Goal: Task Accomplishment & Management: Manage account settings

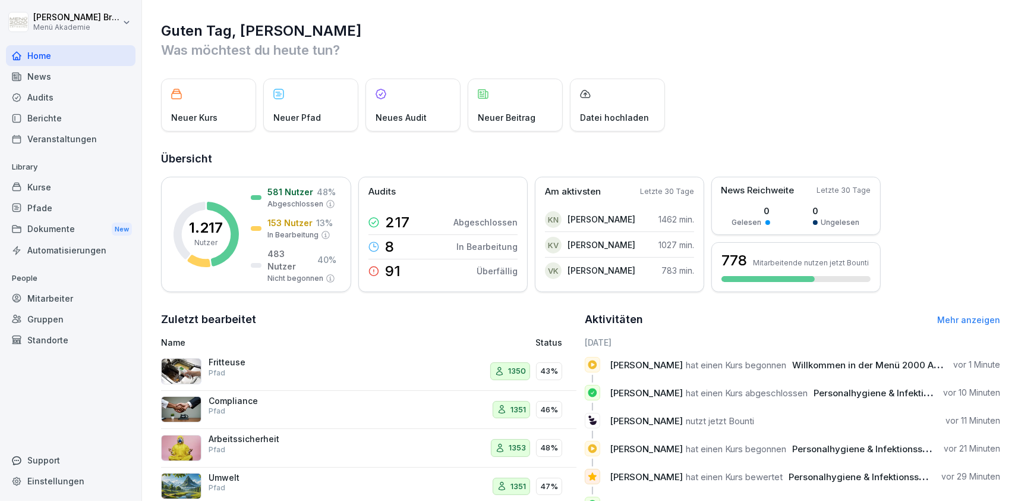
click at [54, 304] on div "Mitarbeiter" at bounding box center [71, 298] width 130 height 21
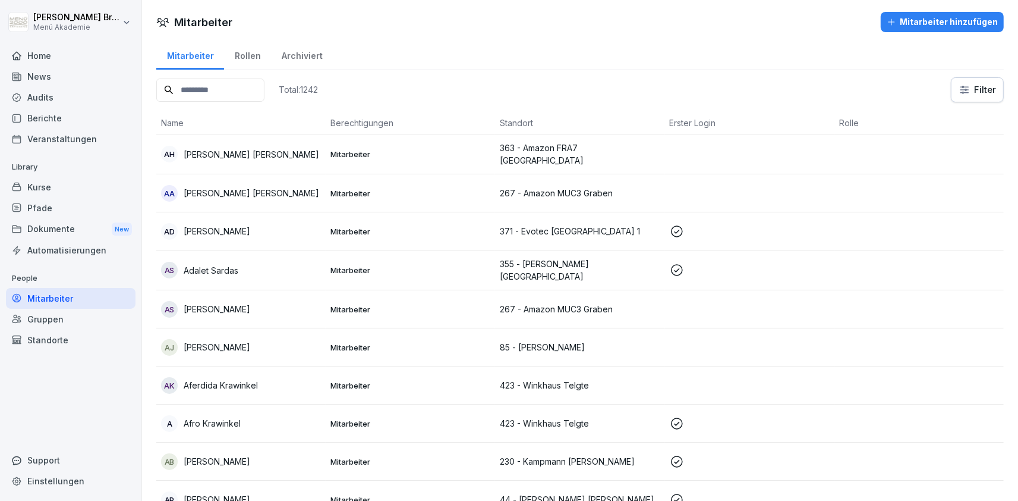
click at [219, 90] on input at bounding box center [210, 89] width 108 height 23
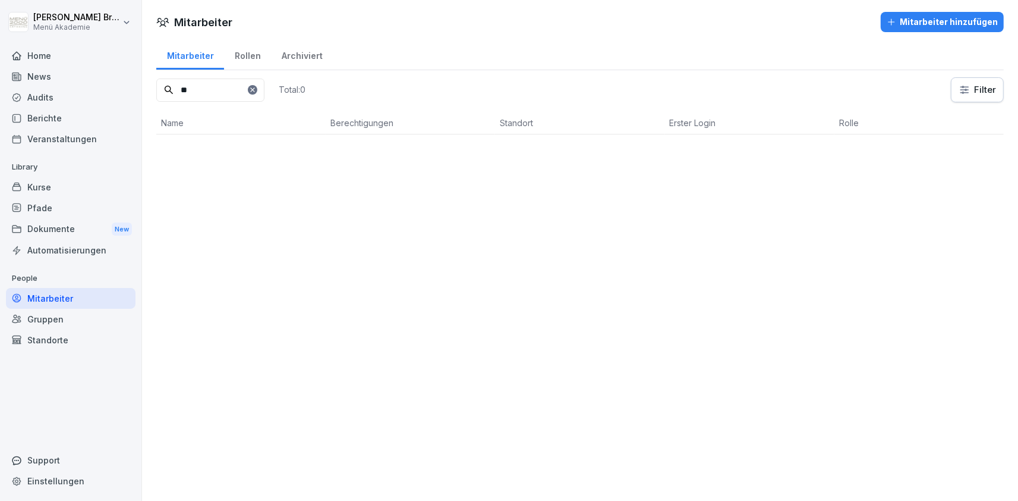
type input "*"
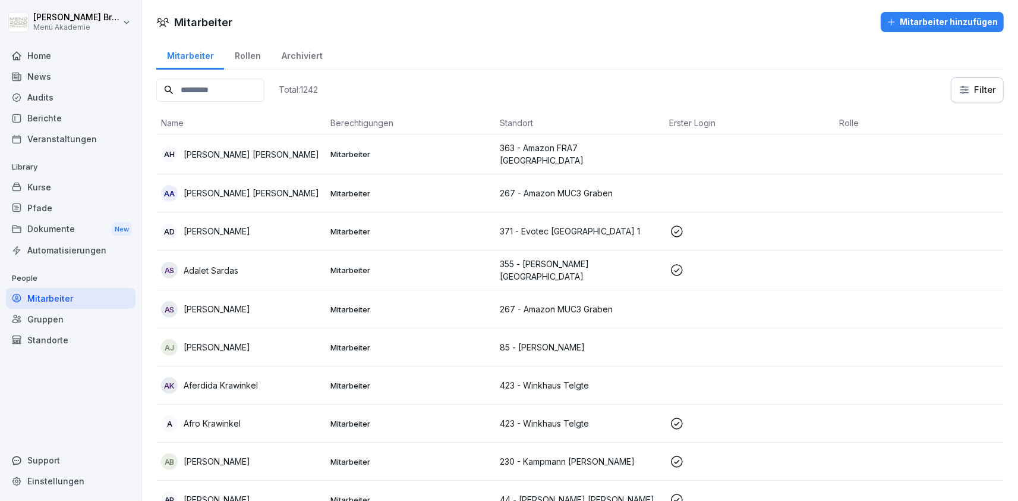
click at [917, 19] on div "Mitarbeiter hinzufügen" at bounding box center [942, 21] width 111 height 13
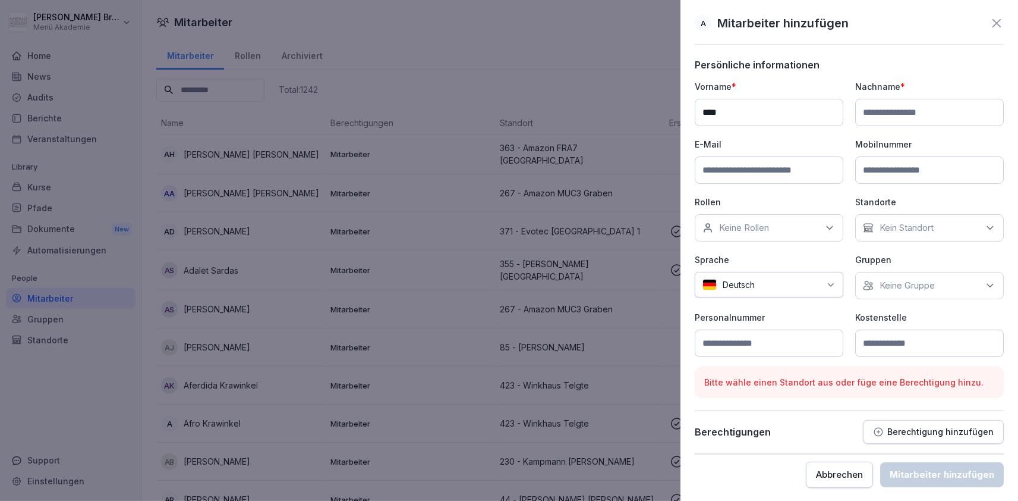
drag, startPoint x: 614, startPoint y: 107, endPoint x: 560, endPoint y: 105, distance: 54.1
click at [695, 105] on input "****" at bounding box center [769, 112] width 149 height 27
type input "****"
type input "*********"
click at [908, 219] on div "Kein Standort" at bounding box center [929, 227] width 149 height 27
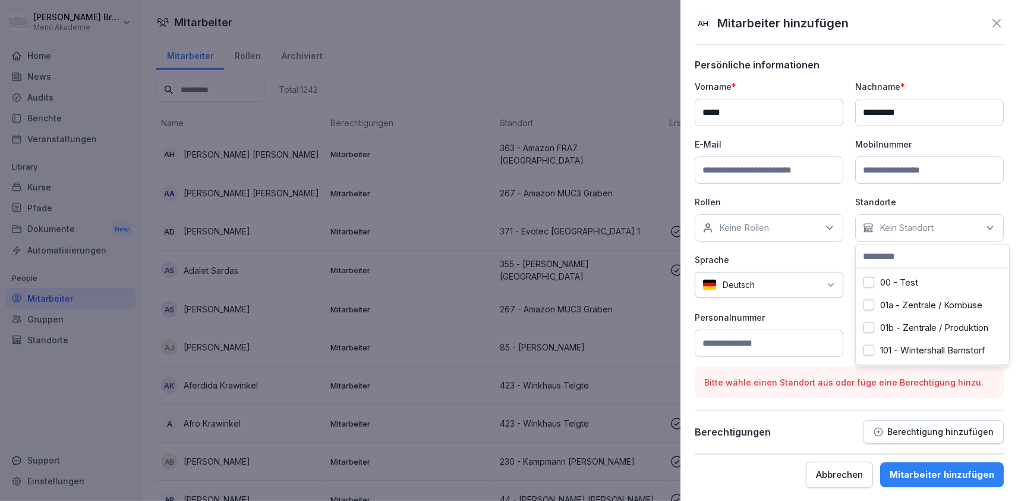
click at [900, 253] on input at bounding box center [932, 256] width 153 height 23
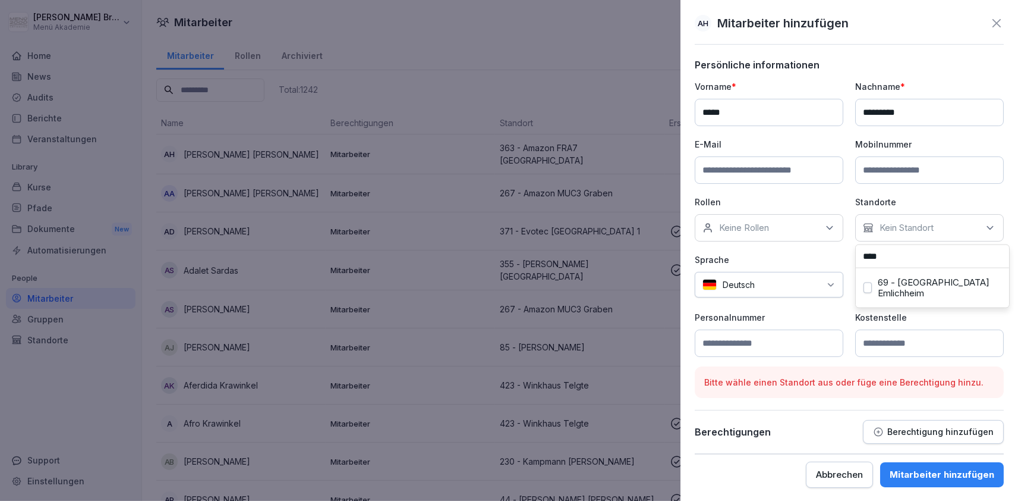
type input "****"
click at [952, 281] on label "69 - [GEOGRAPHIC_DATA] Emlichheim" at bounding box center [940, 287] width 124 height 21
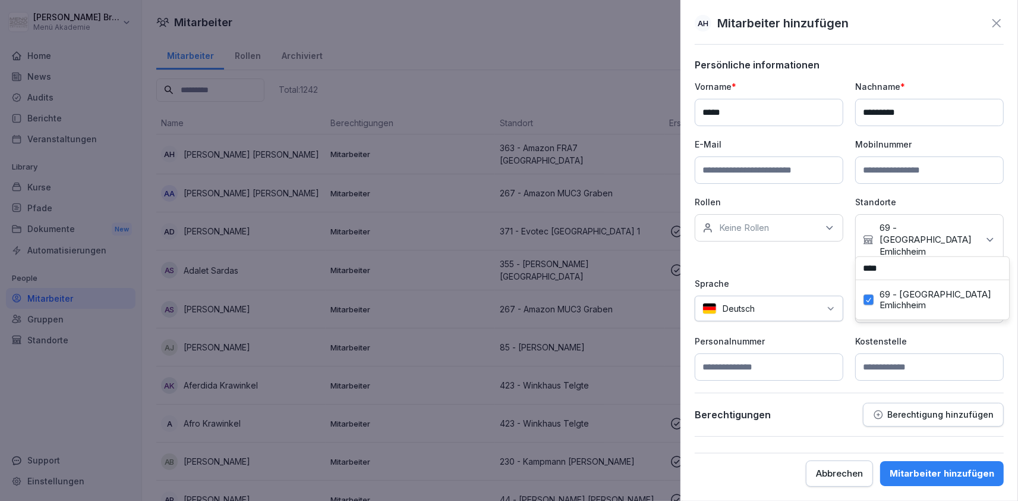
click at [908, 335] on p "Kostenstelle" at bounding box center [929, 341] width 149 height 12
click at [934, 304] on div "Keine Gruppe" at bounding box center [929, 308] width 149 height 27
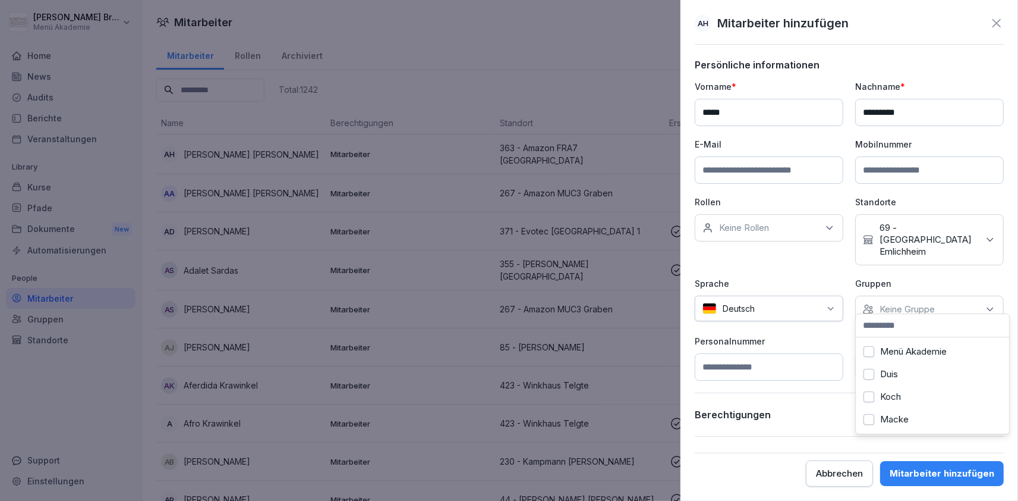
click at [914, 327] on input at bounding box center [932, 325] width 153 height 23
click at [906, 343] on div "Menü Akademie" at bounding box center [932, 351] width 147 height 23
click at [812, 335] on p "Personalnummer" at bounding box center [769, 341] width 149 height 12
click at [933, 472] on div "Mitarbeiter hinzufügen" at bounding box center [942, 473] width 105 height 13
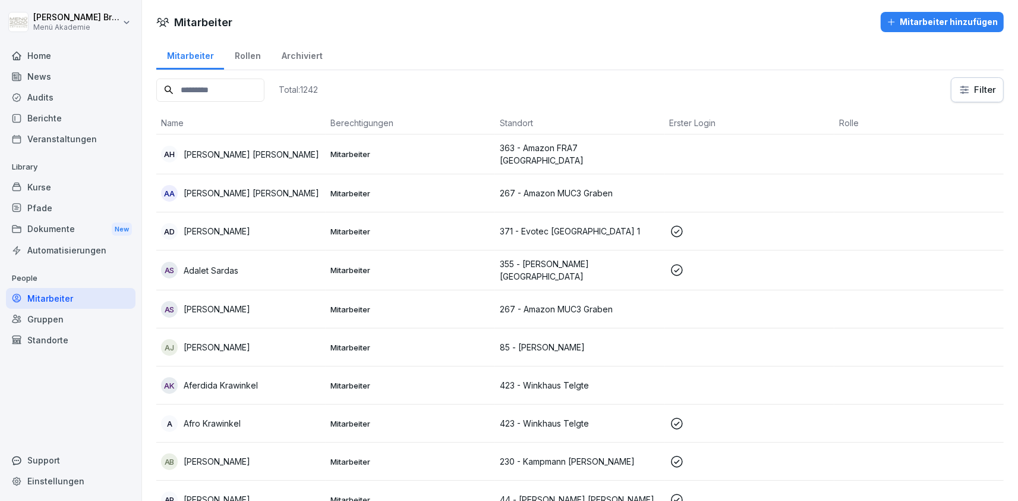
click at [252, 87] on input at bounding box center [210, 89] width 108 height 23
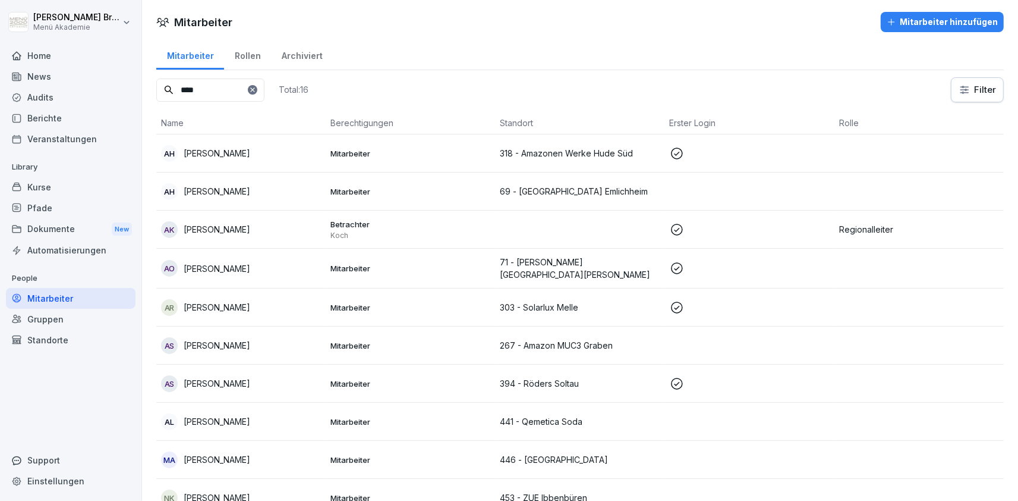
type input "****"
click at [218, 193] on p "Anja Hesselink" at bounding box center [217, 191] width 67 height 12
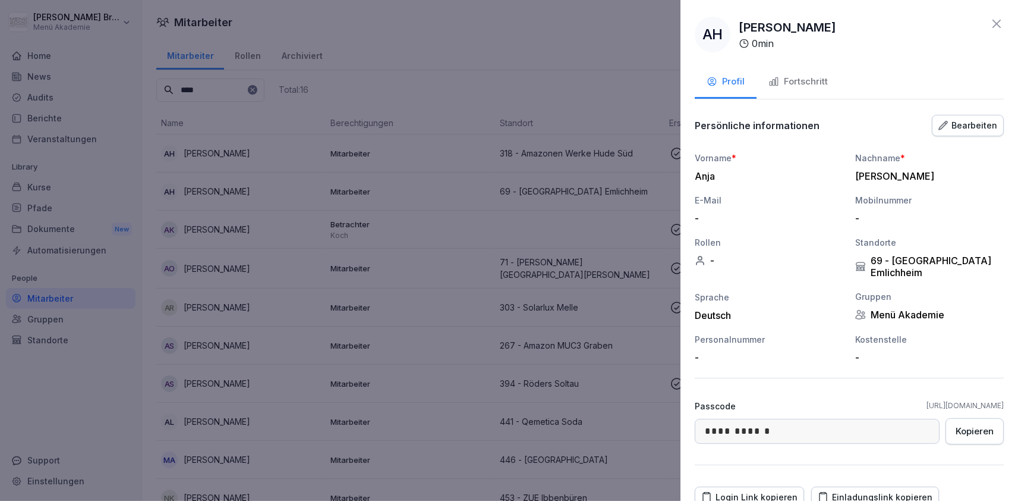
click at [218, 193] on div at bounding box center [509, 250] width 1018 height 501
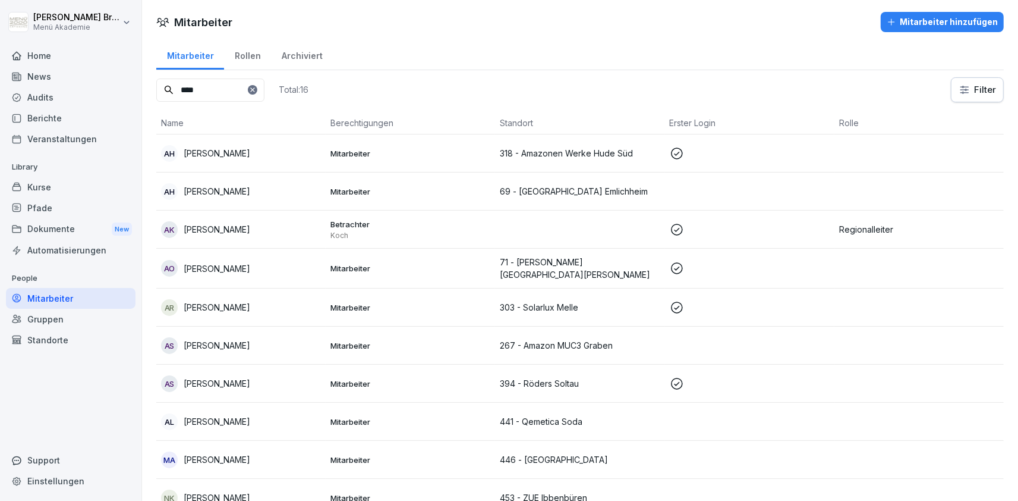
click at [39, 340] on div "Standorte" at bounding box center [71, 339] width 130 height 21
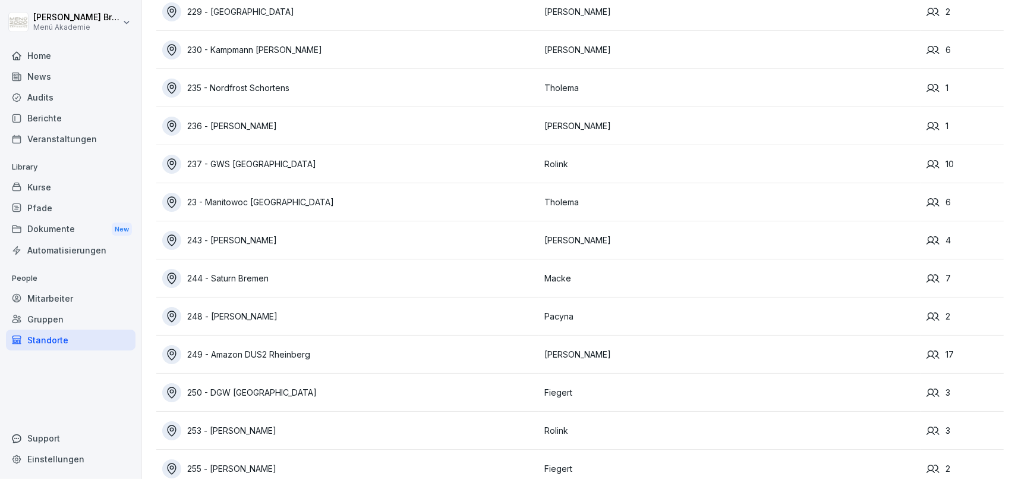
scroll to position [8363, 0]
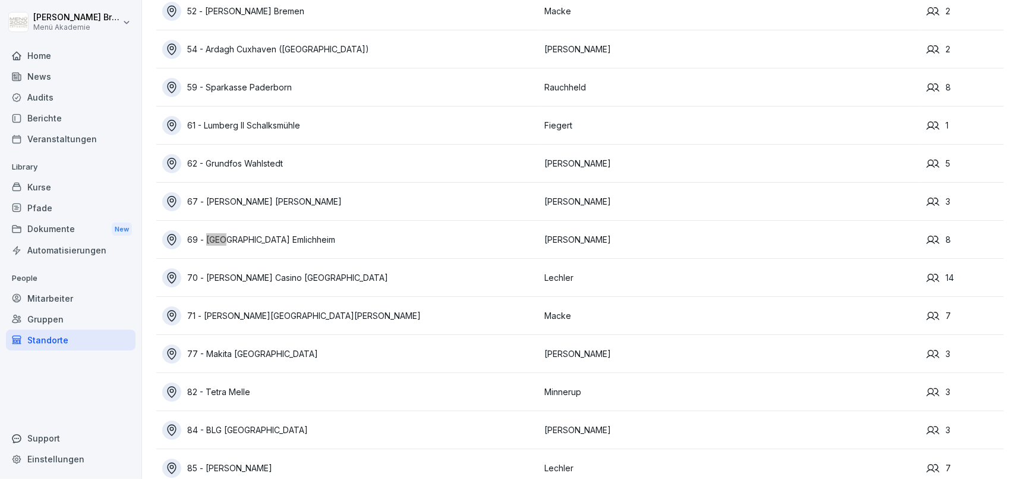
click at [267, 235] on div "69 - [GEOGRAPHIC_DATA] Emlichheim" at bounding box center [350, 239] width 376 height 19
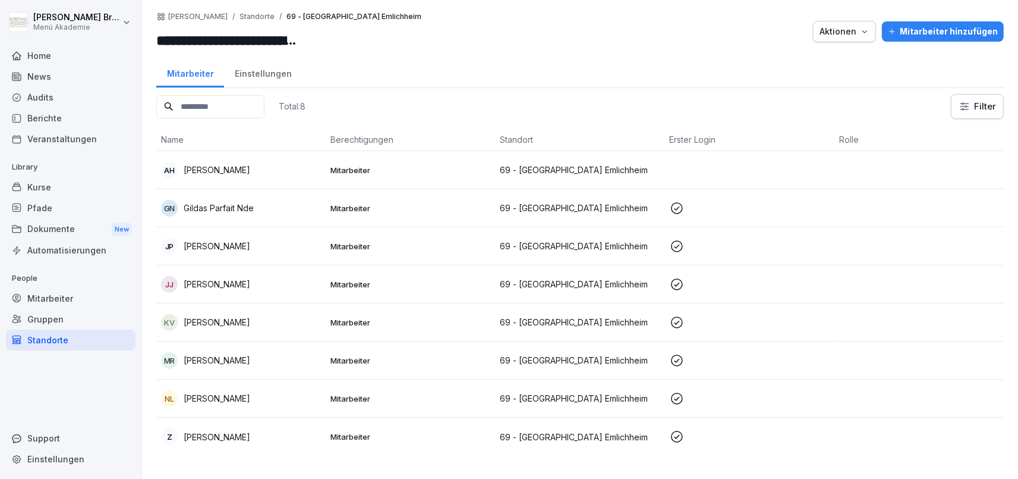
click at [222, 241] on p "[PERSON_NAME]" at bounding box center [217, 246] width 67 height 12
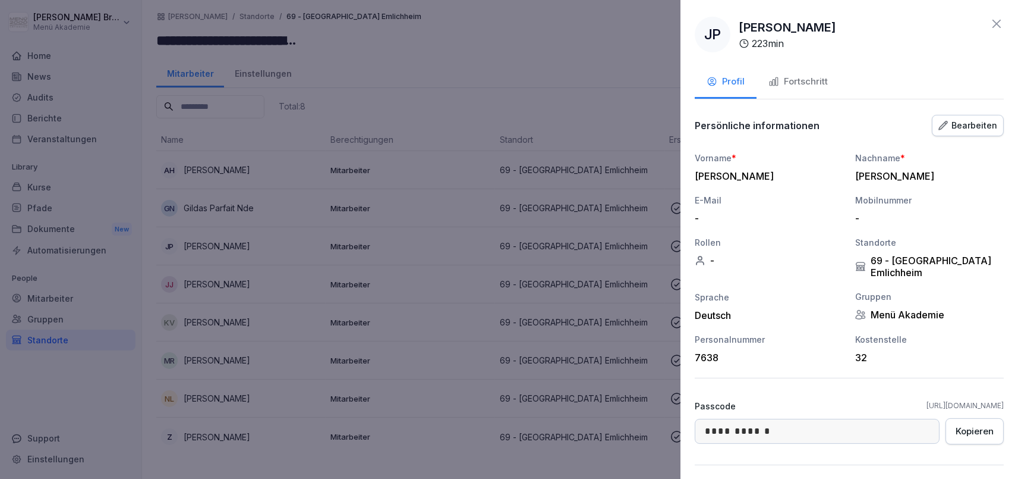
click at [487, 272] on div at bounding box center [509, 239] width 1018 height 479
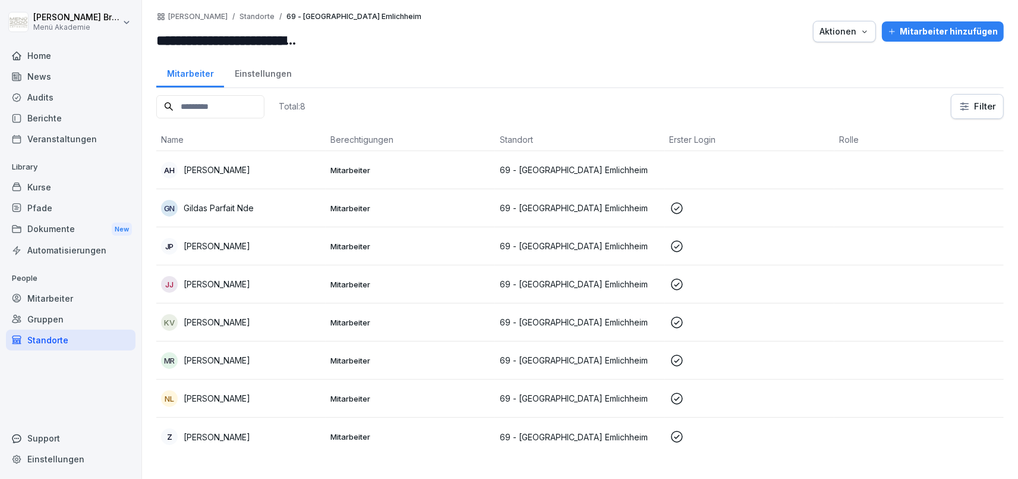
click at [202, 166] on p "Anja Hesselink" at bounding box center [217, 169] width 67 height 12
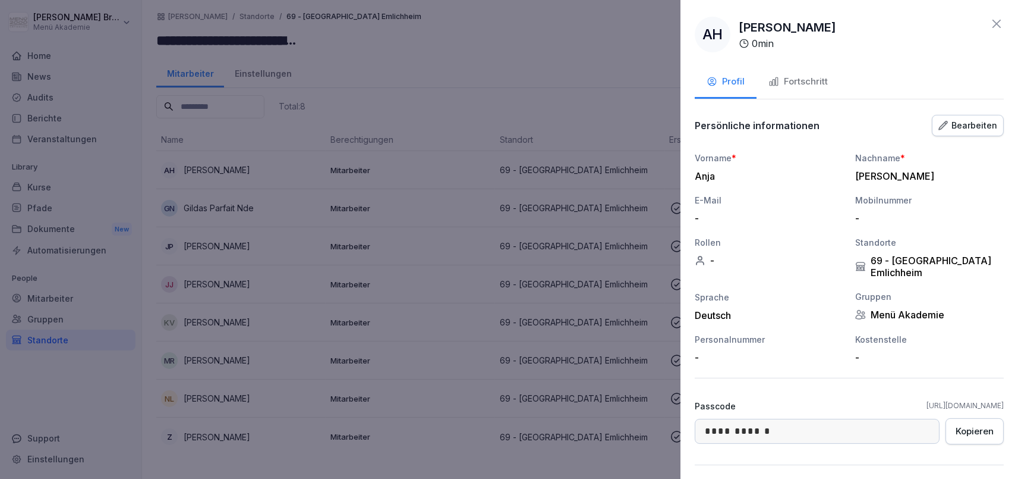
click at [970, 128] on div "Bearbeiten" at bounding box center [968, 125] width 59 height 13
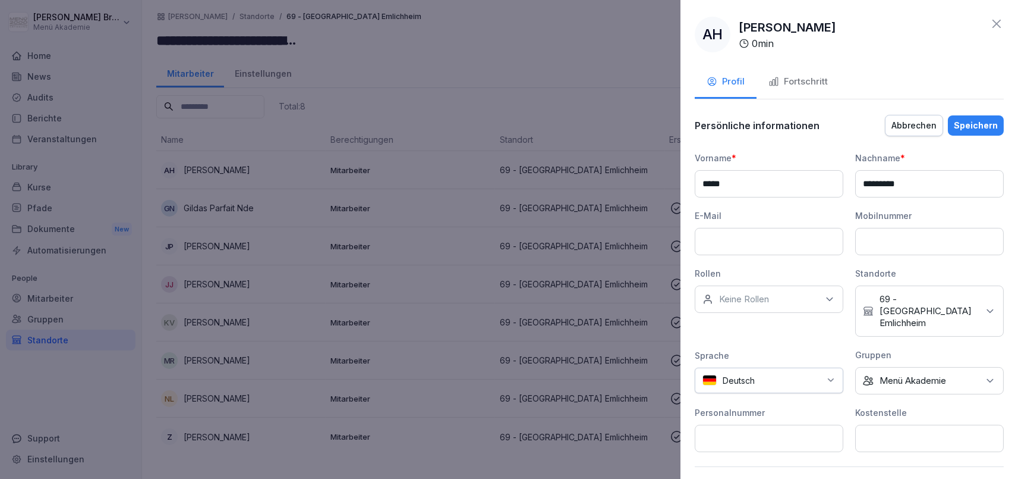
click at [889, 424] on input at bounding box center [929, 437] width 149 height 27
type input "**"
click at [987, 119] on div "Speichern" at bounding box center [976, 125] width 44 height 13
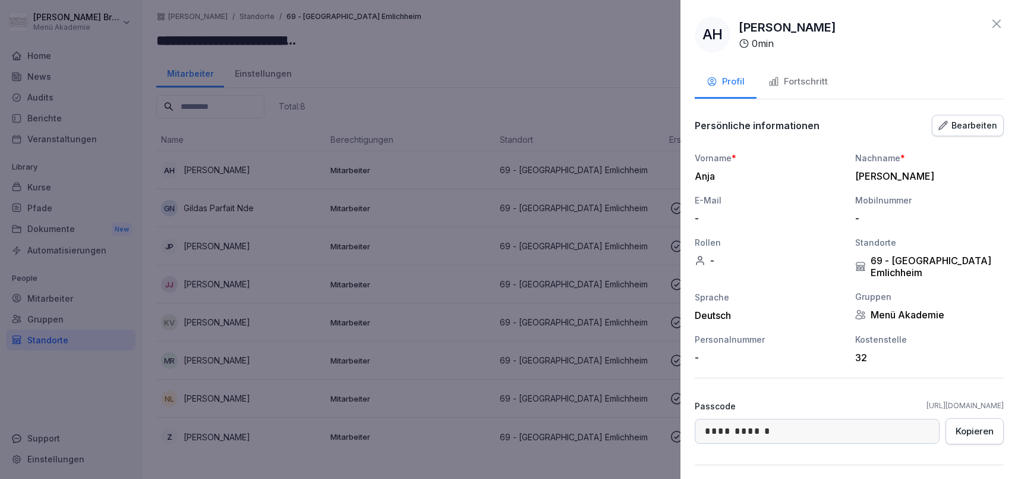
click at [686, 61] on div "**********" at bounding box center [850, 239] width 338 height 479
click at [603, 70] on div at bounding box center [509, 239] width 1018 height 479
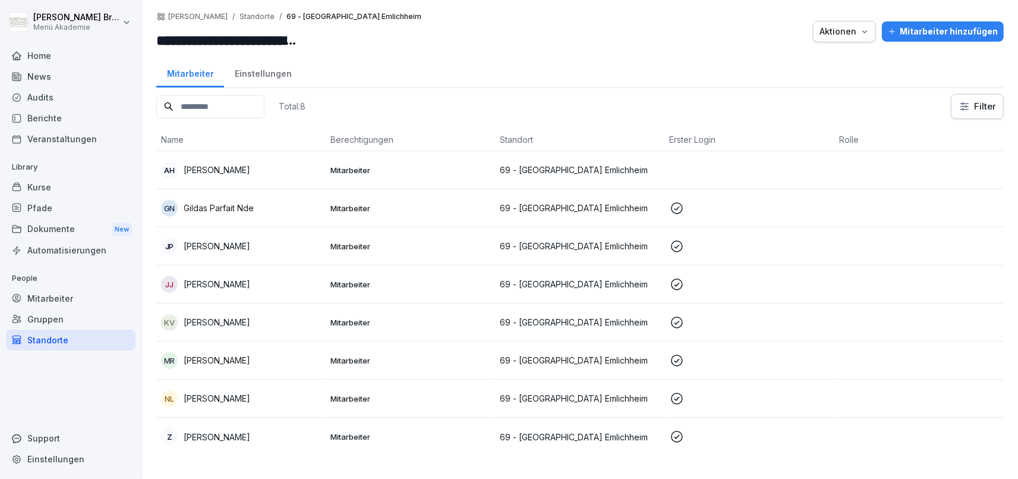
click at [238, 172] on p "Anja Hesselink" at bounding box center [217, 169] width 67 height 12
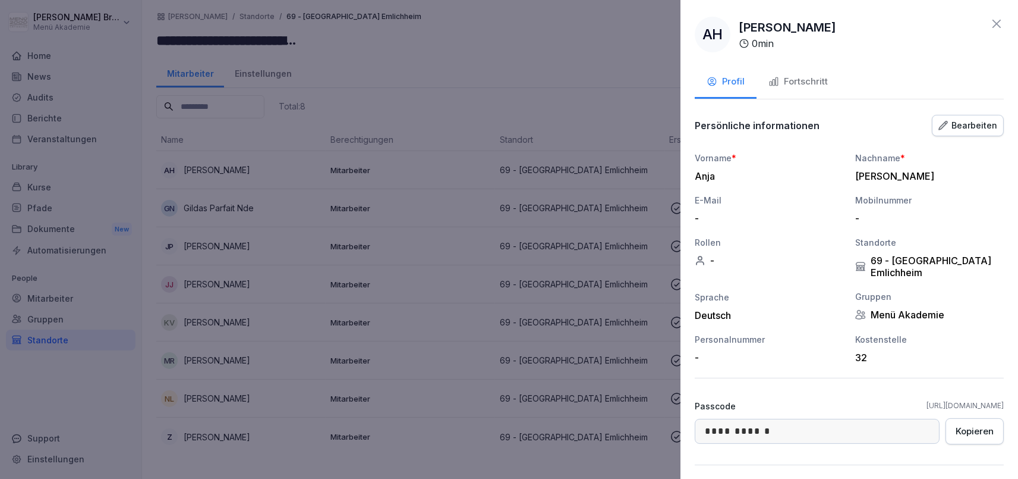
scroll to position [119, 0]
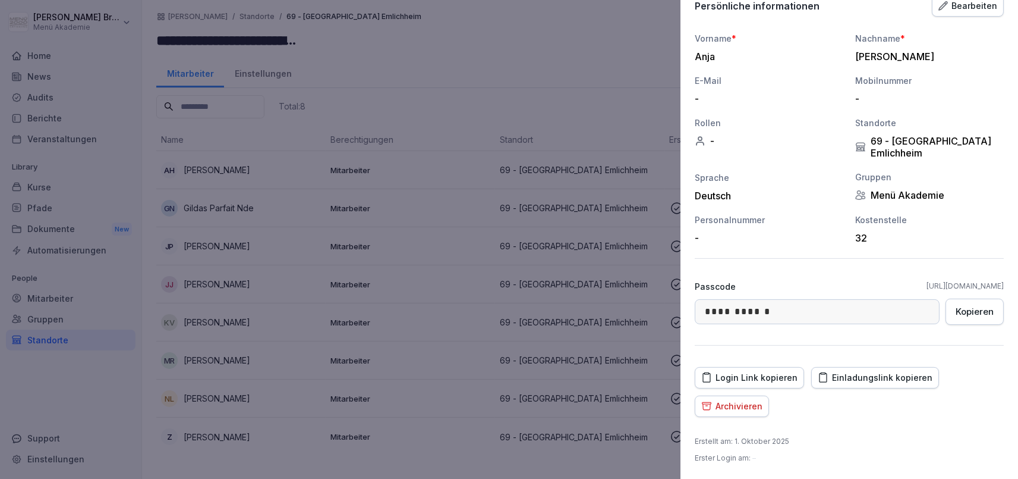
click at [893, 382] on div "Einladungslink kopieren" at bounding box center [875, 377] width 115 height 13
click at [101, 434] on div at bounding box center [509, 239] width 1018 height 479
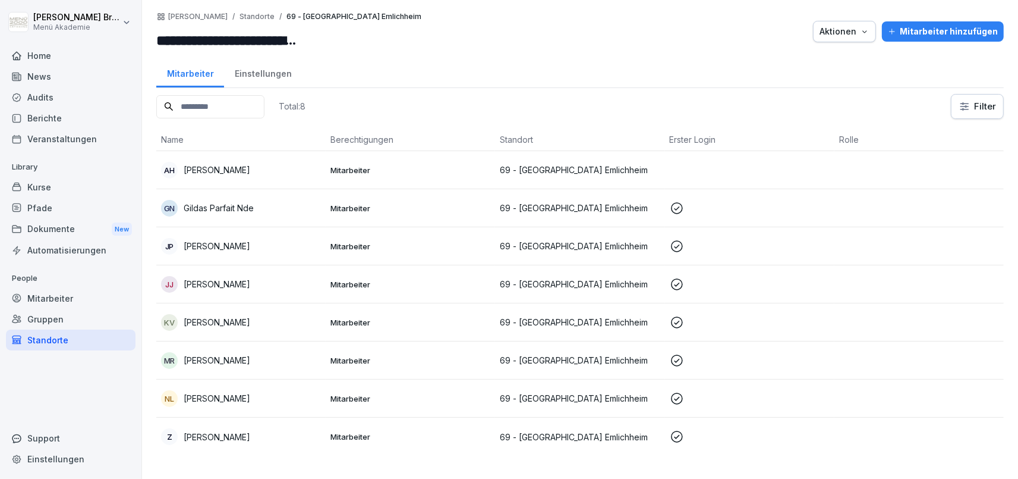
click at [64, 337] on div "Standorte" at bounding box center [71, 339] width 130 height 21
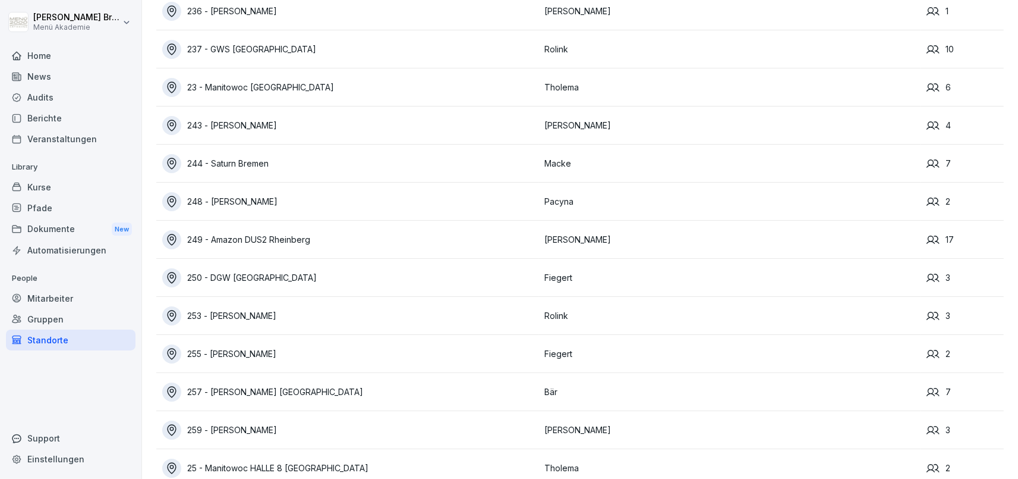
scroll to position [8058, 0]
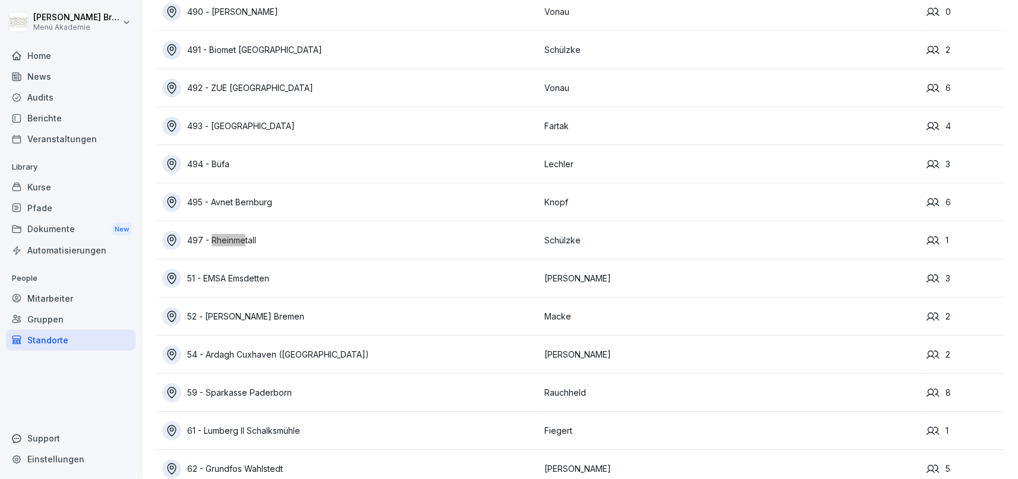
click at [240, 241] on div "497 - Rheinmetall" at bounding box center [350, 240] width 376 height 19
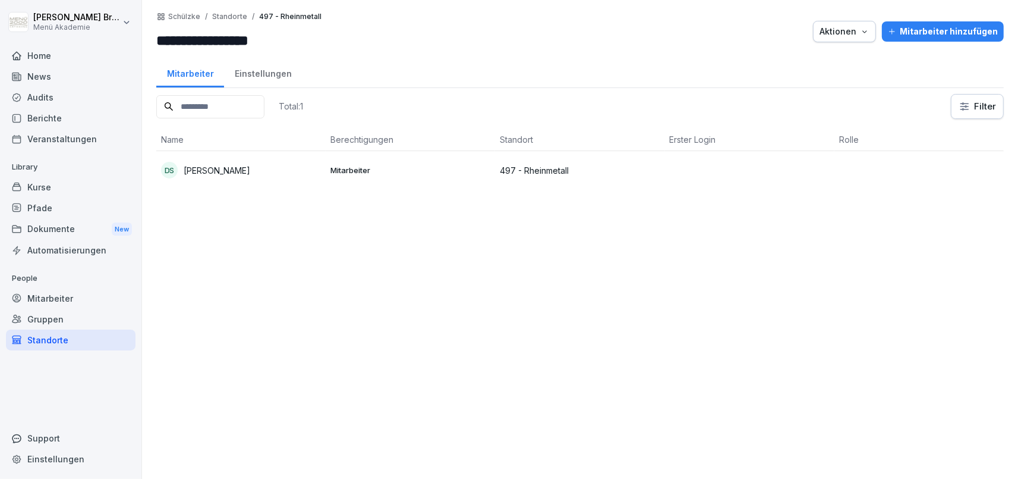
click at [950, 31] on div "Mitarbeiter hinzufügen" at bounding box center [943, 31] width 110 height 13
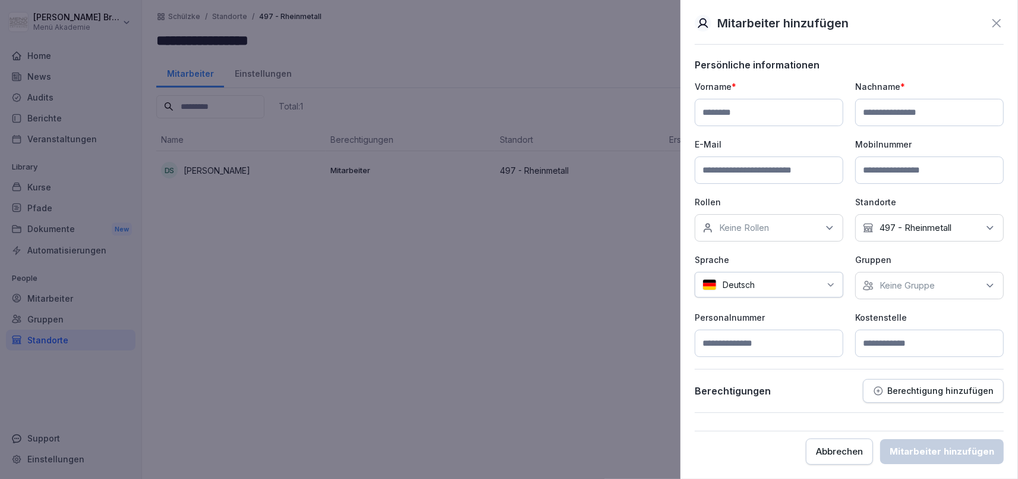
click at [764, 110] on input at bounding box center [769, 112] width 149 height 27
type input "*****"
click at [781, 171] on input at bounding box center [769, 169] width 149 height 27
paste input "**********"
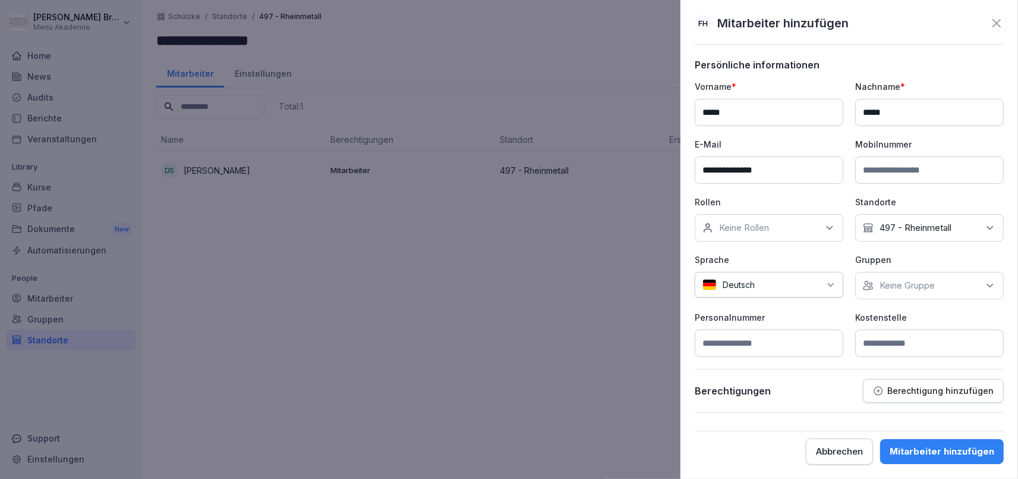
type input "**********"
click at [893, 281] on p "Keine Gruppe" at bounding box center [907, 285] width 55 height 12
click at [883, 332] on div "Menü Akademie" at bounding box center [932, 339] width 147 height 23
click at [811, 320] on p "Personalnummer" at bounding box center [769, 317] width 149 height 12
click at [870, 334] on input at bounding box center [929, 342] width 149 height 27
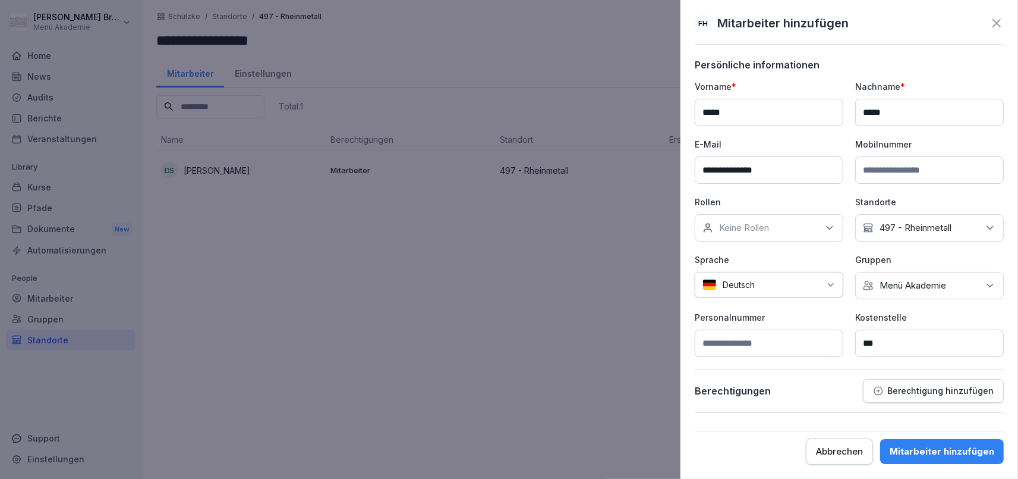
type input "***"
click at [922, 449] on div "Mitarbeiter hinzufügen" at bounding box center [942, 451] width 105 height 13
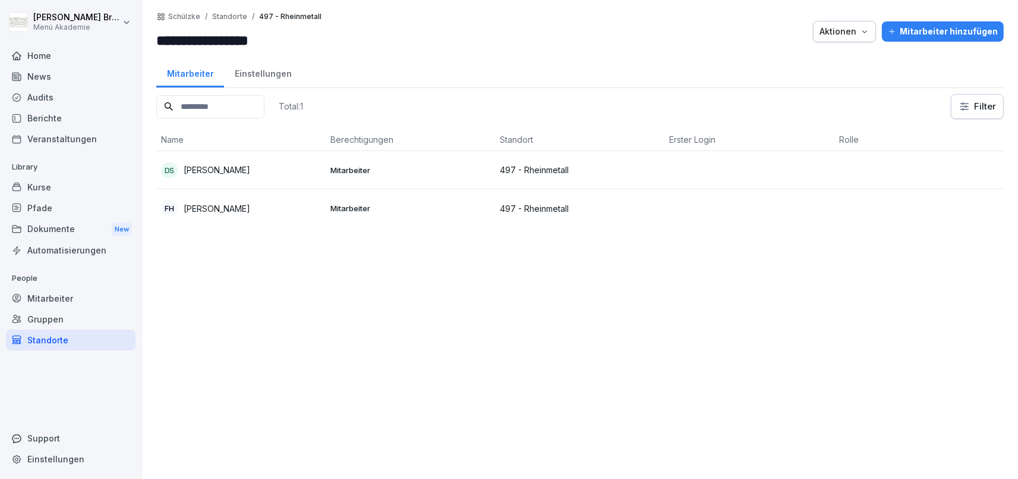
click at [211, 206] on p "Felix Hahne" at bounding box center [217, 208] width 67 height 12
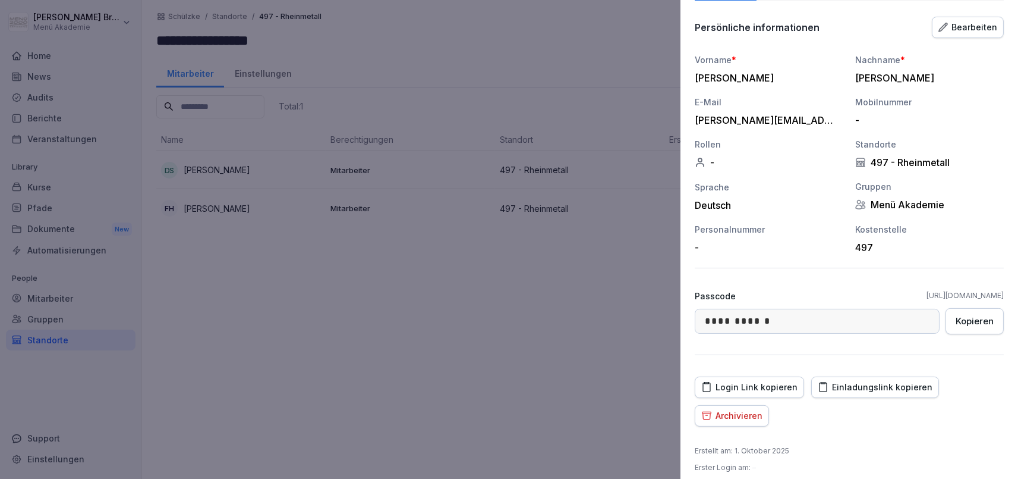
scroll to position [108, 0]
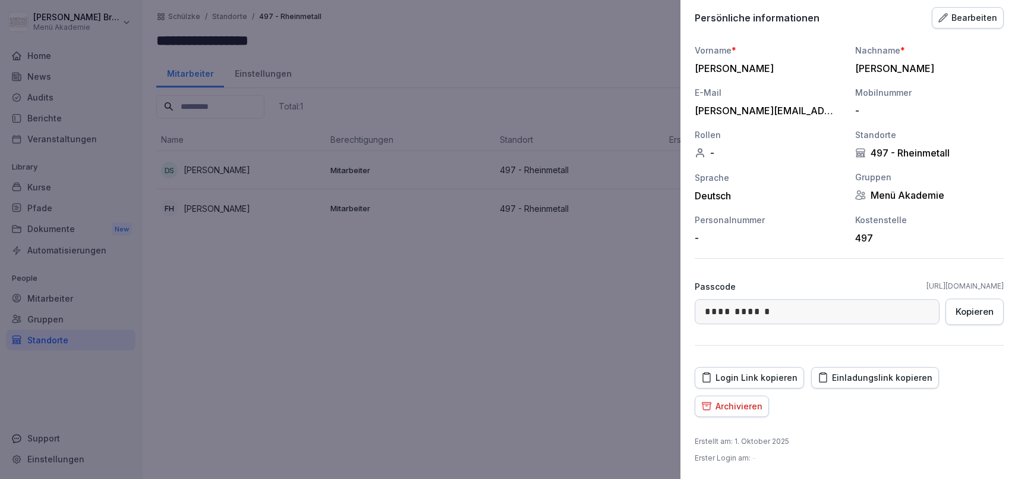
click at [883, 373] on div "Einladungslink kopieren" at bounding box center [875, 377] width 115 height 13
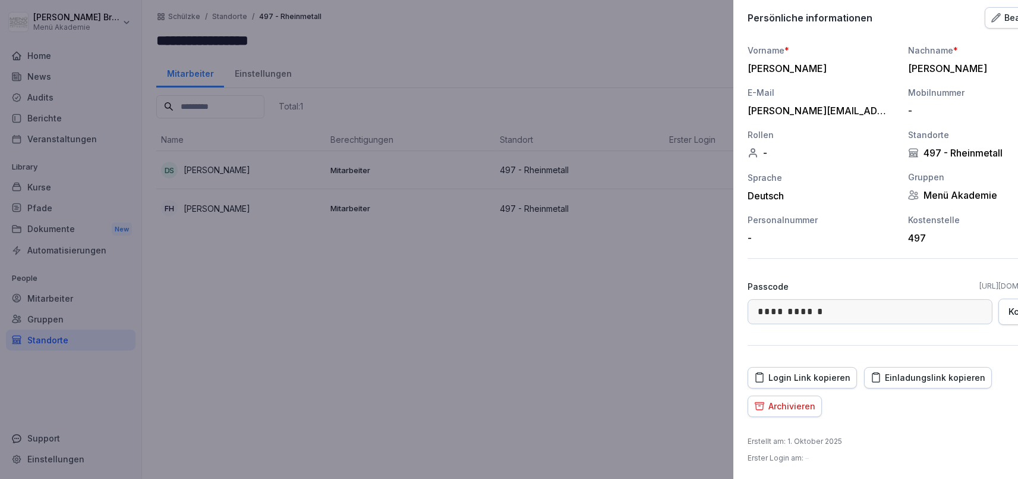
click at [571, 283] on div at bounding box center [509, 239] width 1018 height 479
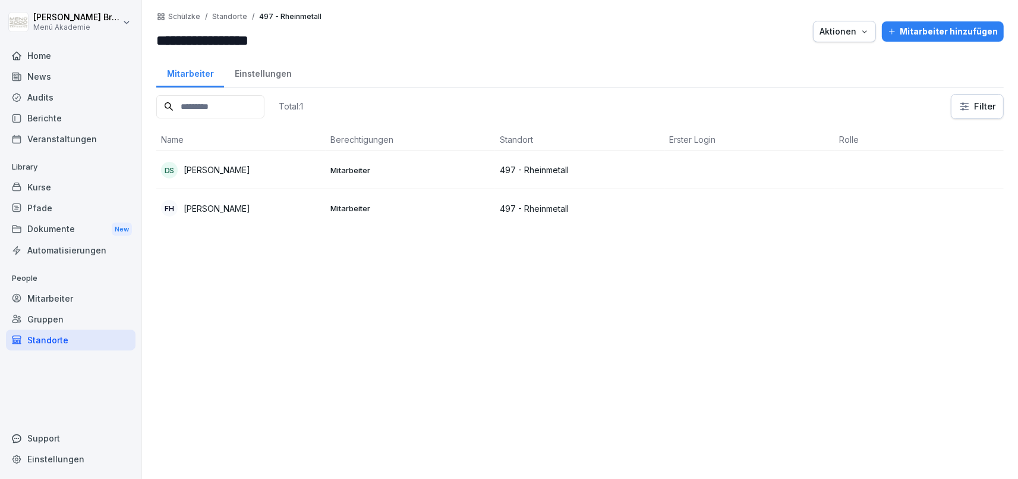
click at [61, 315] on div "Gruppen" at bounding box center [71, 319] width 130 height 21
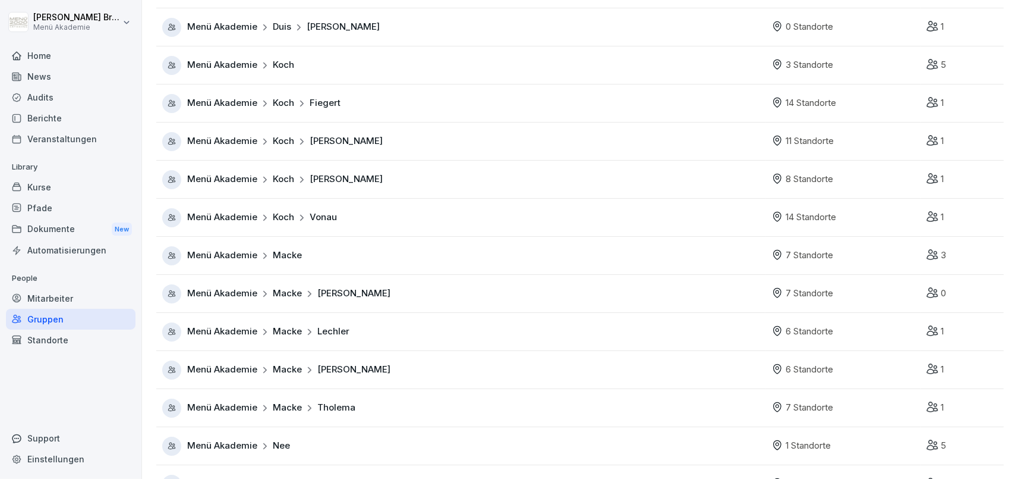
scroll to position [275, 0]
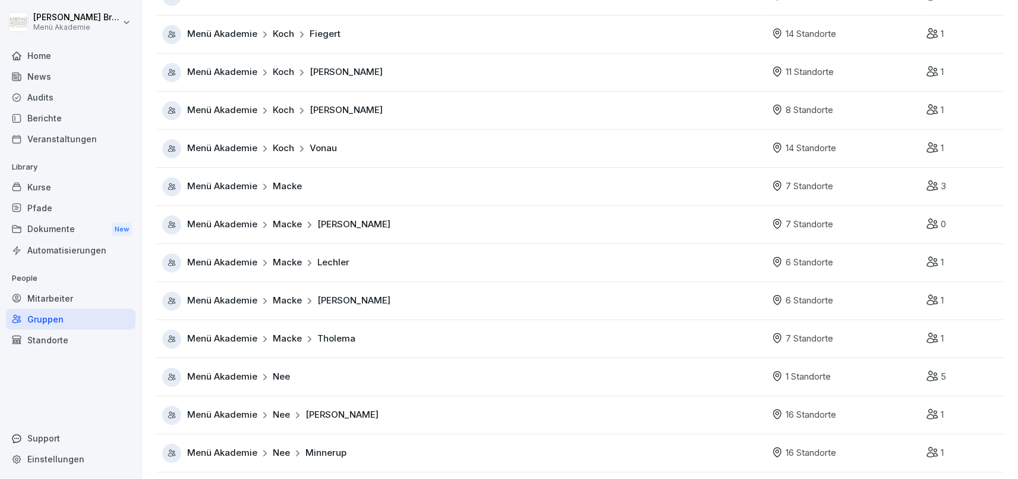
click at [223, 226] on span "Menü Akademie" at bounding box center [222, 225] width 70 height 14
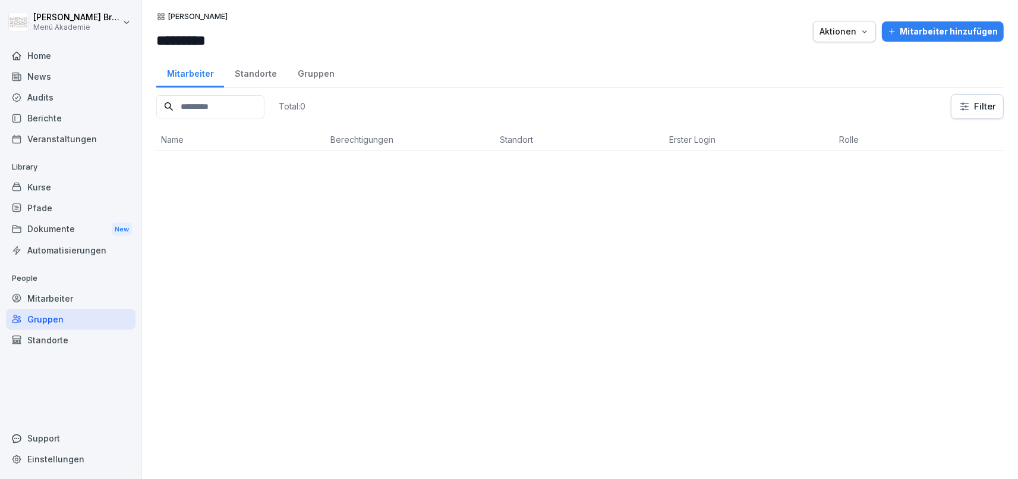
click at [305, 67] on div "Gruppen" at bounding box center [316, 72] width 58 height 30
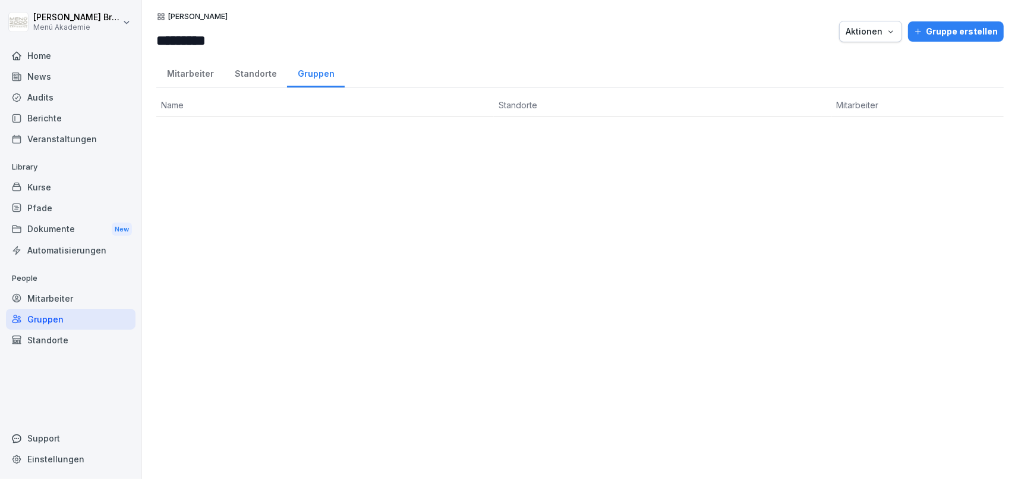
click at [252, 71] on div "Standorte" at bounding box center [255, 72] width 63 height 30
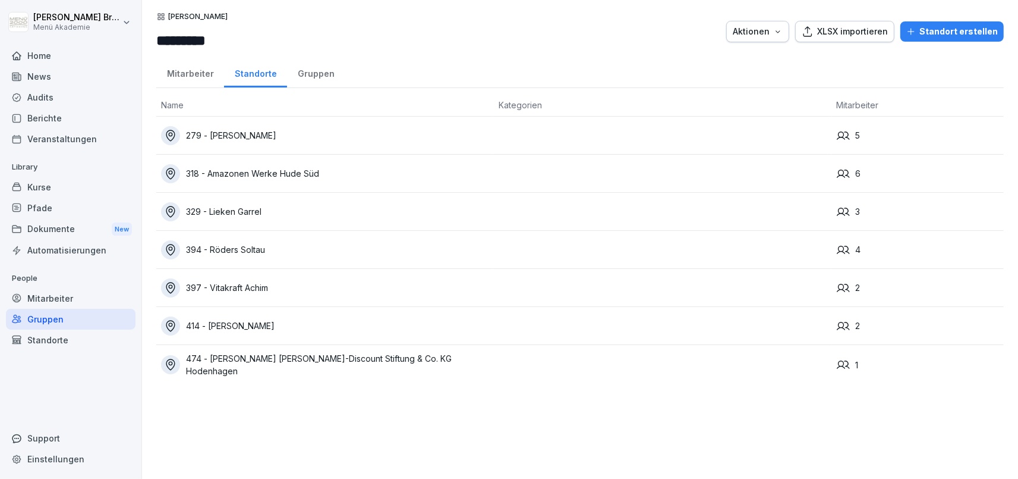
click at [200, 71] on div "Mitarbeiter" at bounding box center [190, 72] width 68 height 30
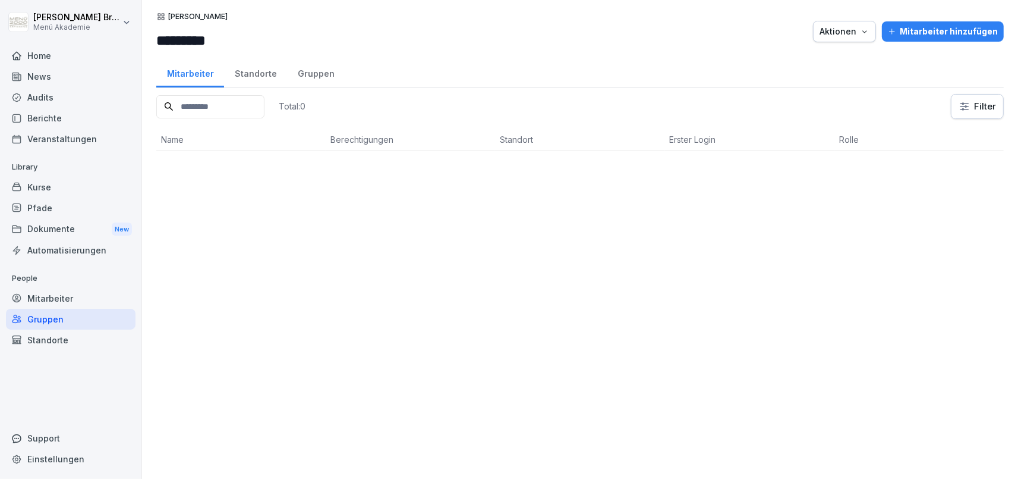
click at [869, 29] on icon "button" at bounding box center [865, 32] width 10 height 10
drag, startPoint x: 684, startPoint y: 51, endPoint x: 414, endPoint y: 44, distance: 269.4
click at [680, 52] on html "Julia Bruns Menü Akademie Home News Audits Berichte Veranstaltungen Library Kur…" at bounding box center [509, 239] width 1018 height 479
click at [256, 27] on div "Engelbart *********" at bounding box center [227, 31] width 143 height 39
click at [235, 36] on input "*********" at bounding box center [227, 40] width 143 height 21
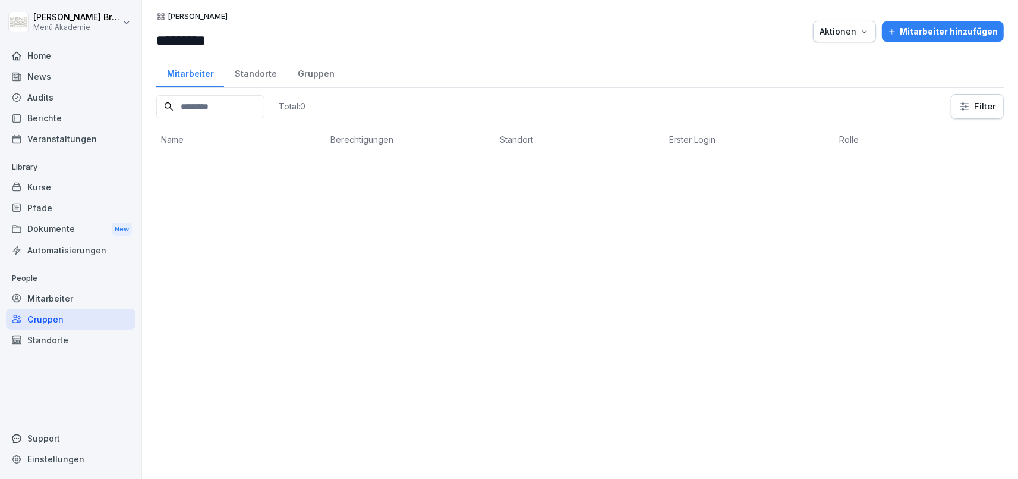
drag, startPoint x: 235, startPoint y: 36, endPoint x: 179, endPoint y: 32, distance: 56.7
click at [179, 32] on input "*********" at bounding box center [227, 40] width 143 height 21
type input "********"
click at [282, 303] on div "Total: 0 Filter Name Berechtigungen Standort Erster Login Rolle" at bounding box center [580, 280] width 848 height 373
click at [252, 77] on div "Standorte" at bounding box center [255, 72] width 63 height 30
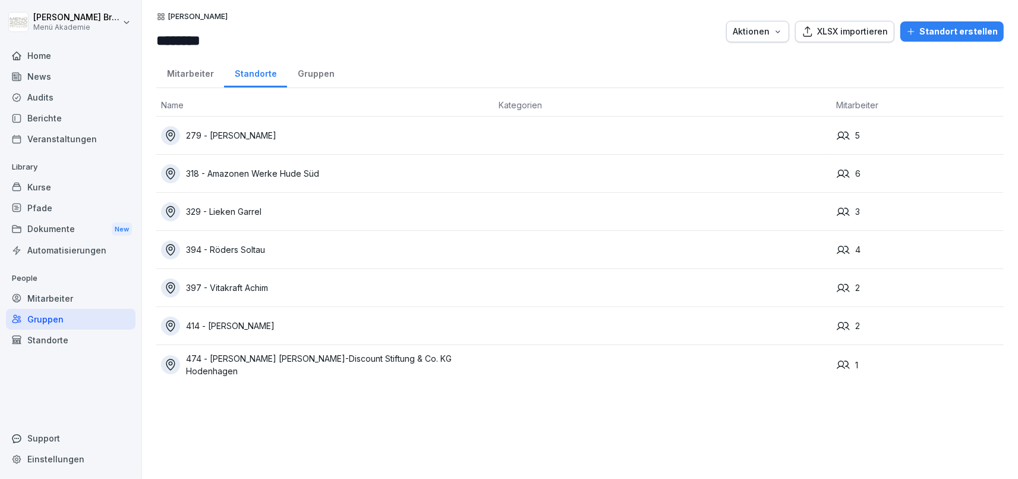
click at [75, 339] on div "Standorte" at bounding box center [71, 339] width 130 height 21
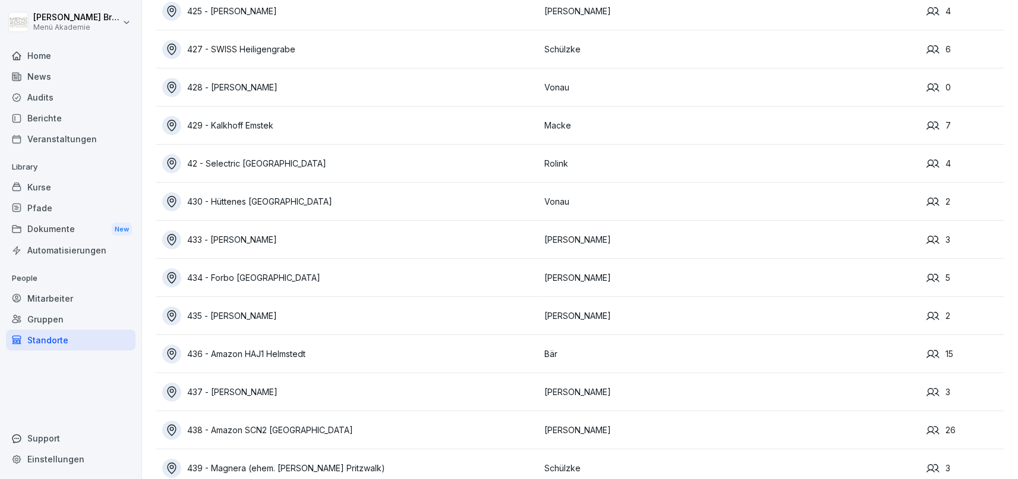
scroll to position [7906, 0]
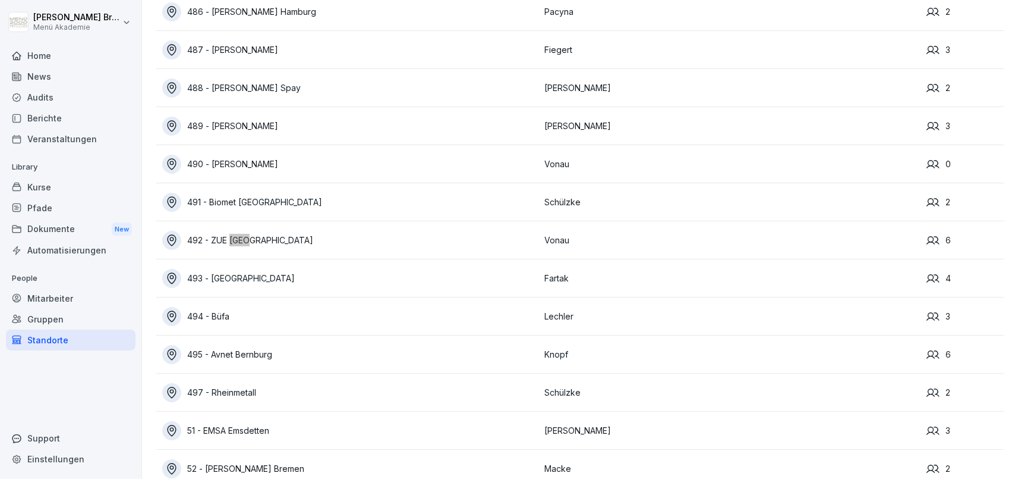
click at [251, 243] on div "492 - ZUE [GEOGRAPHIC_DATA]" at bounding box center [350, 240] width 376 height 19
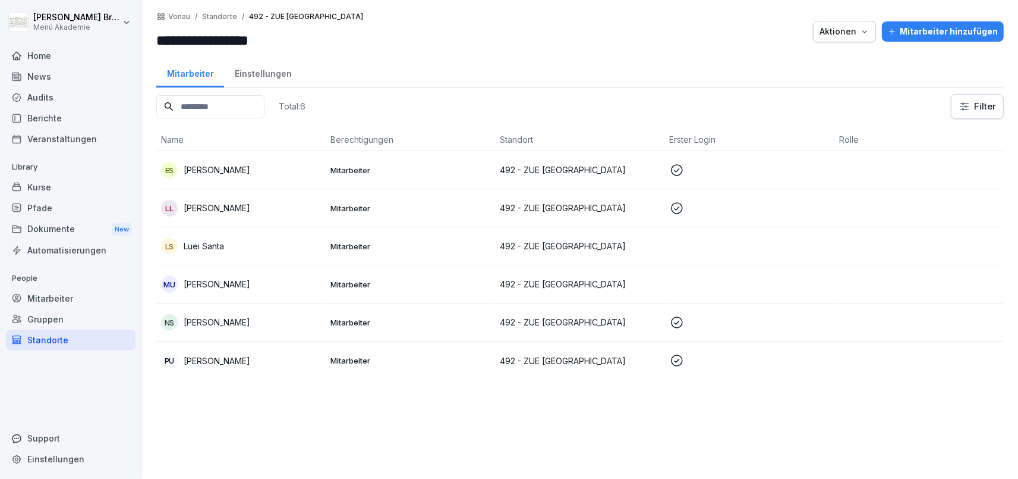
click at [256, 73] on div "Einstellungen" at bounding box center [263, 72] width 78 height 30
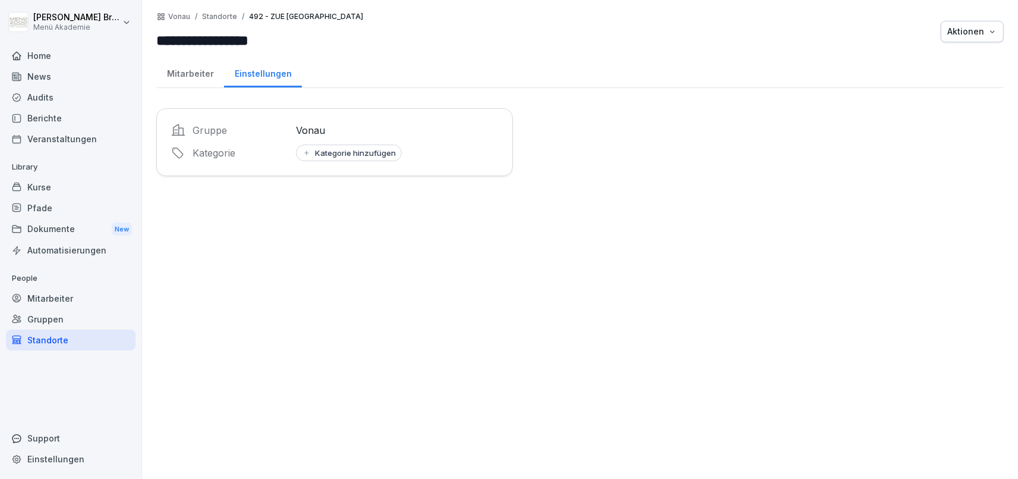
click at [193, 74] on div "Mitarbeiter" at bounding box center [190, 72] width 68 height 30
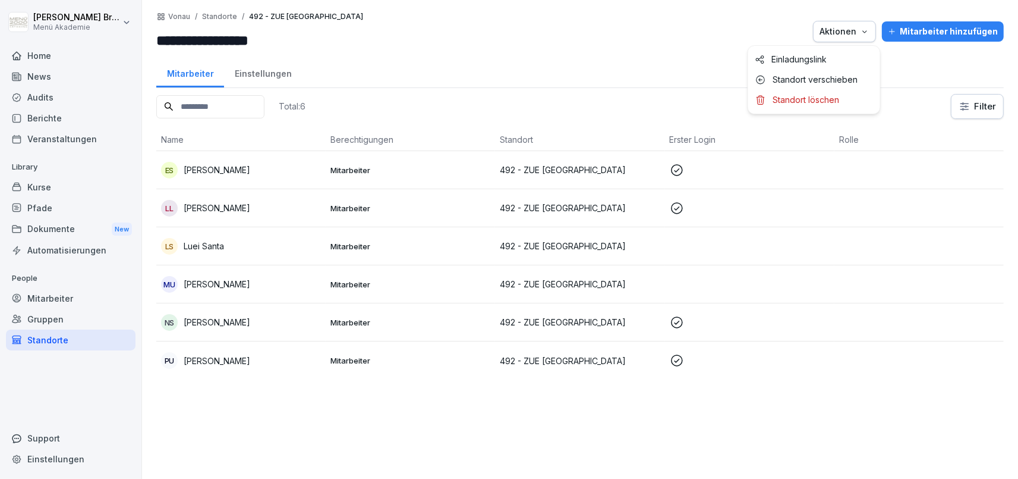
click at [861, 30] on div "Aktionen" at bounding box center [845, 31] width 50 height 13
click at [833, 78] on p "Standort verschieben" at bounding box center [815, 79] width 85 height 11
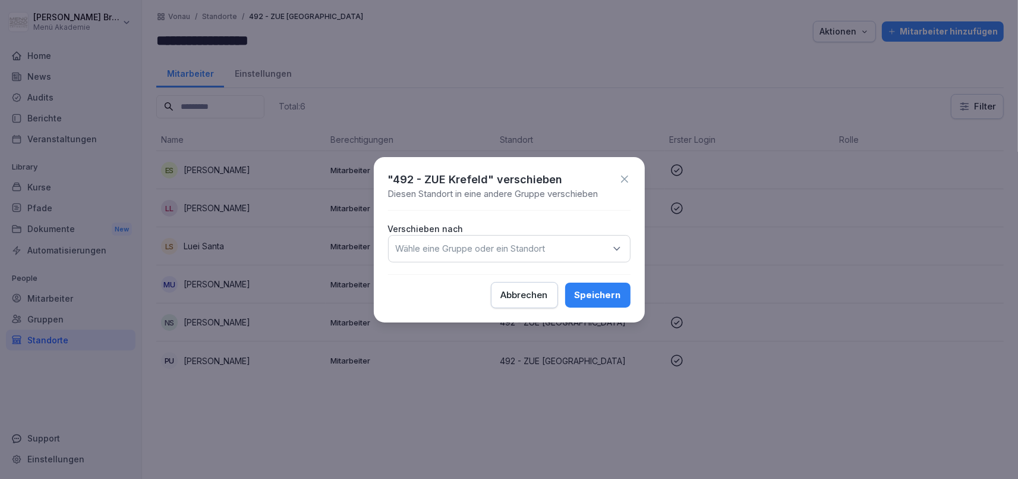
click at [606, 248] on div "Wähle eine Gruppe oder ein Standort" at bounding box center [509, 248] width 243 height 27
click at [524, 299] on div "Abbrechen" at bounding box center [524, 294] width 47 height 13
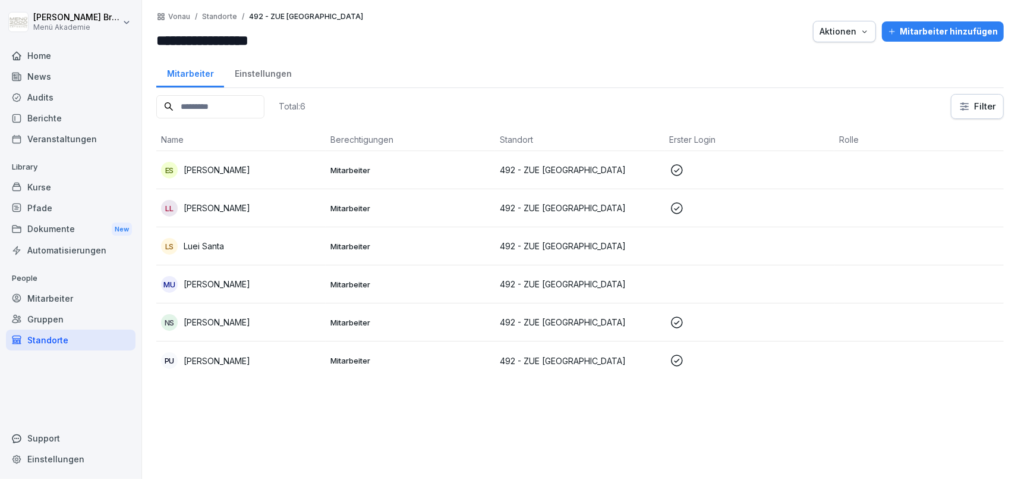
click at [226, 175] on p "[PERSON_NAME]" at bounding box center [217, 169] width 67 height 12
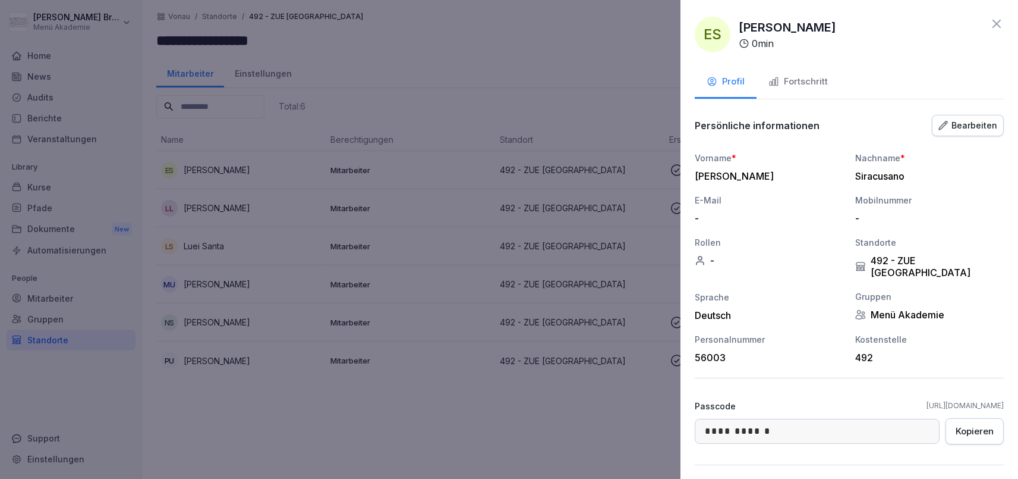
click at [817, 84] on div "Fortschritt" at bounding box center [798, 82] width 59 height 14
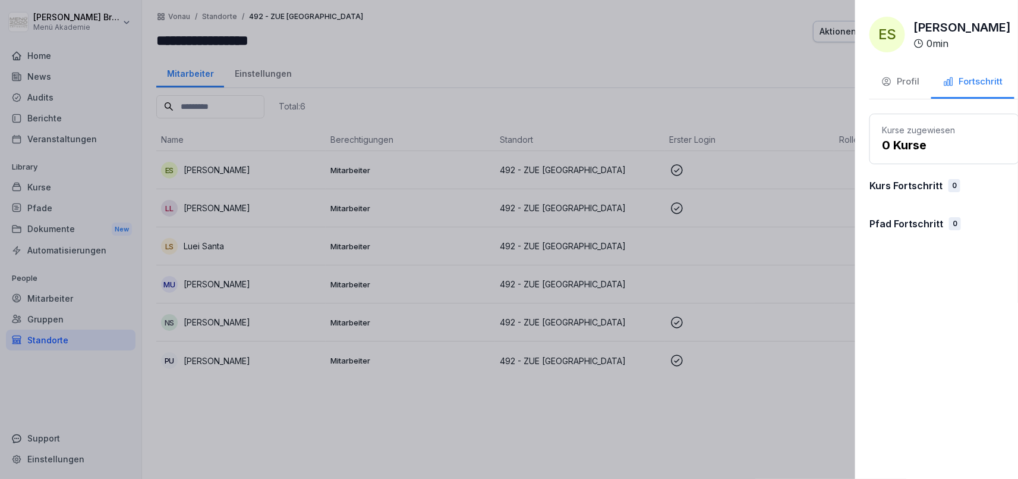
click at [572, 223] on div at bounding box center [509, 239] width 1018 height 479
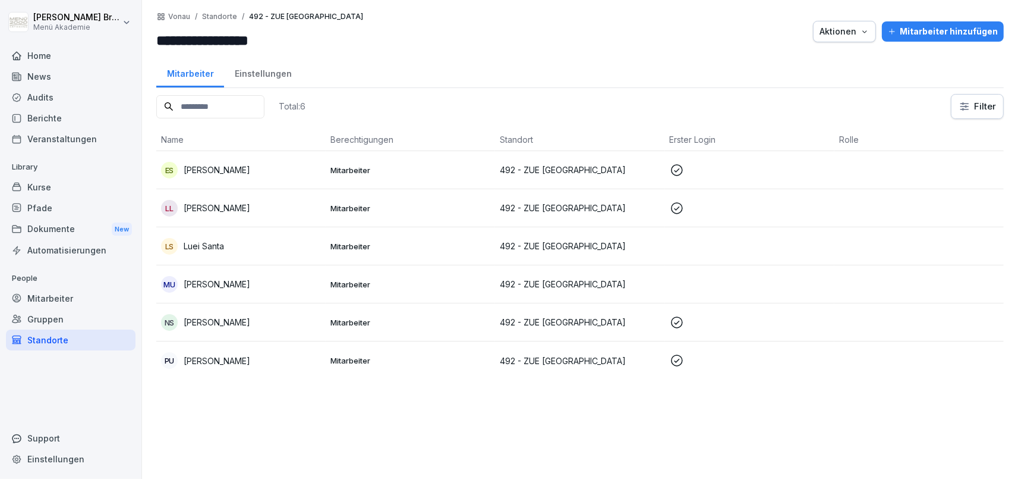
click at [199, 209] on p "[PERSON_NAME]" at bounding box center [217, 208] width 67 height 12
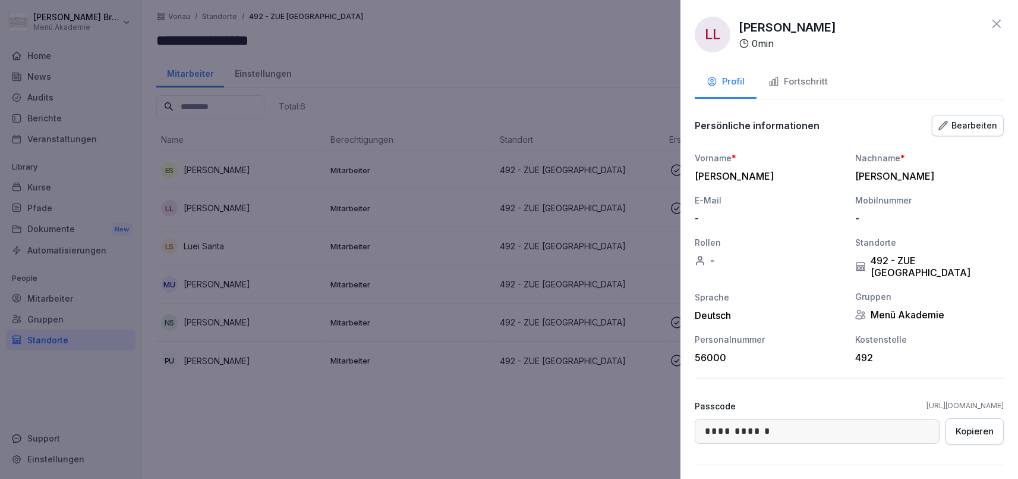
click at [832, 81] on button "Fortschritt" at bounding box center [798, 83] width 83 height 32
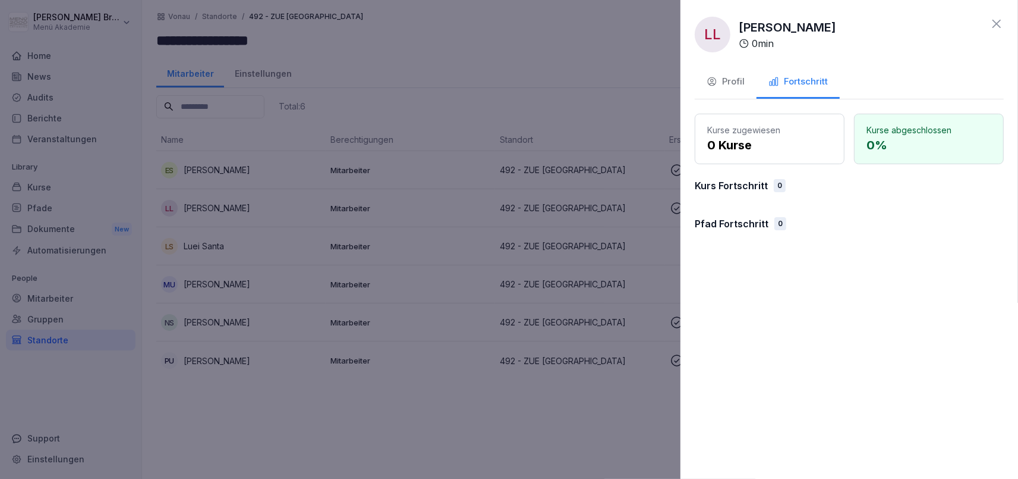
click at [472, 339] on div at bounding box center [509, 239] width 1018 height 479
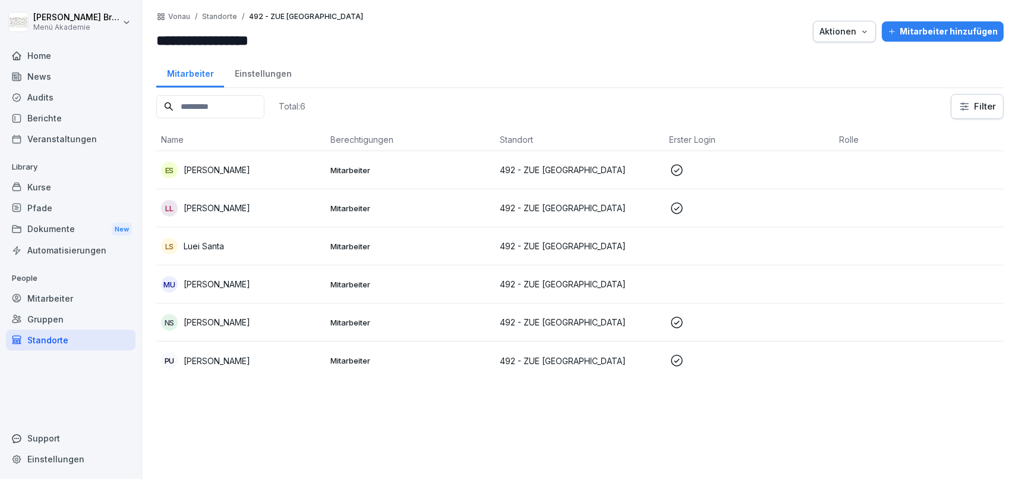
click at [208, 283] on p "Mehmet Ali Urludag" at bounding box center [217, 284] width 67 height 12
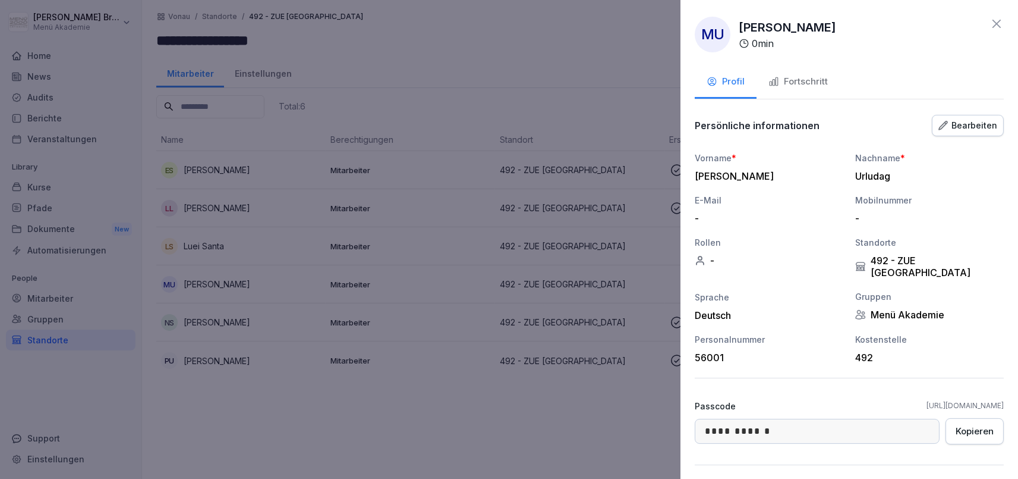
click at [797, 91] on button "Fortschritt" at bounding box center [798, 83] width 83 height 32
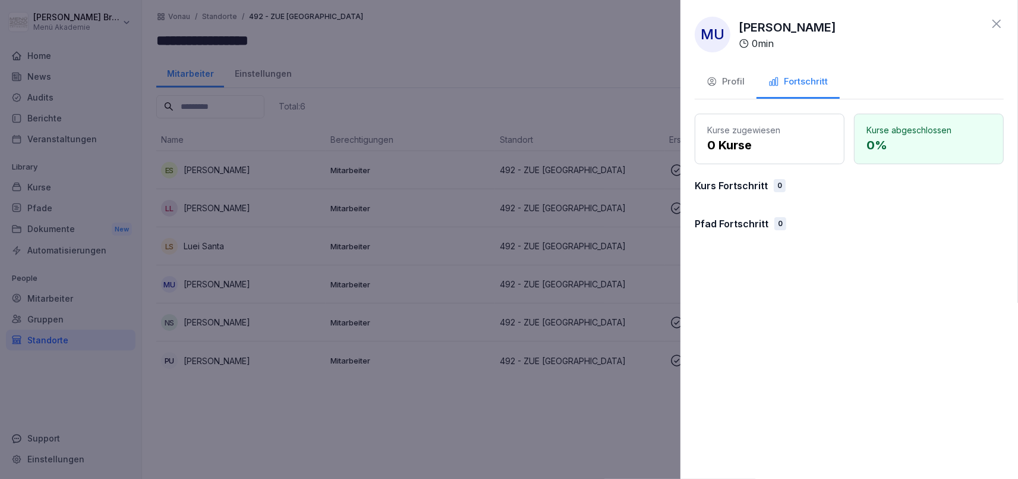
click at [527, 95] on div at bounding box center [509, 239] width 1018 height 479
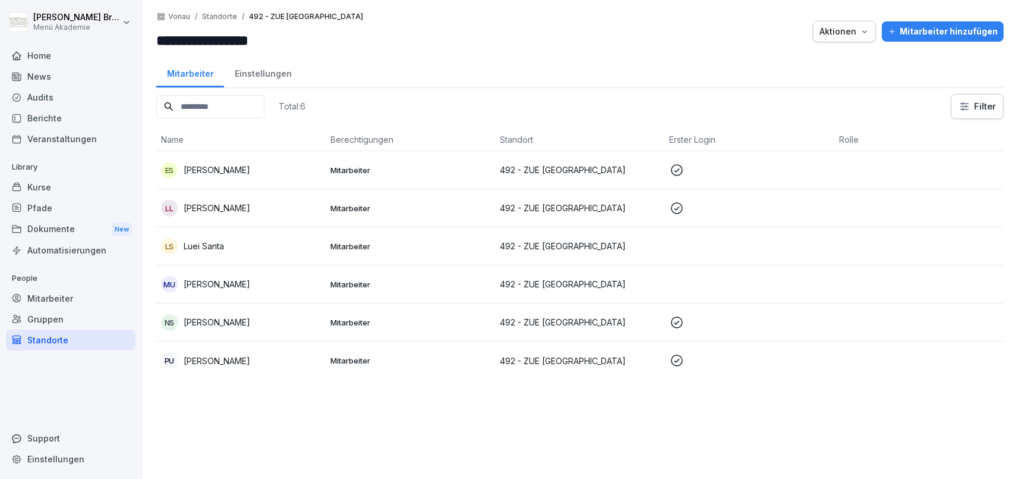
click at [229, 289] on p "Mehmet Ali Urludag" at bounding box center [217, 284] width 67 height 12
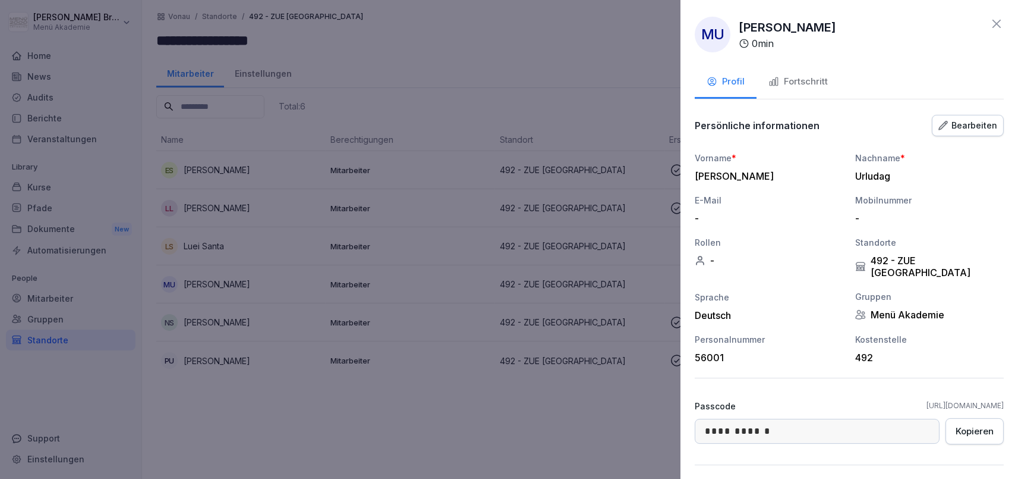
scroll to position [108, 0]
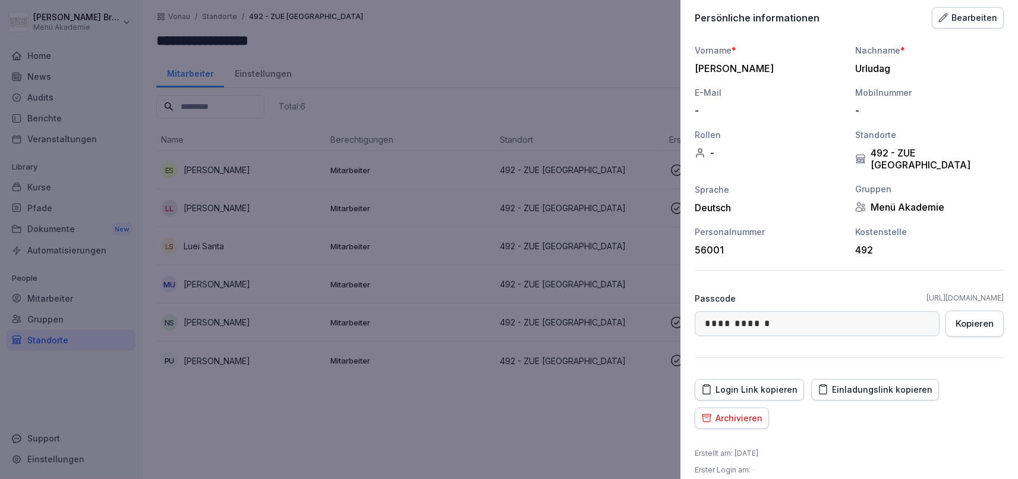
click at [758, 411] on div "Archivieren" at bounding box center [731, 417] width 61 height 13
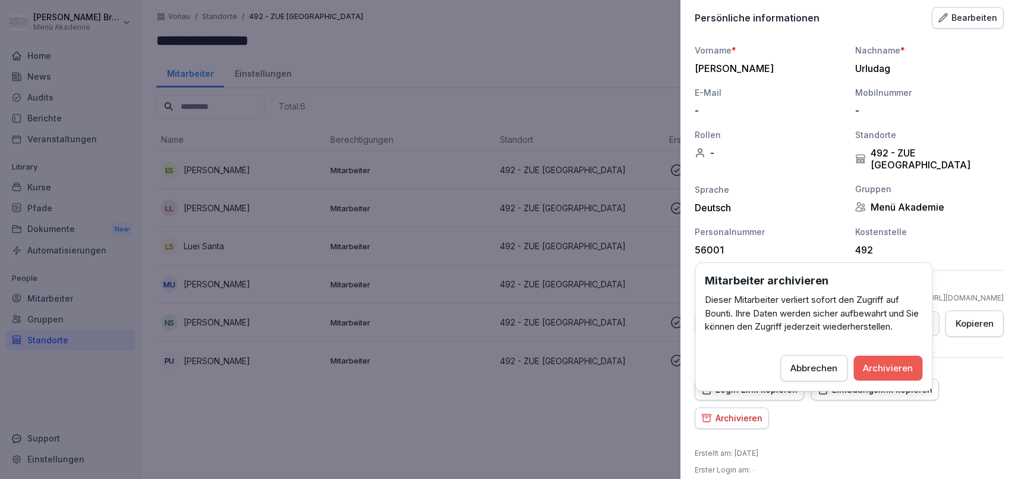
click at [877, 370] on div "Archivieren" at bounding box center [889, 367] width 50 height 13
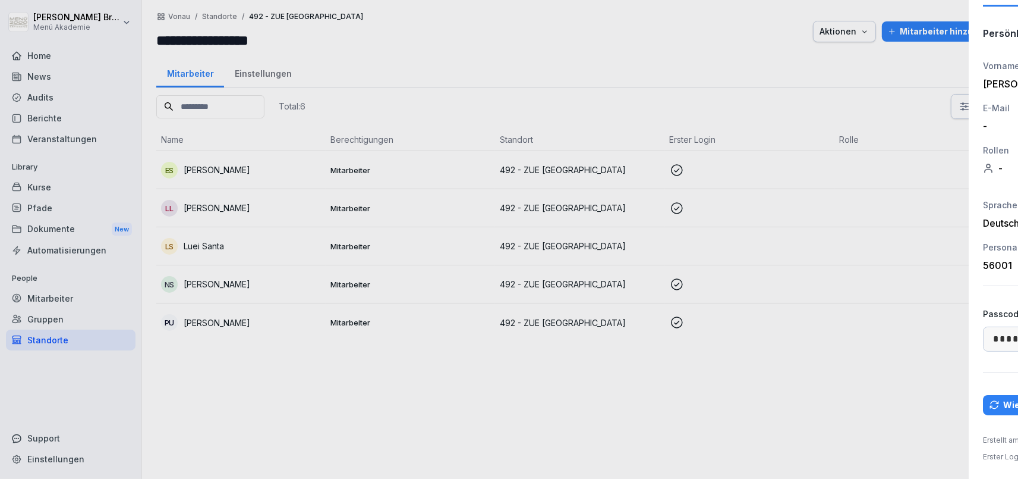
scroll to position [79, 0]
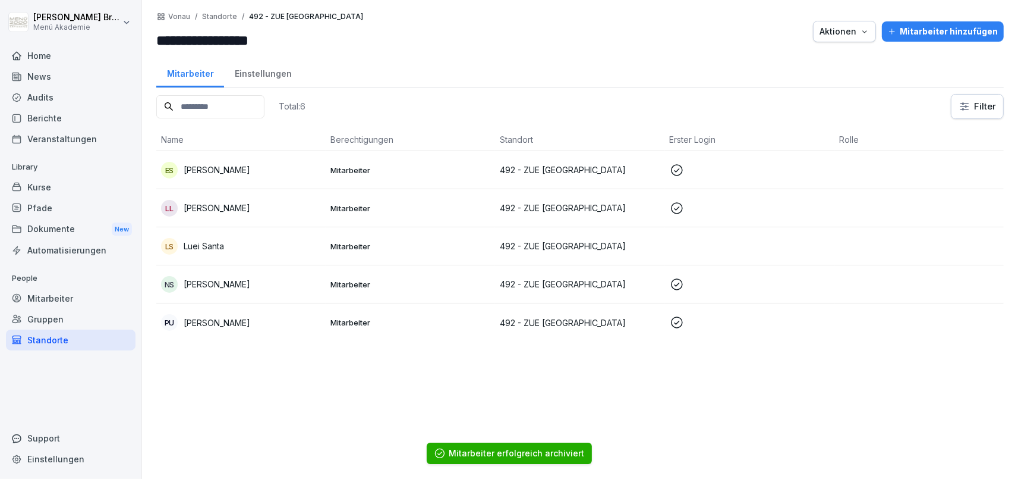
click at [228, 282] on p "Nadine Schwiening" at bounding box center [217, 284] width 67 height 12
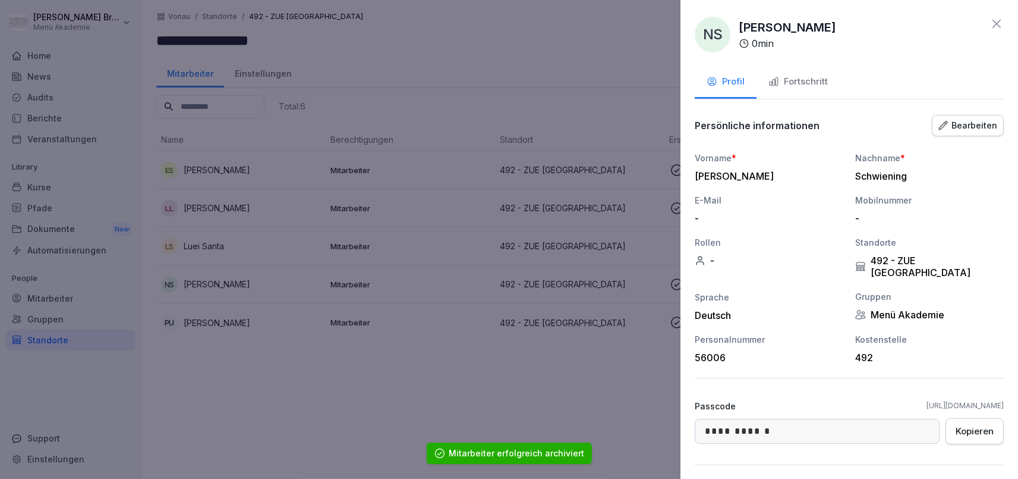
scroll to position [108, 0]
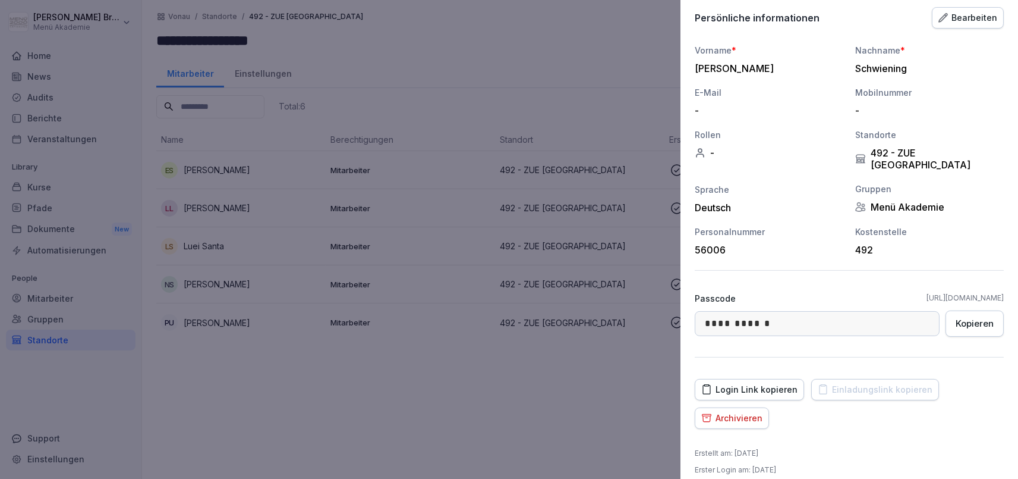
click at [701, 407] on button "Archivieren" at bounding box center [732, 417] width 74 height 21
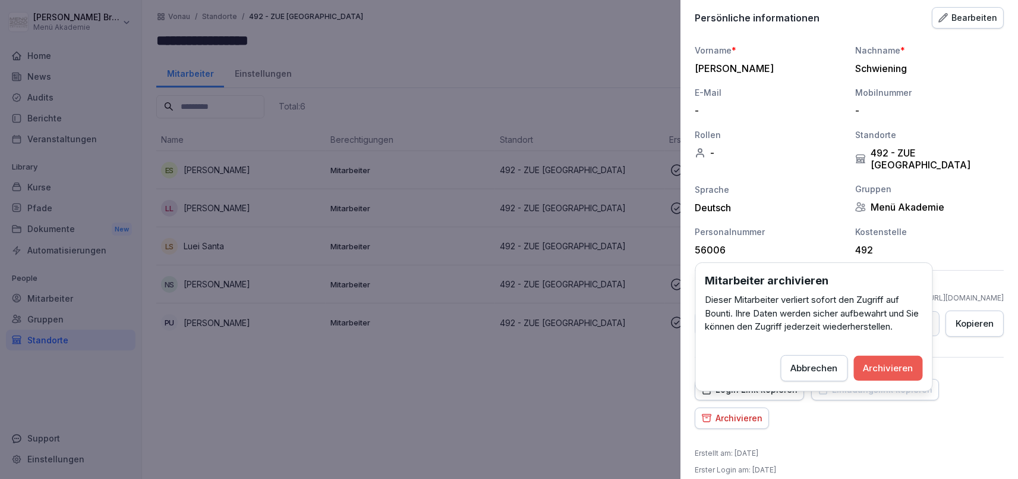
click at [899, 364] on div "Archivieren" at bounding box center [889, 367] width 50 height 13
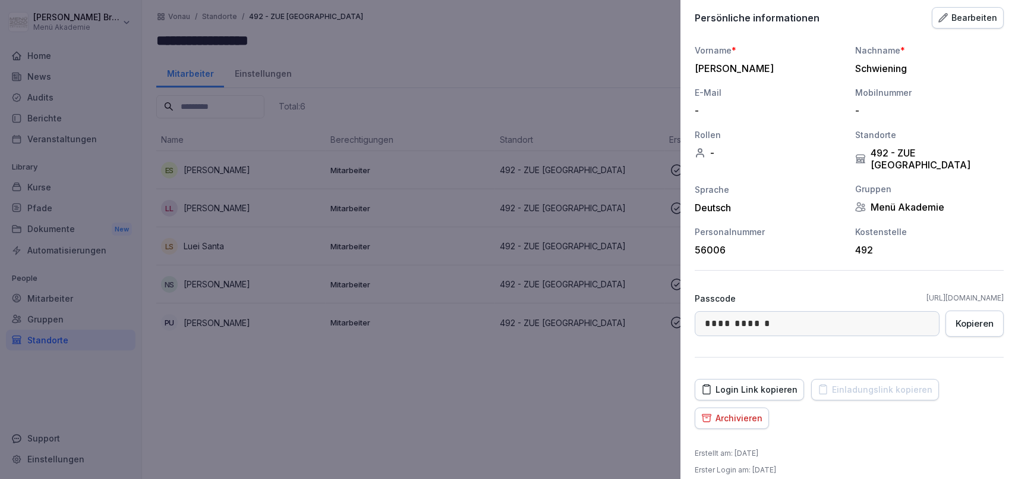
scroll to position [79, 0]
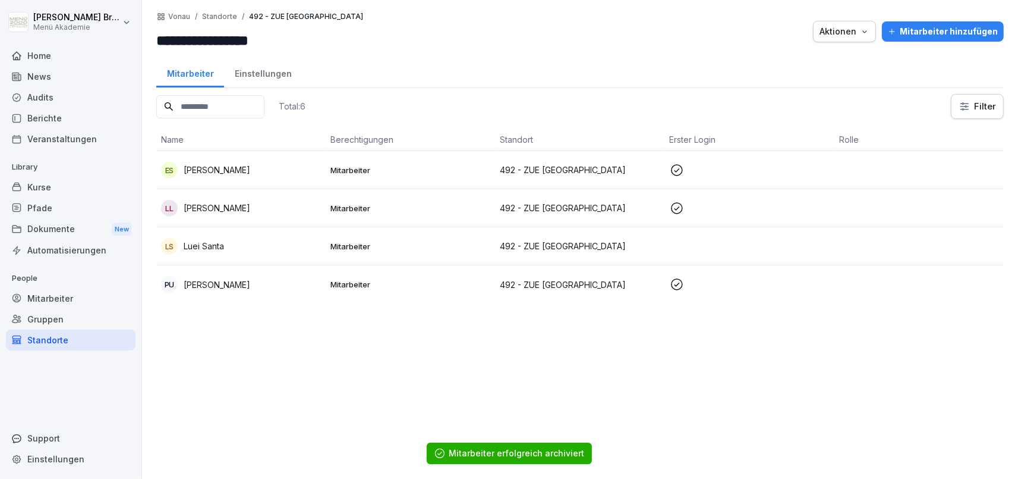
click at [227, 284] on p "[PERSON_NAME]" at bounding box center [217, 284] width 67 height 12
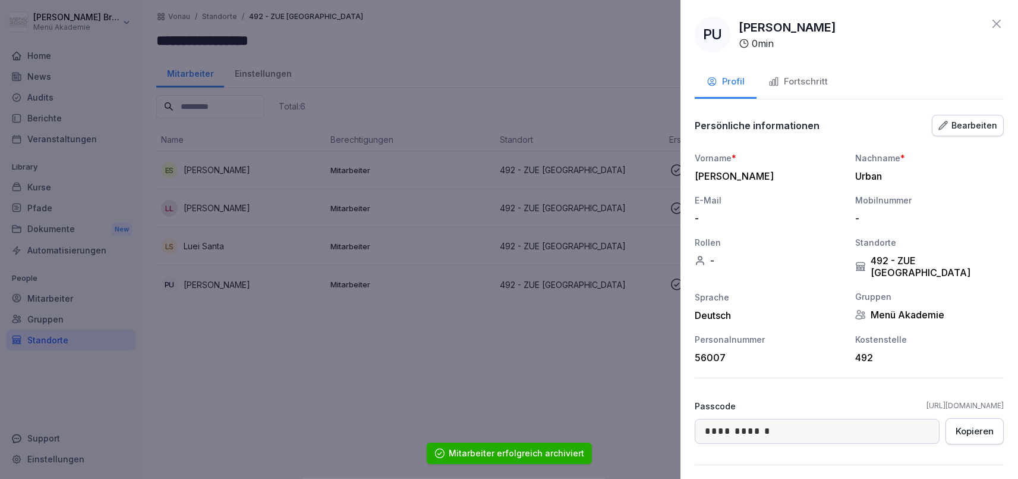
click at [789, 80] on div "Fortschritt" at bounding box center [798, 82] width 59 height 14
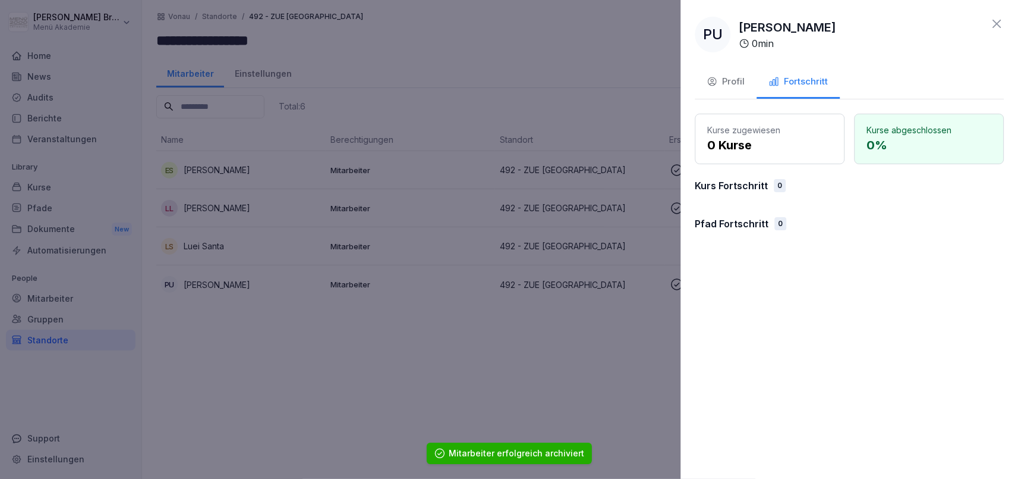
click at [538, 350] on div at bounding box center [509, 239] width 1018 height 479
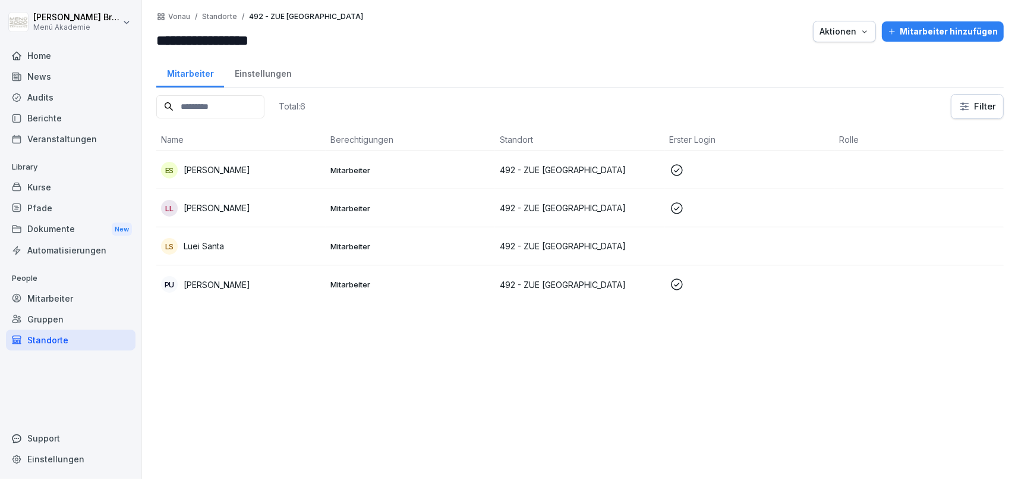
click at [49, 191] on div "Kurse" at bounding box center [71, 187] width 130 height 21
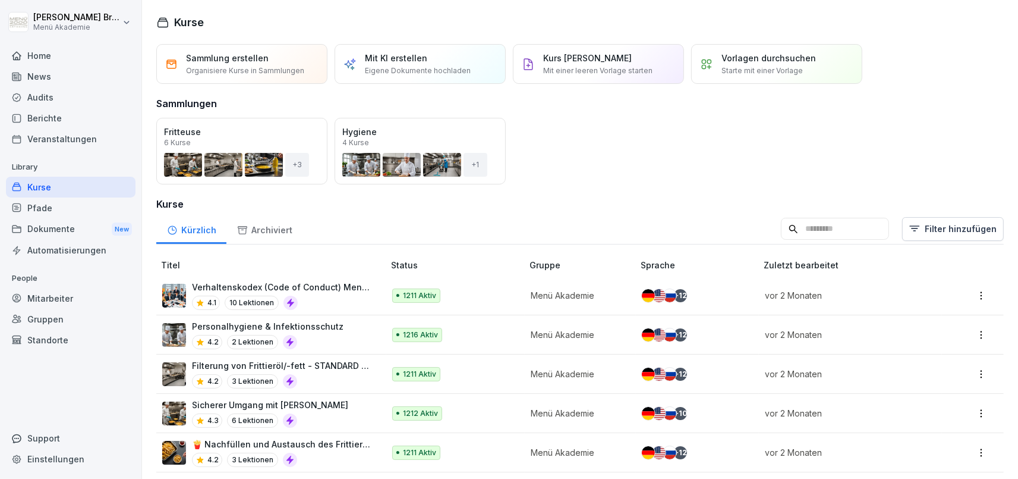
click at [56, 206] on div "Pfade" at bounding box center [71, 207] width 130 height 21
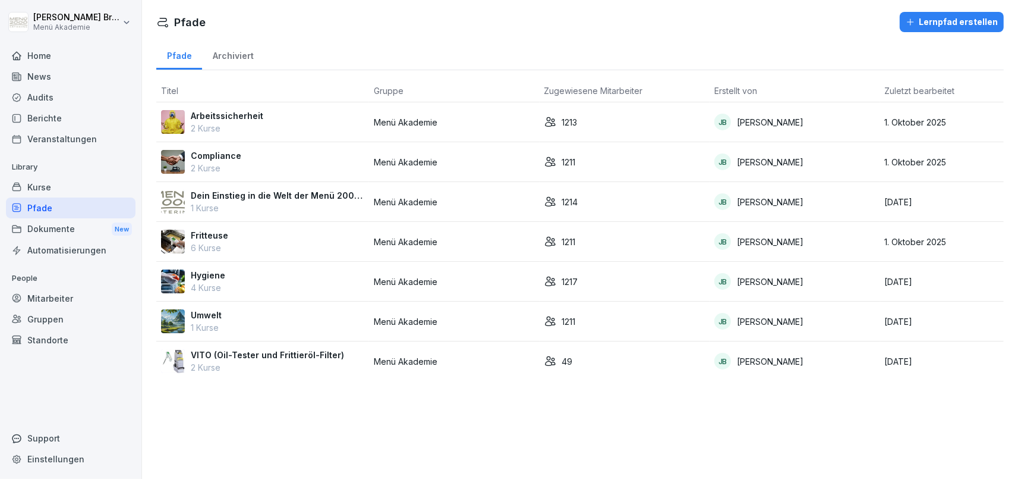
click at [236, 113] on p "Arbeitssicherheit" at bounding box center [227, 115] width 73 height 12
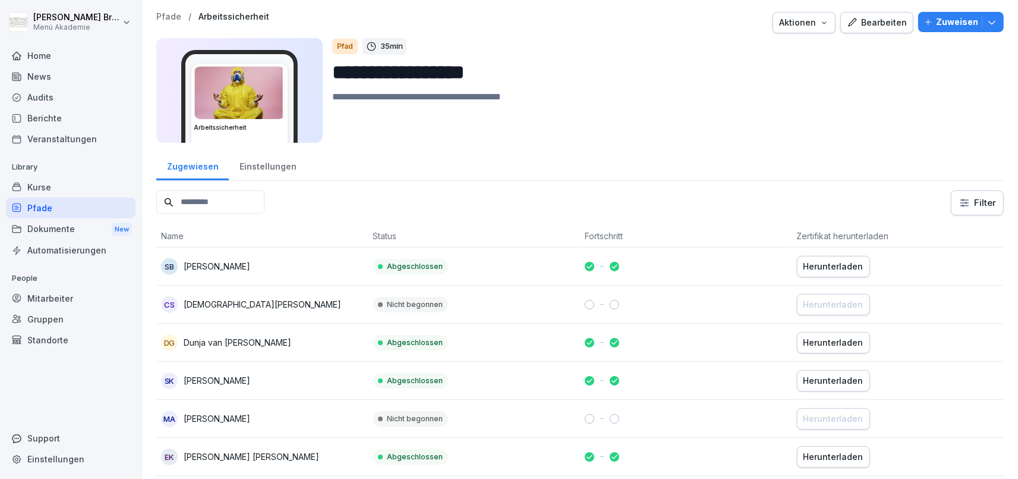
click at [267, 160] on div "Einstellungen" at bounding box center [268, 165] width 78 height 30
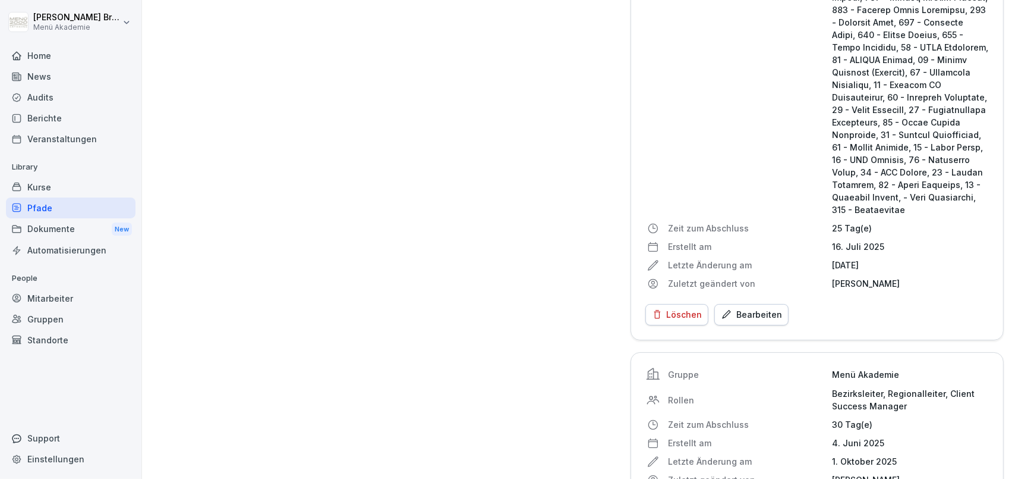
click at [776, 310] on div "Bearbeiten" at bounding box center [751, 314] width 61 height 13
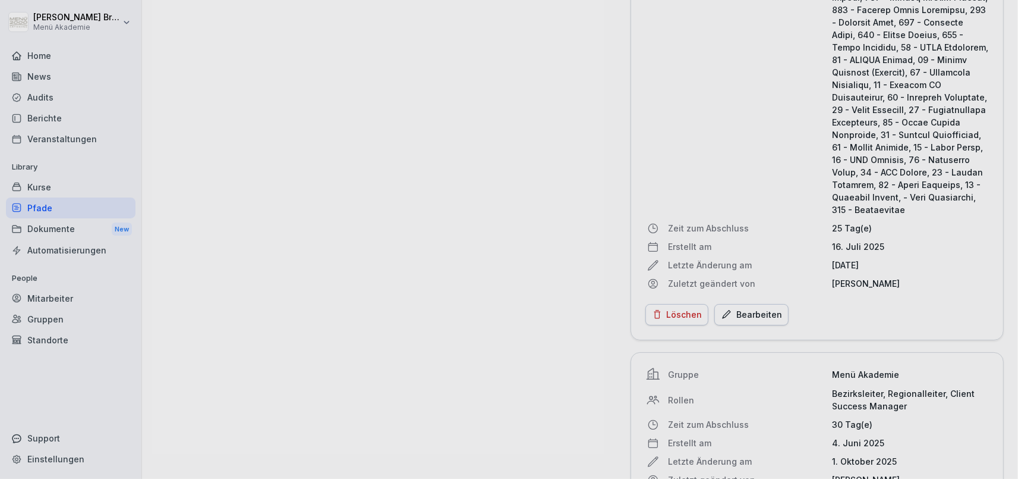
scroll to position [2465, 0]
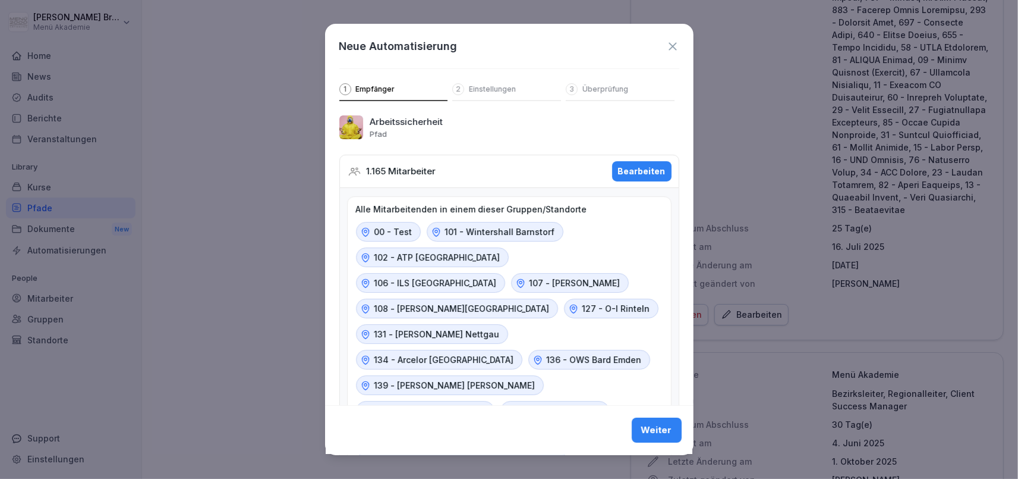
click at [669, 168] on button "Bearbeiten" at bounding box center [641, 171] width 59 height 20
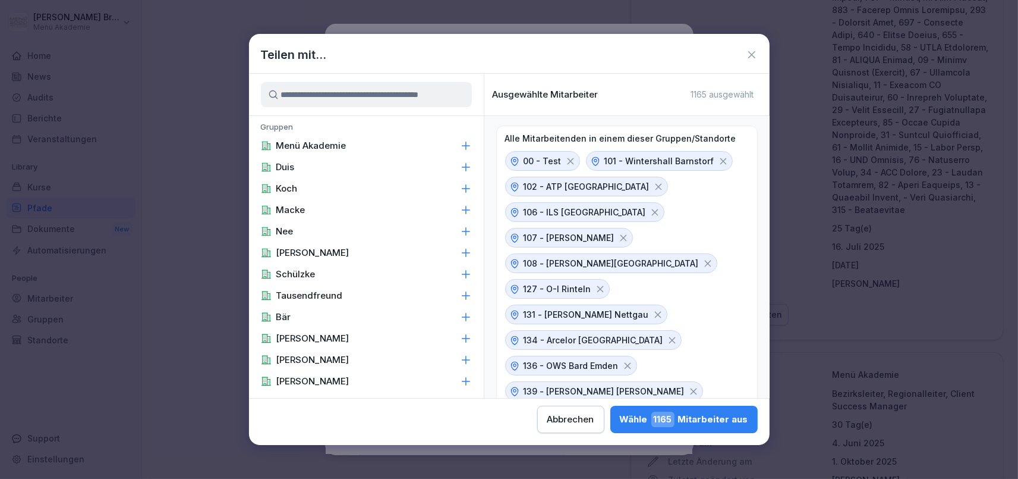
click at [389, 102] on input at bounding box center [366, 94] width 211 height 25
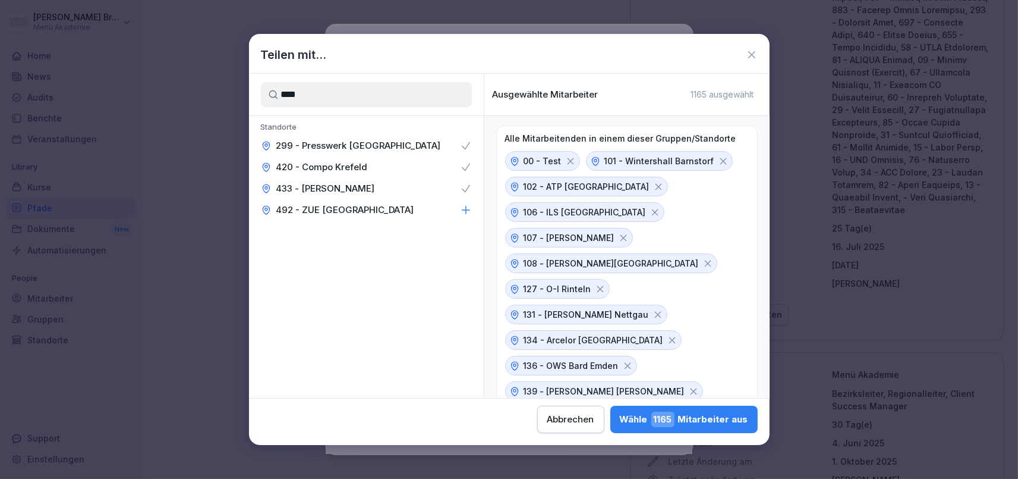
type input "****"
click at [461, 210] on icon at bounding box center [466, 210] width 12 height 12
click at [619, 421] on div "Wähle 1169 Mitarbeiter aus" at bounding box center [683, 418] width 129 height 15
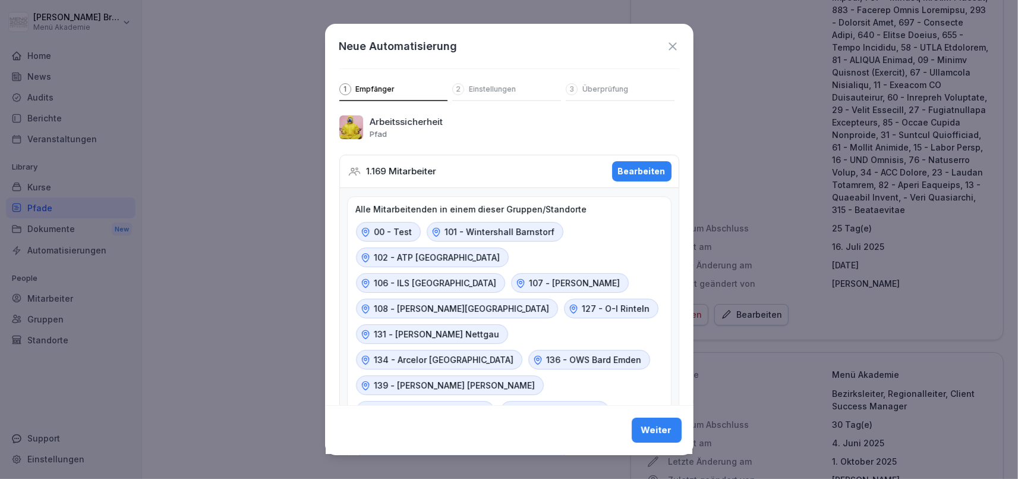
click at [644, 428] on div "Weiter" at bounding box center [656, 430] width 31 height 13
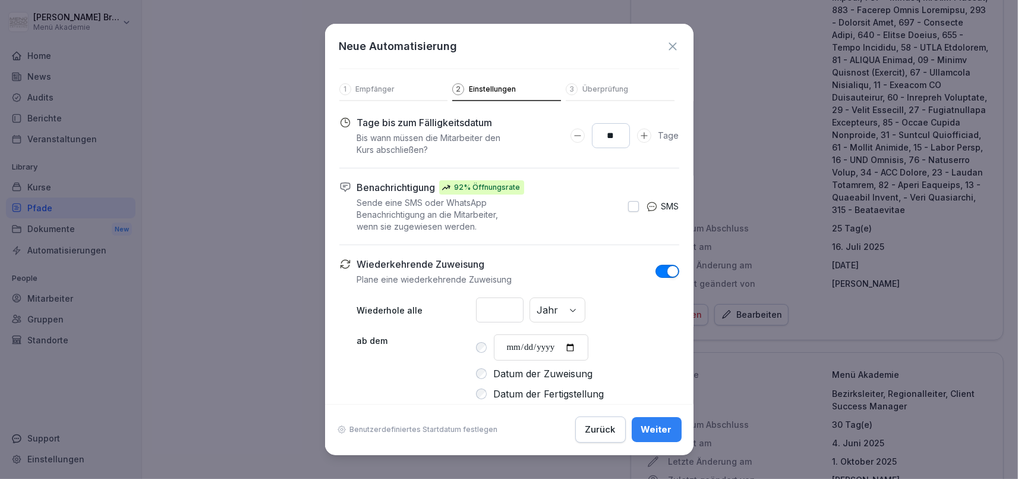
click at [662, 429] on div "Weiter" at bounding box center [656, 429] width 31 height 13
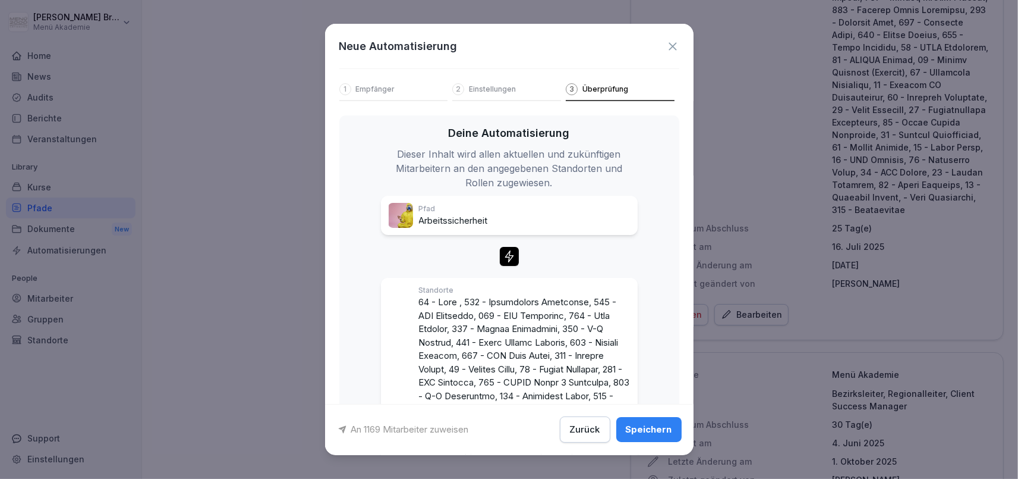
click at [662, 429] on div "Speichern" at bounding box center [649, 429] width 46 height 13
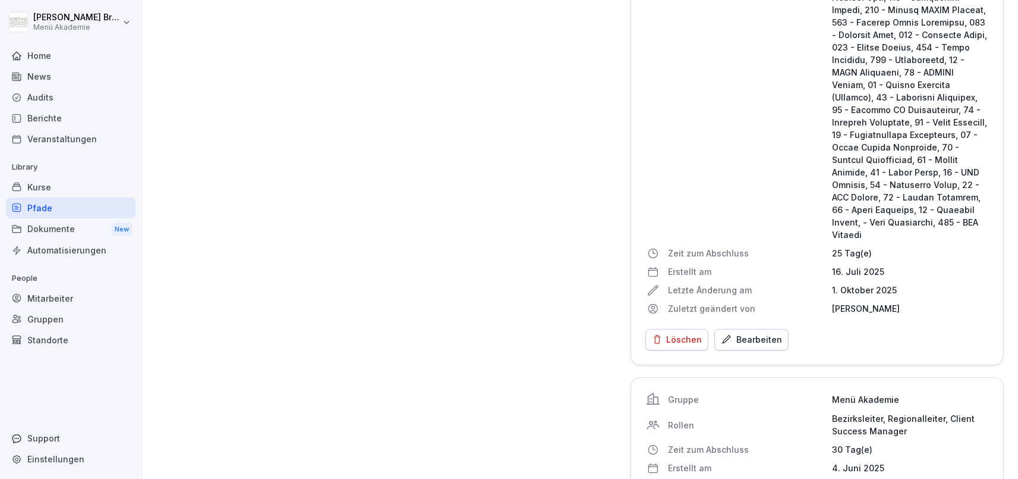
click at [33, 203] on div "Pfade" at bounding box center [71, 207] width 130 height 21
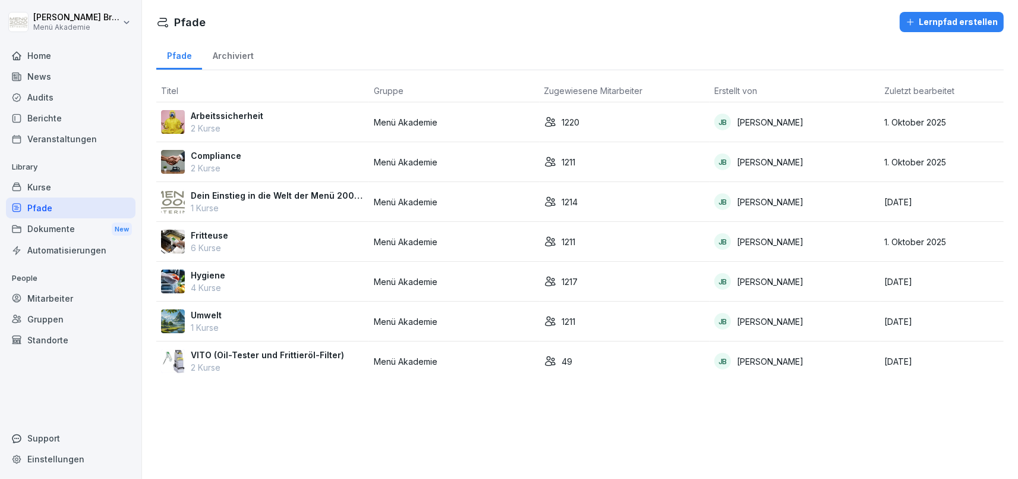
click at [213, 153] on p "Compliance" at bounding box center [216, 155] width 51 height 12
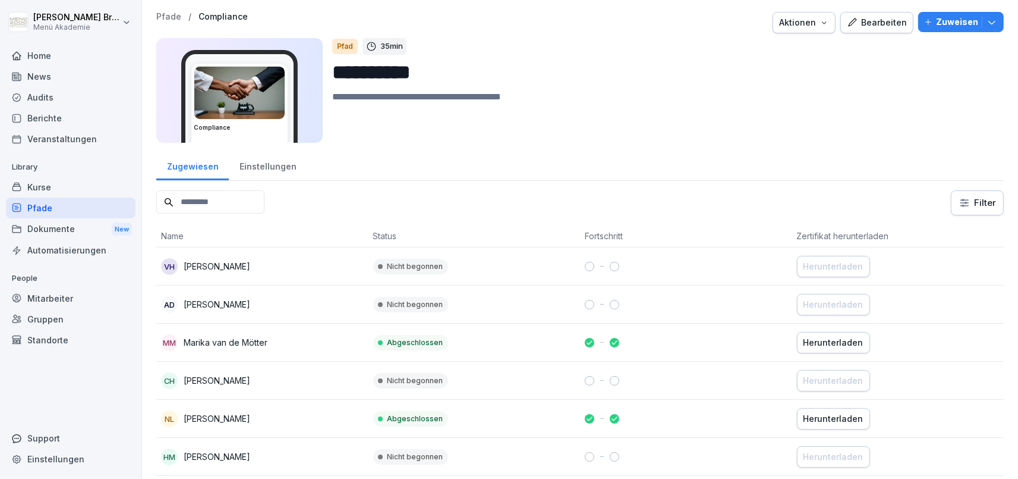
click at [272, 167] on div "Einstellungen" at bounding box center [268, 165] width 78 height 30
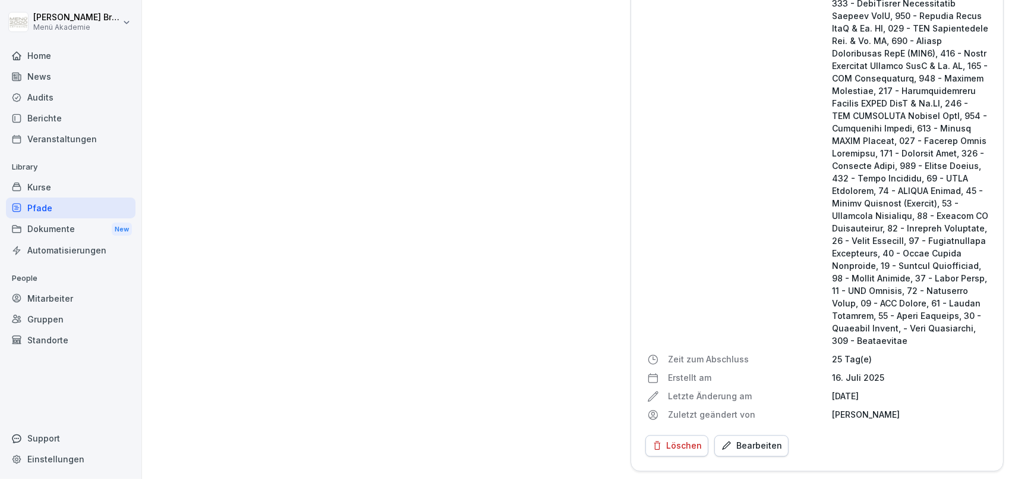
scroll to position [2533, 0]
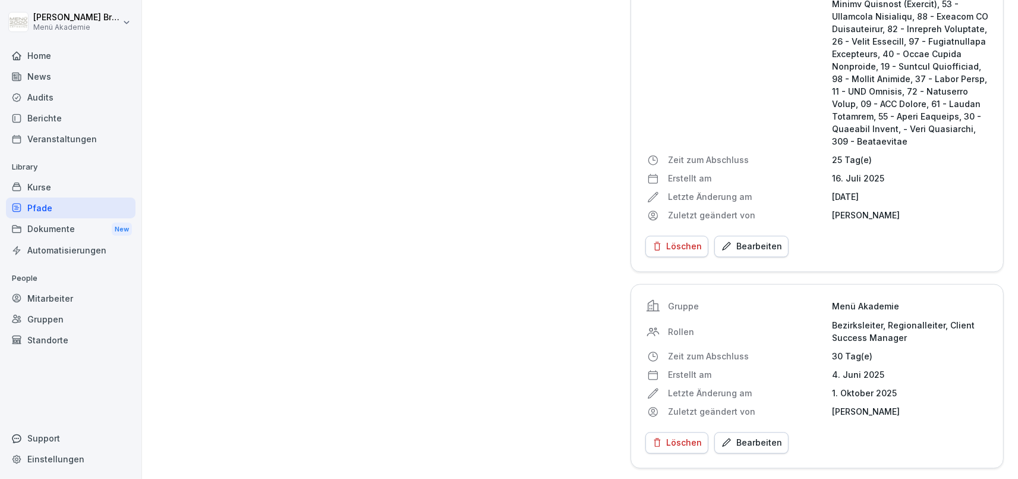
click at [750, 238] on button "Bearbeiten" at bounding box center [751, 245] width 74 height 21
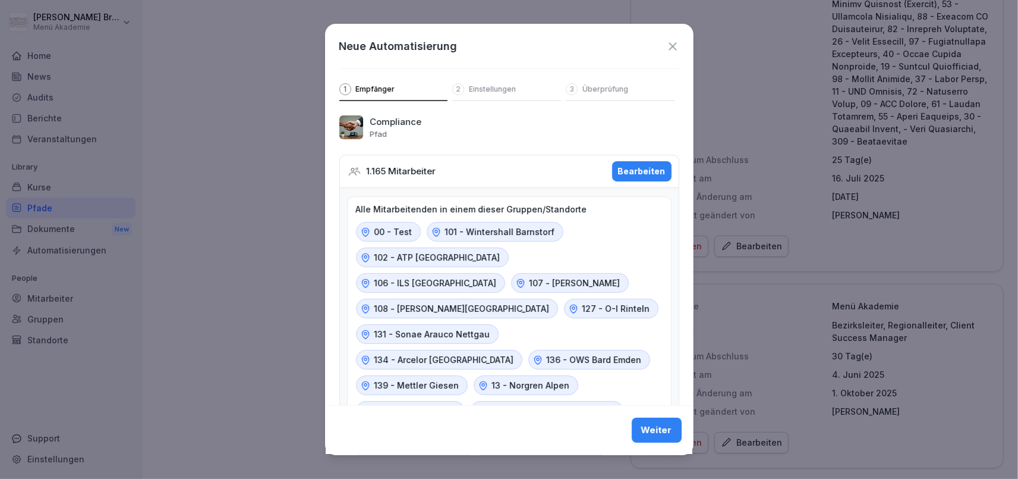
click at [641, 174] on div "Bearbeiten" at bounding box center [642, 171] width 48 height 13
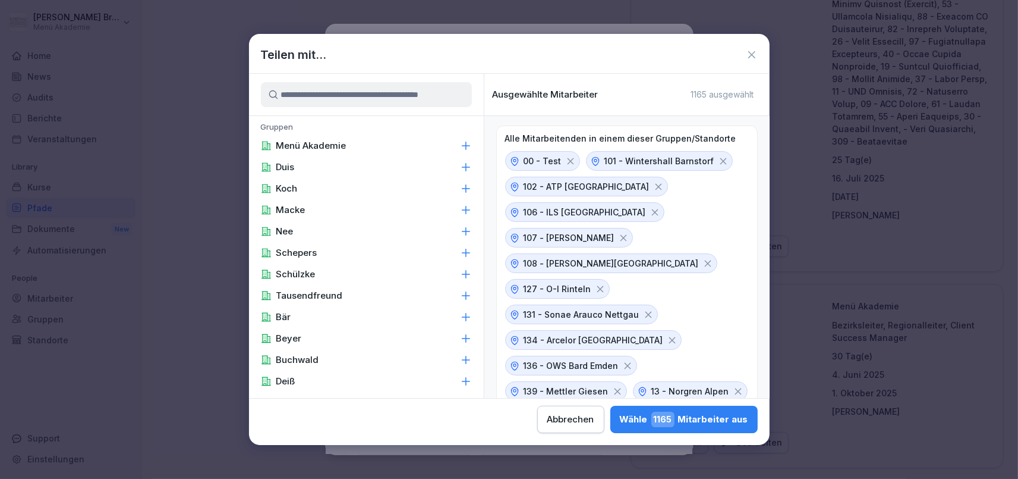
click at [409, 89] on input at bounding box center [366, 94] width 211 height 25
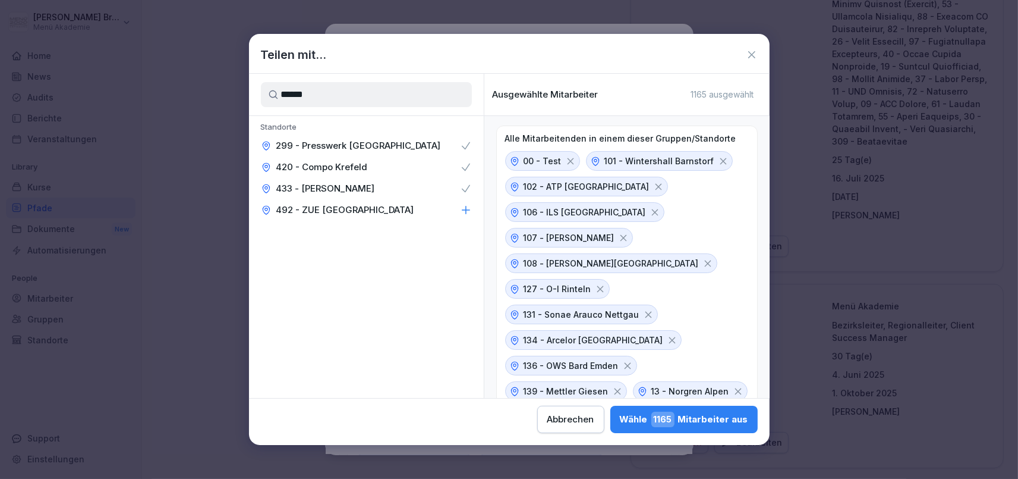
type input "******"
click at [426, 215] on div "492 - ZUE [GEOGRAPHIC_DATA]" at bounding box center [366, 209] width 235 height 21
click at [619, 414] on div "[PERSON_NAME] 1169 Mitarbeiter aus" at bounding box center [683, 418] width 129 height 15
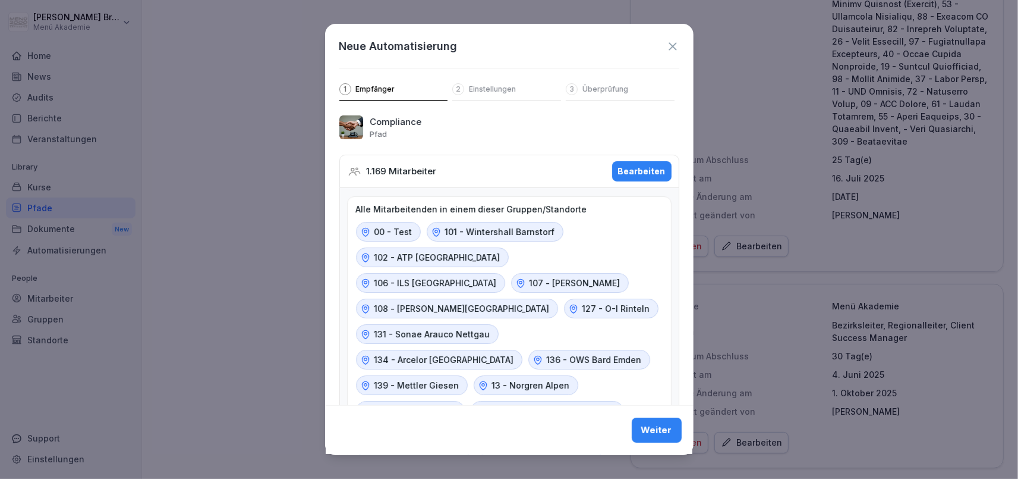
click at [675, 429] on button "Weiter" at bounding box center [657, 430] width 50 height 25
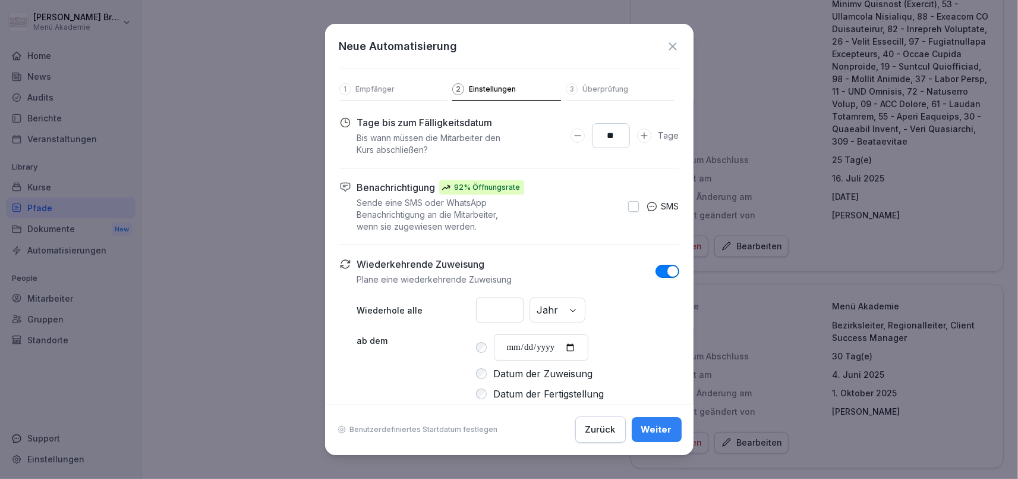
click at [675, 429] on button "Weiter" at bounding box center [657, 429] width 50 height 25
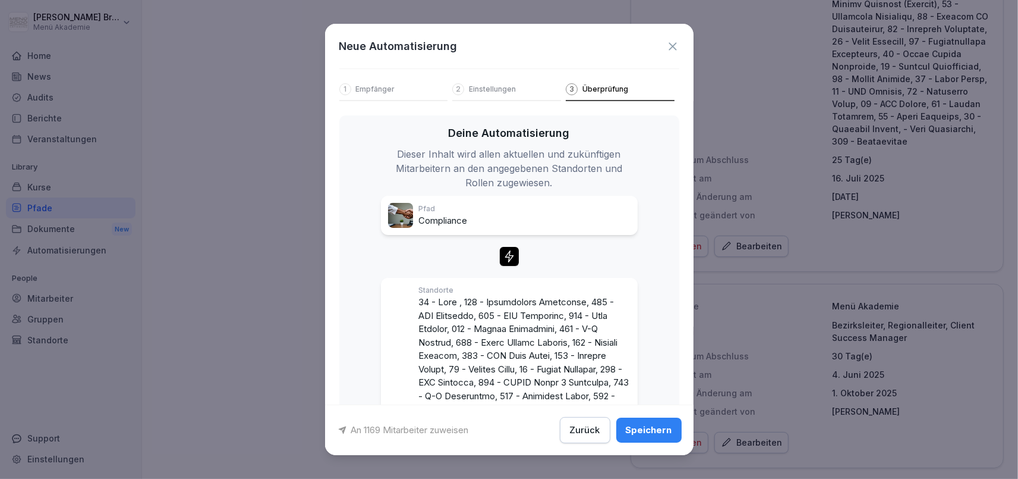
click at [675, 429] on button "Speichern" at bounding box center [648, 429] width 65 height 25
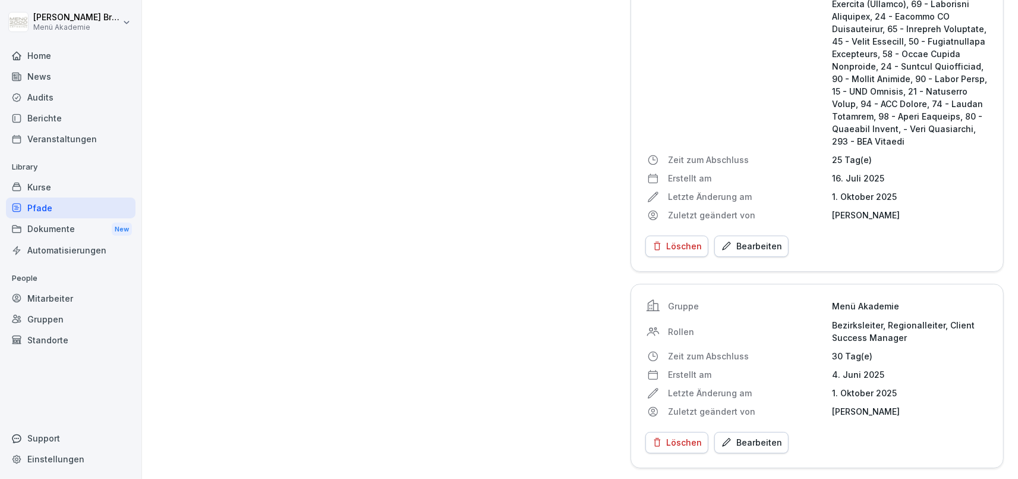
click at [51, 206] on div "Pfade" at bounding box center [71, 207] width 130 height 21
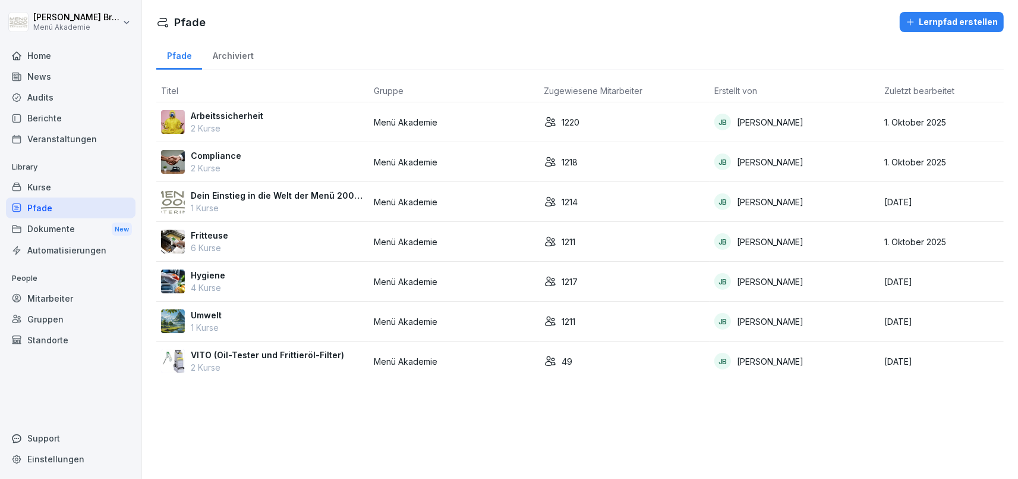
click at [208, 194] on p "Dein Einstieg in die Welt der Menü 2000 Akademie" at bounding box center [278, 195] width 174 height 12
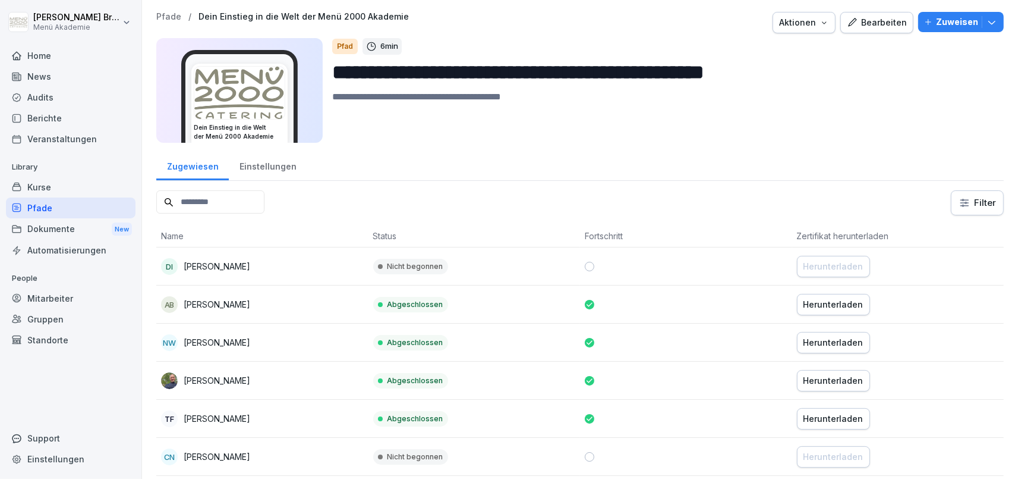
click at [865, 30] on button "Bearbeiten" at bounding box center [877, 22] width 73 height 21
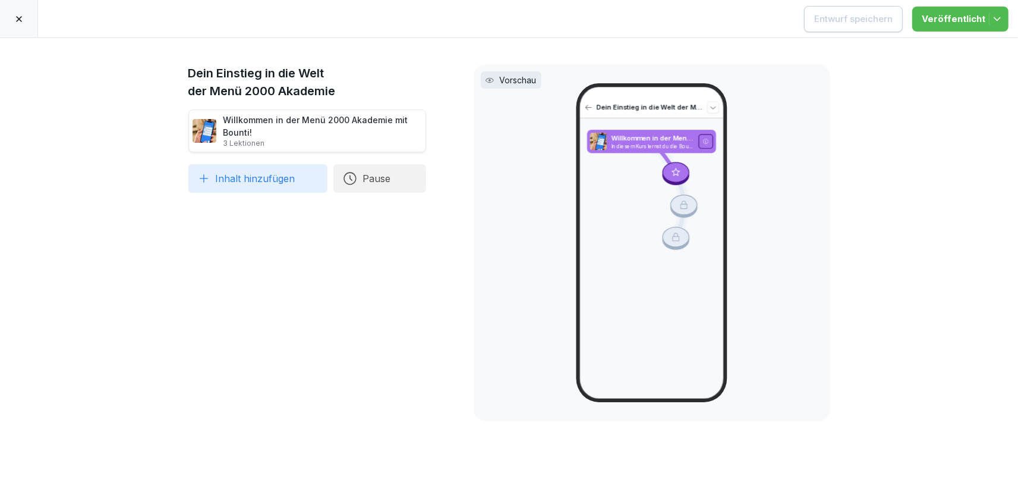
drag, startPoint x: 26, startPoint y: 20, endPoint x: 35, endPoint y: 23, distance: 10.0
click at [27, 20] on div at bounding box center [19, 18] width 38 height 37
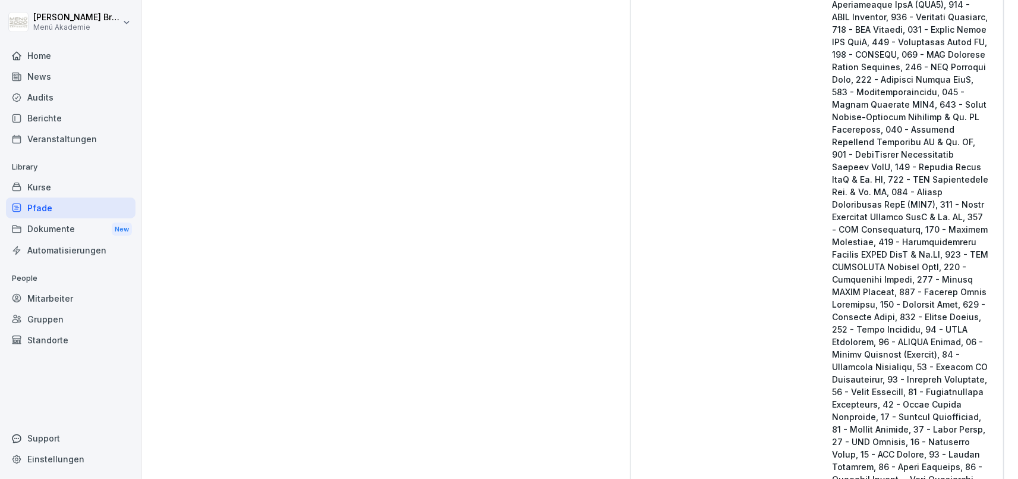
scroll to position [2540, 0]
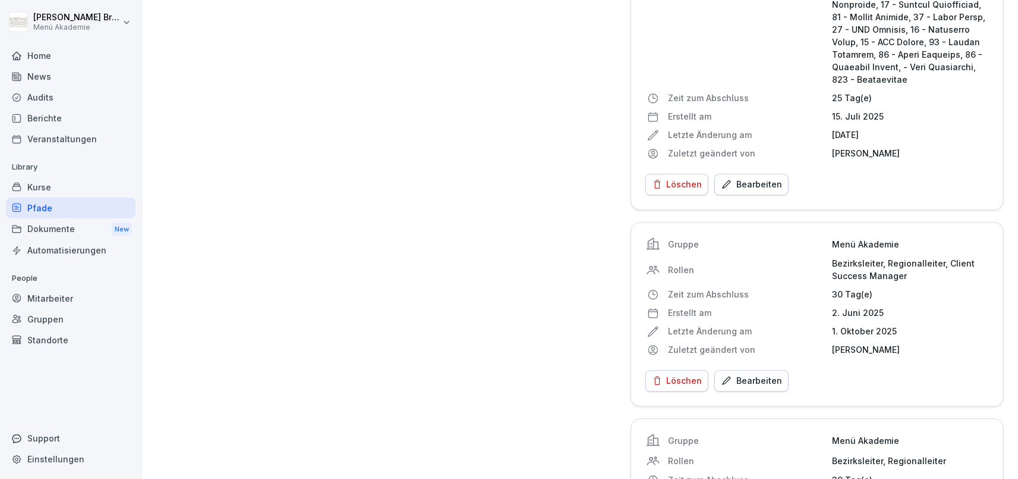
click at [753, 191] on div "Bearbeiten" at bounding box center [751, 184] width 61 height 13
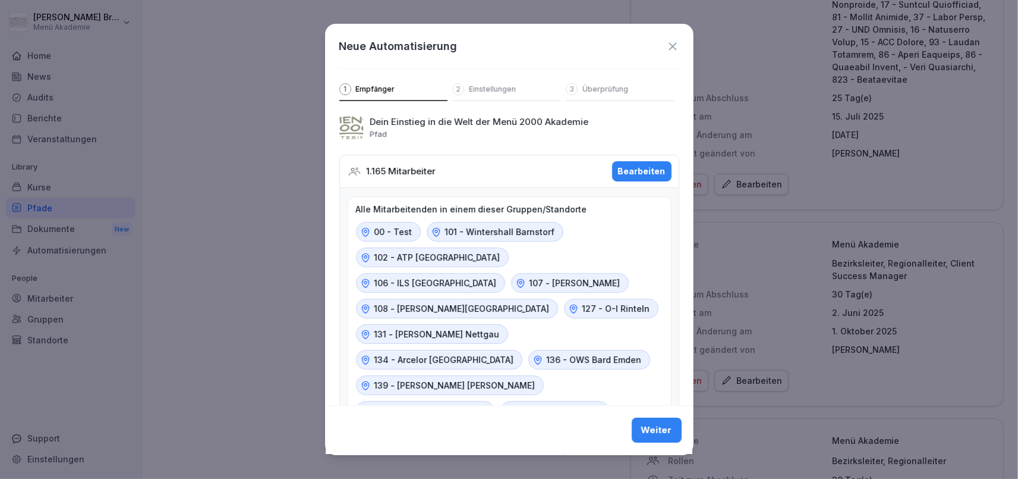
click at [625, 175] on div "Bearbeiten" at bounding box center [642, 171] width 48 height 13
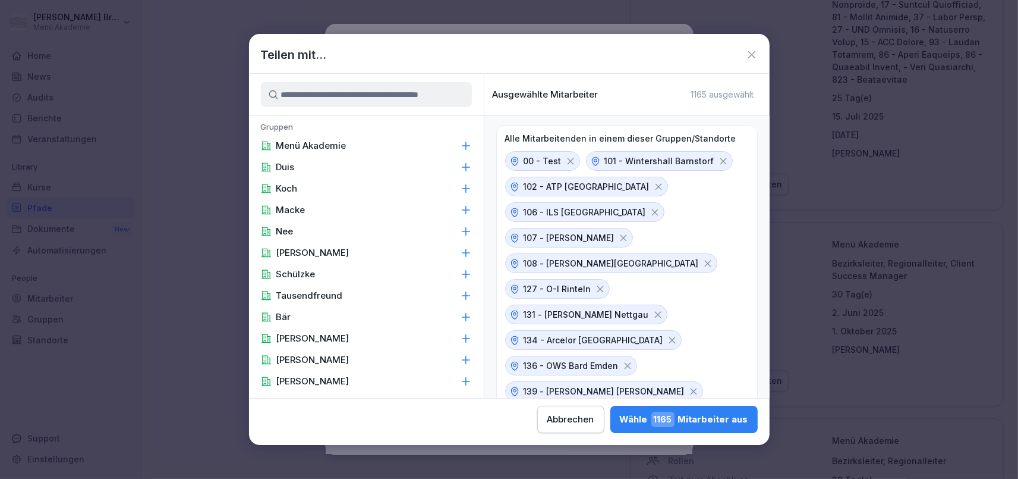
click at [433, 99] on input at bounding box center [366, 94] width 211 height 25
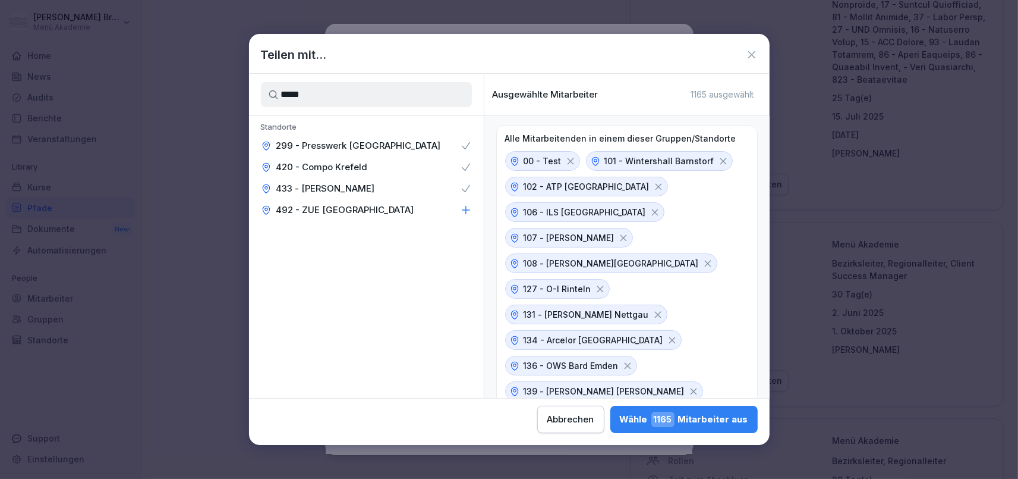
type input "*****"
click at [389, 204] on div "492 - ZUE [GEOGRAPHIC_DATA]" at bounding box center [366, 209] width 235 height 21
click at [619, 426] on div "Wähle 1169 Mitarbeiter aus" at bounding box center [683, 418] width 129 height 15
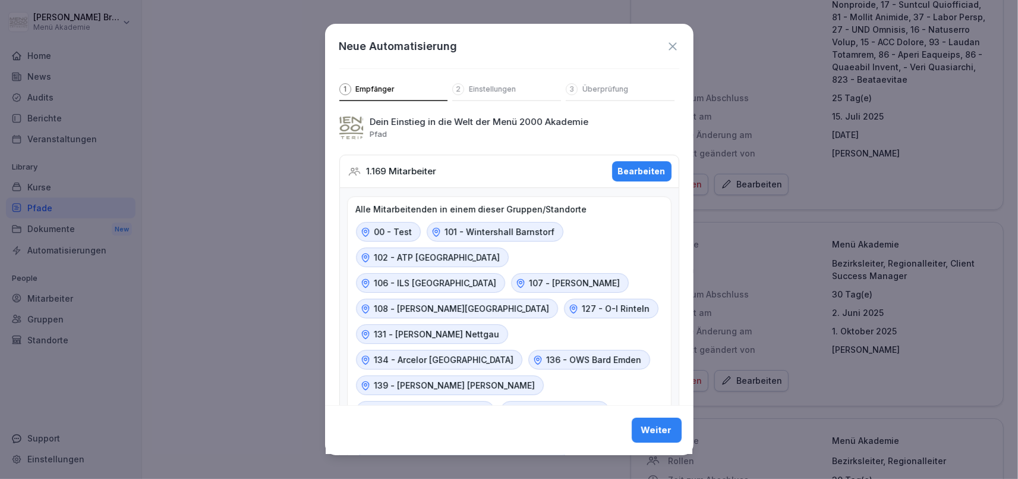
click at [657, 428] on div "Weiter" at bounding box center [656, 430] width 31 height 13
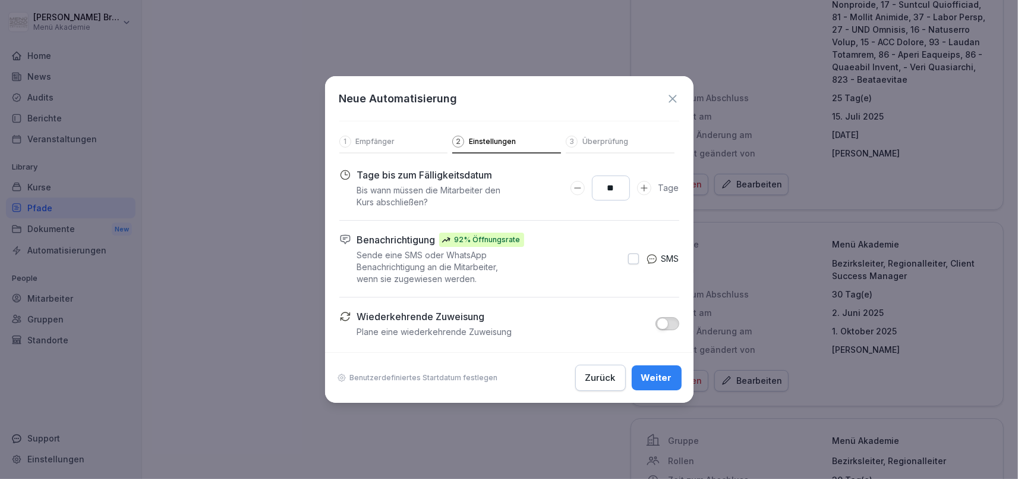
click at [671, 370] on button "Weiter" at bounding box center [657, 377] width 50 height 25
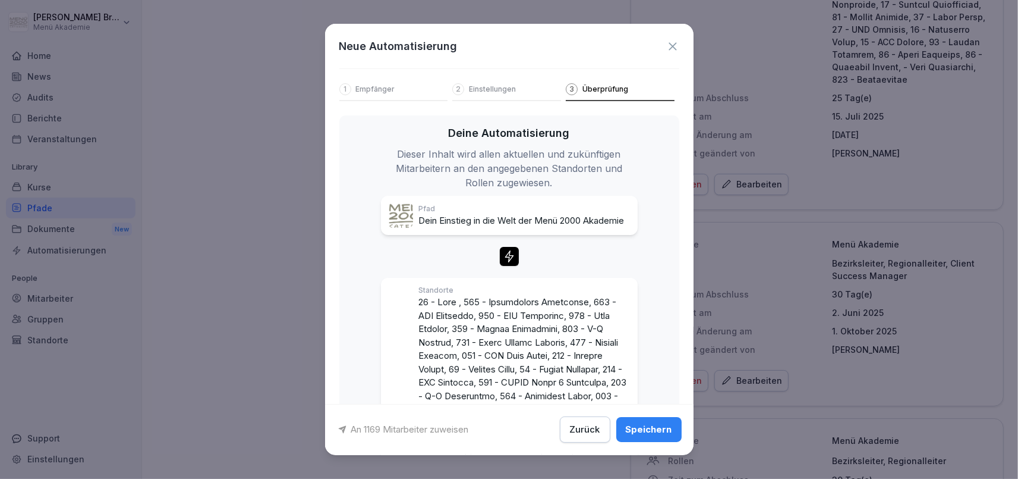
click at [649, 428] on div "Speichern" at bounding box center [649, 429] width 46 height 13
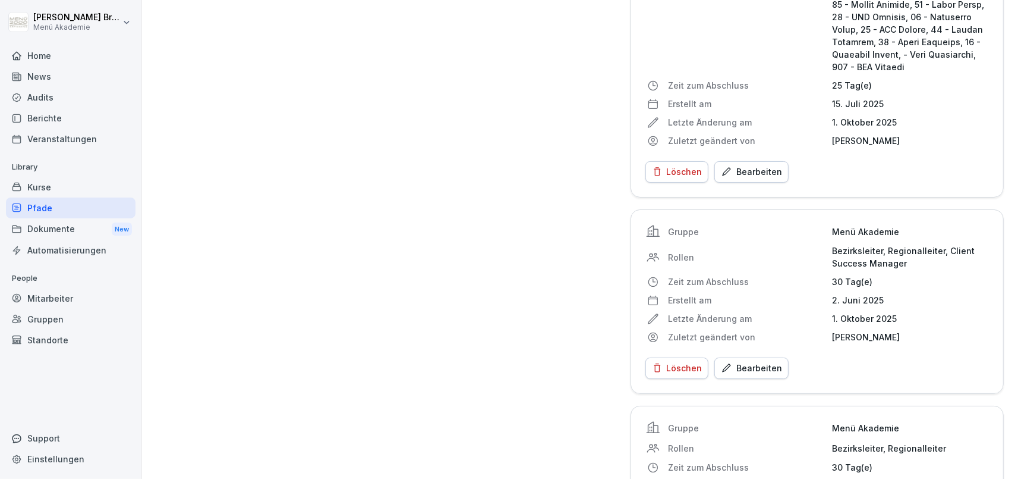
click at [44, 209] on div "Pfade" at bounding box center [71, 207] width 130 height 21
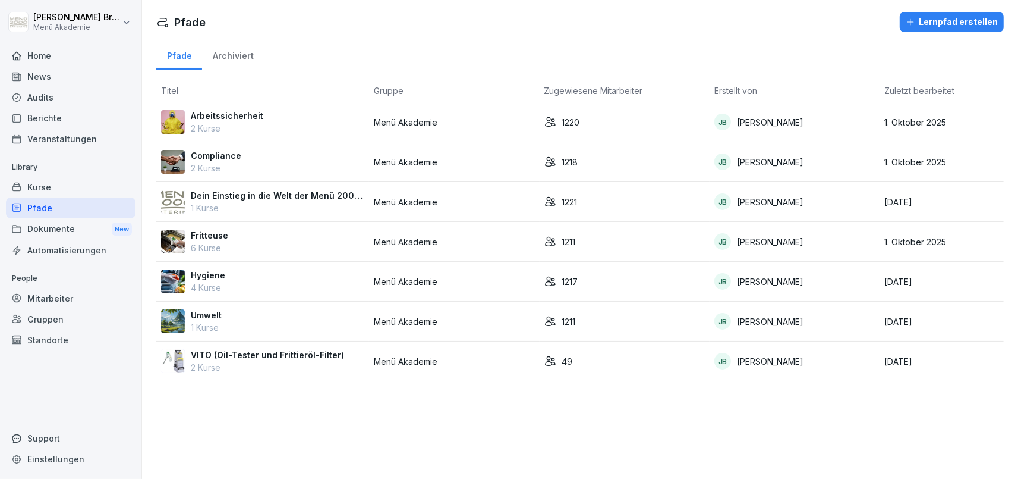
click at [207, 240] on p "Fritteuse" at bounding box center [209, 235] width 37 height 12
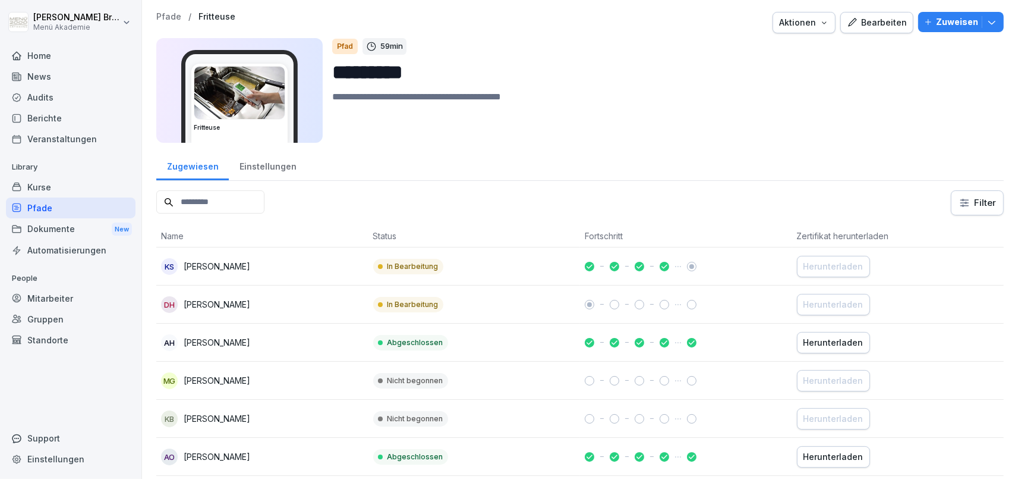
click at [276, 174] on div "Einstellungen" at bounding box center [268, 165] width 78 height 30
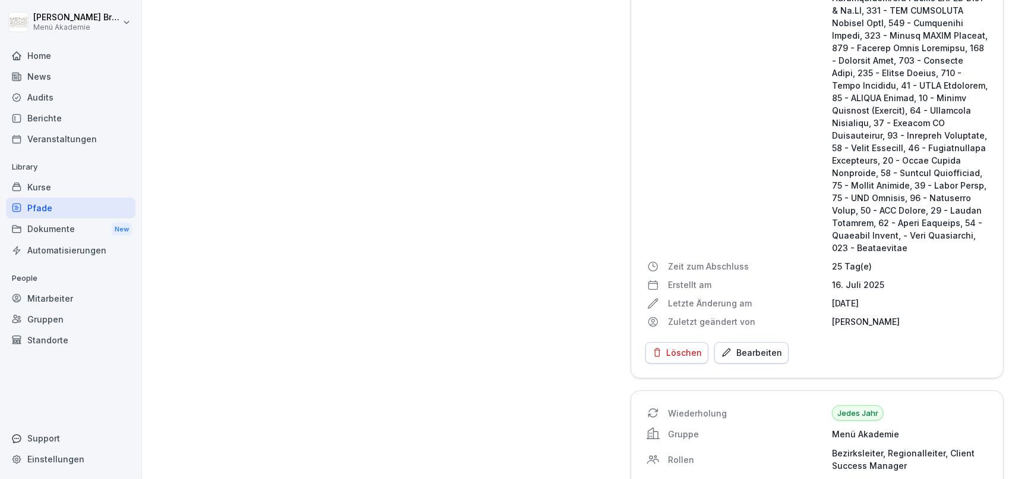
scroll to position [2555, 0]
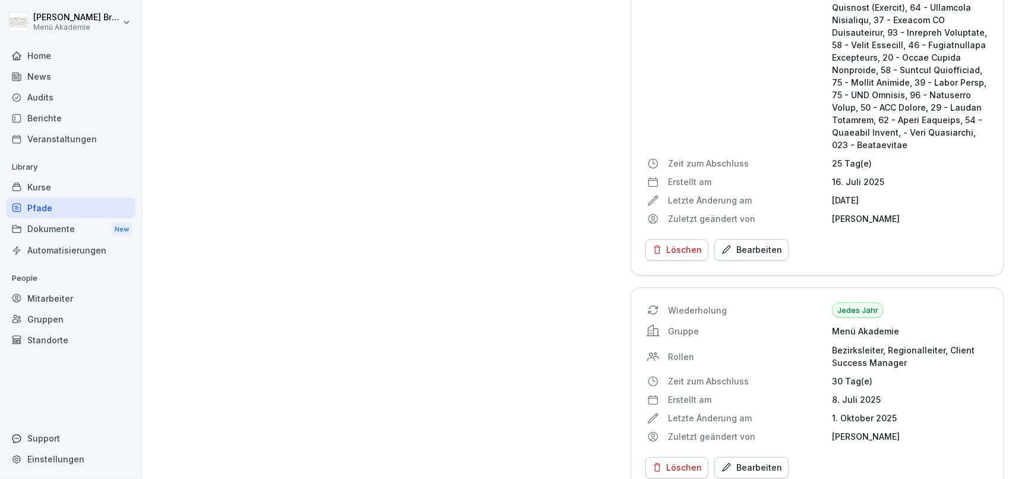
click at [764, 243] on div "Bearbeiten" at bounding box center [751, 249] width 61 height 13
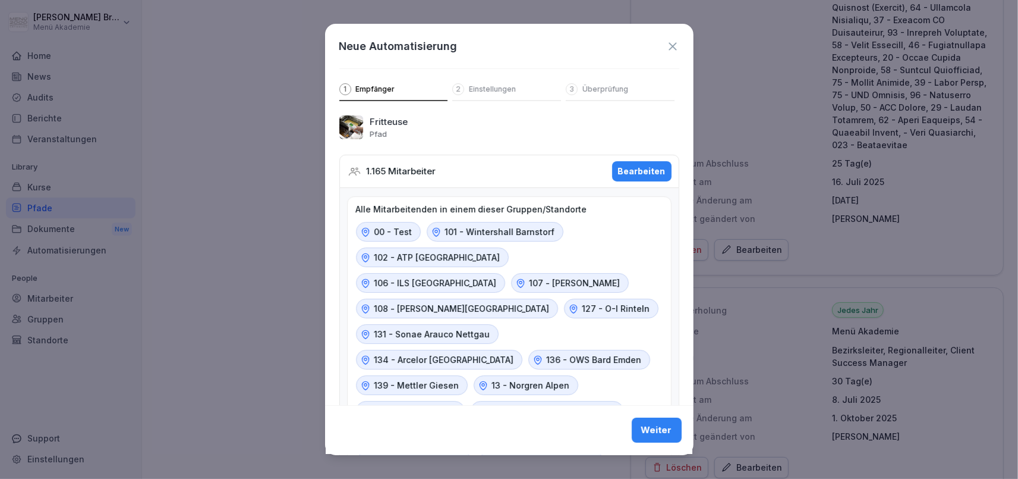
click at [615, 175] on div "1.165 Mitarbeiter Bearbeiten" at bounding box center [509, 171] width 340 height 33
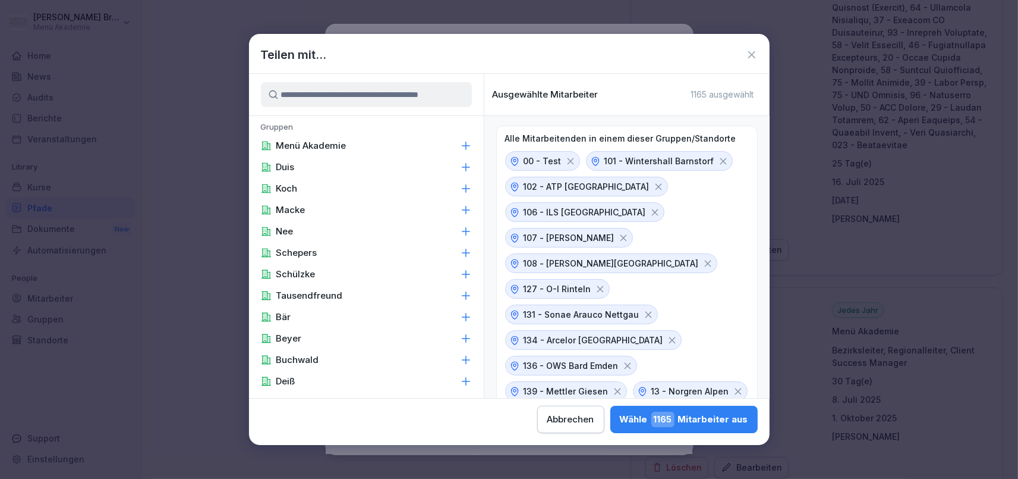
click at [364, 99] on input at bounding box center [366, 94] width 211 height 25
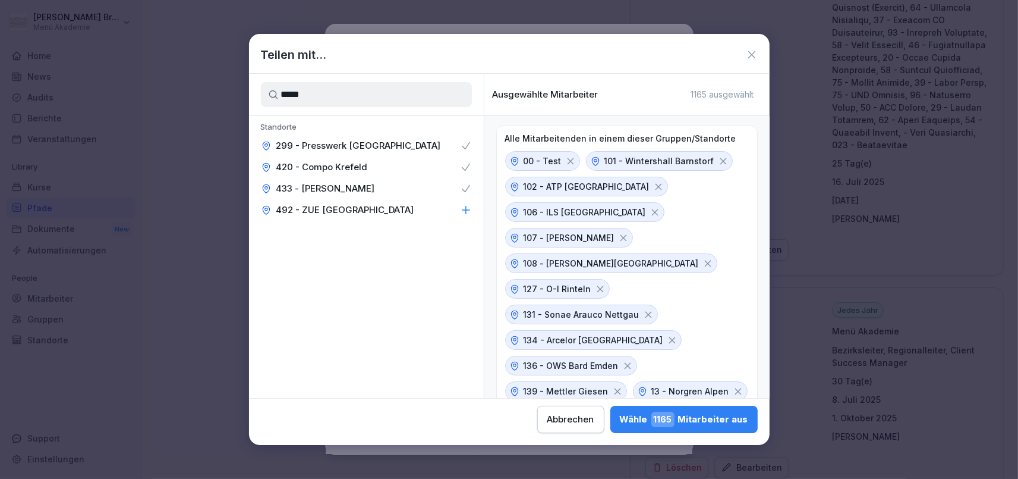
type input "*****"
click at [454, 221] on div "Standorte 299 - Presswerk [GEOGRAPHIC_DATA] 420 - Compo [GEOGRAPHIC_DATA] 433 -…" at bounding box center [366, 170] width 235 height 109
click at [455, 207] on div "492 - ZUE [GEOGRAPHIC_DATA]" at bounding box center [366, 209] width 235 height 21
click at [619, 424] on div "Wähle 1169 Mitarbeiter aus" at bounding box center [683, 418] width 129 height 15
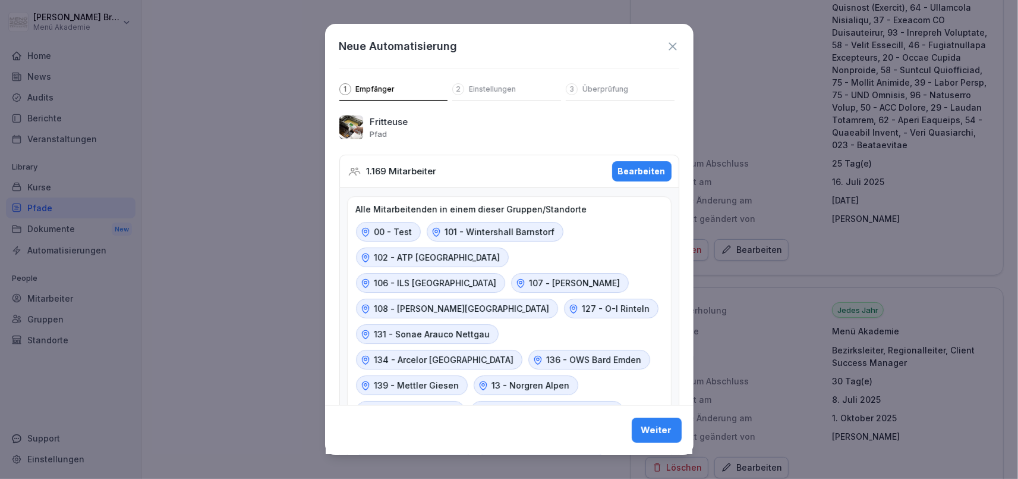
click at [648, 427] on div "Weiter" at bounding box center [656, 430] width 31 height 13
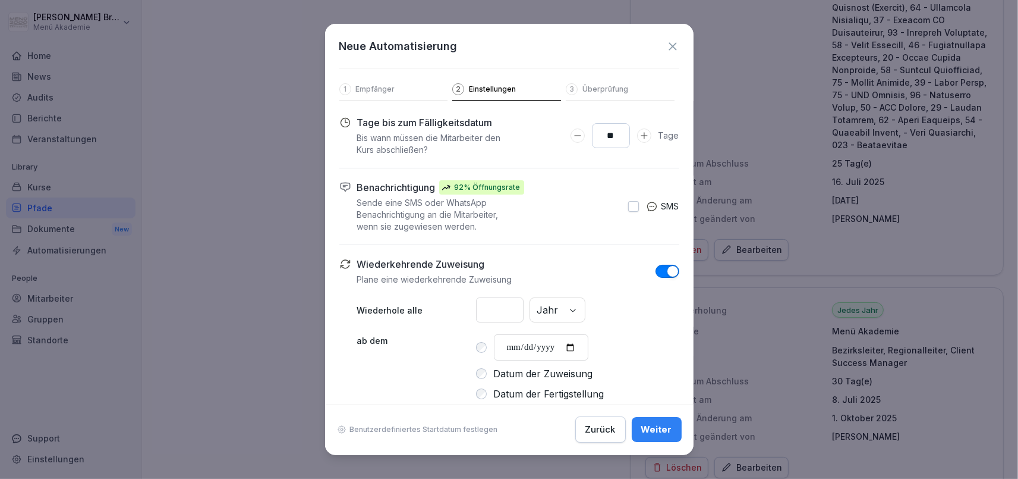
click at [648, 427] on div "Weiter" at bounding box center [656, 429] width 31 height 13
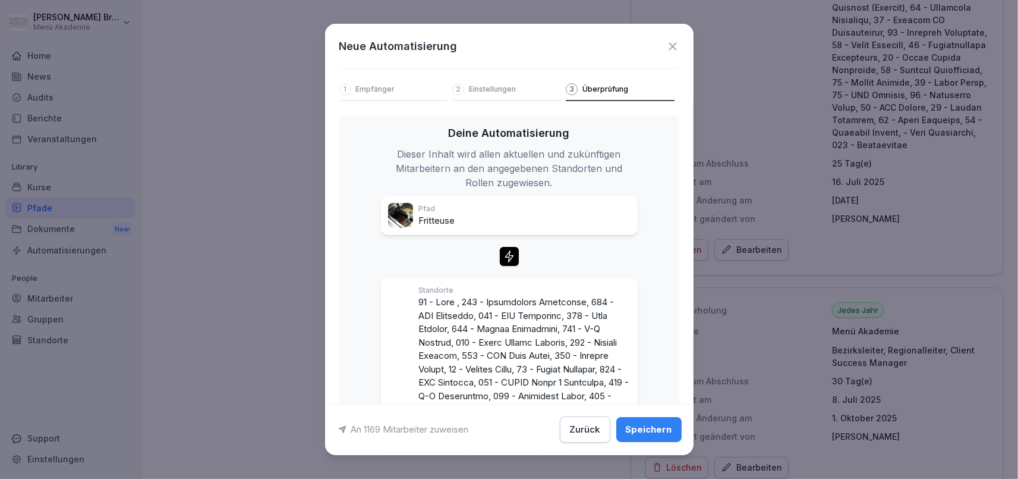
click at [648, 427] on div "Speichern" at bounding box center [649, 429] width 46 height 13
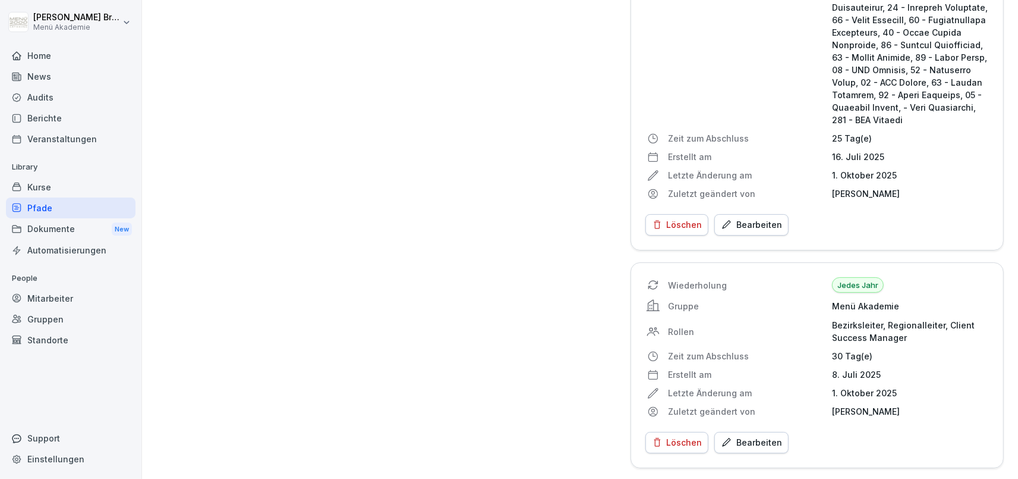
click at [45, 209] on div "Pfade" at bounding box center [71, 207] width 130 height 21
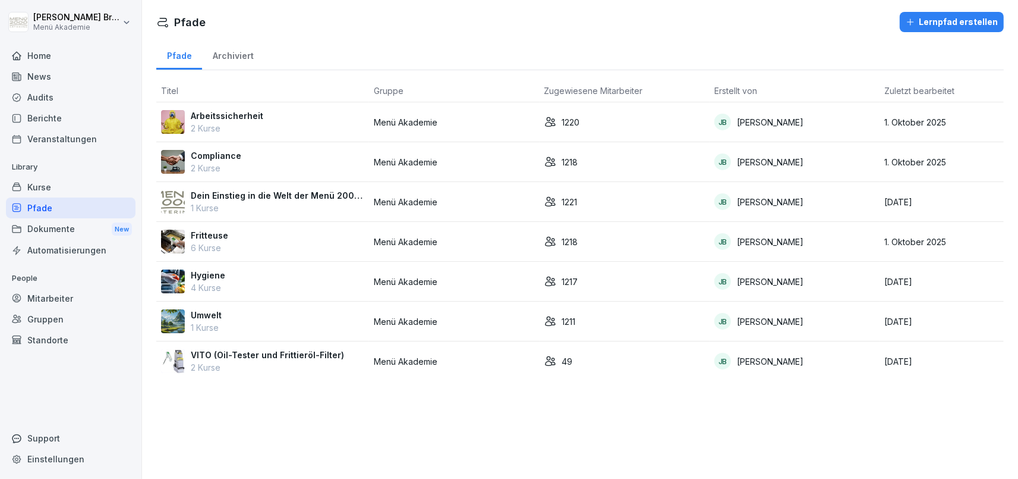
click at [206, 273] on p "Hygiene" at bounding box center [208, 275] width 34 height 12
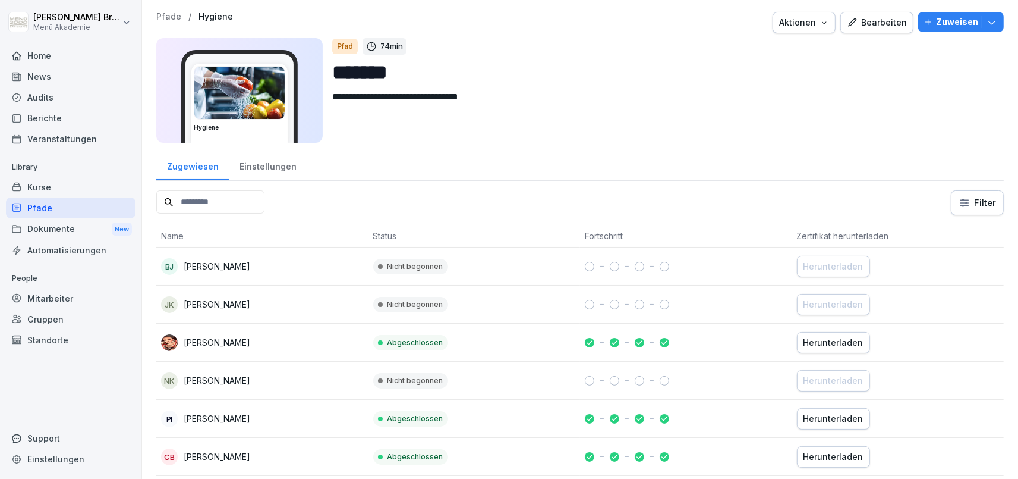
click at [871, 25] on div "Bearbeiten" at bounding box center [877, 22] width 60 height 13
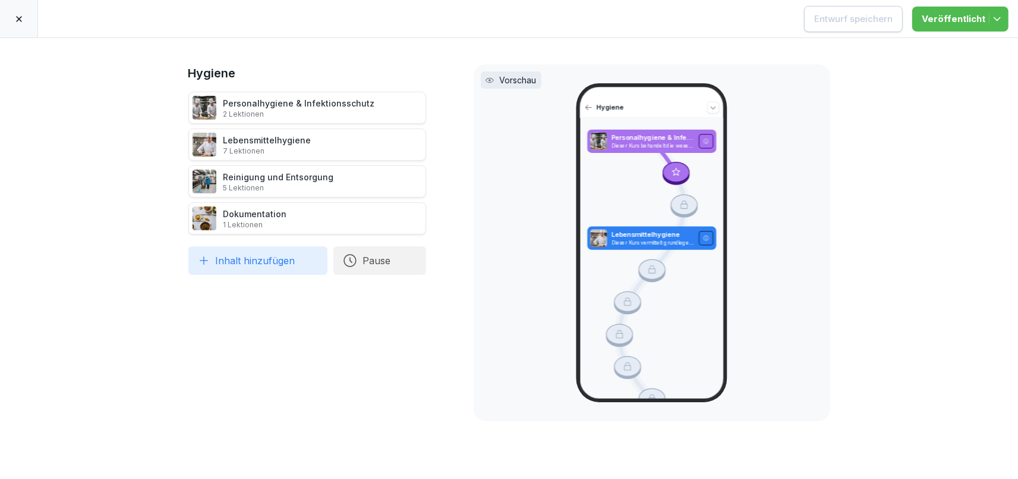
click at [29, 15] on div at bounding box center [19, 18] width 38 height 37
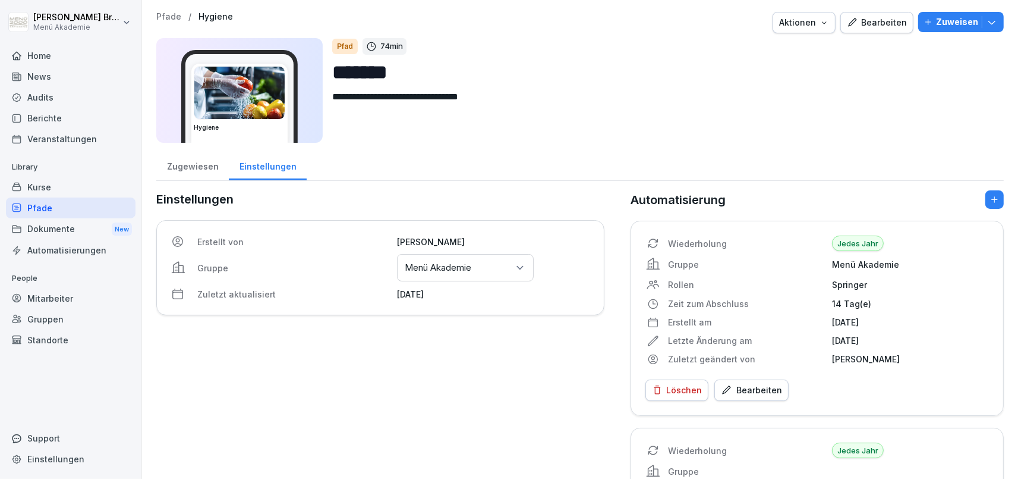
drag, startPoint x: 248, startPoint y: 159, endPoint x: 281, endPoint y: 166, distance: 33.9
click at [250, 159] on div "Einstellungen" at bounding box center [268, 165] width 78 height 30
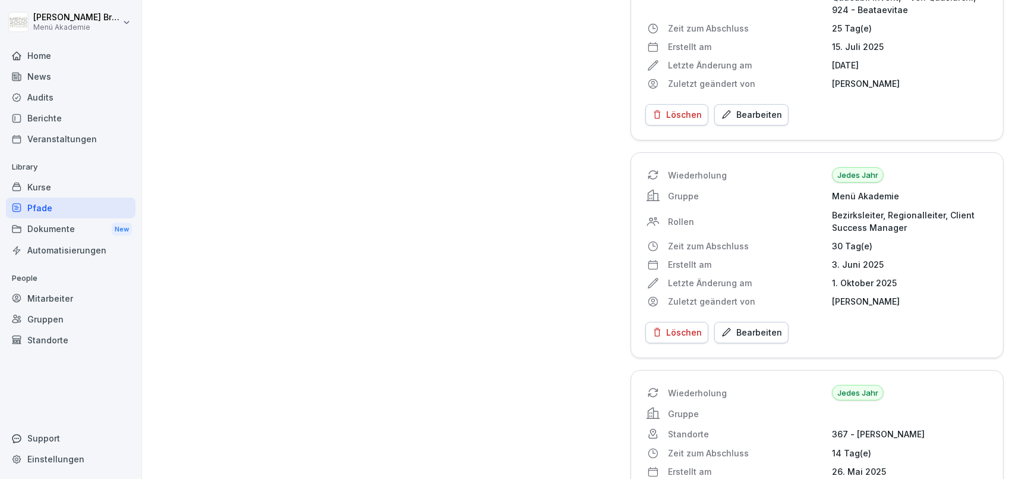
click at [759, 108] on div "Bearbeiten" at bounding box center [751, 114] width 61 height 13
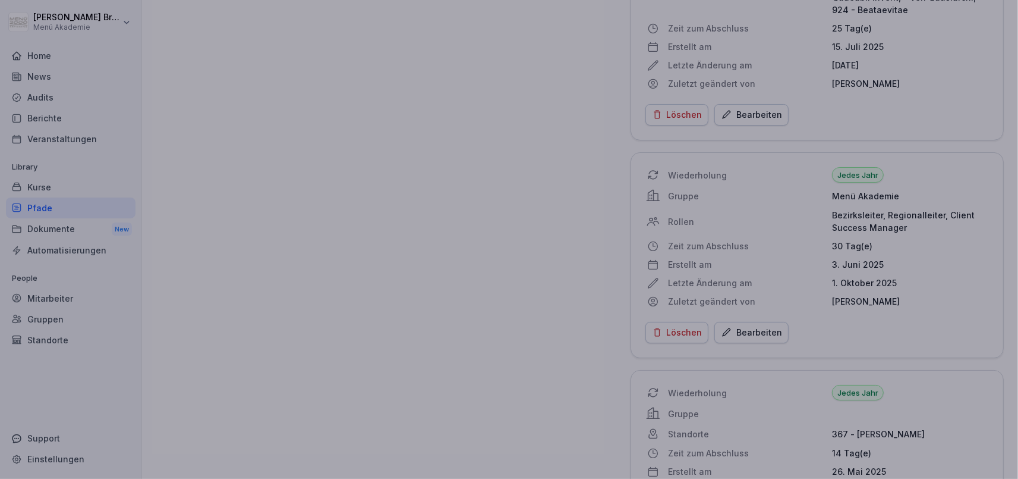
scroll to position [2677, 0]
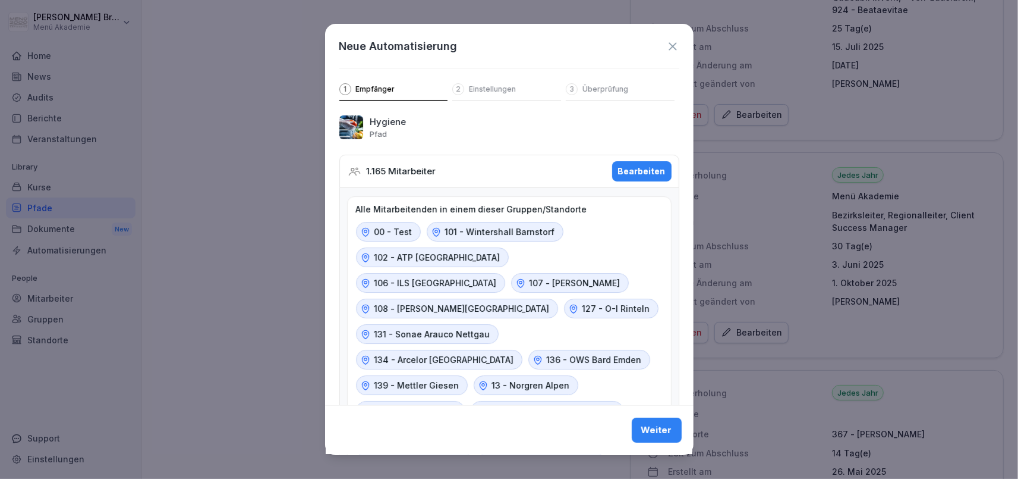
click at [649, 173] on div "Bearbeiten" at bounding box center [642, 171] width 48 height 13
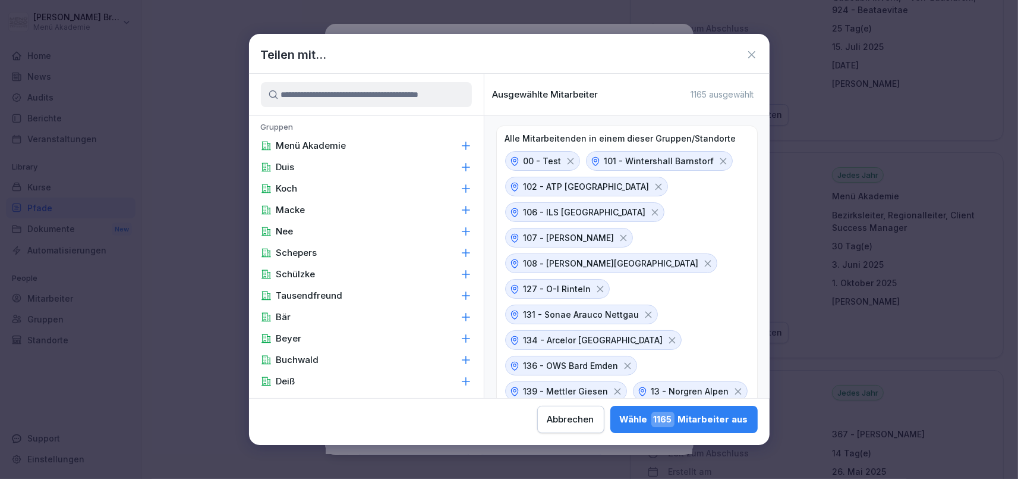
click at [405, 93] on input at bounding box center [366, 94] width 211 height 25
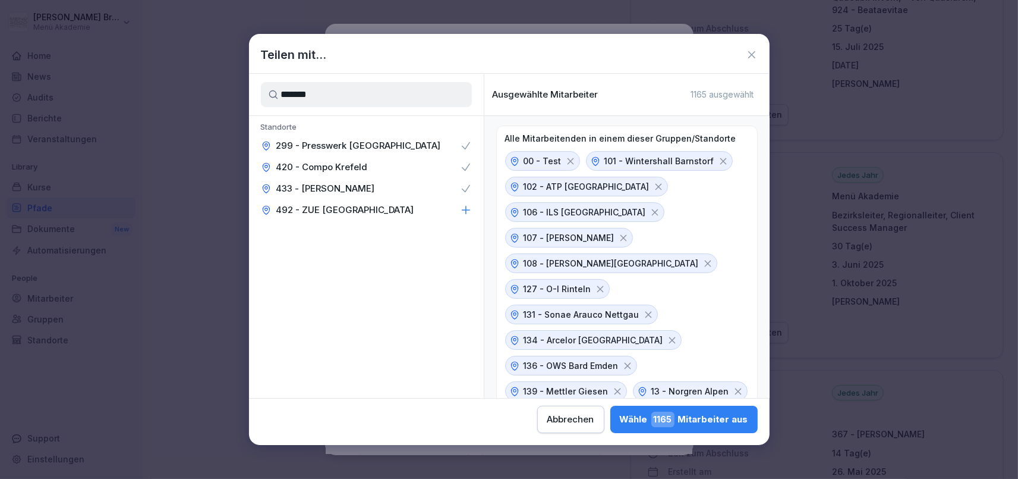
type input "*******"
click at [443, 209] on div "492 - ZUE [GEOGRAPHIC_DATA]" at bounding box center [366, 209] width 235 height 21
click at [619, 427] on div "Wähle 1169 Mitarbeiter aus" at bounding box center [683, 418] width 129 height 15
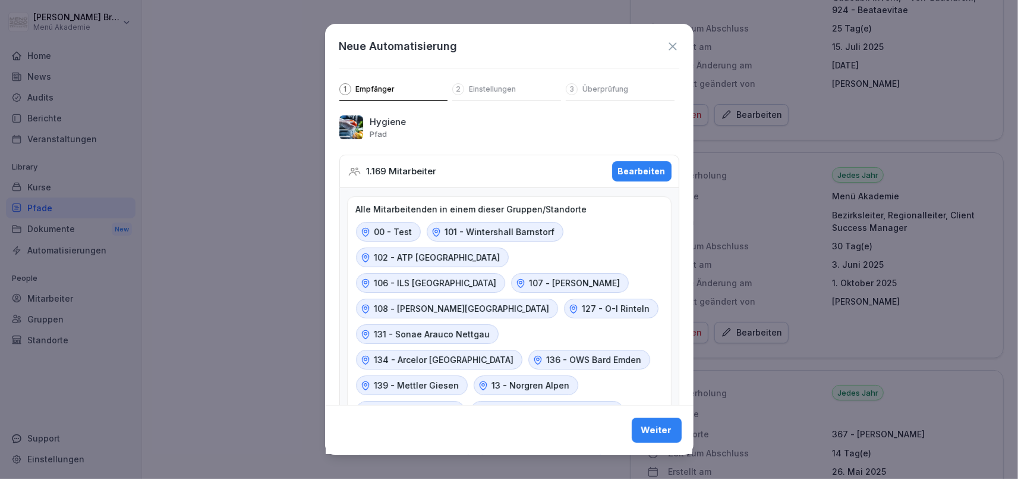
click at [662, 430] on div "Weiter" at bounding box center [656, 430] width 31 height 13
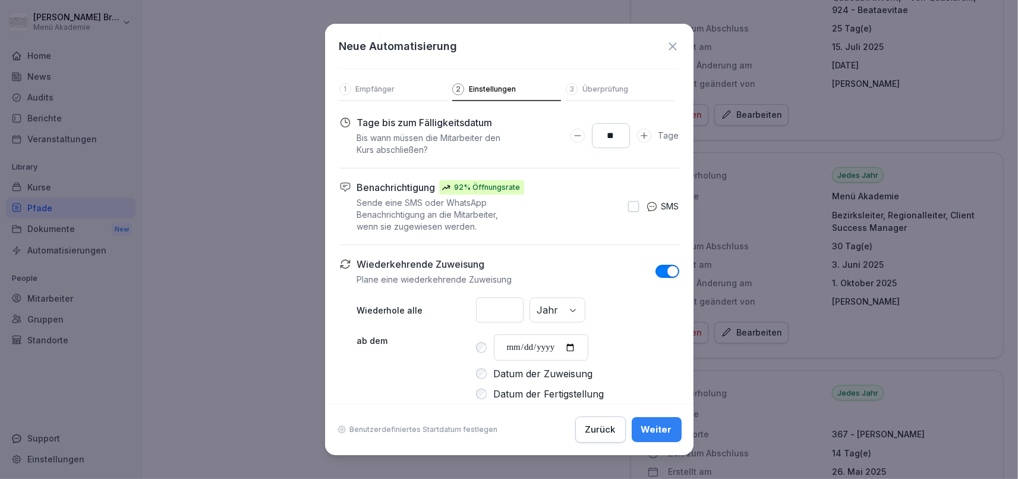
click at [662, 430] on div "Weiter" at bounding box center [656, 429] width 31 height 13
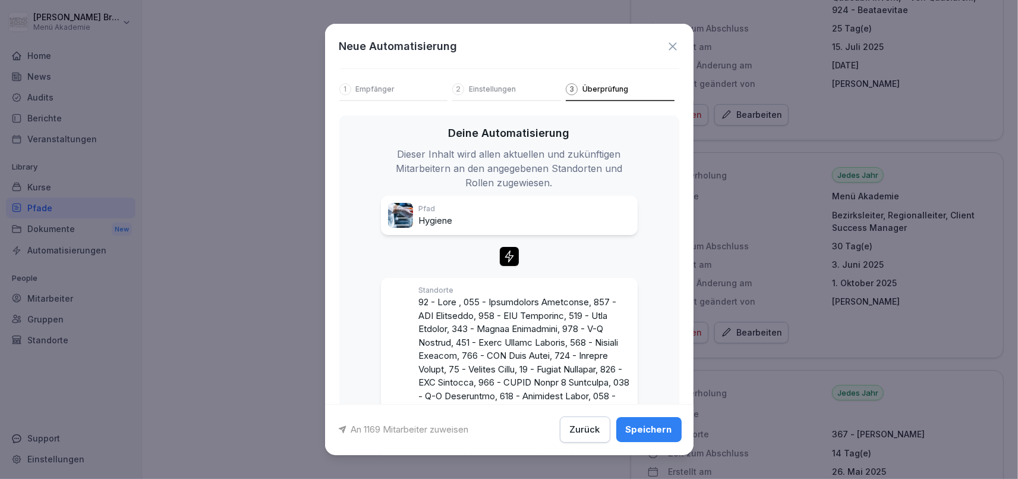
click at [662, 430] on div "Speichern" at bounding box center [649, 429] width 46 height 13
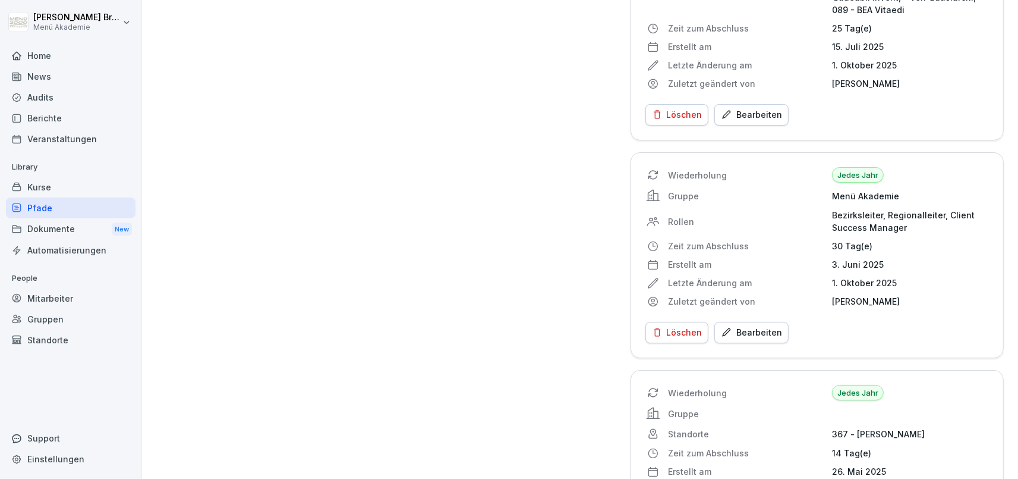
click at [56, 214] on div "Pfade" at bounding box center [71, 207] width 130 height 21
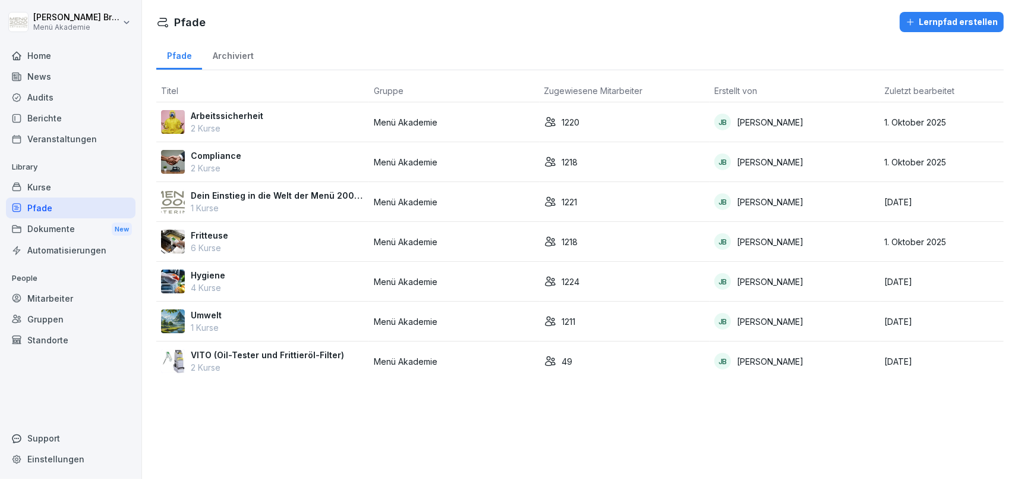
click at [211, 317] on p "Umwelt" at bounding box center [206, 315] width 31 height 12
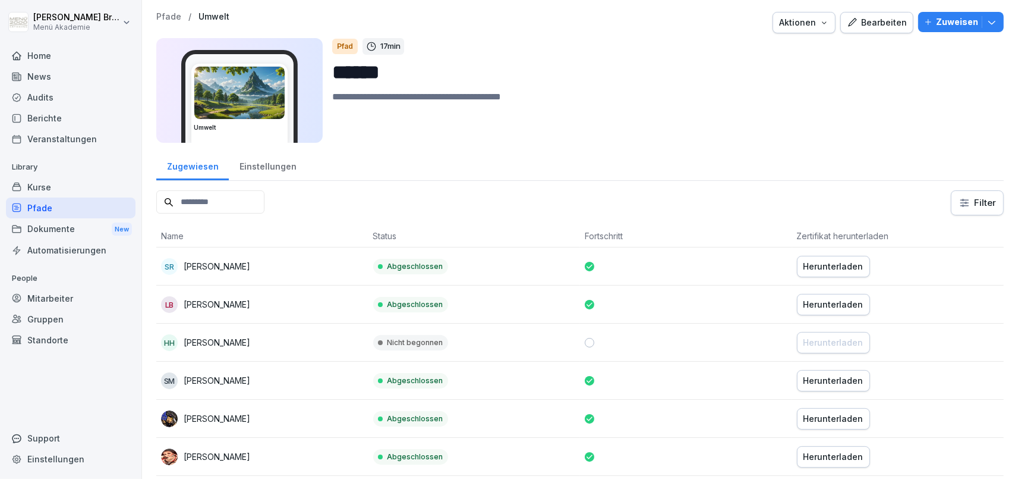
click at [865, 17] on div "Bearbeiten" at bounding box center [877, 22] width 60 height 13
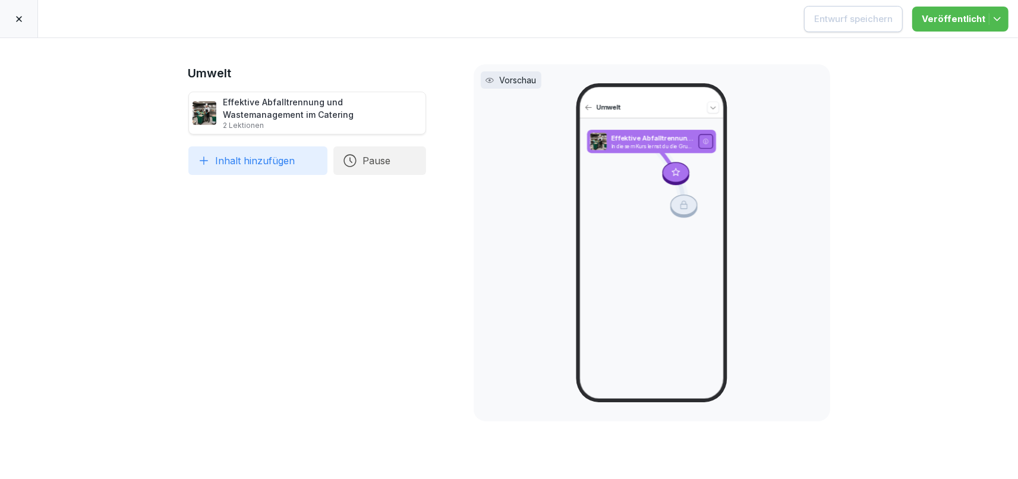
click at [11, 17] on div at bounding box center [19, 18] width 38 height 37
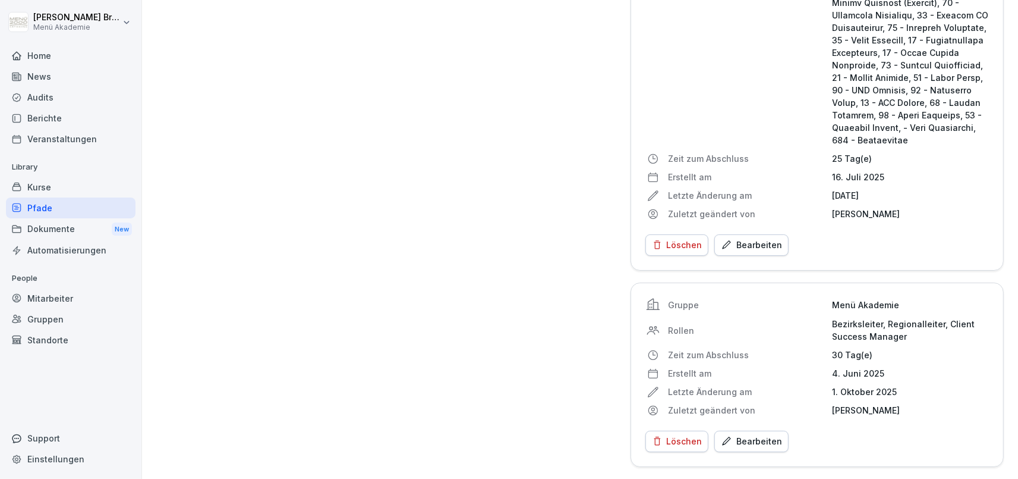
click at [749, 240] on div "Bearbeiten" at bounding box center [751, 244] width 61 height 13
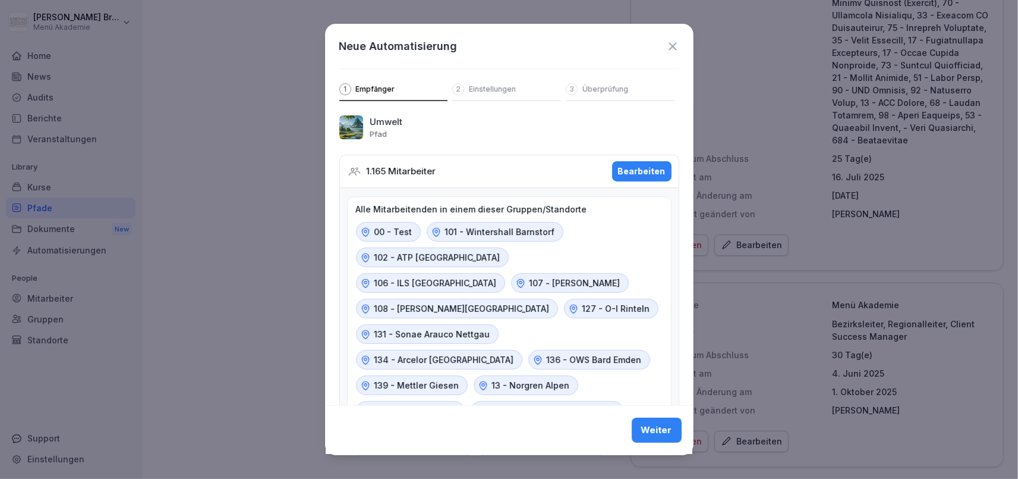
click at [639, 422] on button "Weiter" at bounding box center [657, 430] width 50 height 25
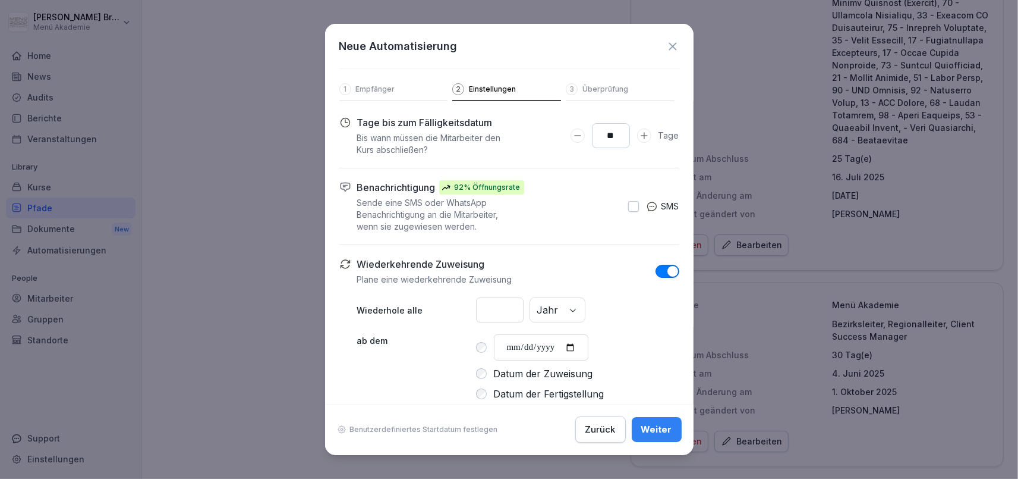
click at [606, 429] on div "Zurück" at bounding box center [601, 429] width 30 height 13
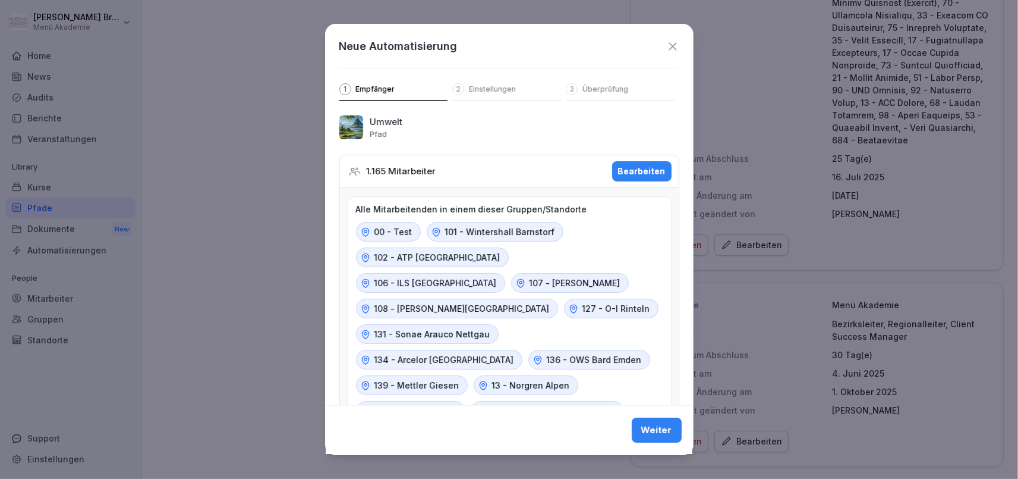
click at [628, 174] on div "Bearbeiten" at bounding box center [642, 171] width 48 height 13
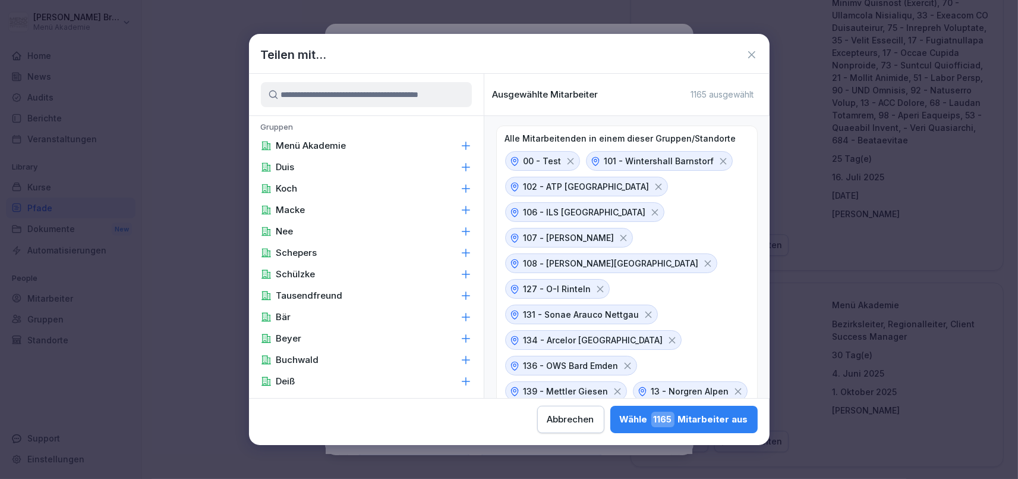
click at [467, 143] on icon at bounding box center [466, 146] width 12 height 12
click at [469, 141] on icon at bounding box center [466, 146] width 12 height 12
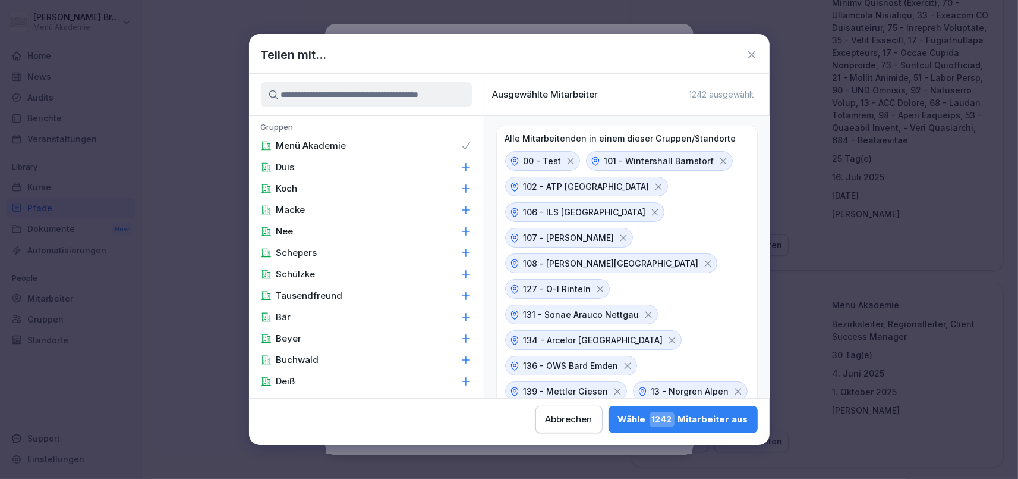
click at [325, 171] on div "Duis" at bounding box center [366, 166] width 235 height 21
click at [331, 167] on div "Duis" at bounding box center [366, 166] width 235 height 21
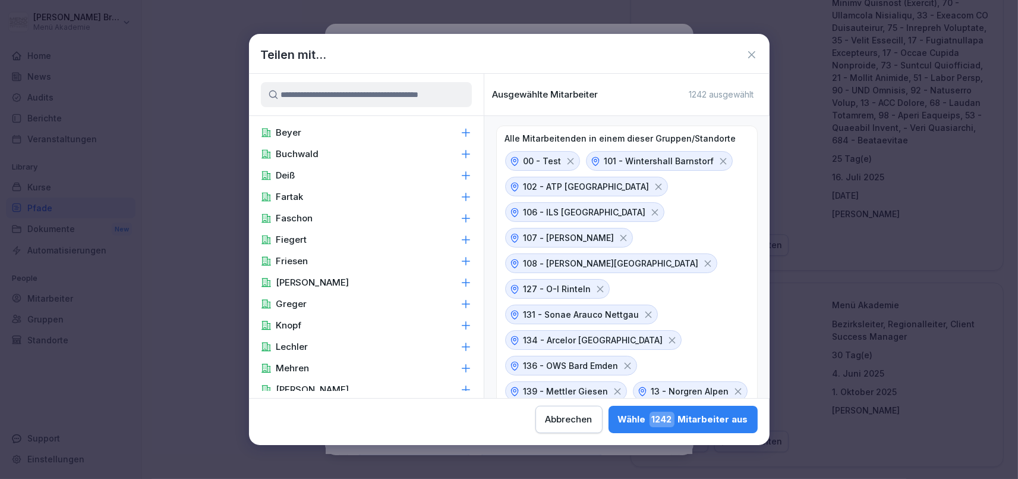
scroll to position [0, 0]
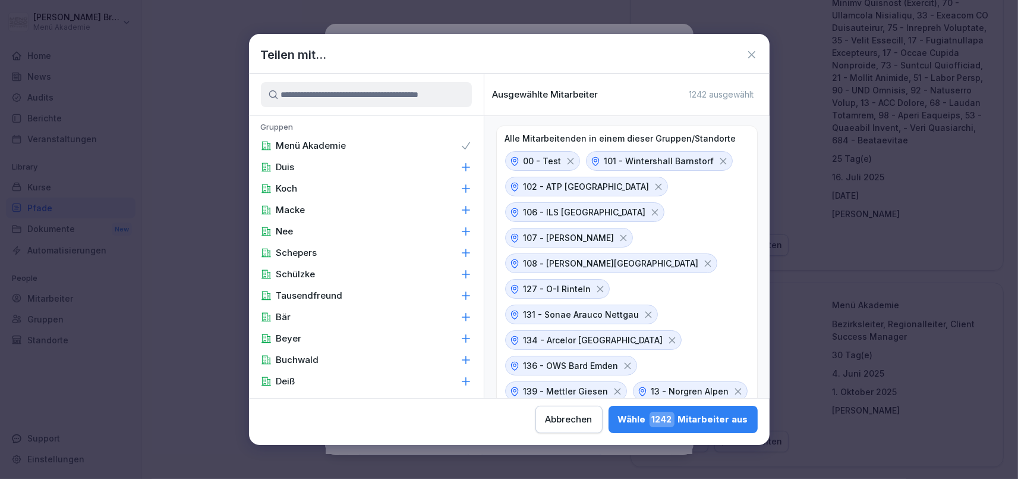
click at [404, 145] on div "Menü Akademie" at bounding box center [366, 145] width 235 height 21
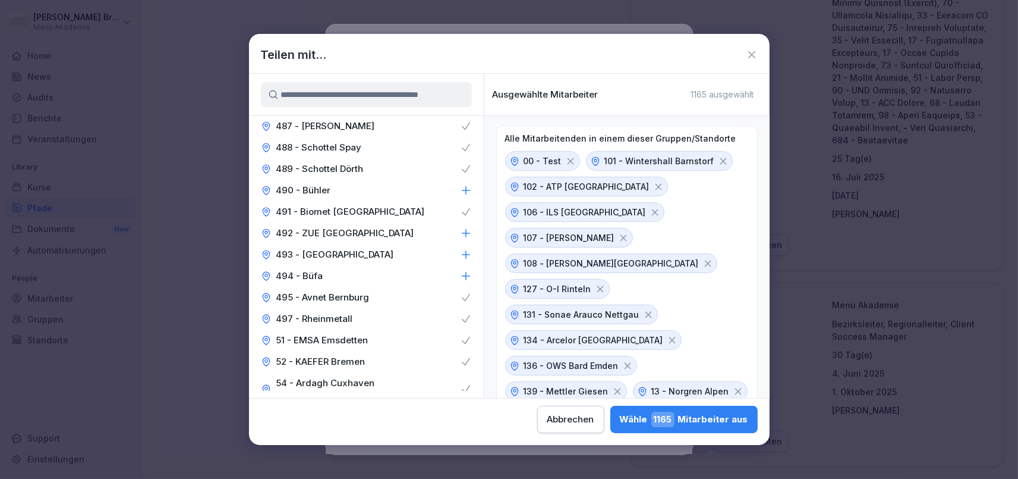
scroll to position [5309, 0]
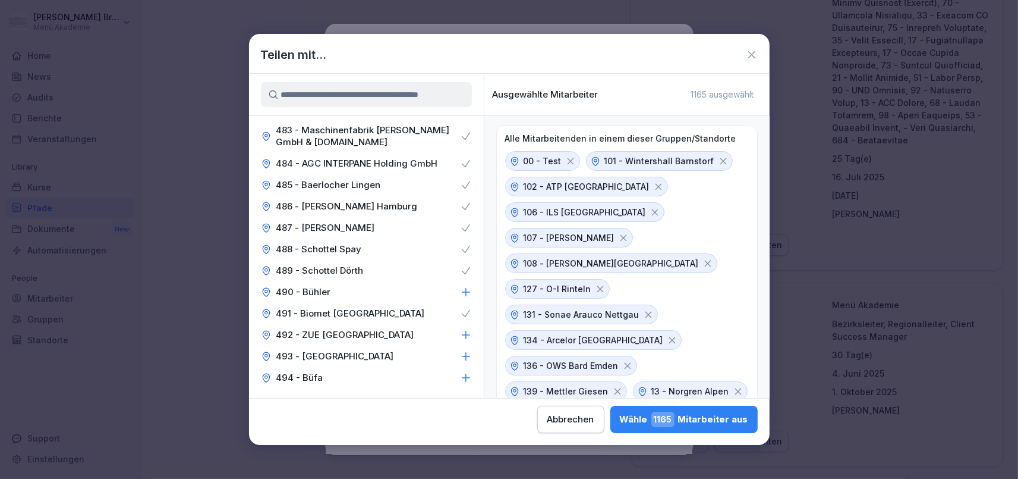
click at [466, 329] on icon at bounding box center [466, 335] width 12 height 12
click at [467, 350] on icon at bounding box center [466, 356] width 12 height 12
click at [468, 372] on icon at bounding box center [466, 378] width 12 height 12
click at [462, 286] on icon at bounding box center [466, 292] width 12 height 12
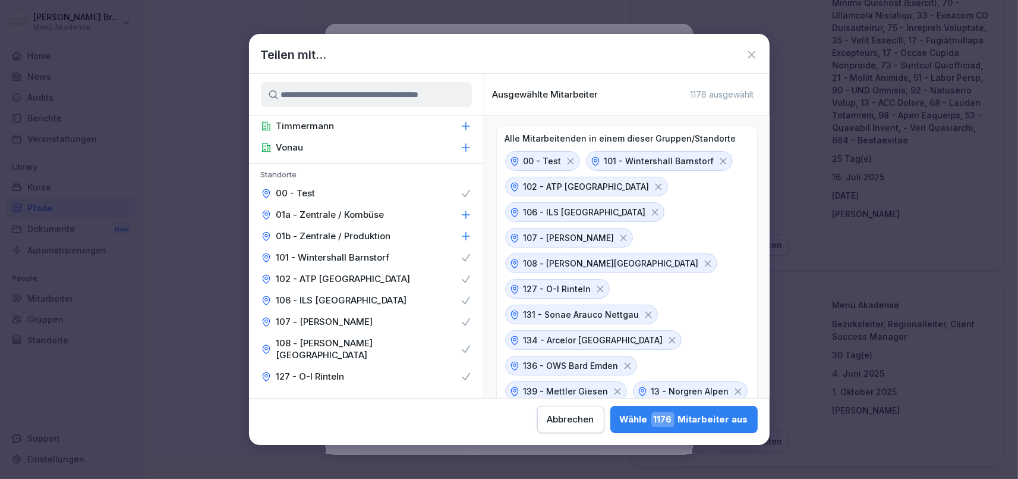
scroll to position [571, 0]
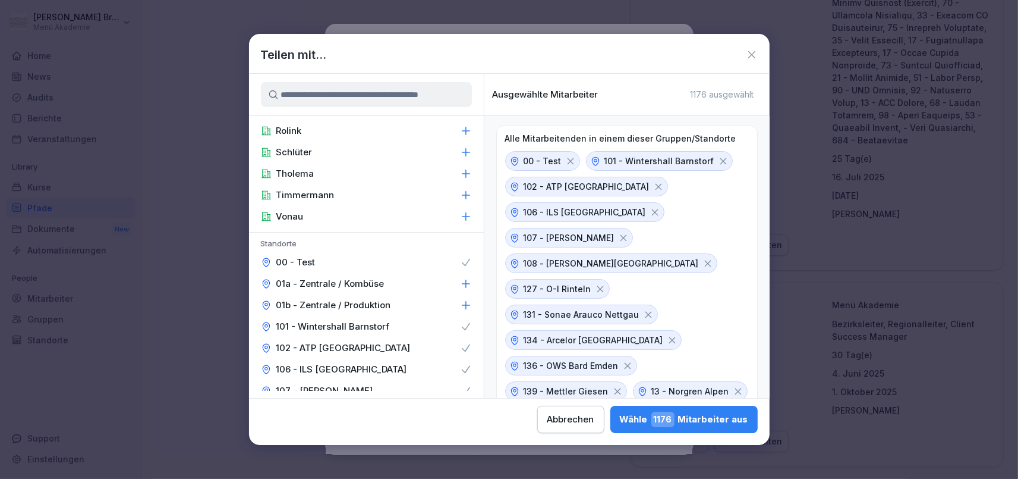
click at [620, 417] on div "Wähle 1176 Mitarbeiter aus" at bounding box center [684, 418] width 128 height 15
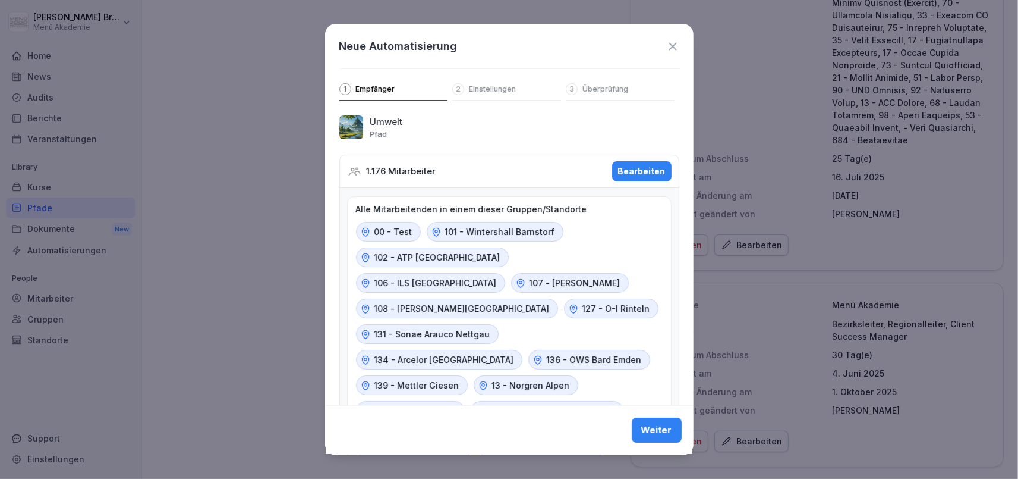
click at [669, 433] on div "Weiter" at bounding box center [656, 430] width 31 height 13
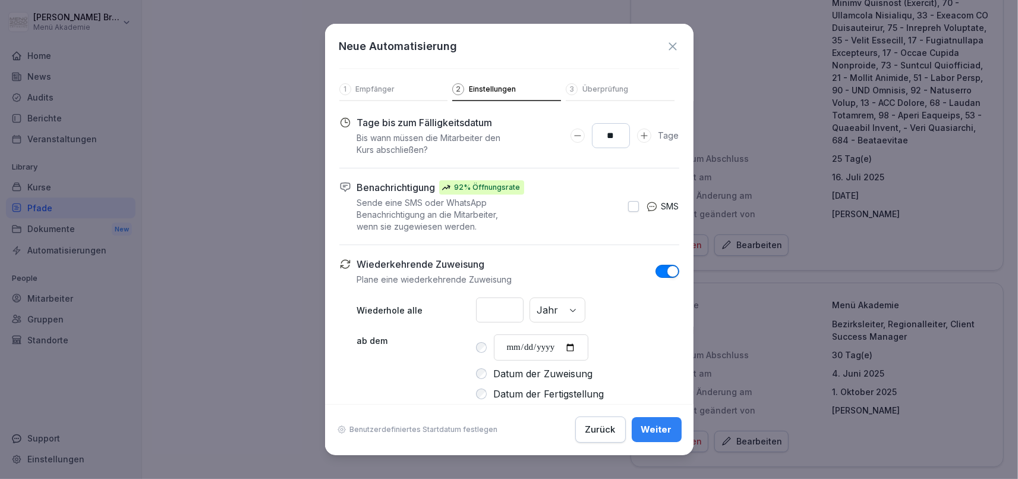
click at [669, 433] on div "Weiter" at bounding box center [656, 429] width 31 height 13
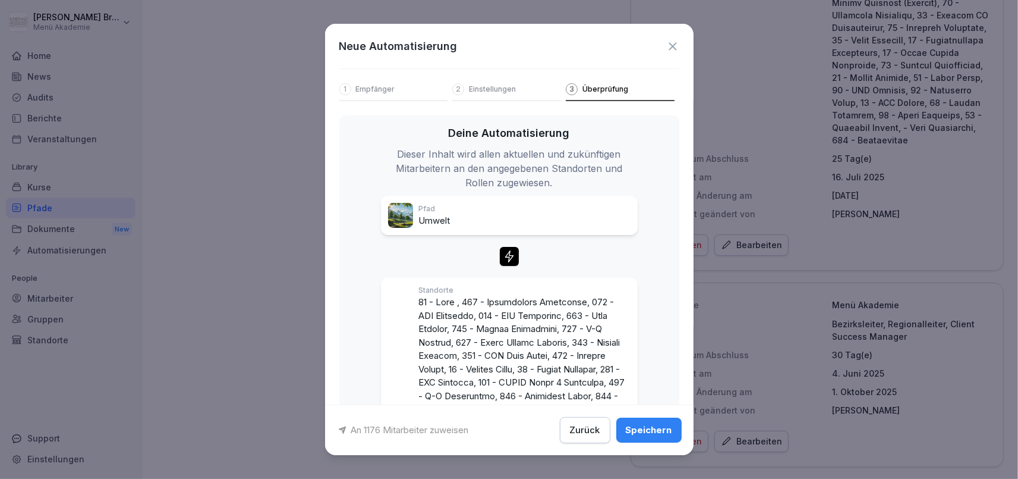
click at [669, 433] on div "Speichern" at bounding box center [649, 429] width 46 height 13
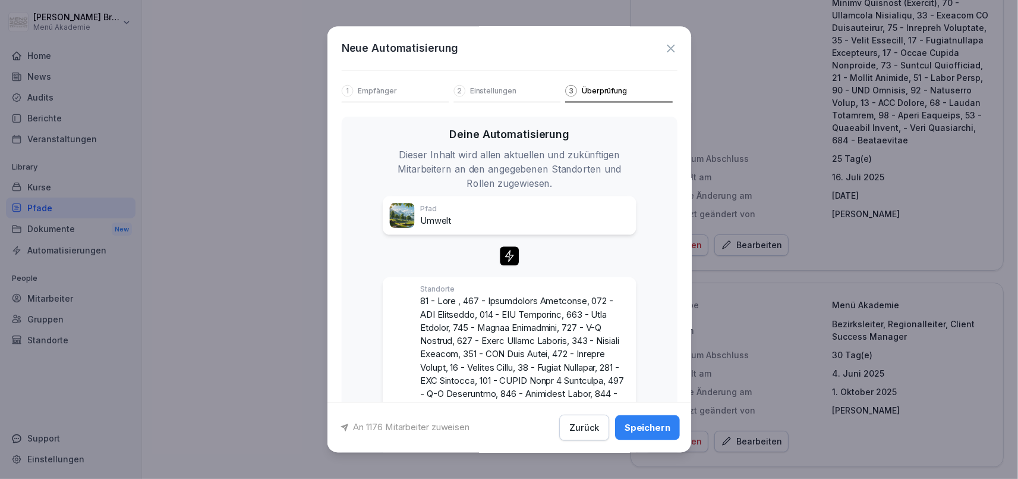
scroll to position [2533, 0]
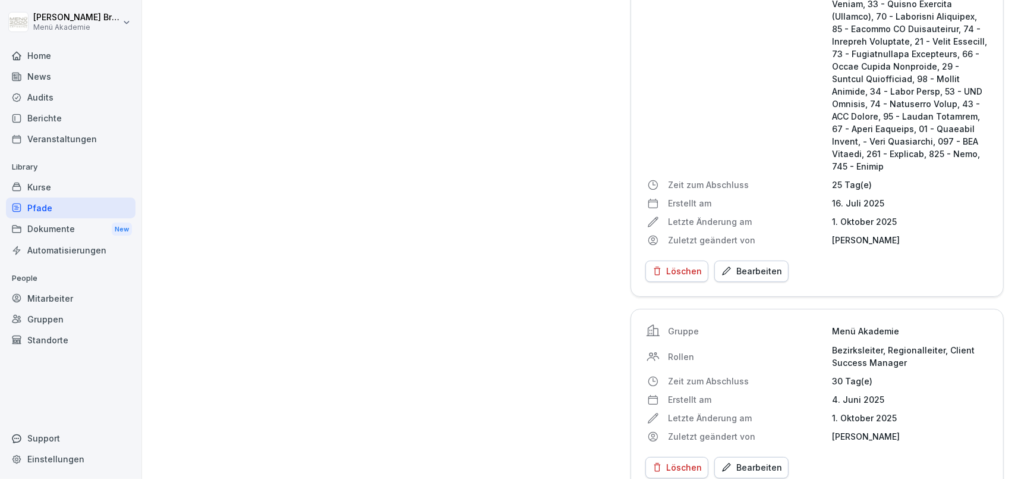
click at [89, 210] on div "Pfade" at bounding box center [71, 207] width 130 height 21
click at [53, 212] on div "Pfade" at bounding box center [71, 207] width 130 height 21
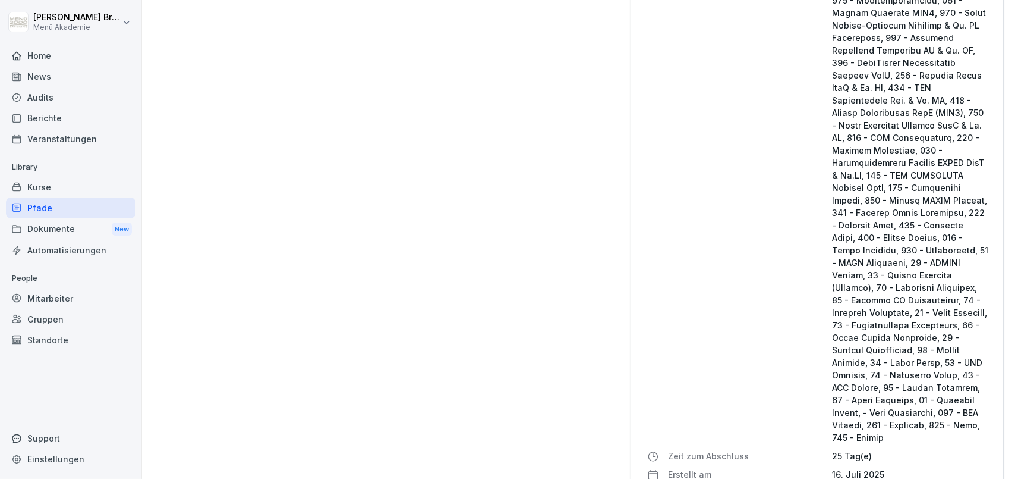
scroll to position [2190, 0]
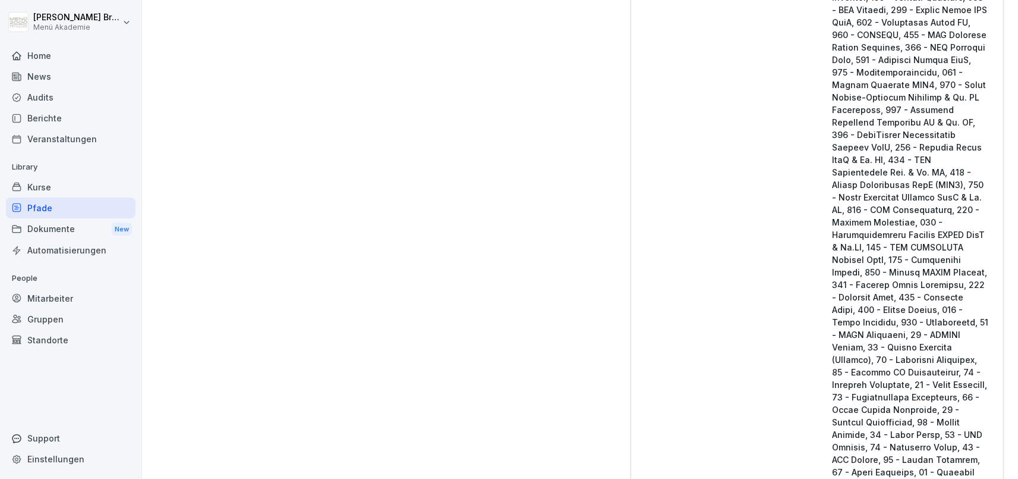
click at [65, 211] on div "Pfade" at bounding box center [71, 207] width 130 height 21
click at [39, 227] on div "Dokumente New" at bounding box center [71, 229] width 130 height 22
click at [43, 207] on div "Pfade" at bounding box center [71, 207] width 130 height 21
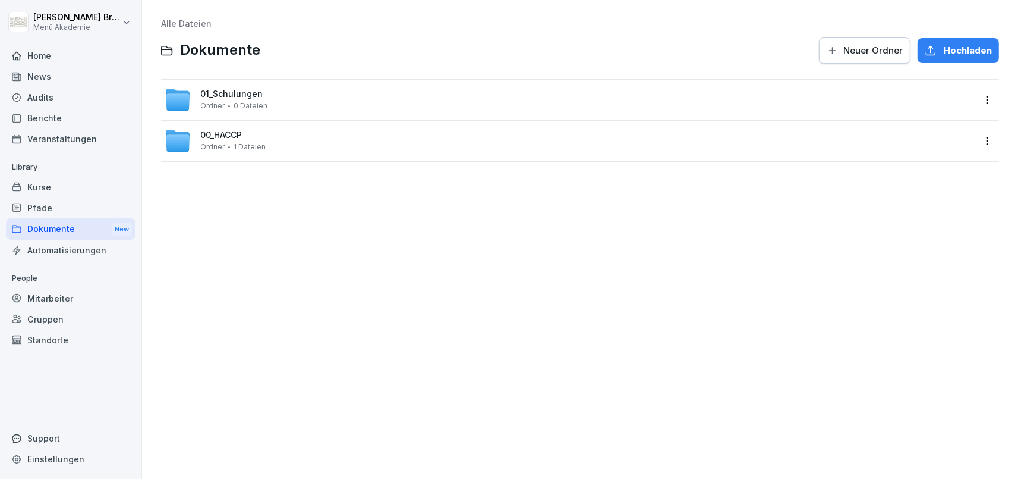
click at [44, 228] on div "Dokumente New" at bounding box center [71, 229] width 130 height 22
click at [37, 200] on div "Pfade" at bounding box center [71, 207] width 130 height 21
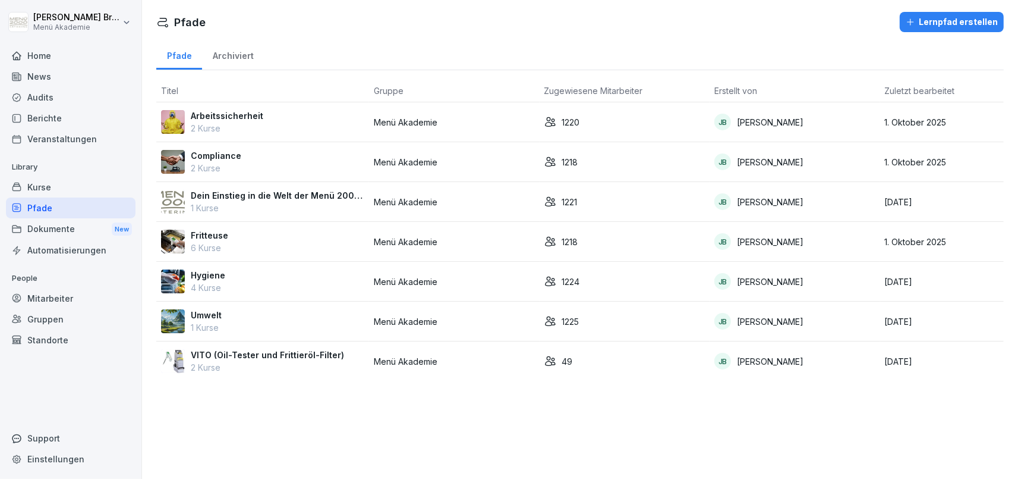
click at [213, 355] on p "VITO (Oil-Tester und Frittieröl-Filter)" at bounding box center [267, 354] width 153 height 12
click at [208, 276] on p "Hygiene" at bounding box center [208, 275] width 34 height 12
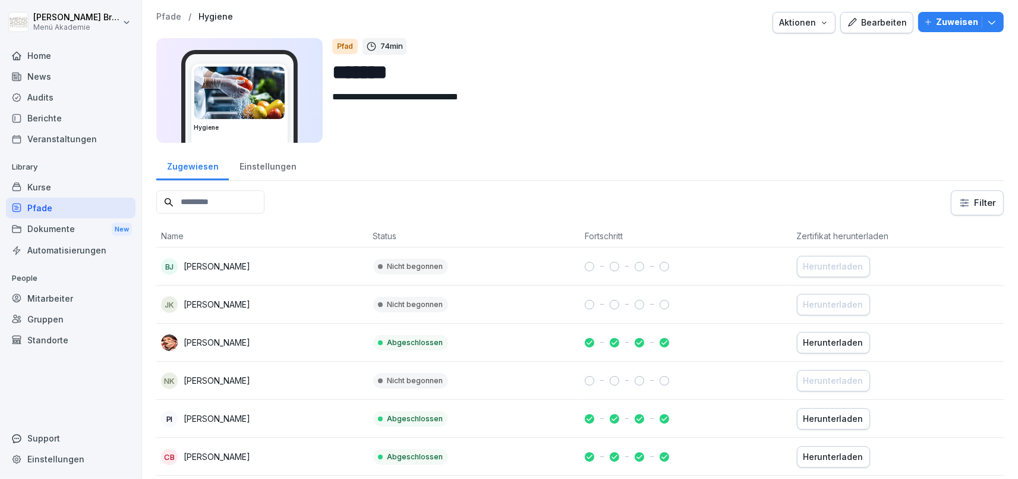
click at [881, 28] on div "Bearbeiten" at bounding box center [877, 22] width 60 height 13
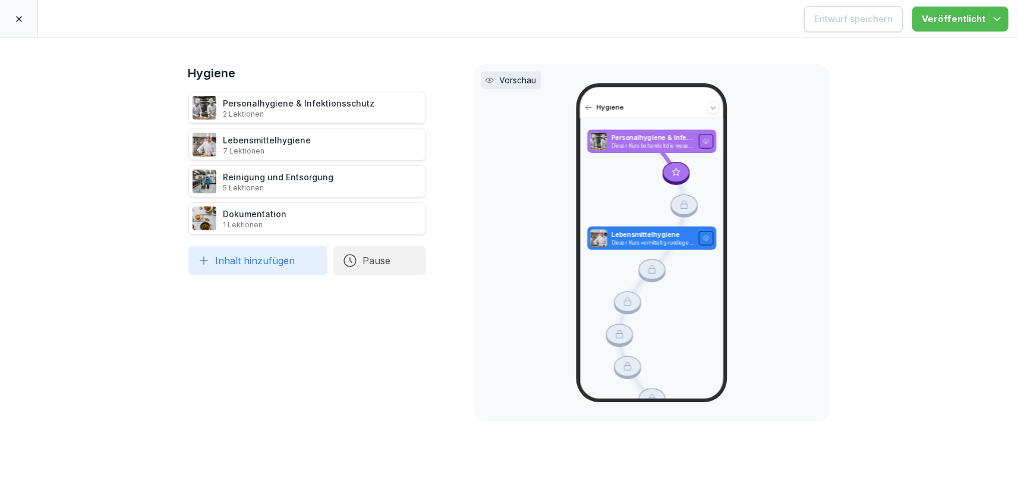
click at [28, 21] on div at bounding box center [19, 18] width 38 height 37
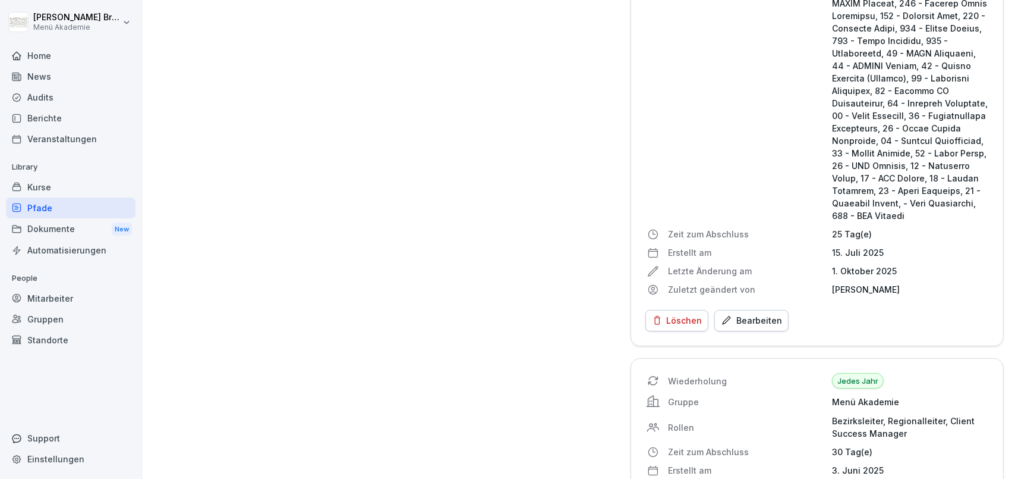
click at [756, 325] on div "Bearbeiten" at bounding box center [751, 320] width 61 height 13
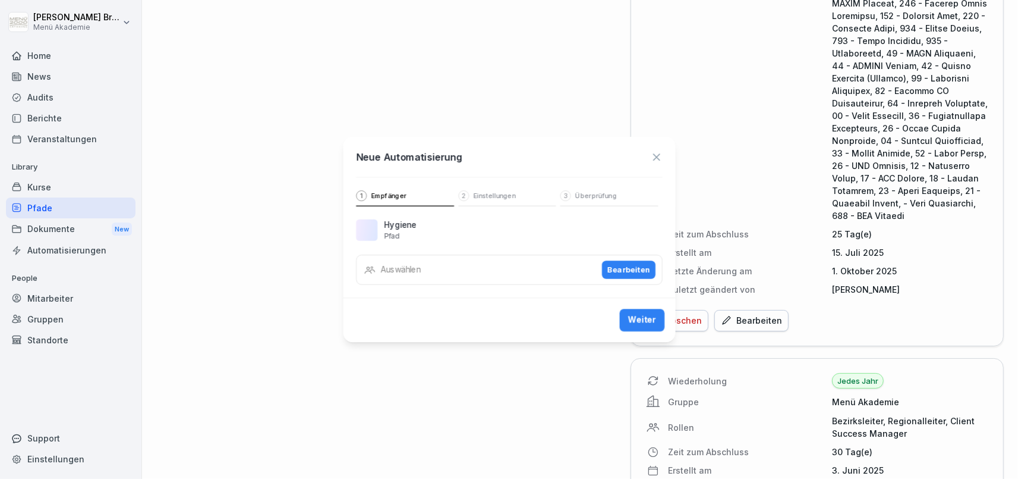
scroll to position [2472, 0]
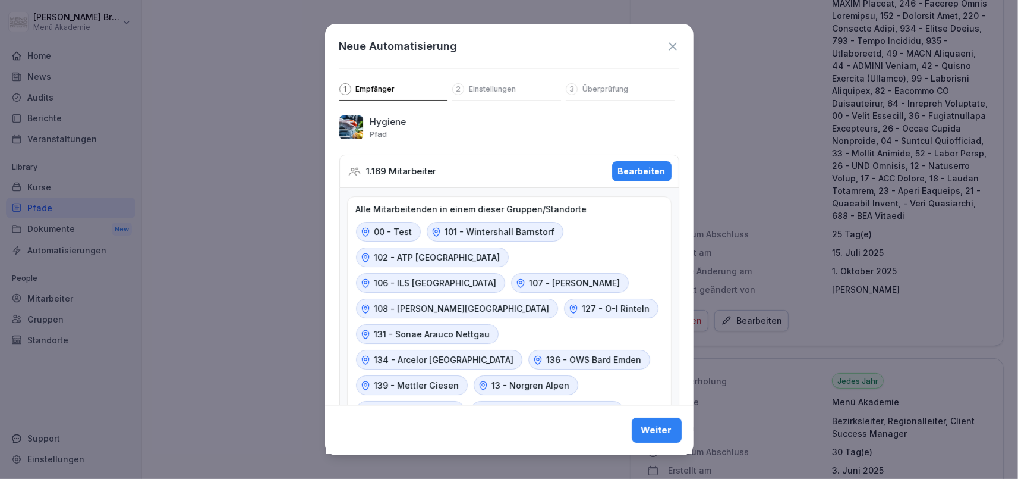
click at [640, 192] on div "Alle Mitarbeitenden in einem dieser Gruppen/Standorte 00 - Test 101 - [GEOGRAPH…" at bounding box center [509, 350] width 340 height 324
click at [645, 178] on button "Bearbeiten" at bounding box center [641, 171] width 59 height 20
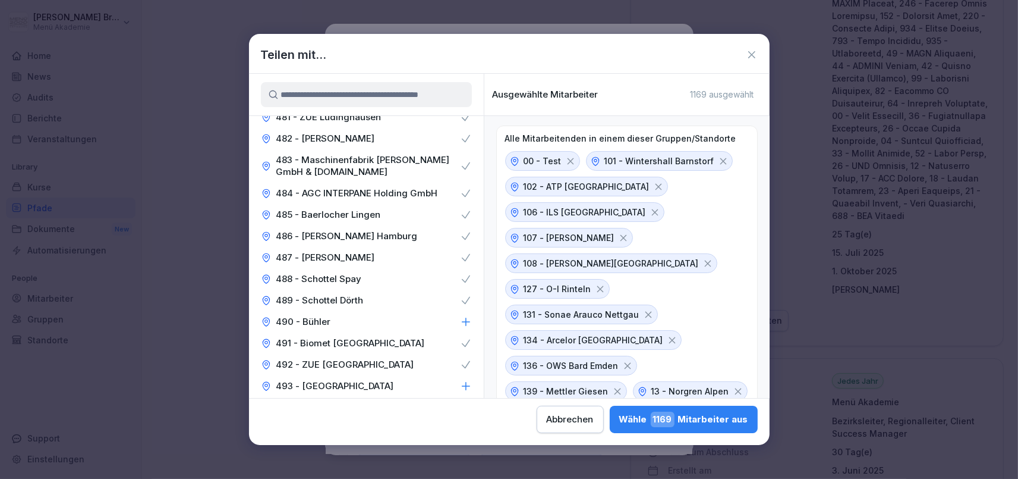
scroll to position [5286, 0]
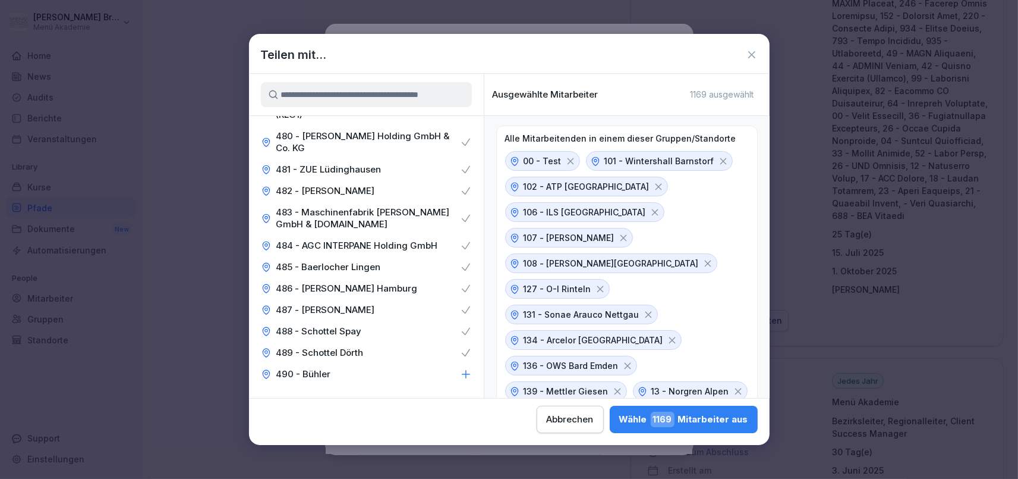
click at [459, 363] on div "490 - Bühler" at bounding box center [366, 373] width 235 height 21
click at [454, 427] on div "493 - [GEOGRAPHIC_DATA]" at bounding box center [366, 437] width 235 height 21
click at [446, 449] on div "494 - Büfa" at bounding box center [366, 459] width 235 height 21
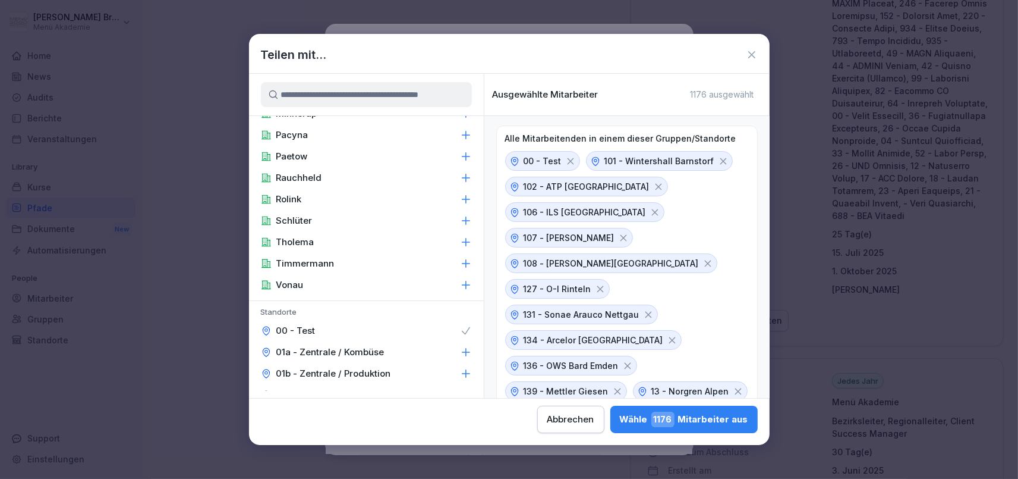
scroll to position [640, 0]
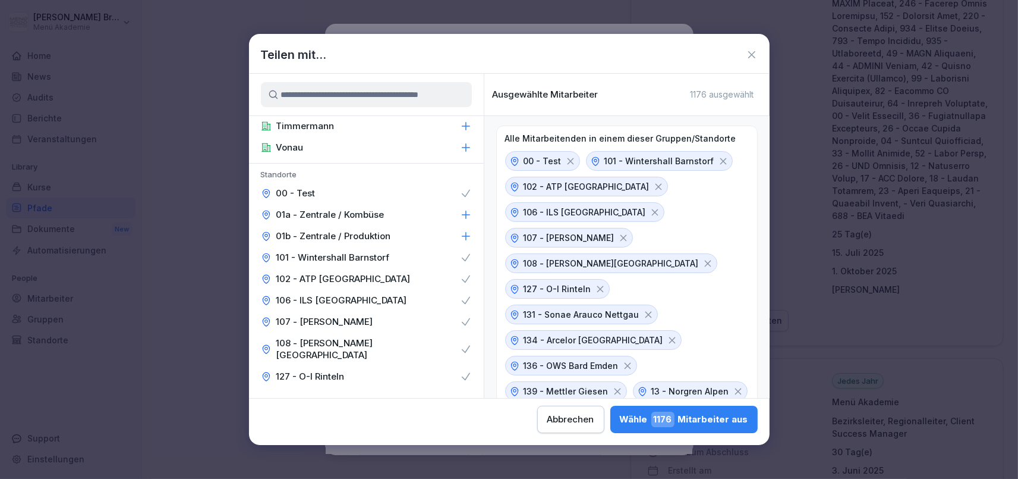
click at [620, 418] on div "Wähle 1176 Mitarbeiter aus" at bounding box center [684, 418] width 128 height 15
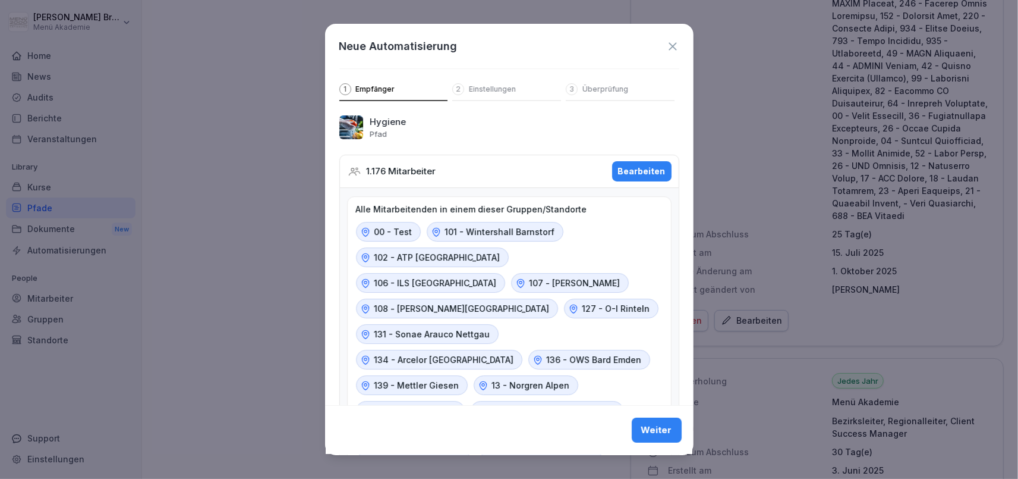
click at [669, 430] on div "Weiter" at bounding box center [656, 430] width 31 height 13
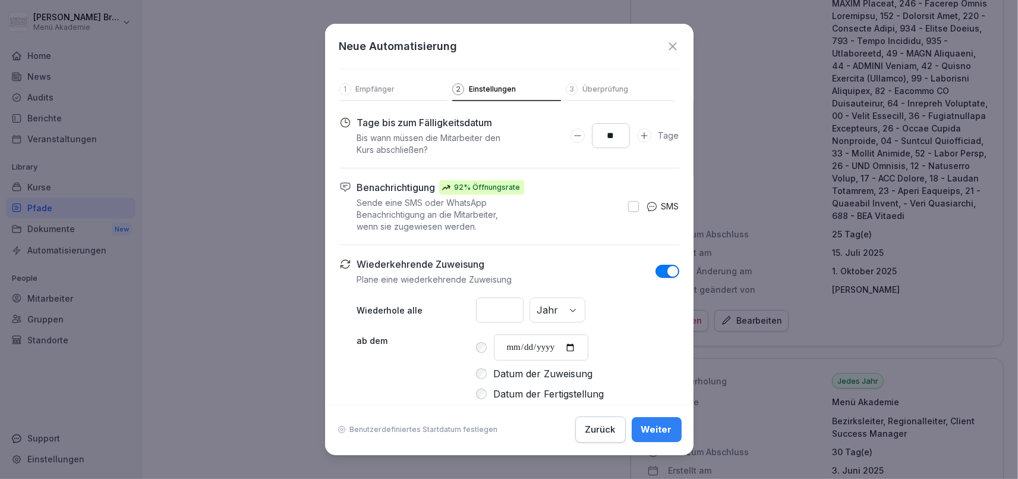
click at [658, 425] on div "Weiter" at bounding box center [656, 429] width 31 height 13
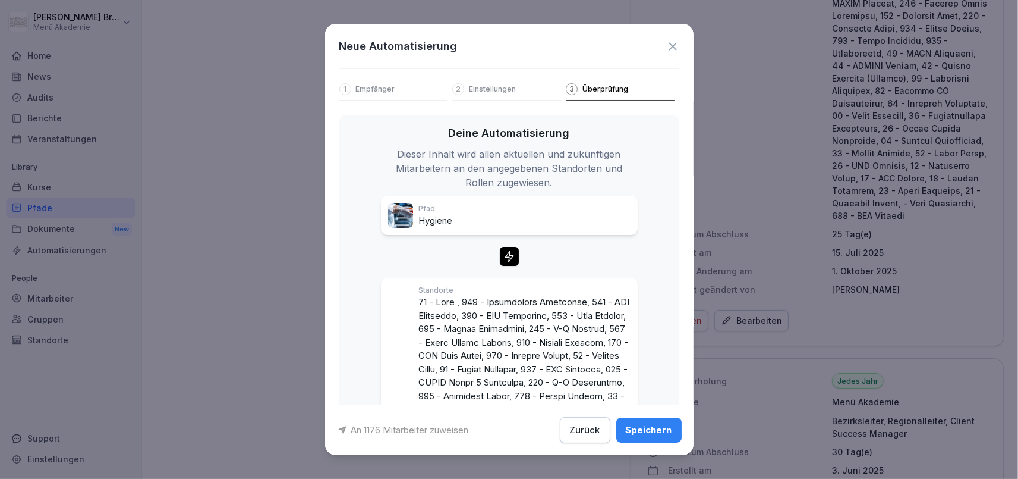
click at [658, 425] on div "Speichern" at bounding box center [649, 429] width 46 height 13
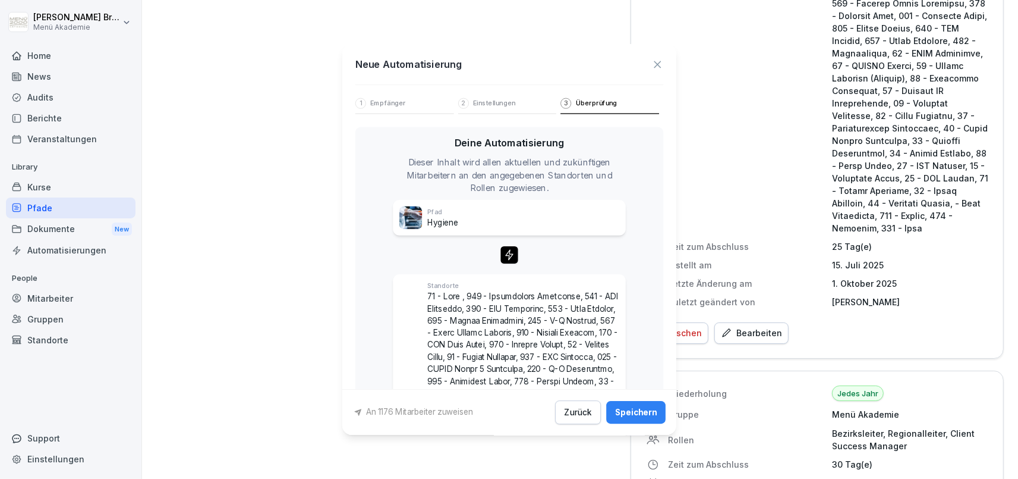
scroll to position [2472, 0]
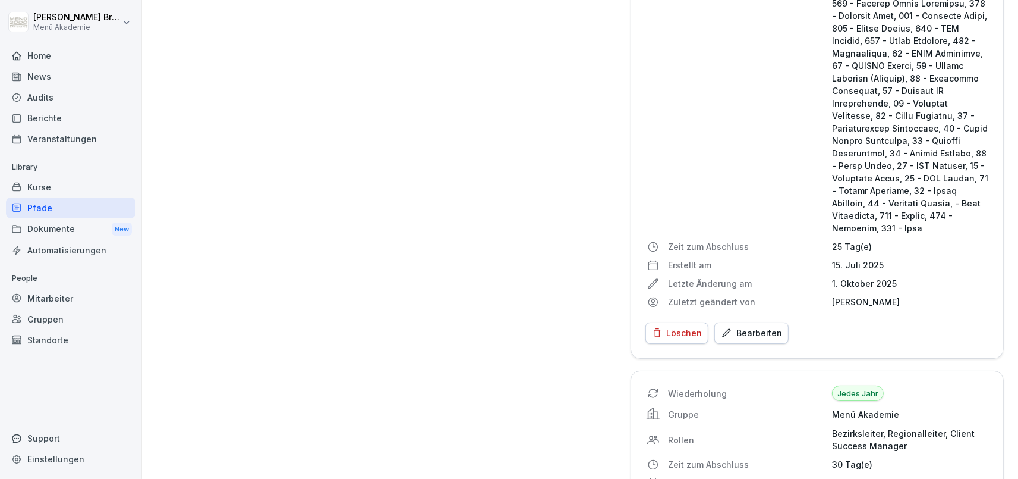
click at [64, 204] on div "Pfade" at bounding box center [71, 207] width 130 height 21
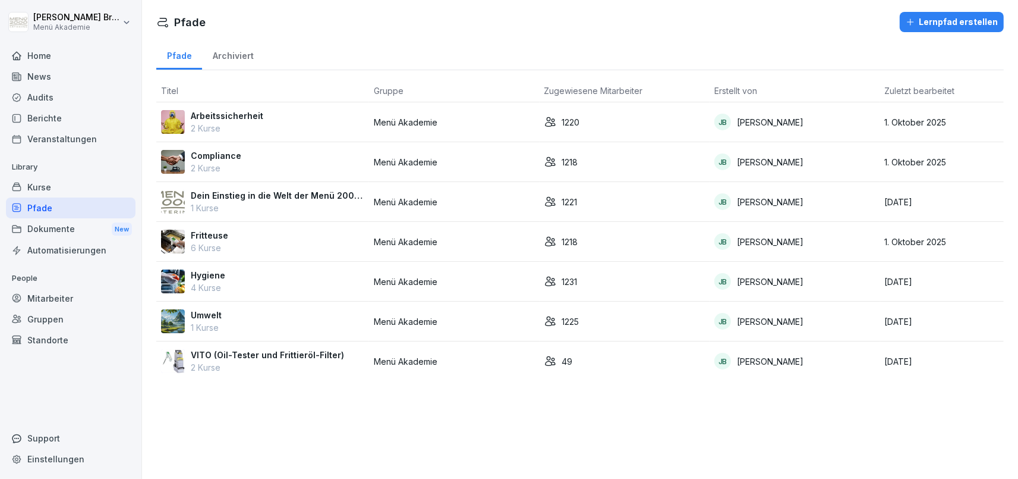
click at [206, 233] on p "Fritteuse" at bounding box center [209, 235] width 37 height 12
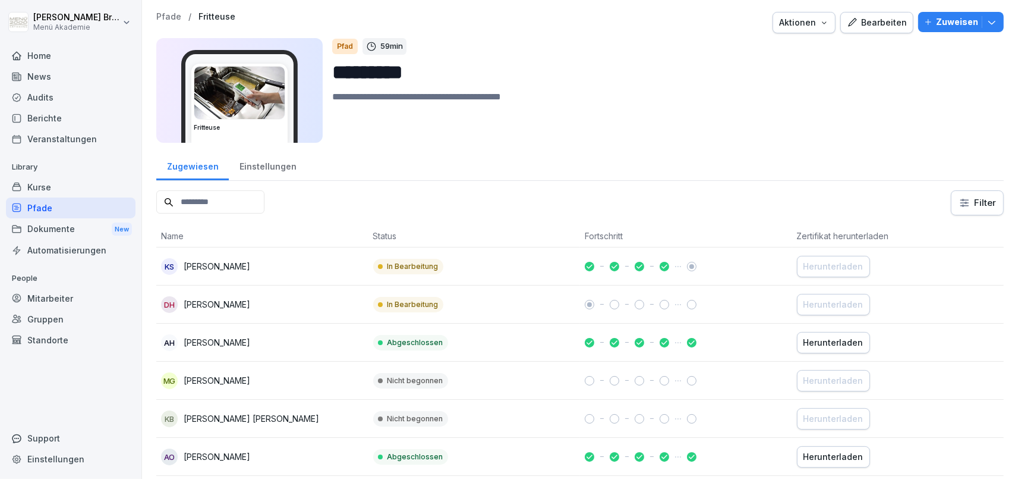
click at [888, 23] on div "Bearbeiten" at bounding box center [877, 22] width 60 height 13
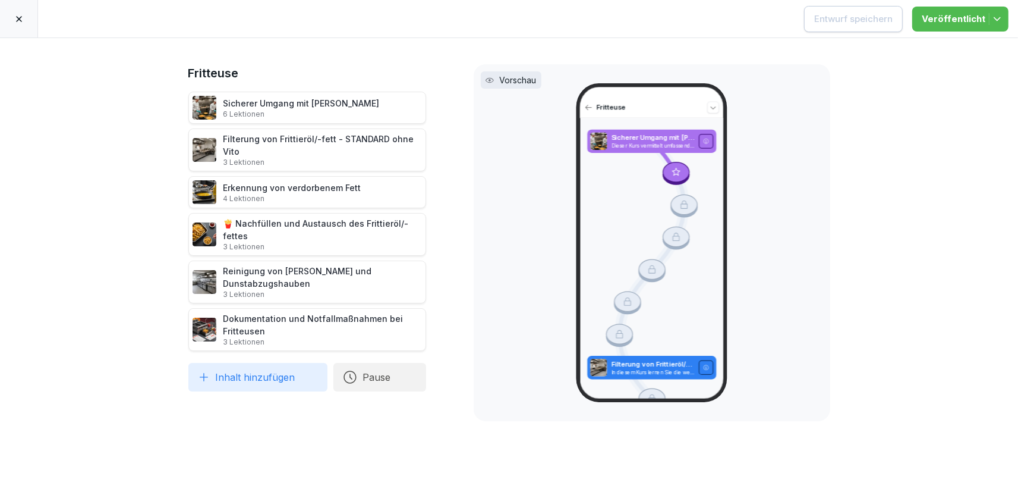
click at [29, 23] on div at bounding box center [19, 18] width 38 height 37
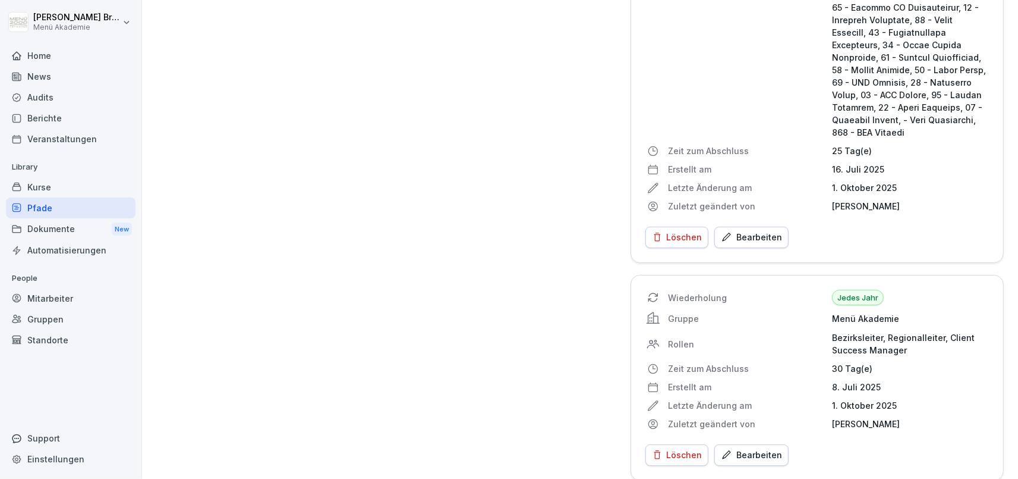
click at [757, 226] on button "Bearbeiten" at bounding box center [751, 236] width 74 height 21
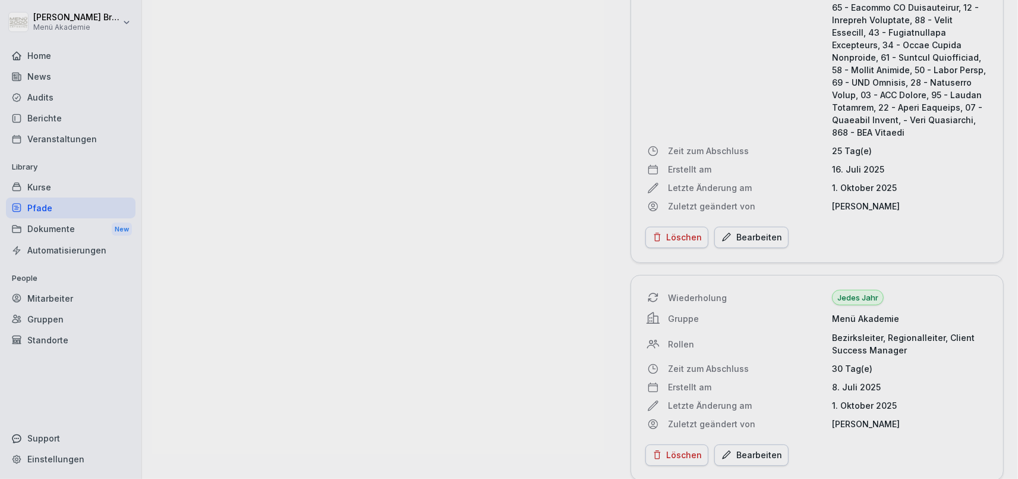
scroll to position [2567, 0]
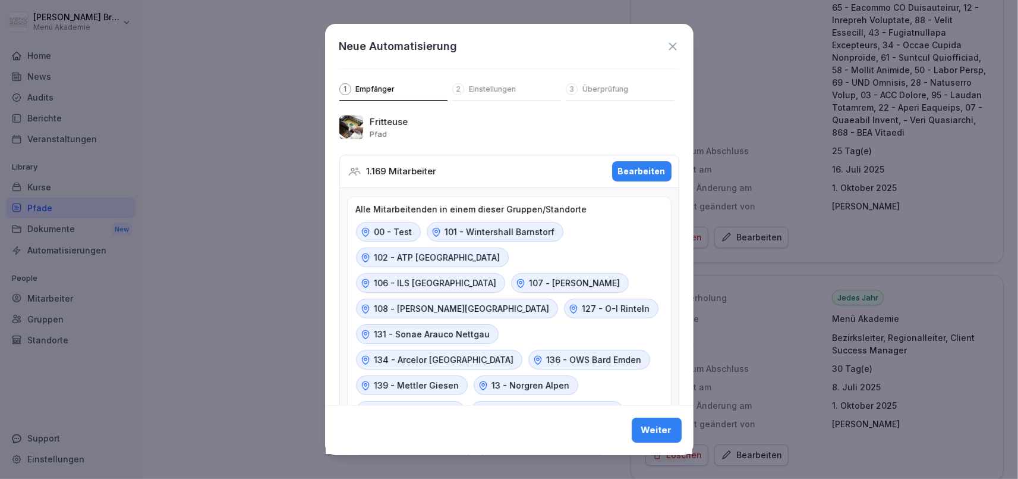
click at [647, 169] on div "Bearbeiten" at bounding box center [642, 171] width 48 height 13
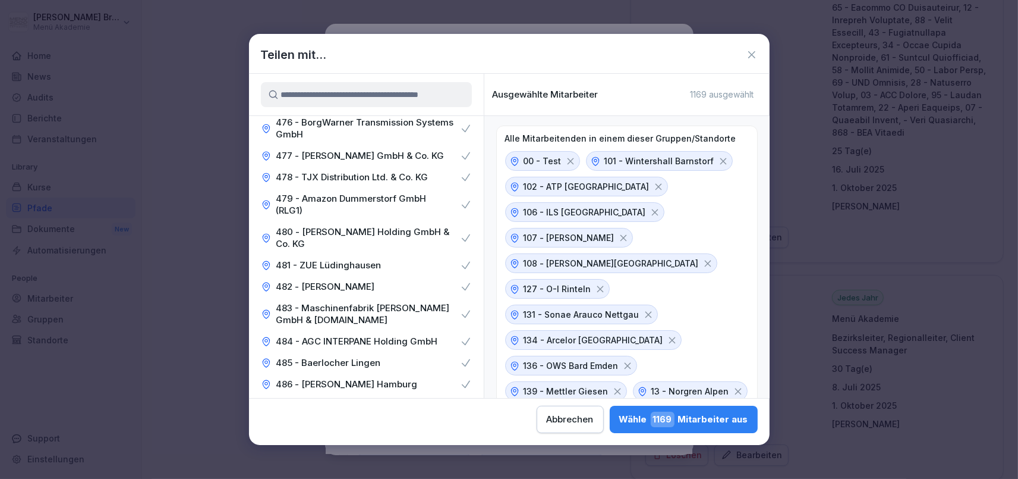
scroll to position [5218, 0]
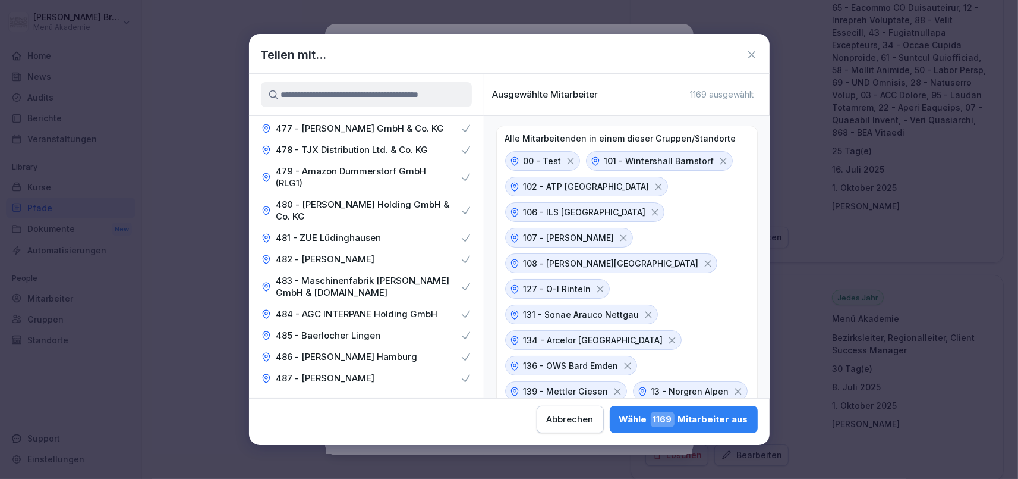
click at [465, 432] on div "490 - Bühler" at bounding box center [366, 442] width 235 height 21
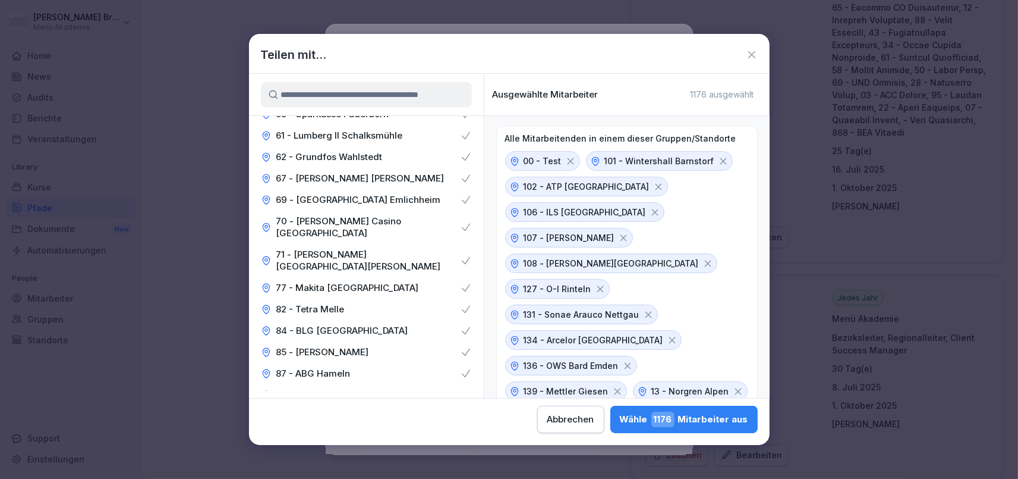
scroll to position [5789, 0]
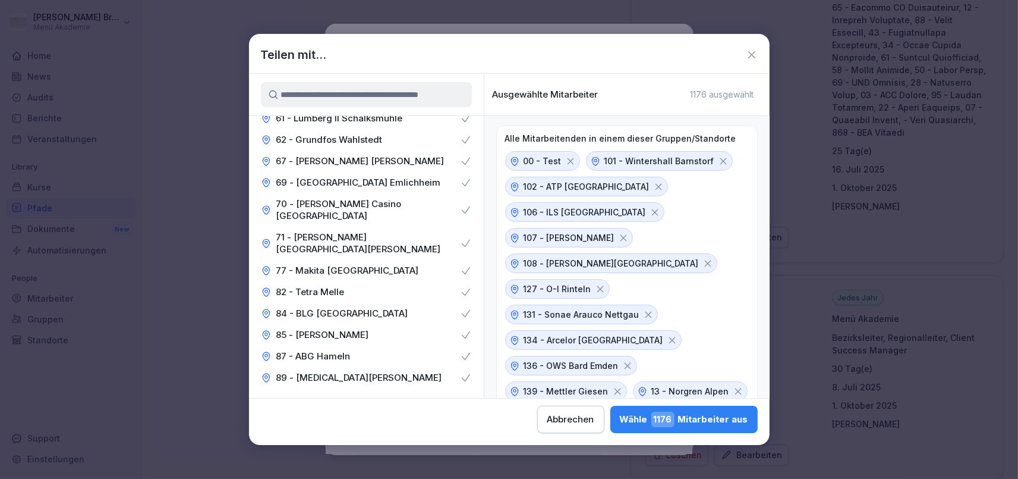
click at [610, 411] on button "Wähle 1176 Mitarbeiter aus" at bounding box center [683, 418] width 147 height 27
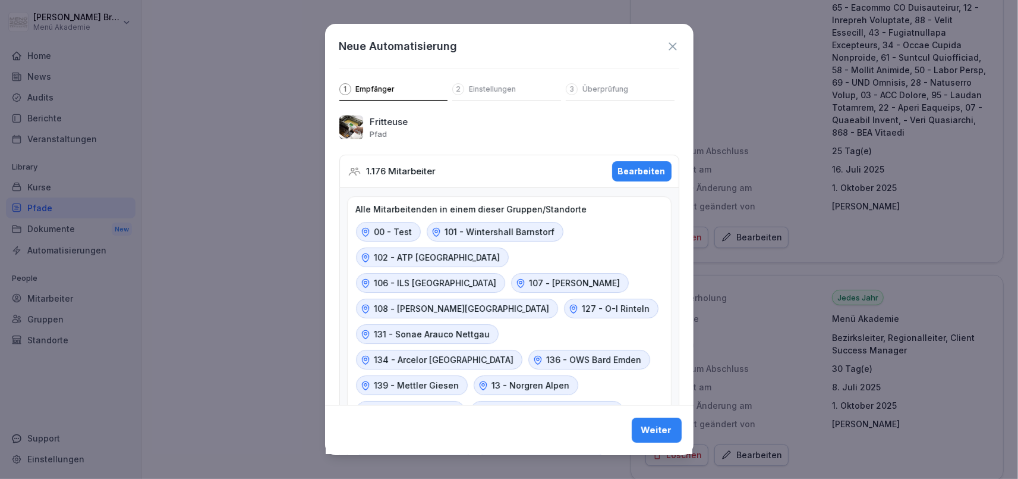
click at [649, 425] on div "Weiter" at bounding box center [656, 430] width 31 height 13
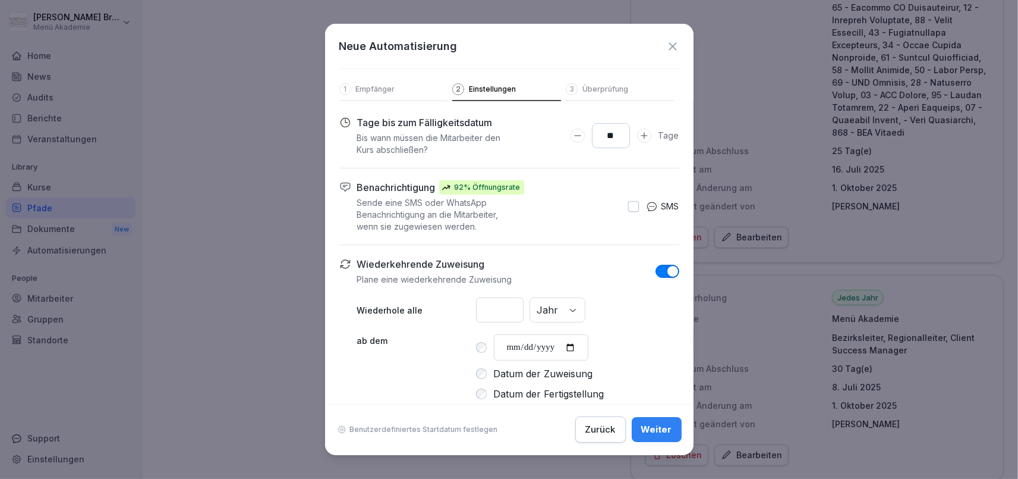
click at [649, 425] on div "Weiter" at bounding box center [656, 429] width 31 height 13
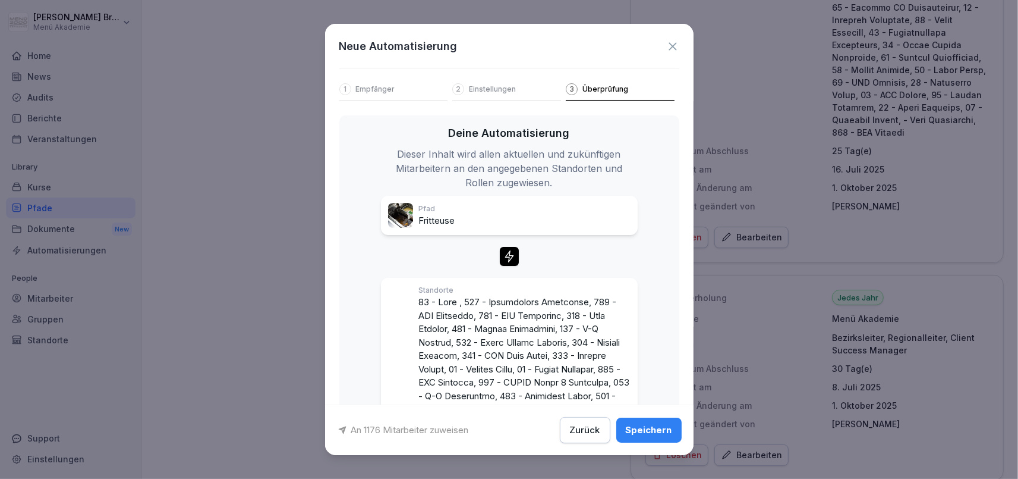
click at [649, 425] on div "Speichern" at bounding box center [649, 429] width 46 height 13
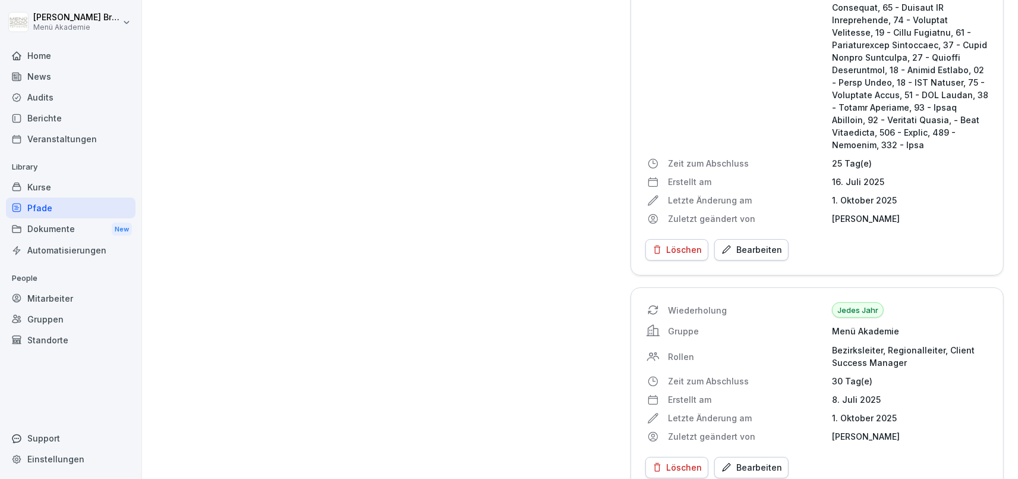
scroll to position [2567, 0]
click at [31, 210] on div "Pfade" at bounding box center [71, 207] width 130 height 21
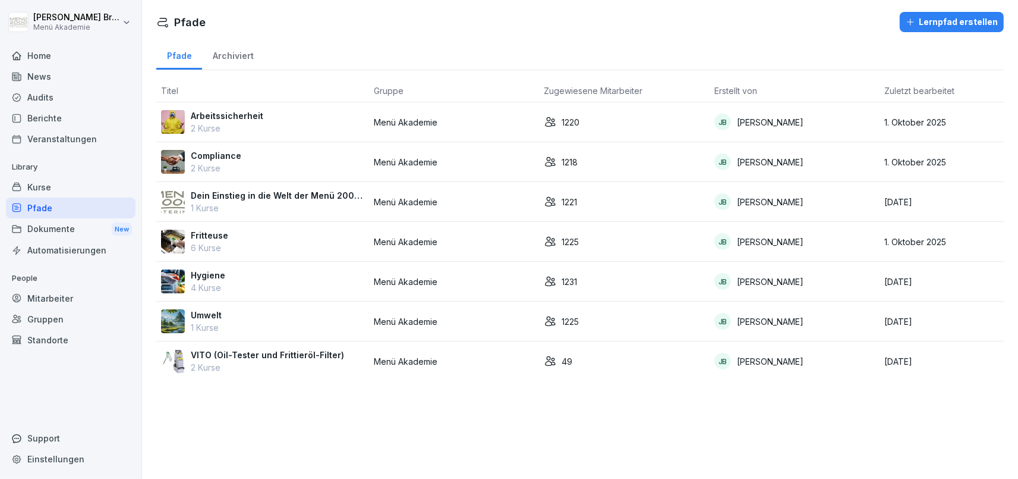
click at [205, 234] on p "Fritteuse" at bounding box center [209, 235] width 37 height 12
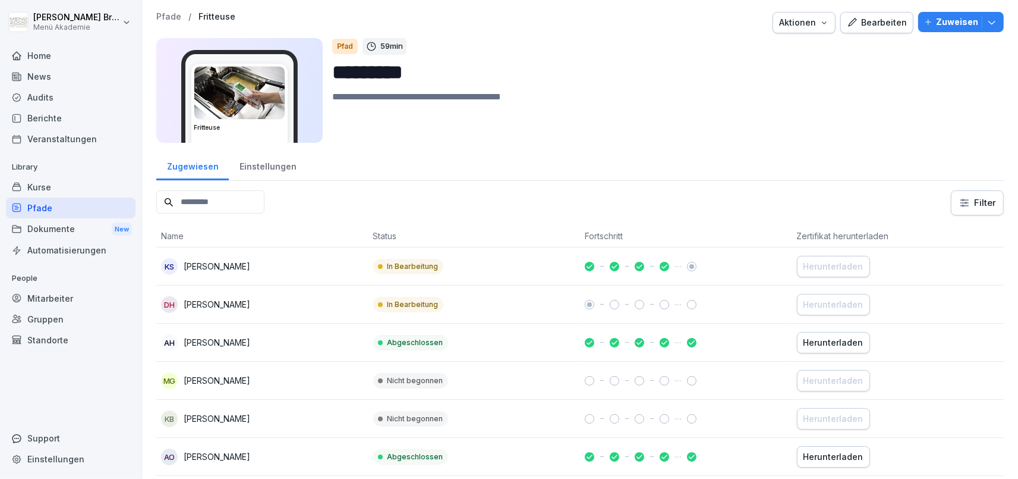
click at [266, 166] on div "Einstellungen" at bounding box center [268, 165] width 78 height 30
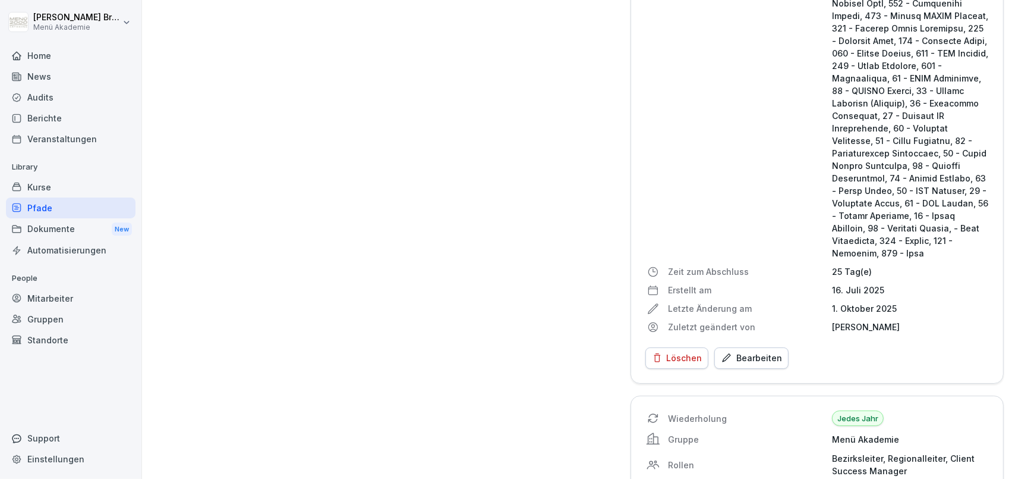
click at [766, 354] on button "Bearbeiten" at bounding box center [751, 357] width 74 height 21
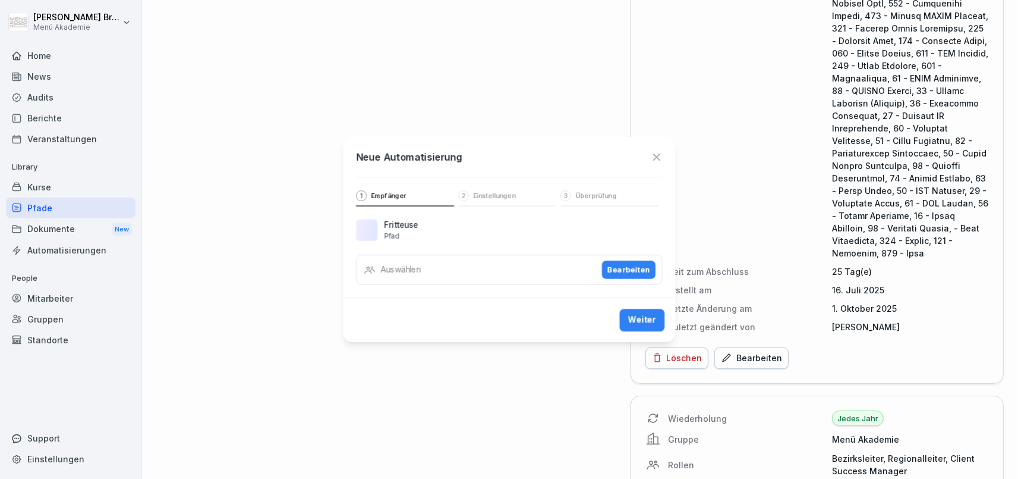
scroll to position [2472, 0]
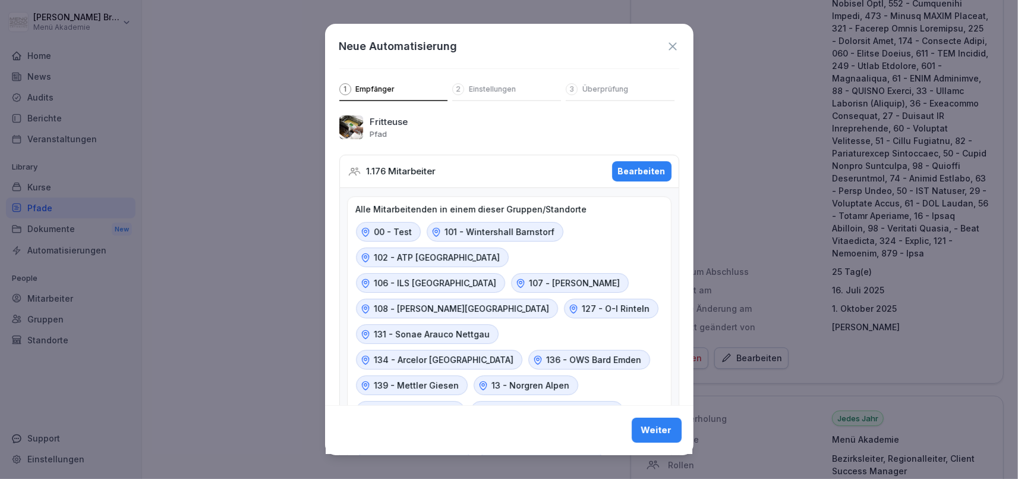
click at [639, 179] on button "Bearbeiten" at bounding box center [641, 171] width 59 height 20
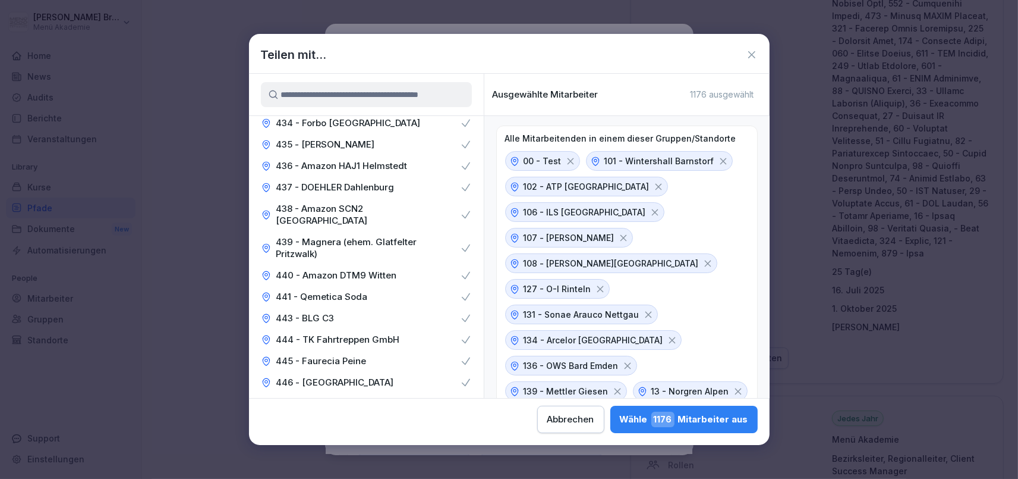
scroll to position [4188, 0]
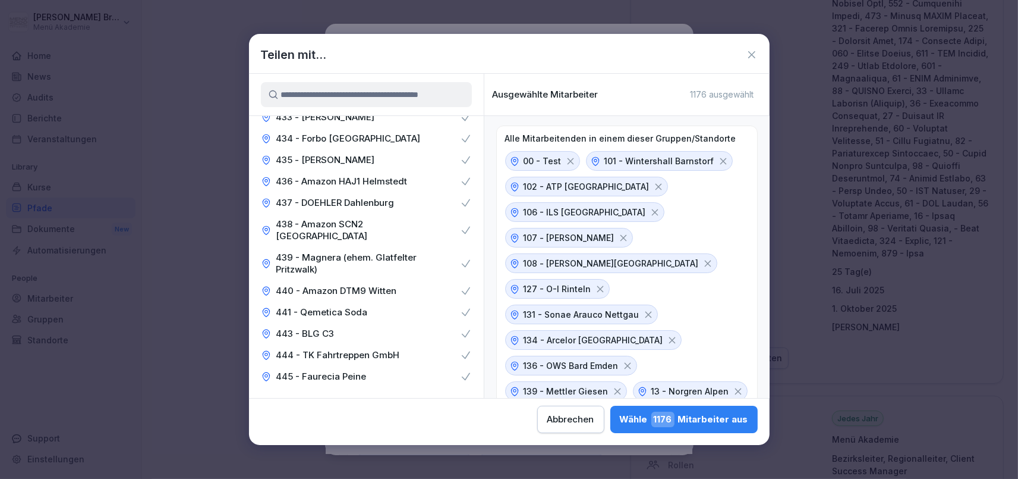
click at [765, 53] on div "Teilen mit..." at bounding box center [509, 55] width 521 height 18
click at [757, 53] on icon at bounding box center [752, 55] width 12 height 12
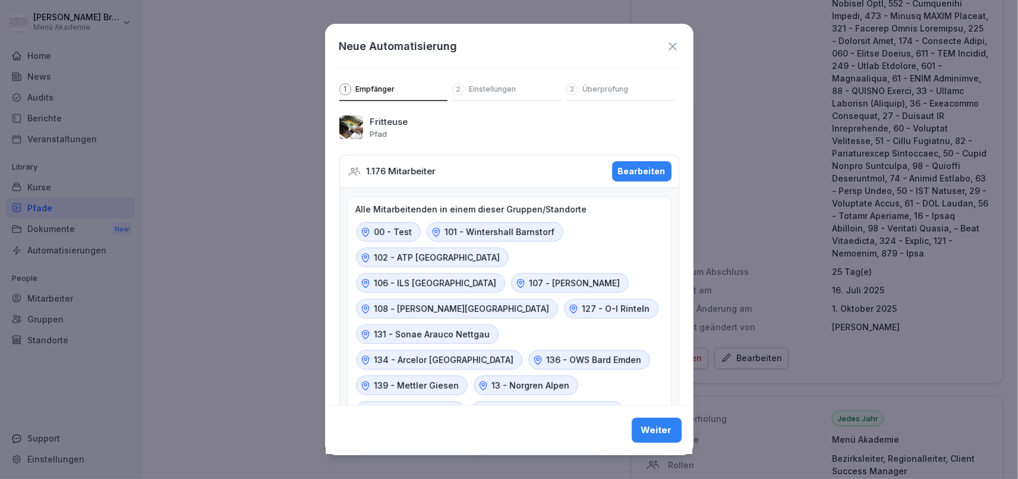
click at [681, 43] on div "Neue Automatisierung 1 Empfänger 2 Einstellungen 3 Überprüfung" at bounding box center [509, 62] width 369 height 77
click at [675, 40] on icon at bounding box center [672, 46] width 13 height 13
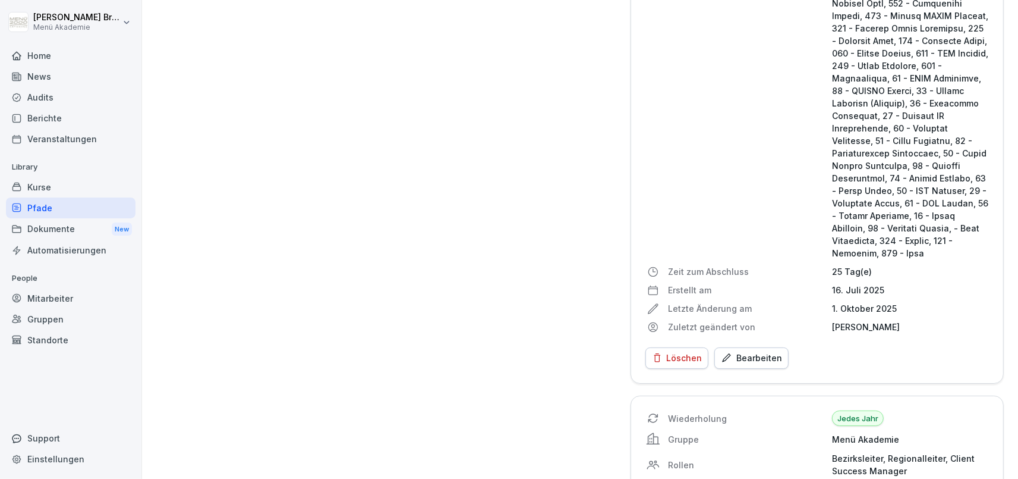
scroll to position [2472, 0]
click at [47, 207] on div "Pfade" at bounding box center [71, 207] width 130 height 21
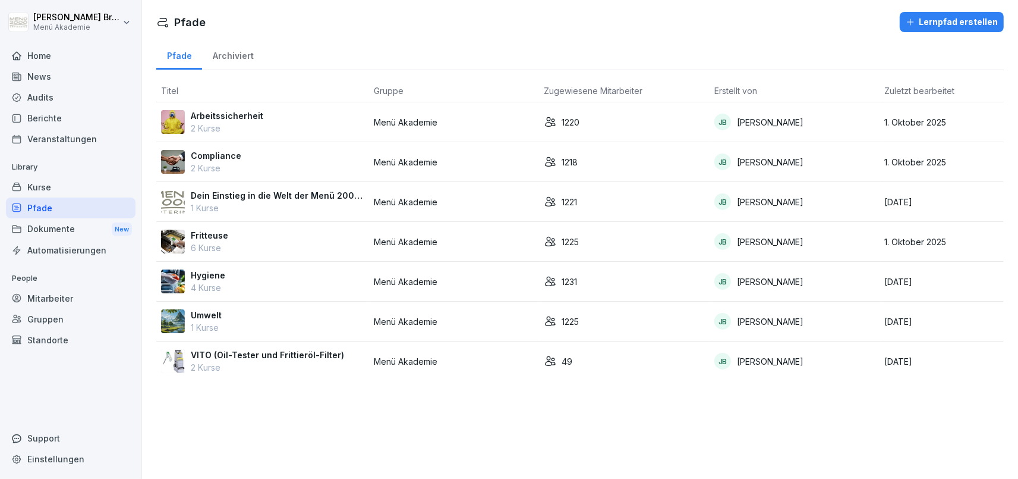
click at [219, 193] on p "Dein Einstieg in die Welt der Menü 2000 Akademie" at bounding box center [278, 195] width 174 height 12
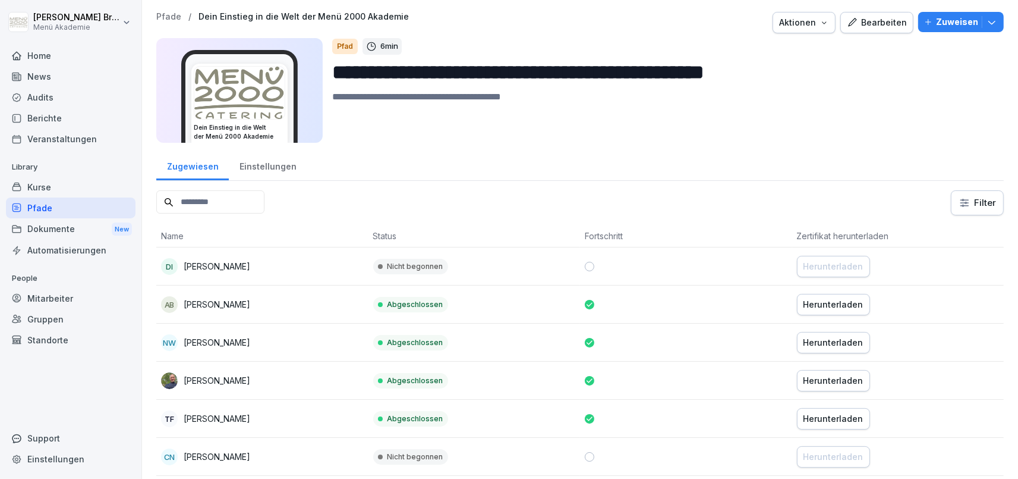
click at [285, 166] on div "Einstellungen" at bounding box center [268, 165] width 78 height 30
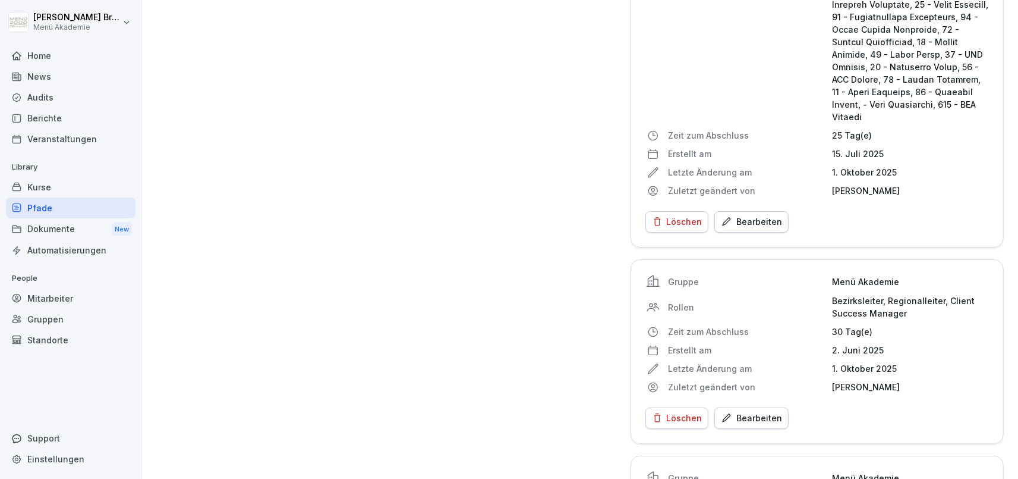
click at [770, 211] on button "Bearbeiten" at bounding box center [751, 221] width 74 height 21
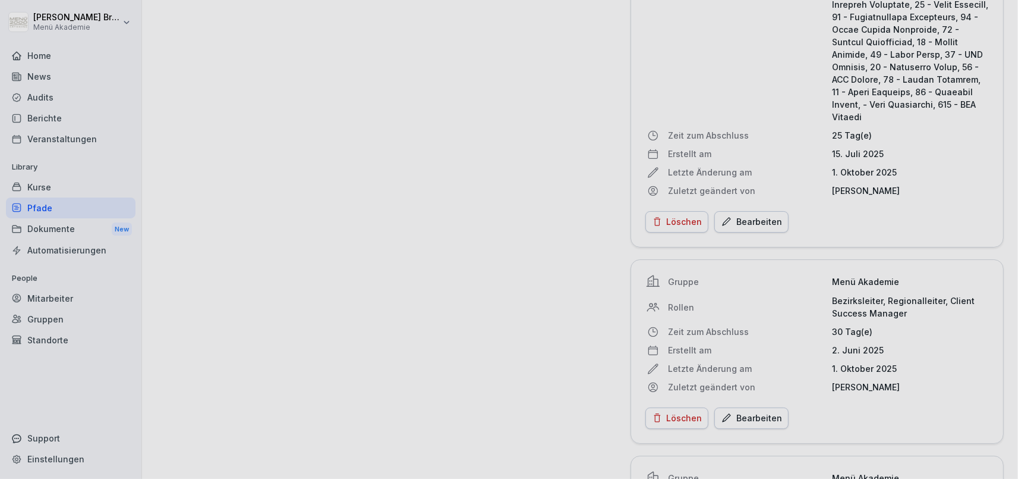
scroll to position [2540, 0]
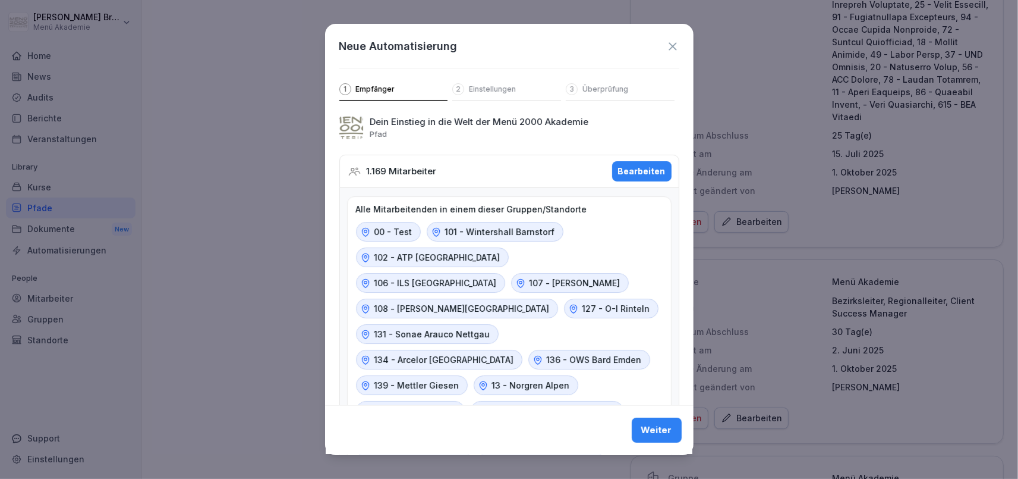
click at [641, 171] on div "Bearbeiten" at bounding box center [642, 171] width 48 height 13
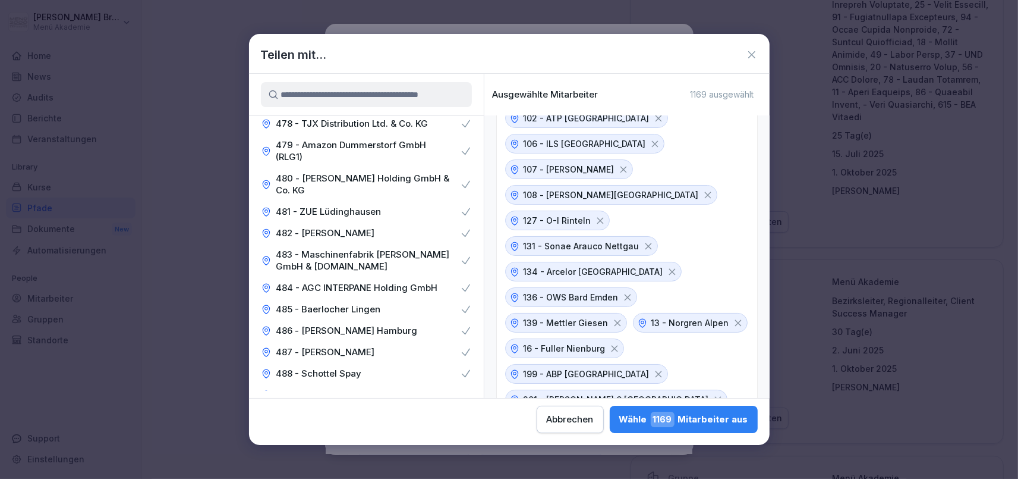
scroll to position [5218, 0]
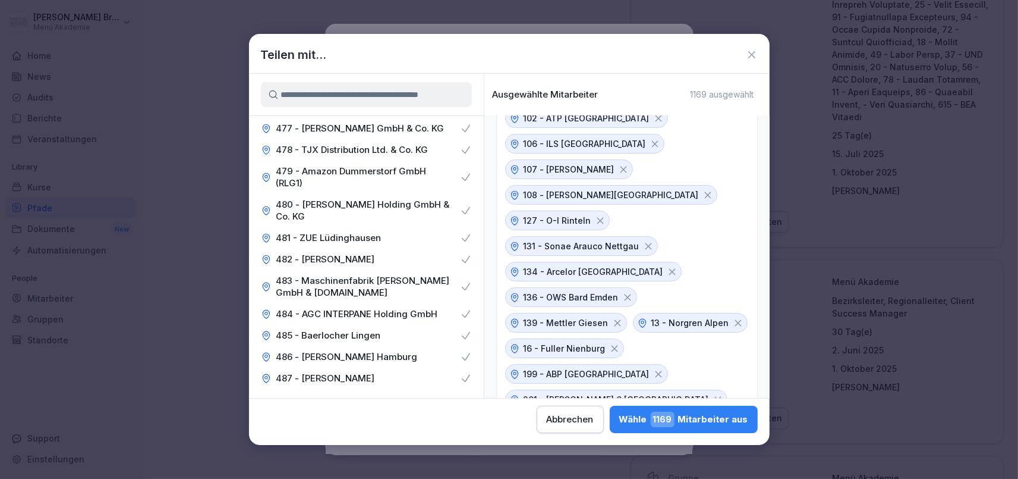
click at [473, 432] on div "490 - Bühler" at bounding box center [366, 442] width 235 height 21
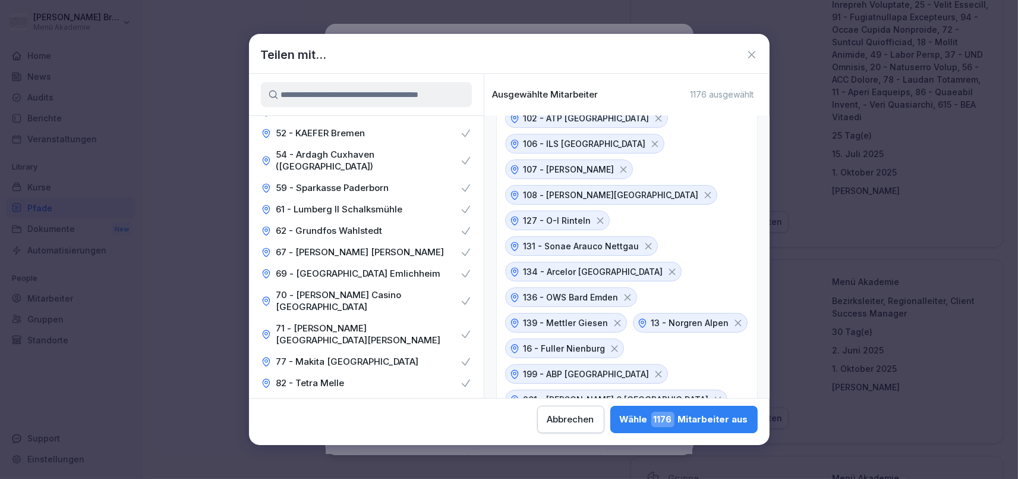
scroll to position [5789, 0]
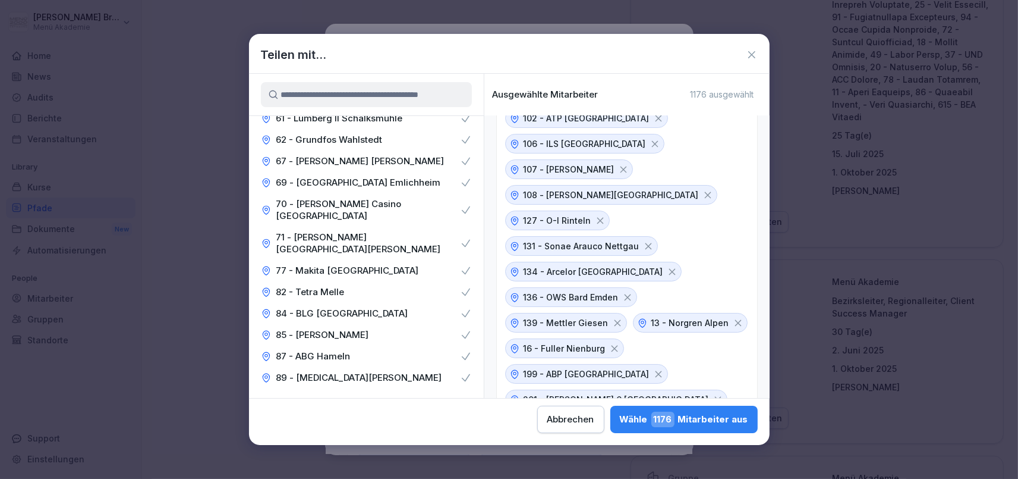
click at [610, 411] on button "Wähle 1176 Mitarbeiter aus" at bounding box center [683, 418] width 147 height 27
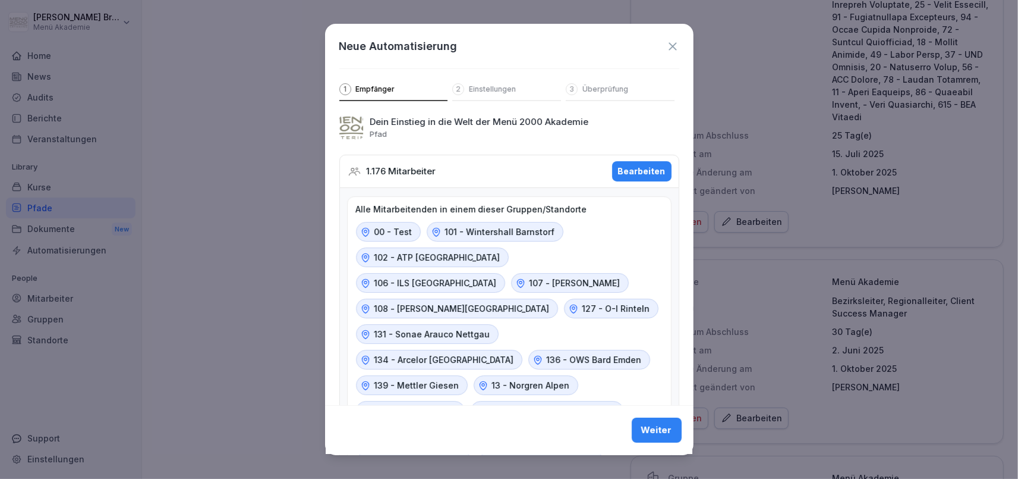
click at [675, 418] on button "Weiter" at bounding box center [657, 430] width 50 height 25
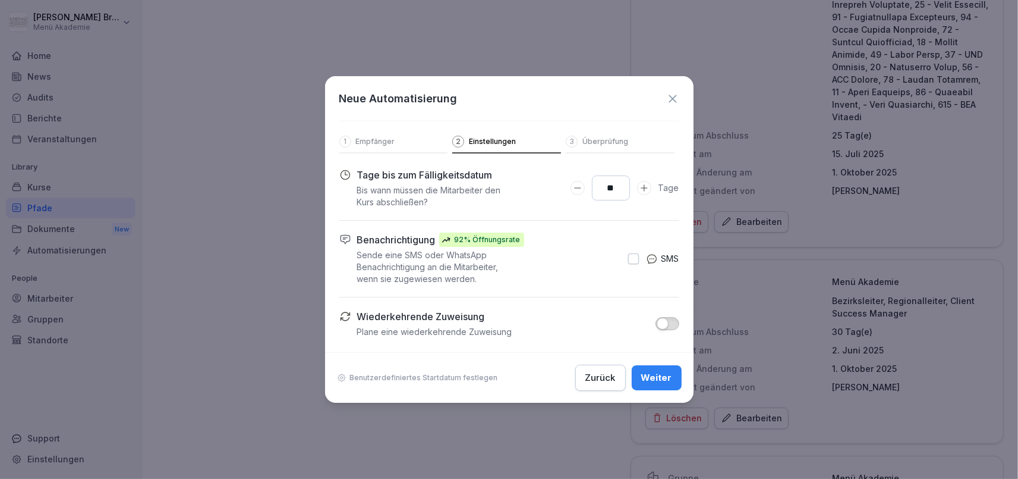
click at [665, 370] on button "Weiter" at bounding box center [657, 377] width 50 height 25
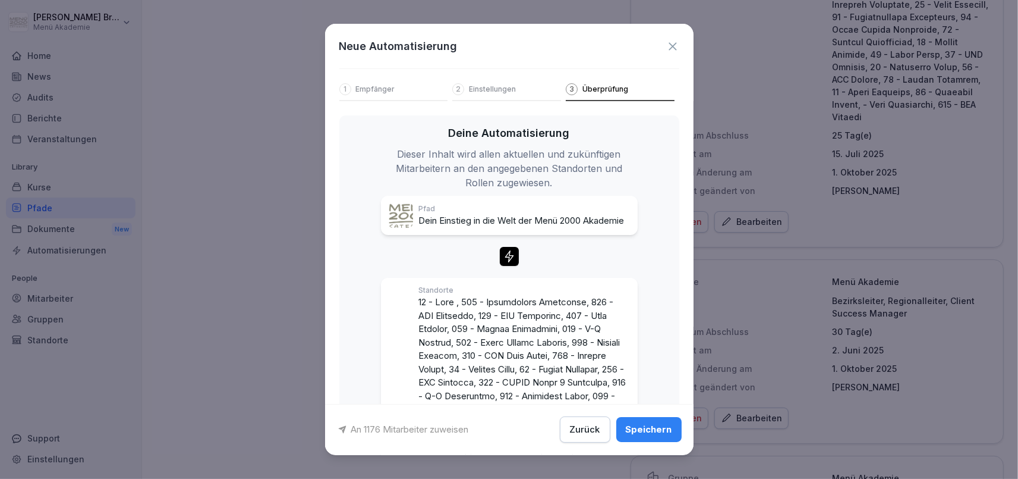
click at [642, 423] on div "Speichern" at bounding box center [649, 429] width 46 height 13
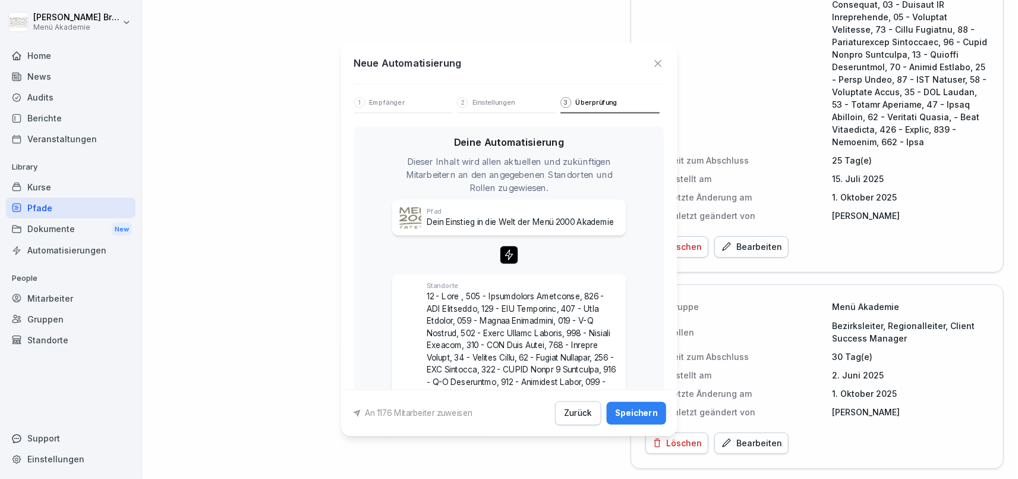
scroll to position [2540, 0]
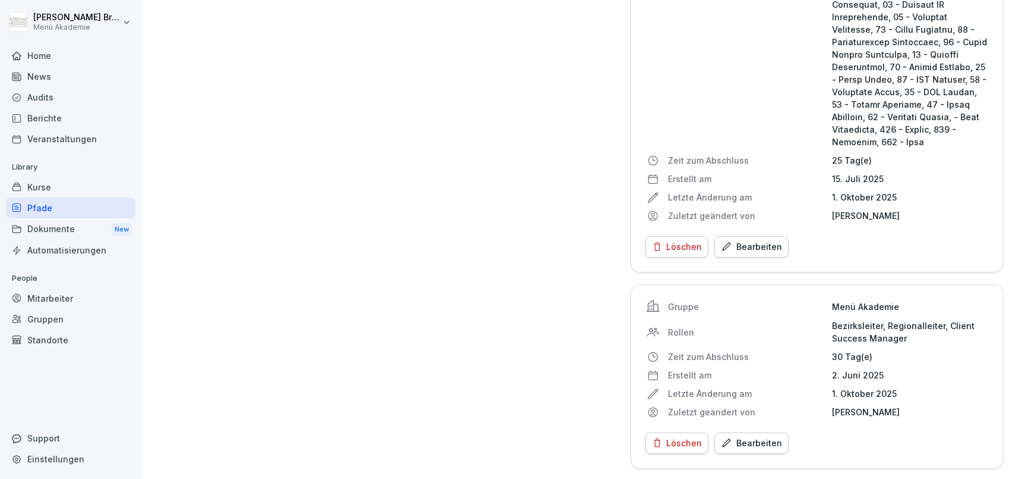
click at [23, 207] on div "Pfade" at bounding box center [71, 207] width 130 height 21
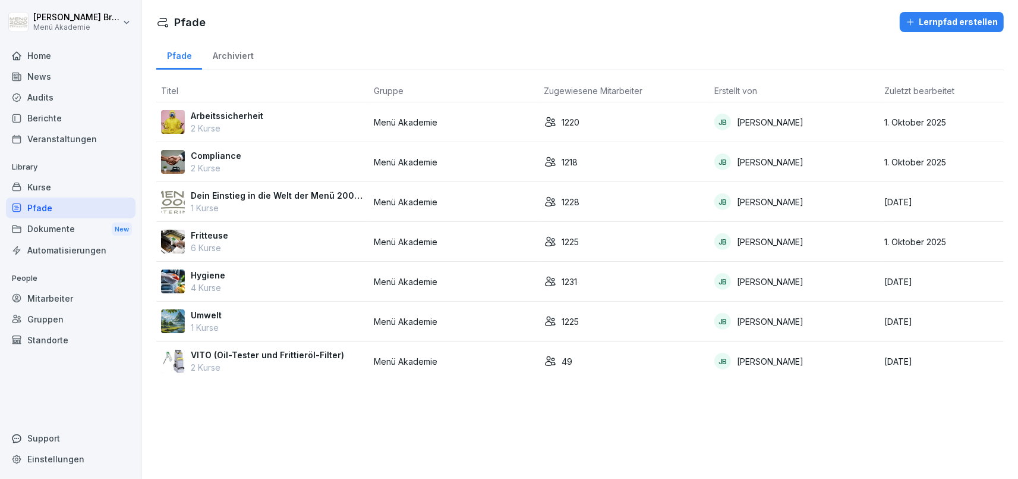
click at [240, 143] on td "Compliance 2 Kurse" at bounding box center [262, 162] width 213 height 40
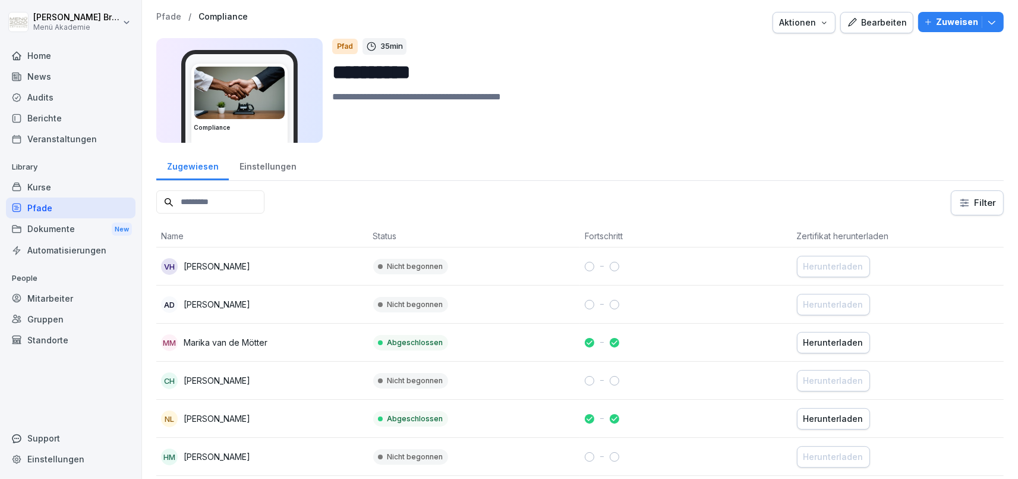
click at [270, 164] on div "Einstellungen" at bounding box center [268, 165] width 78 height 30
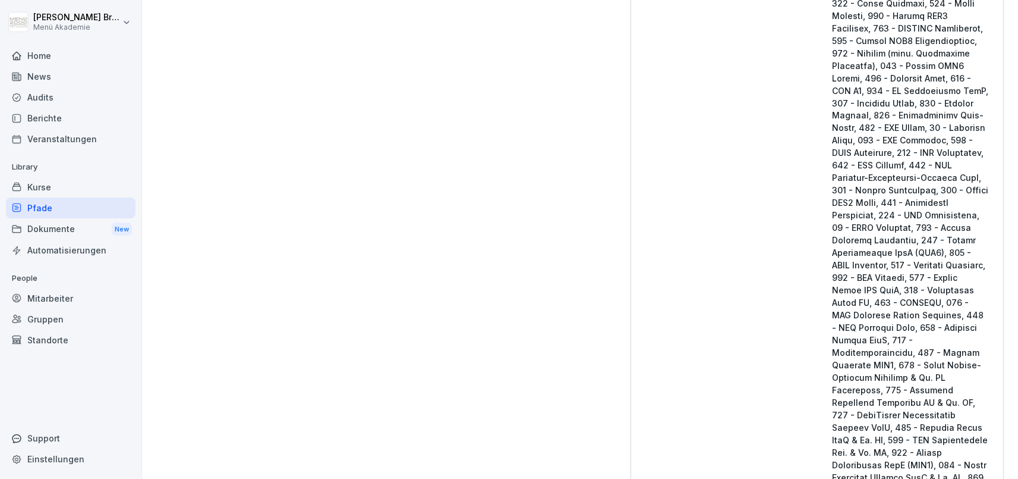
scroll to position [2403, 0]
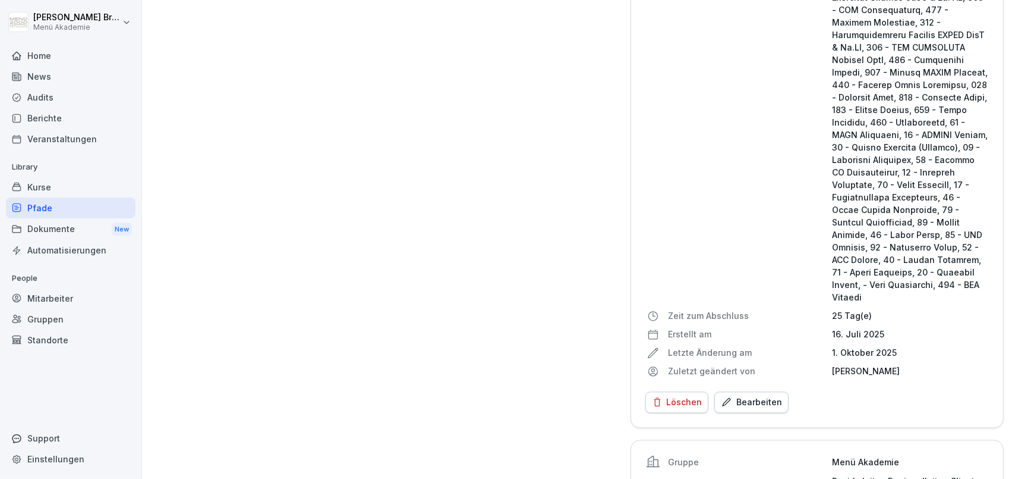
click at [748, 395] on div "Bearbeiten" at bounding box center [751, 401] width 61 height 13
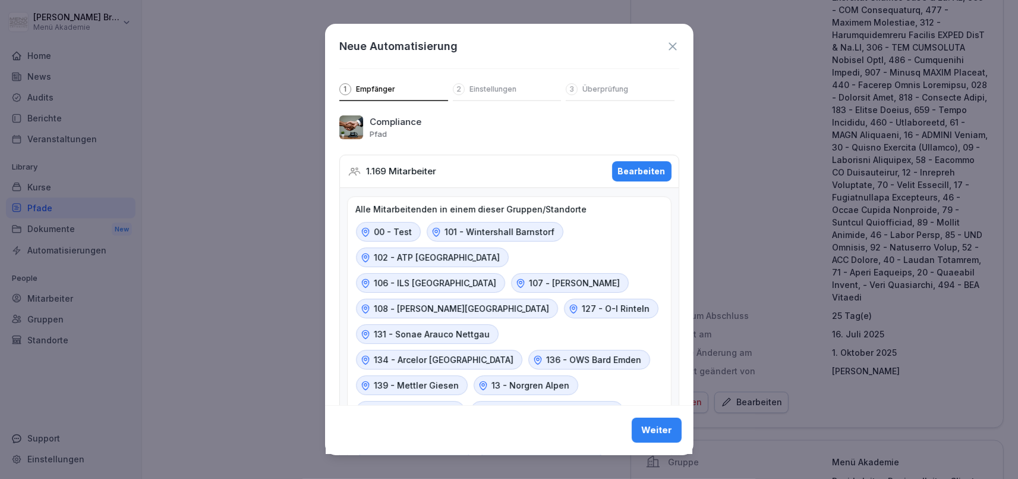
click at [635, 166] on div "Bearbeiten" at bounding box center [642, 171] width 48 height 13
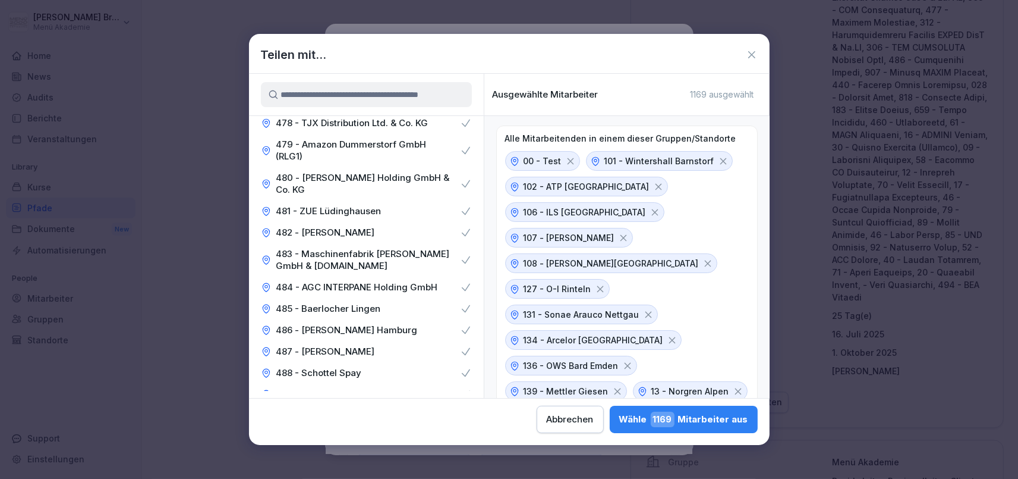
scroll to position [5218, 0]
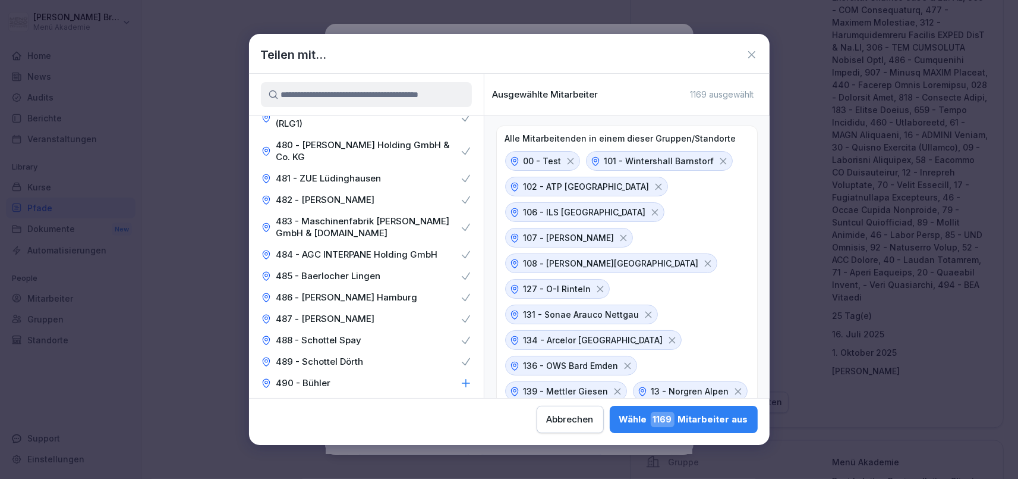
click at [464, 379] on icon at bounding box center [466, 383] width 8 height 8
click at [463, 441] on icon at bounding box center [466, 447] width 12 height 12
click at [459, 458] on div "494 - Büfa" at bounding box center [366, 468] width 235 height 21
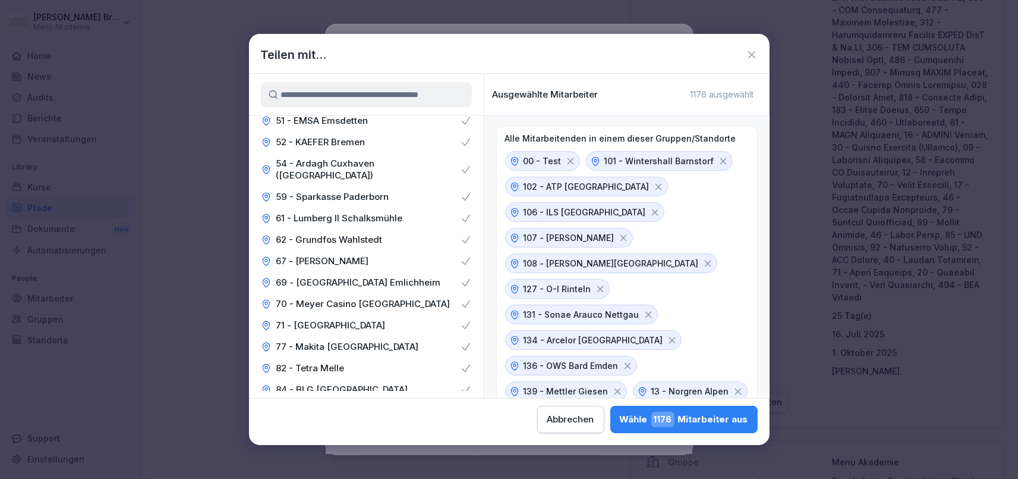
scroll to position [5789, 0]
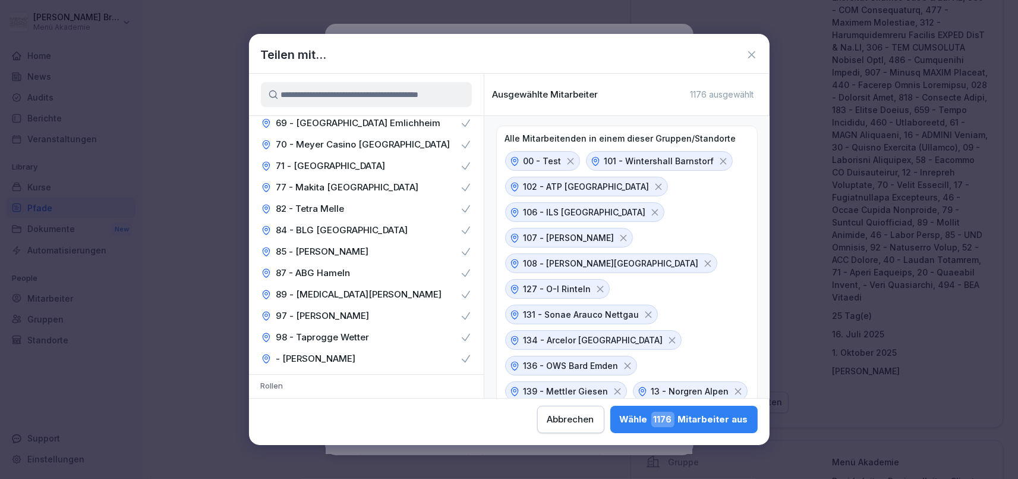
click at [651, 426] on span "1176" at bounding box center [662, 418] width 23 height 15
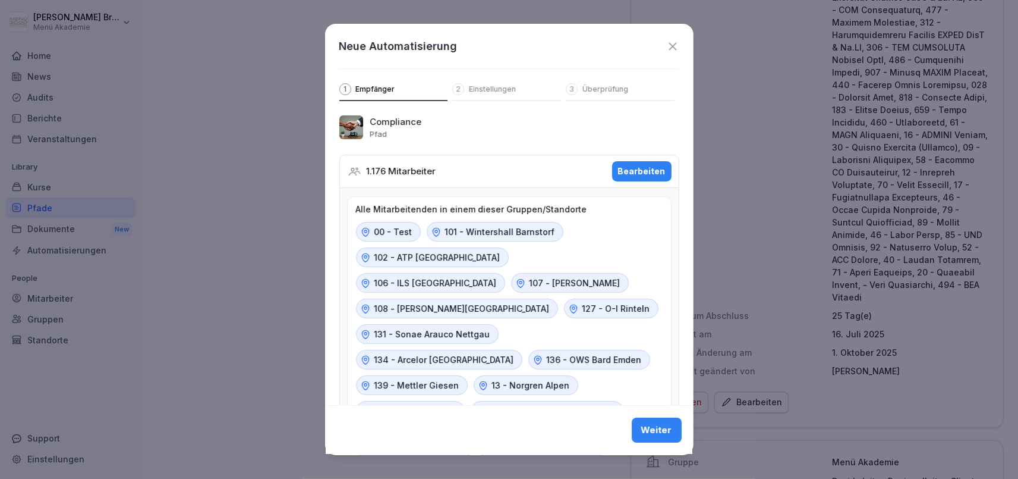
click at [671, 435] on div "Weiter" at bounding box center [656, 430] width 31 height 13
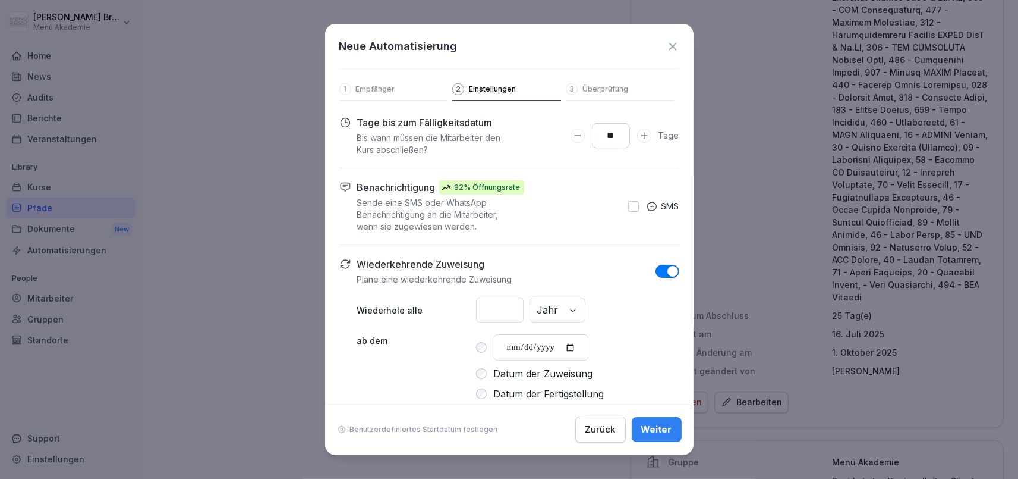
click at [671, 435] on div "Weiter" at bounding box center [656, 429] width 31 height 13
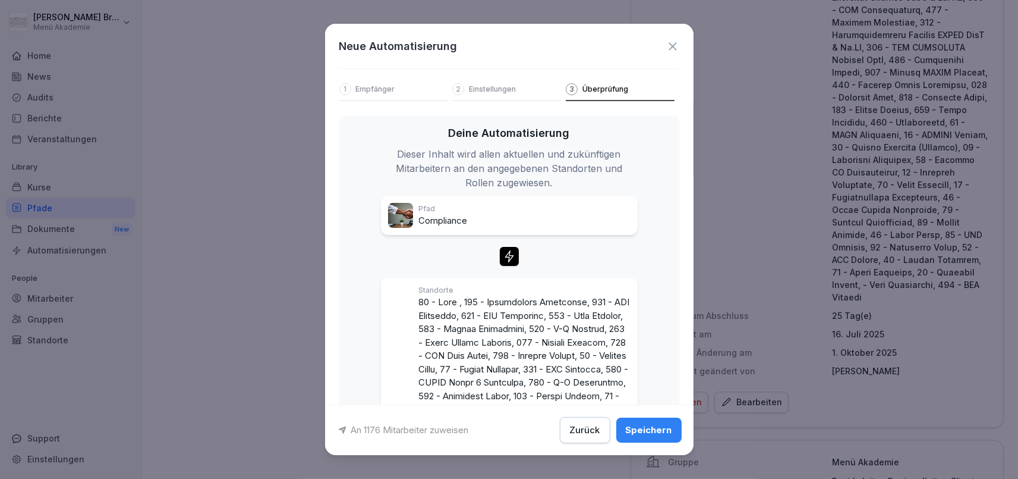
click at [671, 435] on div "Speichern" at bounding box center [649, 429] width 46 height 13
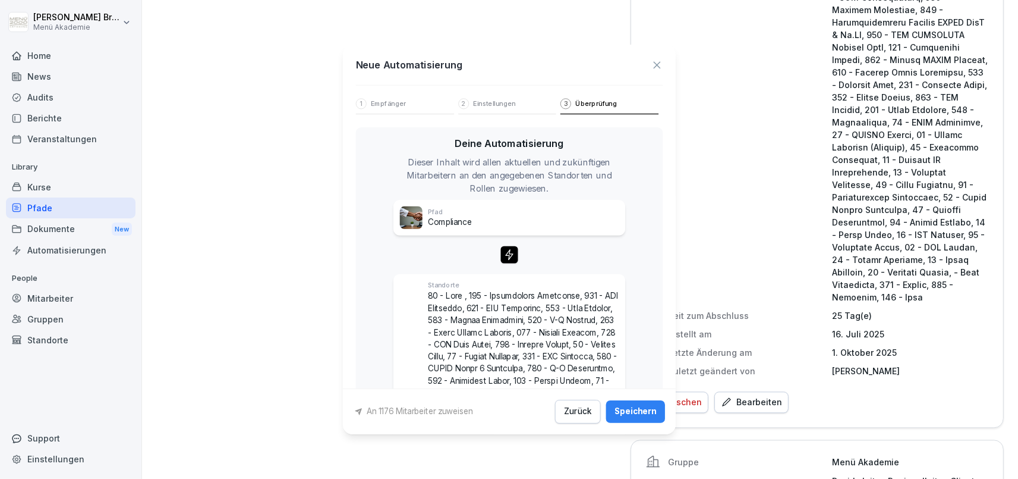
scroll to position [2403, 0]
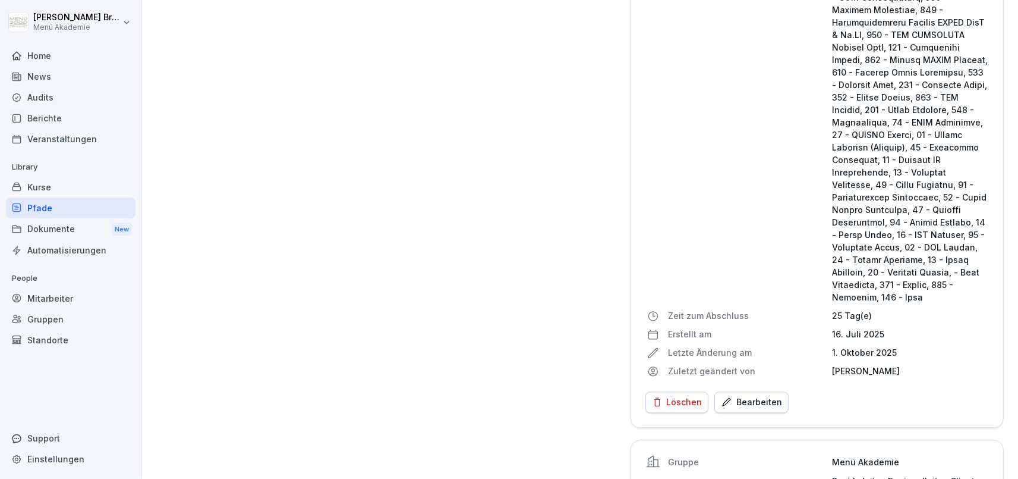
click at [95, 207] on div "Pfade" at bounding box center [71, 207] width 130 height 21
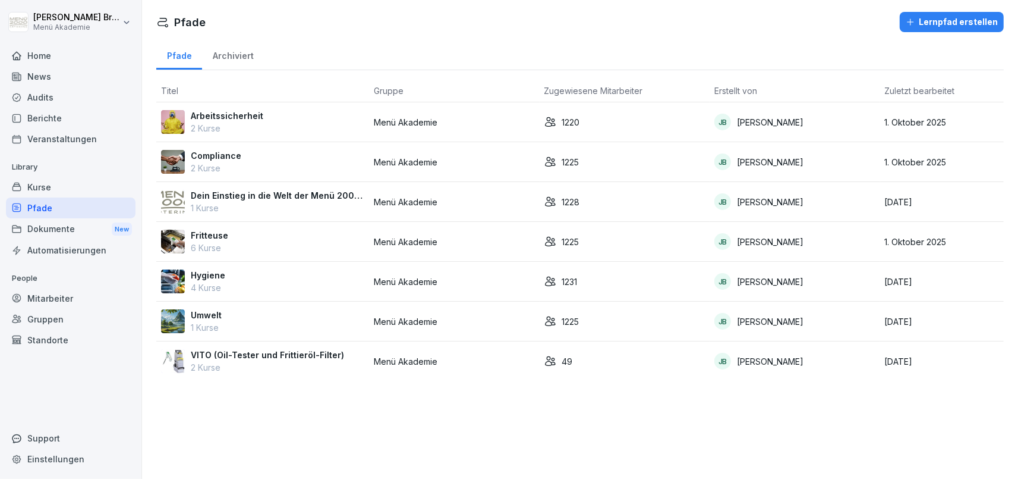
click at [220, 159] on p "Compliance" at bounding box center [216, 155] width 51 height 12
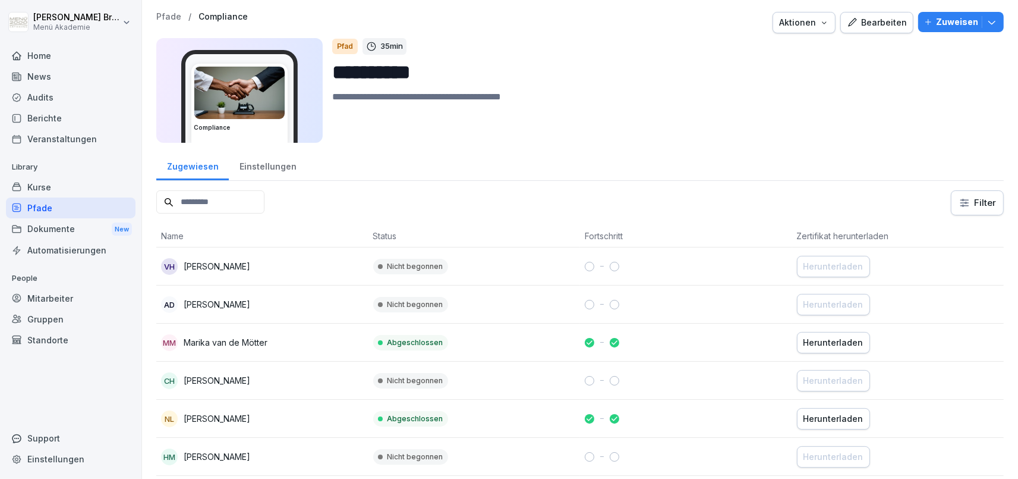
click at [244, 164] on div "Einstellungen" at bounding box center [268, 165] width 78 height 30
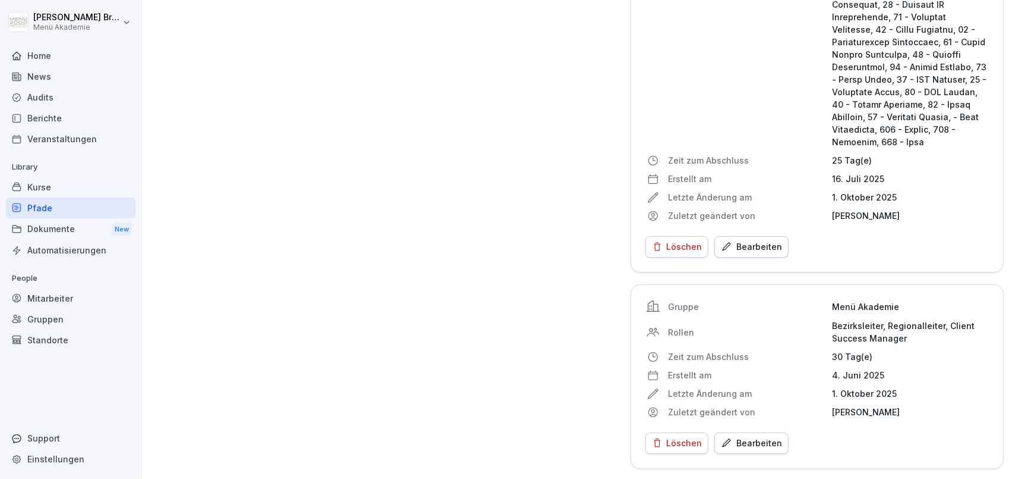
scroll to position [2571, 0]
click at [763, 240] on div "Bearbeiten" at bounding box center [751, 246] width 61 height 13
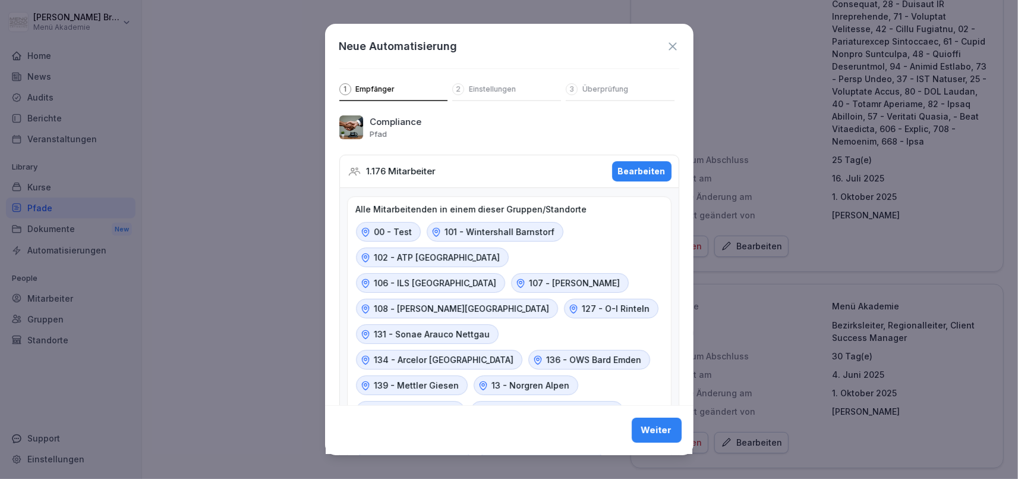
click at [634, 167] on div "Bearbeiten" at bounding box center [642, 171] width 48 height 13
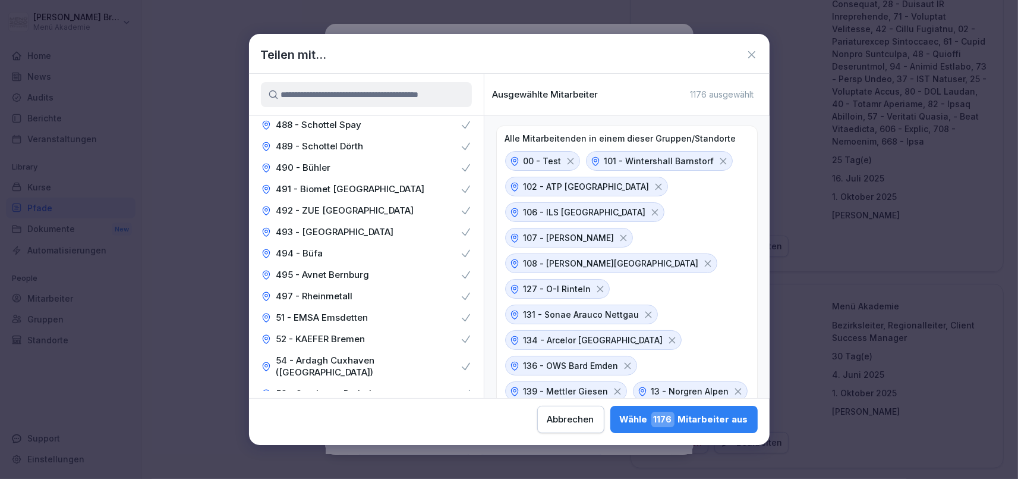
scroll to position [5789, 0]
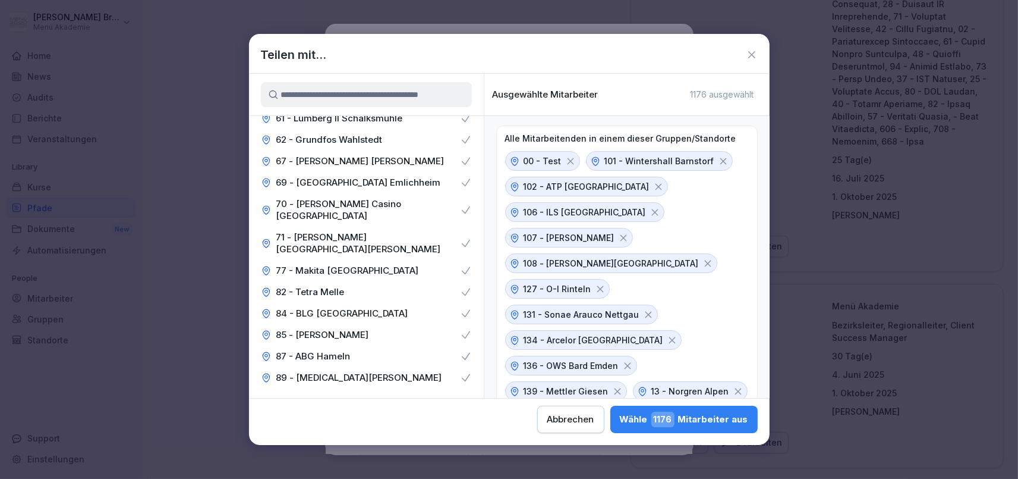
click at [756, 49] on icon at bounding box center [752, 55] width 12 height 12
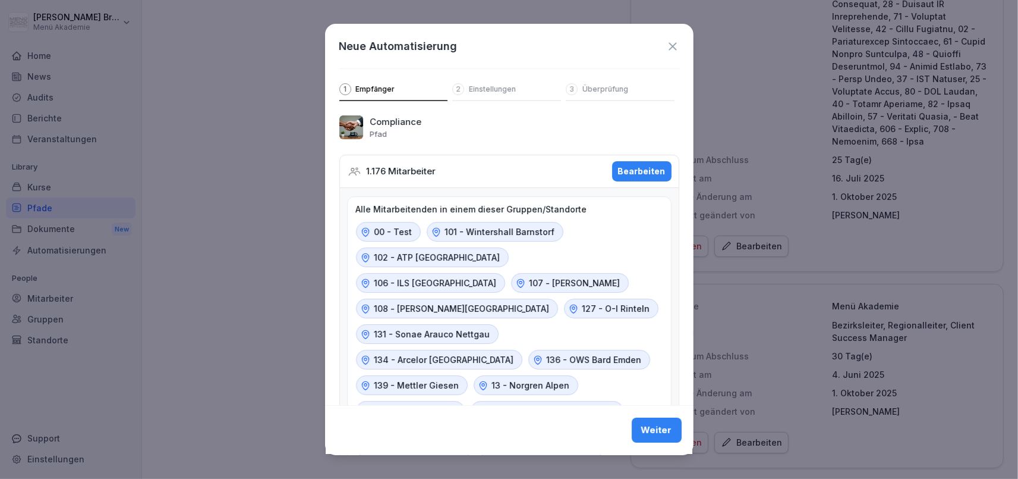
click at [672, 44] on icon at bounding box center [672, 46] width 13 height 13
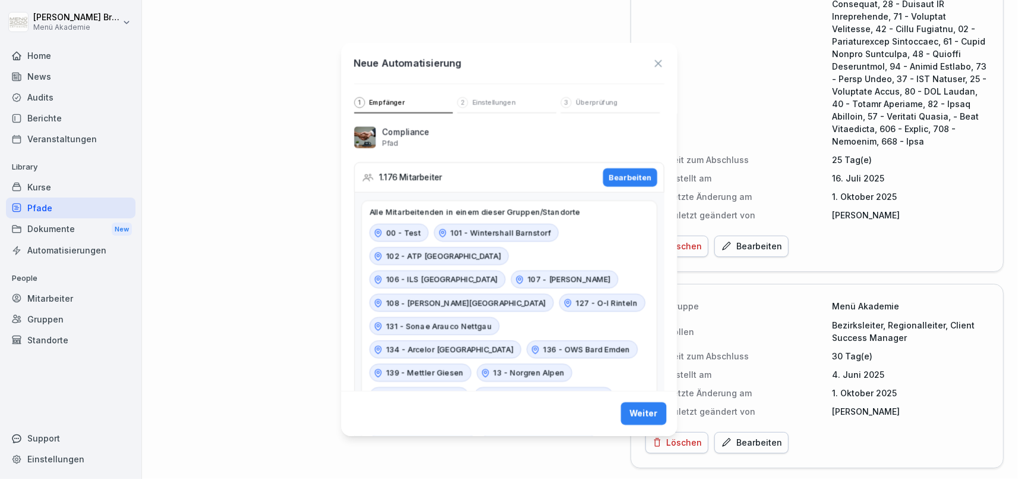
scroll to position [2571, 0]
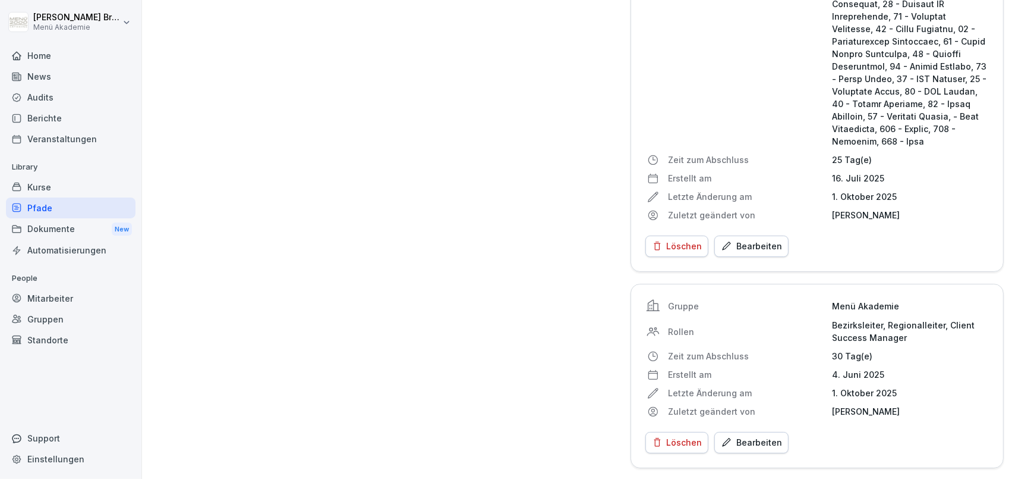
click at [68, 208] on div "Pfade" at bounding box center [71, 207] width 130 height 21
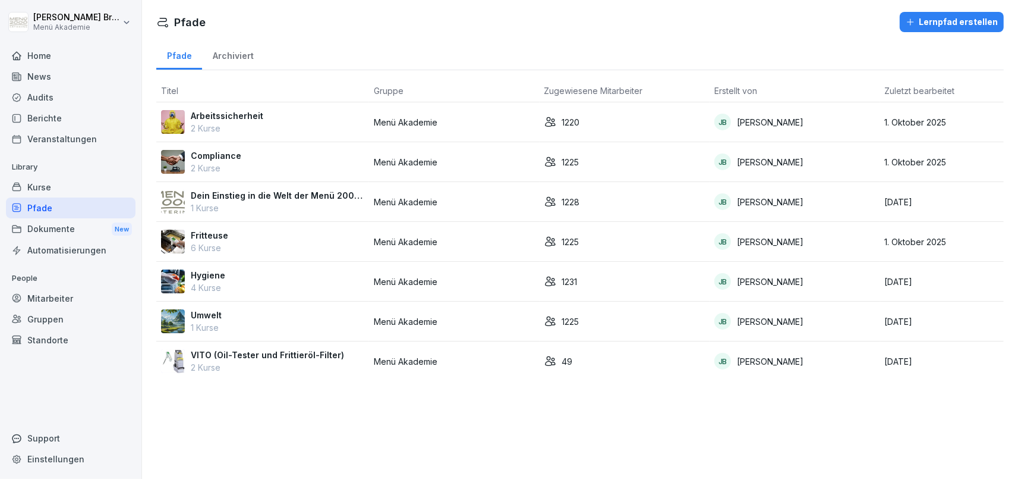
click at [230, 118] on p "Arbeitssicherheit" at bounding box center [227, 115] width 73 height 12
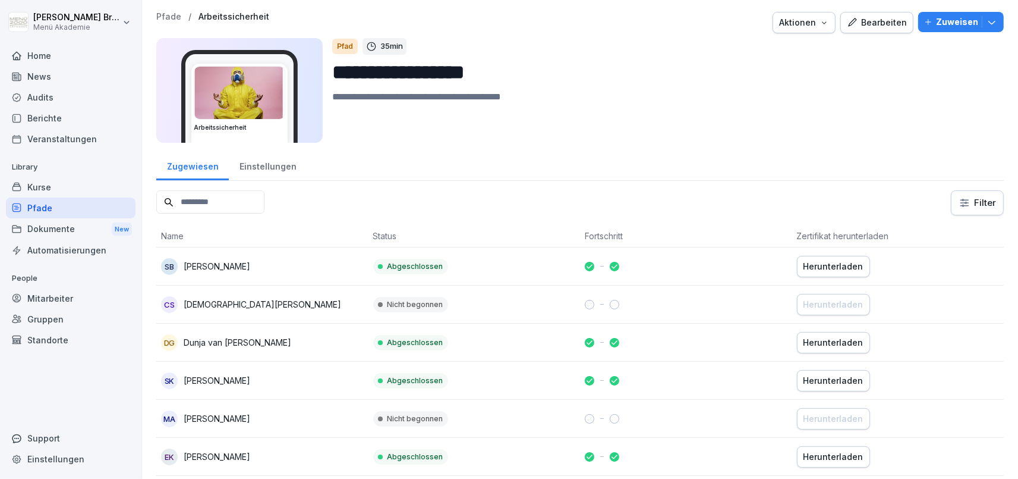
click at [892, 26] on div "Bearbeiten" at bounding box center [877, 22] width 60 height 13
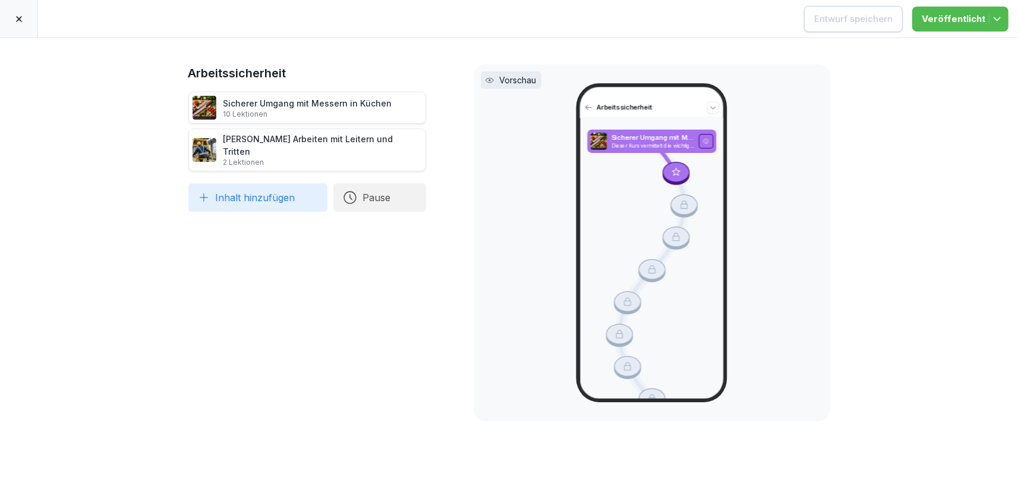
click at [19, 17] on icon at bounding box center [19, 19] width 10 height 10
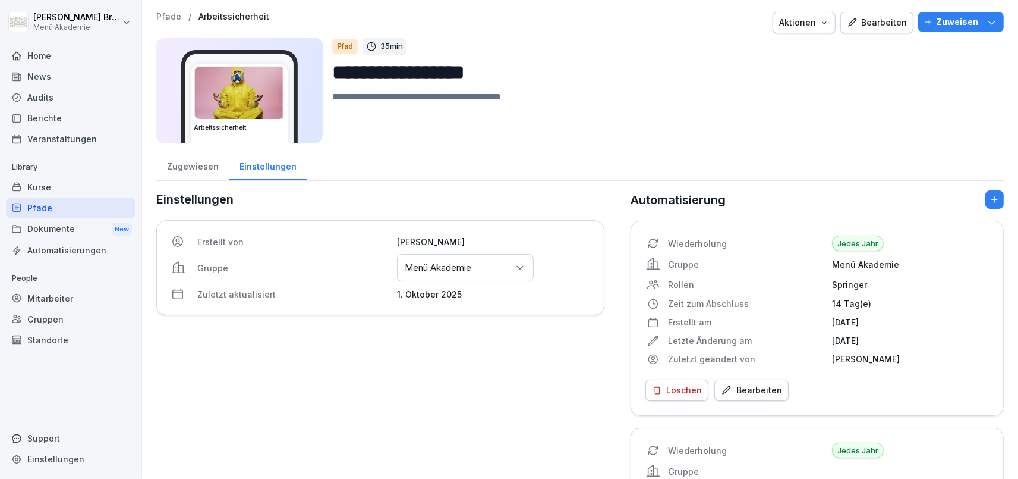
click at [274, 173] on div "Einstellungen" at bounding box center [268, 165] width 78 height 30
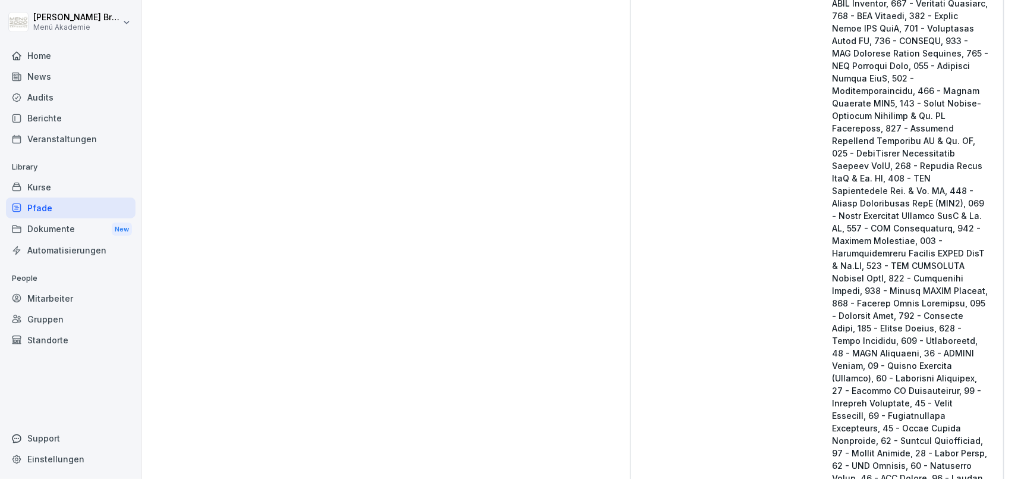
scroll to position [2546, 0]
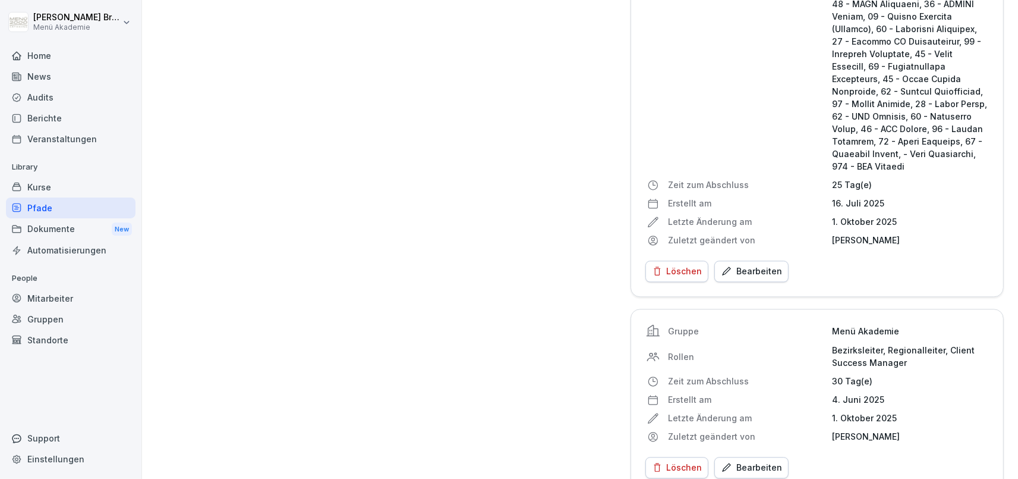
click at [751, 265] on div "Bearbeiten" at bounding box center [751, 271] width 61 height 13
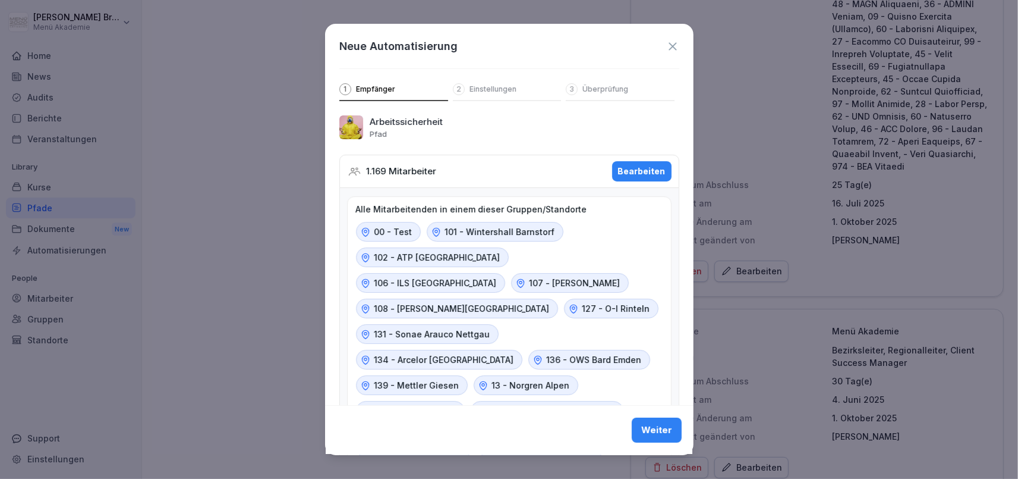
click at [637, 176] on div "Bearbeiten" at bounding box center [642, 171] width 48 height 13
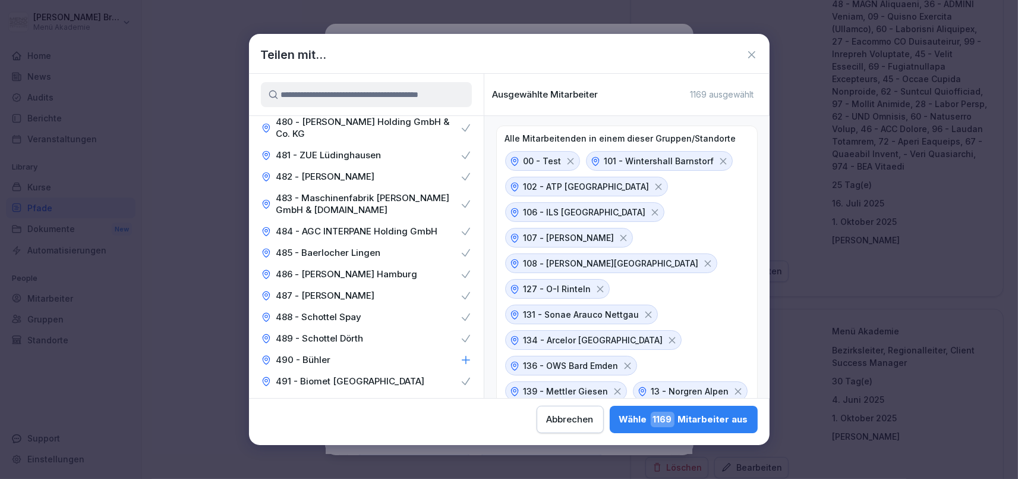
scroll to position [5218, 0]
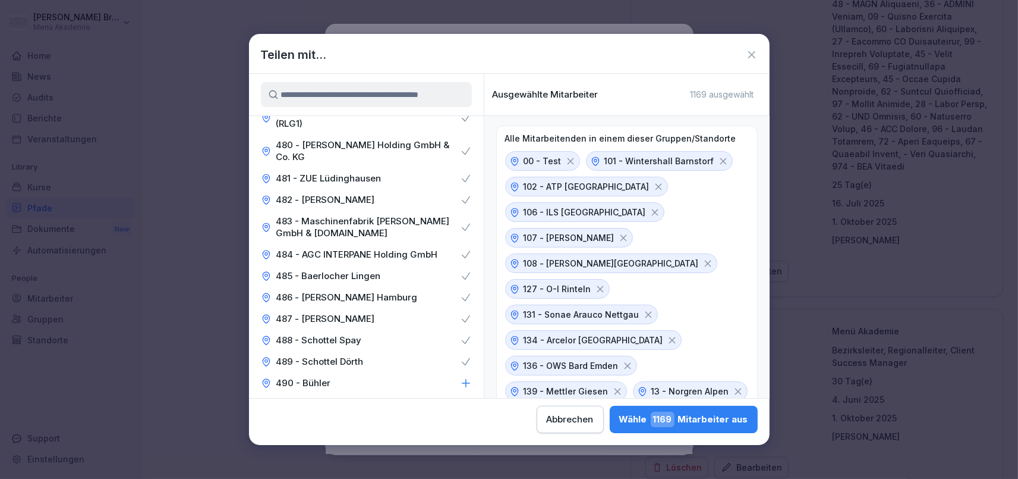
click at [449, 372] on div "490 - Bühler" at bounding box center [366, 382] width 235 height 21
click at [445, 436] on div "493 - [GEOGRAPHIC_DATA]" at bounding box center [366, 446] width 235 height 21
click at [441, 458] on div "494 - Büfa" at bounding box center [366, 468] width 235 height 21
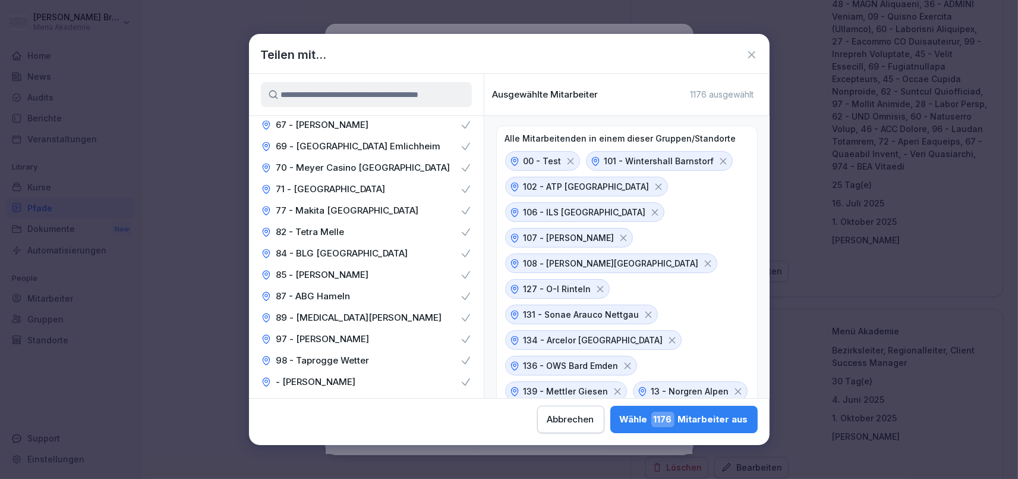
scroll to position [5767, 0]
click at [651, 420] on span "1176" at bounding box center [662, 418] width 23 height 15
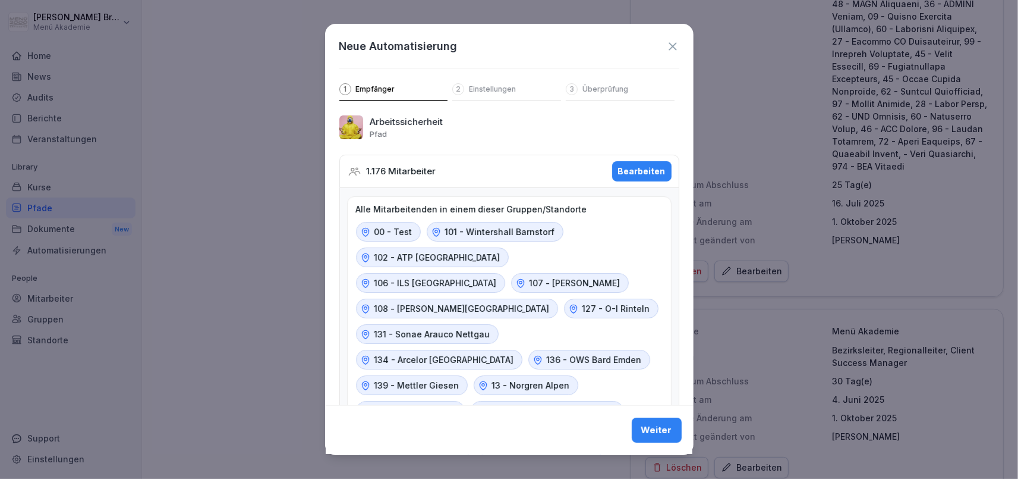
click at [663, 427] on div "Weiter" at bounding box center [656, 430] width 31 height 13
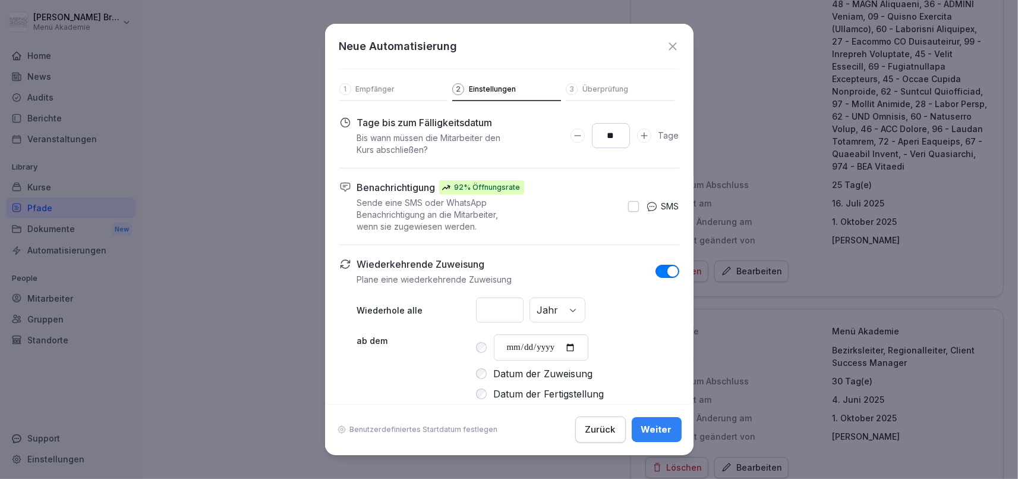
click at [664, 427] on div "Weiter" at bounding box center [656, 429] width 31 height 13
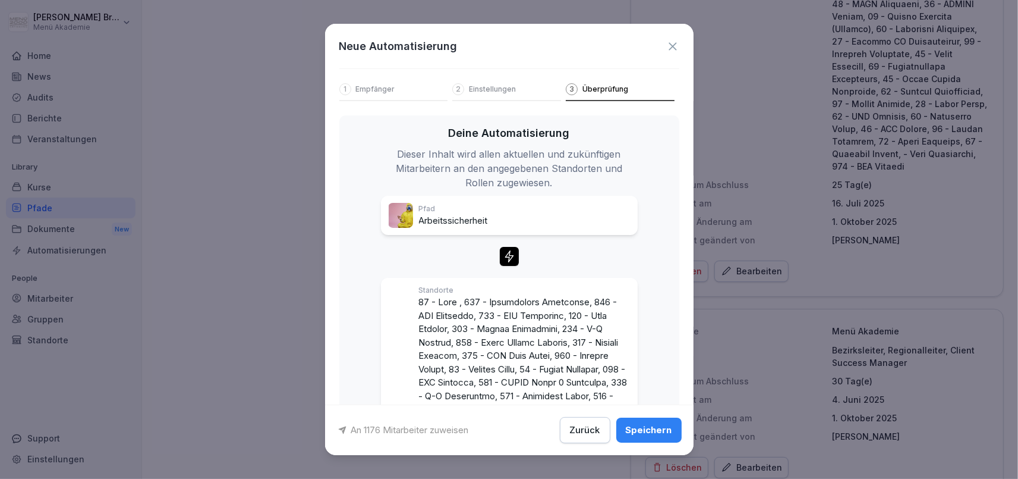
click at [664, 427] on div "Speichern" at bounding box center [649, 429] width 46 height 13
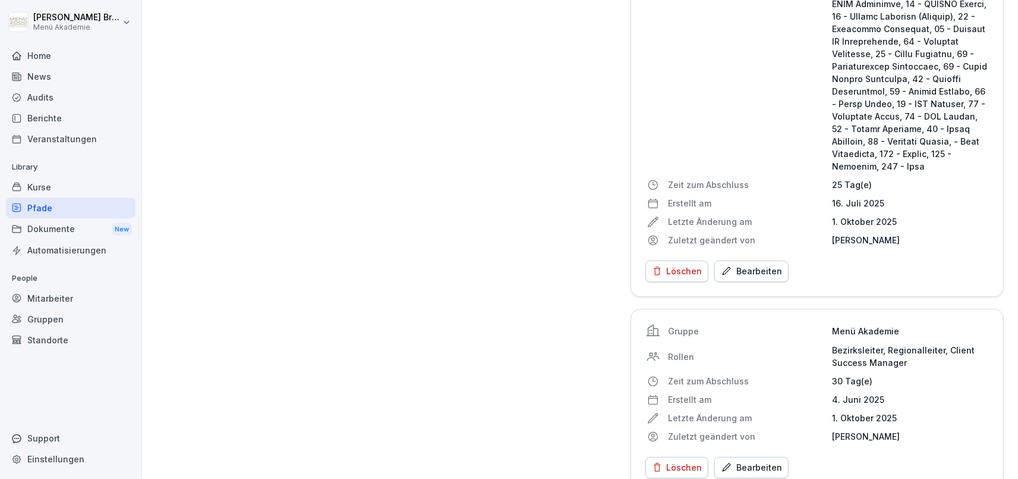
scroll to position [2546, 0]
click at [41, 204] on div "Pfade" at bounding box center [71, 207] width 130 height 21
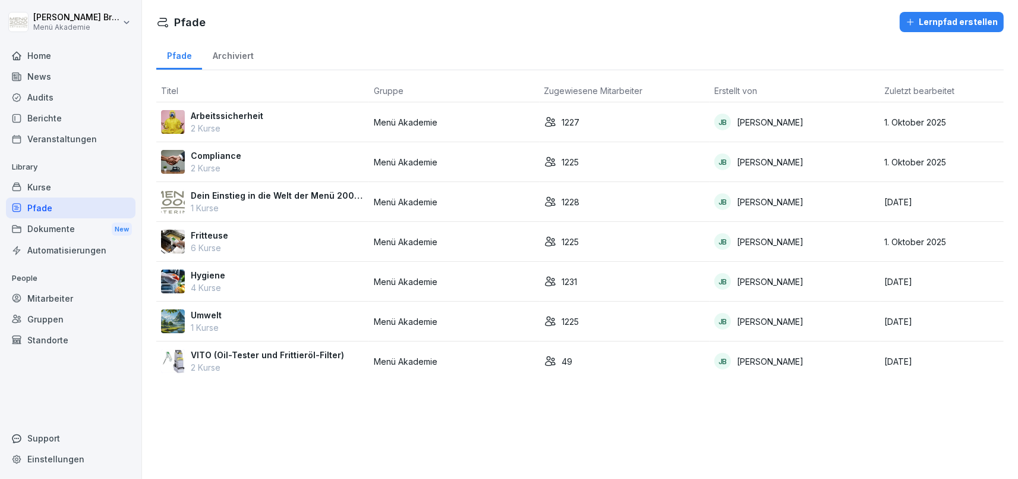
click at [226, 115] on p "Arbeitssicherheit" at bounding box center [227, 115] width 73 height 12
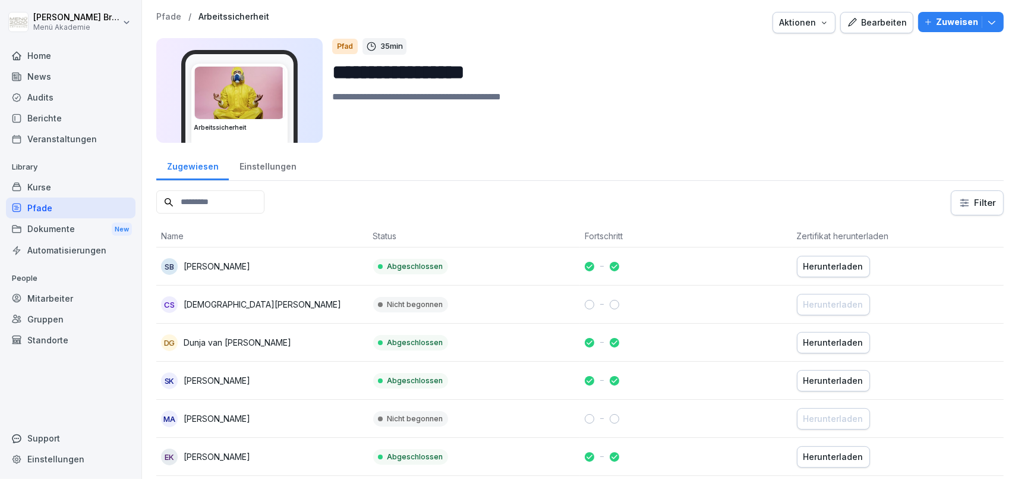
click at [906, 24] on div "Bearbeiten" at bounding box center [877, 22] width 60 height 13
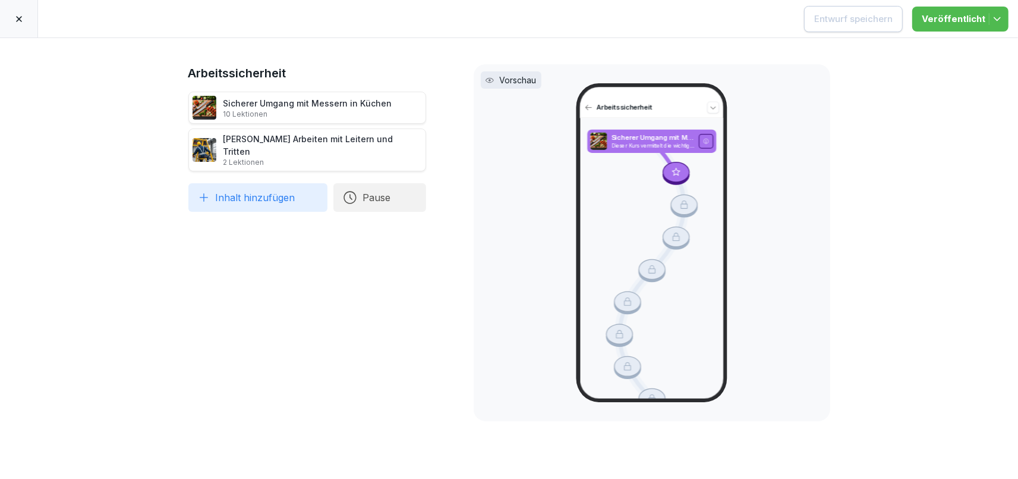
click at [12, 16] on div at bounding box center [19, 18] width 38 height 37
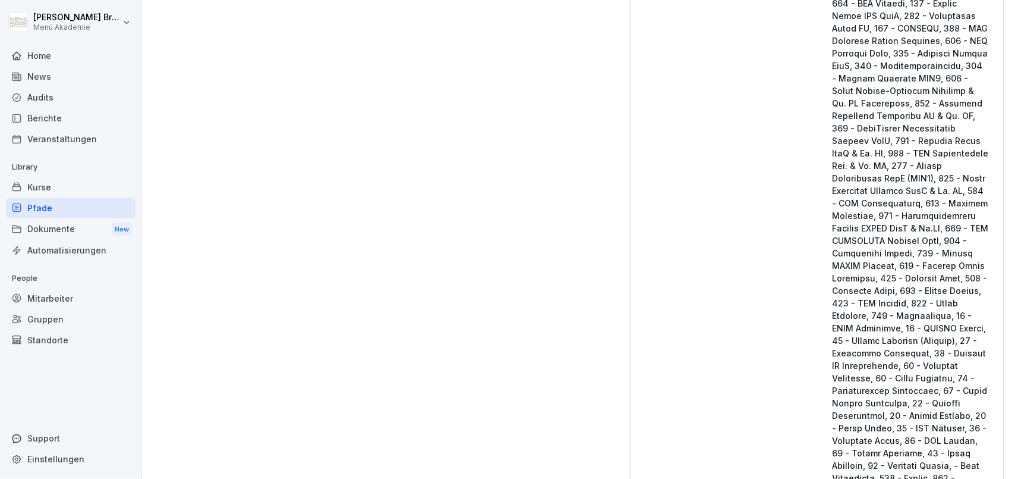
scroll to position [2571, 0]
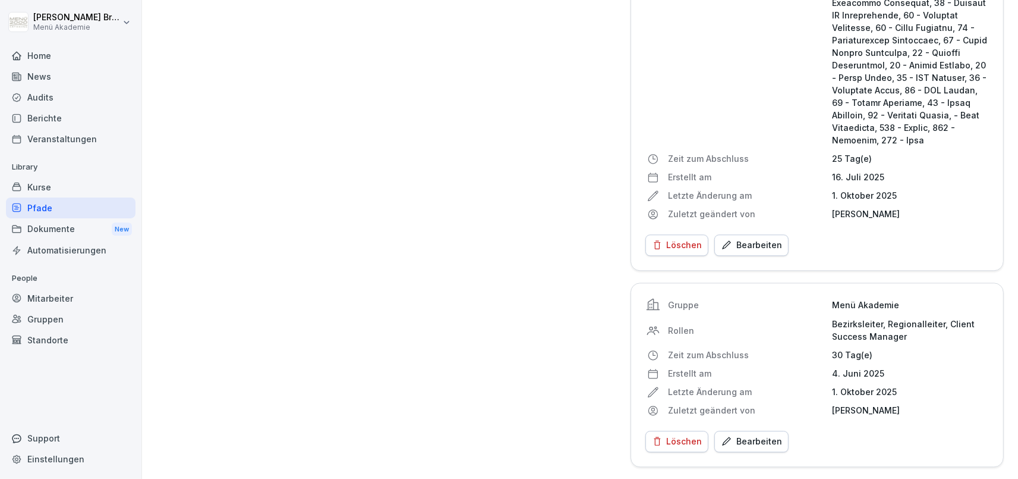
click at [754, 244] on div "Bearbeiten" at bounding box center [751, 244] width 61 height 13
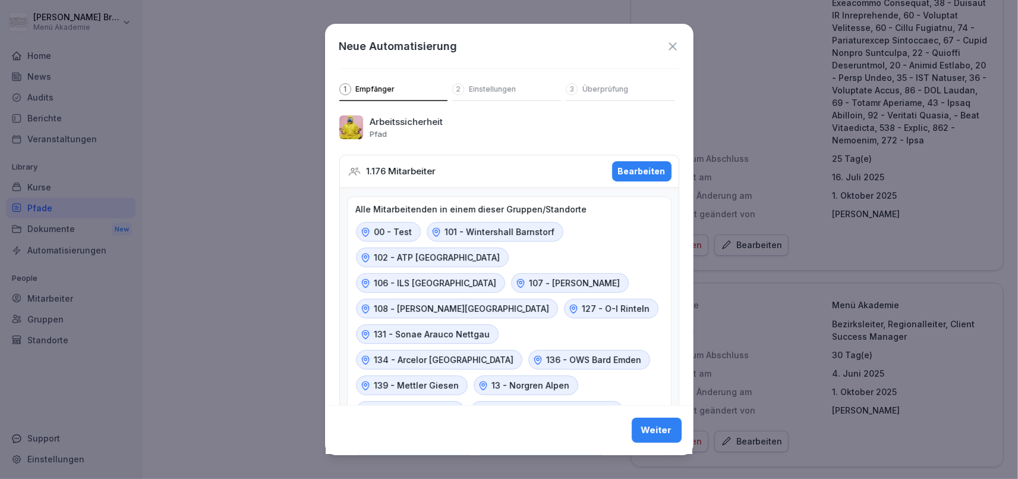
click at [629, 179] on button "Bearbeiten" at bounding box center [641, 171] width 59 height 20
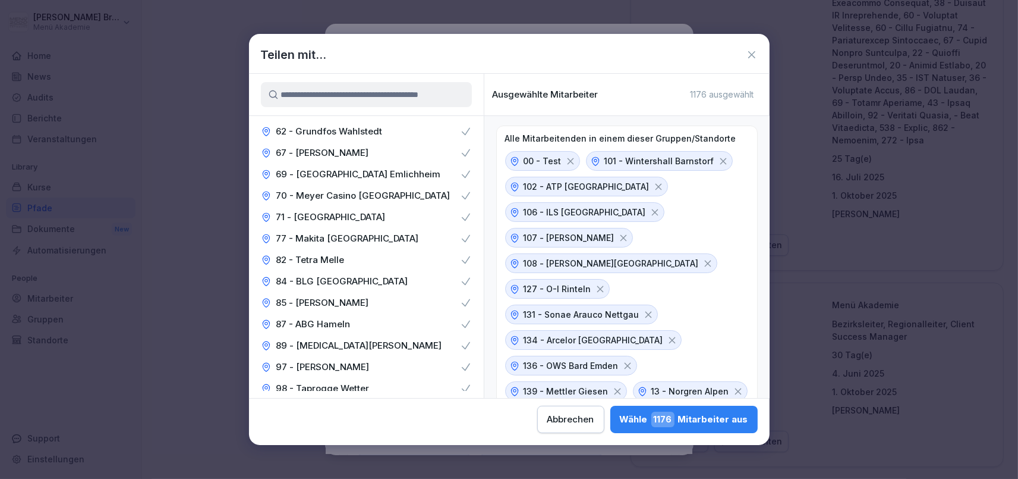
scroll to position [5789, 0]
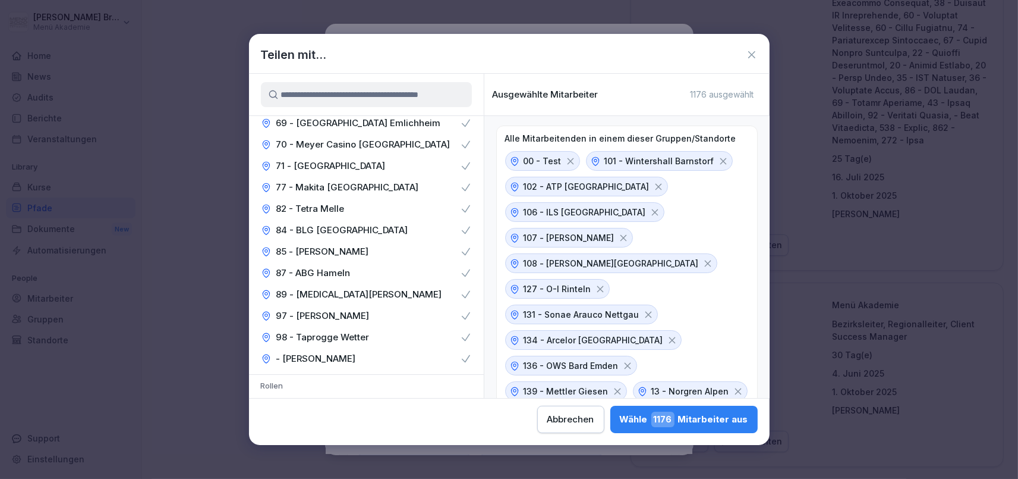
click at [547, 418] on div "Abbrechen" at bounding box center [570, 419] width 47 height 13
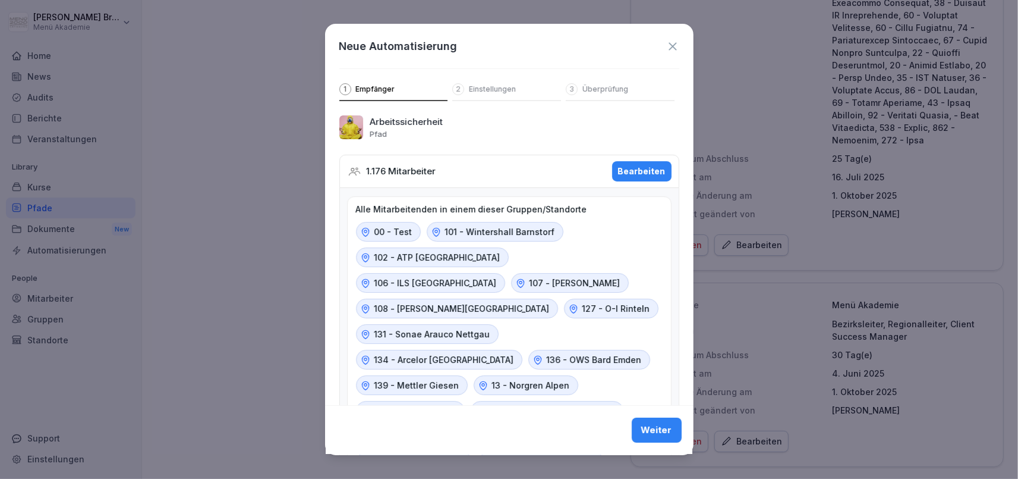
click at [671, 49] on icon at bounding box center [673, 46] width 8 height 8
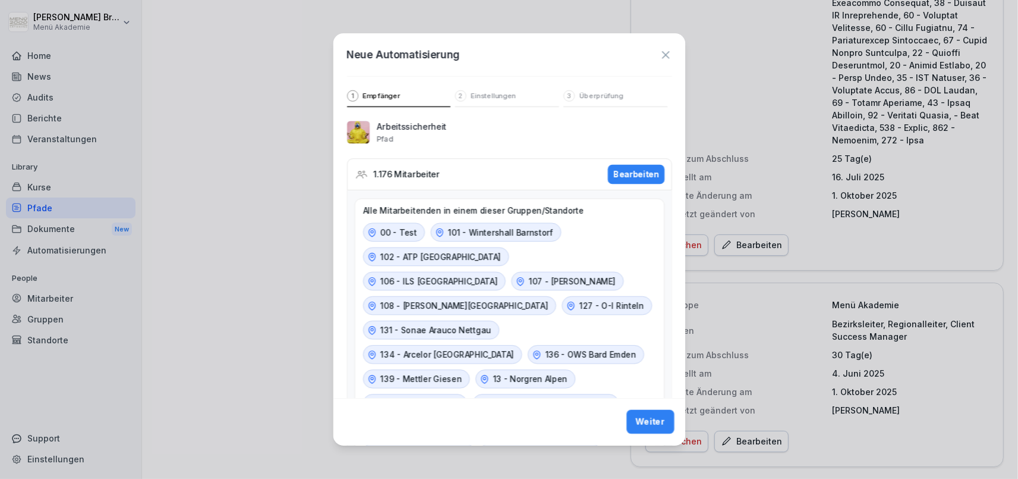
scroll to position [2571, 0]
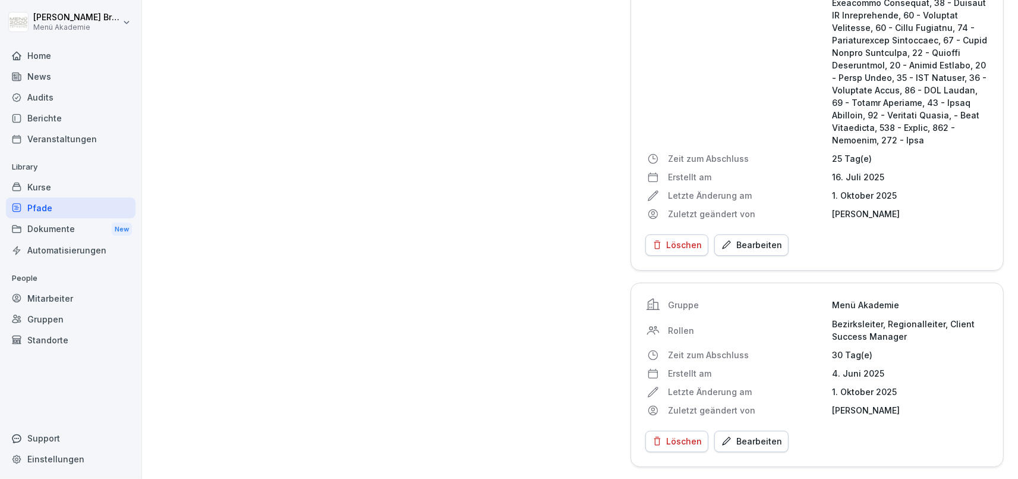
click at [48, 204] on div "Pfade" at bounding box center [71, 207] width 130 height 21
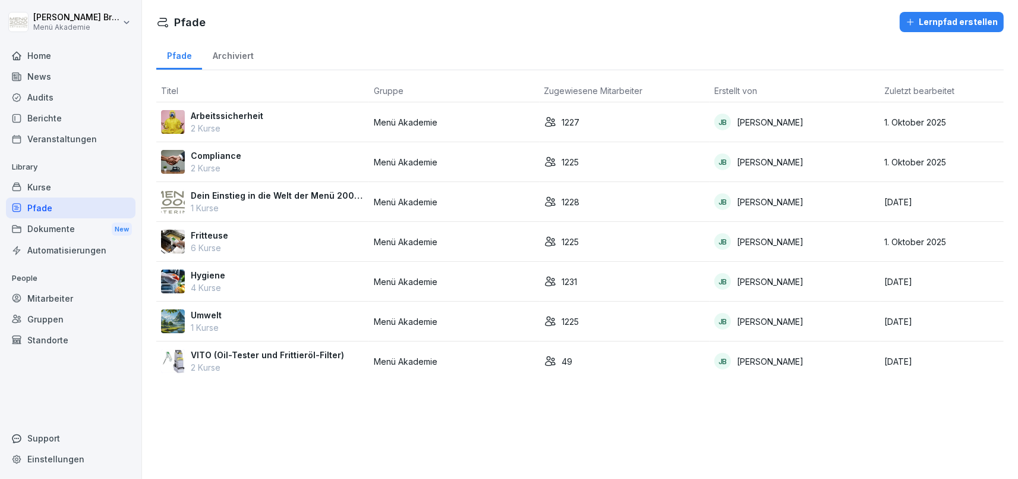
click at [68, 53] on div "Home" at bounding box center [71, 55] width 130 height 21
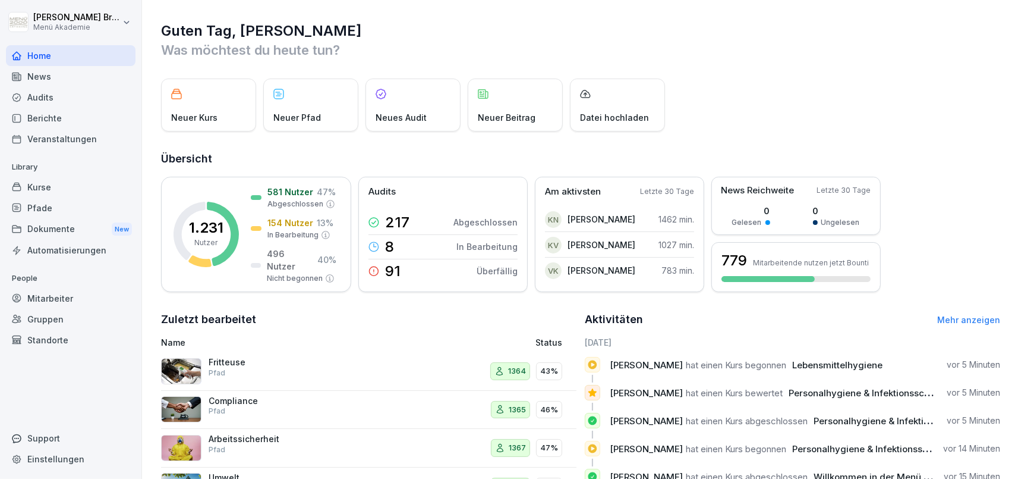
click at [52, 338] on div "Standorte" at bounding box center [71, 339] width 130 height 21
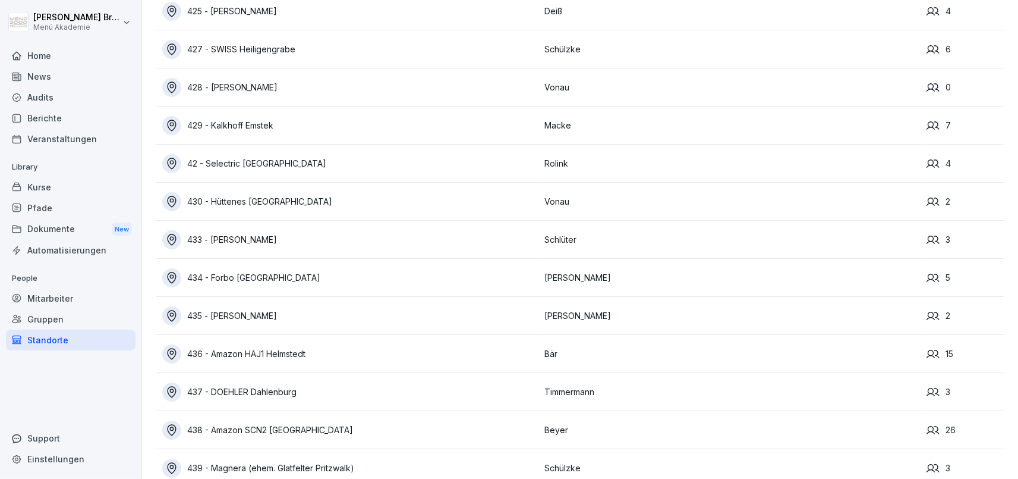
scroll to position [7906, 0]
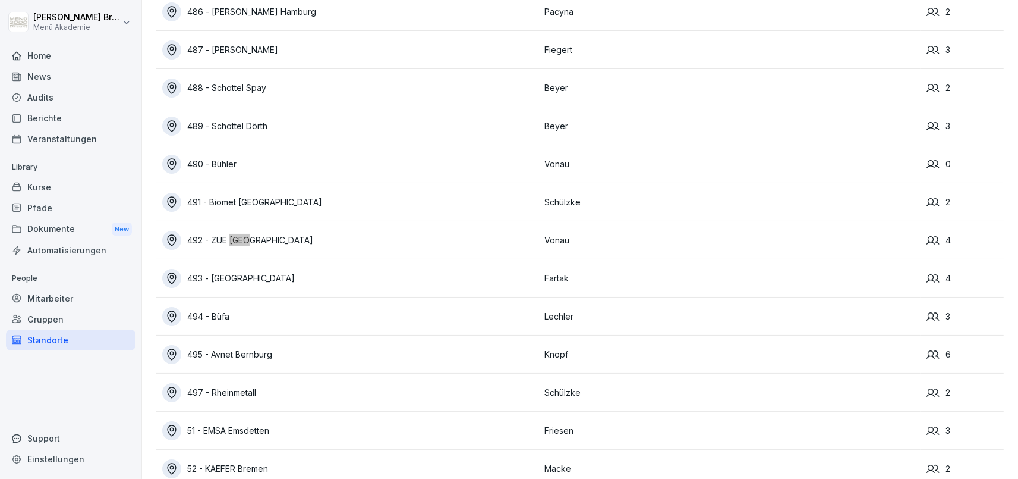
click at [218, 232] on div "492 - ZUE [GEOGRAPHIC_DATA]" at bounding box center [350, 240] width 376 height 19
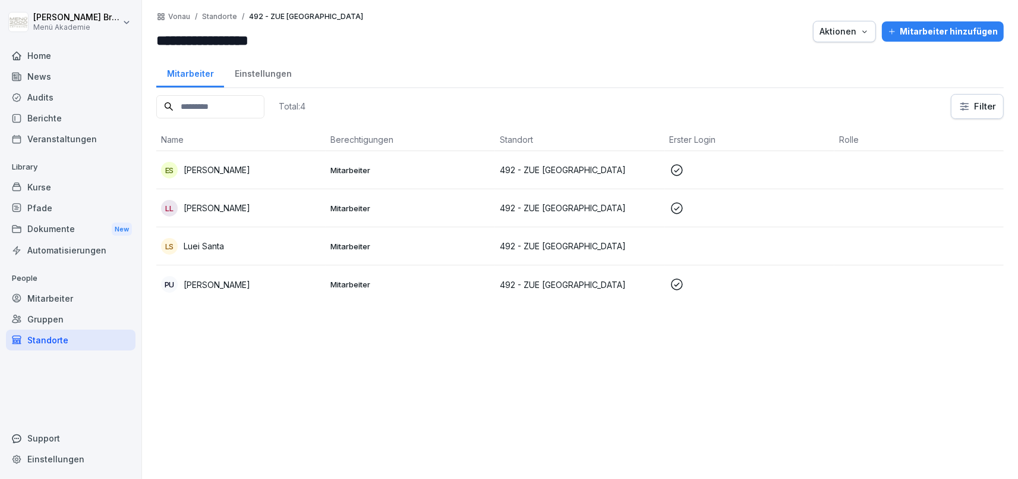
click at [226, 218] on td "LL Leonardo Lakatos" at bounding box center [240, 208] width 169 height 38
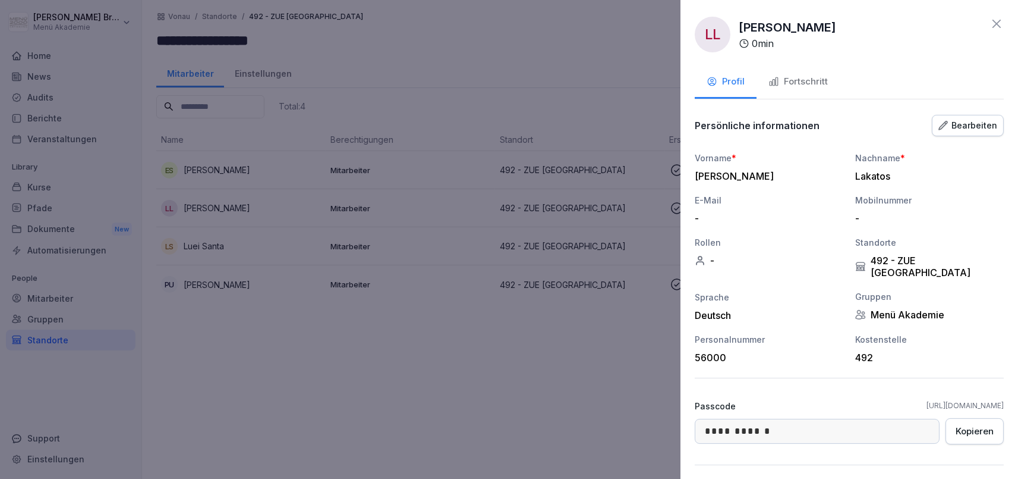
click at [798, 88] on div "Fortschritt" at bounding box center [798, 82] width 59 height 14
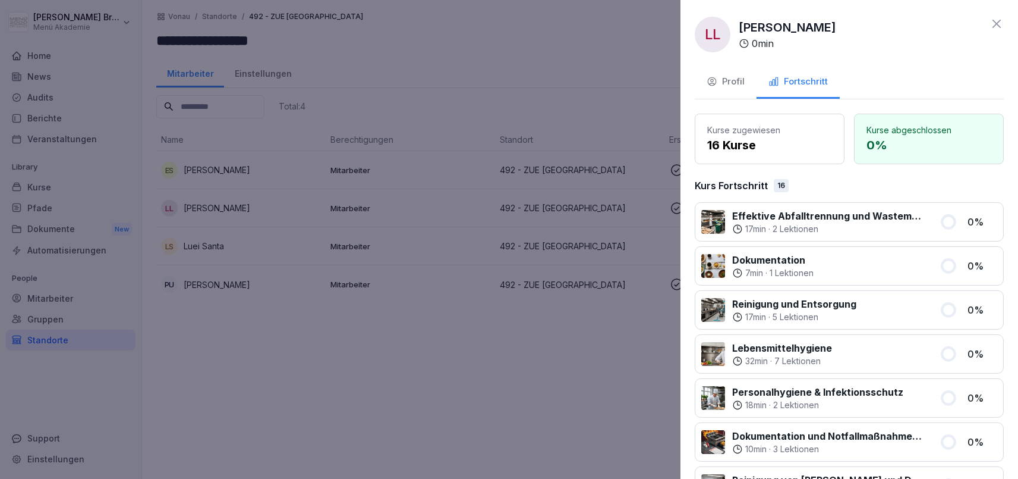
click at [527, 410] on div at bounding box center [509, 239] width 1018 height 479
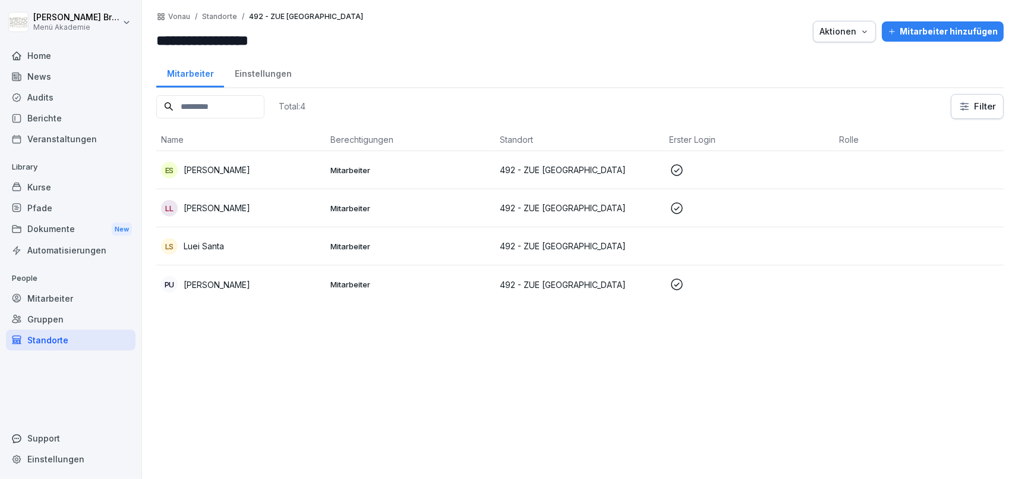
click at [958, 32] on div "Mitarbeiter hinzufügen" at bounding box center [943, 31] width 110 height 13
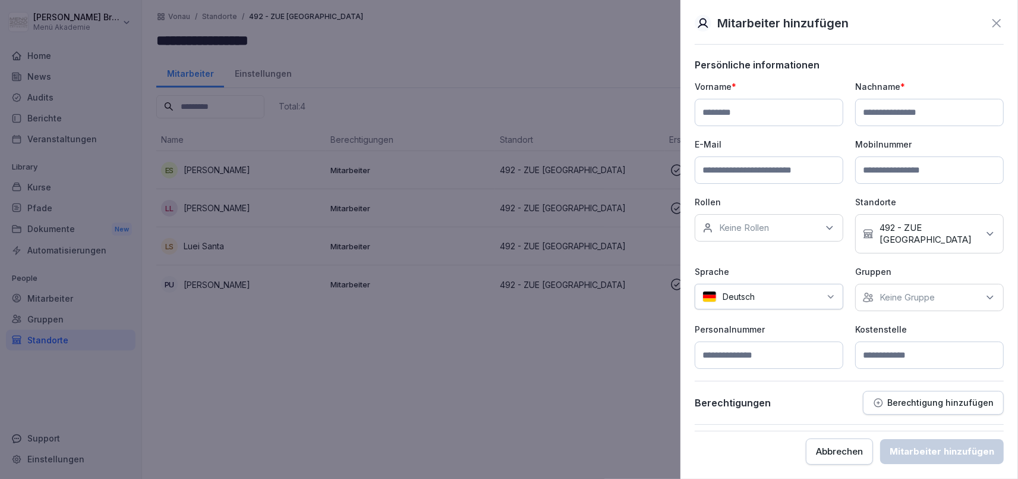
click at [769, 105] on input at bounding box center [769, 112] width 149 height 27
type input "******"
type input "****"
click at [749, 169] on input at bounding box center [769, 169] width 149 height 27
click at [926, 291] on p "Keine Gruppe" at bounding box center [907, 297] width 55 height 12
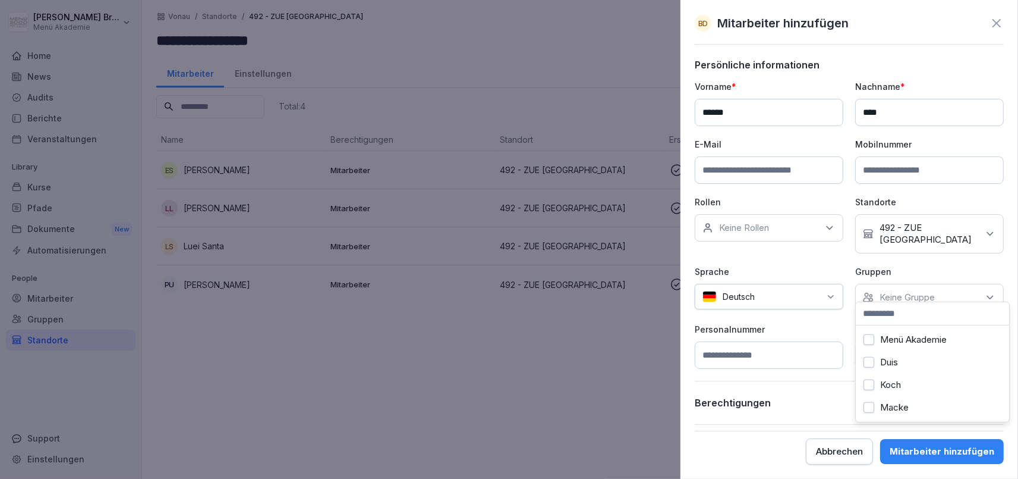
click at [897, 336] on label "Menü Akademie" at bounding box center [913, 339] width 67 height 11
click at [829, 323] on p "Personalnummer" at bounding box center [769, 329] width 149 height 12
click at [924, 354] on input at bounding box center [929, 354] width 149 height 27
type input "***"
click at [946, 446] on div "Mitarbeiter hinzufügen" at bounding box center [942, 451] width 105 height 13
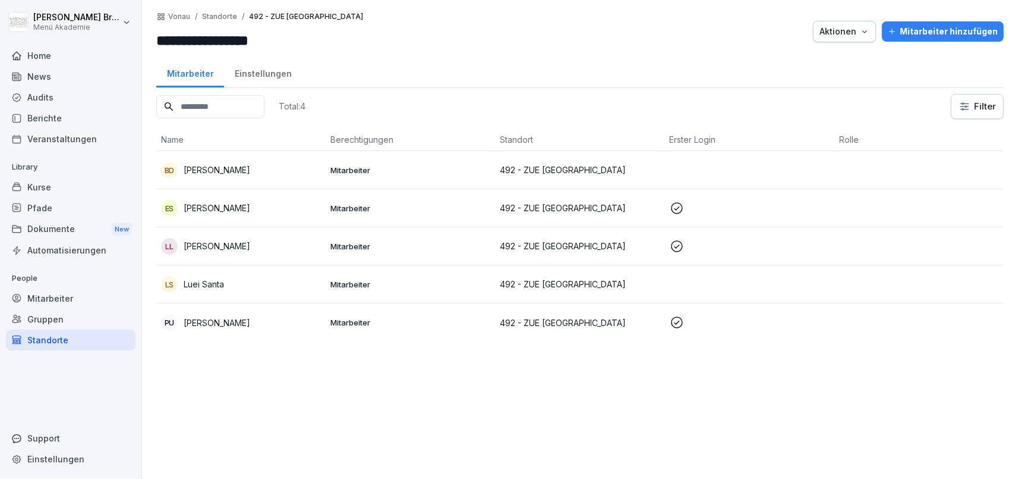
click at [920, 22] on button "Mitarbeiter hinzufügen" at bounding box center [943, 31] width 122 height 20
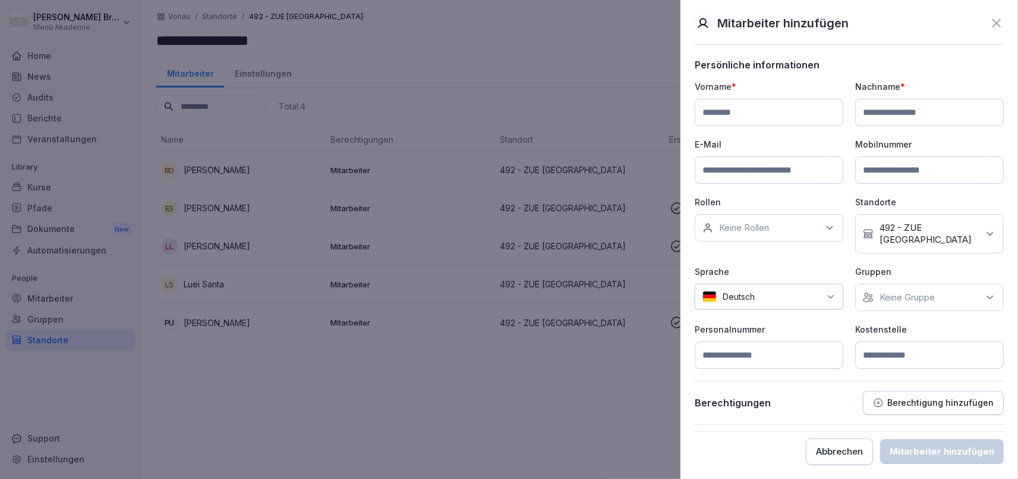
click at [769, 119] on input at bounding box center [769, 112] width 149 height 27
type input "**********"
type input "***"
click at [948, 284] on div "Keine Gruppe" at bounding box center [929, 297] width 149 height 27
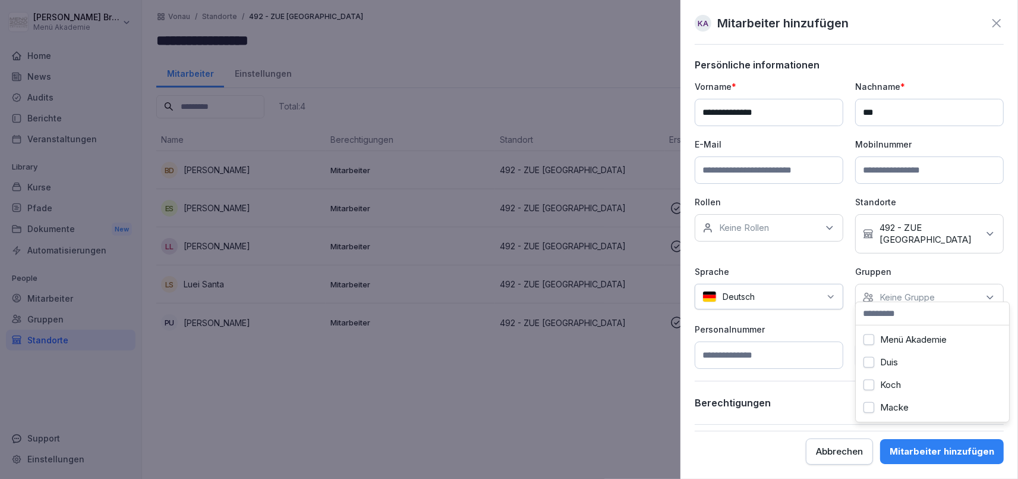
click at [904, 330] on div "Menü Akademie" at bounding box center [932, 339] width 147 height 23
click at [812, 310] on div "**********" at bounding box center [849, 224] width 309 height 288
click at [907, 341] on input at bounding box center [929, 354] width 149 height 27
click at [896, 291] on p "Menü Akademie" at bounding box center [913, 297] width 67 height 12
click at [841, 284] on div "Deutsch" at bounding box center [769, 297] width 149 height 26
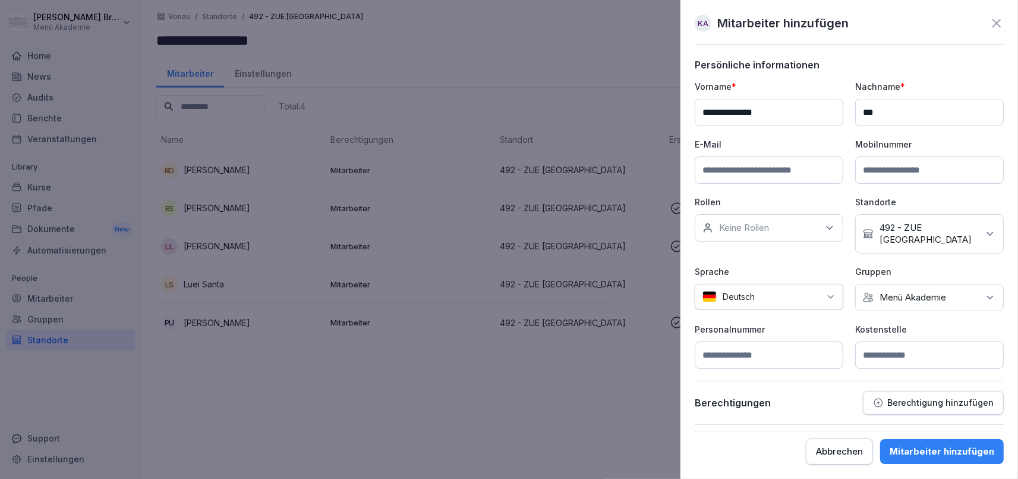
click at [891, 341] on input at bounding box center [929, 354] width 149 height 27
type input "***"
click at [959, 444] on button "Mitarbeiter hinzufügen" at bounding box center [942, 451] width 124 height 25
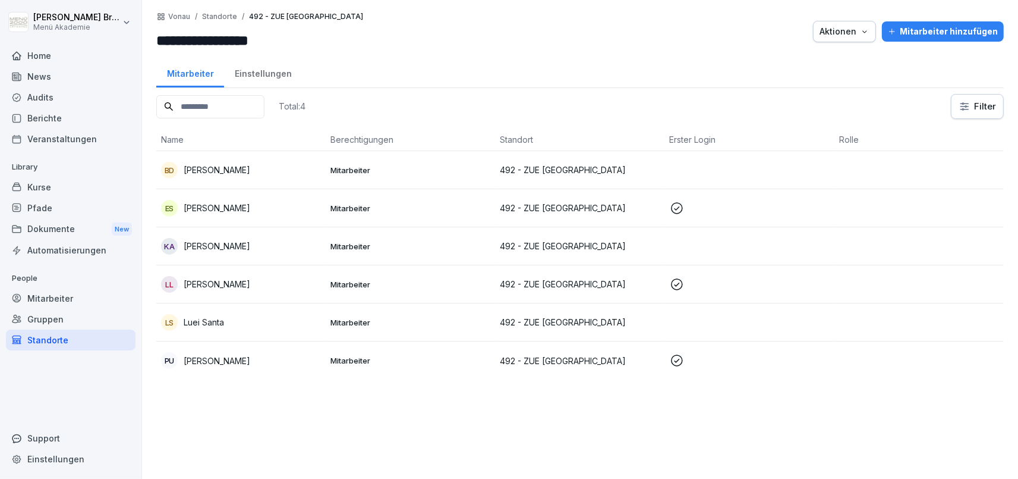
click at [232, 237] on td "KA Kreshma Ghulam Ali" at bounding box center [240, 246] width 169 height 38
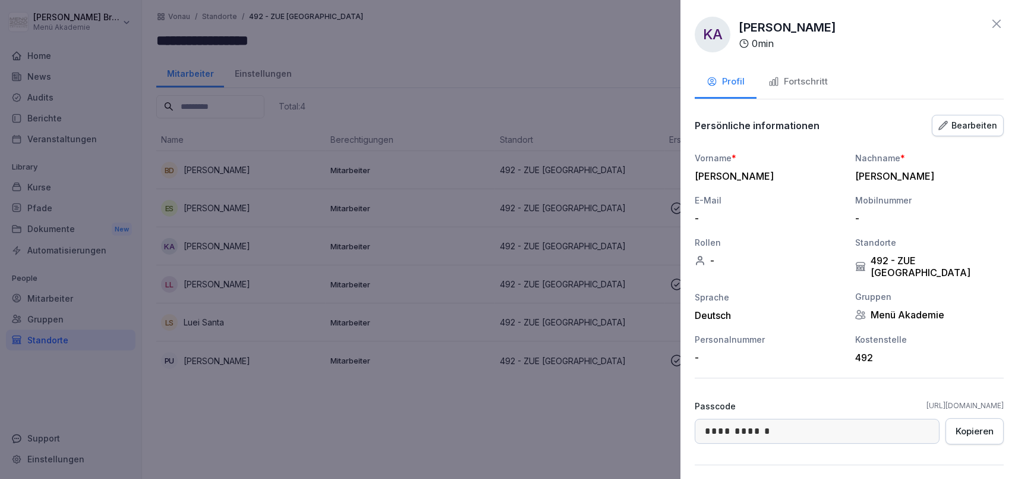
click at [795, 73] on button "Fortschritt" at bounding box center [798, 83] width 83 height 32
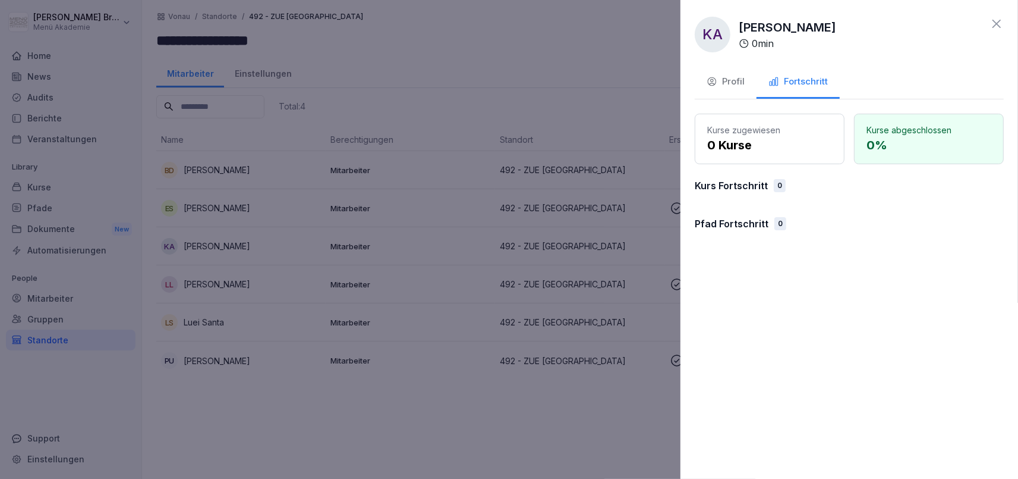
click at [515, 70] on div at bounding box center [509, 239] width 1018 height 479
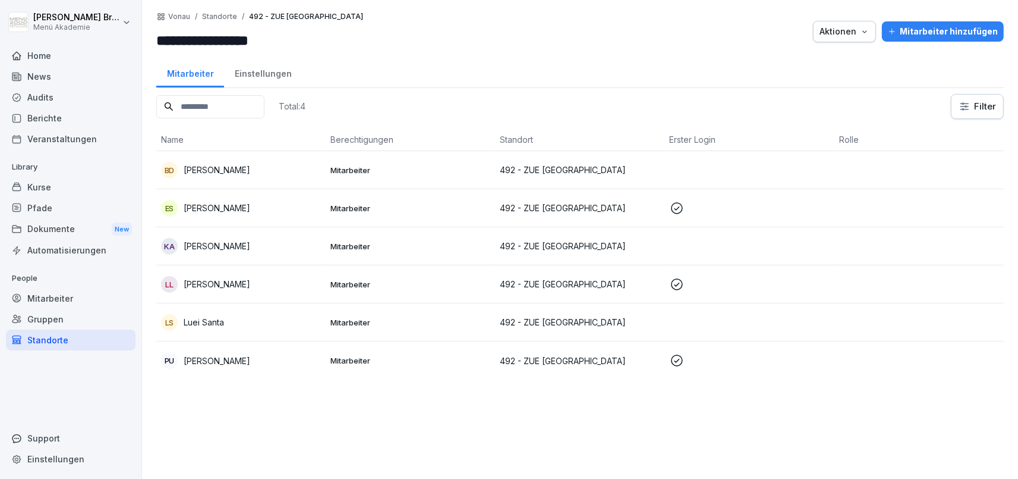
click at [199, 164] on p "[PERSON_NAME]" at bounding box center [217, 169] width 67 height 12
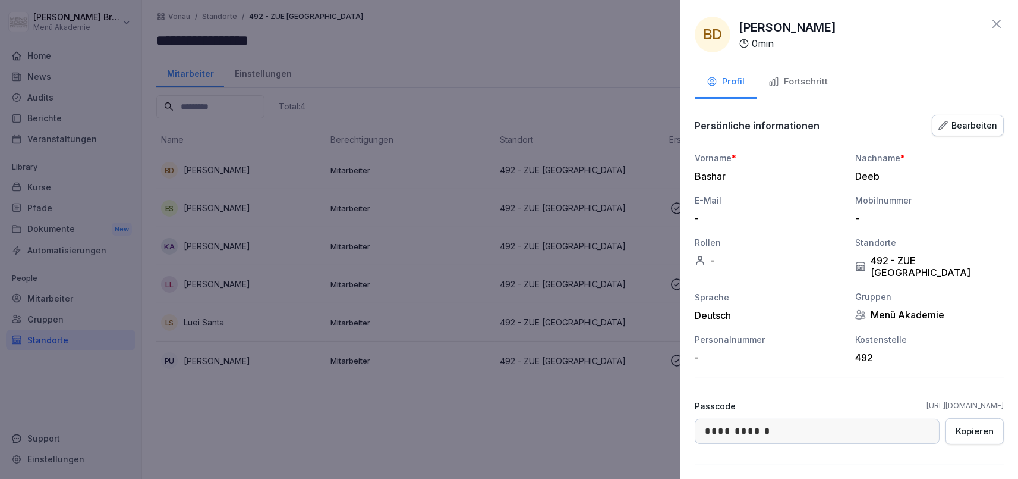
scroll to position [108, 0]
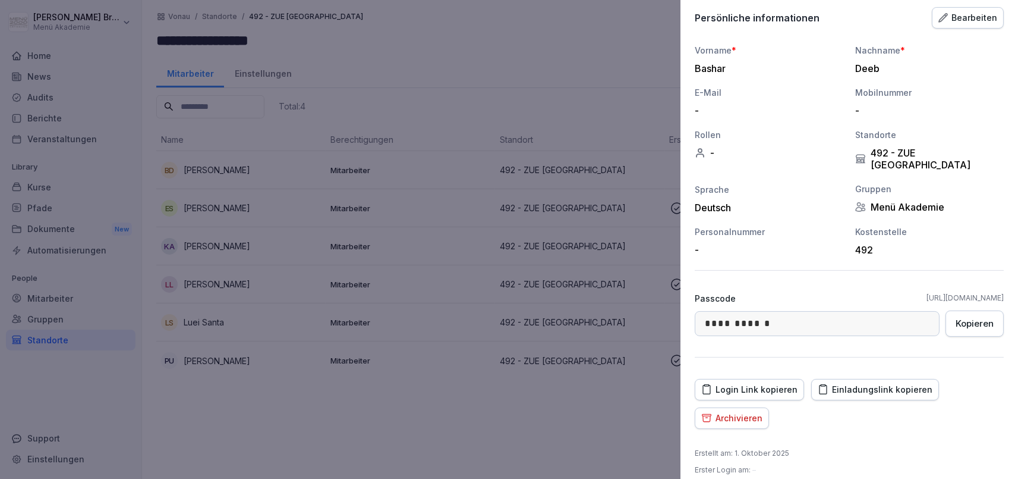
click at [892, 383] on div "Einladungslink kopieren" at bounding box center [875, 389] width 115 height 13
click at [316, 311] on div at bounding box center [509, 239] width 1018 height 479
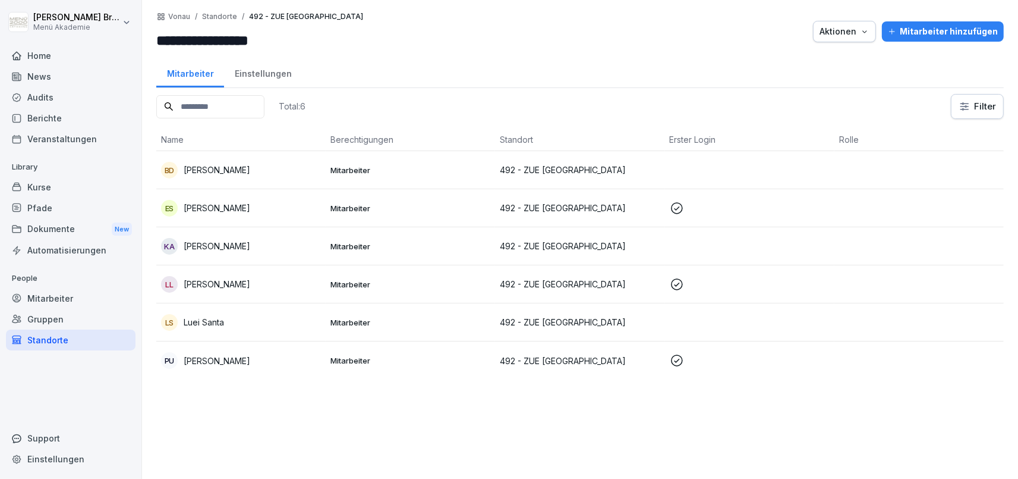
copy p "[PERSON_NAME]"
drag, startPoint x: 276, startPoint y: 243, endPoint x: 185, endPoint y: 245, distance: 91.6
click at [185, 245] on div "KA Kreshma Ghulam Ali" at bounding box center [241, 246] width 160 height 17
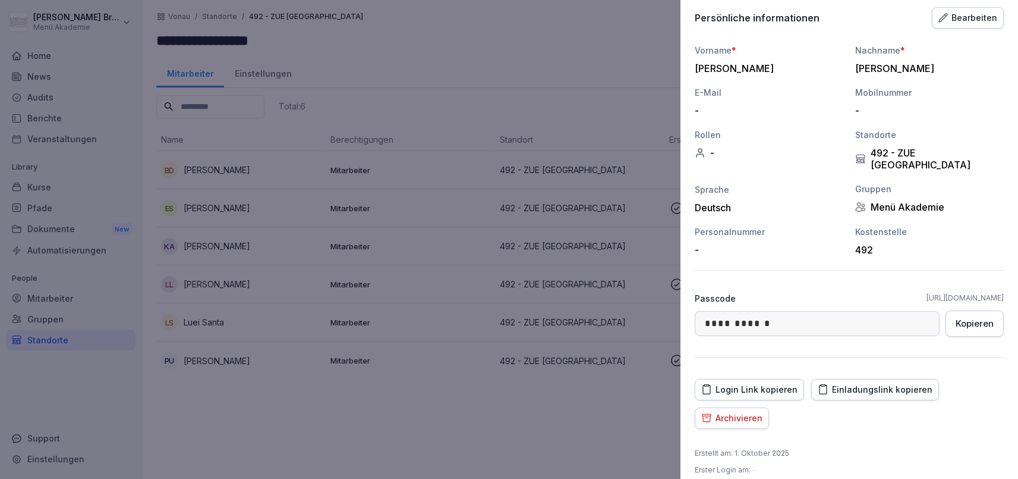
click at [907, 386] on button "Einladungslink kopieren" at bounding box center [875, 389] width 128 height 21
click at [597, 106] on div at bounding box center [509, 239] width 1018 height 479
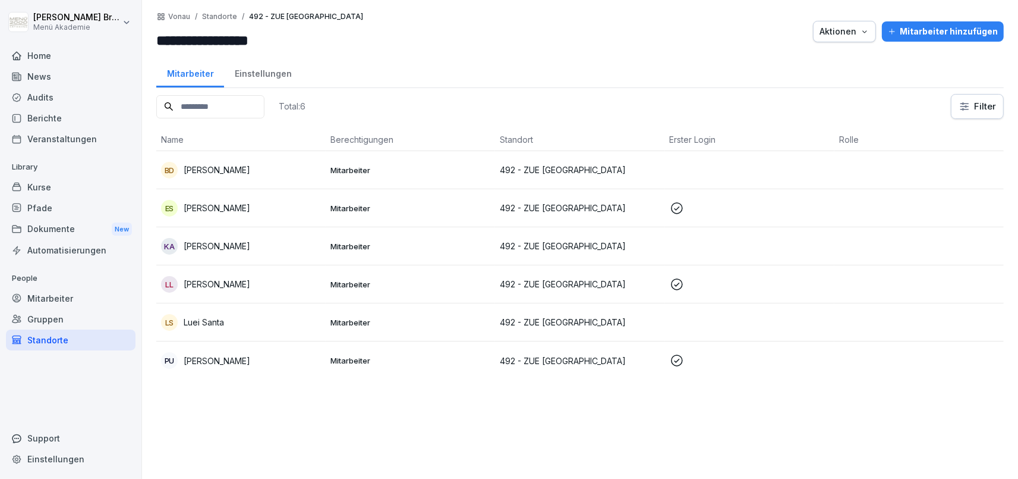
click at [61, 301] on div "Mitarbeiter" at bounding box center [71, 298] width 130 height 21
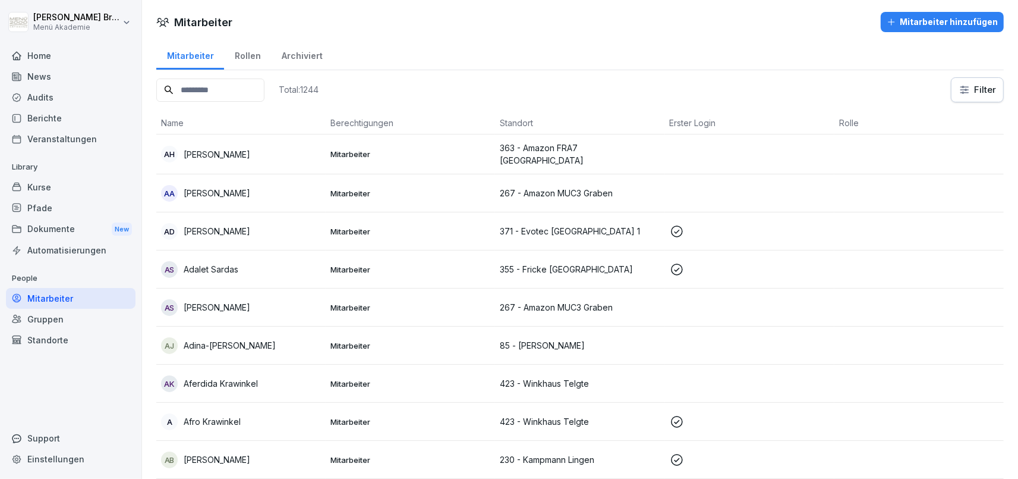
click at [69, 327] on div "Gruppen" at bounding box center [71, 319] width 130 height 21
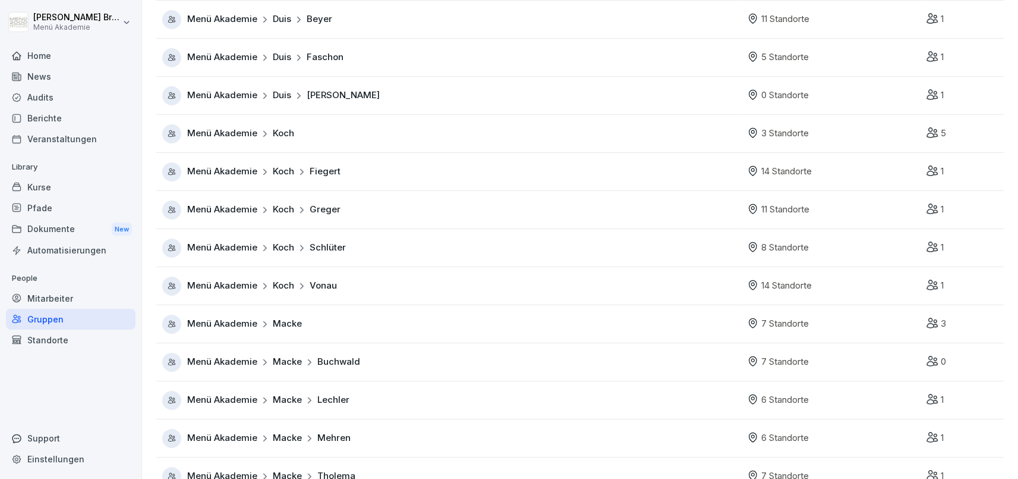
scroll to position [275, 0]
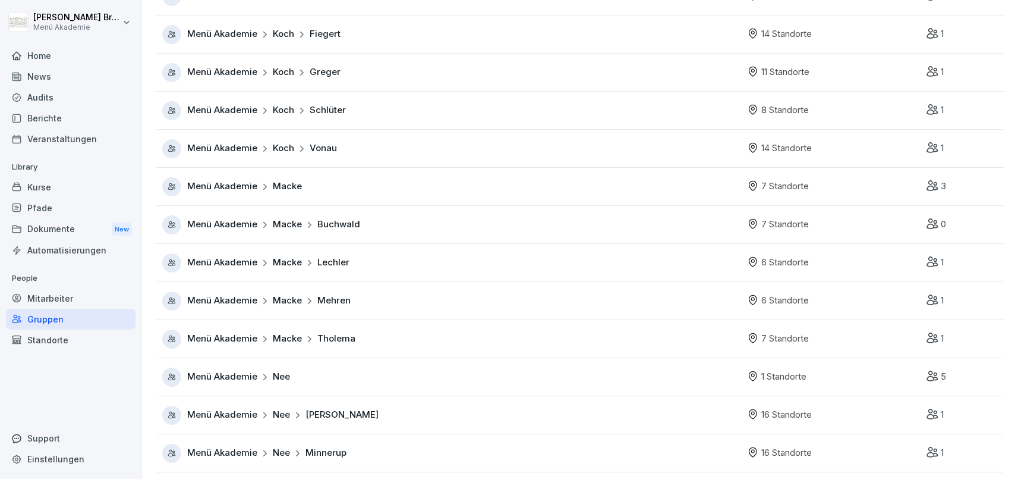
click at [252, 220] on span "Menü Akademie" at bounding box center [222, 225] width 70 height 14
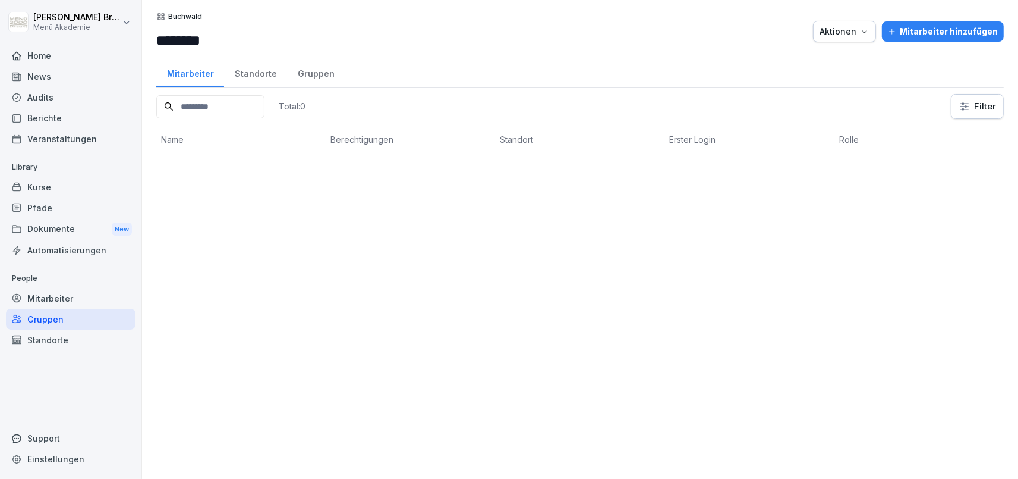
click at [255, 80] on div "Standorte" at bounding box center [255, 72] width 63 height 30
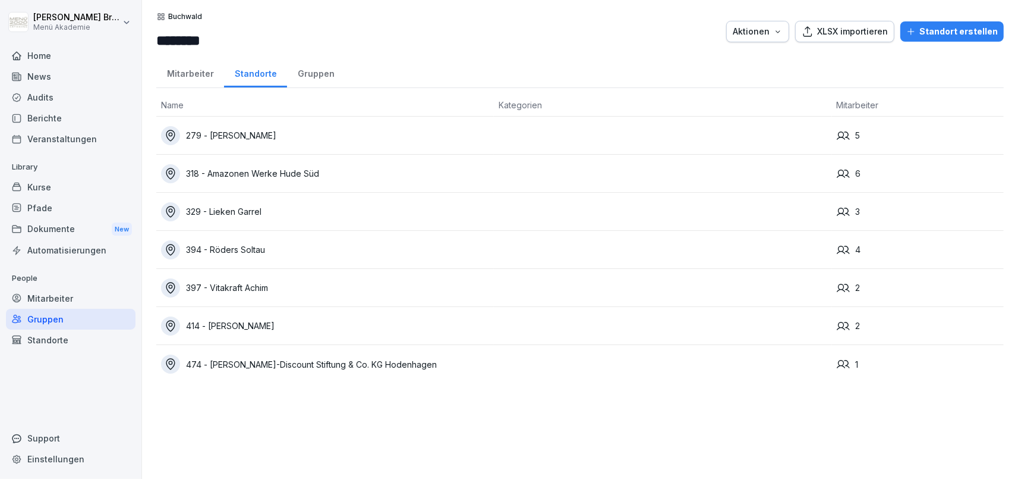
click at [303, 70] on div "Gruppen" at bounding box center [316, 72] width 58 height 30
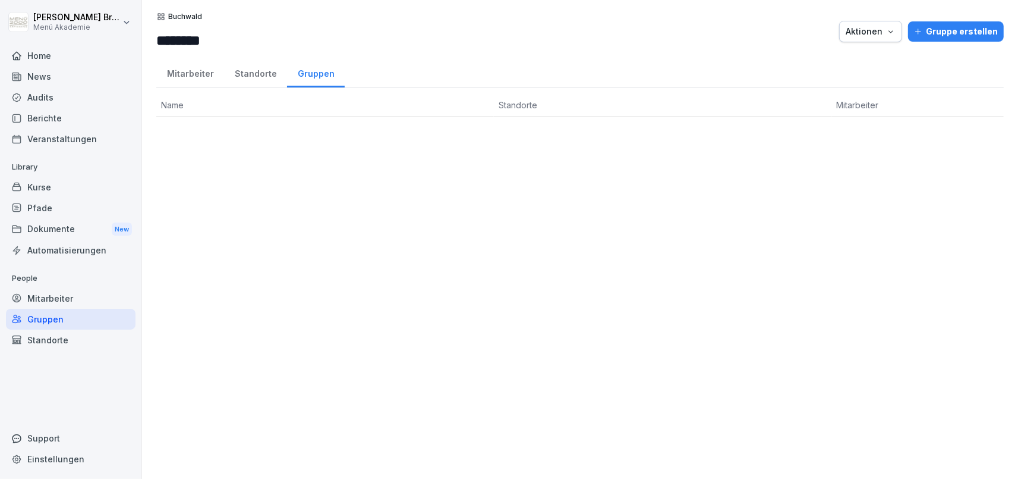
click at [267, 75] on div "Standorte" at bounding box center [255, 72] width 63 height 30
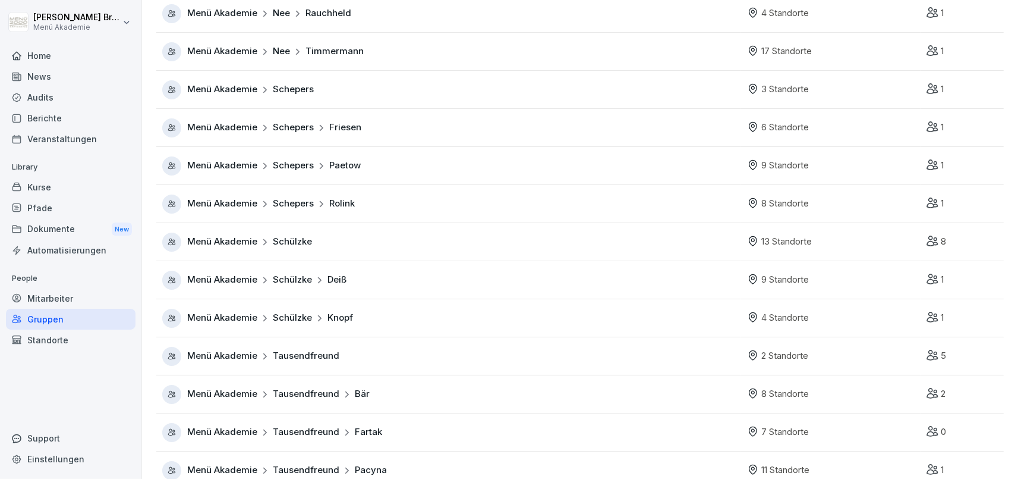
scroll to position [772, 0]
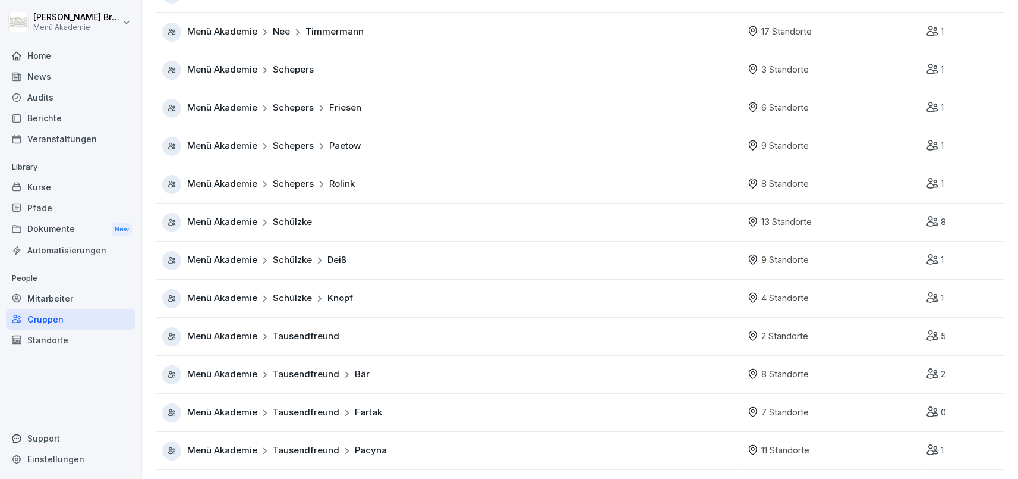
click at [240, 414] on span "Menü Akademie" at bounding box center [222, 412] width 70 height 14
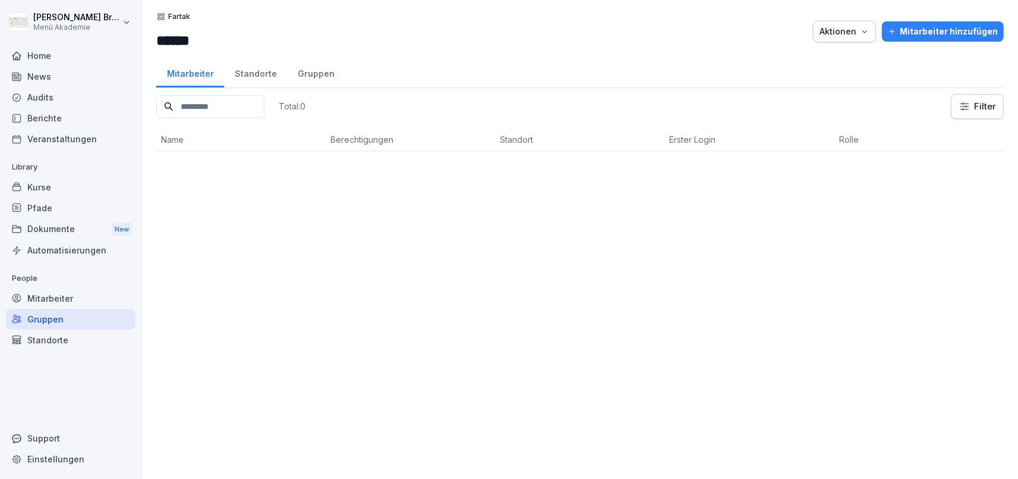
click at [280, 59] on div "Standorte" at bounding box center [255, 72] width 63 height 30
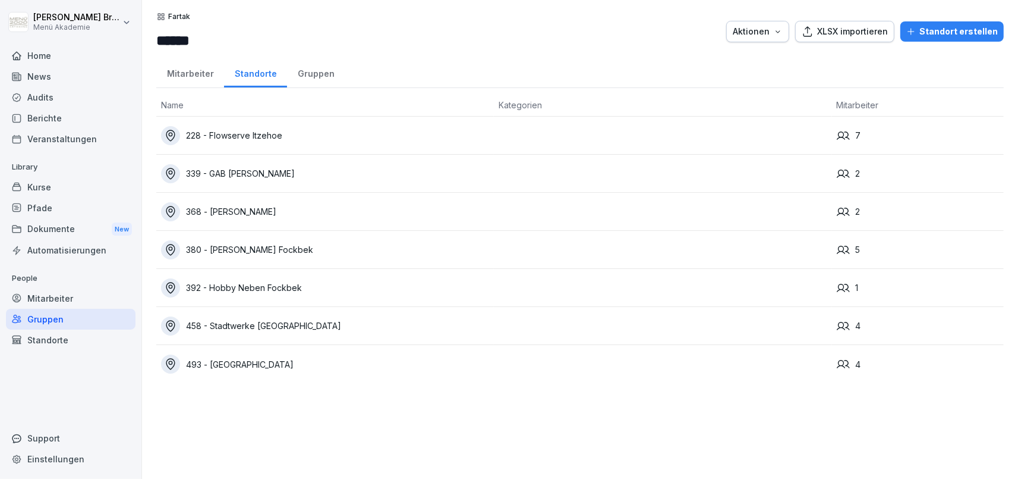
click at [295, 62] on div "Gruppen" at bounding box center [316, 72] width 58 height 30
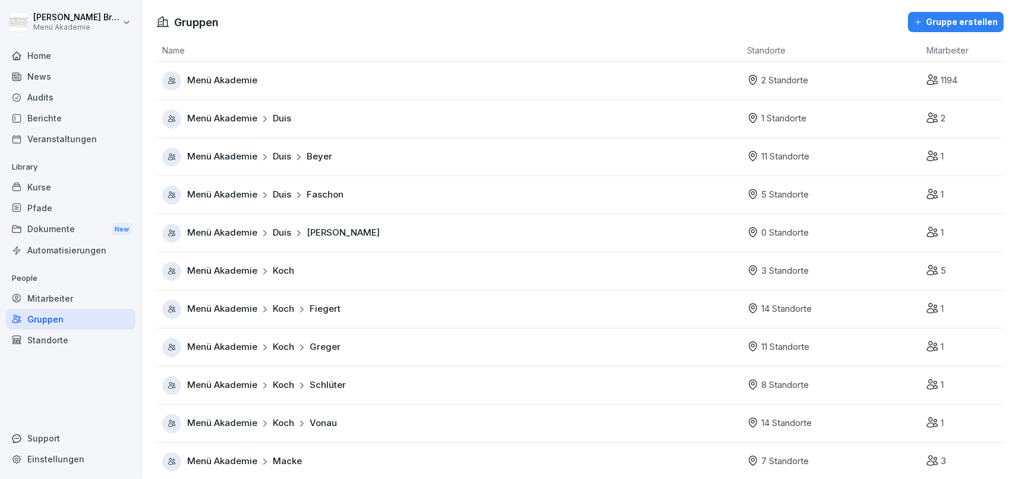
click at [223, 422] on span "Menü Akademie" at bounding box center [222, 423] width 70 height 14
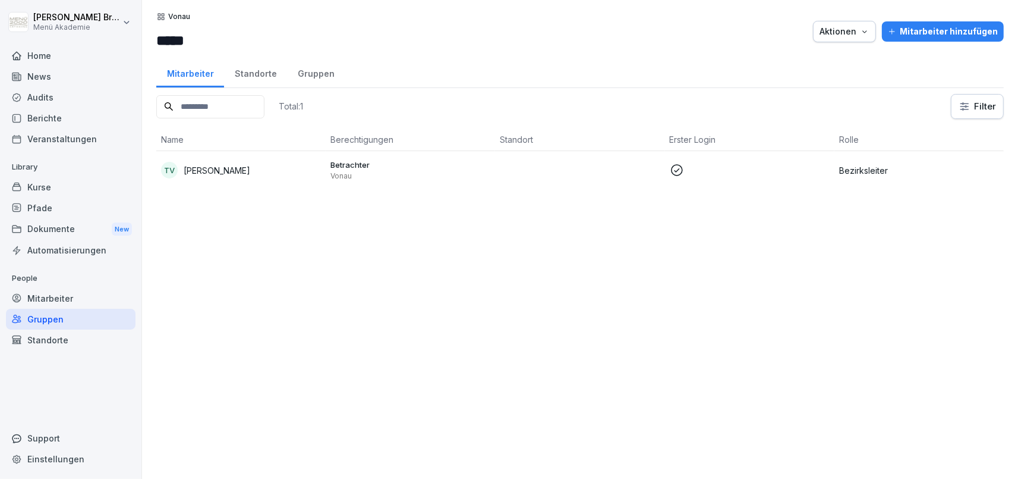
click at [302, 83] on div "Gruppen" at bounding box center [316, 72] width 58 height 30
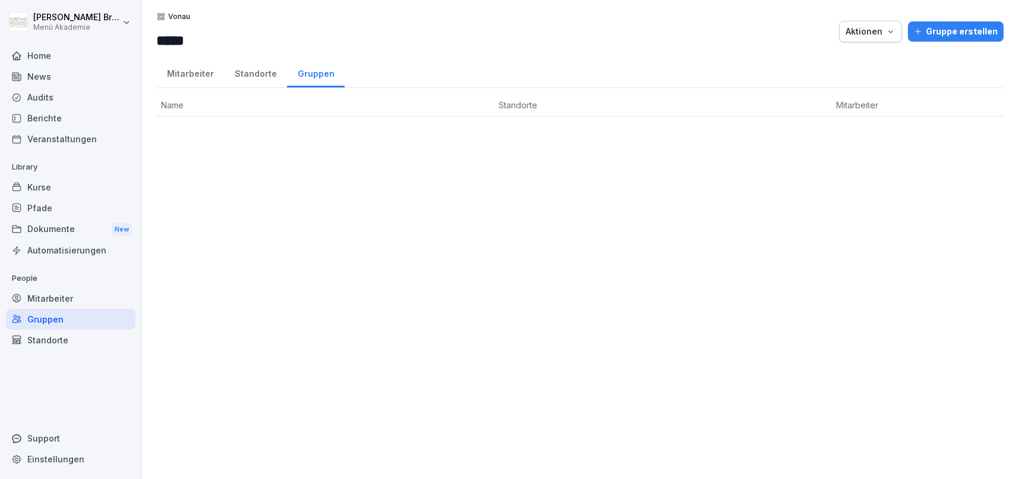
click at [259, 78] on div "Standorte" at bounding box center [255, 72] width 63 height 30
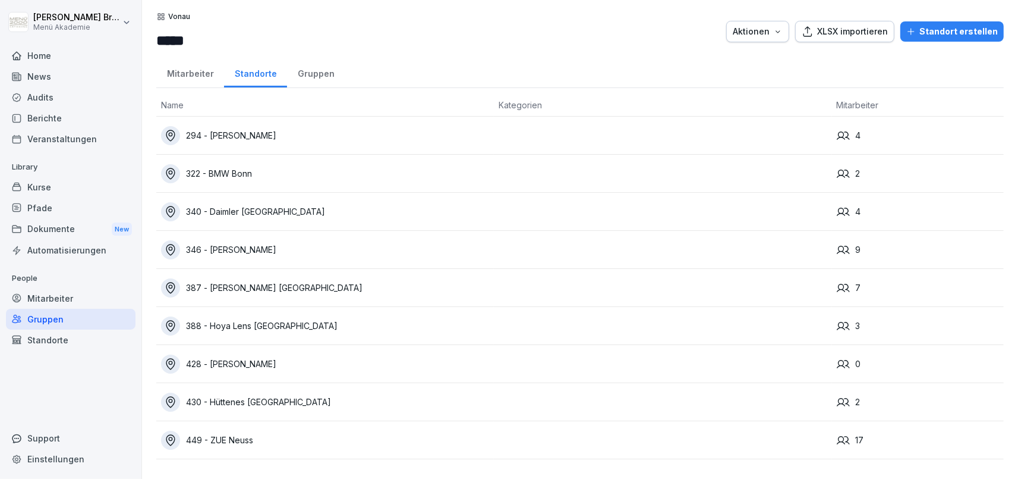
click at [187, 75] on div "Mitarbeiter" at bounding box center [190, 72] width 68 height 30
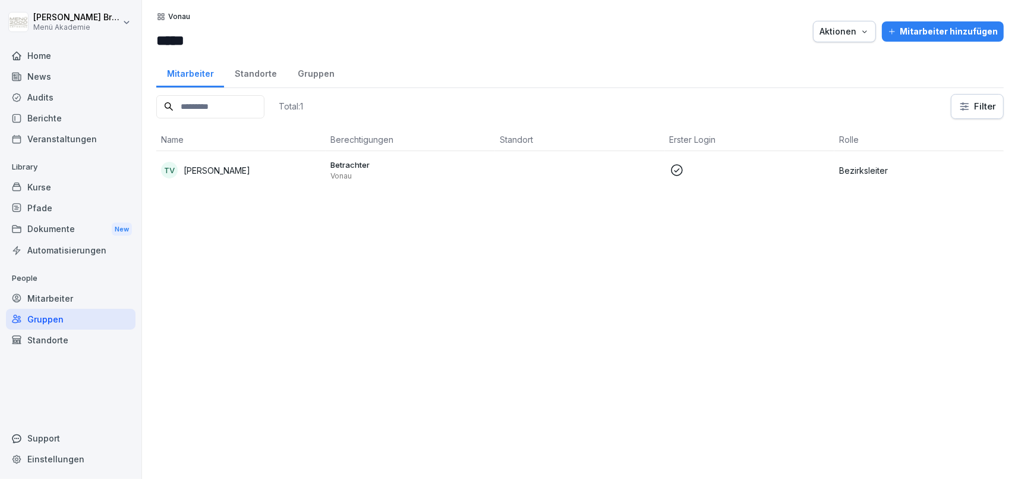
click at [68, 313] on div "Gruppen" at bounding box center [71, 319] width 130 height 21
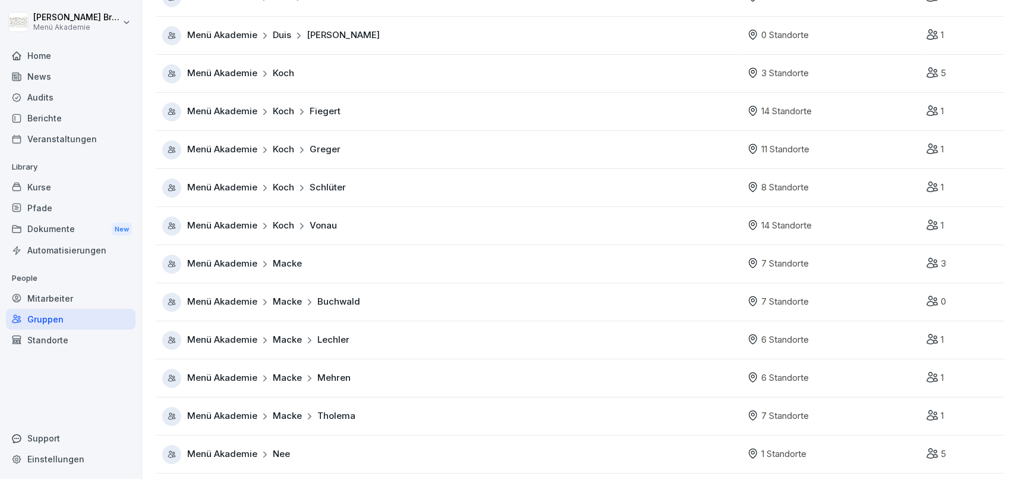
scroll to position [206, 0]
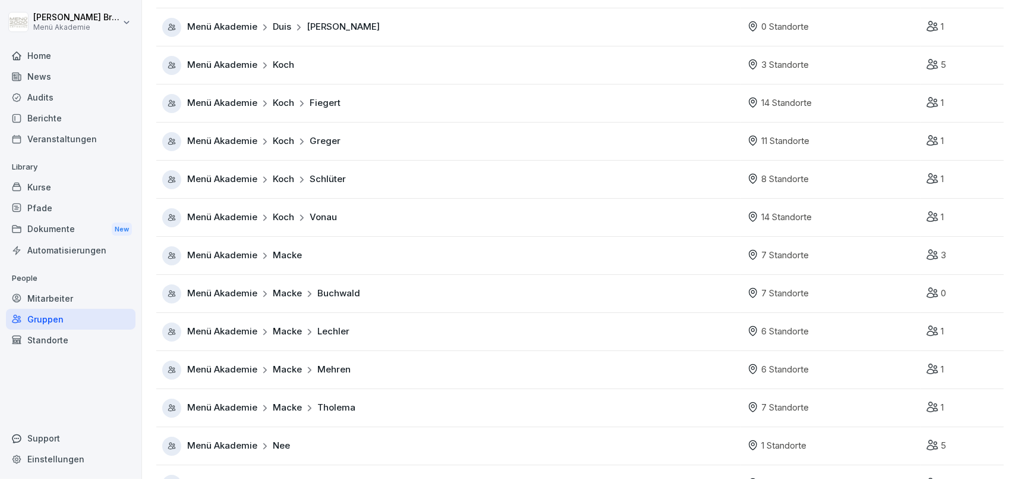
click at [220, 328] on span "Menü Akademie" at bounding box center [222, 332] width 70 height 14
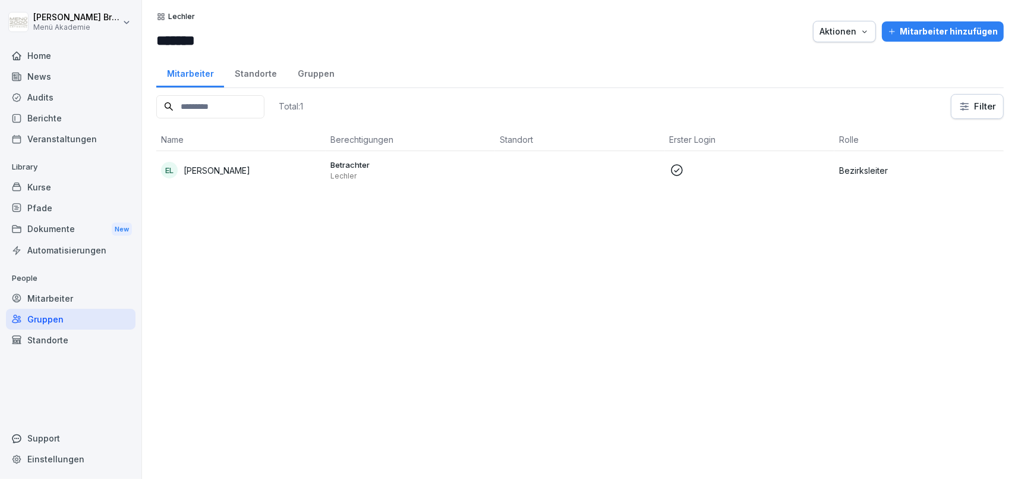
click at [70, 313] on div "Gruppen" at bounding box center [71, 319] width 130 height 21
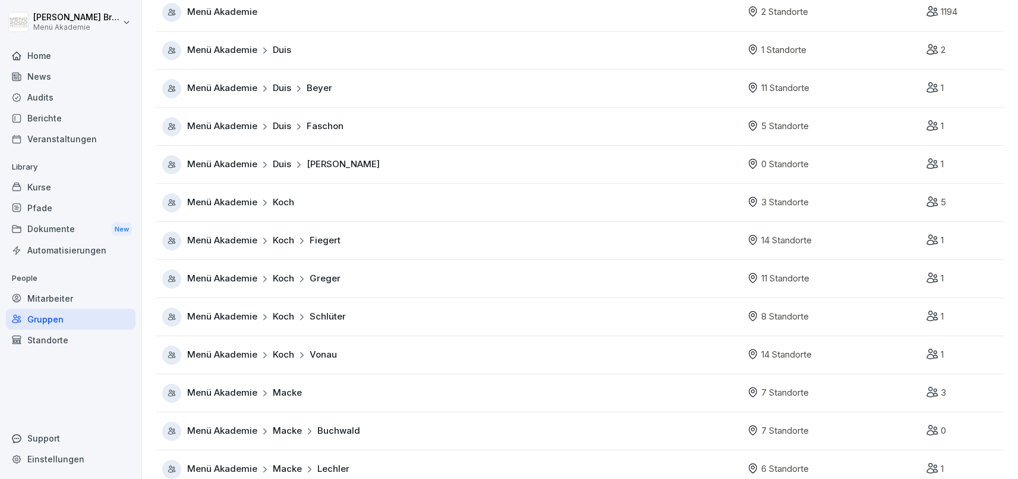
scroll to position [137, 0]
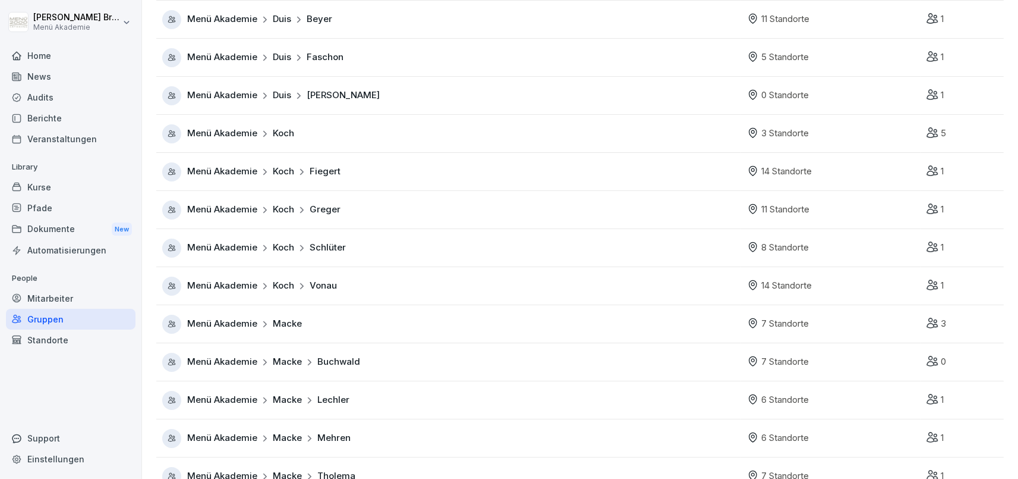
click at [219, 364] on span "Menü Akademie" at bounding box center [222, 362] width 70 height 14
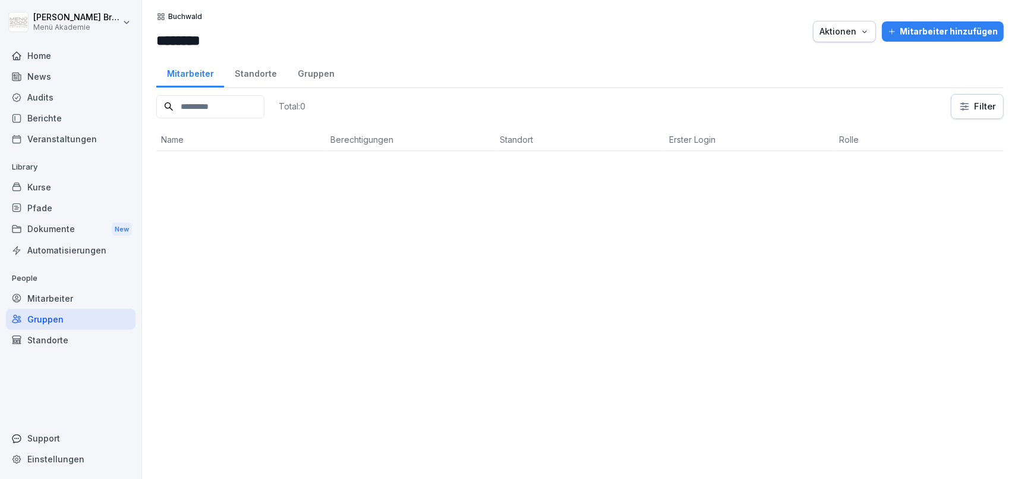
click at [265, 215] on div "Total: 0 Filter Name Berechtigungen Standort Erster Login Rolle" at bounding box center [580, 280] width 848 height 373
click at [896, 28] on icon "button" at bounding box center [892, 31] width 8 height 8
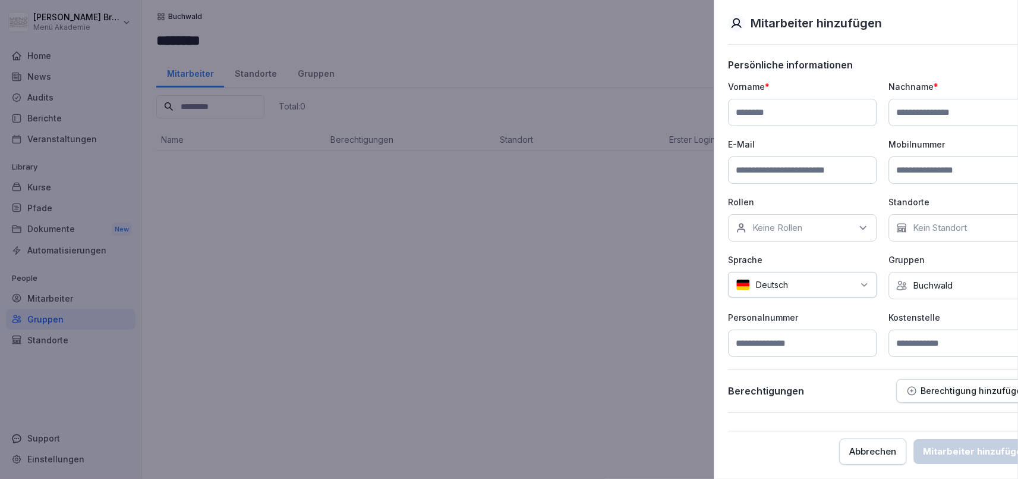
click at [494, 288] on div at bounding box center [509, 239] width 1018 height 479
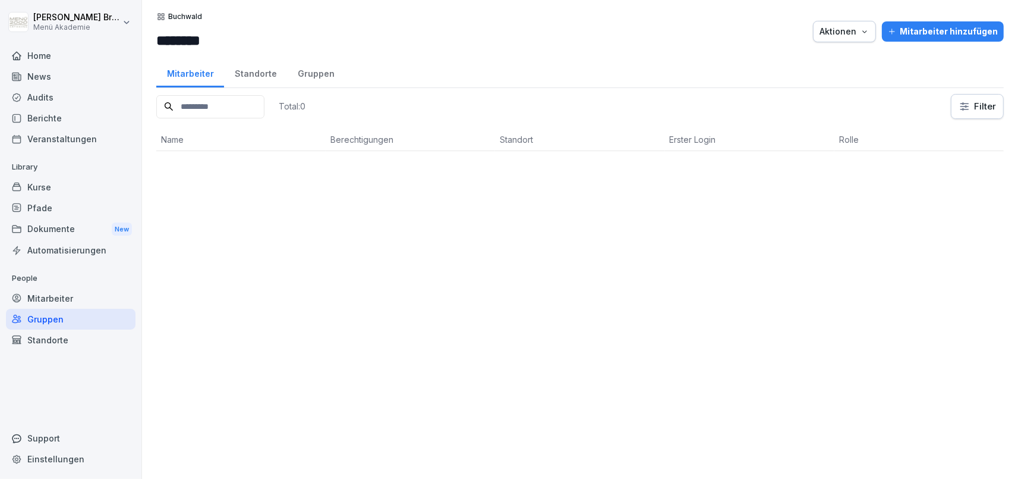
click at [832, 37] on div "Aktionen" at bounding box center [845, 31] width 50 height 13
click at [476, 276] on html "Julia Bruns Menü Akademie Home News Audits Berichte Veranstaltungen Library Kur…" at bounding box center [509, 239] width 1018 height 479
click at [58, 295] on div "Mitarbeiter" at bounding box center [71, 298] width 130 height 21
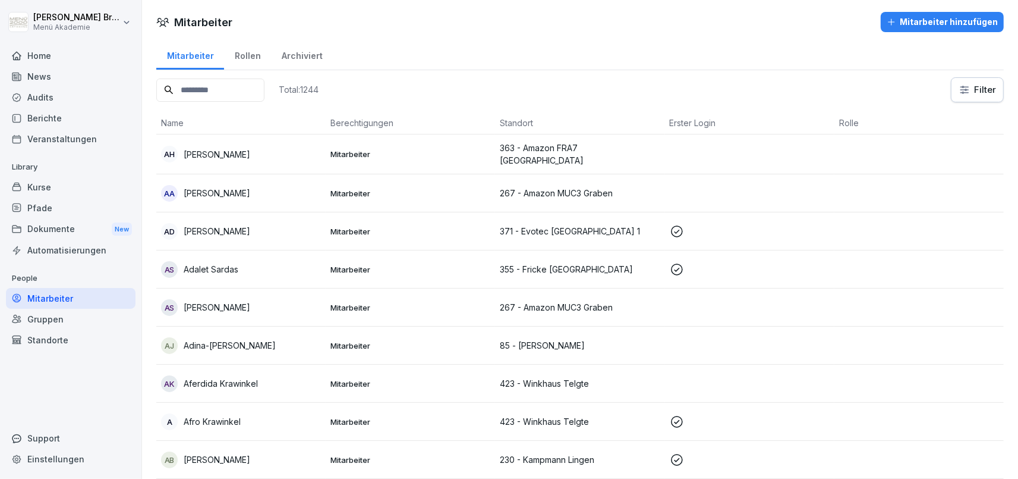
click at [265, 84] on input at bounding box center [210, 89] width 108 height 23
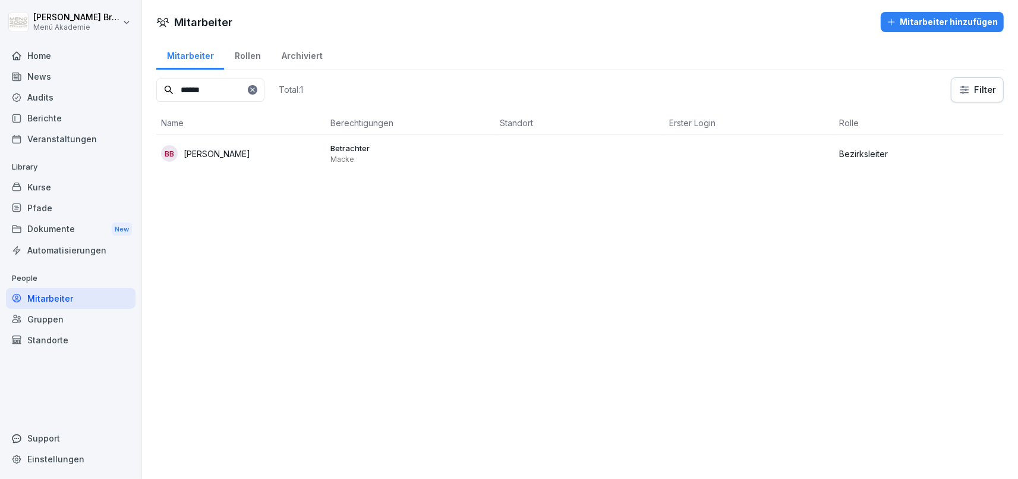
type input "******"
click at [221, 159] on p "[PERSON_NAME]" at bounding box center [217, 153] width 67 height 12
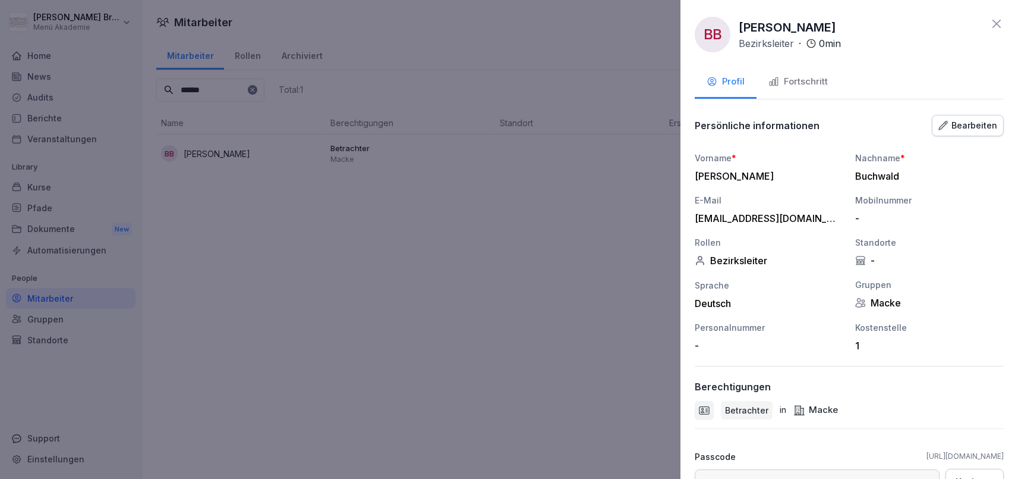
click at [967, 129] on div "Bearbeiten" at bounding box center [968, 125] width 59 height 13
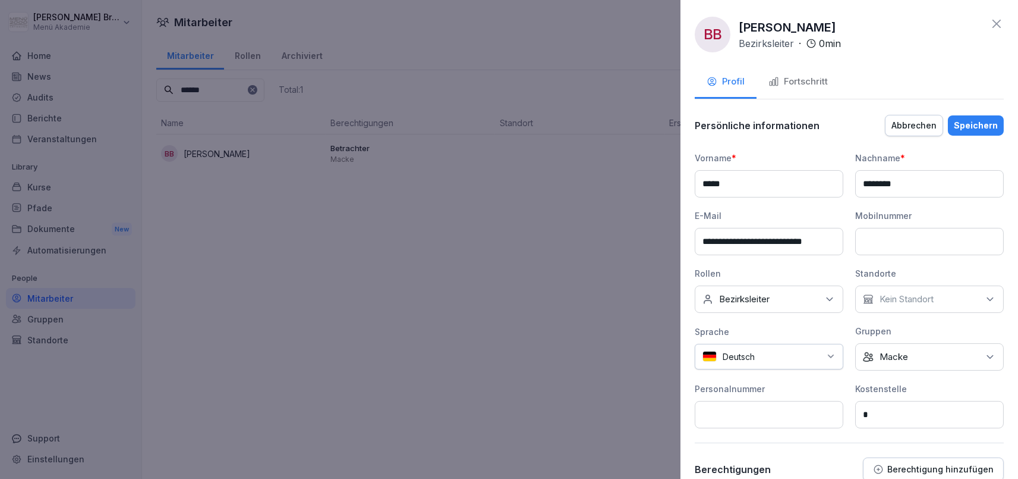
click at [926, 352] on div "Keine Gruppe Macke" at bounding box center [929, 356] width 149 height 27
click at [917, 326] on div "Macke" at bounding box center [932, 324] width 147 height 23
click at [902, 282] on label "Buchwald" at bounding box center [900, 286] width 40 height 11
click at [968, 118] on button "Speichern" at bounding box center [976, 125] width 56 height 20
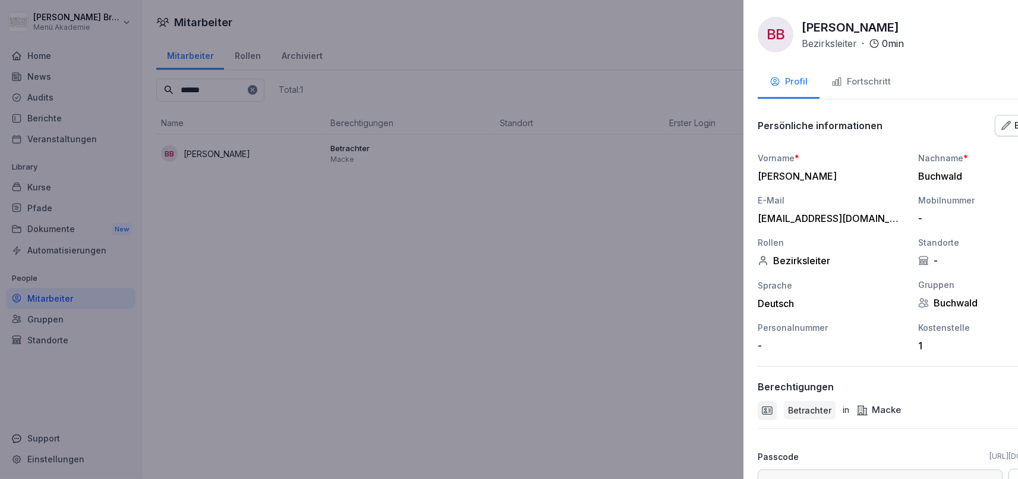
click at [483, 336] on div at bounding box center [509, 239] width 1018 height 479
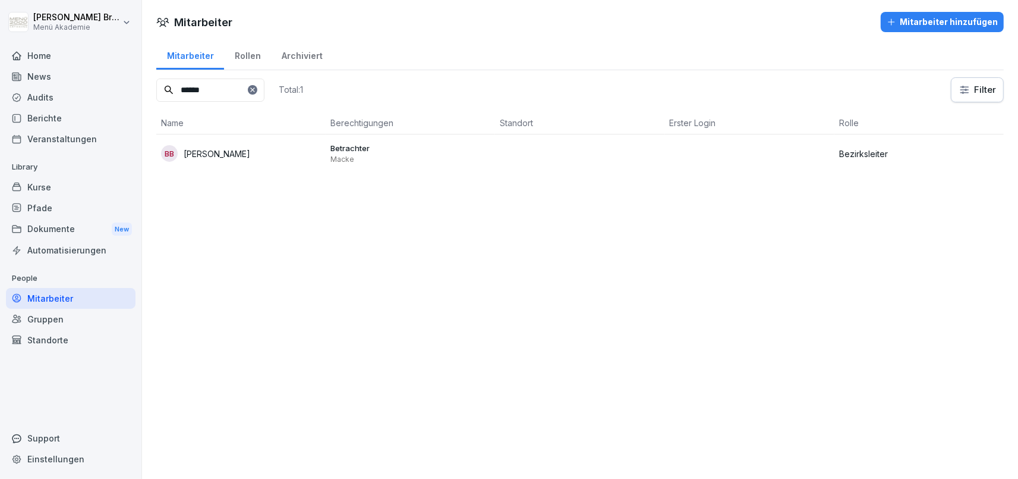
click at [72, 294] on div "Mitarbeiter" at bounding box center [71, 298] width 130 height 21
click at [68, 323] on div "Gruppen" at bounding box center [71, 319] width 130 height 21
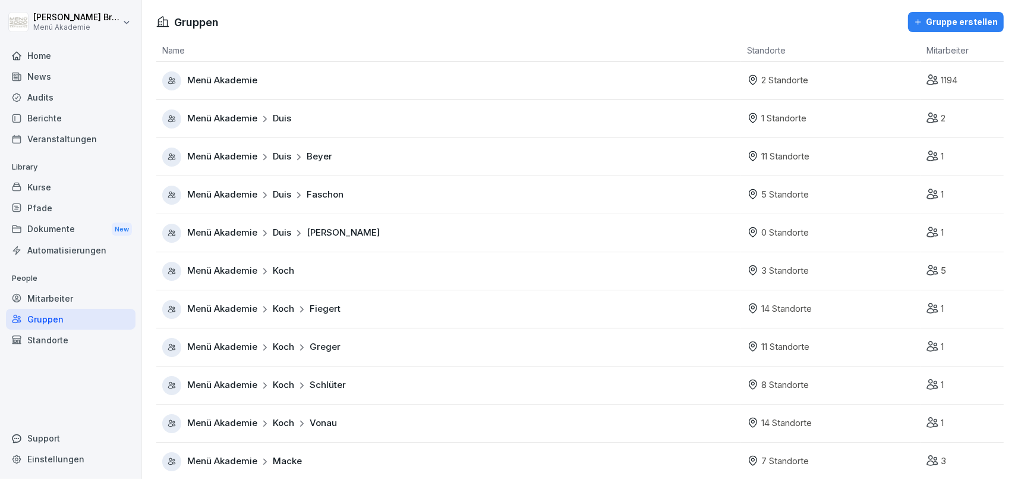
click at [212, 307] on span "Menü Akademie" at bounding box center [222, 309] width 70 height 14
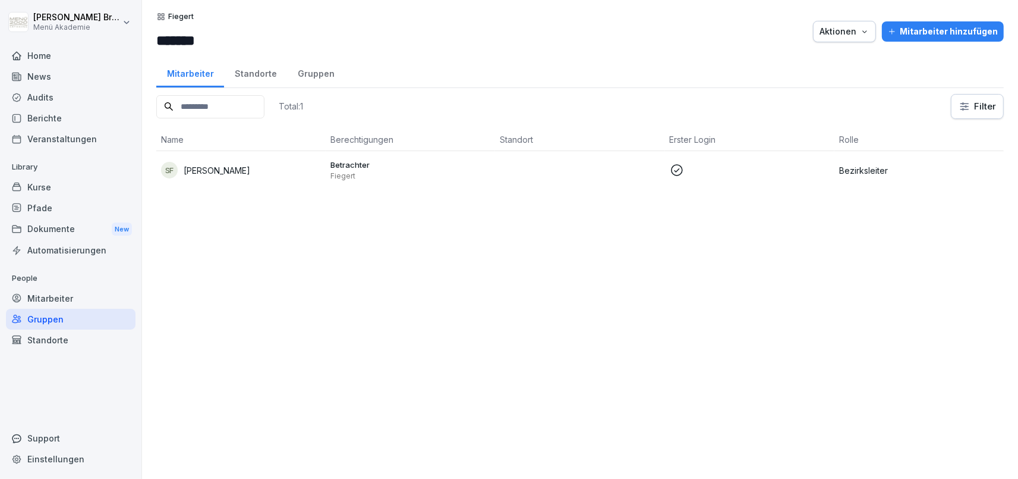
click at [63, 321] on div "Gruppen" at bounding box center [71, 319] width 130 height 21
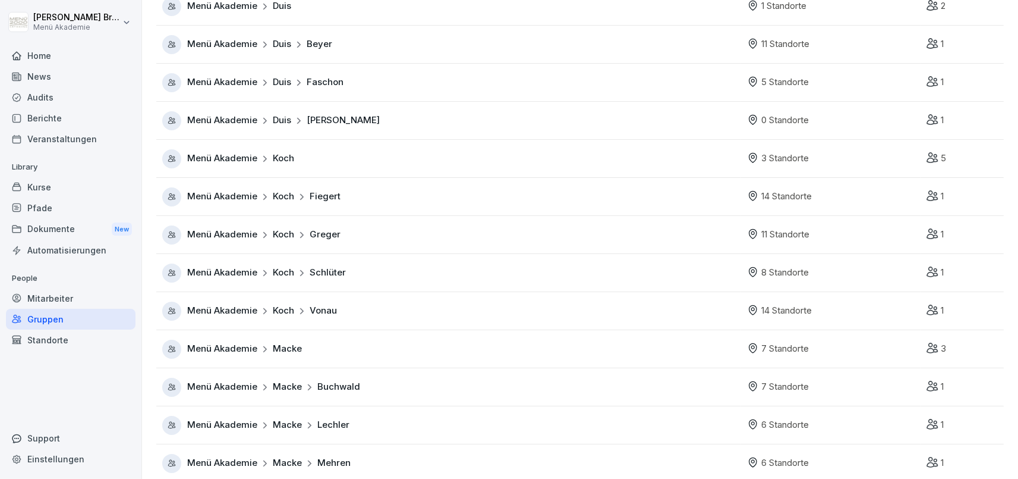
scroll to position [137, 0]
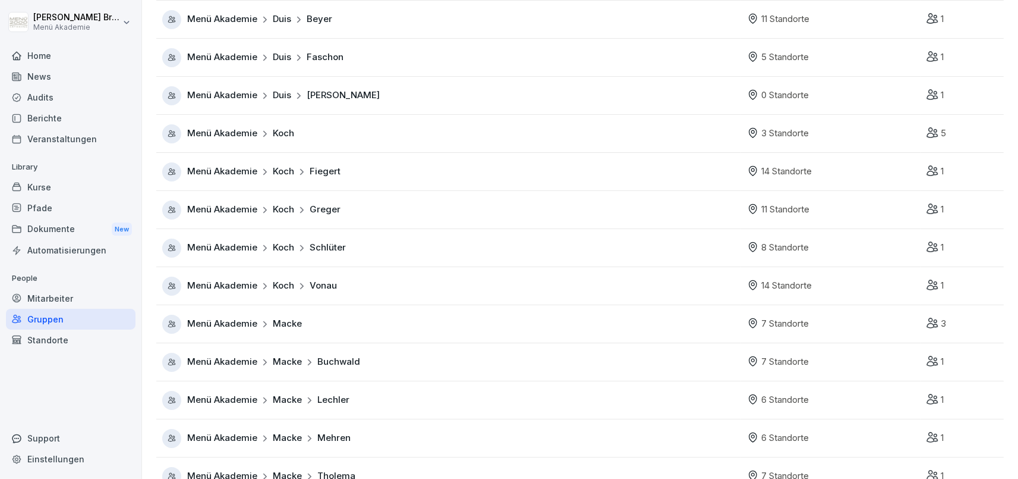
click at [248, 364] on span "Menü Akademie" at bounding box center [222, 362] width 70 height 14
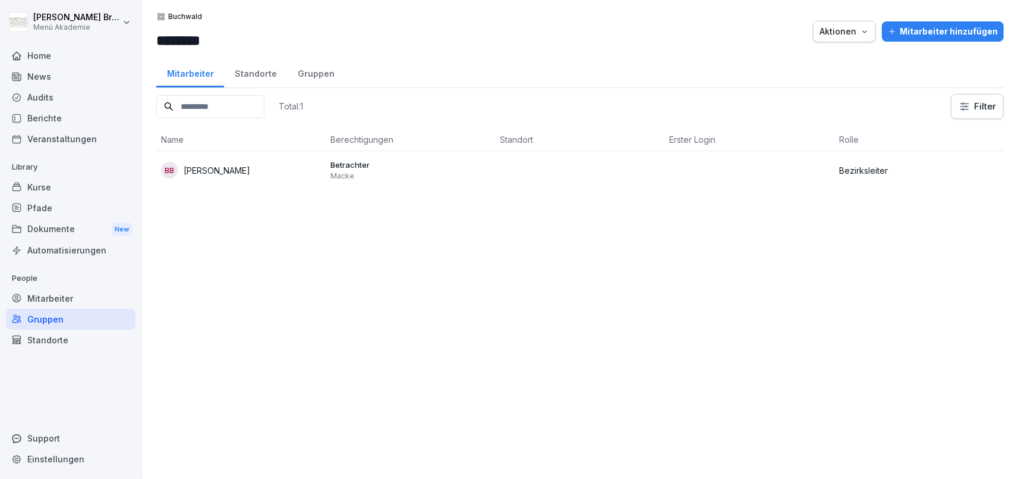
click at [212, 172] on p "[PERSON_NAME]" at bounding box center [217, 170] width 67 height 12
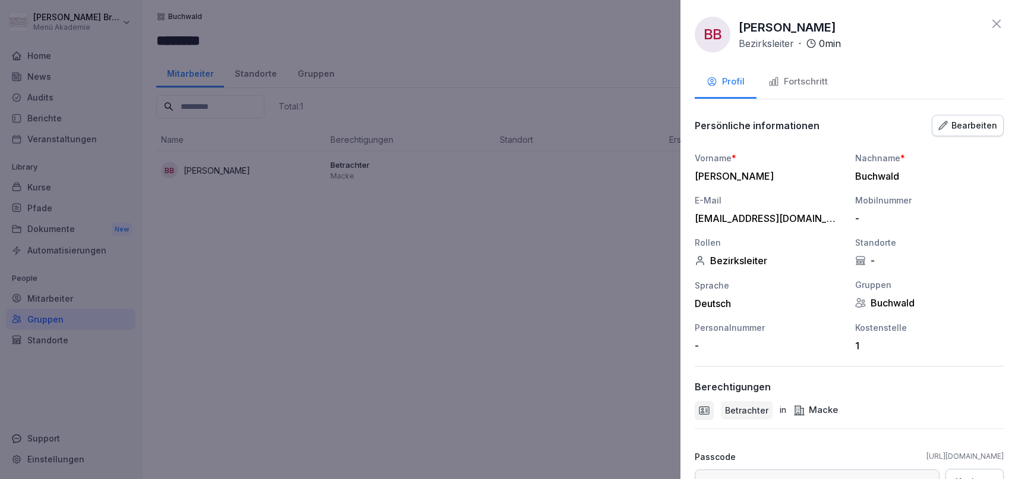
click at [953, 130] on div "Bearbeiten" at bounding box center [968, 125] width 59 height 13
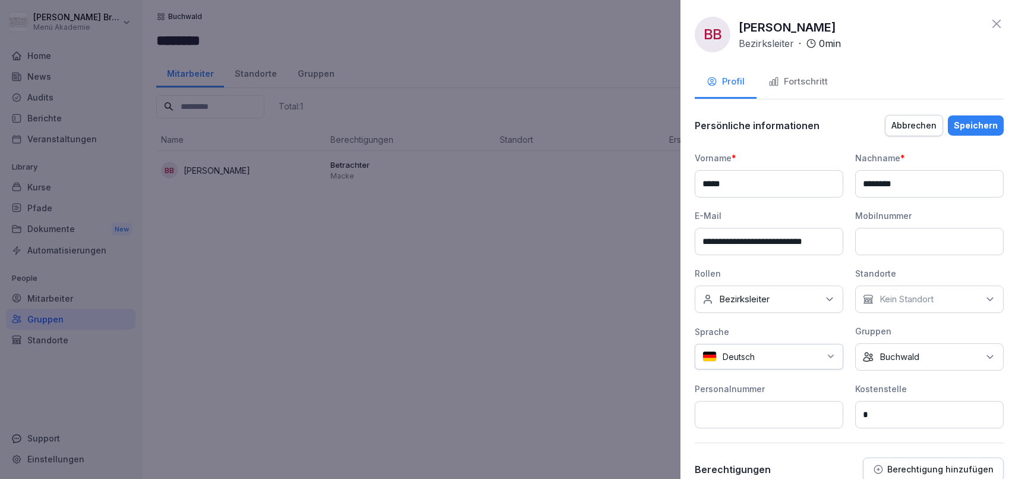
scroll to position [258, 0]
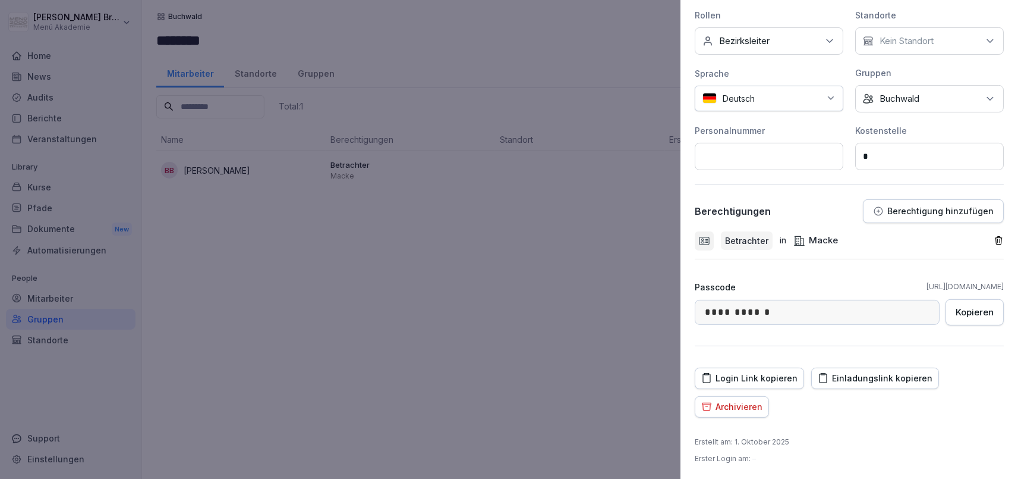
click at [807, 246] on div "Betrachter in Macke" at bounding box center [844, 240] width 299 height 19
click at [808, 239] on div "Macke" at bounding box center [816, 241] width 45 height 14
click at [997, 237] on icon "button" at bounding box center [999, 240] width 10 height 10
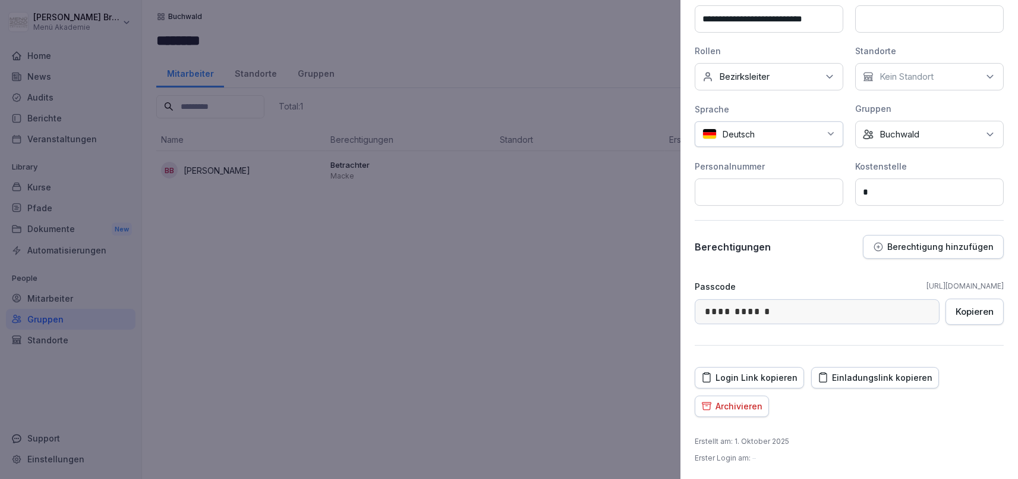
click at [946, 240] on button "Berechtigung hinzufügen" at bounding box center [933, 247] width 141 height 24
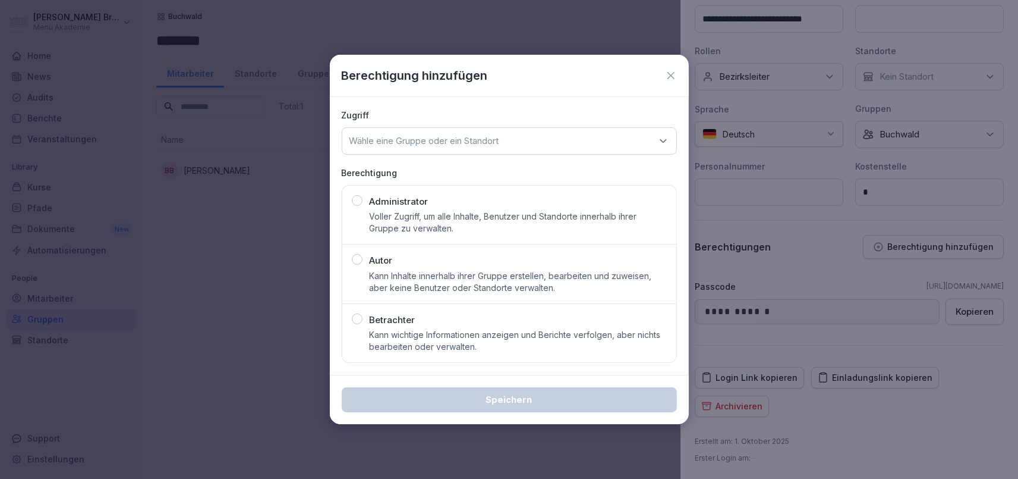
click at [446, 123] on div "Zugriff Wähle eine Gruppe oder ein Standort" at bounding box center [509, 132] width 335 height 46
click at [446, 140] on p "Wähle eine Gruppe oder ein Standort" at bounding box center [425, 141] width 150 height 12
type input "****"
click at [458, 202] on p "Gruppen" at bounding box center [509, 193] width 328 height 19
click at [451, 215] on div "Buchwald" at bounding box center [509, 214] width 328 height 23
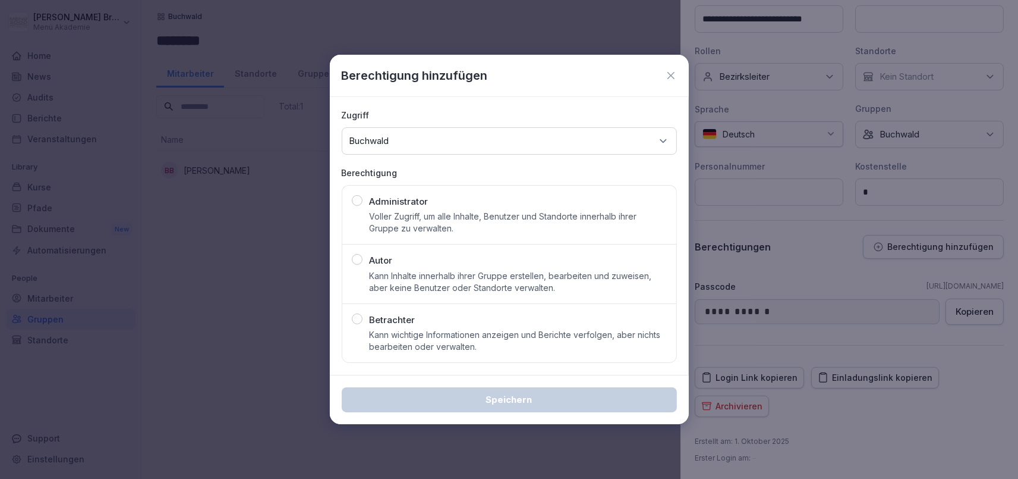
click at [436, 322] on div "Betrachter Kann wichtige Informationen anzeigen und Berichte verfolgen, aber ni…" at bounding box center [518, 333] width 297 height 40
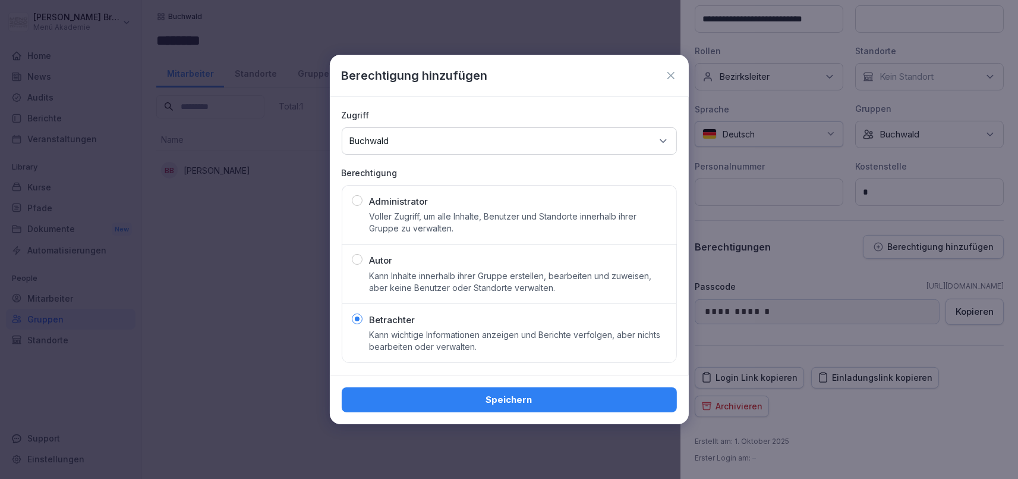
click at [459, 399] on div "Speichern" at bounding box center [509, 399] width 316 height 13
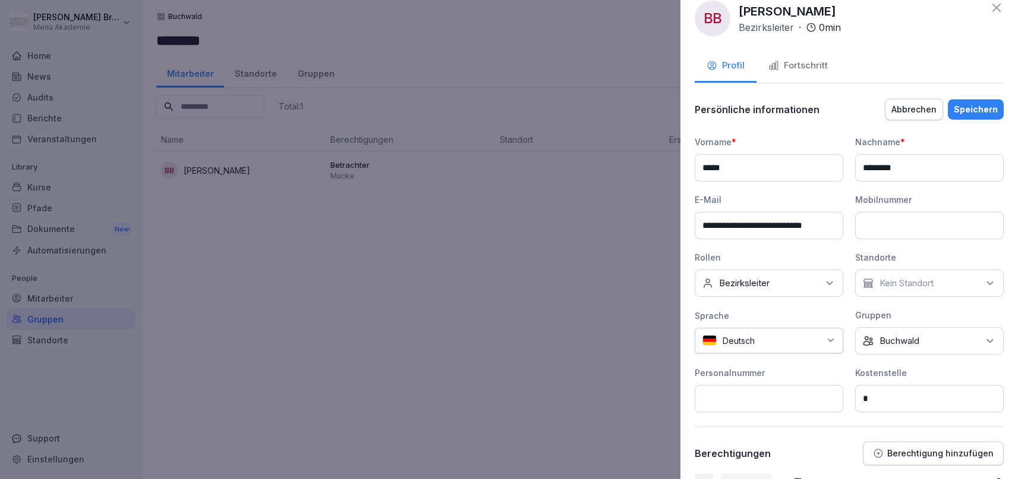
scroll to position [0, 0]
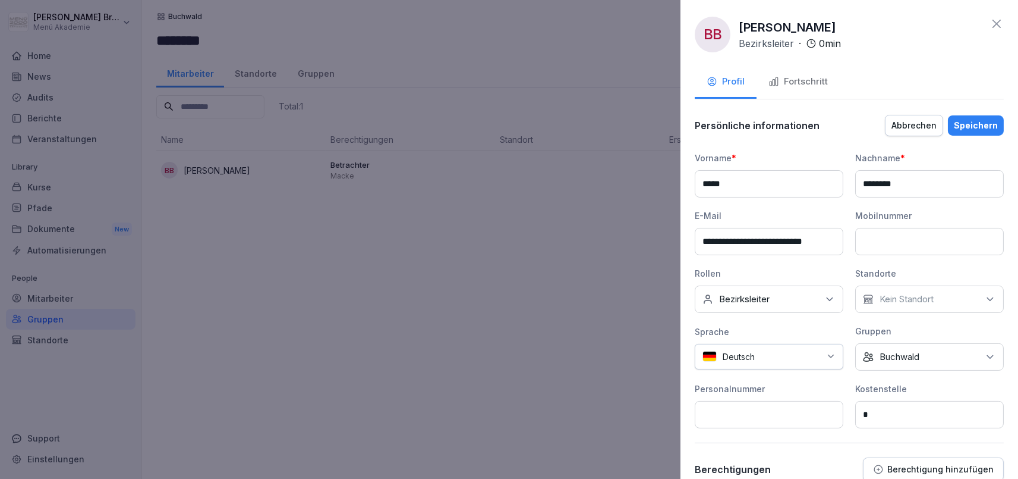
click at [992, 127] on div "Speichern" at bounding box center [976, 125] width 44 height 13
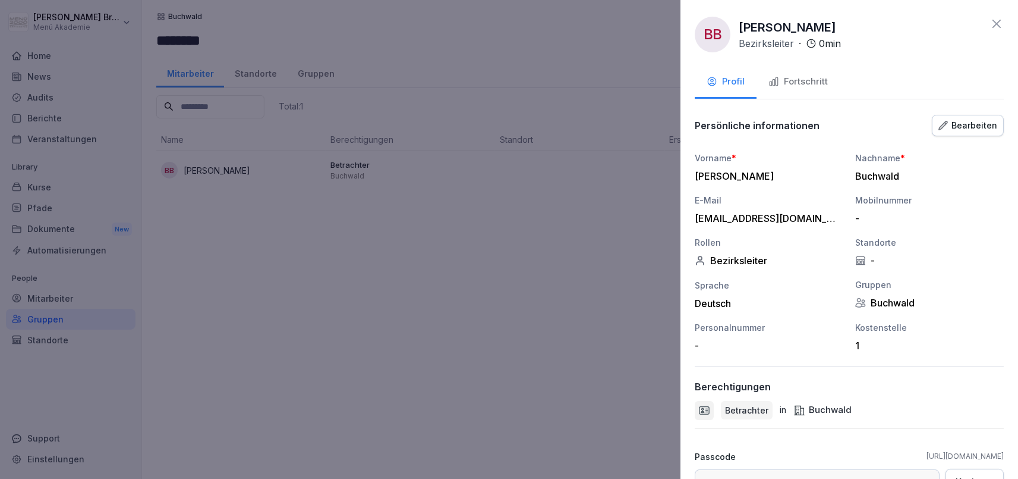
click at [780, 67] on button "Fortschritt" at bounding box center [798, 83] width 83 height 32
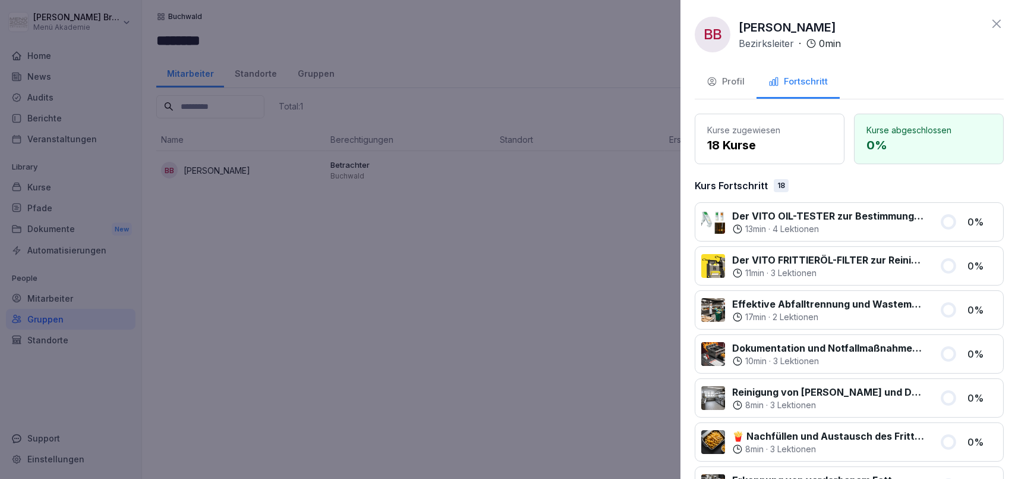
click at [540, 241] on div at bounding box center [509, 239] width 1018 height 479
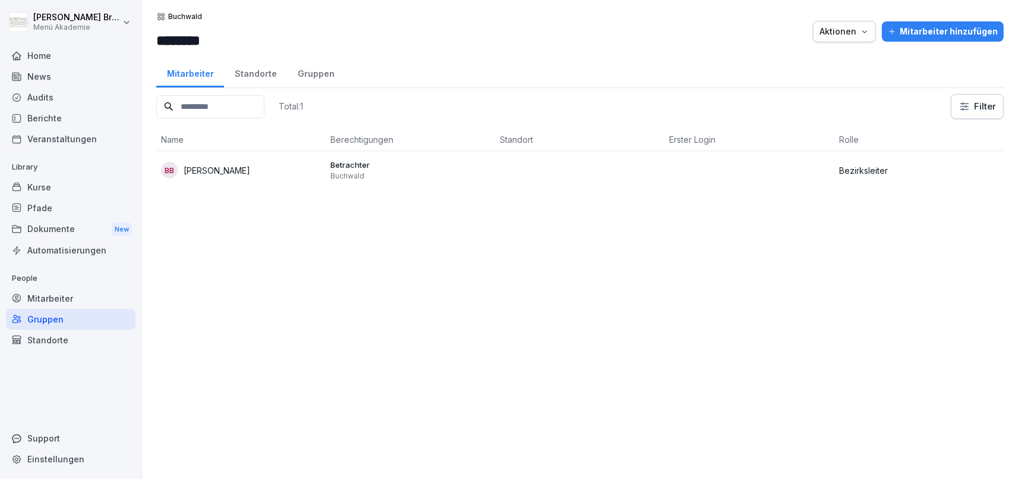
click at [32, 319] on div "Gruppen" at bounding box center [71, 319] width 130 height 21
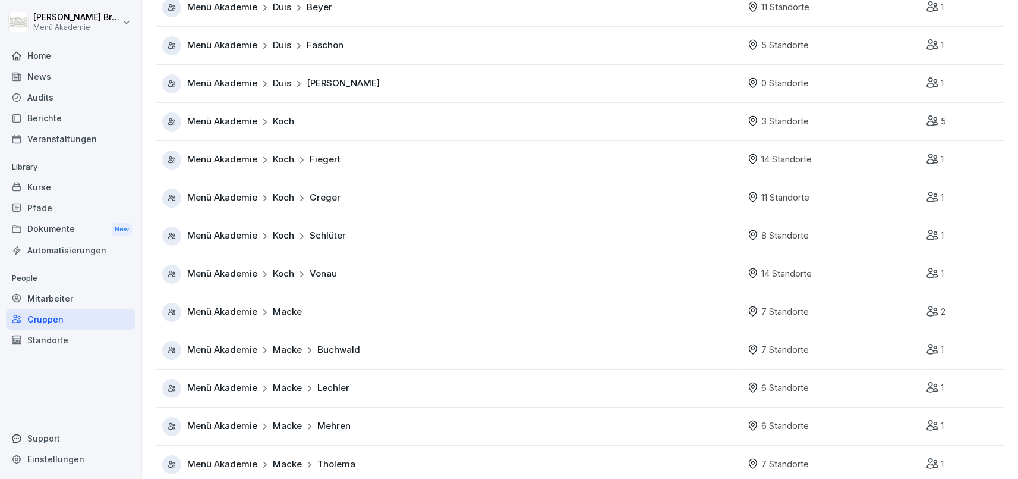
scroll to position [275, 0]
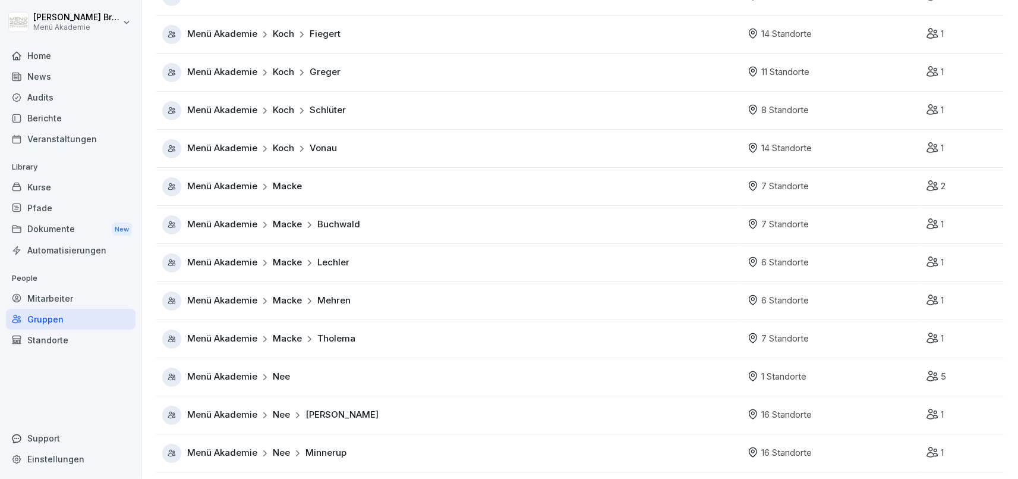
click at [245, 219] on span "Menü Akademie" at bounding box center [222, 225] width 70 height 14
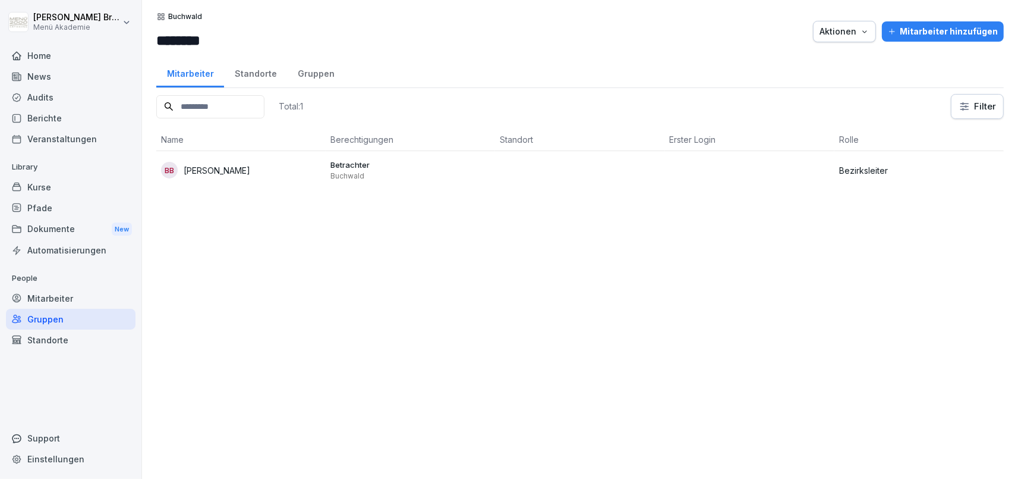
click at [277, 77] on div "Standorte" at bounding box center [255, 72] width 63 height 30
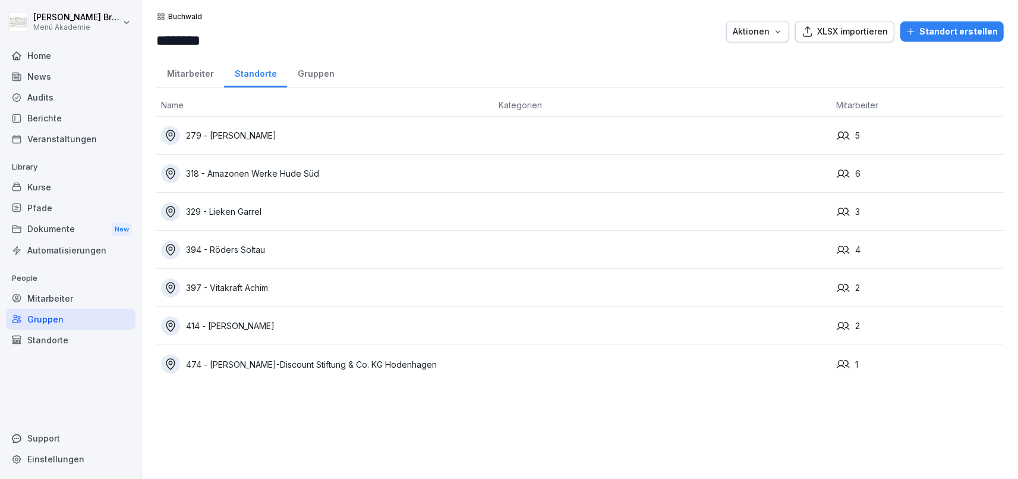
click at [73, 341] on div "Standorte" at bounding box center [71, 339] width 130 height 21
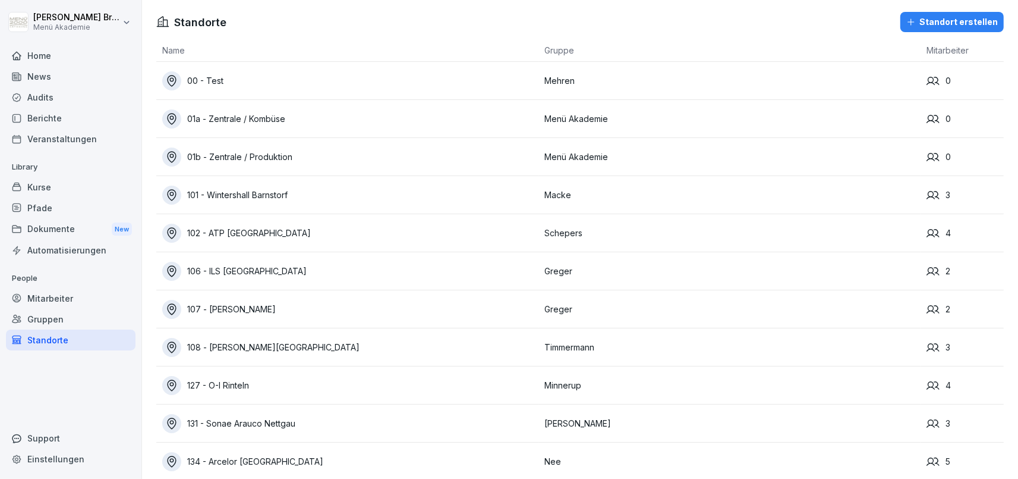
scroll to position [8134, 0]
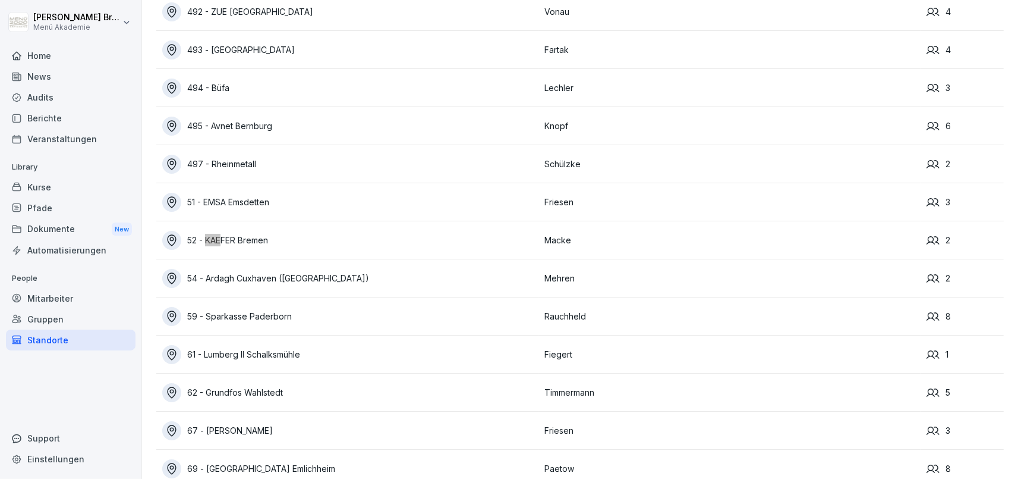
click at [272, 235] on div "52 - KAEFER Bremen" at bounding box center [350, 240] width 376 height 19
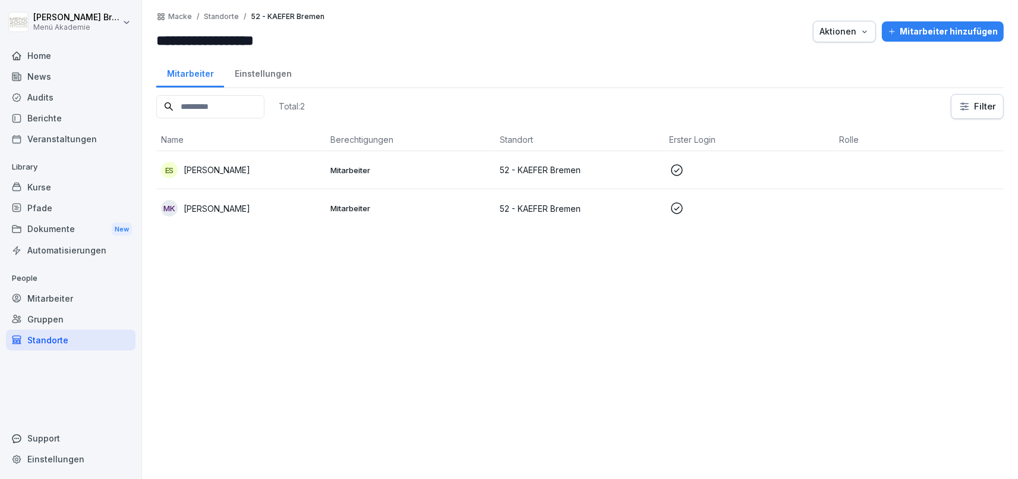
click at [860, 34] on div "Aktionen" at bounding box center [845, 31] width 50 height 13
click at [829, 77] on p "Standort verschieben" at bounding box center [815, 79] width 85 height 11
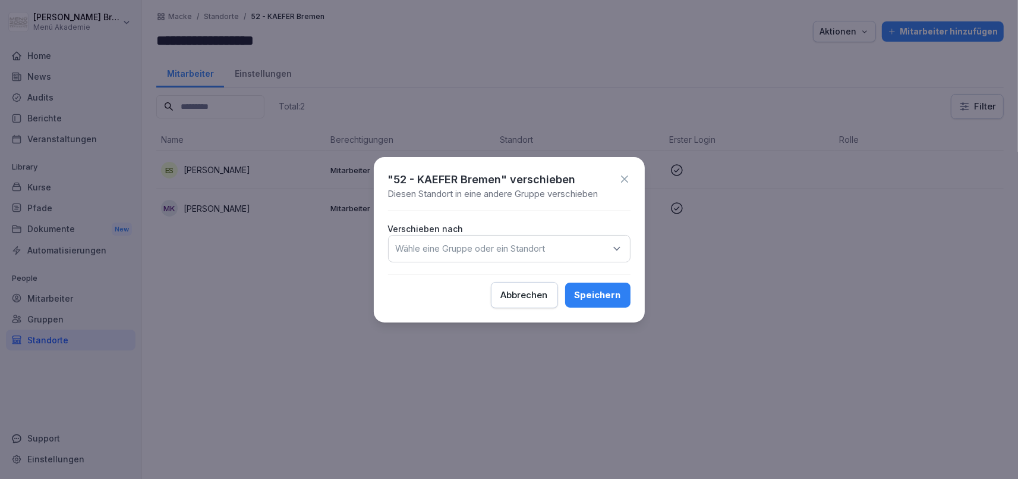
click at [521, 243] on p "Wähle eine Gruppe oder ein Standort" at bounding box center [471, 249] width 150 height 12
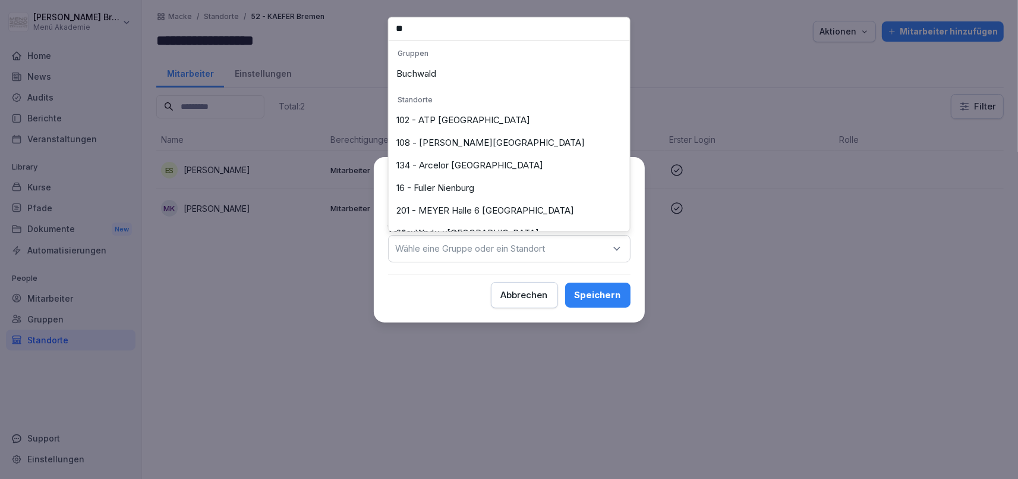
type input "**"
click at [473, 68] on div "Buchwald" at bounding box center [509, 73] width 235 height 23
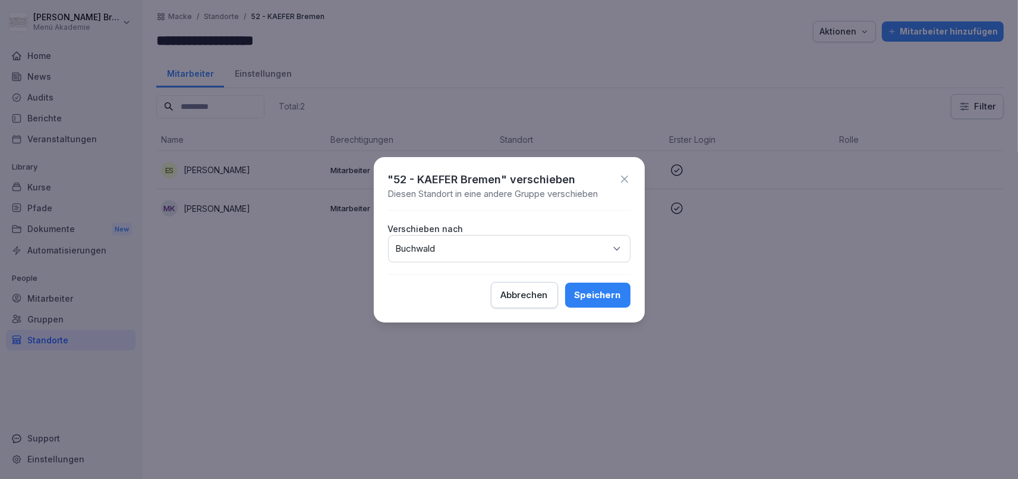
click at [606, 278] on div ""52 - KAEFER Bremen" verschieben Diesen Standort in eine andere Gruppe verschie…" at bounding box center [509, 239] width 271 height 165
click at [591, 292] on div "Speichern" at bounding box center [598, 294] width 46 height 13
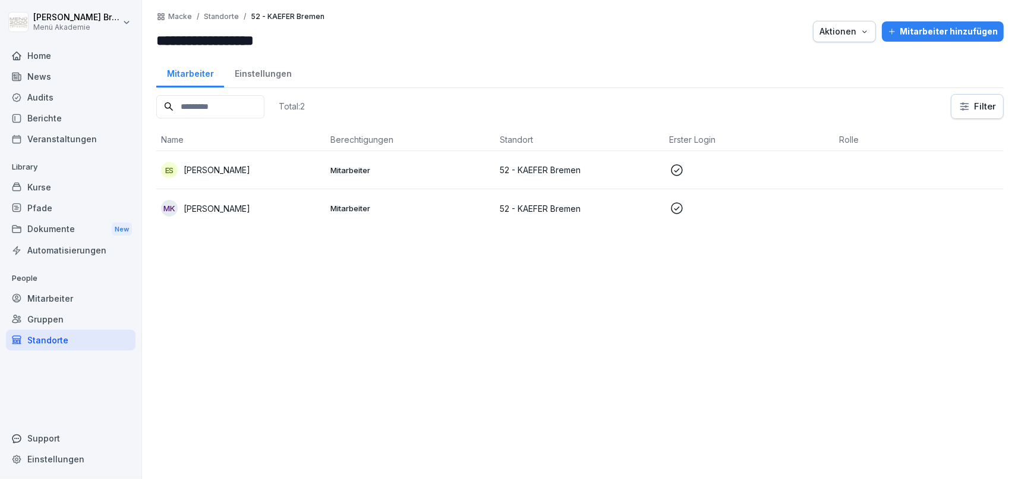
click at [71, 341] on div "Standorte" at bounding box center [71, 339] width 130 height 21
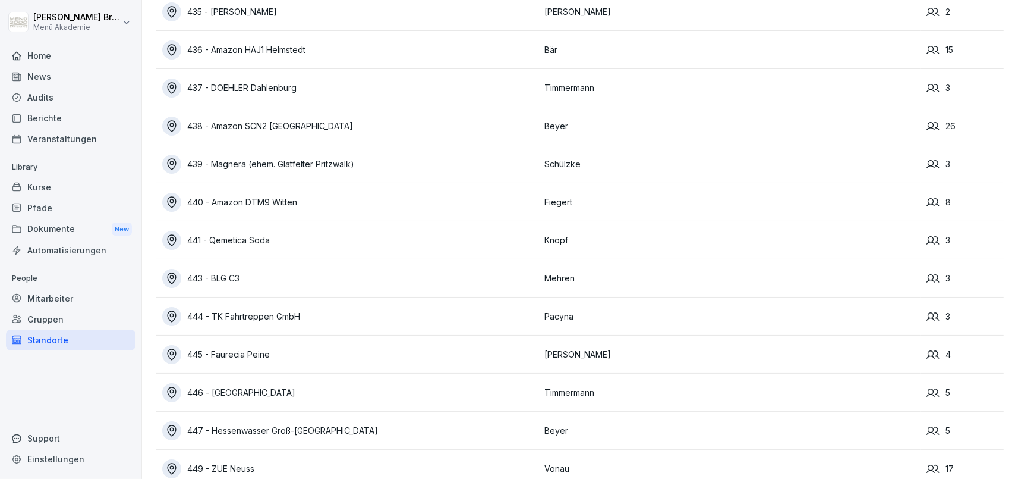
scroll to position [8571, 0]
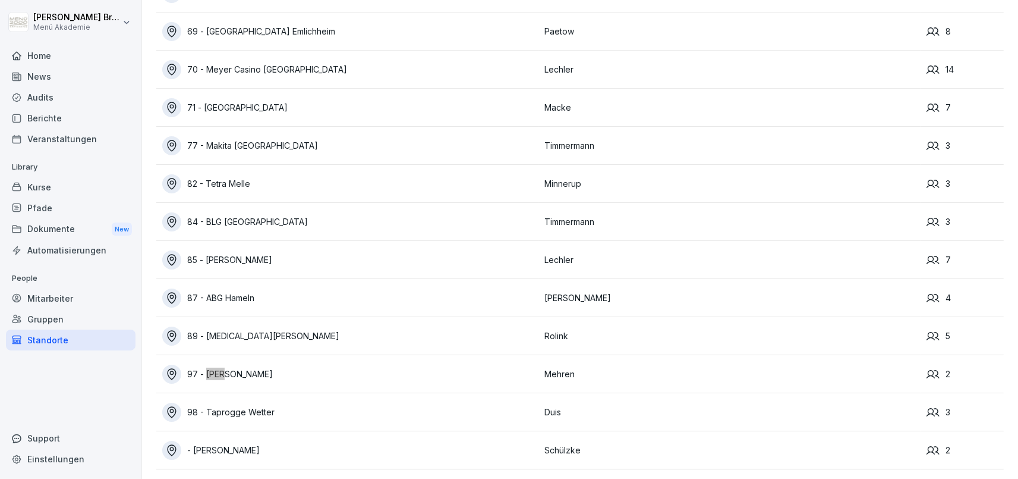
click at [267, 373] on div "97 - [PERSON_NAME]" at bounding box center [350, 373] width 376 height 19
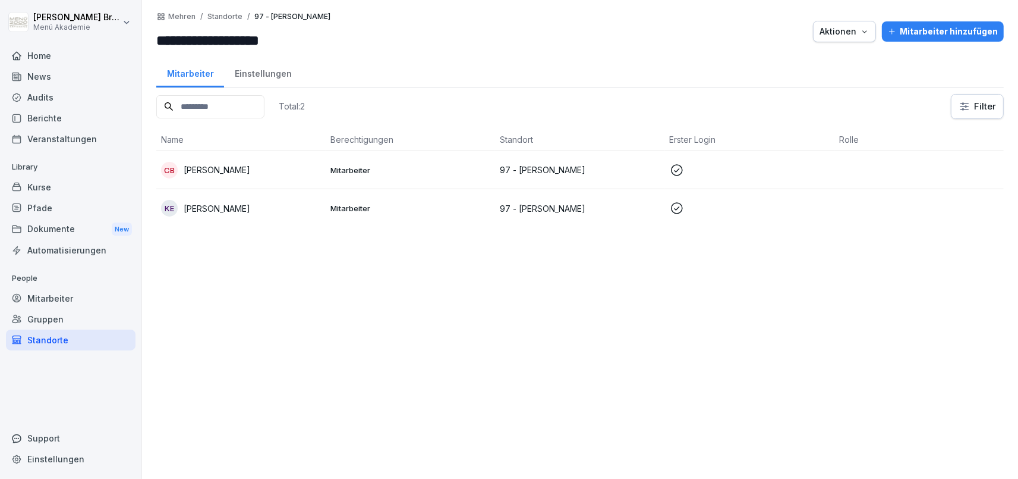
click at [63, 313] on div "Gruppen" at bounding box center [71, 319] width 130 height 21
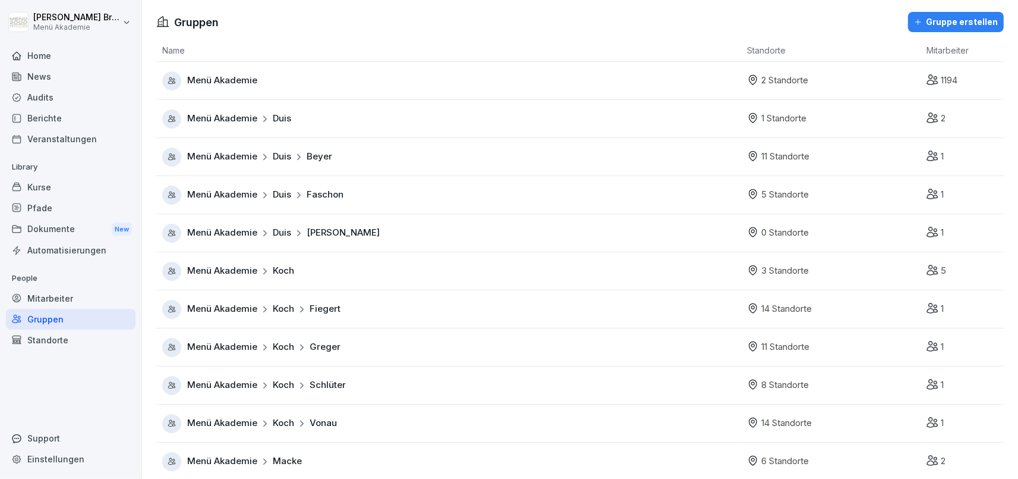
click at [972, 23] on div "Gruppe erstellen" at bounding box center [956, 21] width 84 height 13
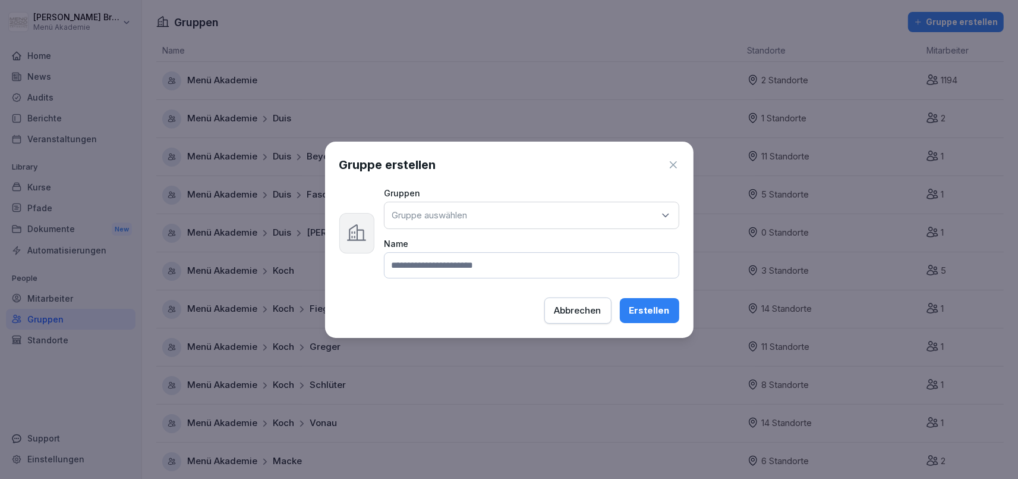
click at [518, 227] on div "Gruppe auswählen" at bounding box center [531, 215] width 295 height 27
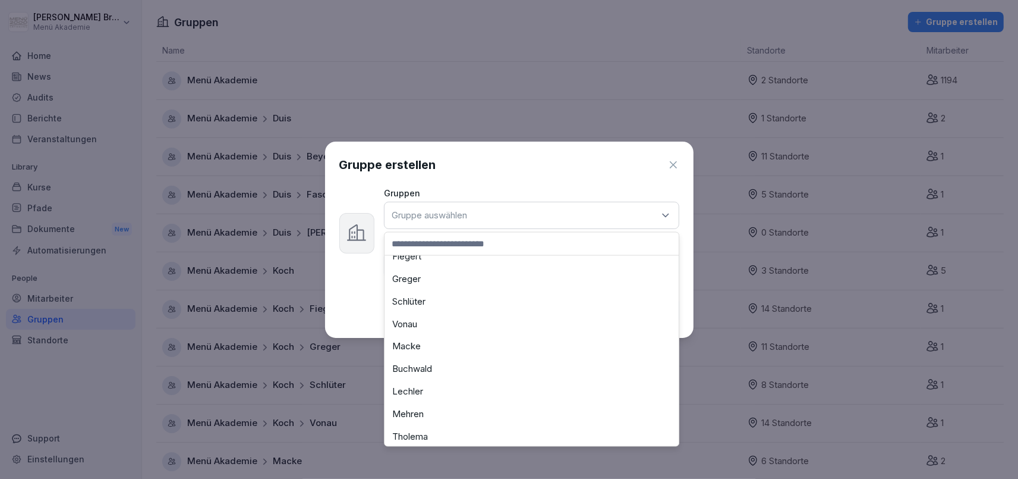
scroll to position [196, 0]
click at [442, 319] on div "Macke" at bounding box center [532, 318] width 288 height 23
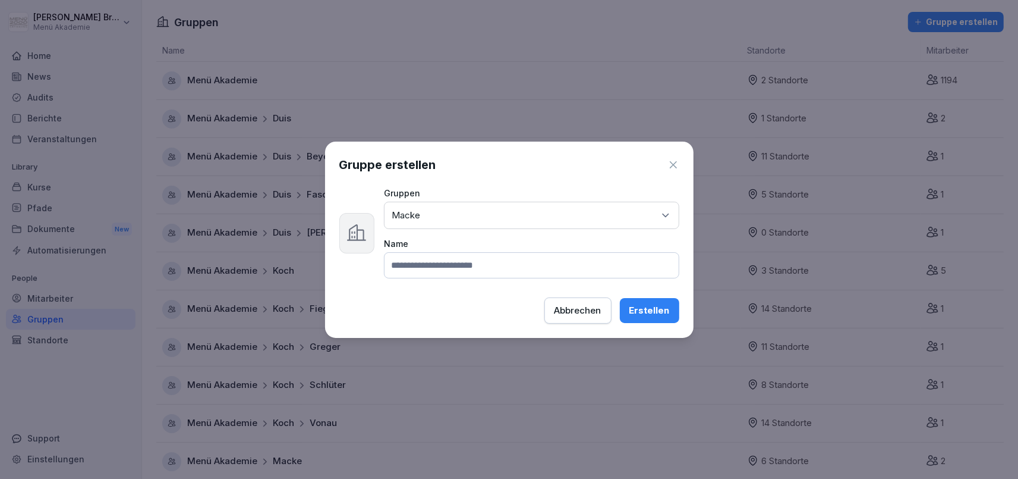
click at [457, 272] on input at bounding box center [531, 265] width 295 height 26
type input "******"
click at [672, 307] on button "Erstellen" at bounding box center [649, 310] width 59 height 25
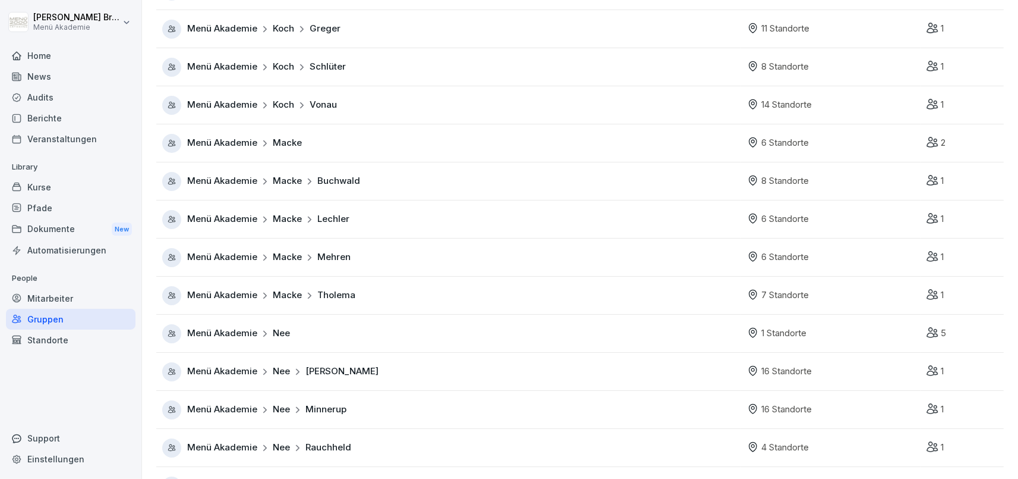
scroll to position [343, 0]
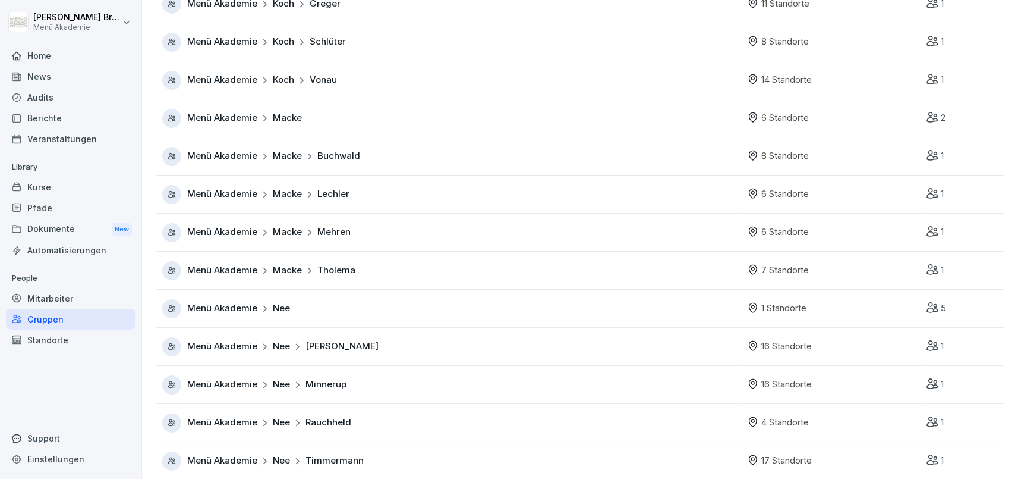
click at [204, 261] on div "Menü Akademie Macke Tholema" at bounding box center [451, 270] width 579 height 19
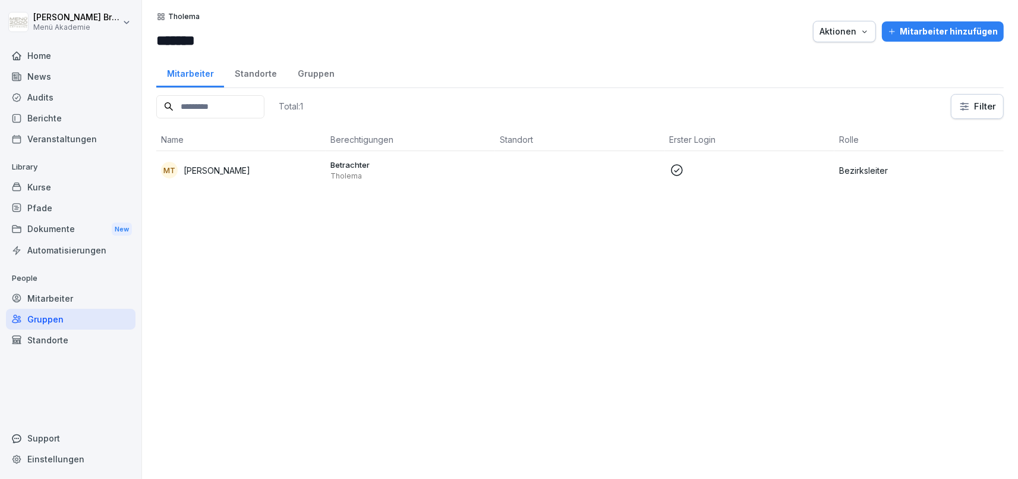
click at [870, 26] on div "Aktionen" at bounding box center [845, 31] width 50 height 13
click at [326, 76] on html "Julia Bruns Menü Akademie Home News Audits Berichte Veranstaltungen Library Kur…" at bounding box center [509, 239] width 1018 height 479
click at [838, 34] on div "Aktionen" at bounding box center [845, 31] width 50 height 13
click at [569, 37] on html "Julia Bruns Menü Akademie Home News Audits Berichte Veranstaltungen Library Kur…" at bounding box center [509, 239] width 1018 height 479
click at [270, 75] on div "Standorte" at bounding box center [255, 72] width 63 height 30
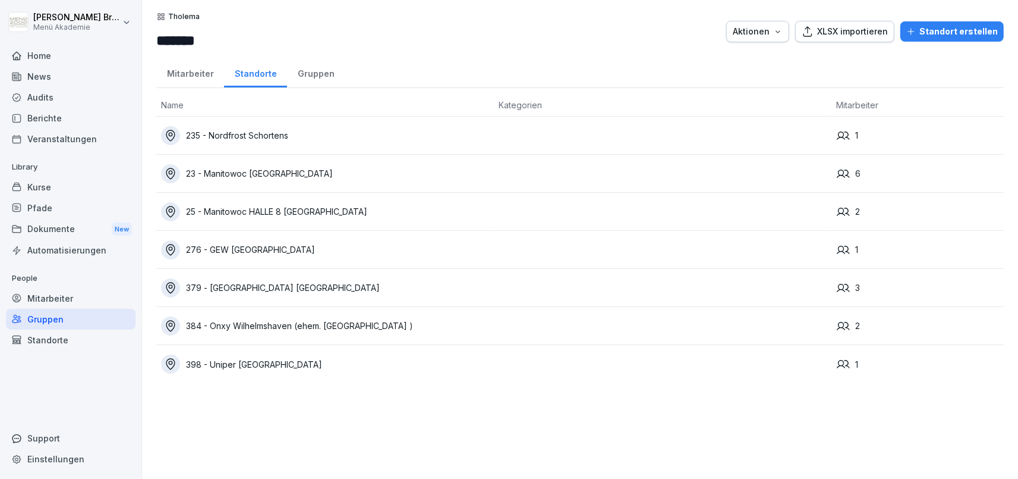
click at [298, 72] on div "Gruppen" at bounding box center [316, 72] width 58 height 30
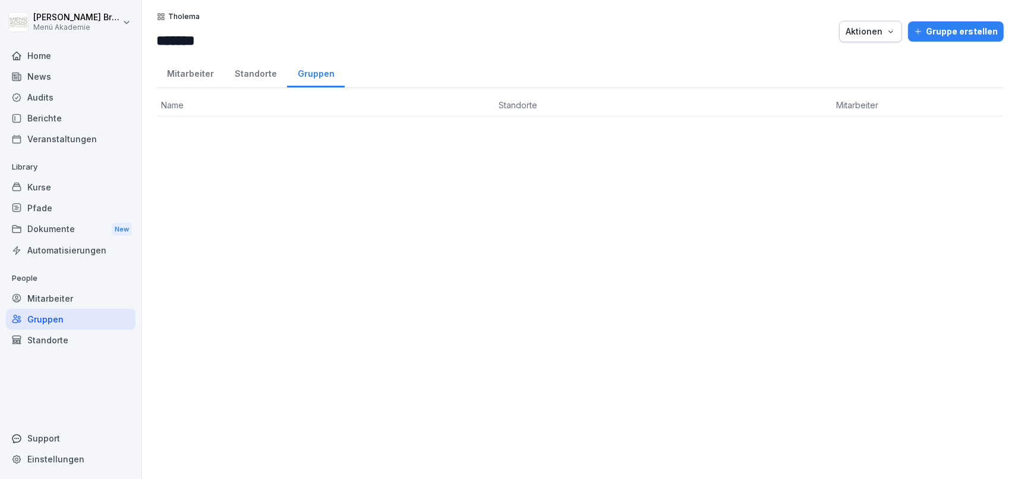
click at [55, 317] on div "Gruppen" at bounding box center [71, 319] width 130 height 21
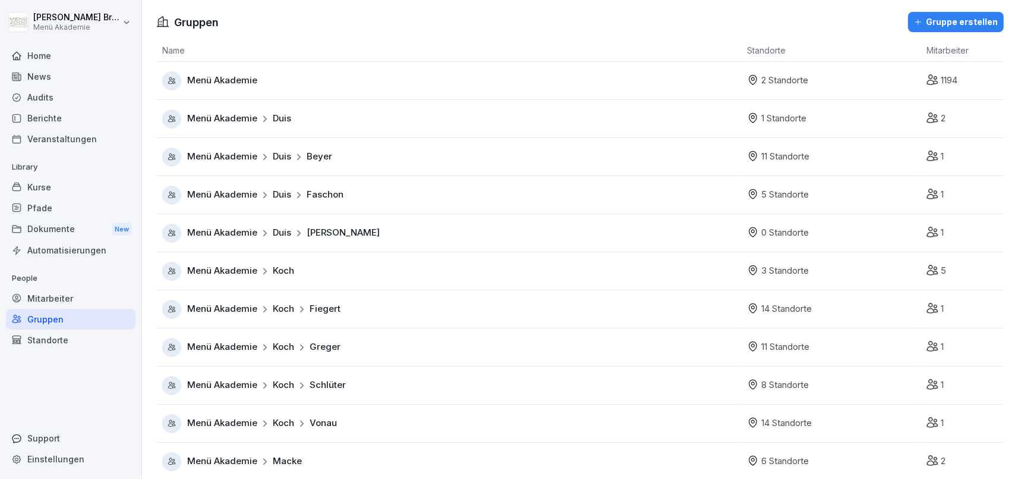
click at [950, 20] on div "Gruppe erstellen" at bounding box center [956, 21] width 84 height 13
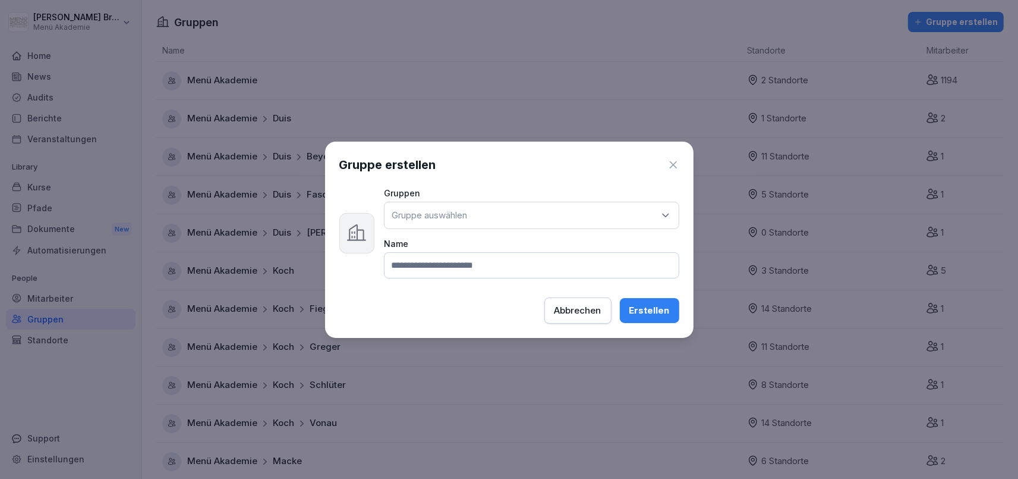
click at [539, 222] on div "Gruppe auswählen" at bounding box center [531, 215] width 295 height 27
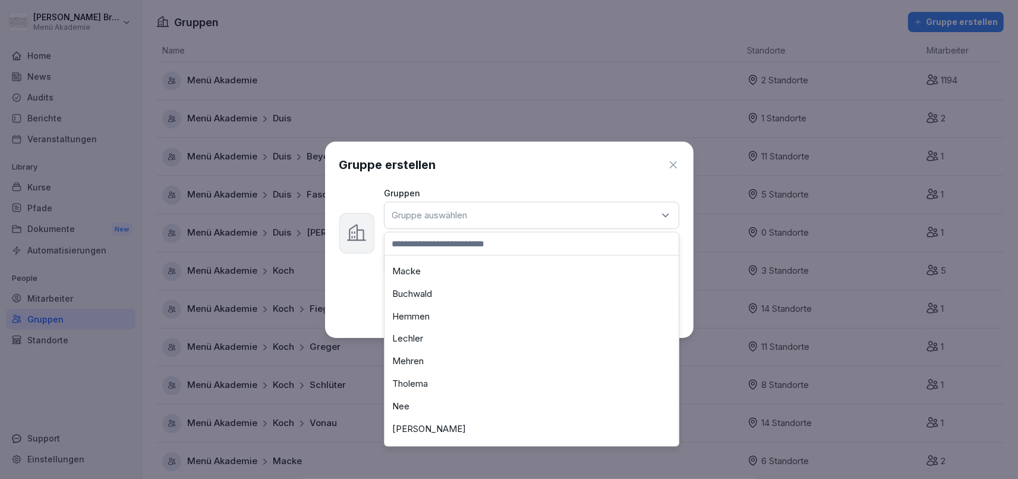
scroll to position [262, 0]
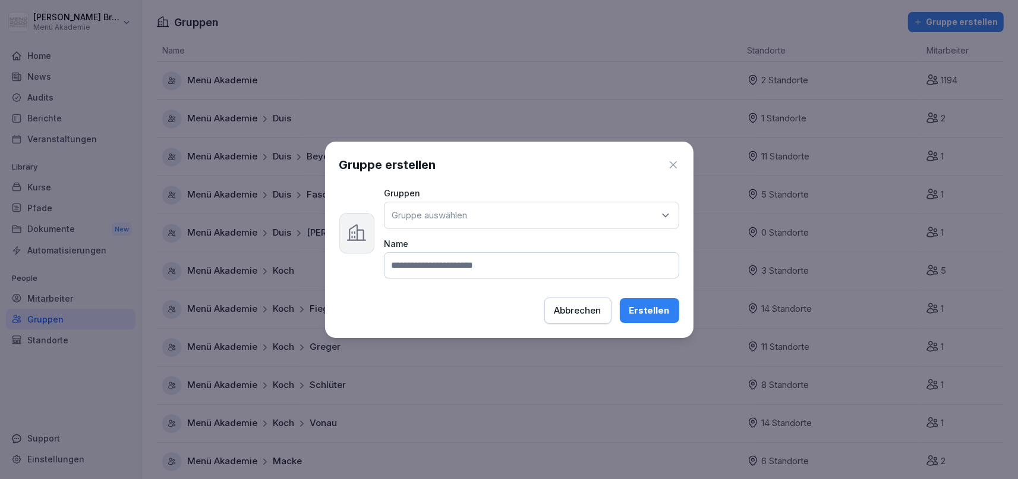
click at [515, 214] on div "Gruppe auswählen" at bounding box center [531, 215] width 295 height 27
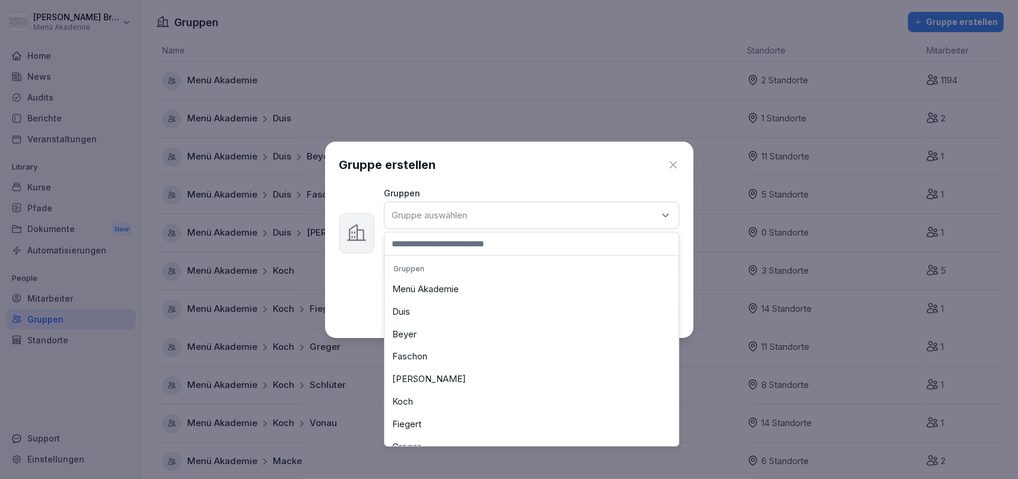
click at [356, 273] on div "Gruppen Gruppe auswählen Gruppen Menü Akademie Duis Beyer Faschon Melchert Koch…" at bounding box center [509, 233] width 340 height 90
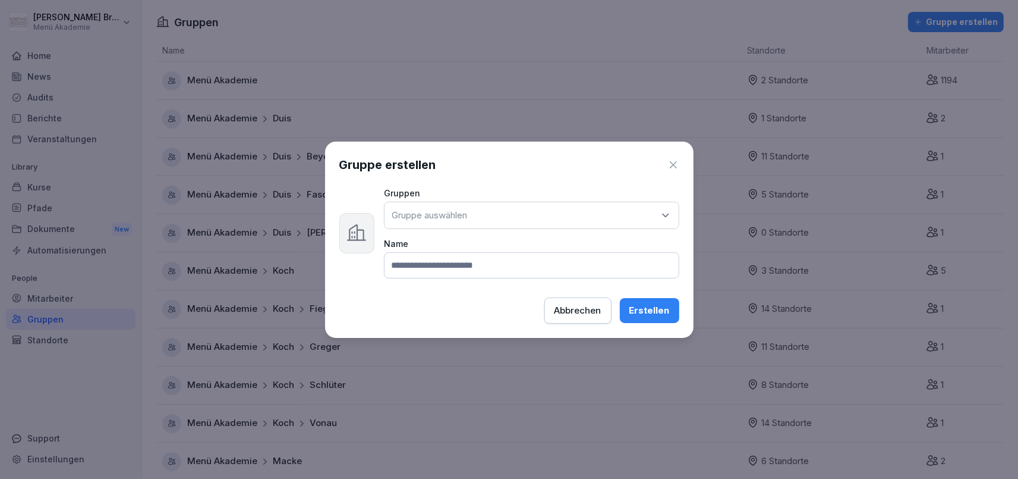
click at [464, 215] on p "Gruppe auswählen" at bounding box center [429, 215] width 75 height 12
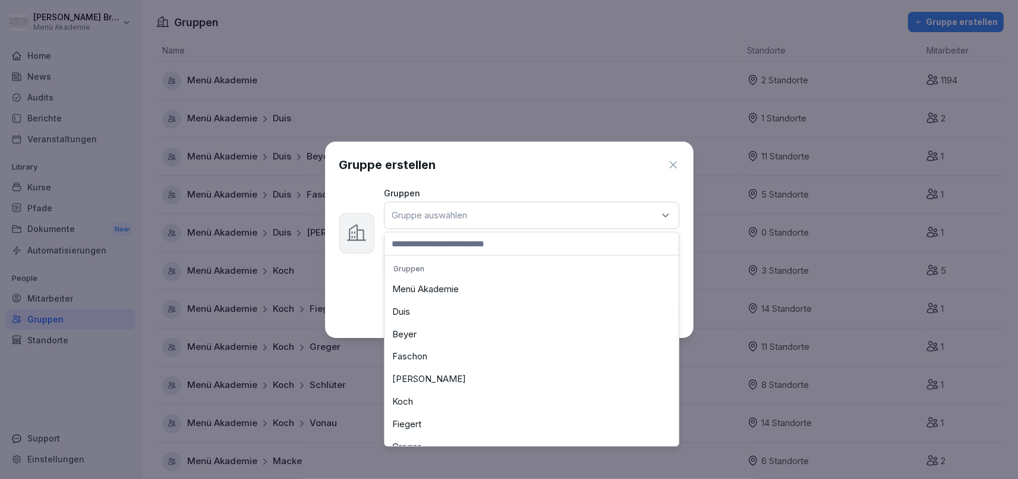
click at [355, 270] on div "Gruppen Gruppe auswählen Gruppen Menü Akademie Duis Beyer Faschon Melchert Koch…" at bounding box center [509, 233] width 340 height 90
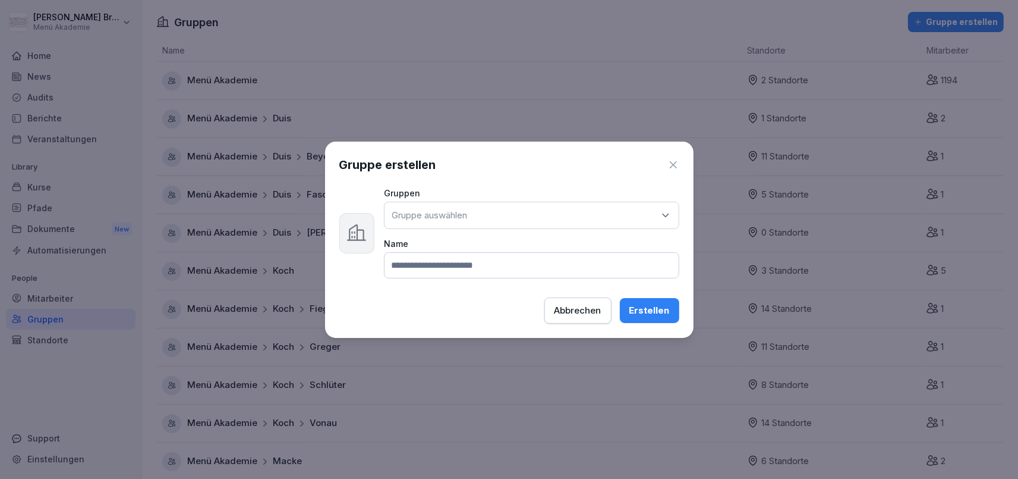
click at [414, 260] on input at bounding box center [531, 265] width 295 height 26
type input "******"
click at [502, 226] on div "Gruppe auswählen" at bounding box center [531, 215] width 295 height 27
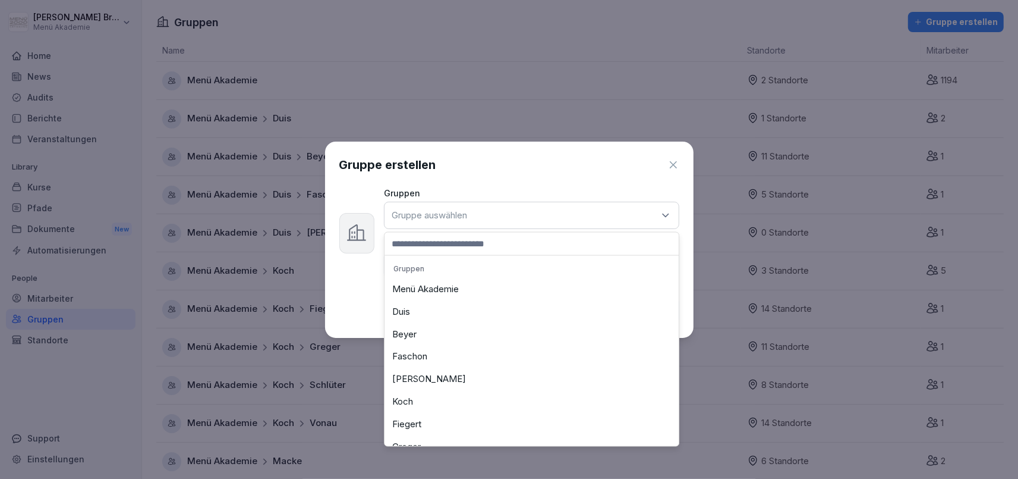
click at [472, 287] on div "Menü Akademie" at bounding box center [532, 289] width 288 height 23
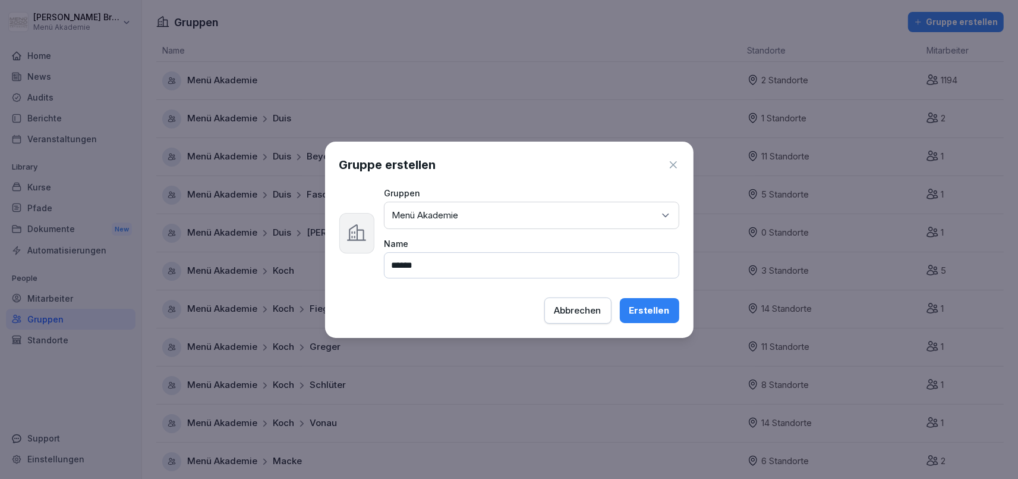
click at [643, 317] on button "Erstellen" at bounding box center [649, 310] width 59 height 25
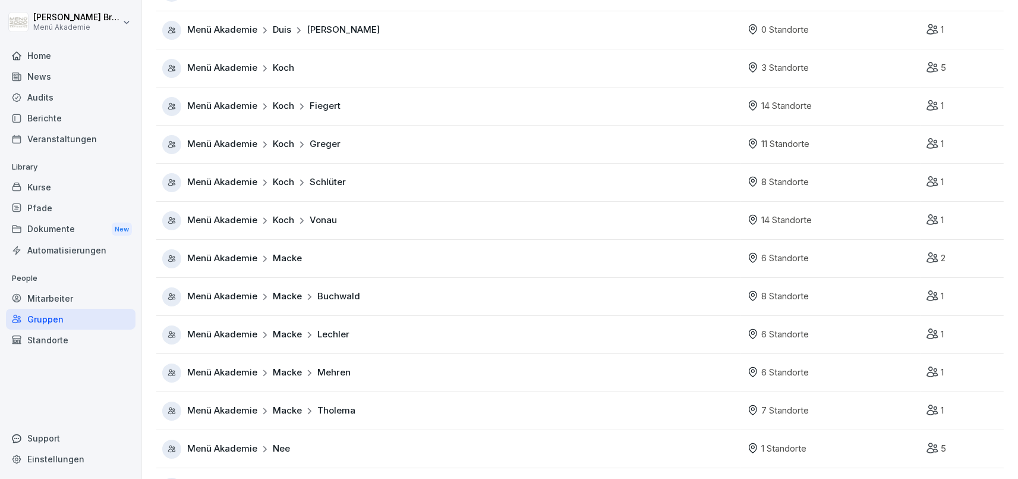
scroll to position [154, 0]
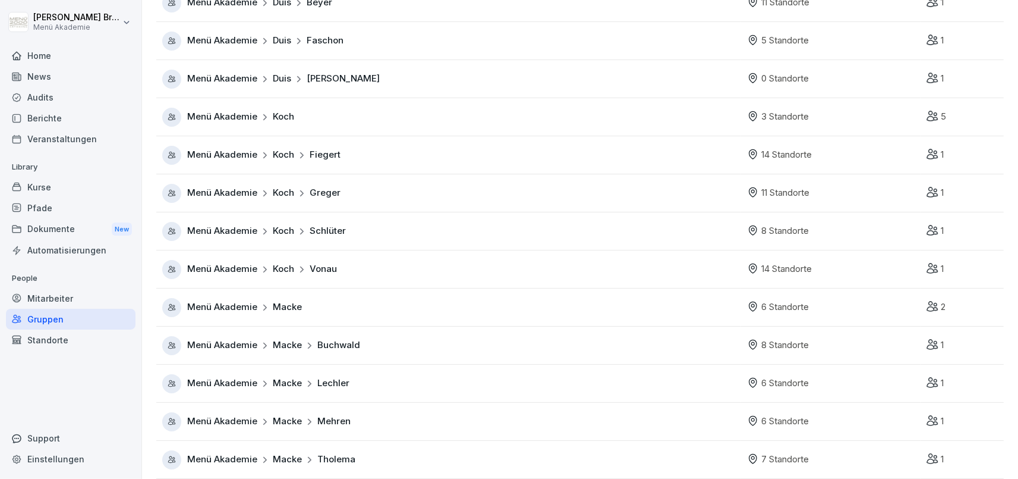
click at [45, 337] on div "Standorte" at bounding box center [71, 339] width 130 height 21
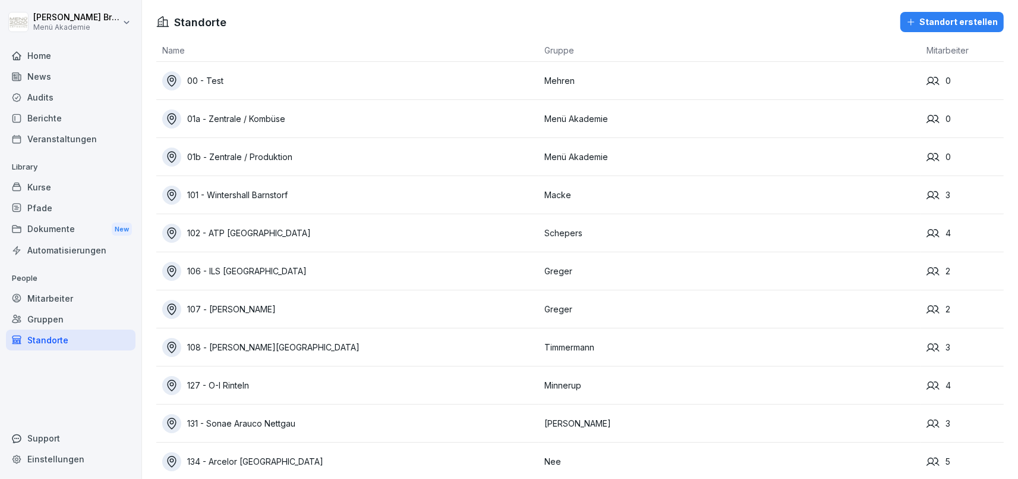
click at [51, 291] on div "Mitarbeiter" at bounding box center [71, 298] width 130 height 21
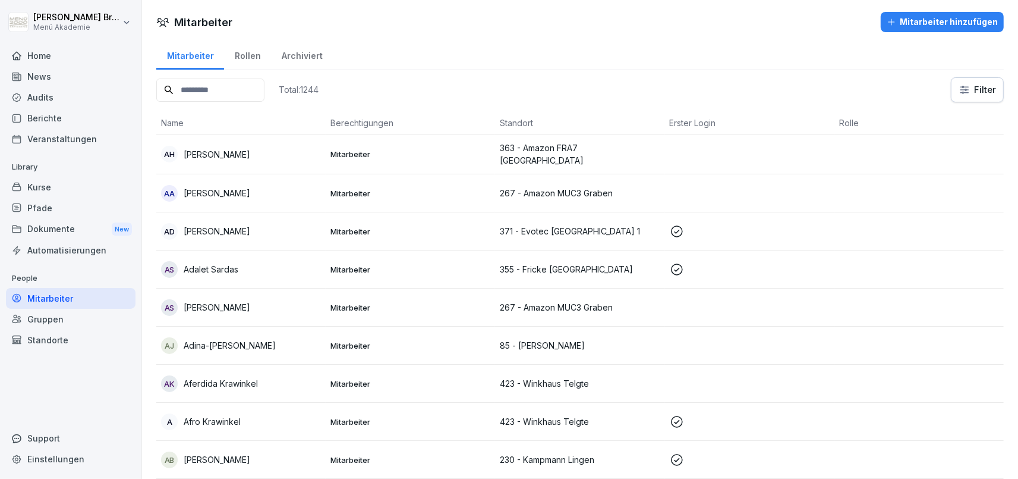
click at [81, 61] on div "Home" at bounding box center [71, 55] width 130 height 21
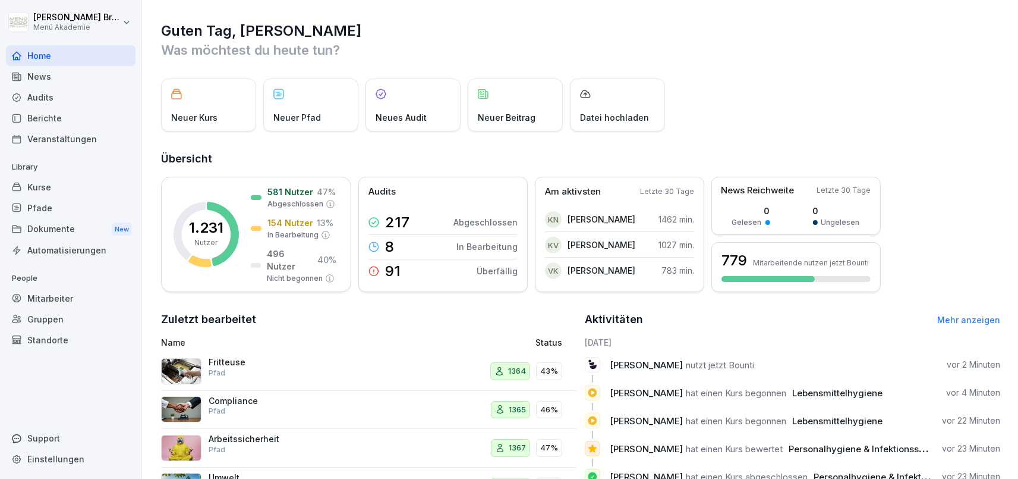
click at [55, 316] on div "Gruppen" at bounding box center [71, 319] width 130 height 21
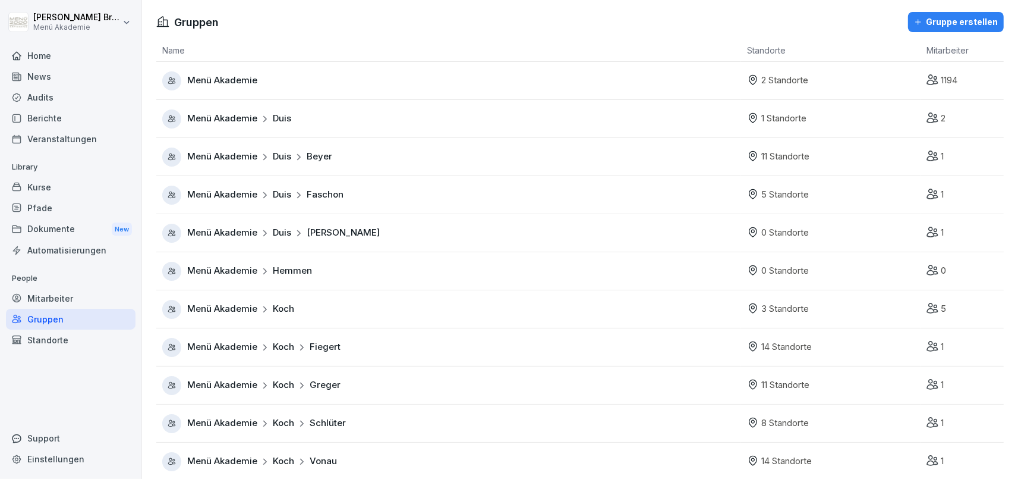
click at [306, 278] on div "Menü Akademie Hemmen" at bounding box center [451, 271] width 579 height 19
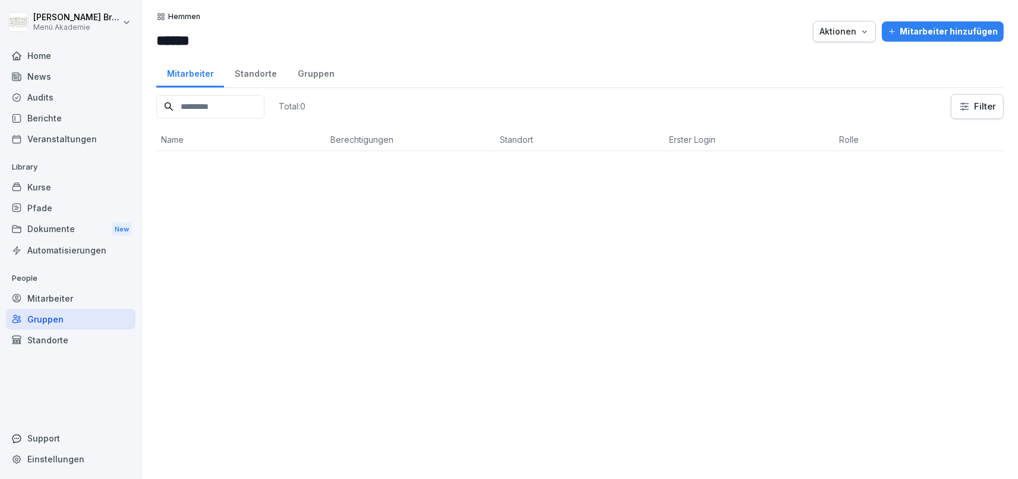
click at [841, 30] on div "Aktionen" at bounding box center [845, 31] width 50 height 13
click at [629, 87] on html "Julia Bruns Menü Akademie Home News Audits Berichte Veranstaltungen Library Kur…" at bounding box center [509, 239] width 1018 height 479
click at [224, 67] on div "Standorte" at bounding box center [255, 72] width 63 height 30
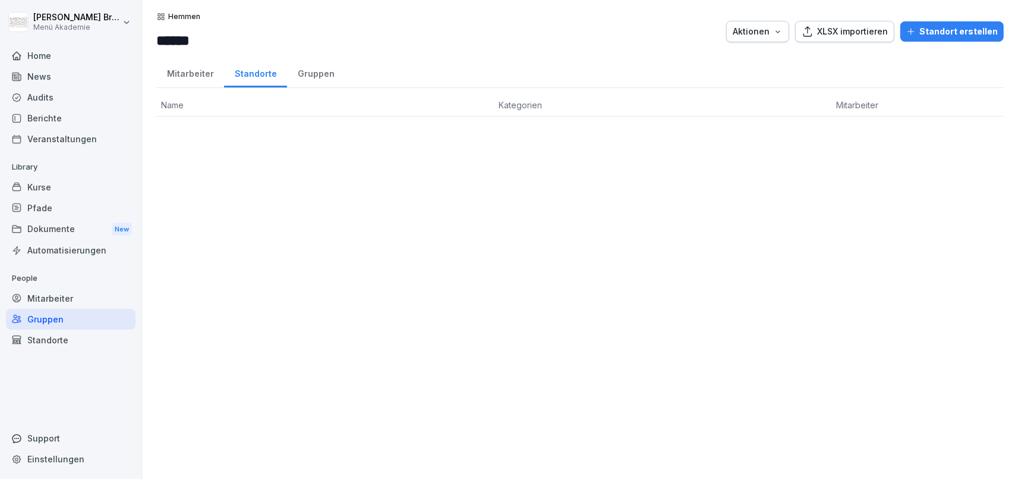
click at [172, 69] on div "Mitarbeiter" at bounding box center [190, 72] width 68 height 30
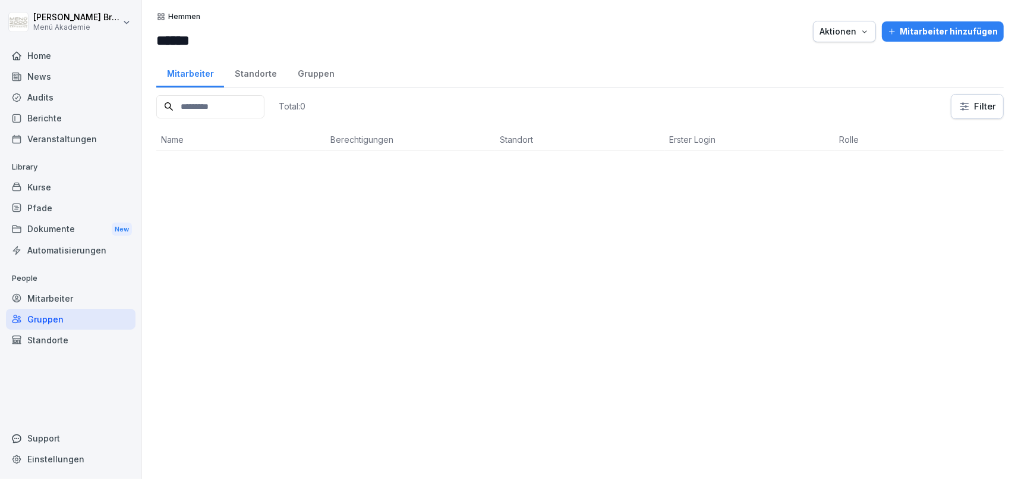
click at [970, 91] on div "Hemmen ****** Aktionen Mitarbeiter hinzufügen Mitarbeiter Standorte Gruppen Tot…" at bounding box center [580, 239] width 876 height 479
click at [861, 36] on div "Aktionen" at bounding box center [845, 31] width 50 height 13
click at [827, 84] on p "Gruppe löschen" at bounding box center [803, 79] width 63 height 11
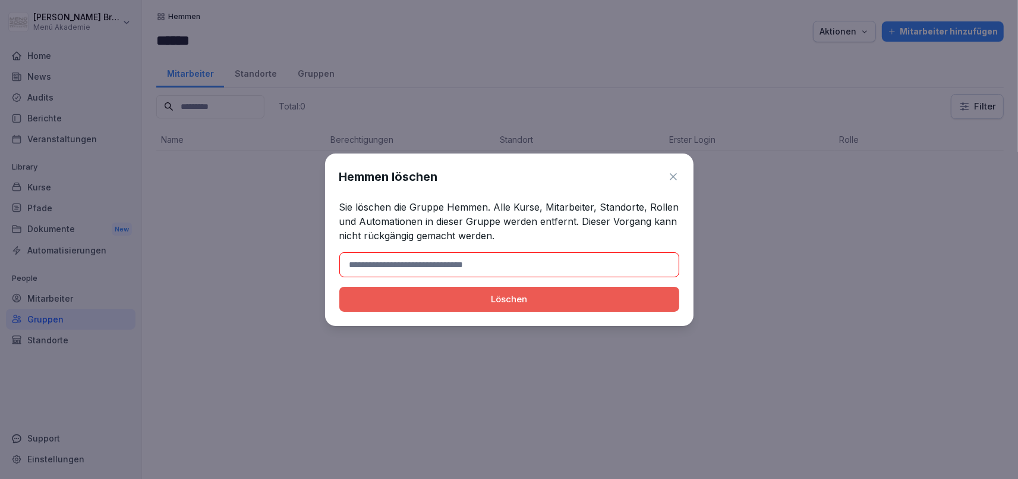
click at [539, 269] on input at bounding box center [509, 264] width 340 height 25
type input "******"
click at [527, 309] on button "Löschen" at bounding box center [509, 299] width 340 height 25
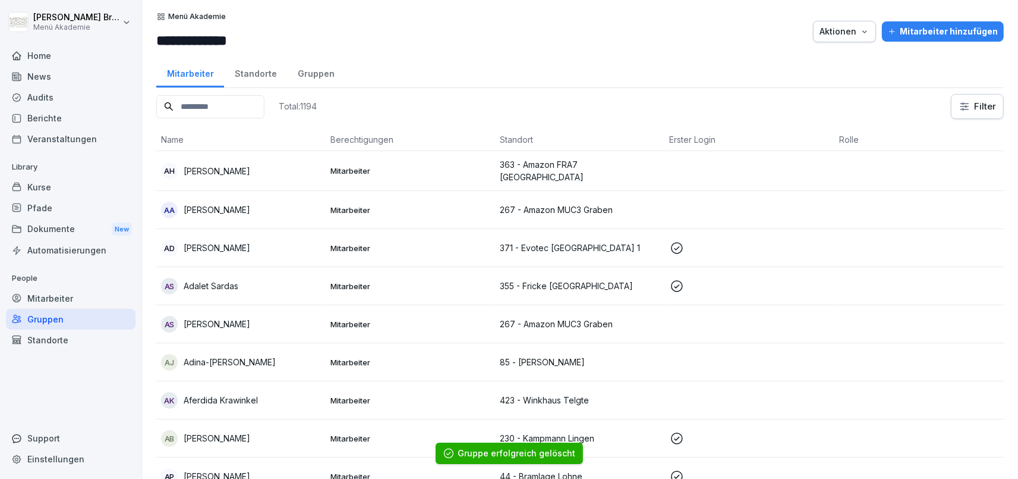
click at [51, 341] on div "Standorte" at bounding box center [71, 339] width 130 height 21
click at [66, 296] on div "Mitarbeiter" at bounding box center [71, 298] width 130 height 21
click at [64, 298] on div "Mitarbeiter" at bounding box center [71, 298] width 130 height 21
click at [53, 330] on div "Standorte" at bounding box center [71, 339] width 130 height 21
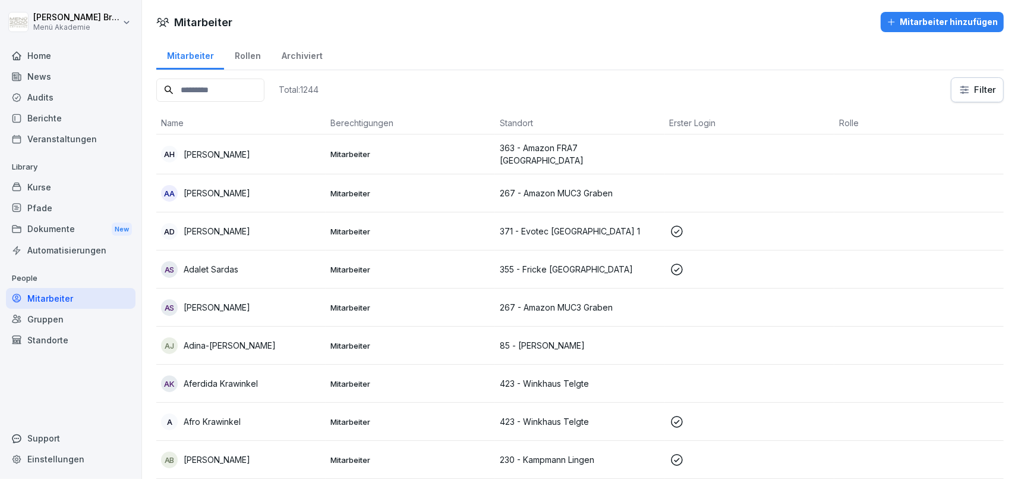
click at [62, 321] on div "Gruppen" at bounding box center [71, 319] width 130 height 21
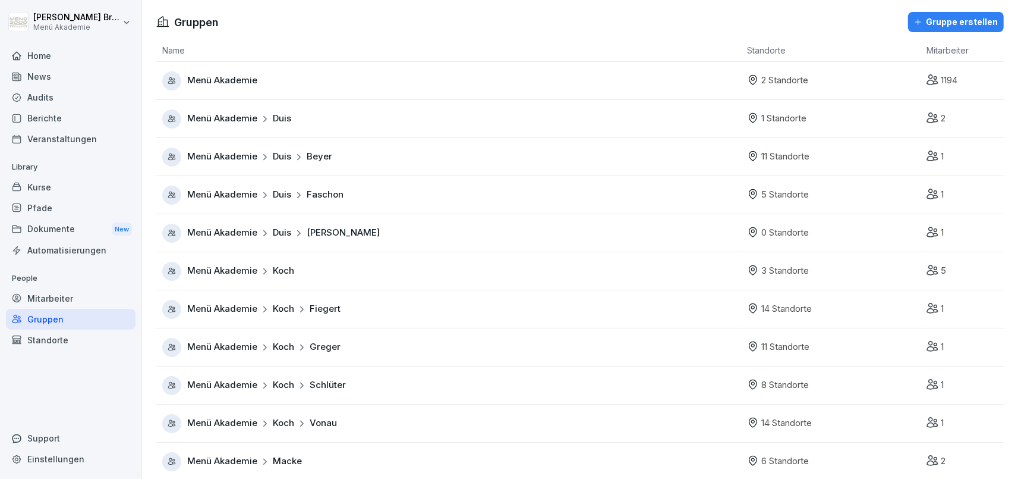
click at [978, 21] on div "Gruppe erstellen" at bounding box center [956, 21] width 84 height 13
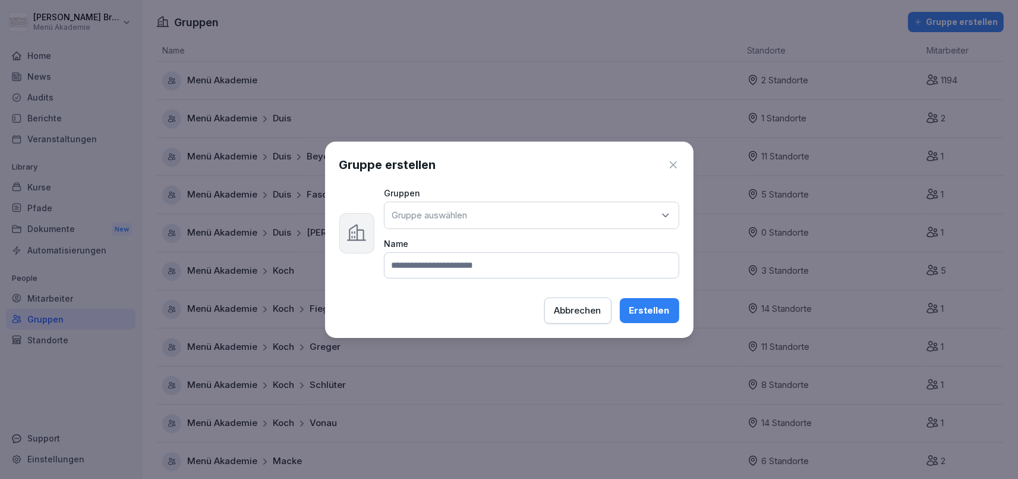
click at [514, 212] on div "Gruppe auswählen" at bounding box center [531, 215] width 295 height 27
type input "****"
click at [450, 291] on div "Macke" at bounding box center [532, 289] width 288 height 23
click at [464, 259] on input at bounding box center [531, 265] width 295 height 26
type input "******"
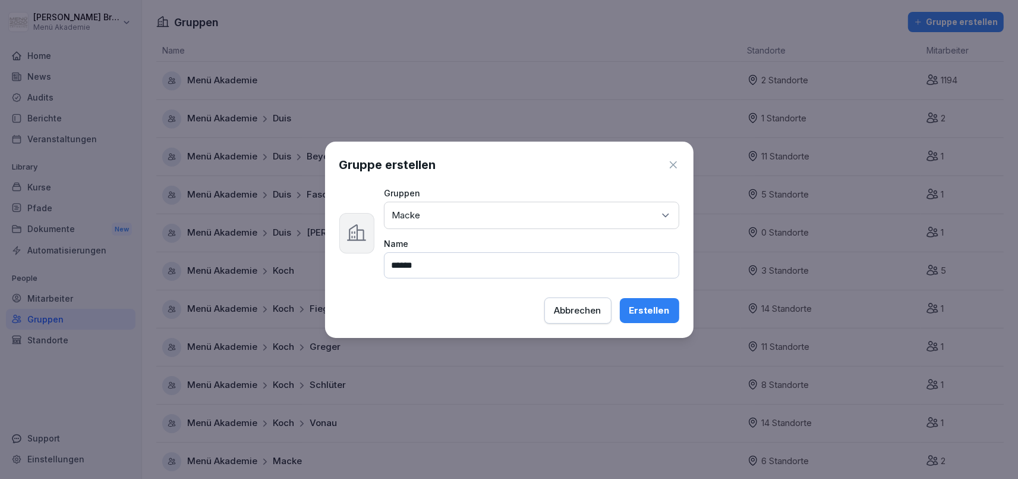
click at [634, 302] on button "Erstellen" at bounding box center [649, 310] width 59 height 25
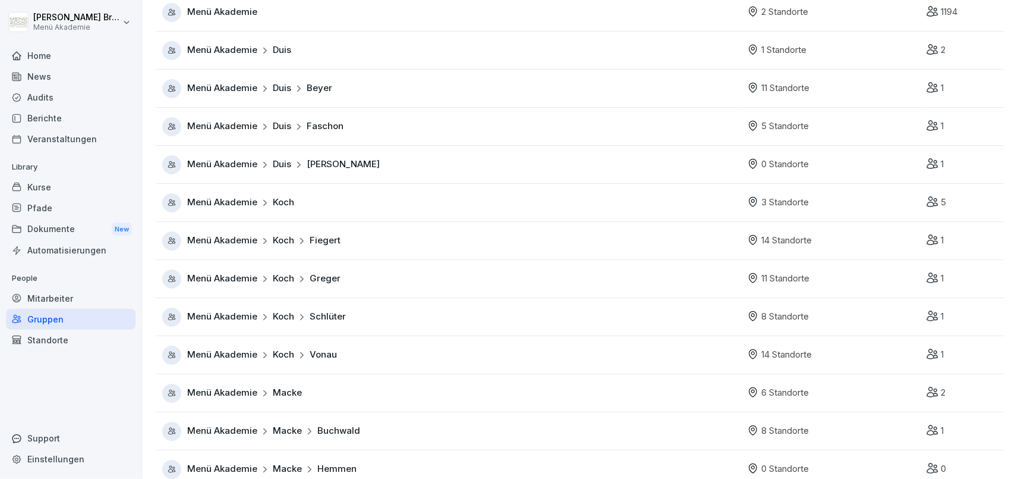
scroll to position [137, 0]
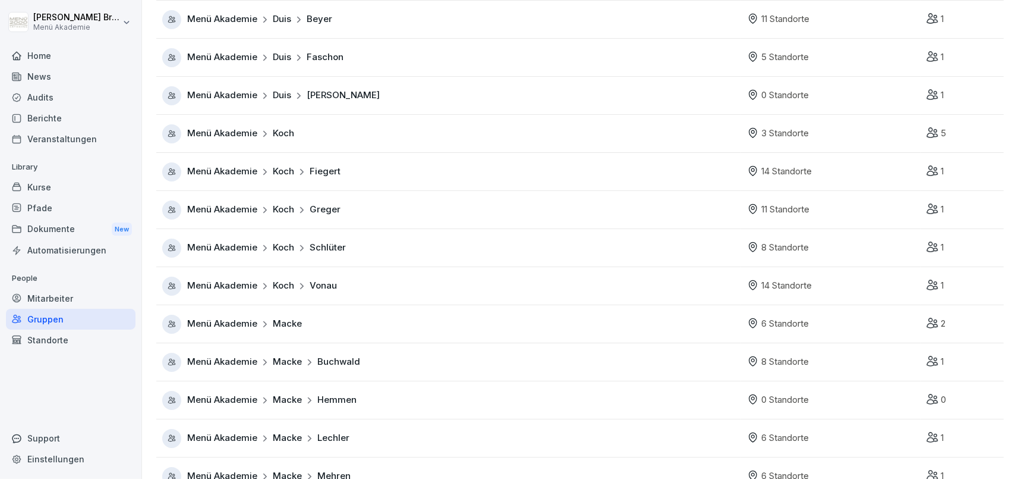
click at [219, 396] on span "Menü Akademie" at bounding box center [222, 400] width 70 height 14
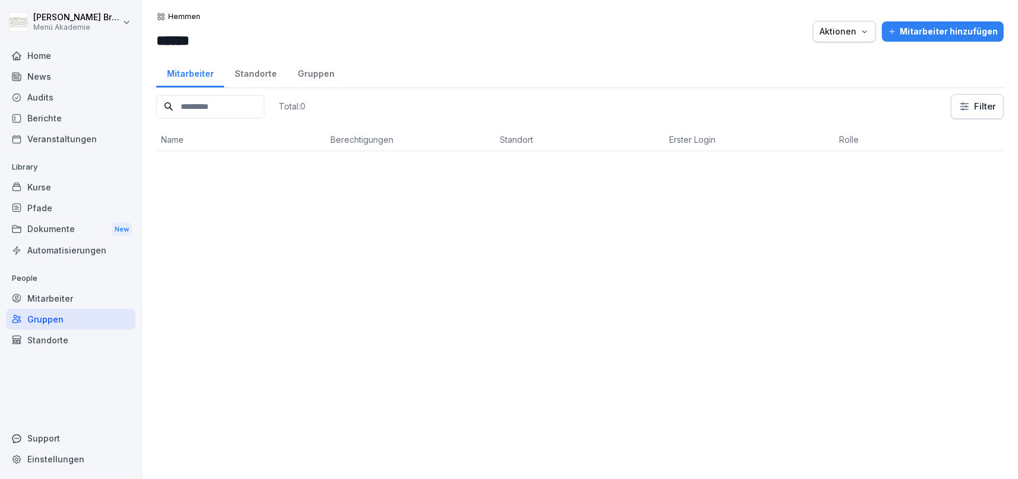
click at [73, 339] on div "Standorte" at bounding box center [71, 339] width 130 height 21
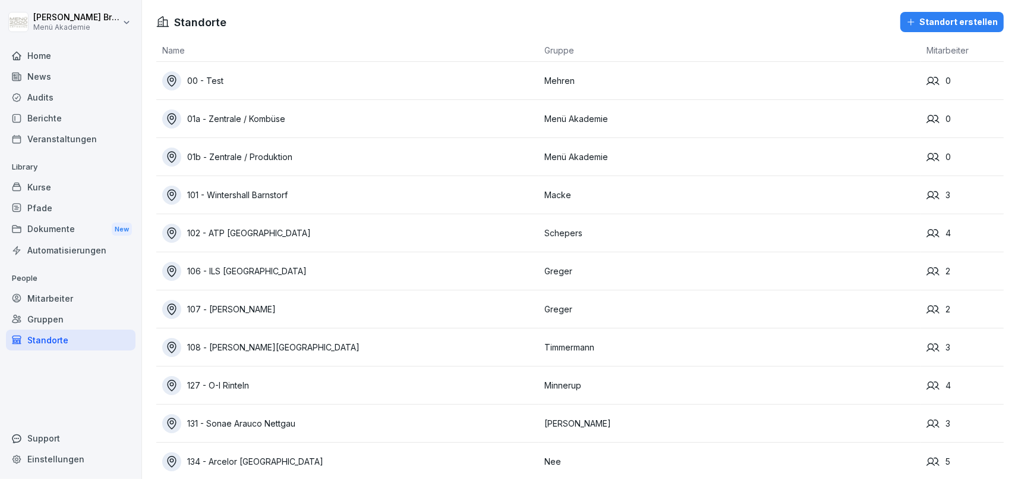
click at [245, 183] on td "101 - Wintershall Barnstorf" at bounding box center [347, 195] width 382 height 38
click at [289, 199] on div "101 - Wintershall Barnstorf" at bounding box center [350, 194] width 376 height 19
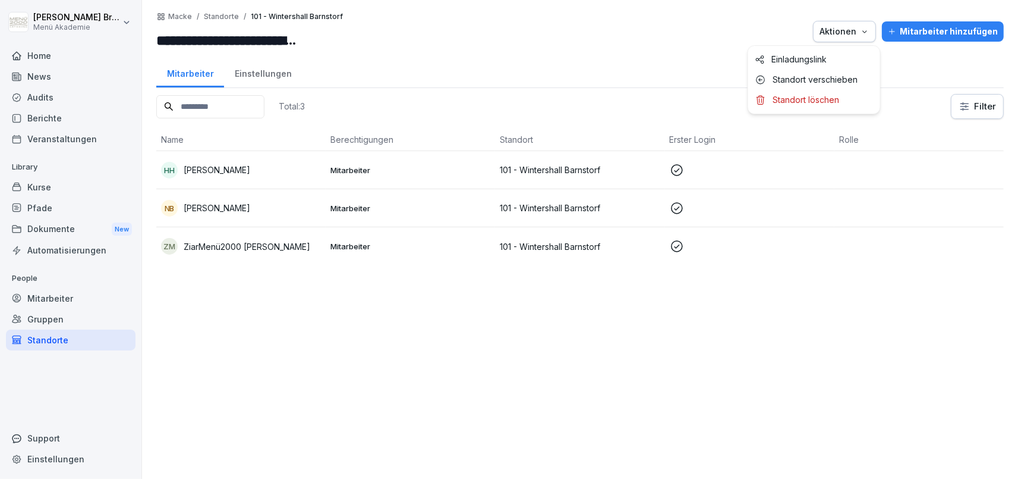
click at [860, 35] on div "Aktionen" at bounding box center [845, 31] width 50 height 13
click at [854, 80] on p "Standort verschieben" at bounding box center [815, 79] width 85 height 11
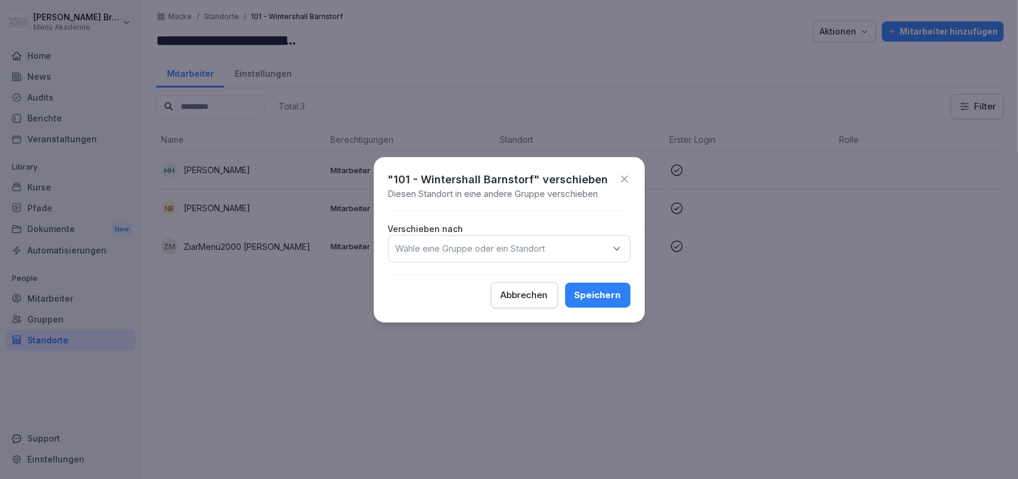
click at [527, 249] on p "Wähle eine Gruppe oder ein Standort" at bounding box center [471, 249] width 150 height 12
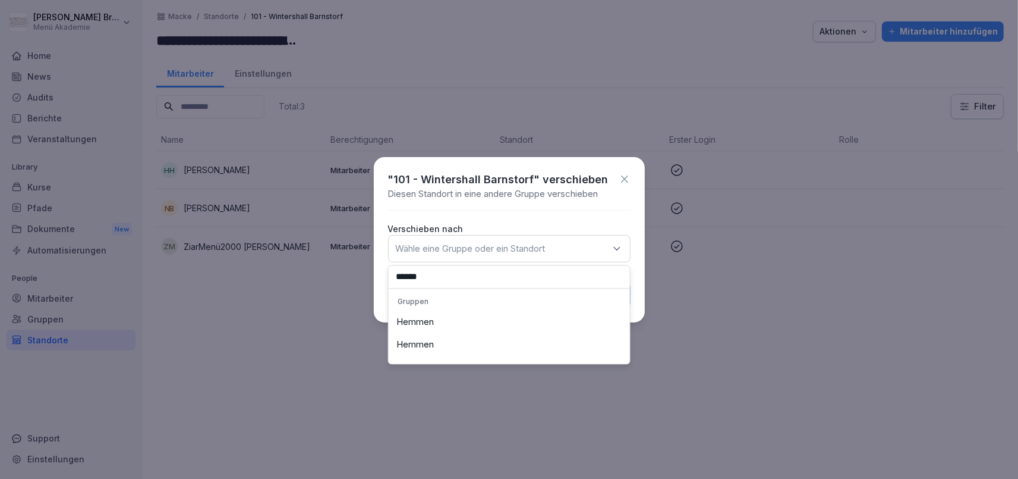
type input "******"
click at [462, 314] on div "Hemmen" at bounding box center [509, 322] width 235 height 23
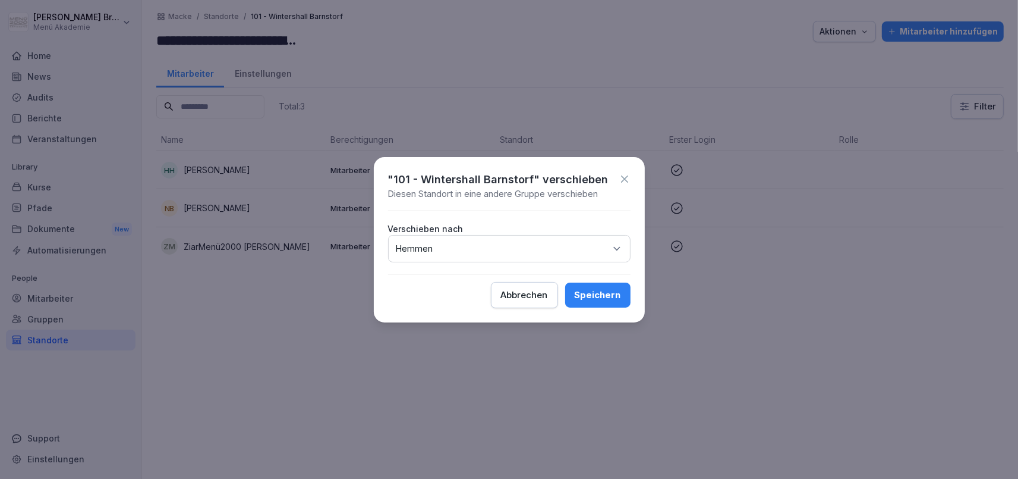
click at [525, 299] on div "Abbrechen" at bounding box center [524, 294] width 47 height 13
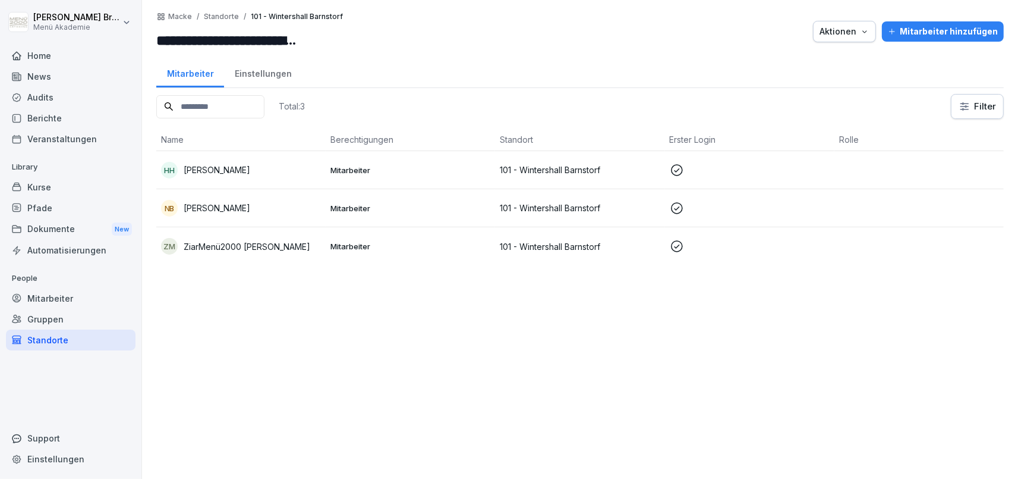
click at [67, 319] on div "Gruppen" at bounding box center [71, 319] width 130 height 21
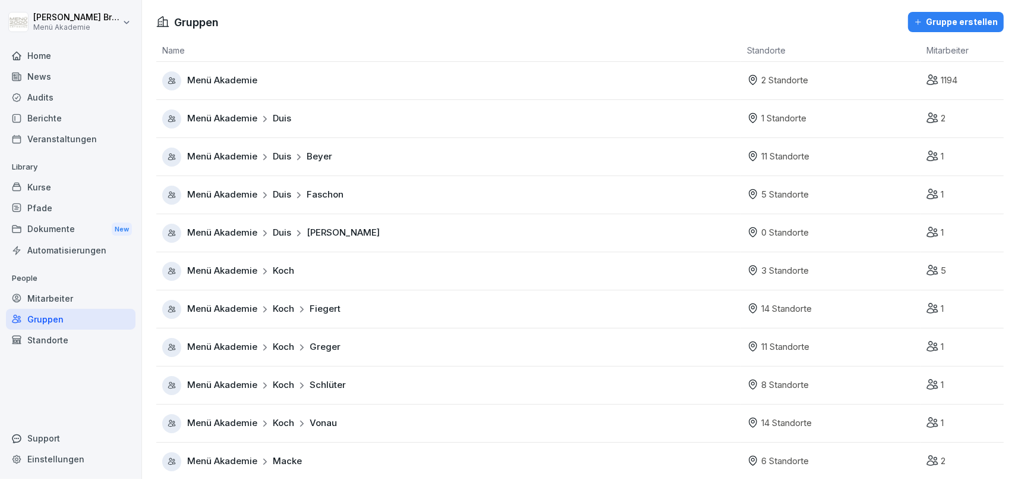
scroll to position [298, 0]
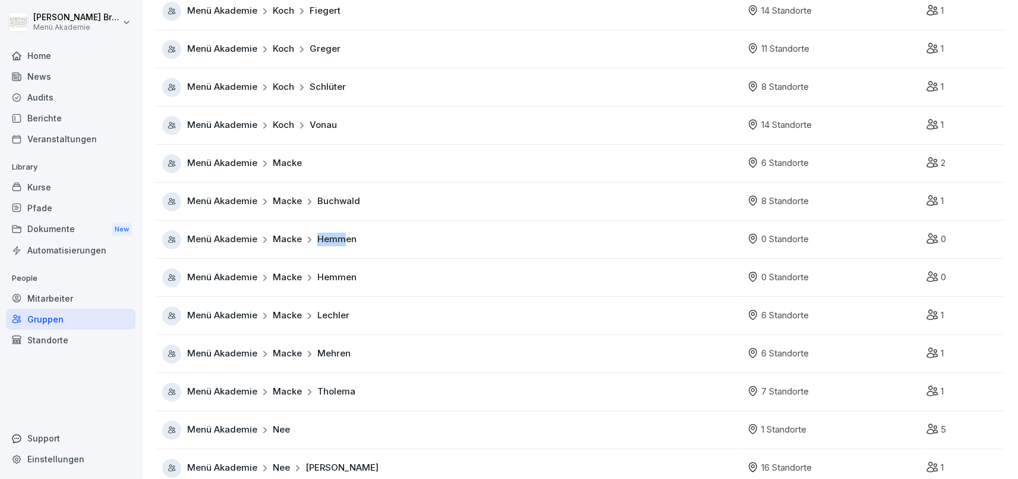
click at [228, 246] on div "Menü Akademie Macke Hemmen" at bounding box center [451, 239] width 579 height 19
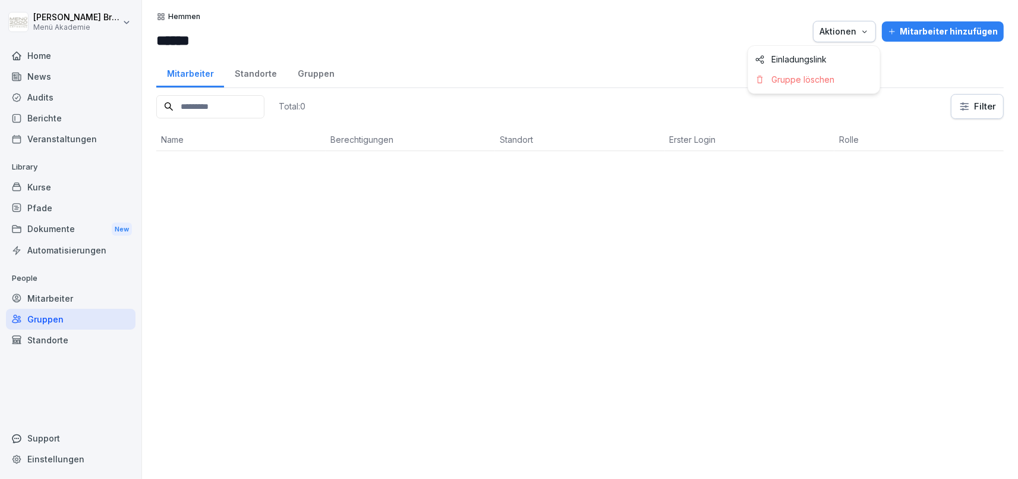
click at [820, 30] on button "Aktionen" at bounding box center [844, 31] width 63 height 21
click at [805, 75] on p "Gruppe löschen" at bounding box center [803, 79] width 63 height 11
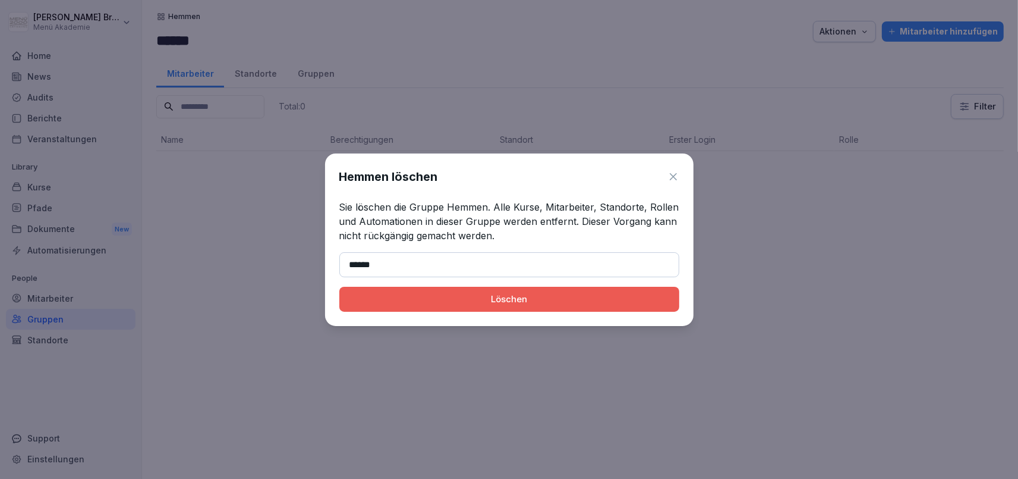
type input "******"
click at [499, 301] on div "Löschen" at bounding box center [509, 298] width 321 height 13
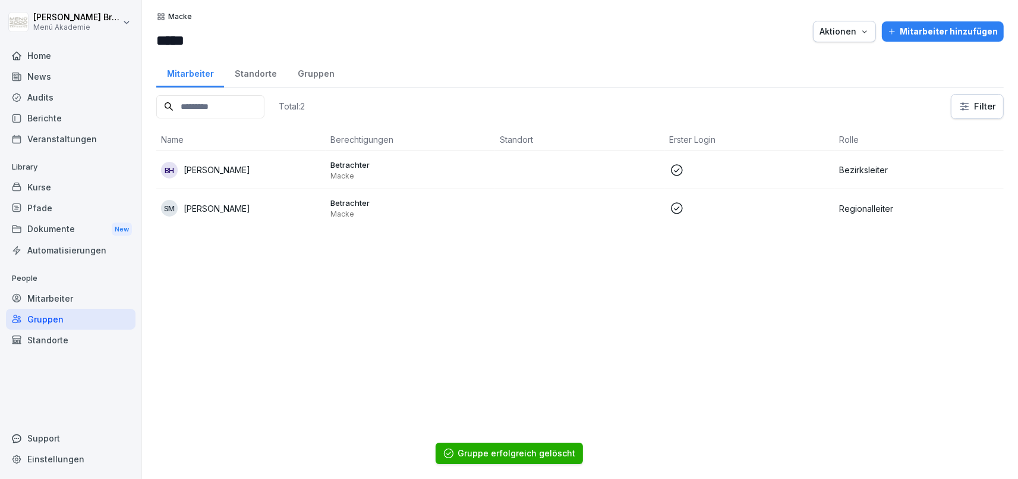
click at [232, 166] on p "[PERSON_NAME]" at bounding box center [217, 169] width 67 height 12
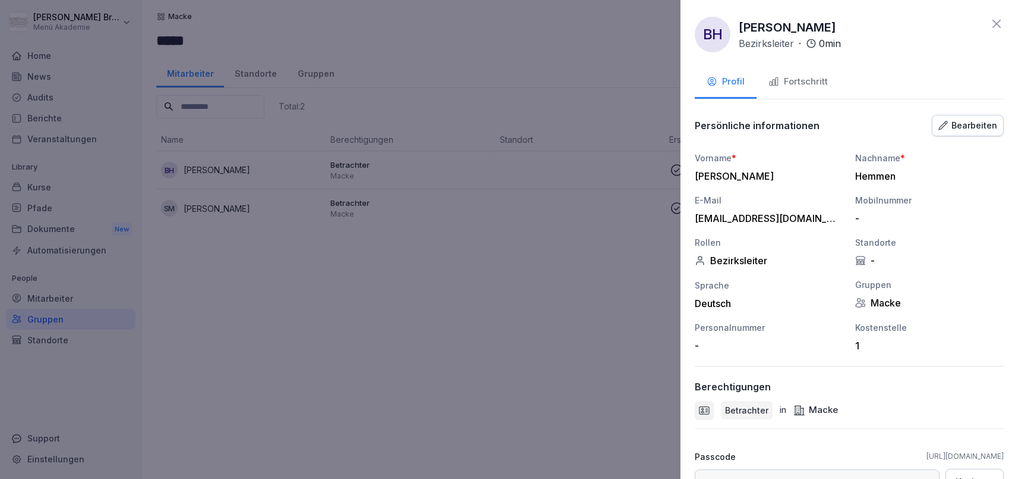
click at [948, 129] on icon "button" at bounding box center [944, 126] width 10 height 10
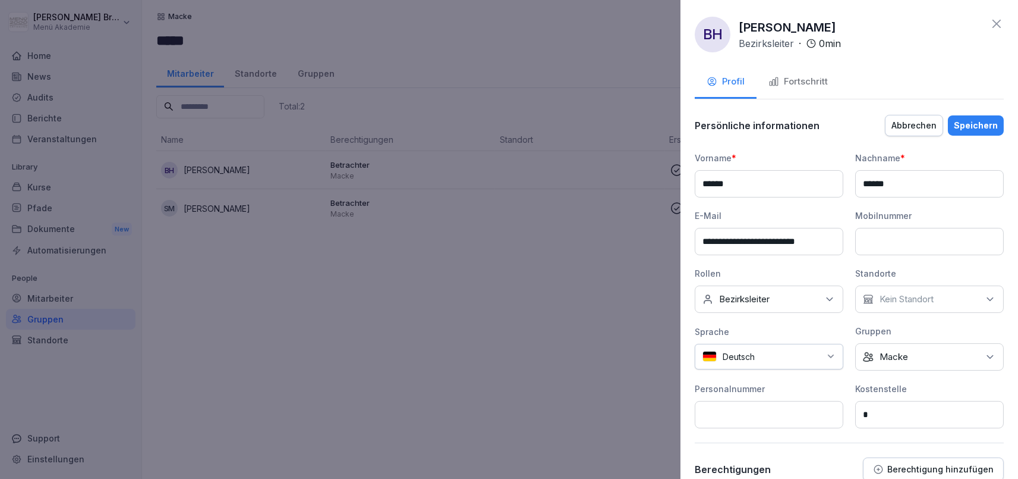
scroll to position [258, 0]
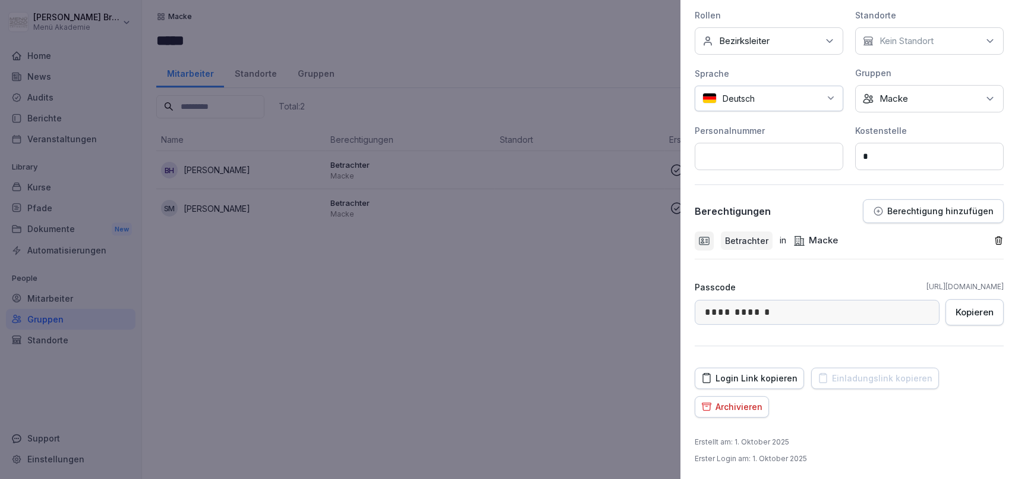
click at [945, 212] on p "Berechtigung hinzufügen" at bounding box center [940, 211] width 106 height 10
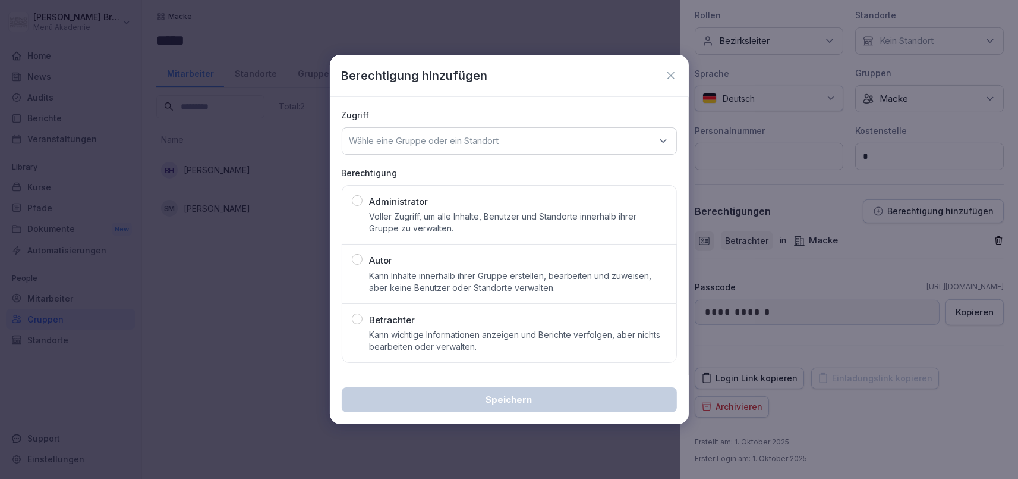
click at [456, 136] on p "Wähle eine Gruppe oder ein Standort" at bounding box center [425, 141] width 150 height 12
type input "****"
click at [388, 230] on div "Hemmen" at bounding box center [509, 237] width 328 height 23
click at [392, 326] on div "Betrachter Kann wichtige Informationen anzeigen und Berichte verfolgen, aber ni…" at bounding box center [518, 333] width 297 height 40
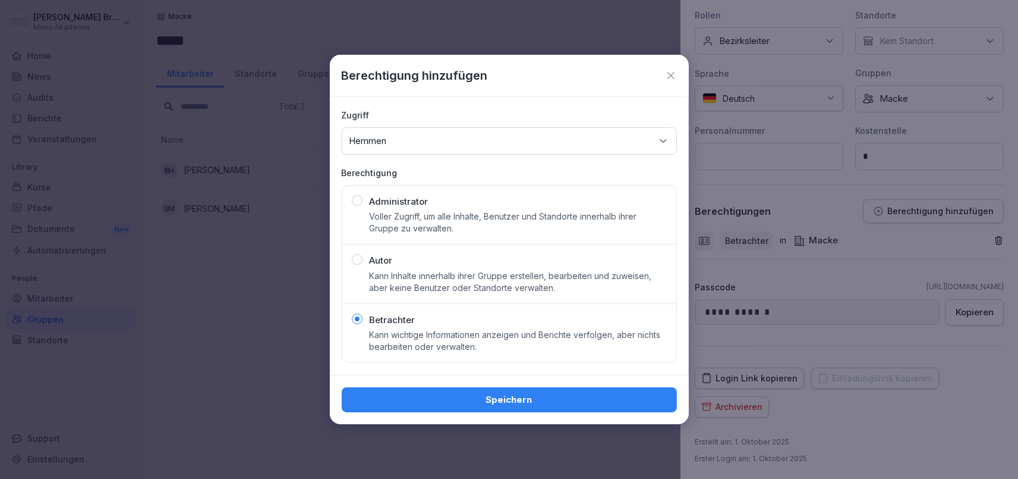
click at [462, 408] on button "Speichern" at bounding box center [509, 399] width 335 height 25
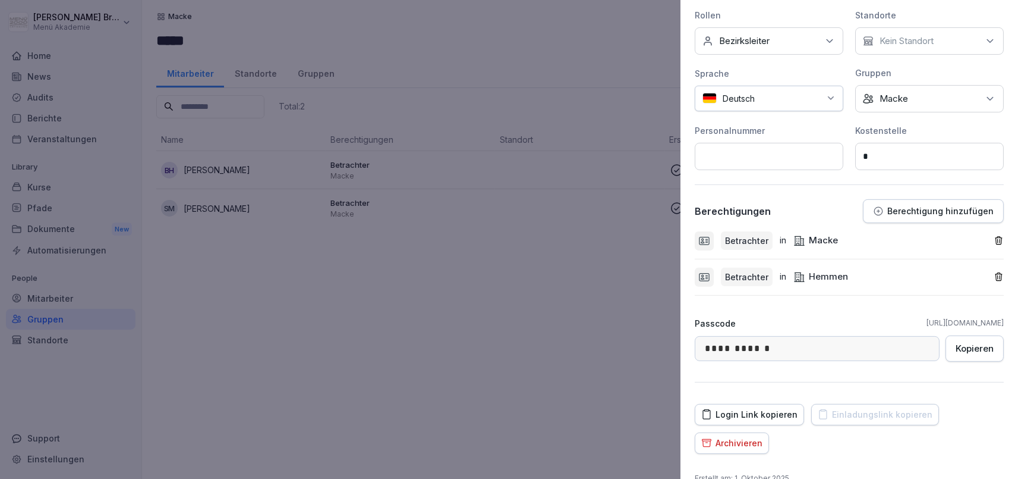
click at [1000, 237] on icon "button" at bounding box center [999, 241] width 7 height 8
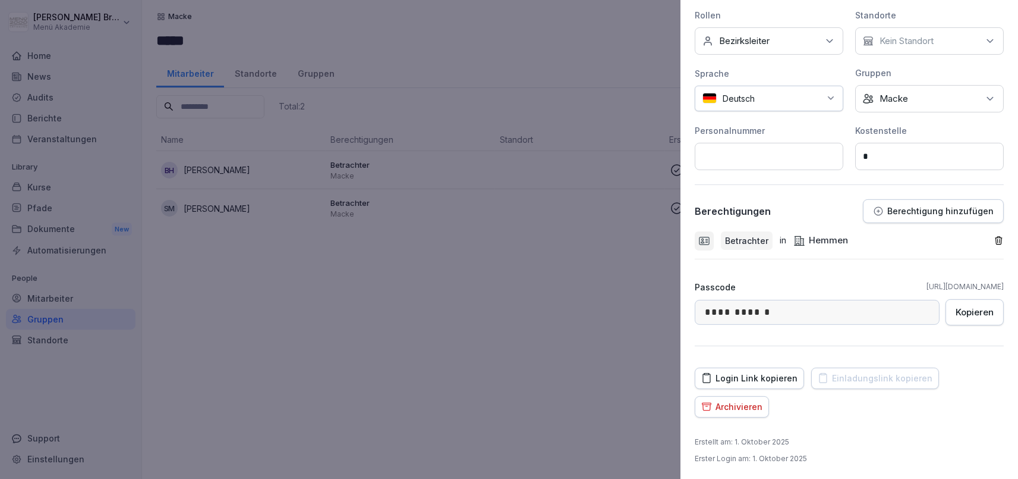
click at [461, 261] on div at bounding box center [509, 239] width 1018 height 479
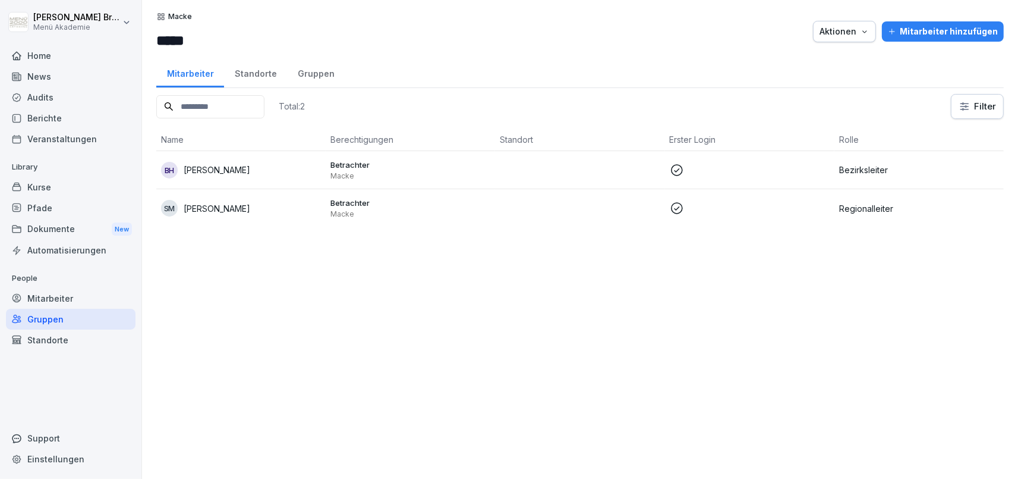
click at [261, 169] on div "BH Bianca Hemmen" at bounding box center [241, 170] width 160 height 17
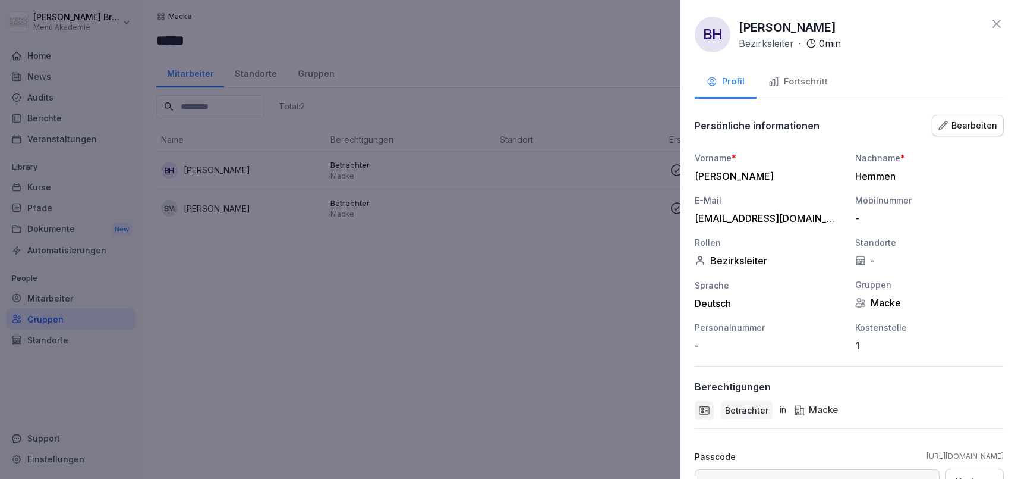
click at [968, 115] on button "Bearbeiten" at bounding box center [968, 125] width 72 height 21
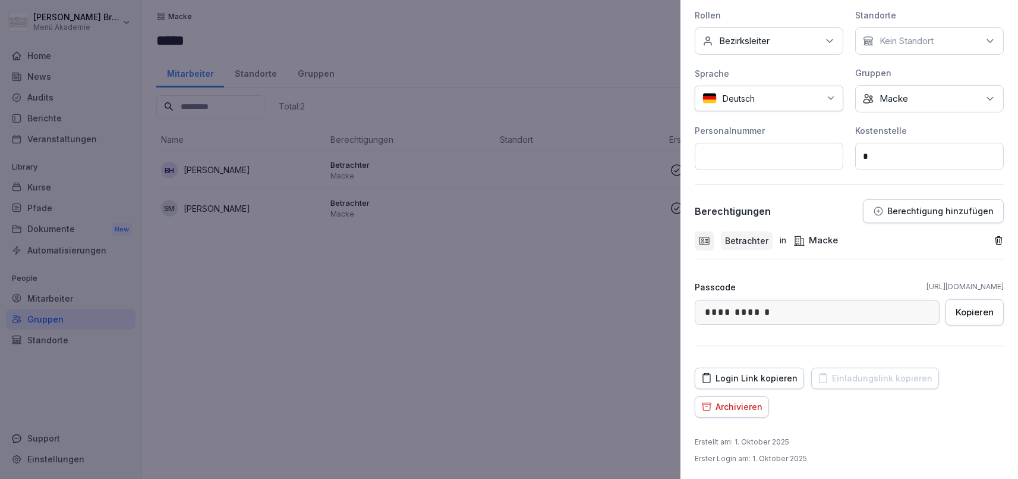
click at [949, 219] on button "Berechtigung hinzufügen" at bounding box center [933, 211] width 141 height 24
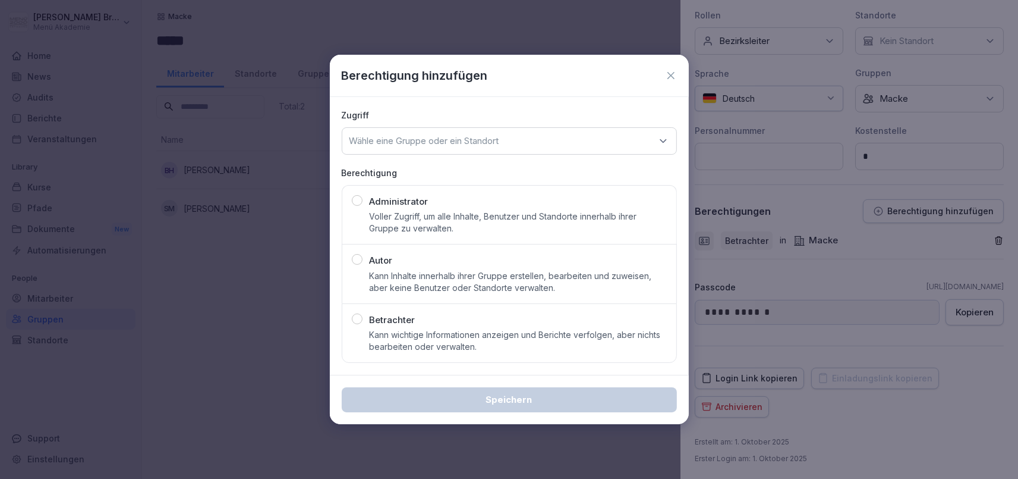
click at [496, 139] on p "Wähle eine Gruppe oder ein Standort" at bounding box center [425, 141] width 150 height 12
type input "*****"
click at [352, 220] on div "Hemmen" at bounding box center [509, 214] width 328 height 23
click at [381, 320] on p "Betrachter" at bounding box center [393, 320] width 46 height 14
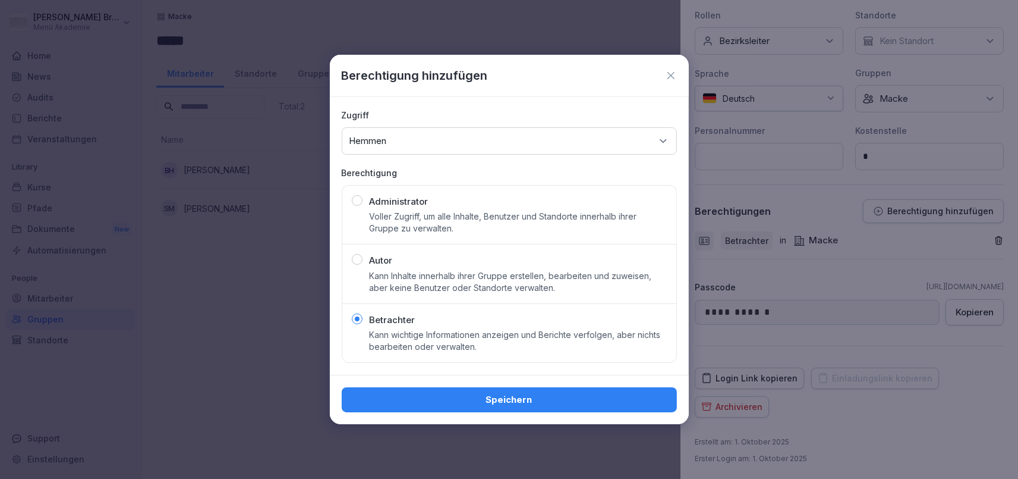
click at [436, 396] on div "Speichern" at bounding box center [509, 399] width 316 height 13
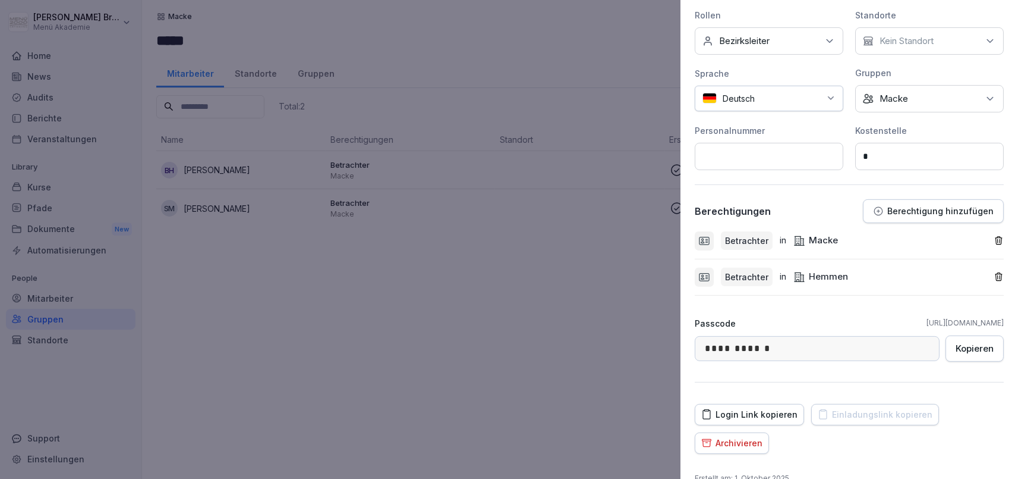
scroll to position [0, 0]
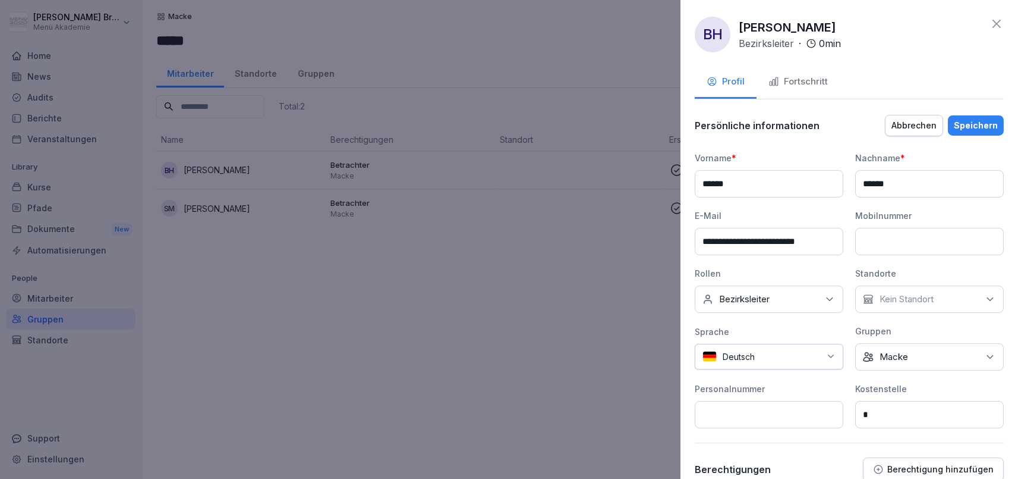
click at [990, 122] on div "Speichern" at bounding box center [976, 125] width 44 height 13
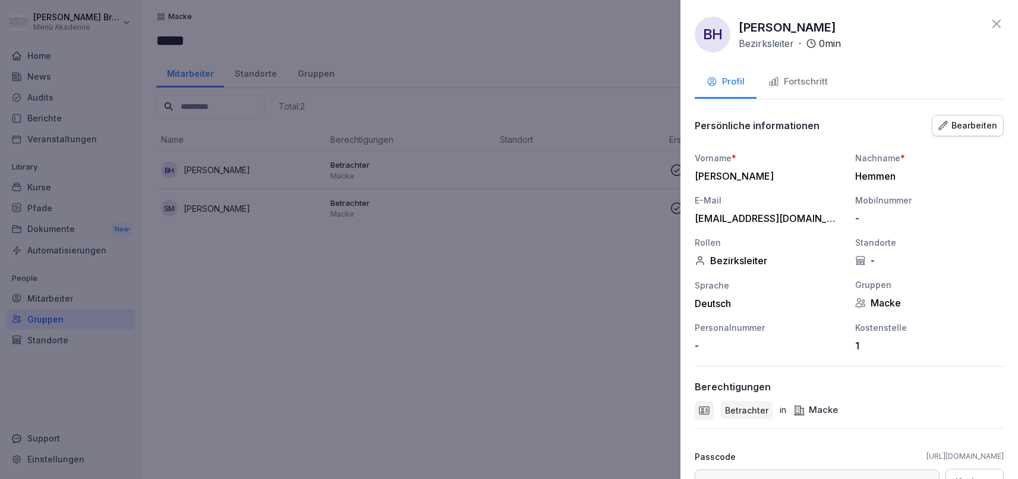
click at [543, 282] on div at bounding box center [509, 239] width 1018 height 479
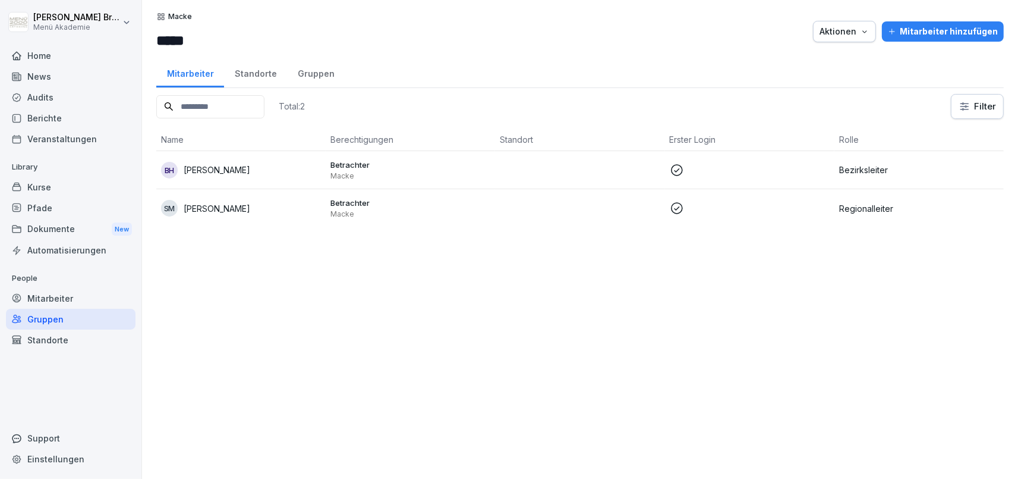
click at [23, 314] on div "Gruppen" at bounding box center [71, 319] width 130 height 21
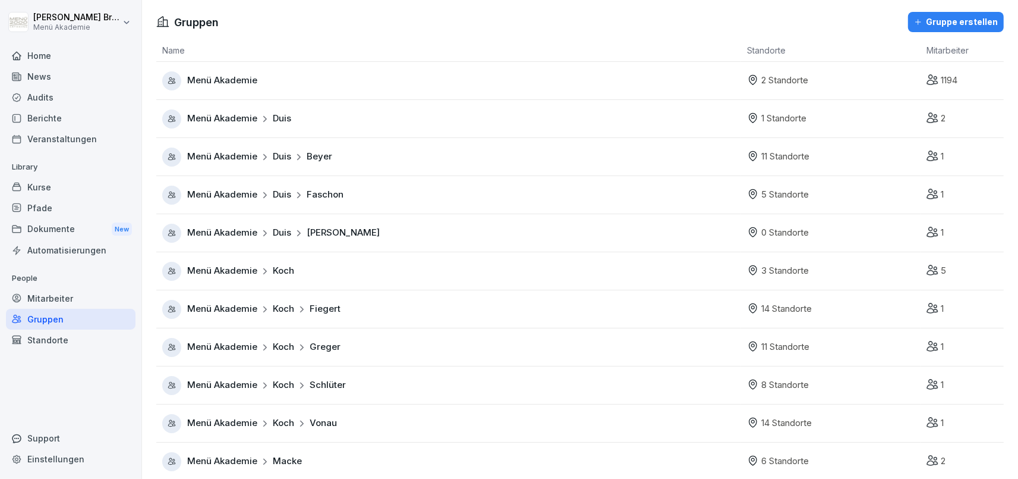
click at [429, 265] on div "Menü Akademie Koch" at bounding box center [451, 271] width 579 height 19
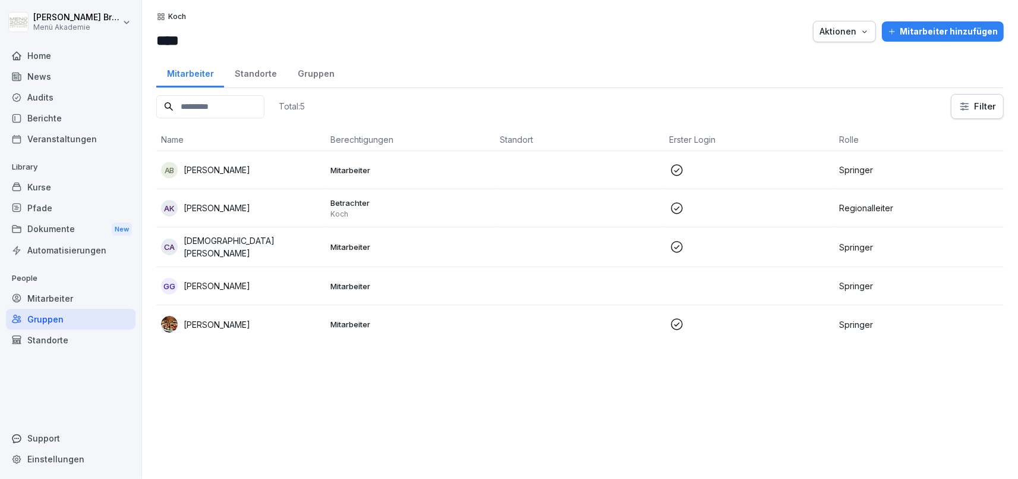
click at [44, 317] on div "Gruppen" at bounding box center [71, 319] width 130 height 21
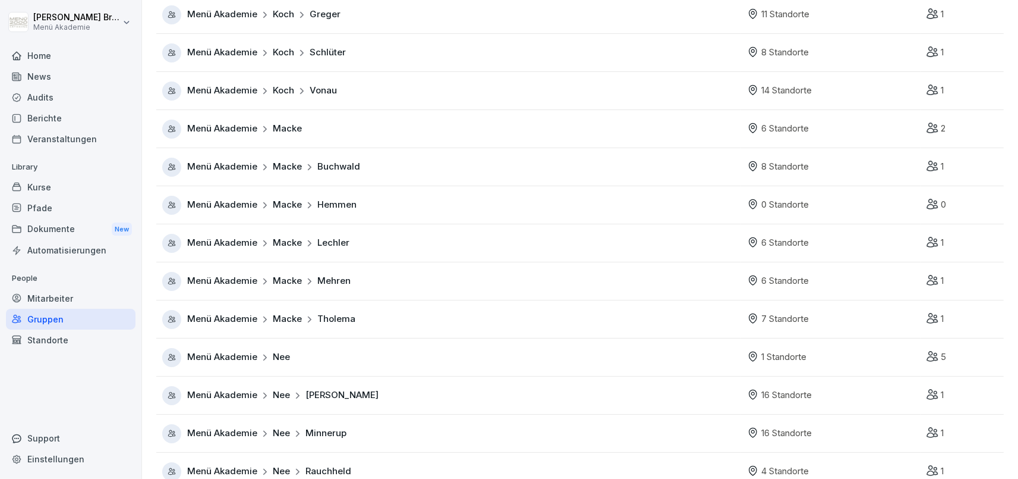
scroll to position [343, 0]
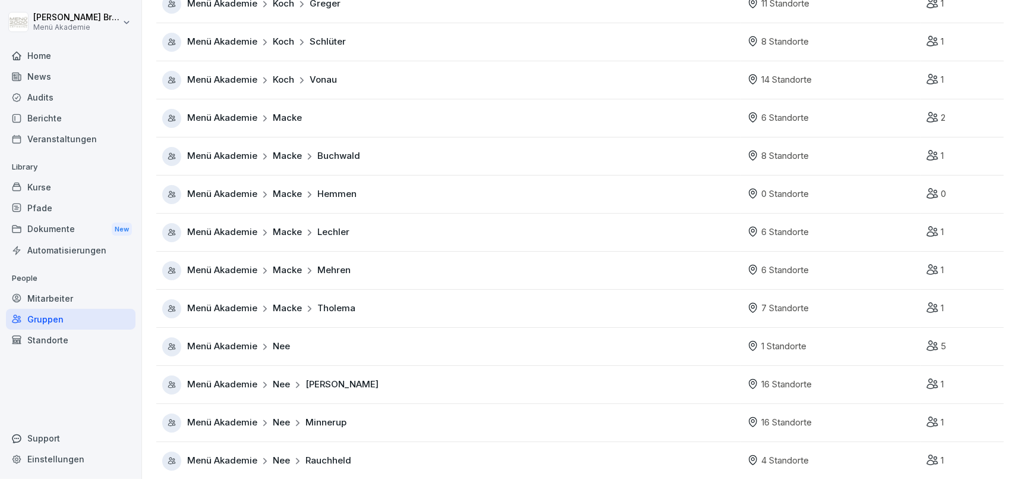
click at [231, 199] on span "Menü Akademie" at bounding box center [222, 194] width 70 height 14
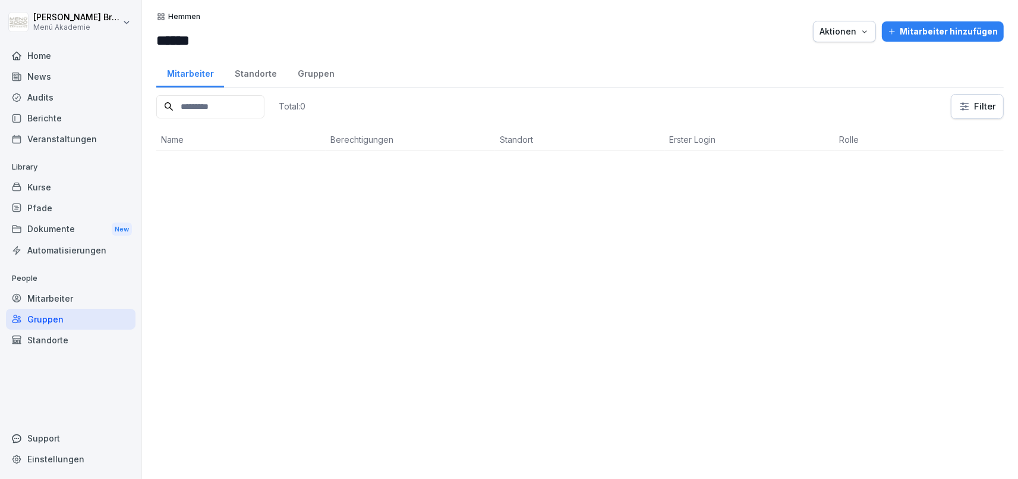
click at [250, 73] on div "Standorte" at bounding box center [255, 72] width 63 height 30
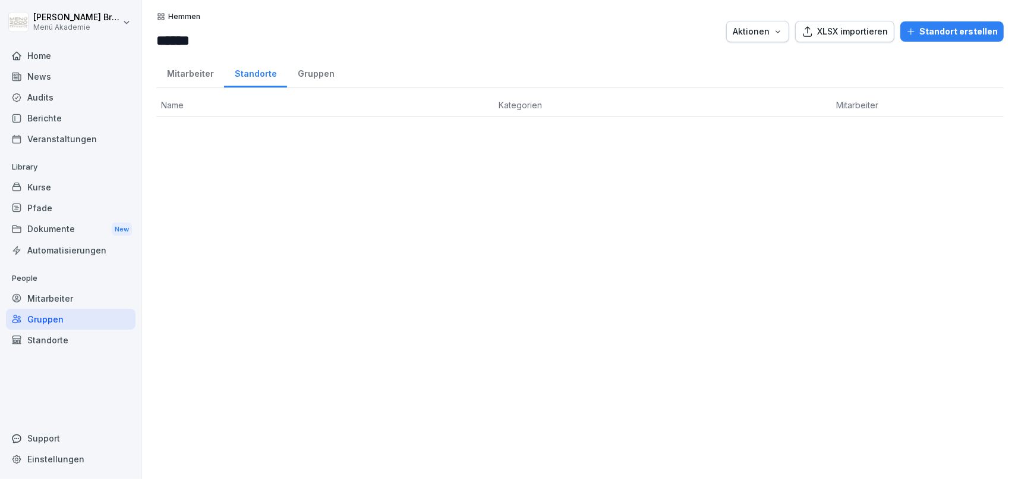
click at [188, 75] on div "Mitarbeiter" at bounding box center [190, 72] width 68 height 30
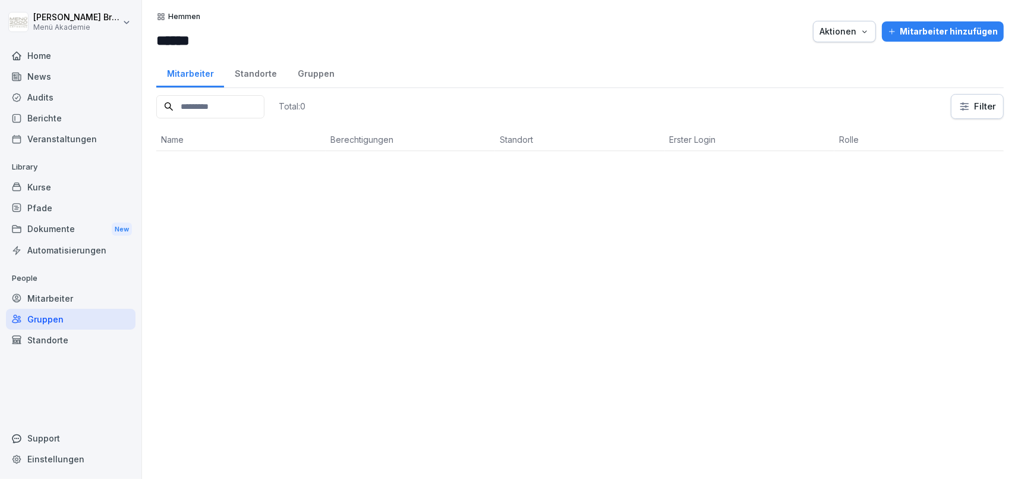
click at [82, 348] on div "Standorte" at bounding box center [71, 339] width 130 height 21
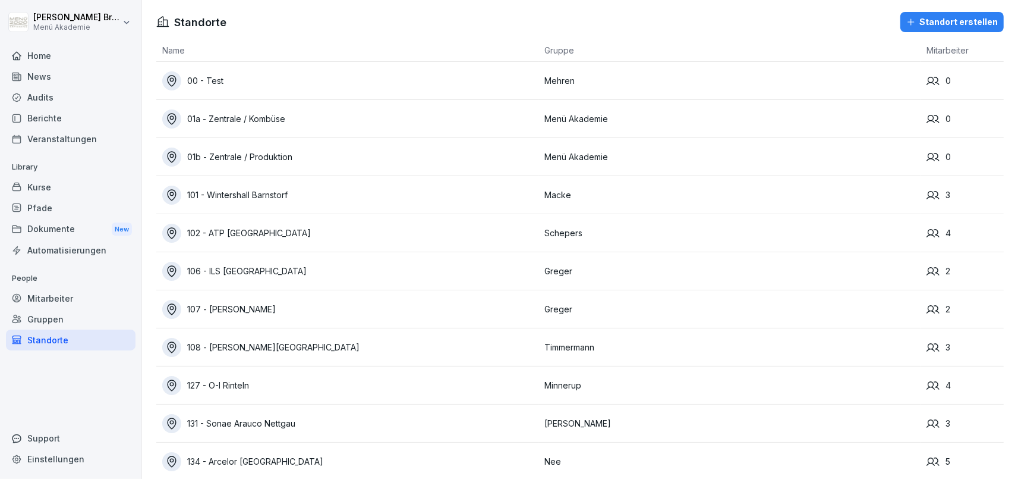
click at [69, 282] on p "People" at bounding box center [71, 278] width 130 height 19
click at [73, 292] on div "Mitarbeiter" at bounding box center [71, 298] width 130 height 21
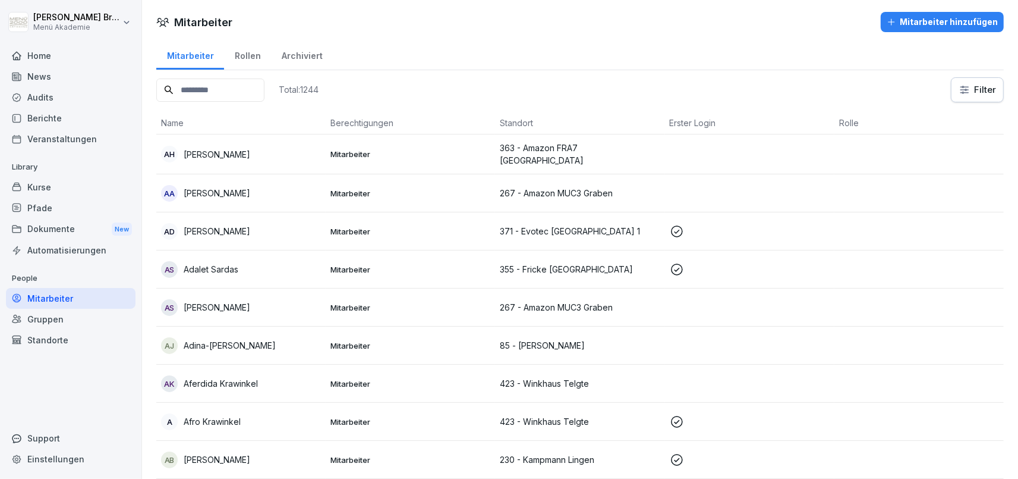
scroll to position [5520, 0]
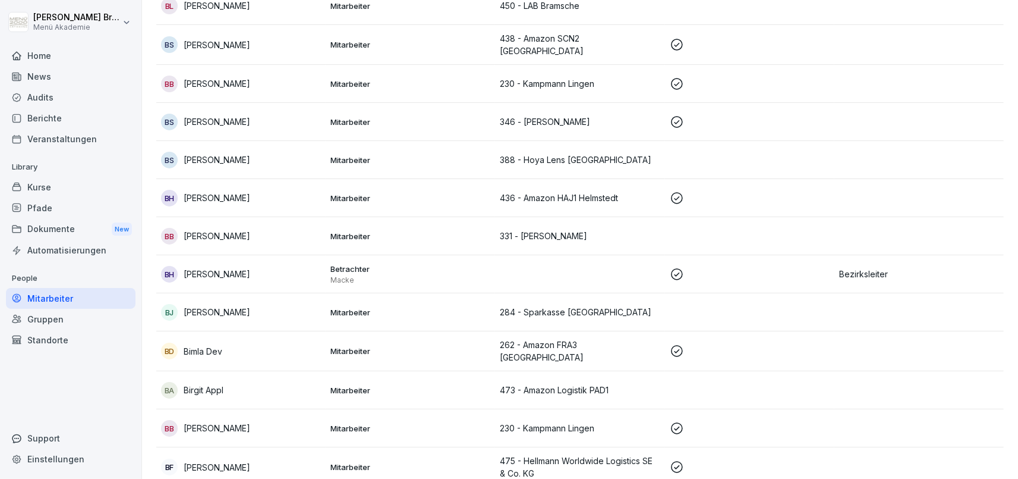
click at [248, 266] on div "BH Bianca Hemmen" at bounding box center [241, 274] width 160 height 17
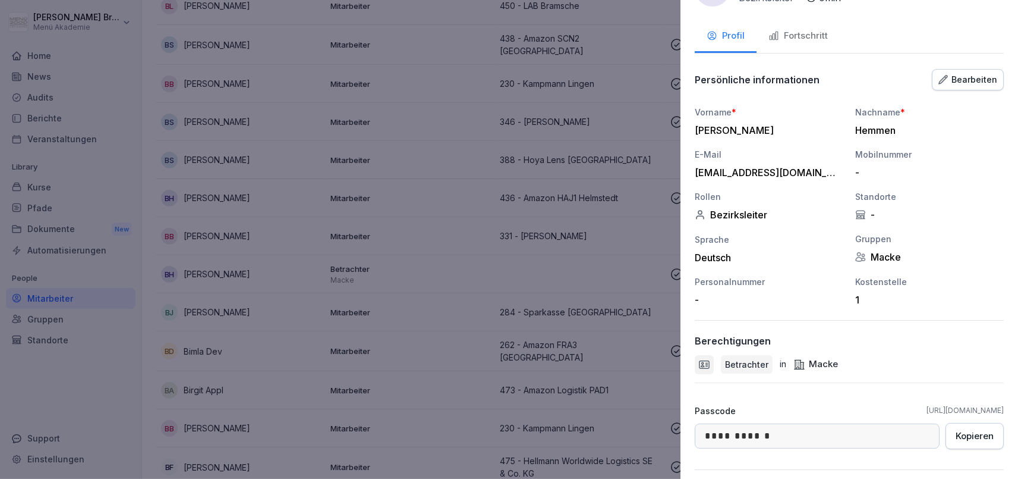
scroll to position [68, 0]
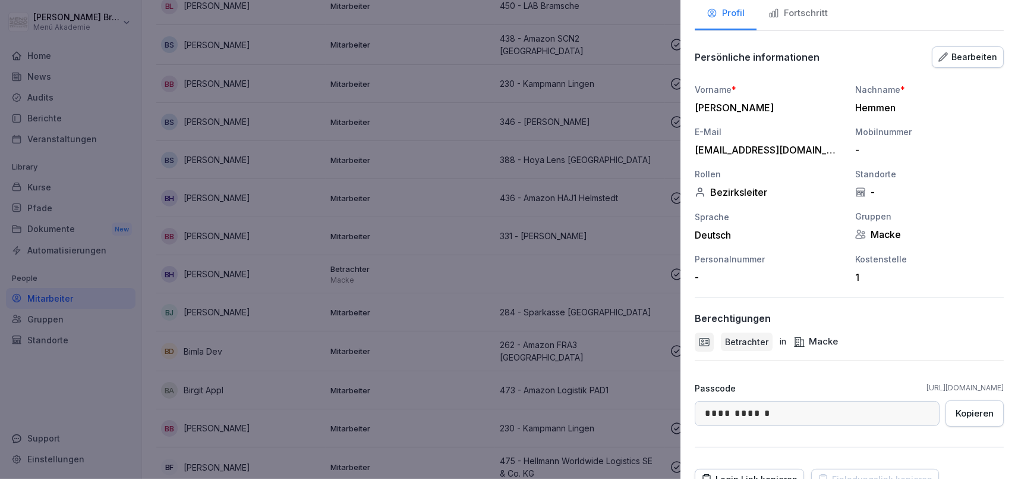
click at [975, 61] on div "Bearbeiten" at bounding box center [968, 57] width 59 height 13
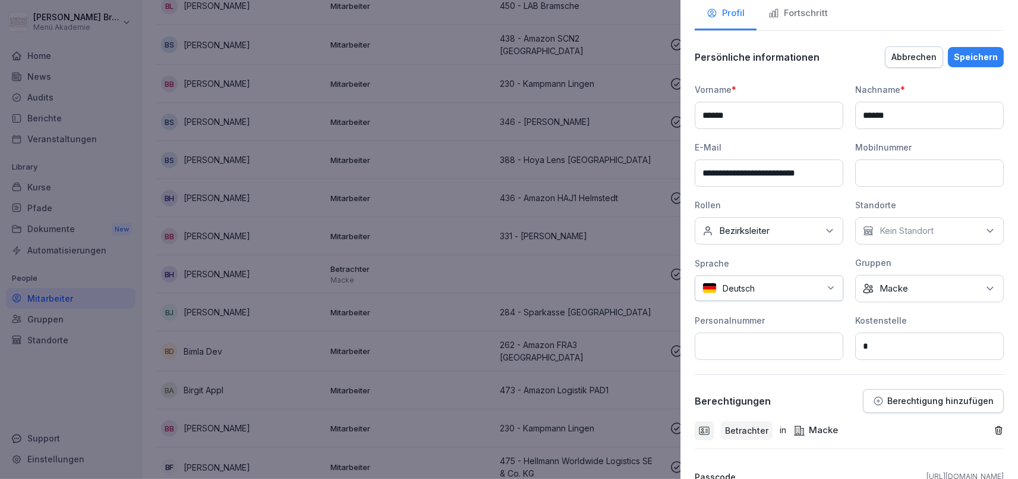
click at [926, 393] on button "Berechtigung hinzufügen" at bounding box center [933, 401] width 141 height 24
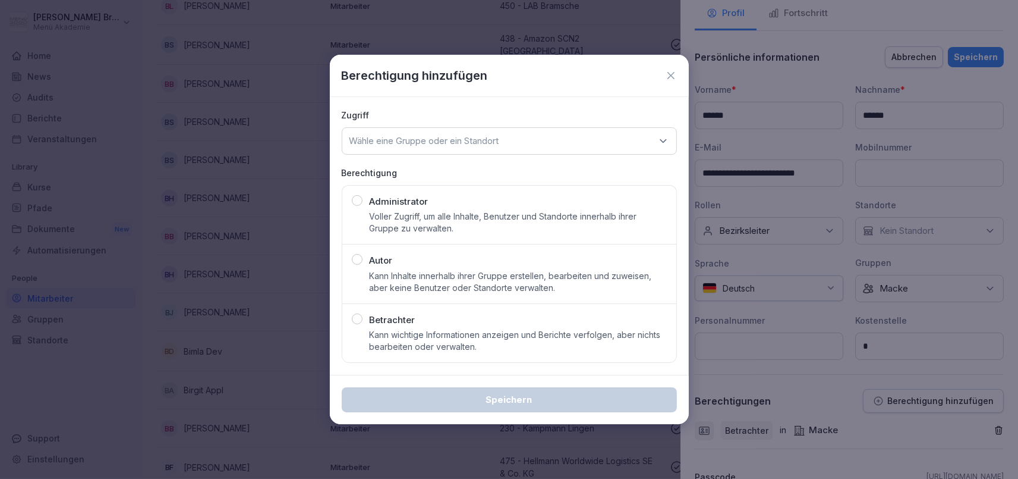
click at [476, 141] on p "Wähle eine Gruppe oder ein Standort" at bounding box center [425, 141] width 150 height 12
type input "****"
click at [433, 221] on div "Hemmen" at bounding box center [509, 214] width 328 height 23
click at [402, 319] on p "Betrachter" at bounding box center [393, 320] width 46 height 14
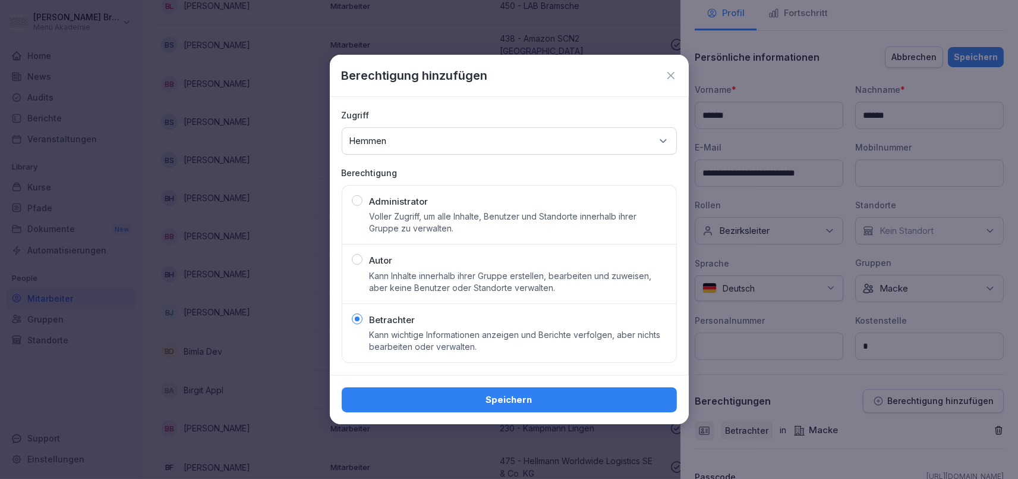
click at [477, 394] on div "Speichern" at bounding box center [509, 399] width 316 height 13
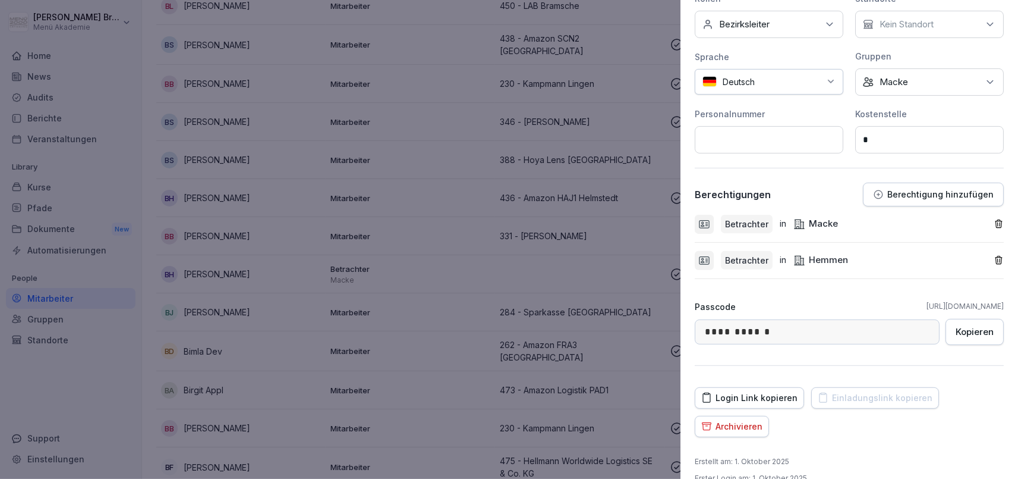
click at [997, 222] on icon "button" at bounding box center [999, 224] width 10 height 10
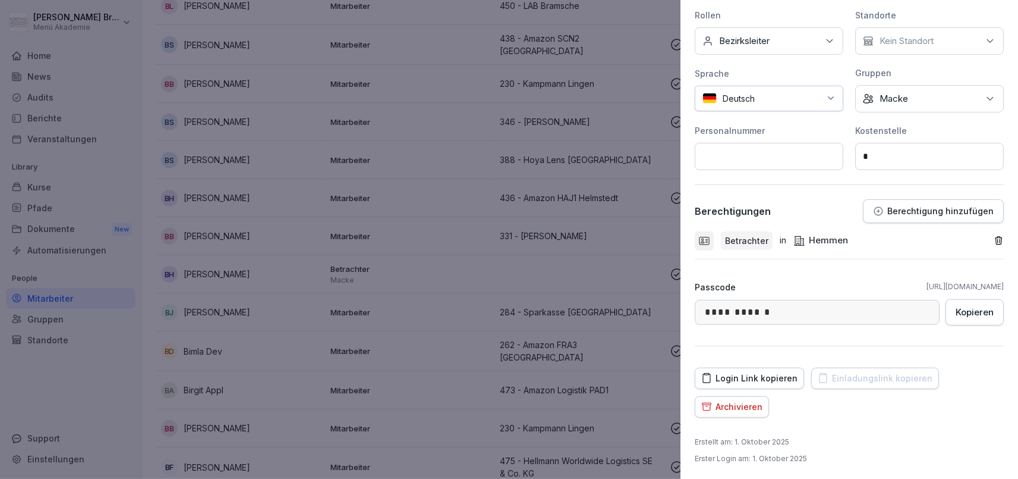
scroll to position [0, 0]
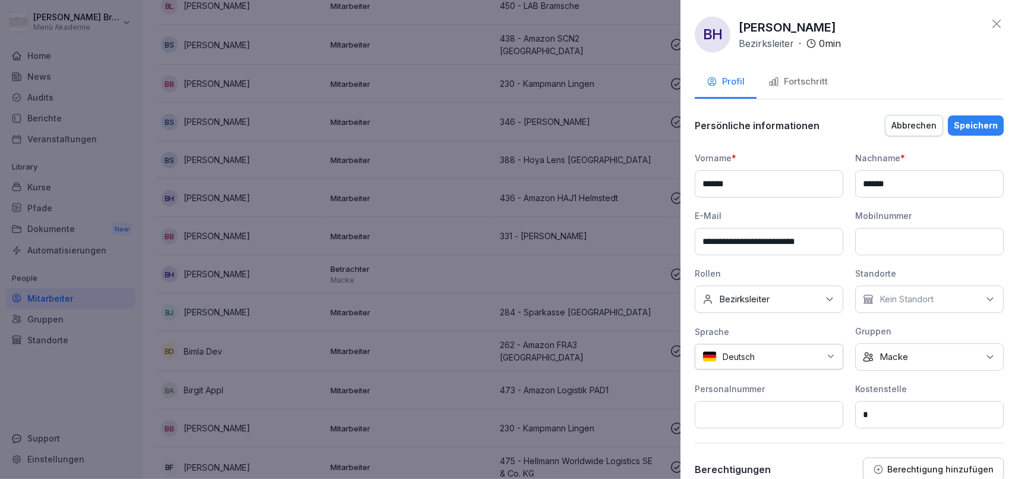
click at [974, 127] on div "Speichern" at bounding box center [976, 125] width 44 height 13
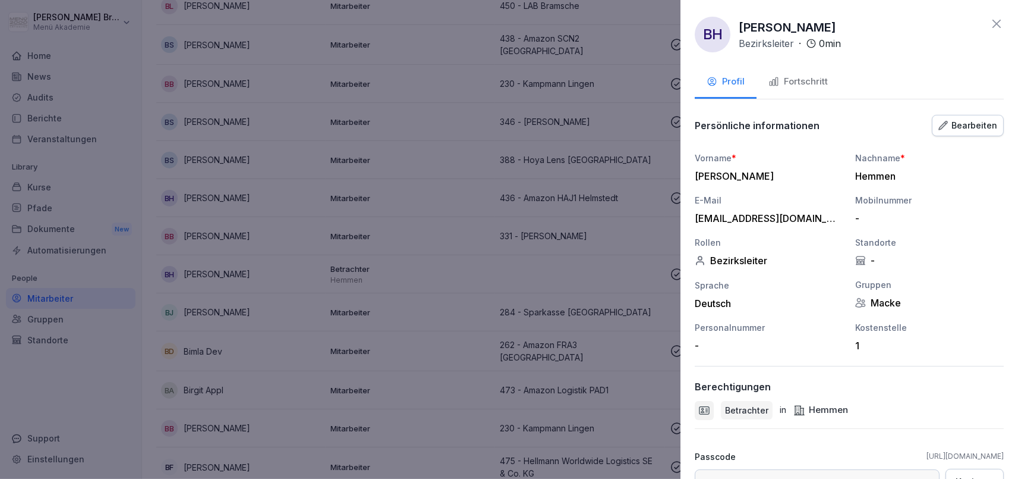
click at [996, 15] on div "**********" at bounding box center [850, 239] width 338 height 479
click at [997, 27] on icon at bounding box center [997, 24] width 14 height 14
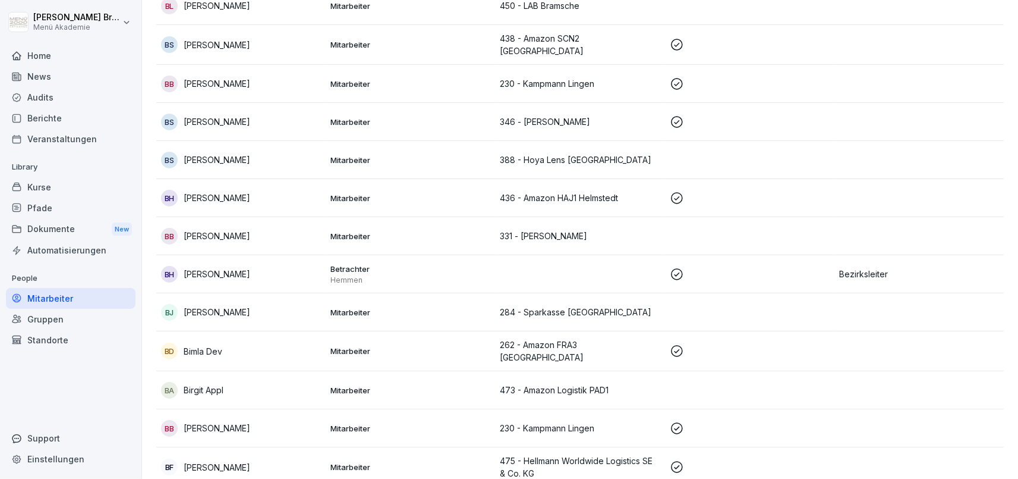
scroll to position [5520, 0]
click at [43, 322] on div "Gruppen" at bounding box center [71, 319] width 130 height 21
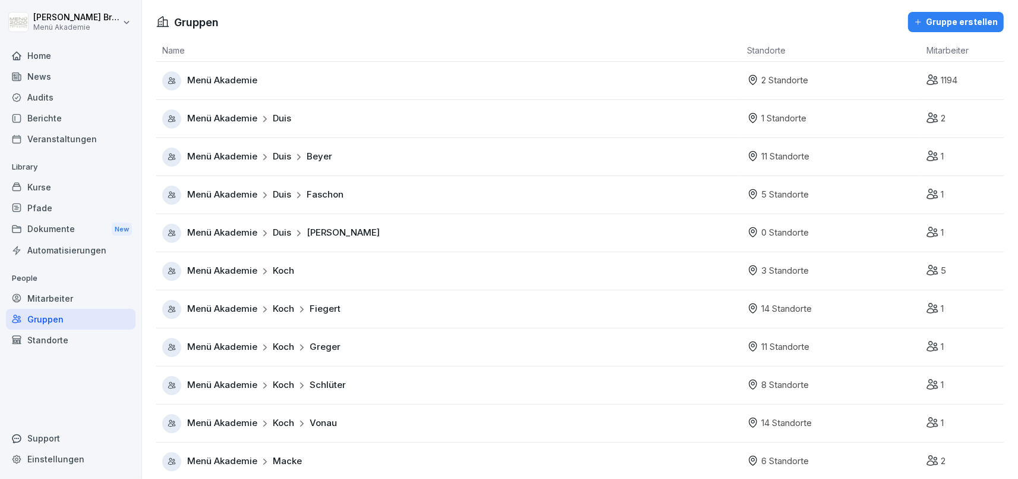
click at [48, 336] on div "Standorte" at bounding box center [71, 339] width 130 height 21
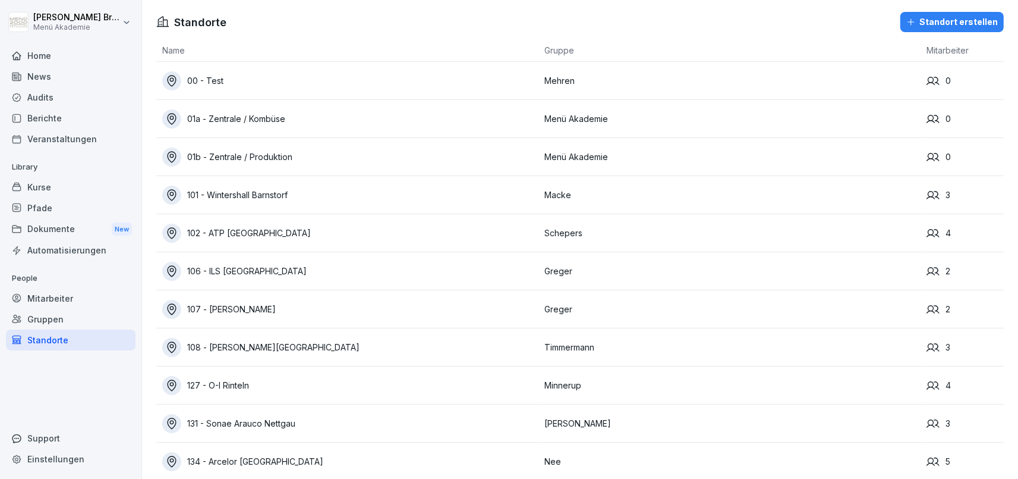
click at [269, 183] on td "101 - Wintershall Barnstorf" at bounding box center [347, 195] width 382 height 38
click at [261, 193] on div "101 - Wintershall Barnstorf" at bounding box center [350, 194] width 376 height 19
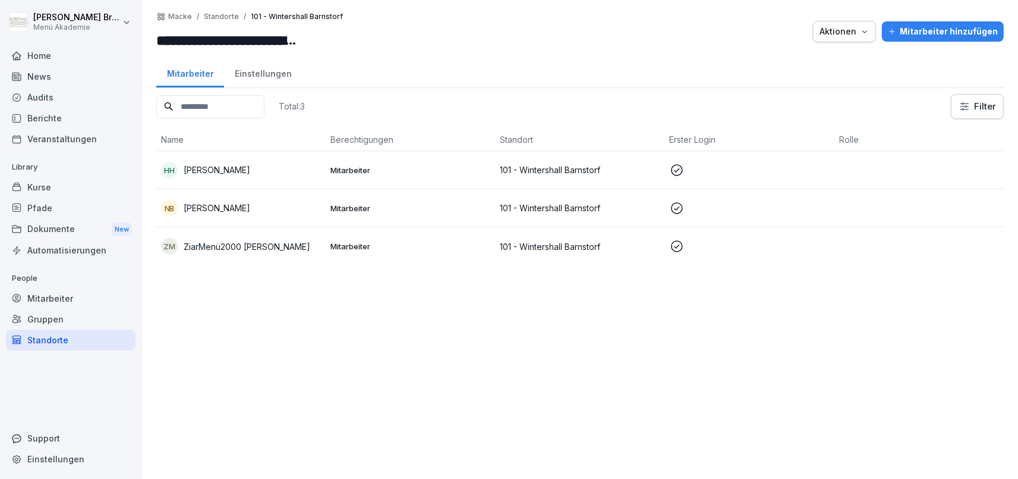
click at [828, 37] on div "Aktionen" at bounding box center [845, 31] width 50 height 13
click at [815, 85] on div "Standort verschieben" at bounding box center [814, 80] width 132 height 20
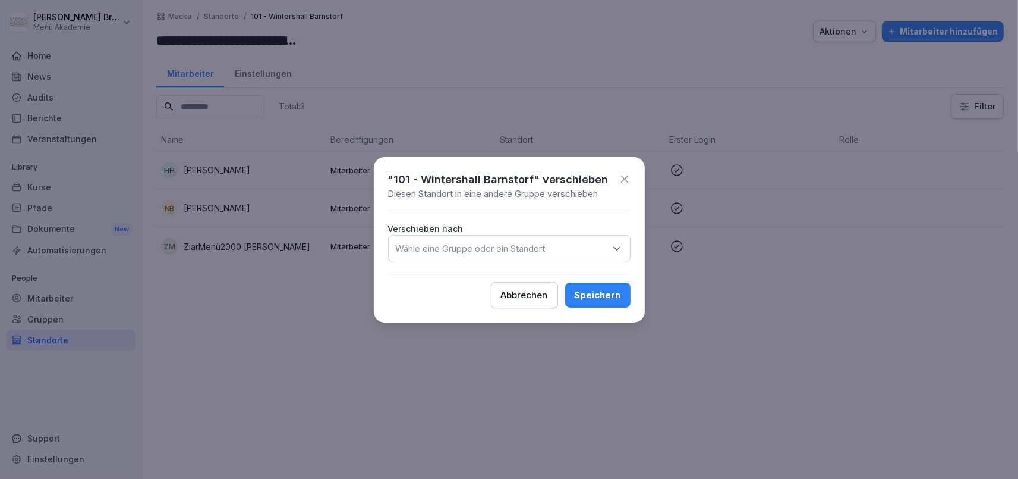
click at [487, 250] on p "Wähle eine Gruppe oder ein Standort" at bounding box center [471, 249] width 150 height 12
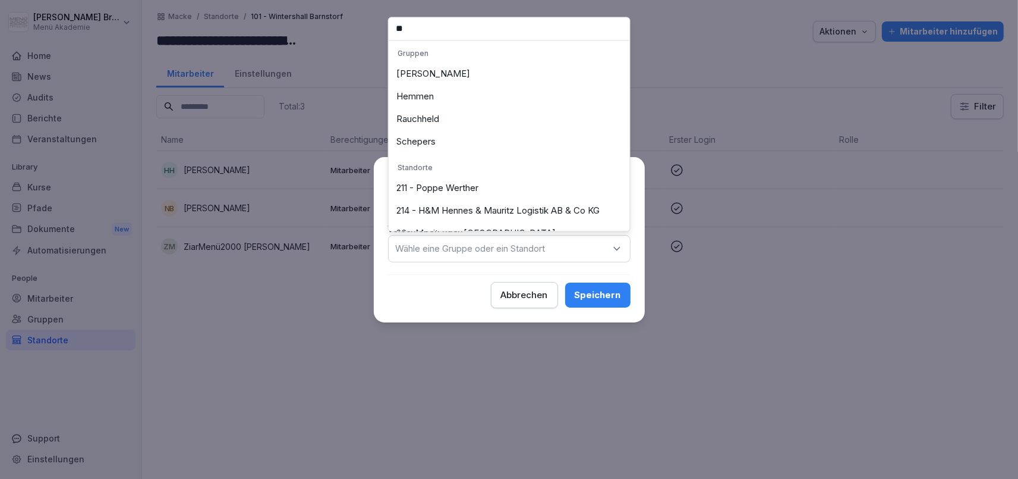
type input "**"
click at [459, 100] on div "Hemmen" at bounding box center [509, 96] width 235 height 23
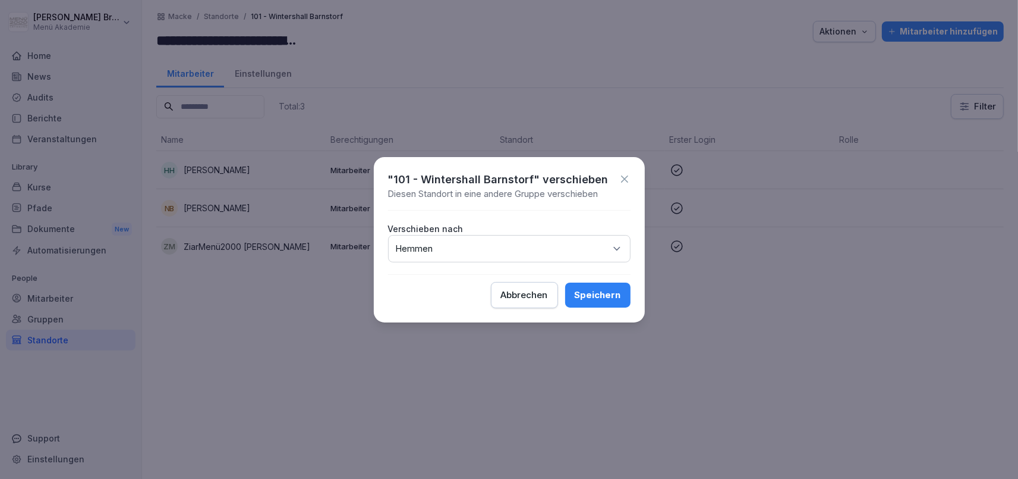
click at [587, 291] on div "Speichern" at bounding box center [598, 294] width 46 height 13
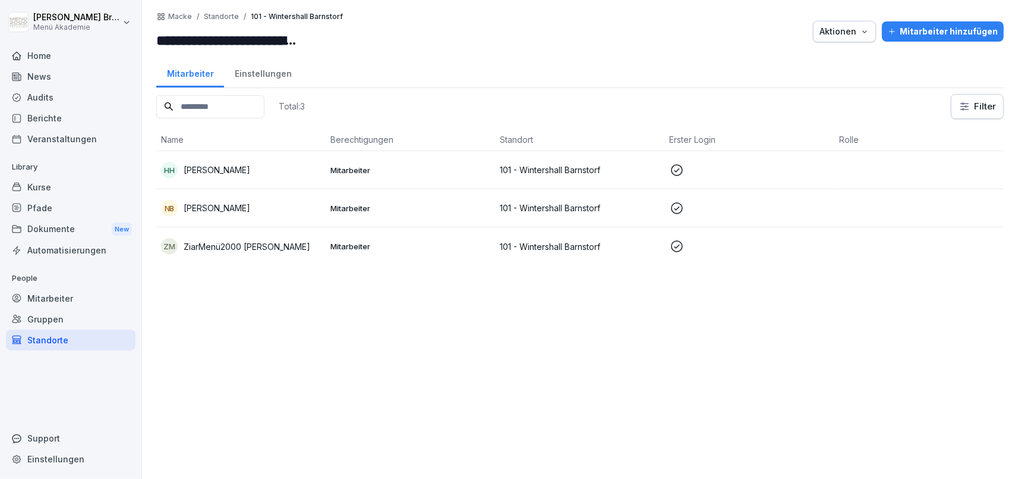
click at [88, 342] on div "Standorte" at bounding box center [71, 339] width 130 height 21
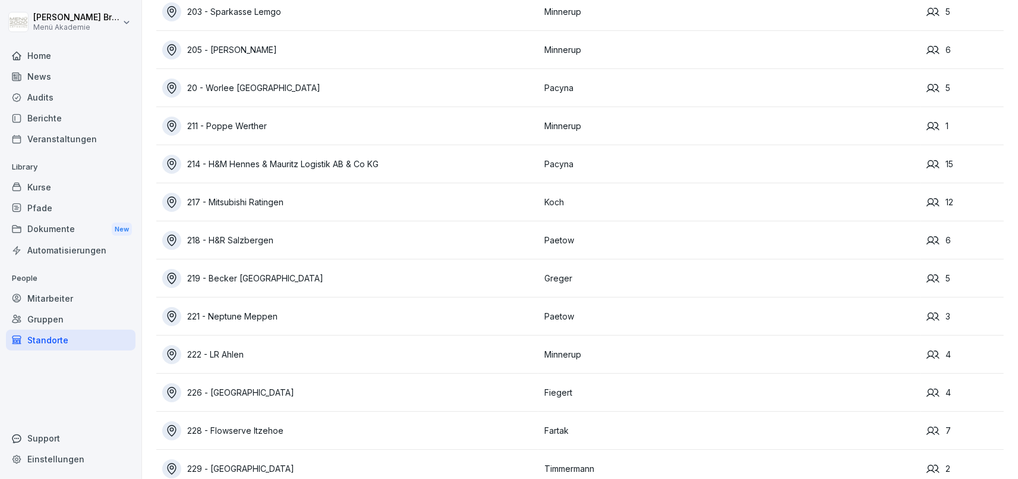
scroll to position [1249, 0]
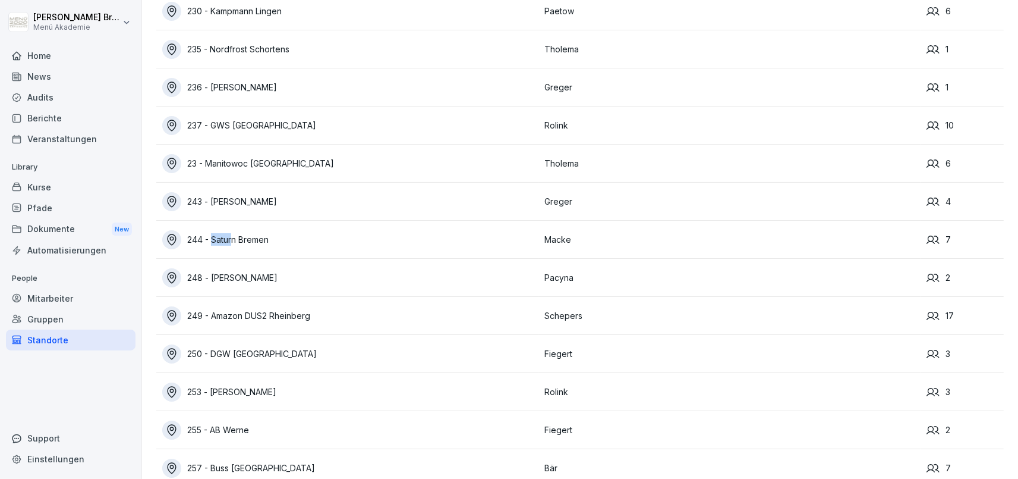
click at [269, 236] on div "244 - Saturn Bremen" at bounding box center [350, 239] width 376 height 19
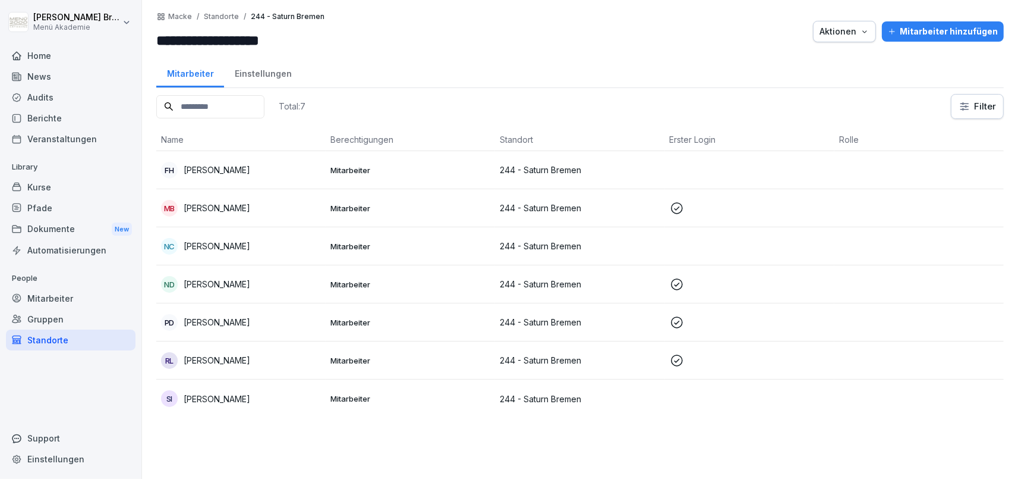
click at [860, 36] on div "Aktionen" at bounding box center [845, 31] width 50 height 13
click at [821, 82] on p "Standort verschieben" at bounding box center [815, 79] width 85 height 11
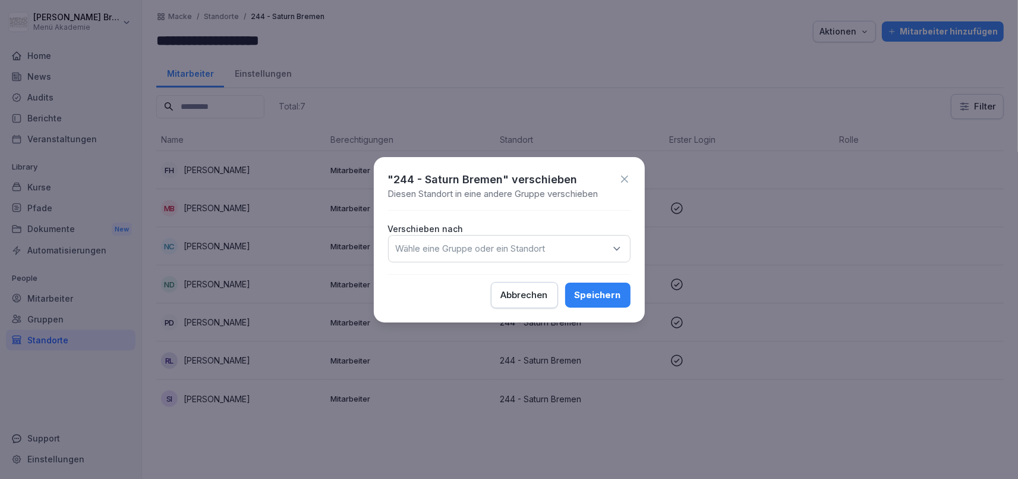
click at [505, 239] on div "Wähle eine Gruppe oder ein Standort" at bounding box center [509, 248] width 243 height 27
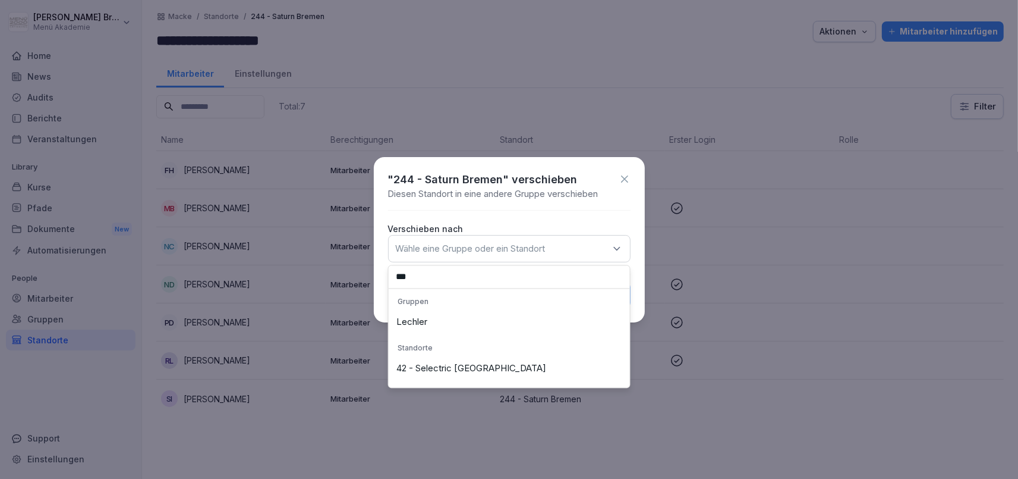
type input "***"
click at [445, 322] on div "Lechler" at bounding box center [509, 322] width 235 height 23
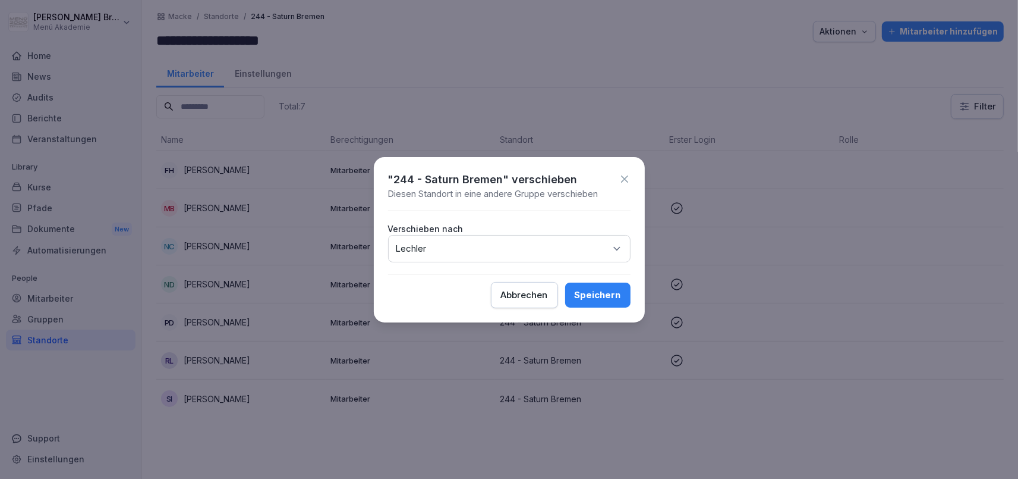
click at [618, 300] on div "Speichern" at bounding box center [598, 294] width 46 height 13
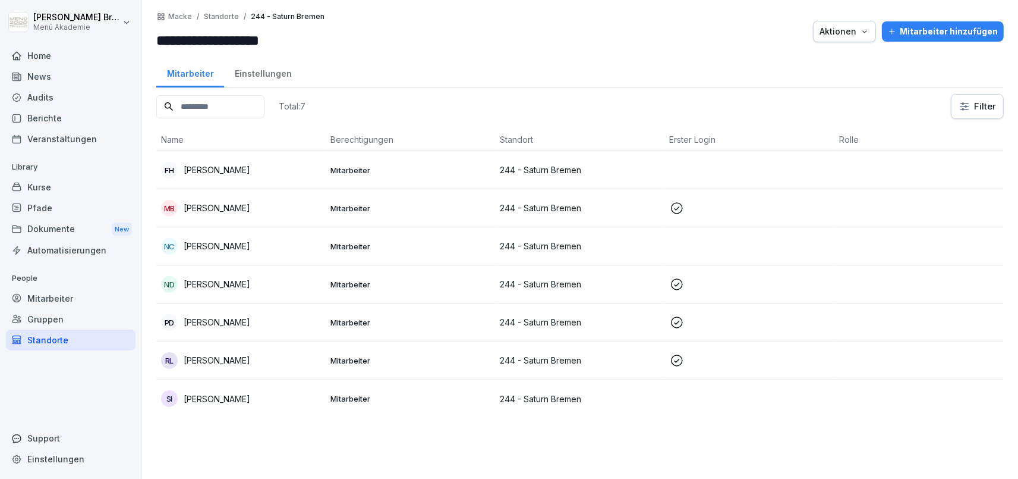
click at [30, 338] on div "Standorte" at bounding box center [71, 339] width 130 height 21
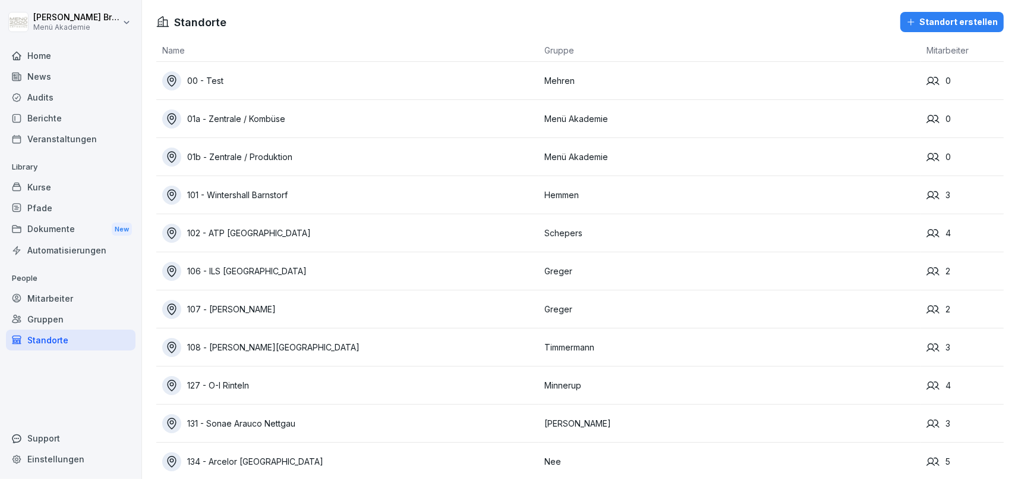
scroll to position [1896, 0]
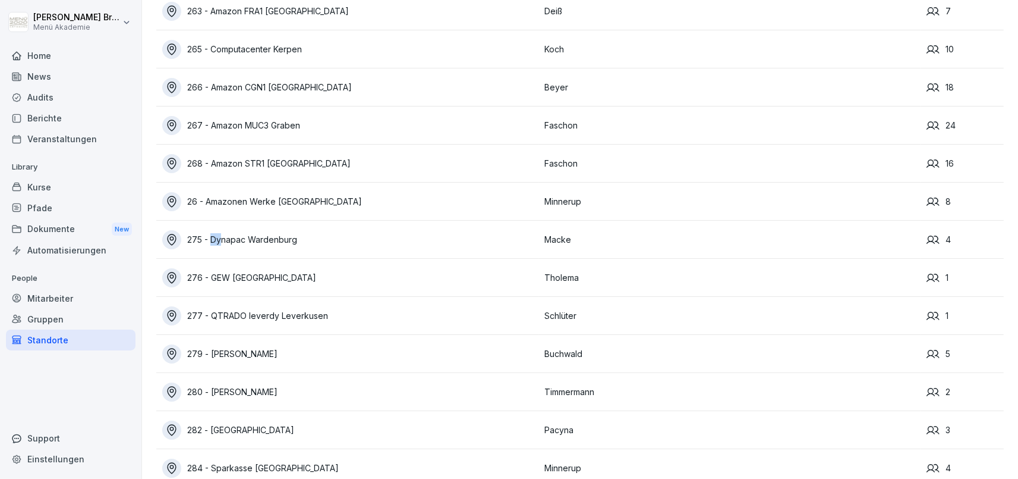
click at [317, 235] on div "275 - Dynapac Wardenburg" at bounding box center [350, 239] width 376 height 19
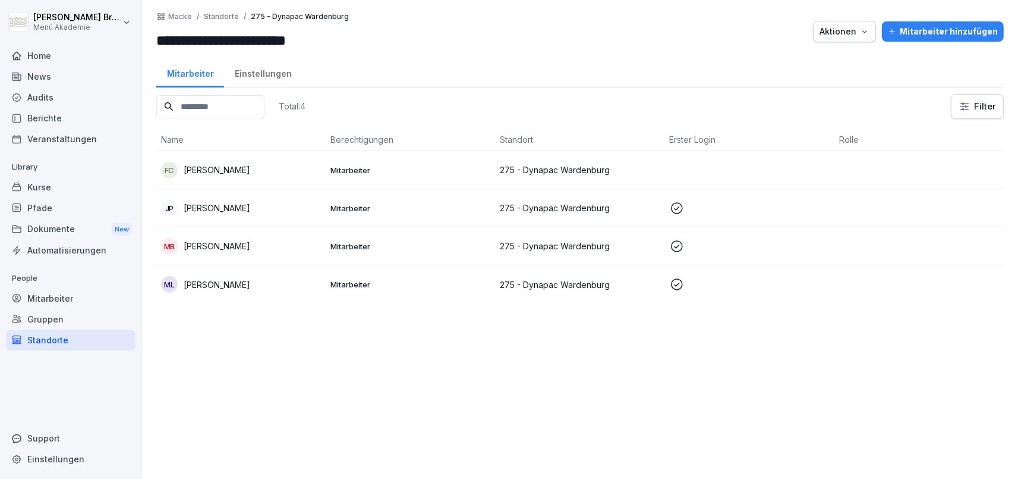
click at [847, 36] on div "Aktionen" at bounding box center [845, 31] width 50 height 13
click at [835, 73] on div "Standort verschieben" at bounding box center [814, 80] width 132 height 20
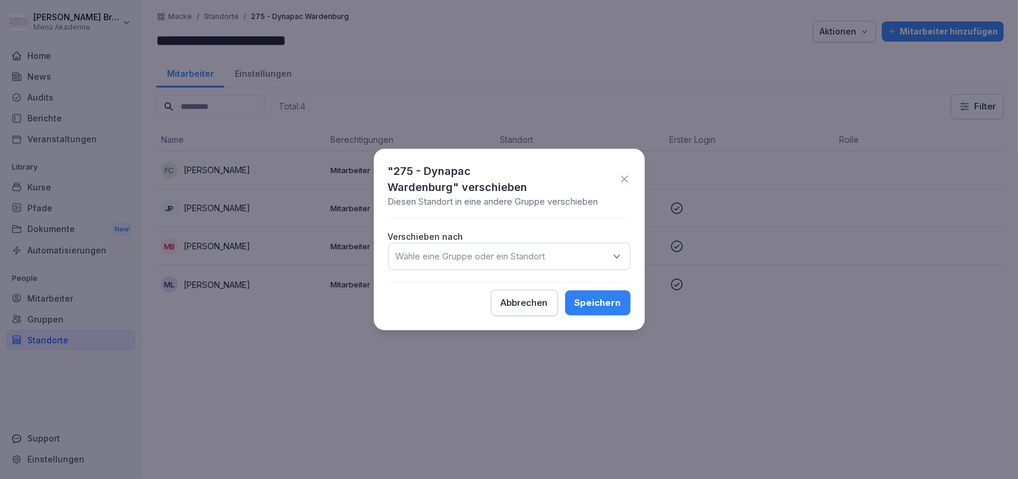
click at [505, 250] on p "Wähle eine Gruppe oder ein Standort" at bounding box center [471, 256] width 150 height 12
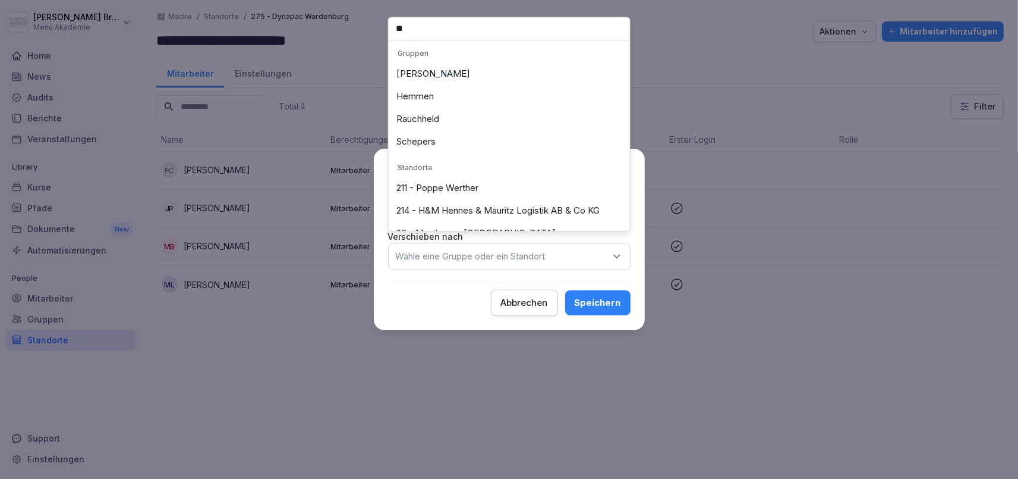
type input "**"
click at [439, 86] on div "Hemmen" at bounding box center [509, 96] width 235 height 23
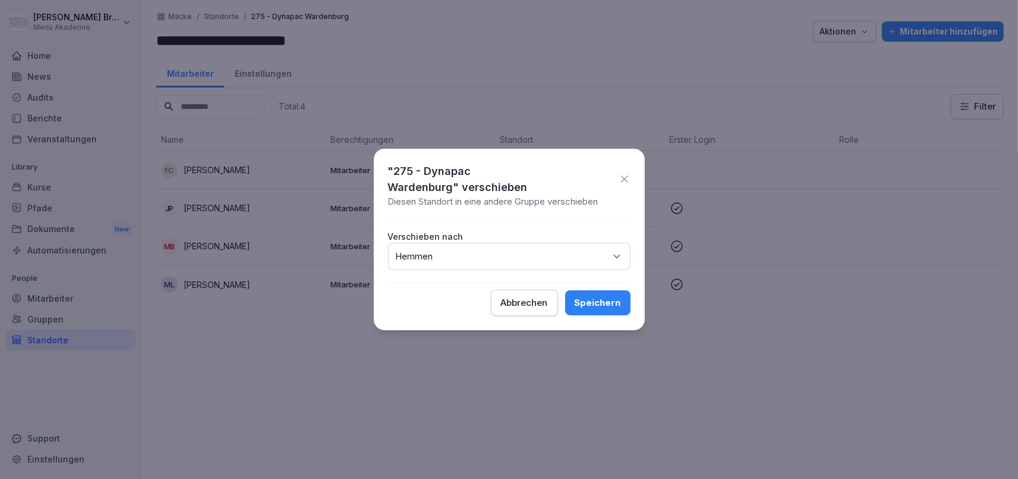
click at [585, 298] on div "Speichern" at bounding box center [598, 302] width 46 height 13
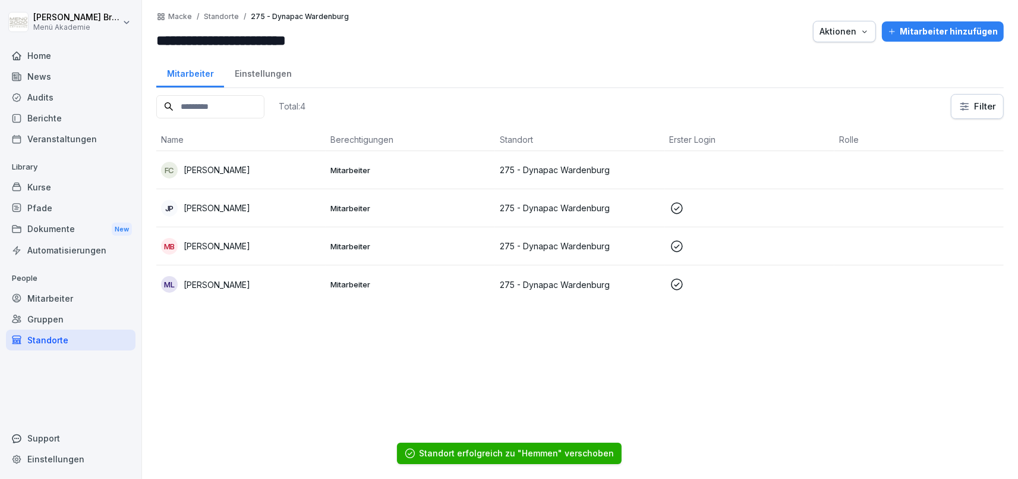
click at [63, 333] on div "Standorte" at bounding box center [71, 339] width 130 height 21
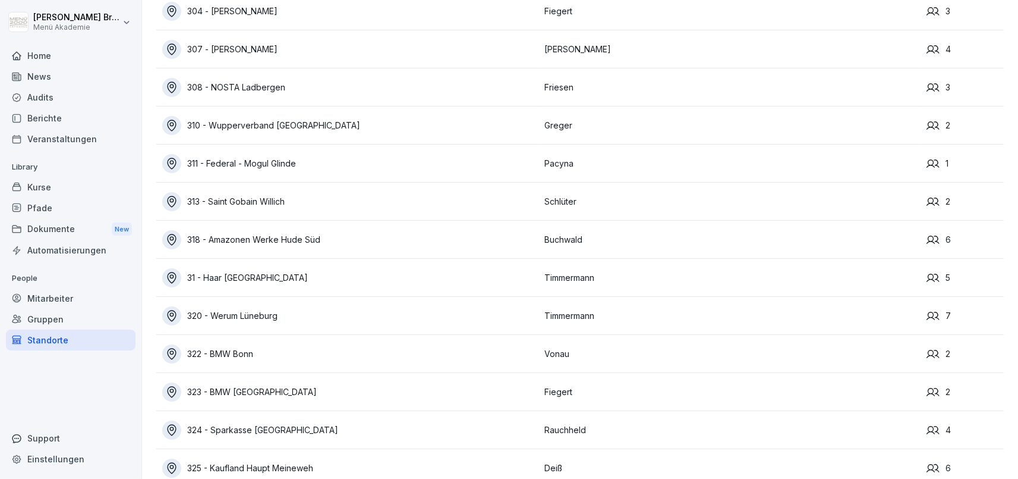
scroll to position [3074, 0]
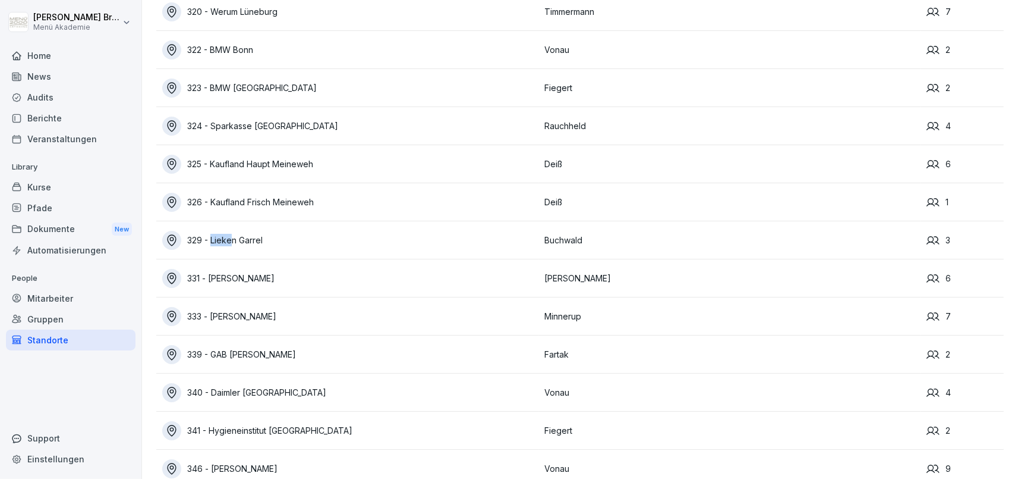
click at [250, 232] on div "329 - Lieken Garrel" at bounding box center [350, 240] width 376 height 19
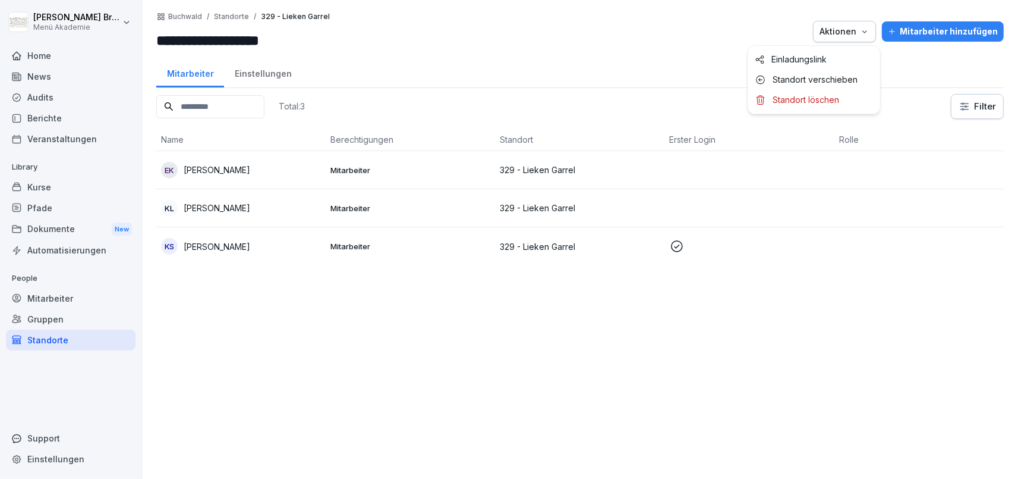
click at [870, 34] on icon "button" at bounding box center [865, 32] width 10 height 10
click at [838, 83] on p "Standort verschieben" at bounding box center [815, 79] width 85 height 11
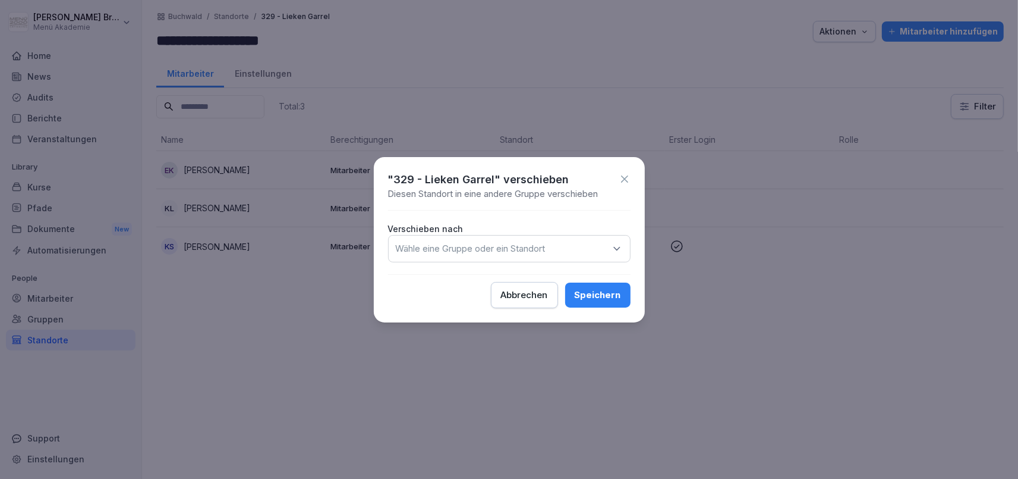
click at [505, 248] on p "Wähle eine Gruppe oder ein Standort" at bounding box center [471, 249] width 150 height 12
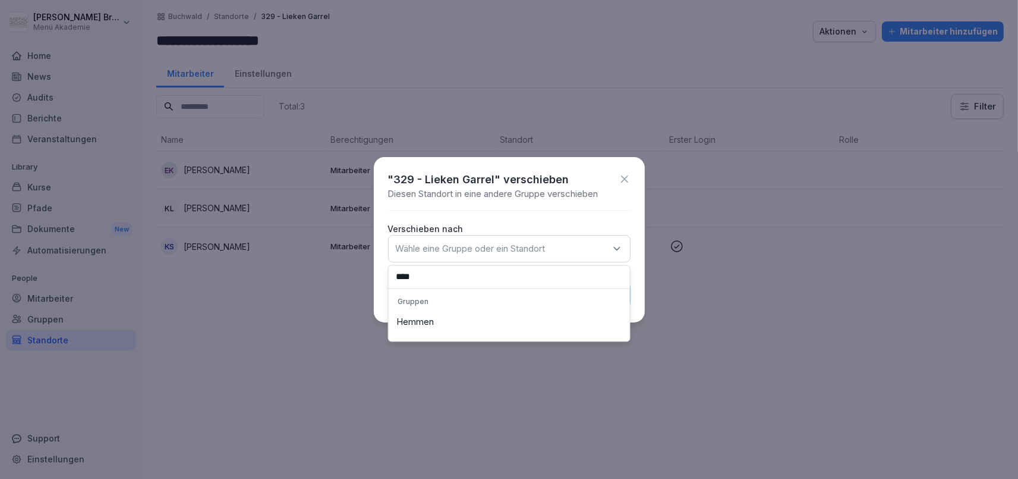
type input "****"
click at [425, 319] on div "Hemmen" at bounding box center [509, 322] width 235 height 23
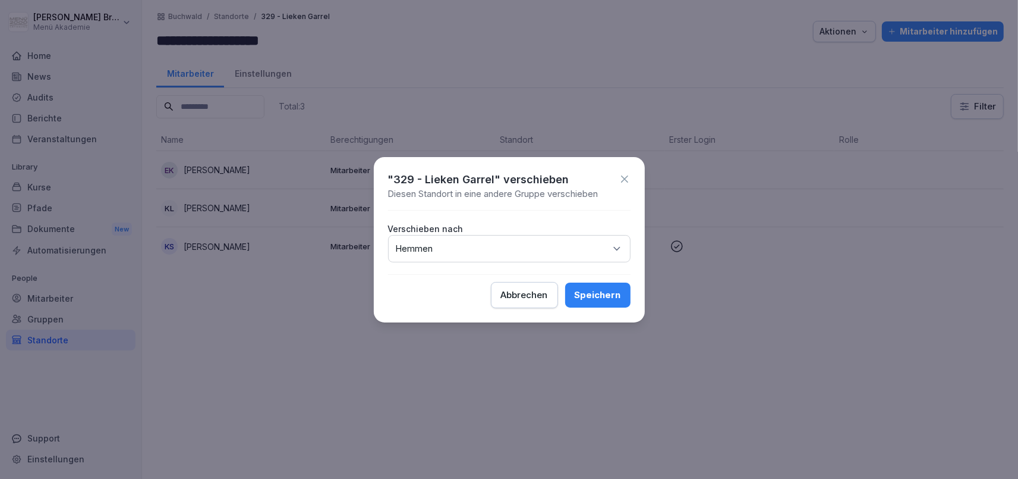
click at [581, 292] on div "Speichern" at bounding box center [598, 294] width 46 height 13
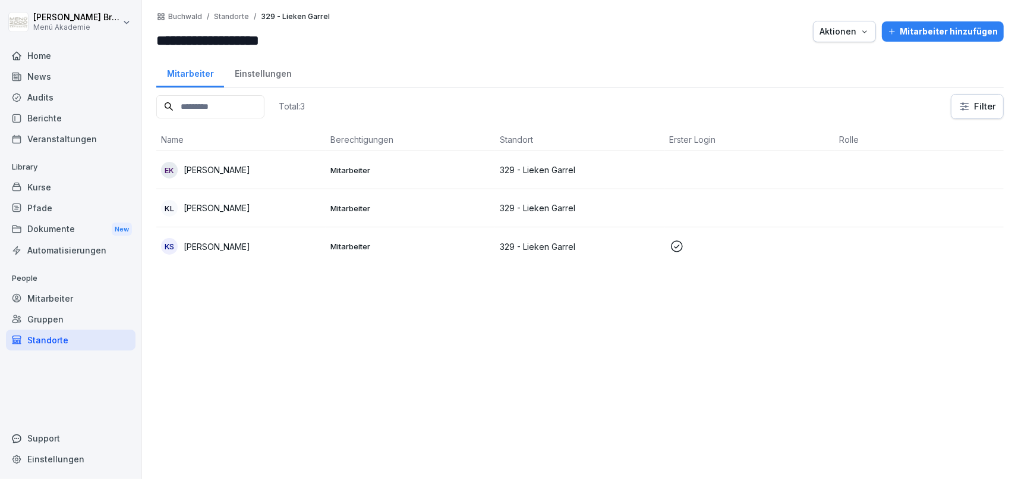
click at [73, 338] on div "Standorte" at bounding box center [71, 339] width 130 height 21
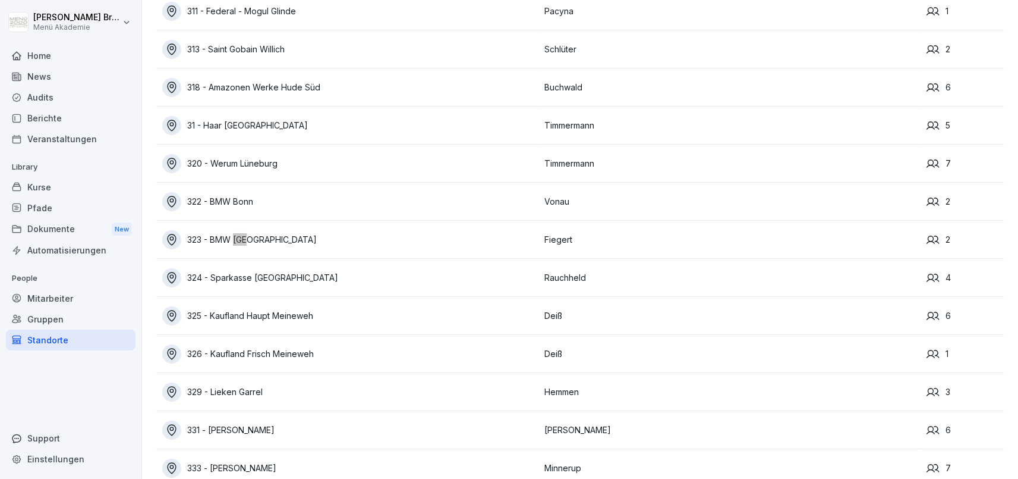
scroll to position [5129, 0]
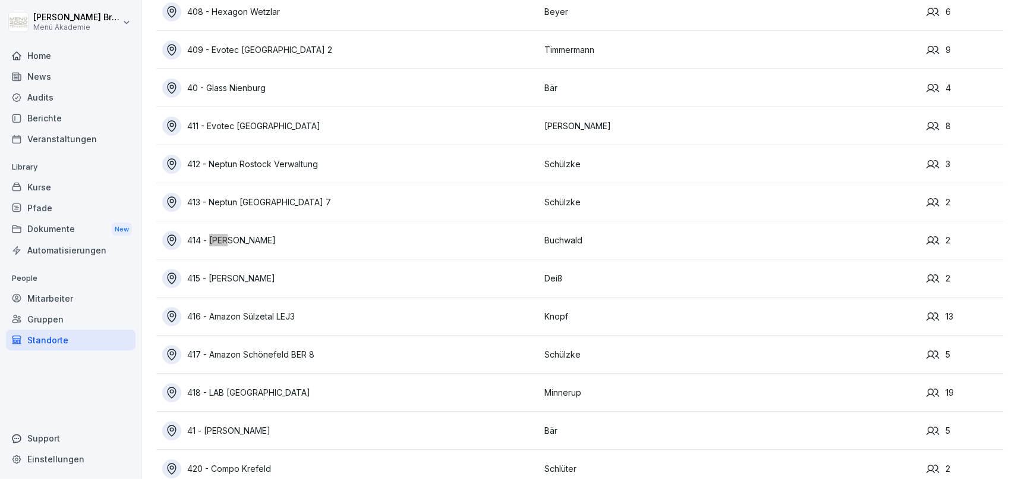
click at [275, 233] on div "414 - [PERSON_NAME]" at bounding box center [350, 240] width 376 height 19
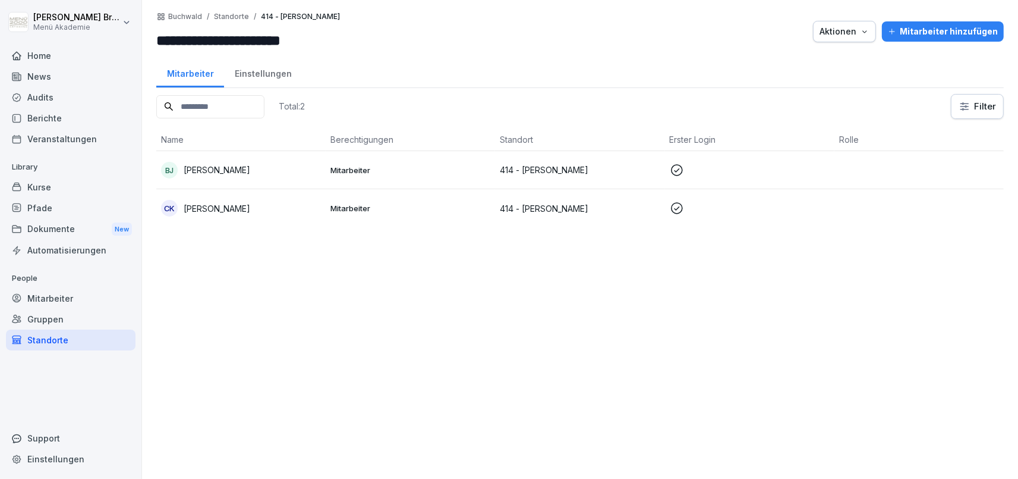
click at [833, 37] on div "Aktionen" at bounding box center [845, 31] width 50 height 13
click at [817, 86] on div "Standort verschieben" at bounding box center [814, 80] width 132 height 20
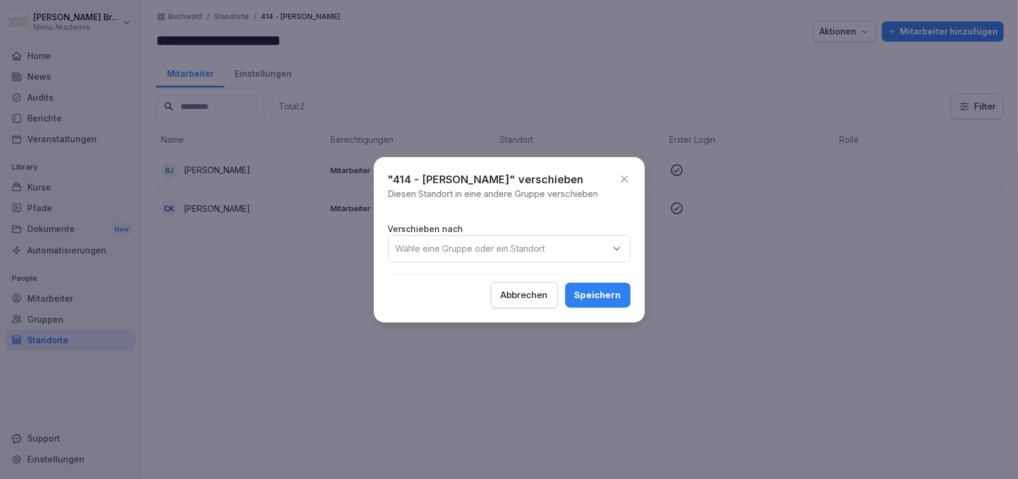
click at [543, 253] on p "Wähle eine Gruppe oder ein Standort" at bounding box center [471, 249] width 150 height 12
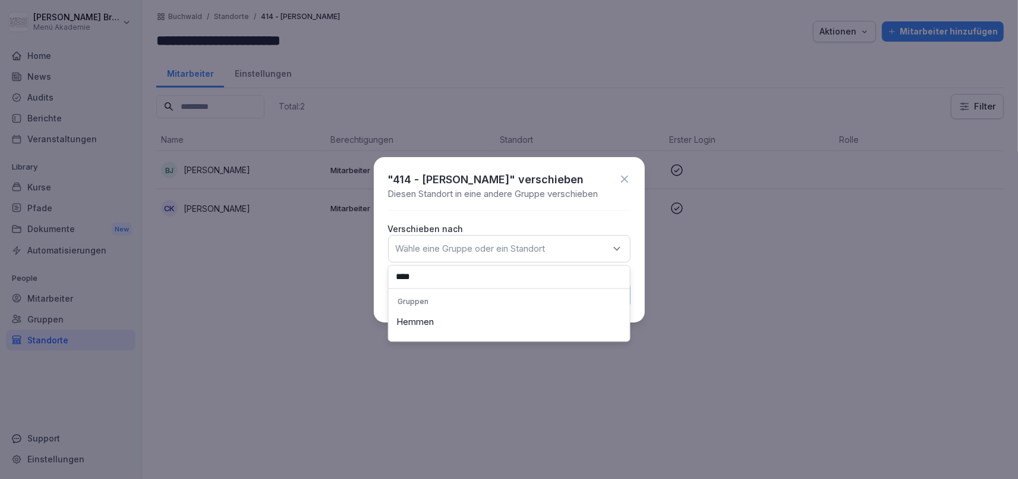
type input "****"
click at [474, 317] on div "Hemmen" at bounding box center [509, 322] width 235 height 23
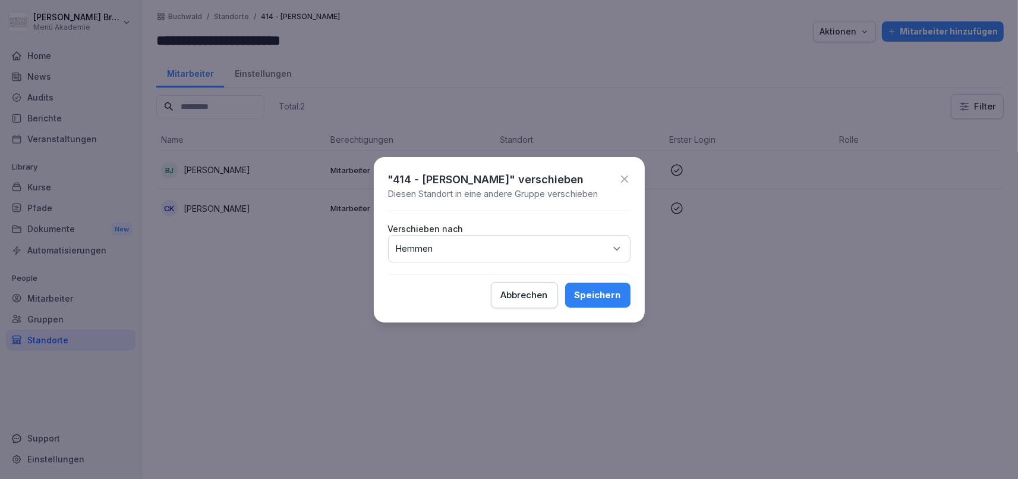
click at [606, 286] on button "Speichern" at bounding box center [597, 294] width 65 height 25
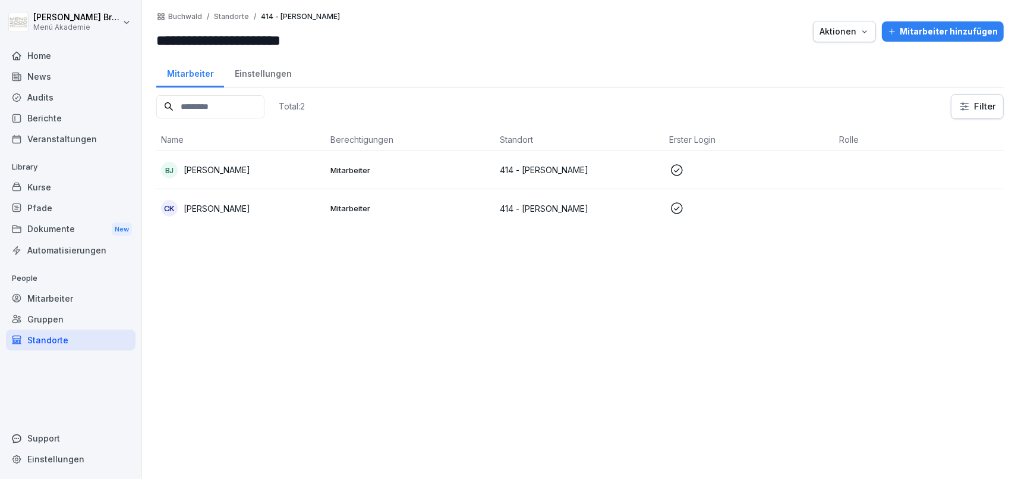
click at [40, 343] on div "Standorte" at bounding box center [71, 339] width 130 height 21
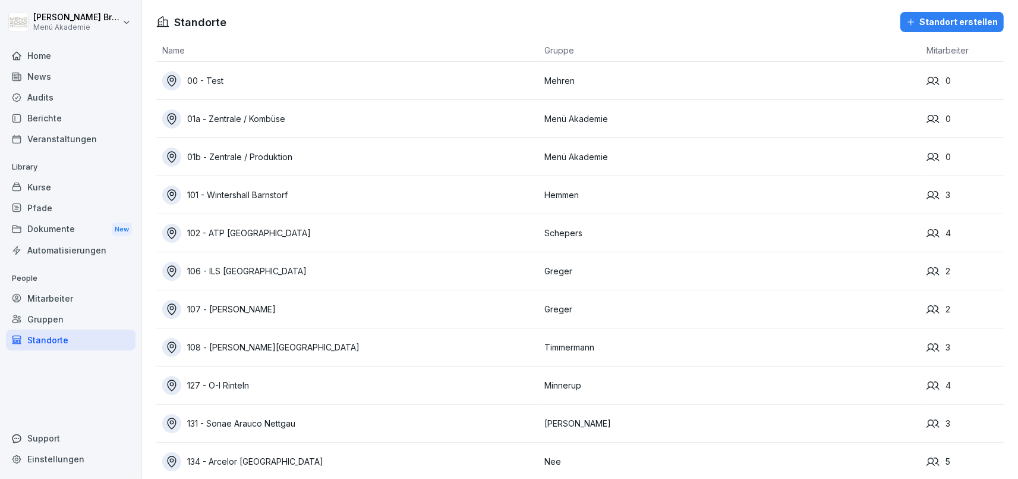
scroll to position [5623, 0]
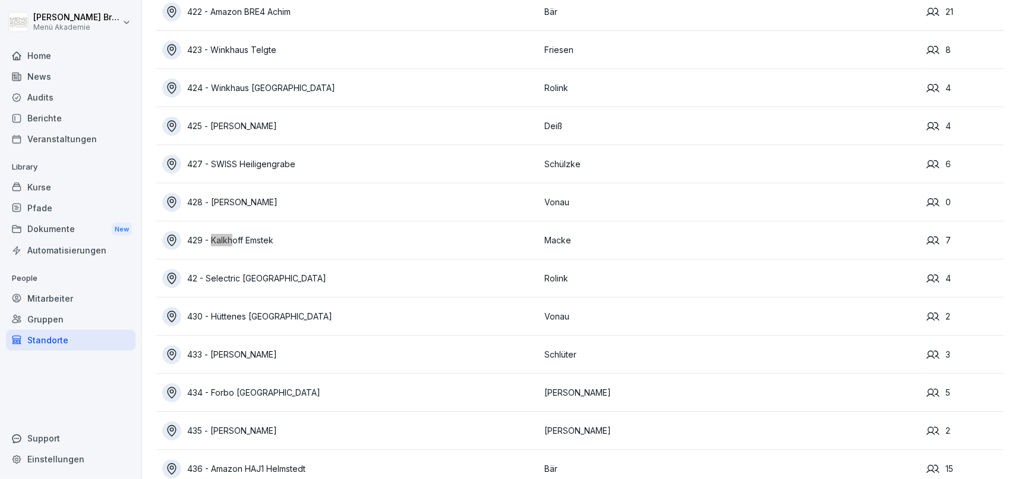
click at [245, 248] on div "429 - Kalkhoff Emstek" at bounding box center [350, 240] width 376 height 19
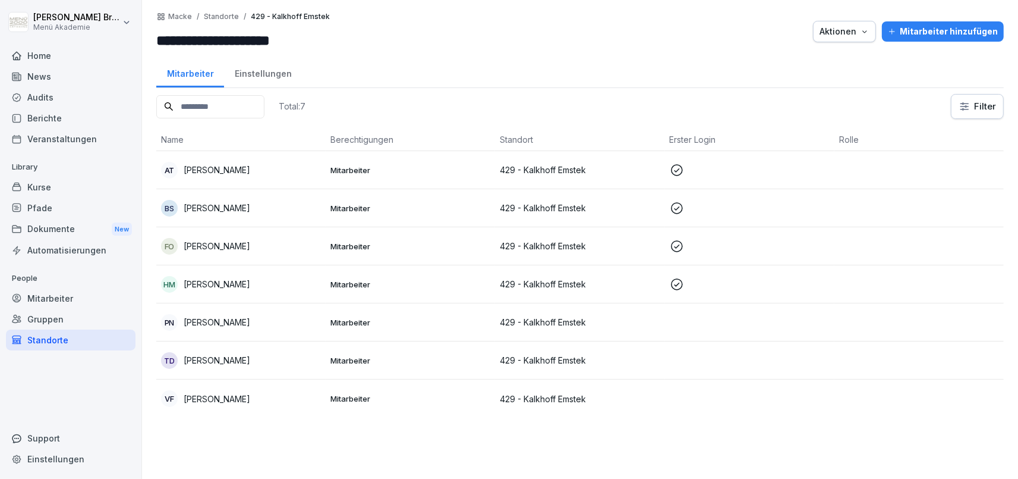
click at [835, 34] on div "Aktionen" at bounding box center [845, 31] width 50 height 13
click at [826, 78] on p "Standort verschieben" at bounding box center [815, 79] width 85 height 11
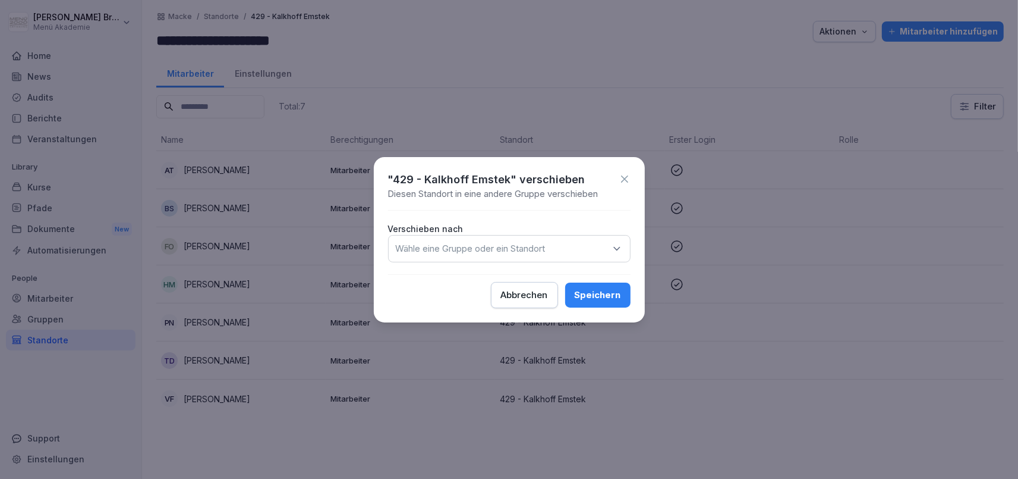
click at [565, 244] on div "Wähle eine Gruppe oder ein Standort" at bounding box center [509, 248] width 243 height 27
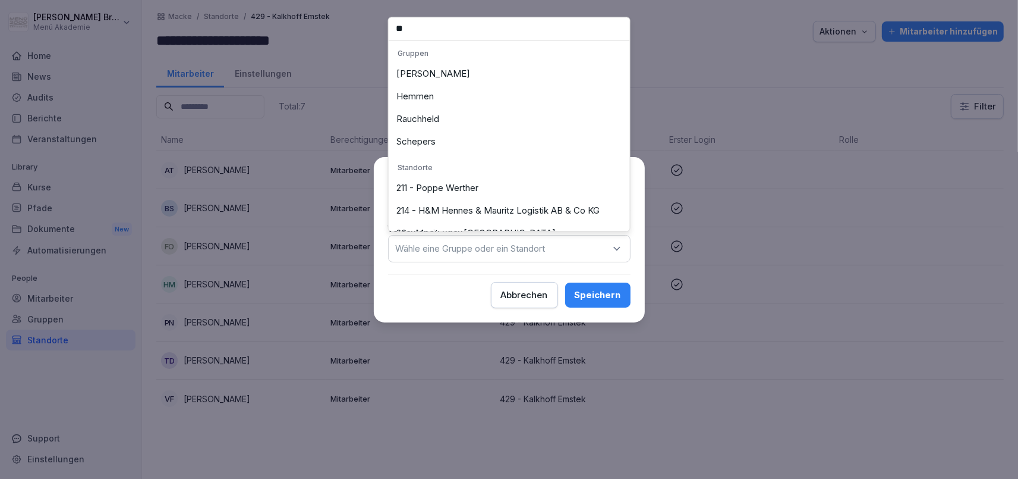
type input "**"
click at [438, 95] on div "Hemmen" at bounding box center [509, 96] width 235 height 23
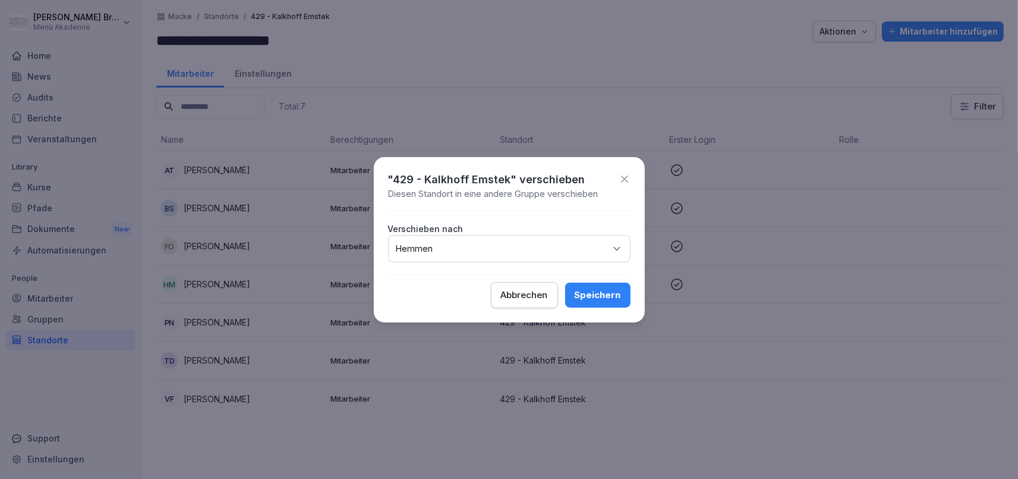
click at [624, 297] on button "Speichern" at bounding box center [597, 294] width 65 height 25
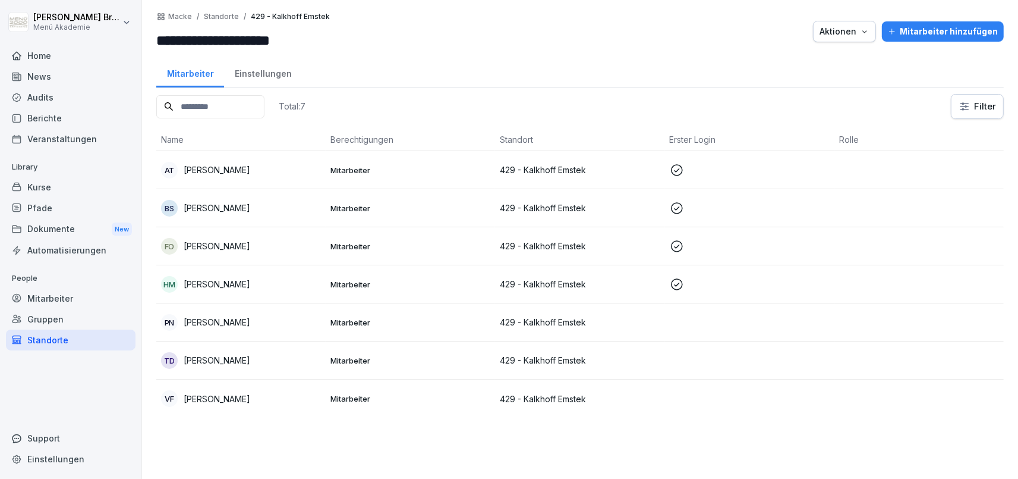
click at [75, 339] on div "Standorte" at bounding box center [71, 339] width 130 height 21
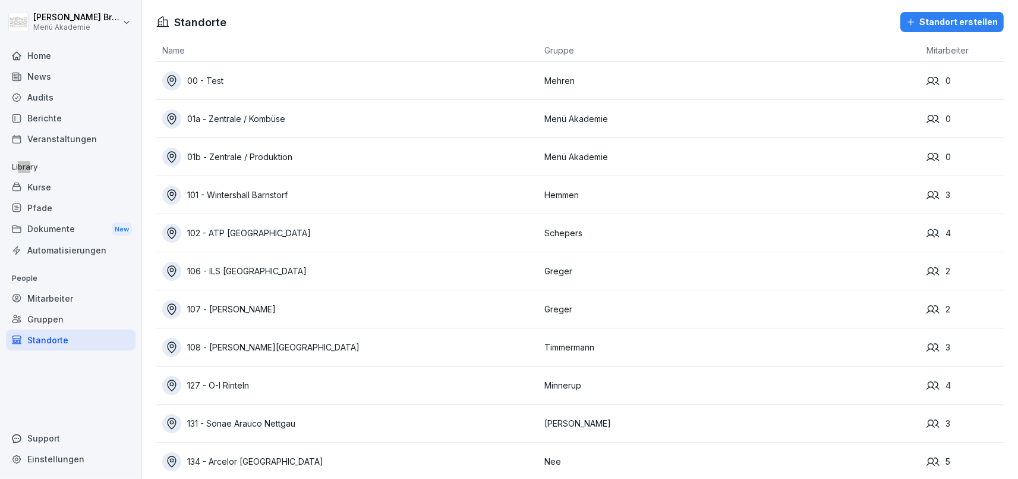
scroll to position [6309, 0]
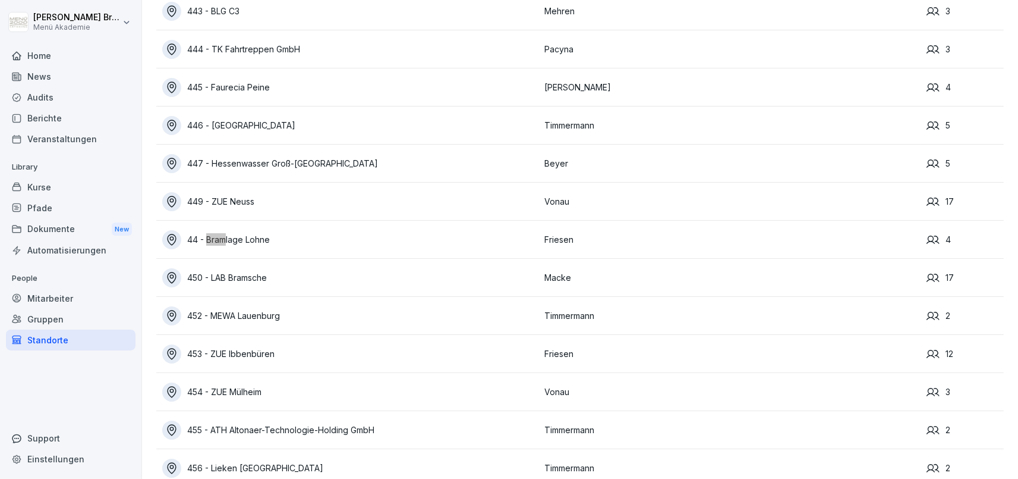
click at [246, 271] on div "450 - LAB Bramsche" at bounding box center [350, 277] width 376 height 19
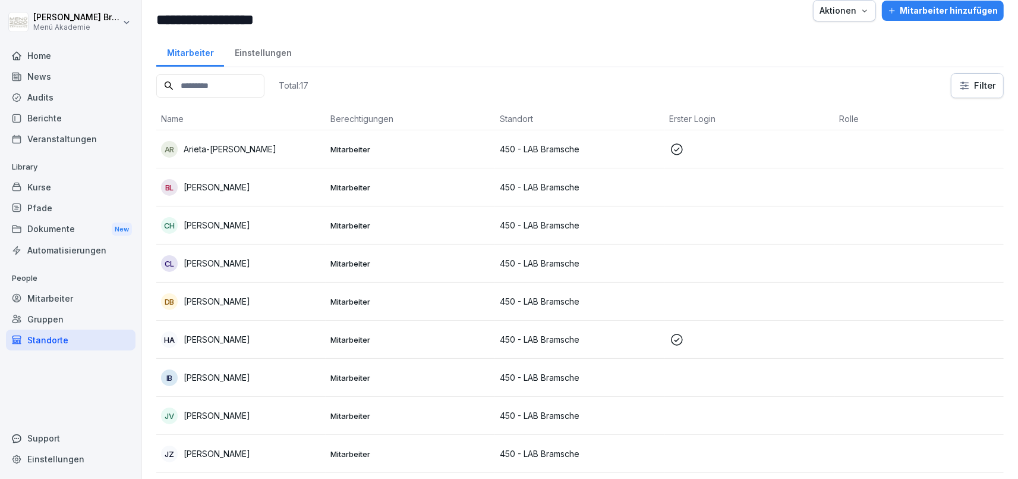
click at [868, 15] on div "Aktionen" at bounding box center [845, 10] width 50 height 13
click at [843, 59] on p "Standort verschieben" at bounding box center [815, 58] width 85 height 11
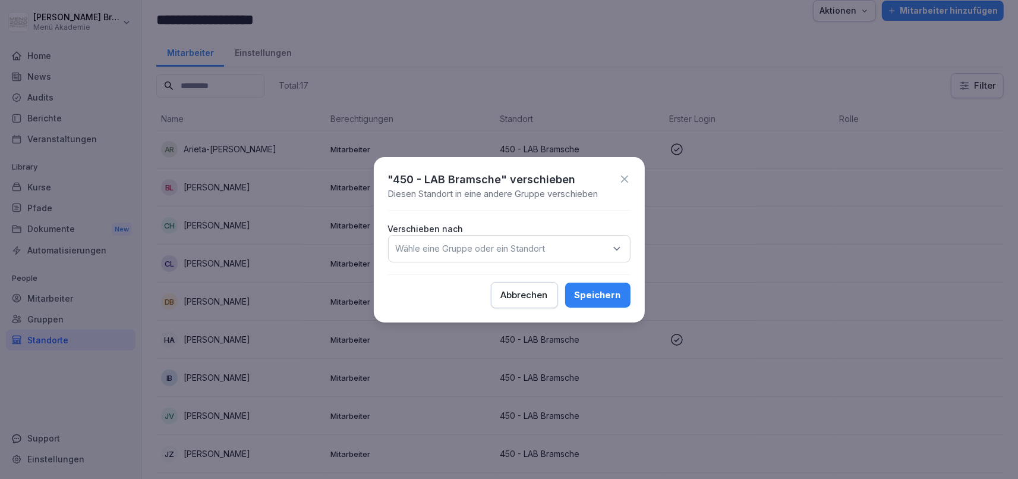
click at [521, 249] on p "Wähle eine Gruppe oder ein Standort" at bounding box center [471, 249] width 150 height 12
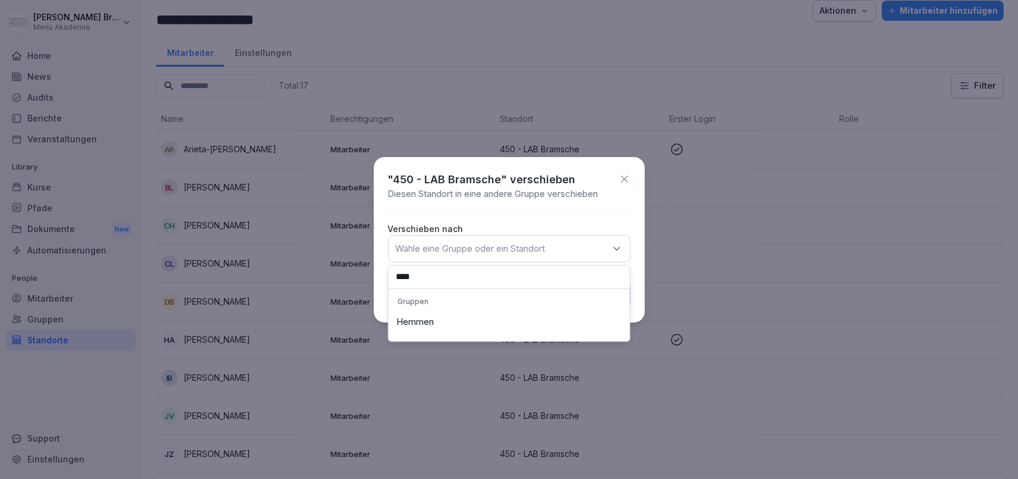
type input "****"
drag, startPoint x: 456, startPoint y: 315, endPoint x: 469, endPoint y: 307, distance: 15.2
click at [455, 315] on div "Hemmen" at bounding box center [509, 322] width 235 height 23
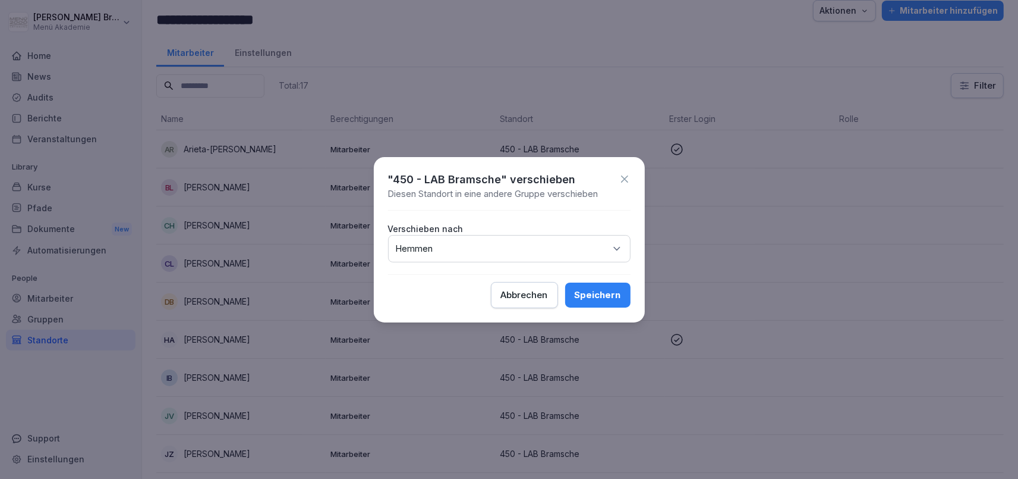
click at [576, 288] on button "Speichern" at bounding box center [597, 294] width 65 height 25
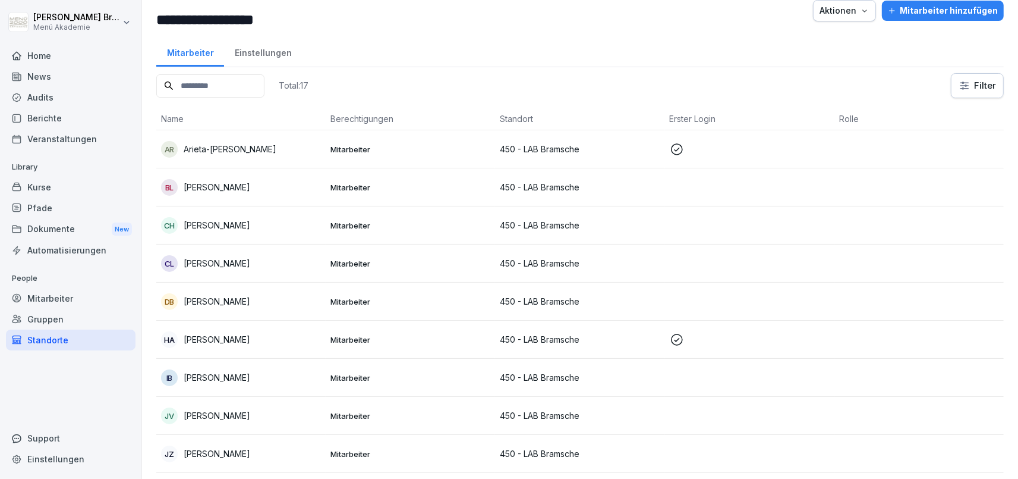
click at [53, 345] on div "Standorte" at bounding box center [71, 339] width 130 height 21
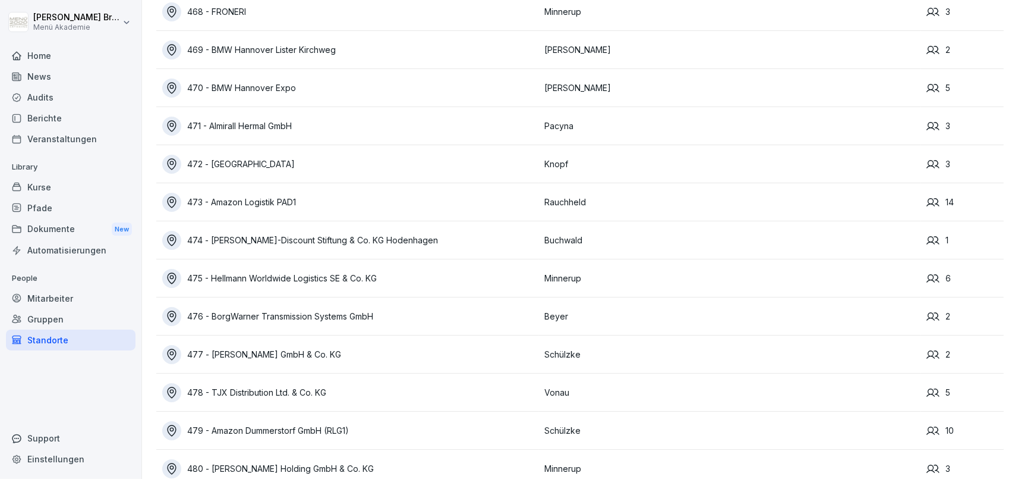
scroll to position [7982, 0]
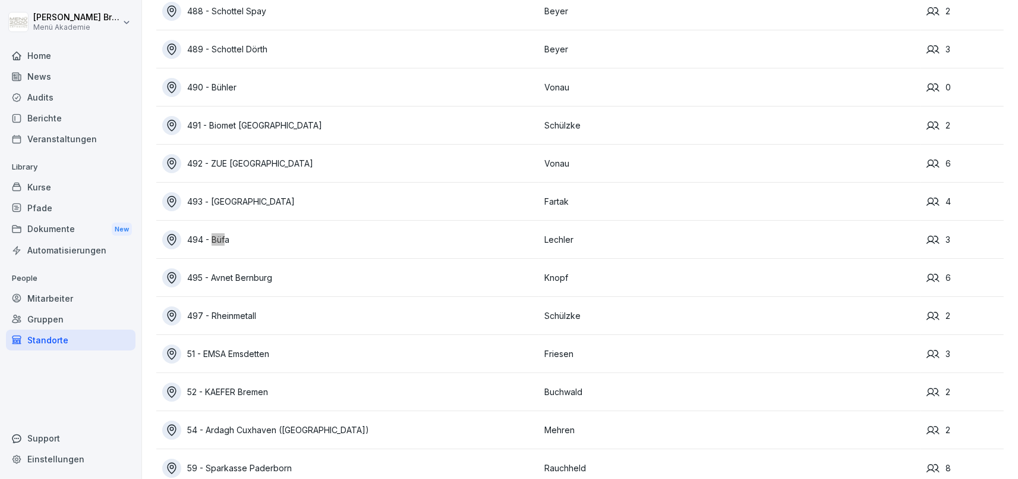
click at [230, 244] on div "494 - Büfa" at bounding box center [350, 239] width 376 height 19
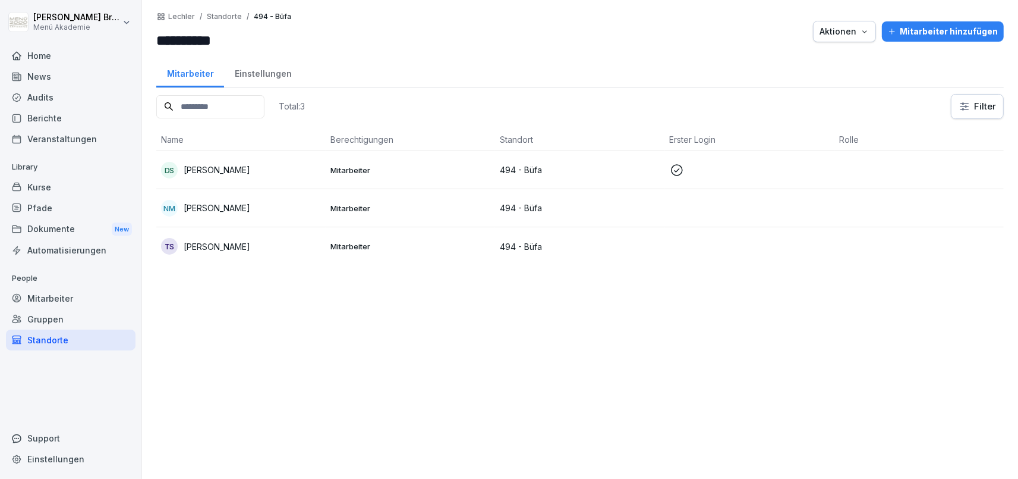
click at [357, 397] on div "Total: 3 Filter Name Berechtigungen Standort Erster Login Rolle DS Dennis Stock…" at bounding box center [580, 280] width 848 height 373
click at [53, 319] on div "Gruppen" at bounding box center [71, 319] width 130 height 21
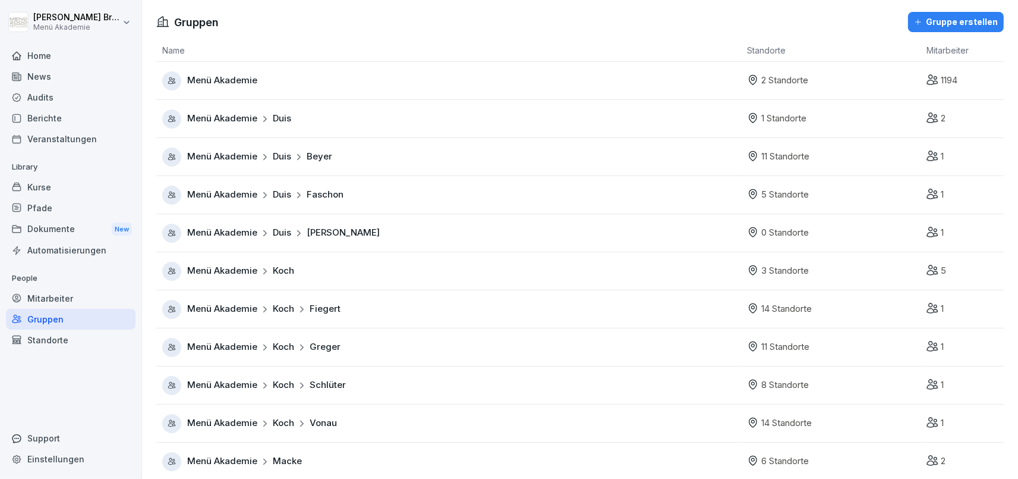
click at [26, 58] on div "Home" at bounding box center [71, 55] width 130 height 21
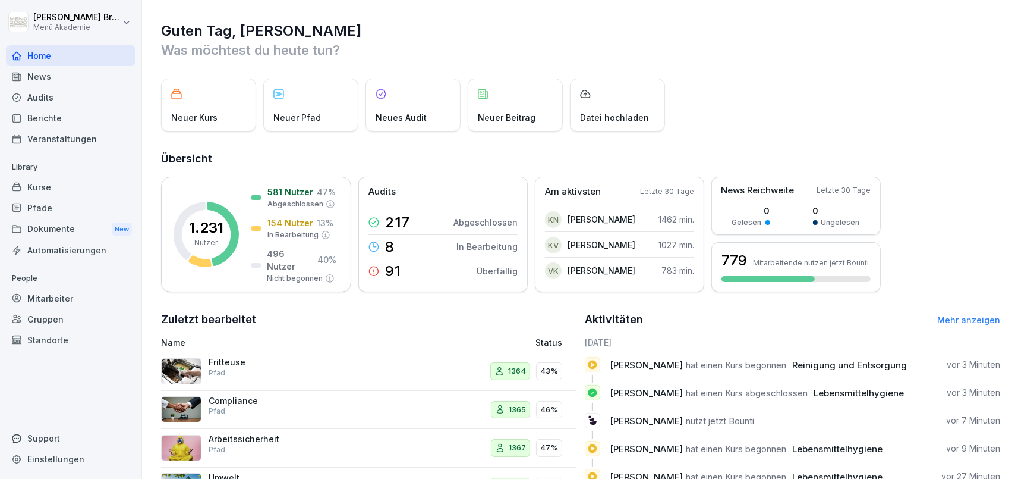
click at [60, 437] on div "Support" at bounding box center [71, 437] width 130 height 21
click at [75, 330] on div "Standorte" at bounding box center [71, 339] width 130 height 21
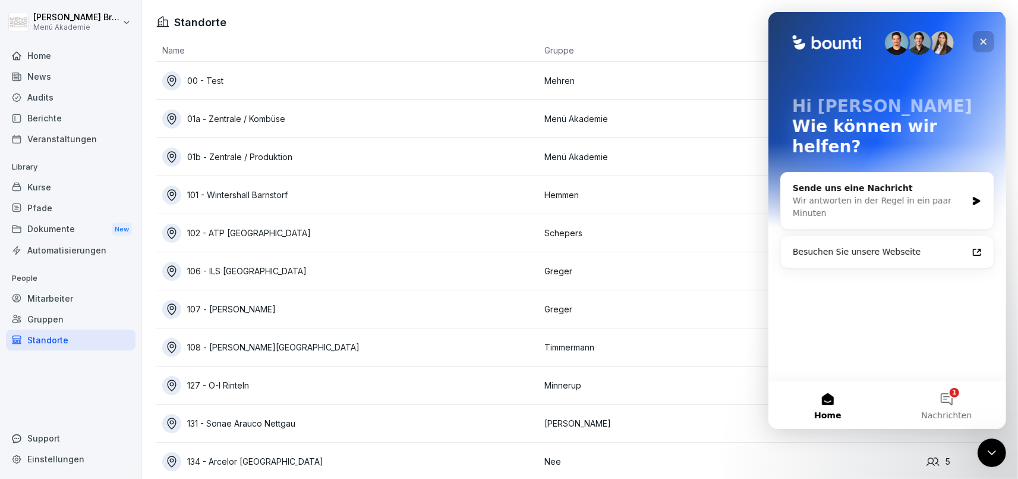
click at [980, 38] on icon "Schließen" at bounding box center [983, 42] width 10 height 10
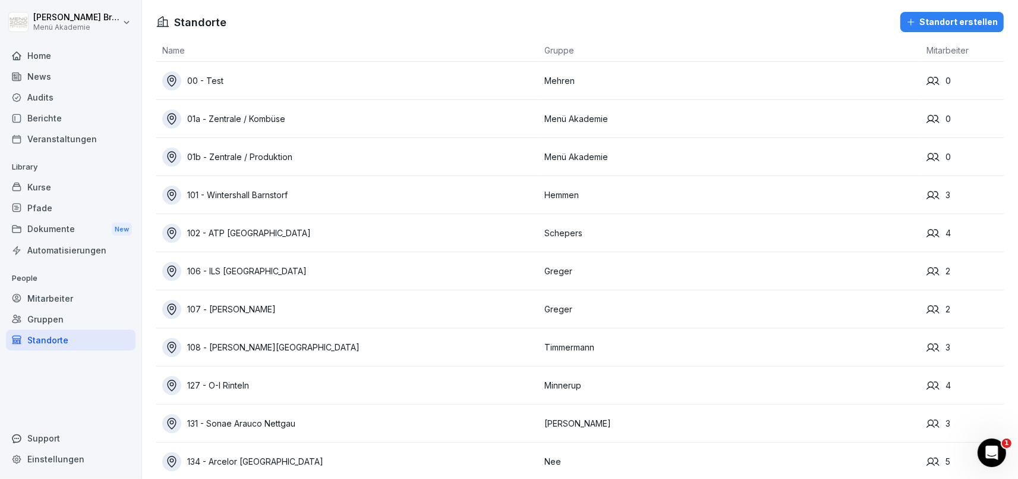
click at [62, 297] on div "Mitarbeiter" at bounding box center [71, 298] width 130 height 21
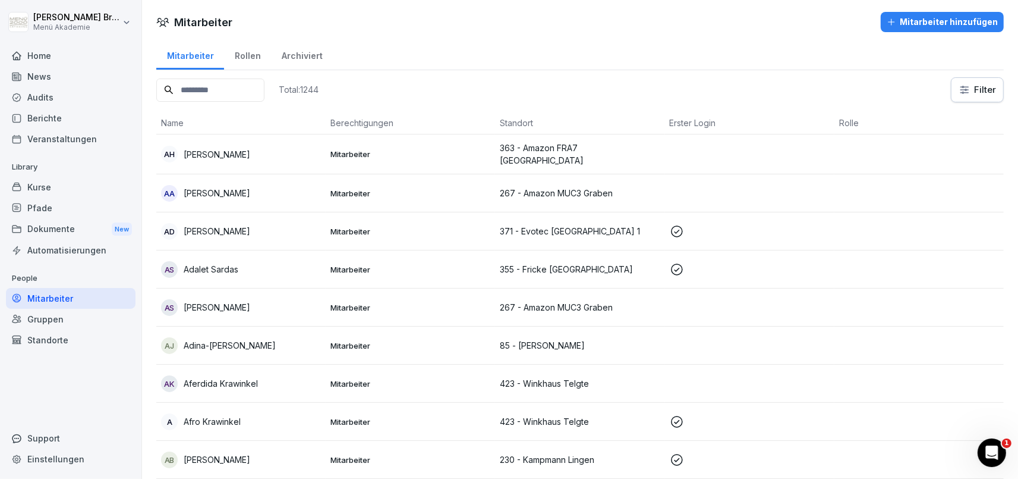
click at [239, 90] on input at bounding box center [210, 89] width 108 height 23
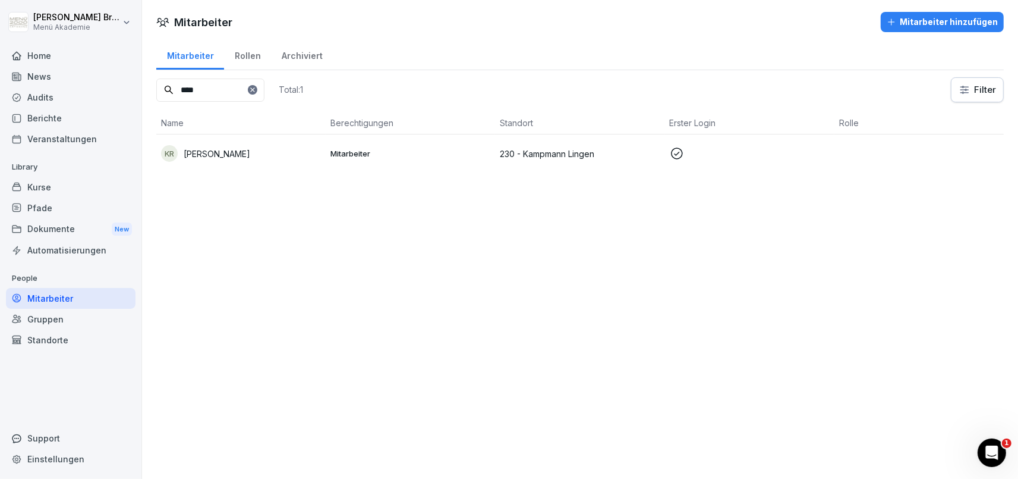
type input "****"
click at [212, 144] on td "KR [PERSON_NAME]" at bounding box center [240, 153] width 169 height 38
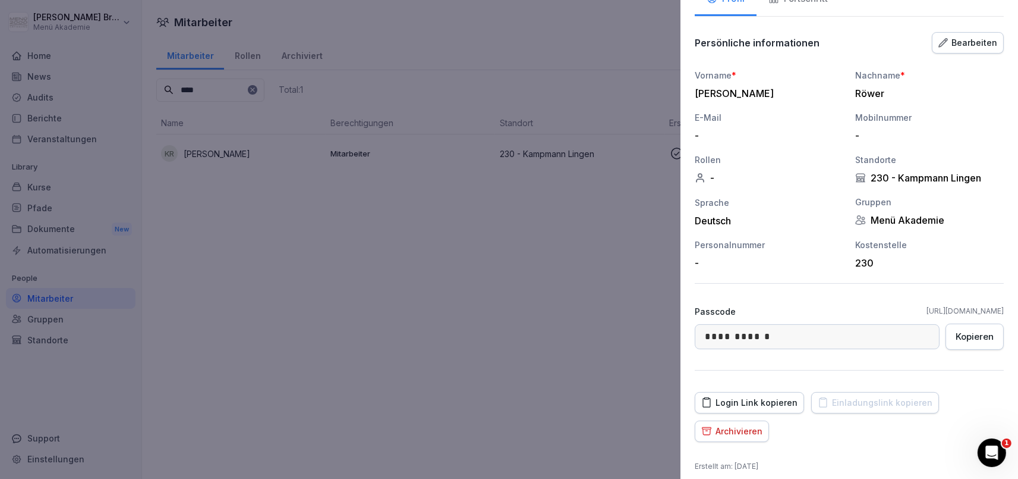
scroll to position [108, 0]
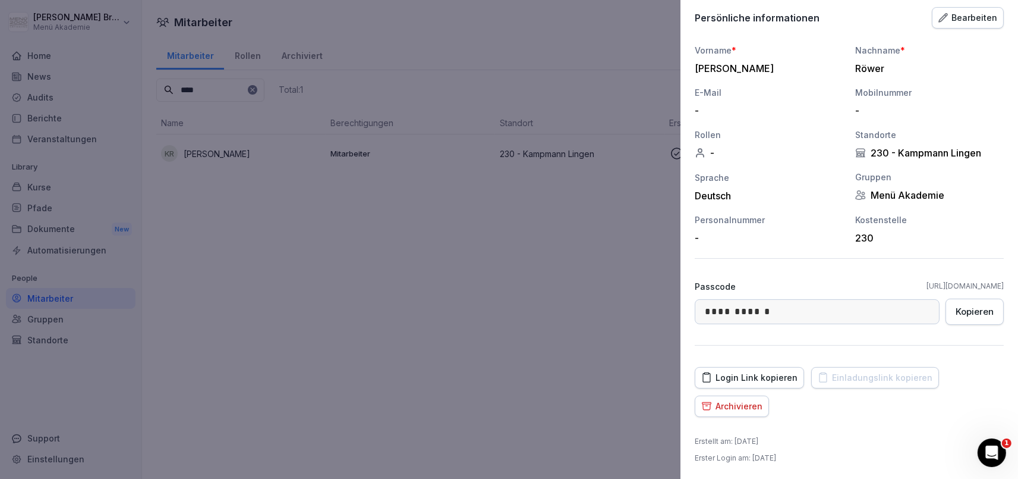
click at [153, 459] on div at bounding box center [509, 239] width 1018 height 479
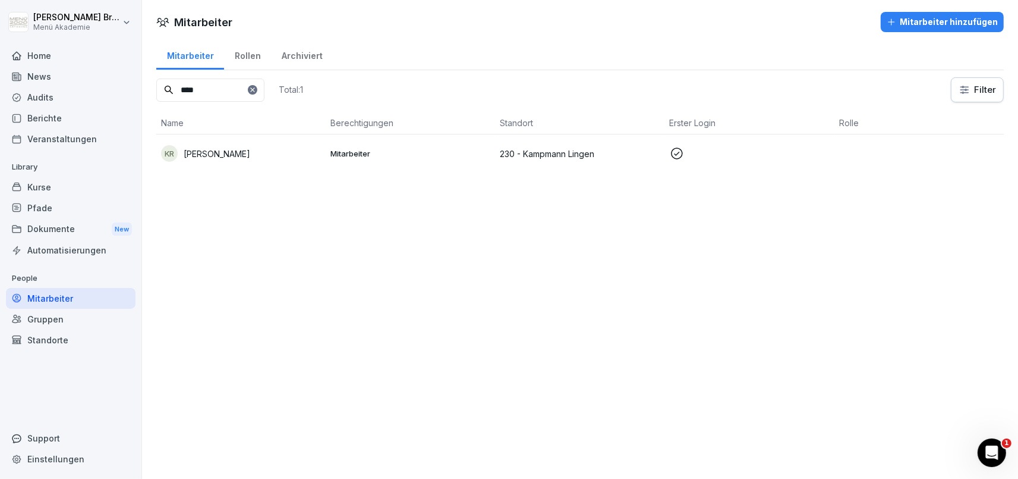
click at [289, 151] on div "KR [PERSON_NAME]" at bounding box center [241, 153] width 160 height 17
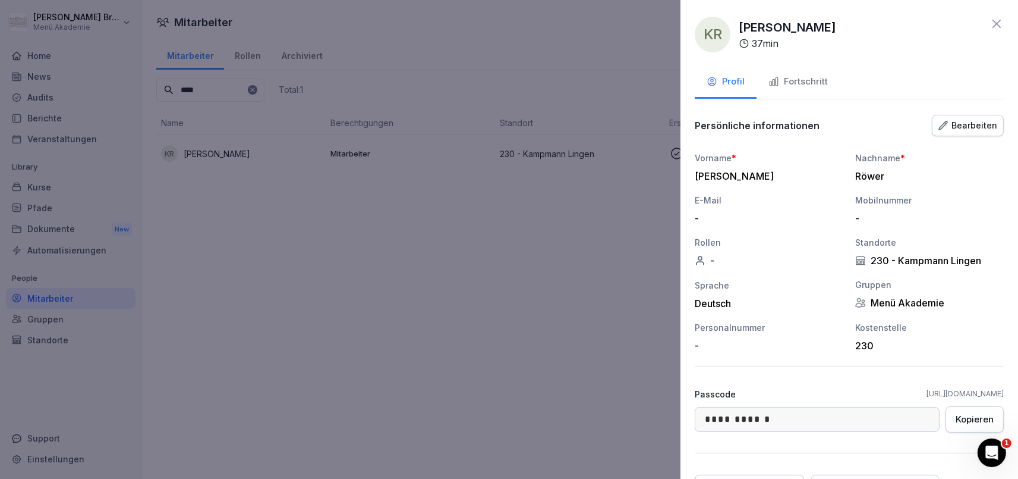
click at [808, 86] on div "Fortschritt" at bounding box center [798, 82] width 59 height 14
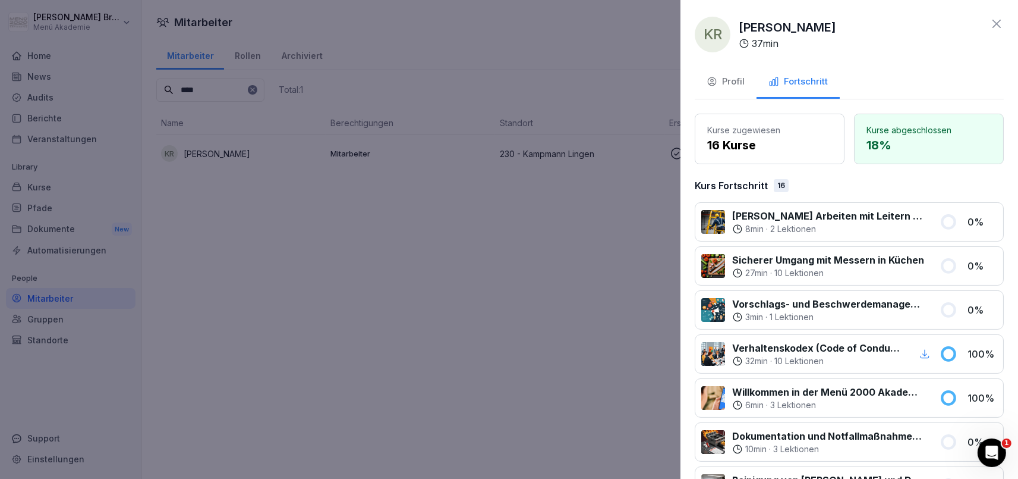
click at [713, 77] on icon "button" at bounding box center [712, 81] width 11 height 11
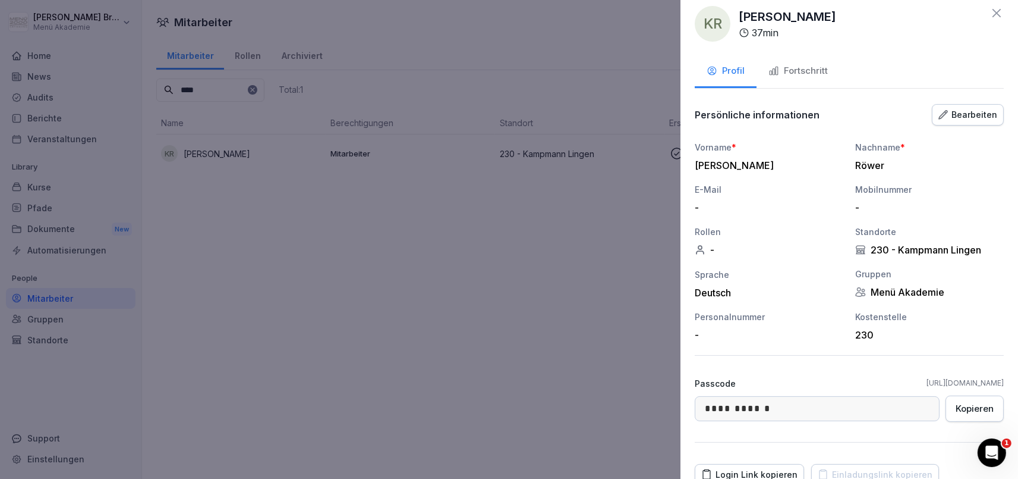
scroll to position [0, 0]
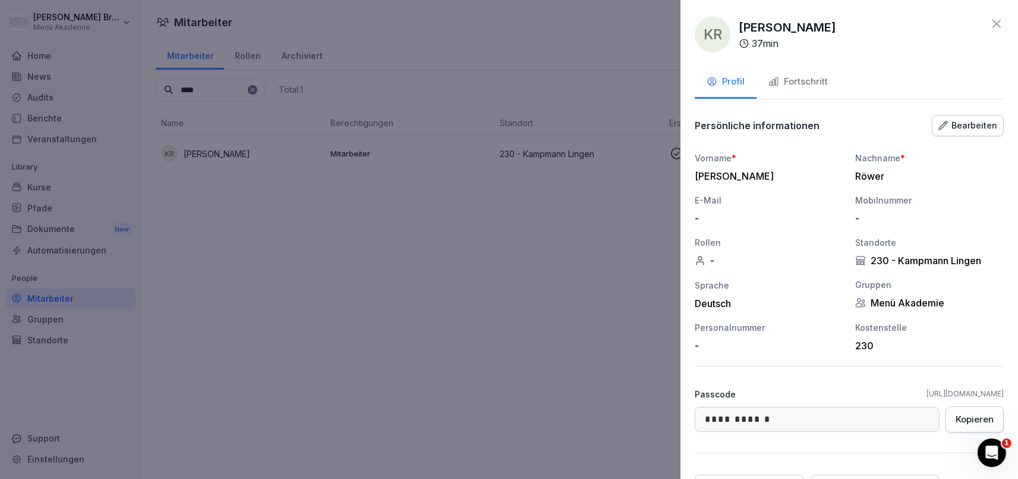
click at [969, 118] on button "Bearbeiten" at bounding box center [968, 125] width 72 height 21
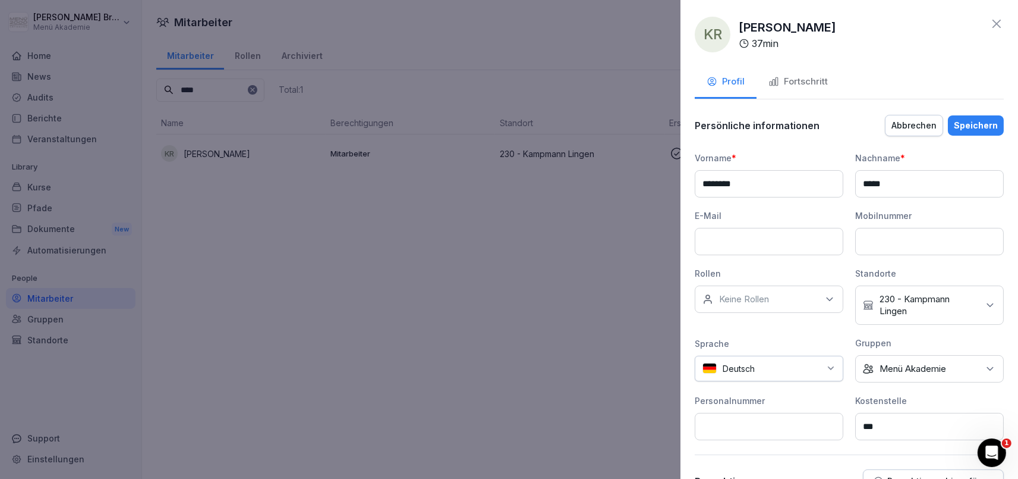
click at [934, 366] on p "Menü Akademie" at bounding box center [913, 369] width 67 height 12
click at [899, 265] on label "Menü Akademie" at bounding box center [913, 268] width 67 height 11
click at [970, 133] on button "Speichern" at bounding box center [976, 125] width 56 height 20
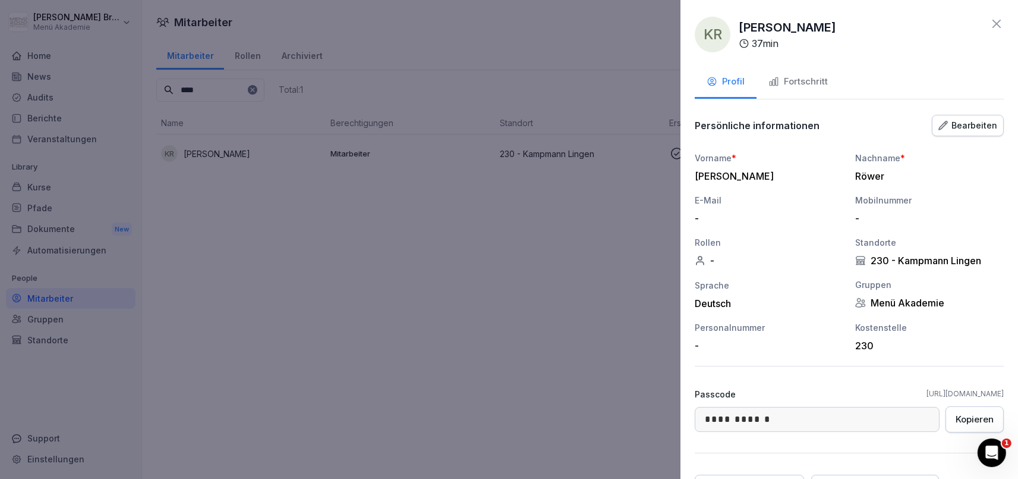
scroll to position [108, 0]
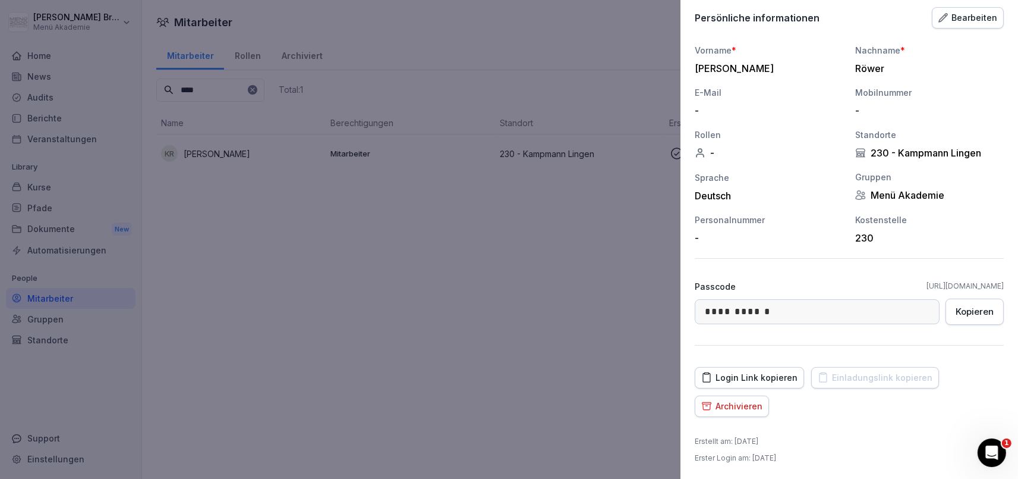
click at [885, 420] on div "**********" at bounding box center [850, 239] width 338 height 479
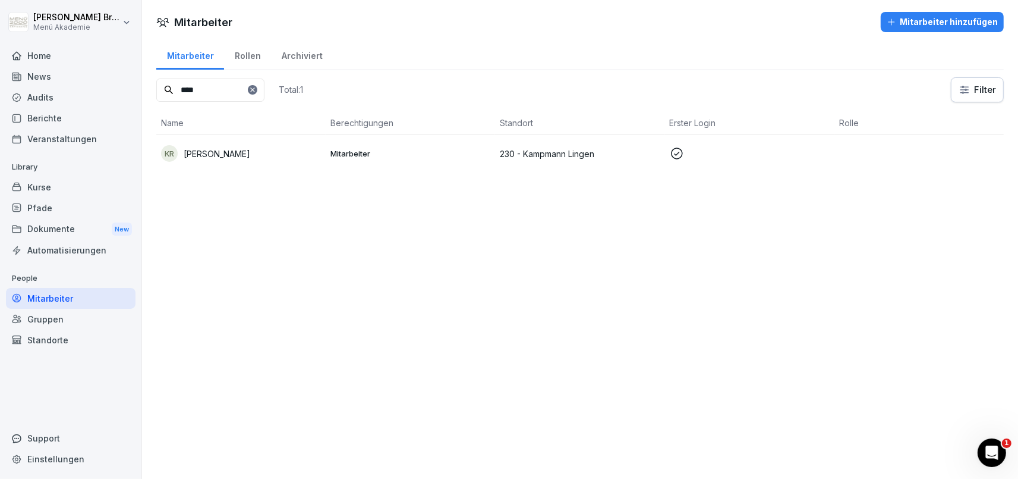
click at [82, 313] on div "Gruppen" at bounding box center [71, 319] width 130 height 21
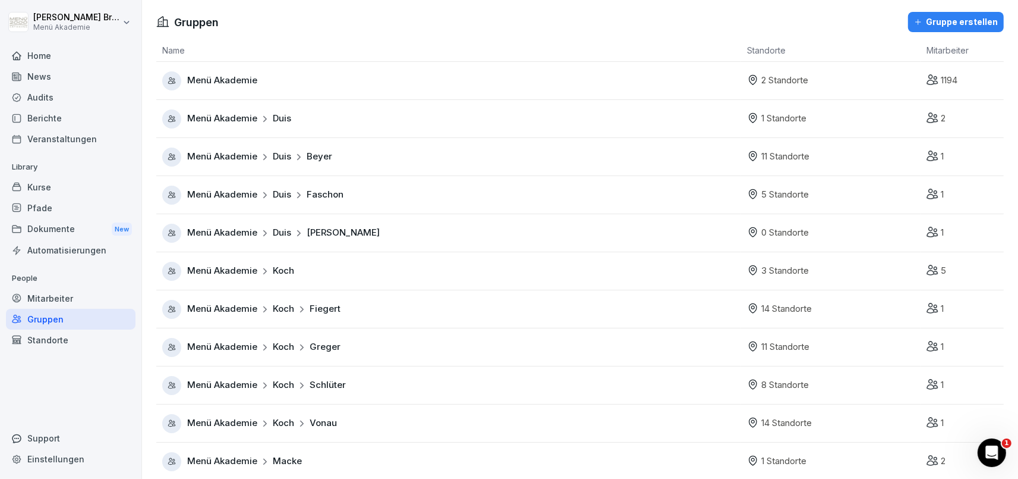
click at [250, 207] on td "Menü Akademie Duis Faschon" at bounding box center [448, 195] width 585 height 38
click at [232, 193] on span "Menü Akademie" at bounding box center [222, 195] width 70 height 14
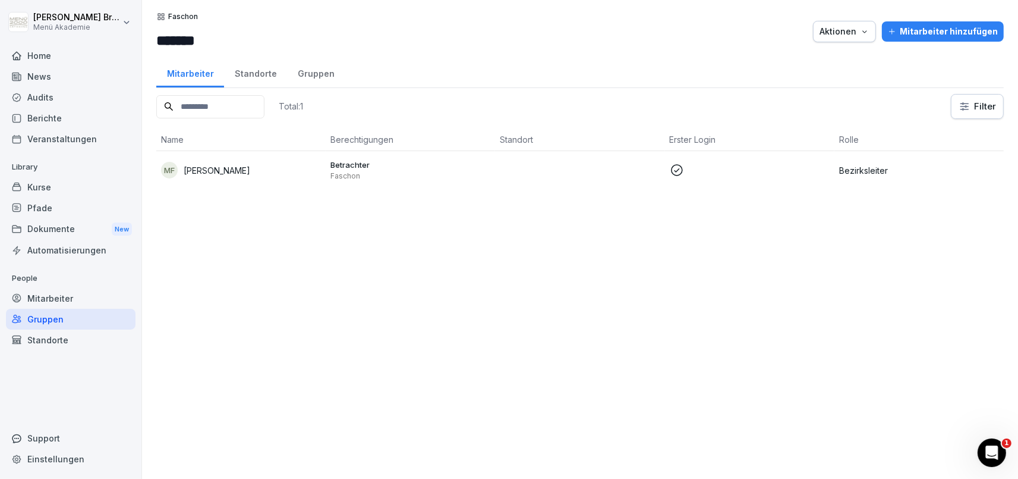
click at [303, 69] on div "Gruppen" at bounding box center [316, 72] width 58 height 30
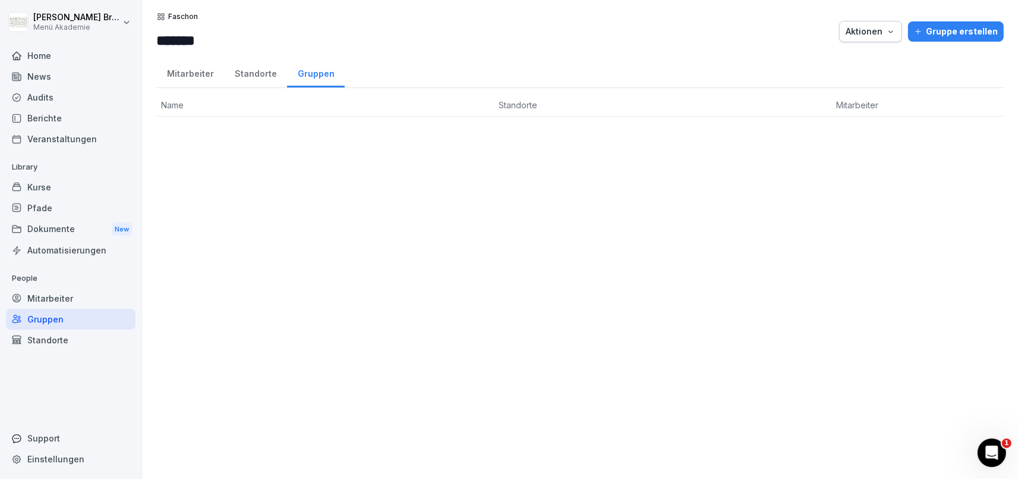
click at [267, 78] on div "Standorte" at bounding box center [255, 72] width 63 height 30
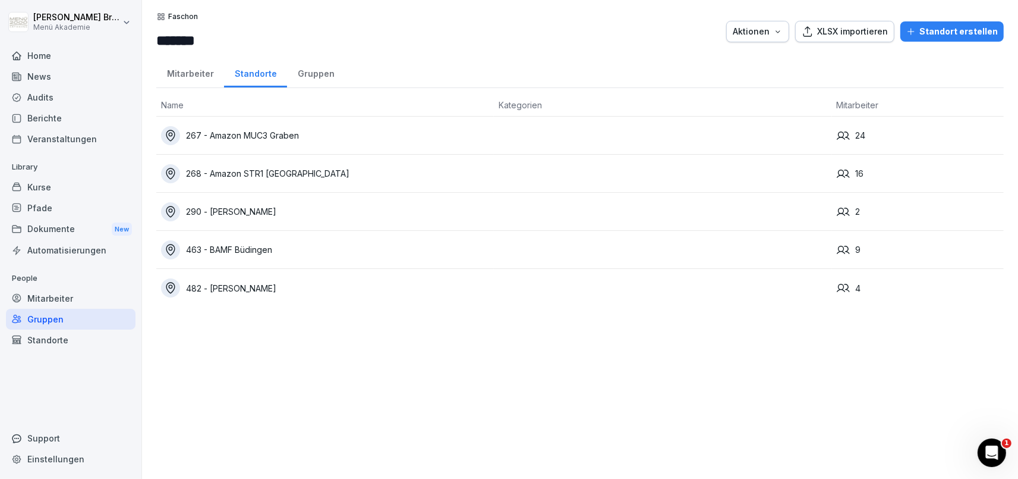
click at [246, 141] on div "267 - Amazon MUC3 Graben" at bounding box center [325, 135] width 328 height 19
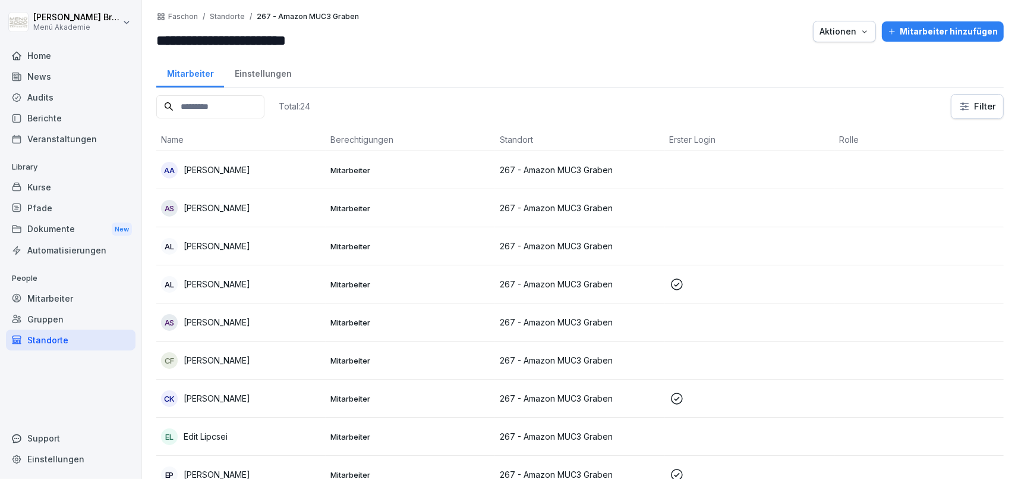
click at [202, 216] on td "AS [PERSON_NAME]" at bounding box center [240, 208] width 169 height 38
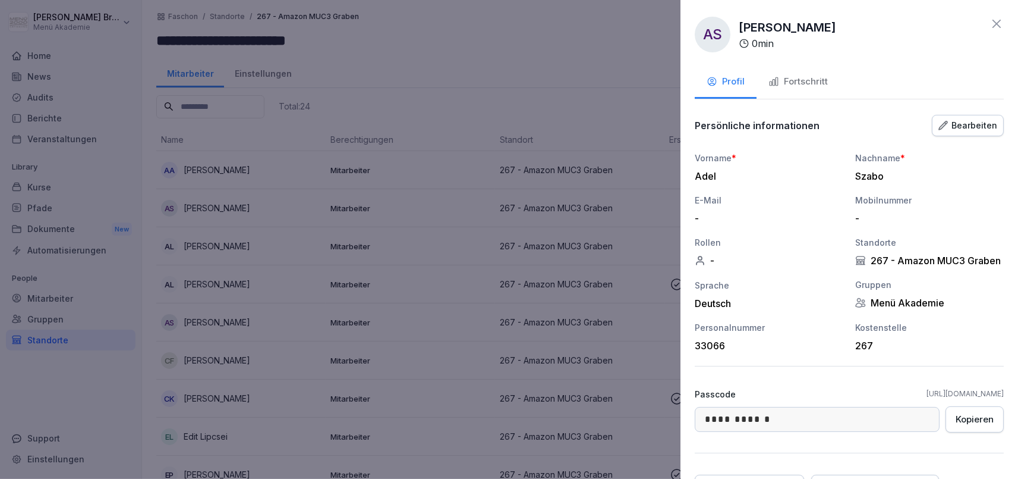
scroll to position [108, 0]
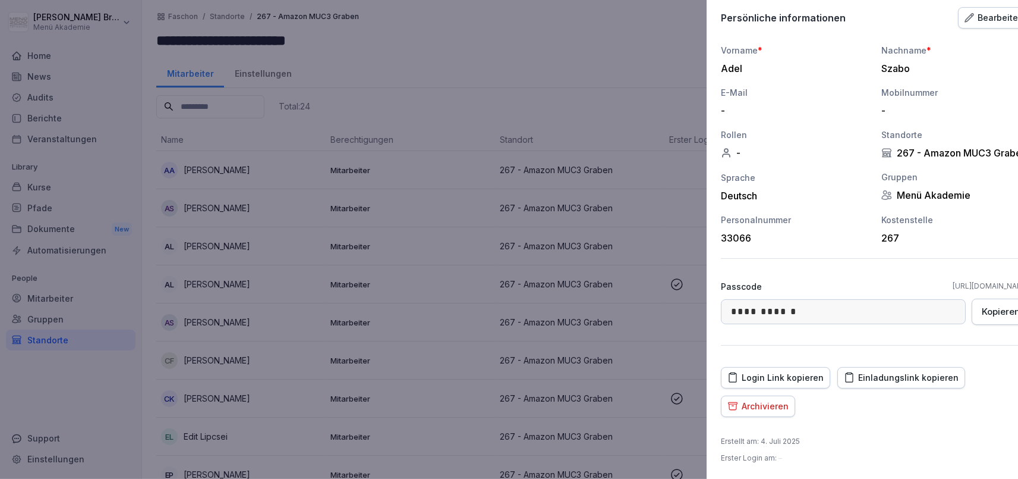
click at [221, 287] on div at bounding box center [509, 239] width 1018 height 479
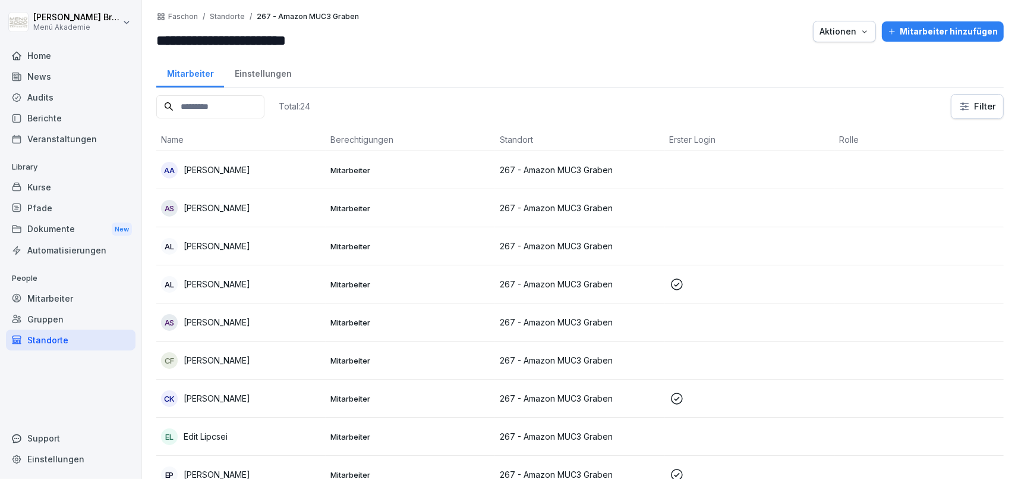
click at [212, 281] on p "[PERSON_NAME]" at bounding box center [217, 284] width 67 height 12
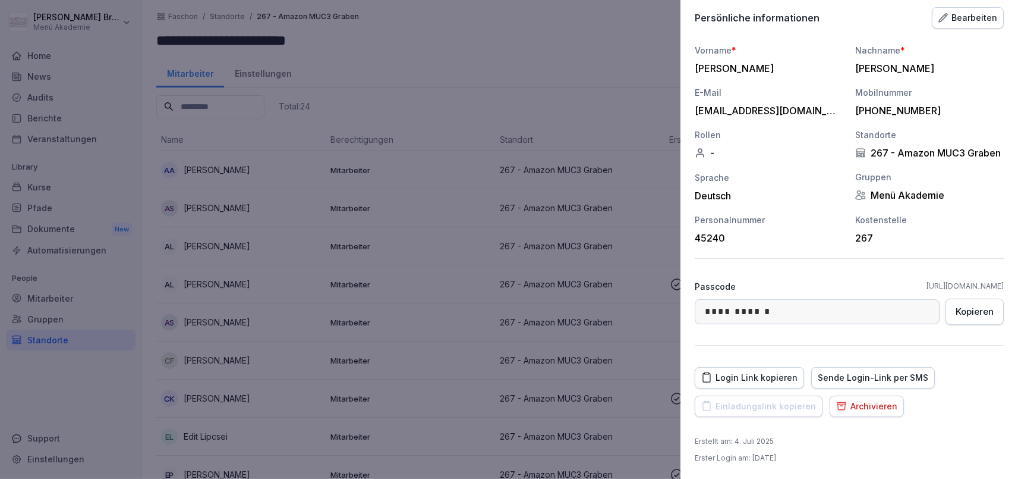
click at [380, 364] on div at bounding box center [509, 239] width 1018 height 479
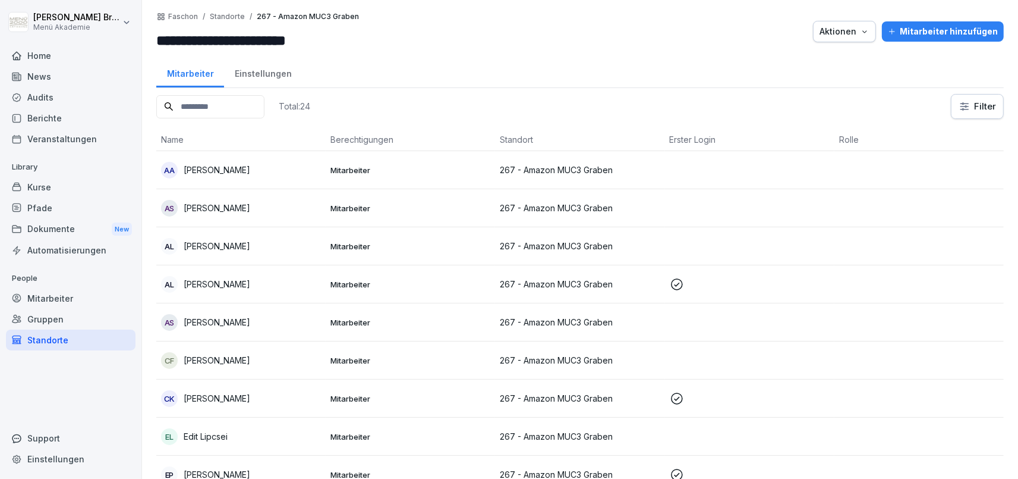
click at [74, 294] on div "Mitarbeiter" at bounding box center [71, 298] width 130 height 21
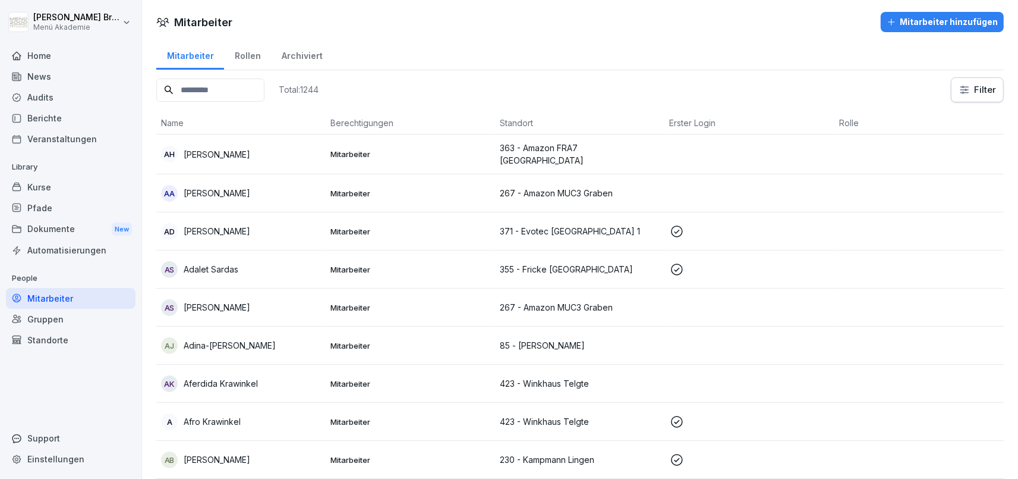
click at [231, 93] on input at bounding box center [210, 89] width 108 height 23
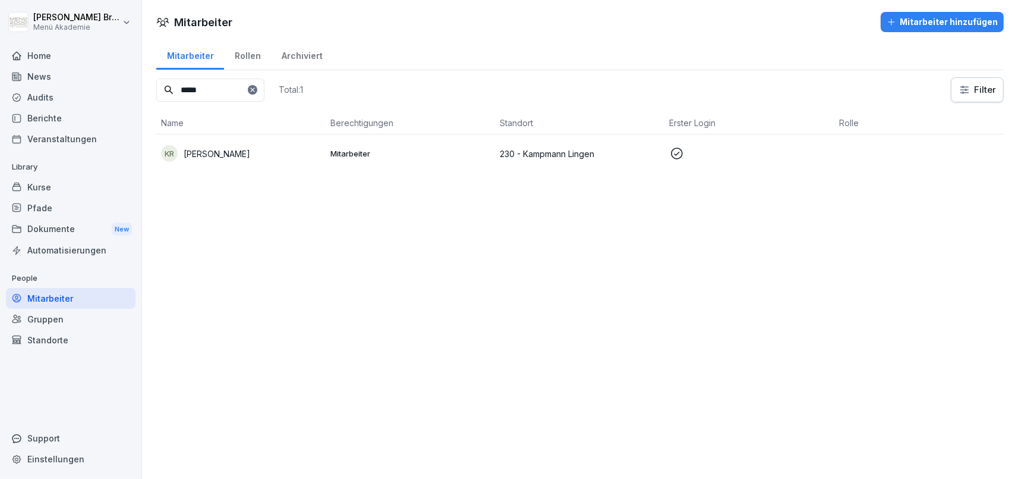
type input "*****"
click at [256, 160] on div "KR [PERSON_NAME]" at bounding box center [241, 153] width 160 height 17
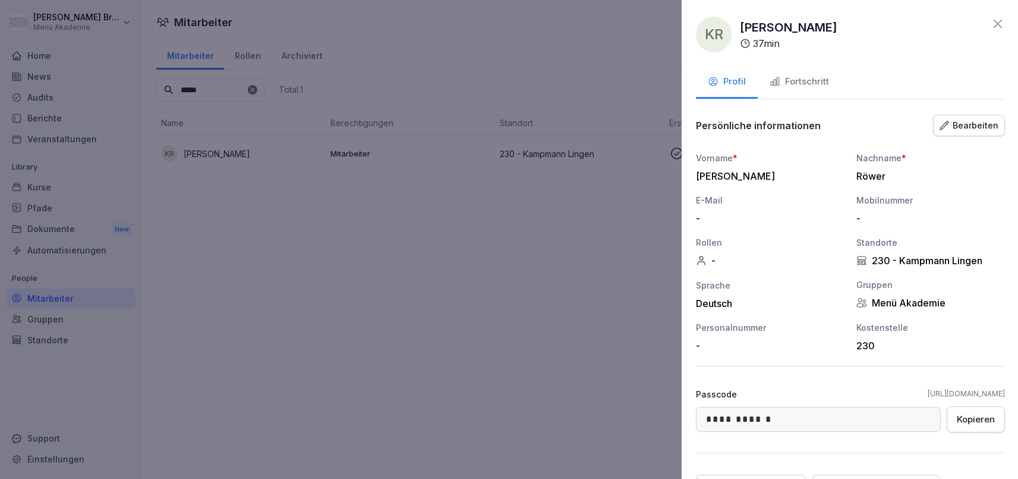
click at [478, 310] on div at bounding box center [509, 239] width 1018 height 479
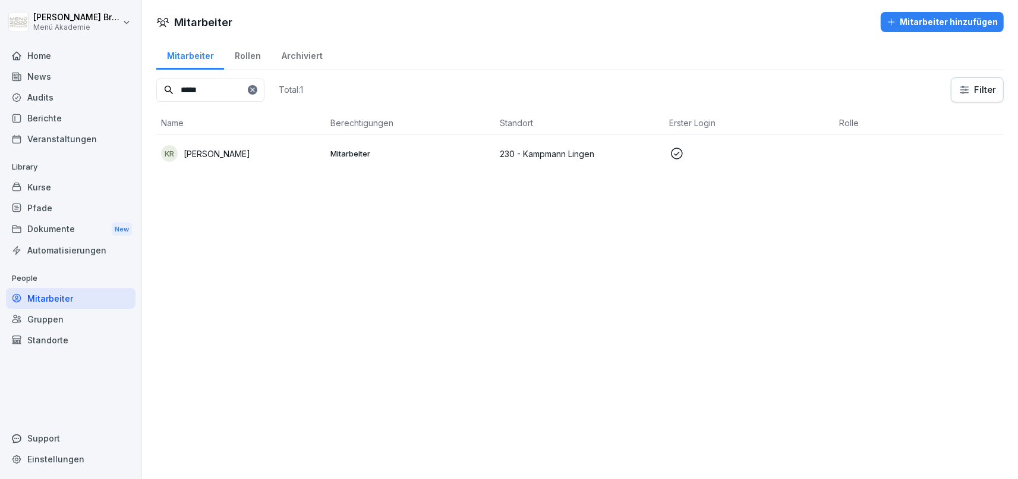
click at [219, 146] on div "KR [PERSON_NAME]" at bounding box center [241, 153] width 160 height 17
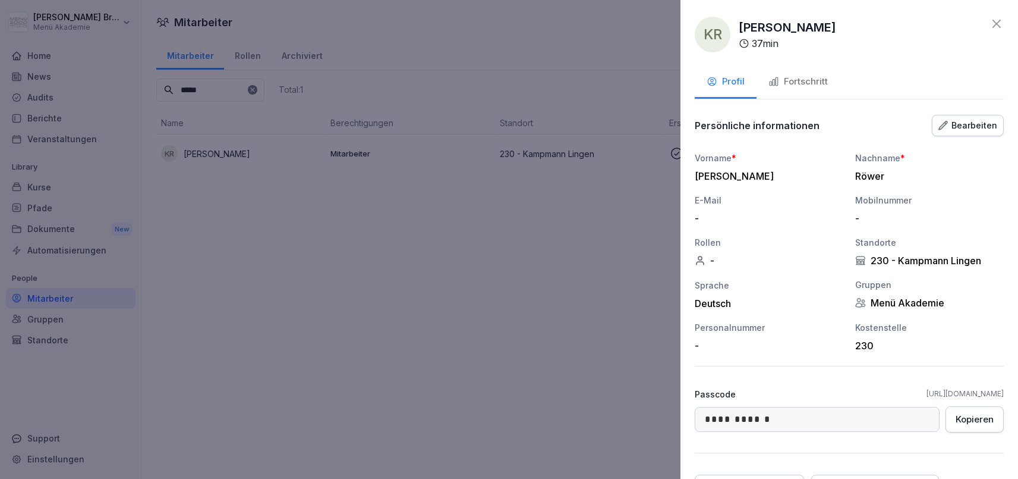
click at [798, 75] on button "Fortschritt" at bounding box center [798, 83] width 83 height 32
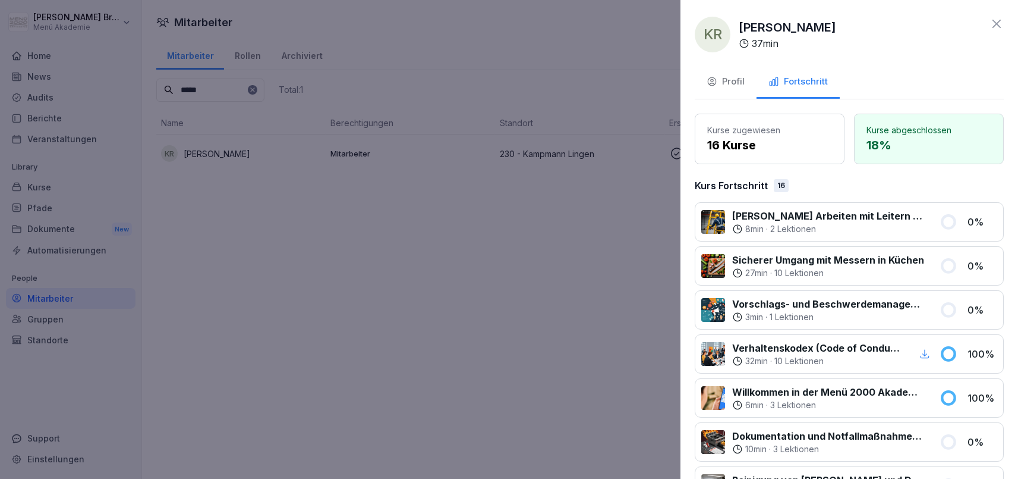
click at [741, 87] on div "Profil" at bounding box center [726, 82] width 38 height 14
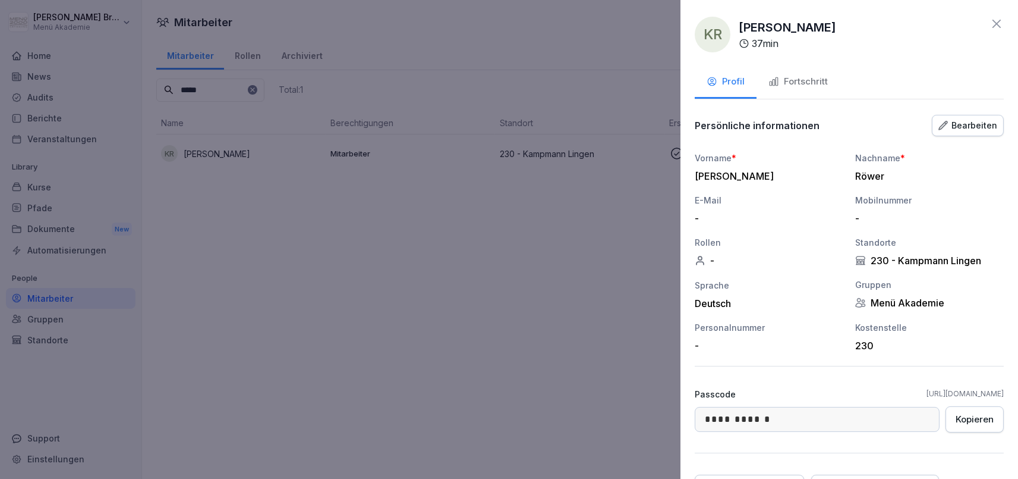
scroll to position [108, 0]
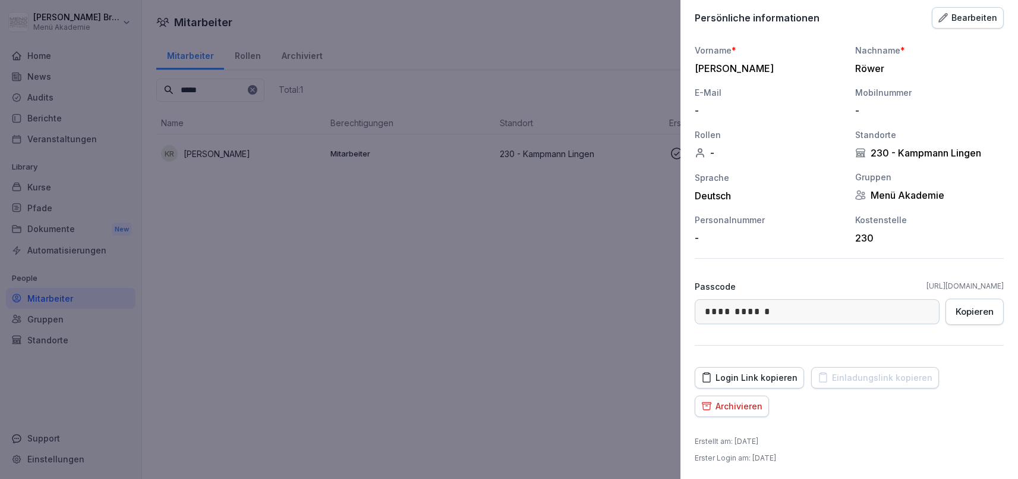
click at [780, 374] on div "Login Link kopieren" at bounding box center [749, 377] width 96 height 13
click at [724, 372] on div "Login Link kopieren" at bounding box center [749, 377] width 96 height 13
click at [309, 359] on div at bounding box center [509, 239] width 1018 height 479
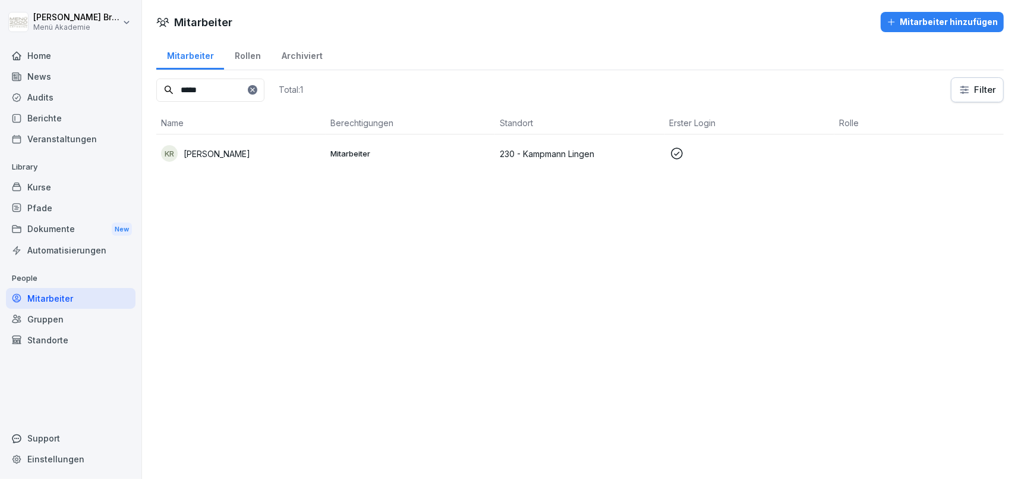
click at [61, 295] on div "Mitarbeiter" at bounding box center [71, 298] width 130 height 21
click at [254, 89] on icon at bounding box center [252, 89] width 4 height 4
click at [254, 96] on input at bounding box center [210, 89] width 108 height 23
type input "******"
click at [261, 157] on div "SW [PERSON_NAME]" at bounding box center [241, 153] width 160 height 17
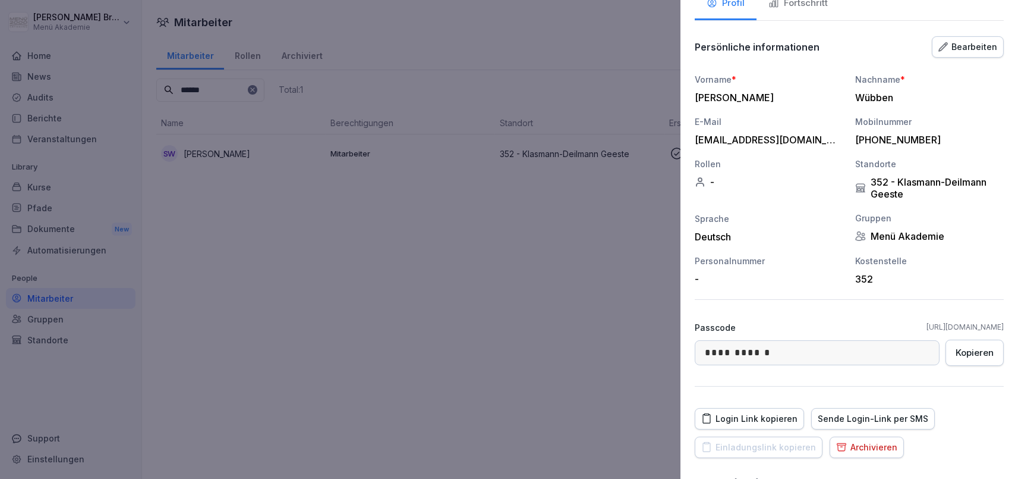
scroll to position [119, 0]
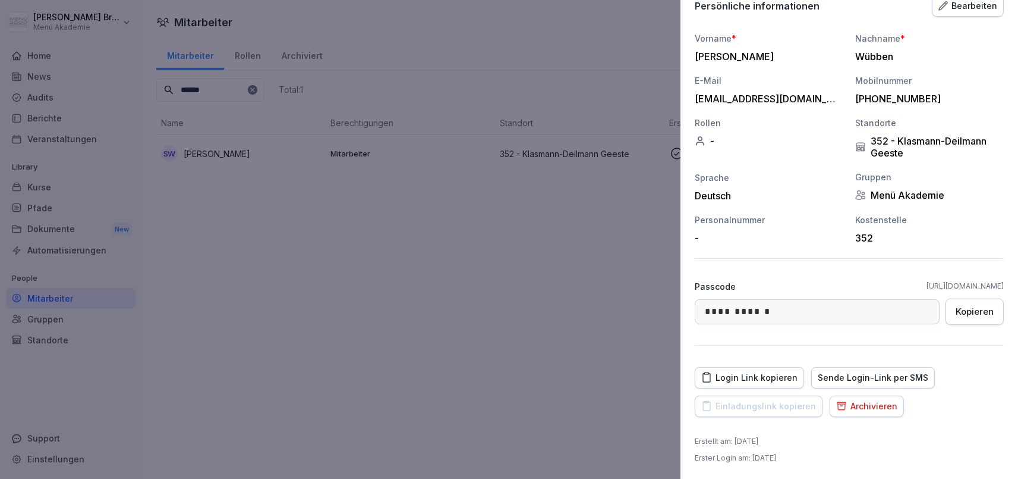
click at [446, 315] on div at bounding box center [509, 239] width 1018 height 479
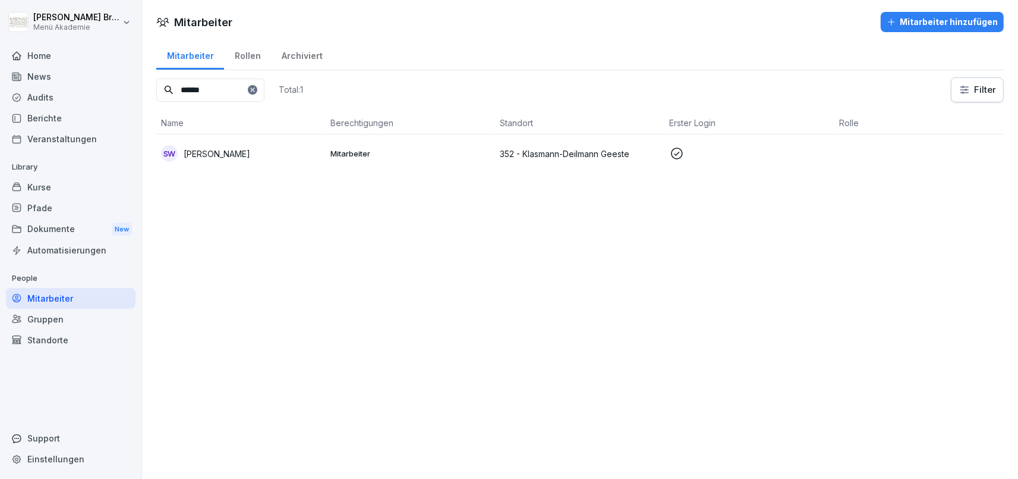
click at [39, 295] on div "Mitarbeiter" at bounding box center [71, 298] width 130 height 21
click at [256, 92] on icon at bounding box center [252, 89] width 7 height 7
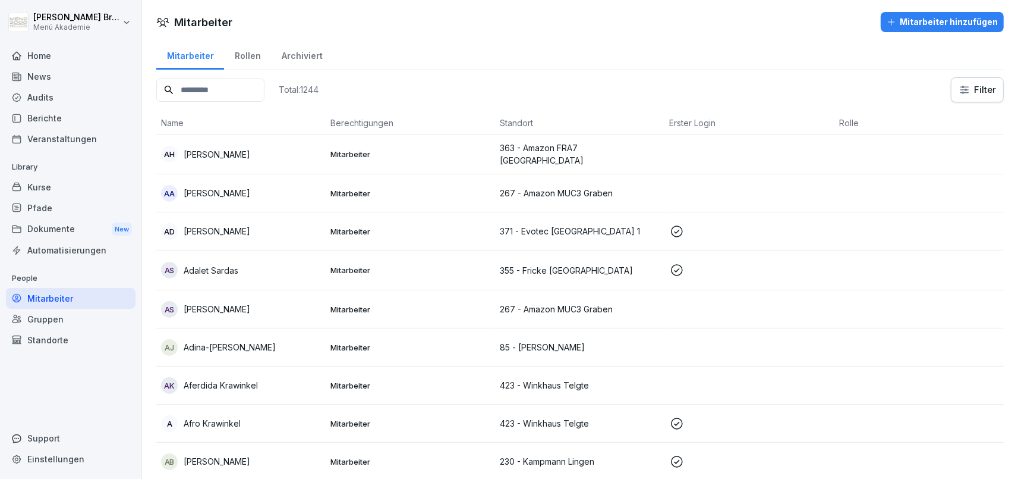
click at [252, 90] on input at bounding box center [210, 89] width 108 height 23
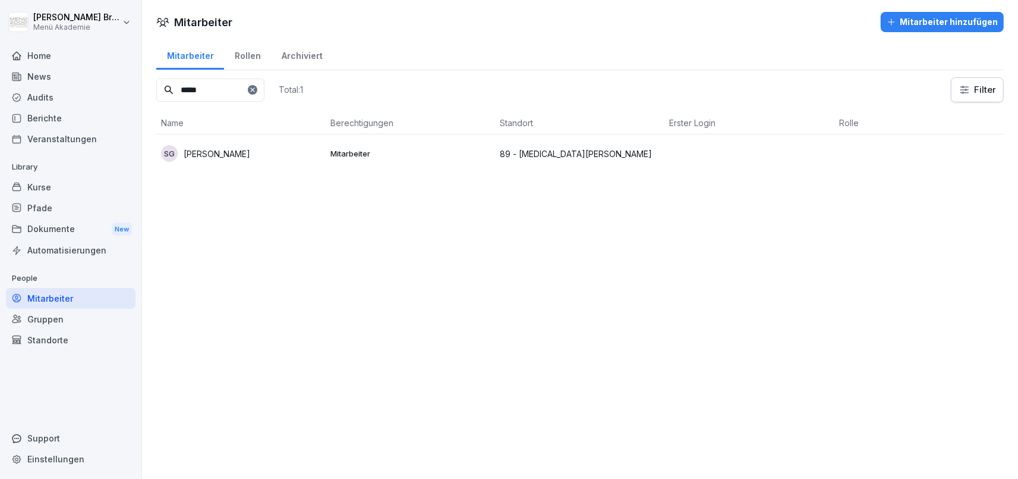
type input "*****"
click at [208, 154] on p "[PERSON_NAME]" at bounding box center [217, 153] width 67 height 12
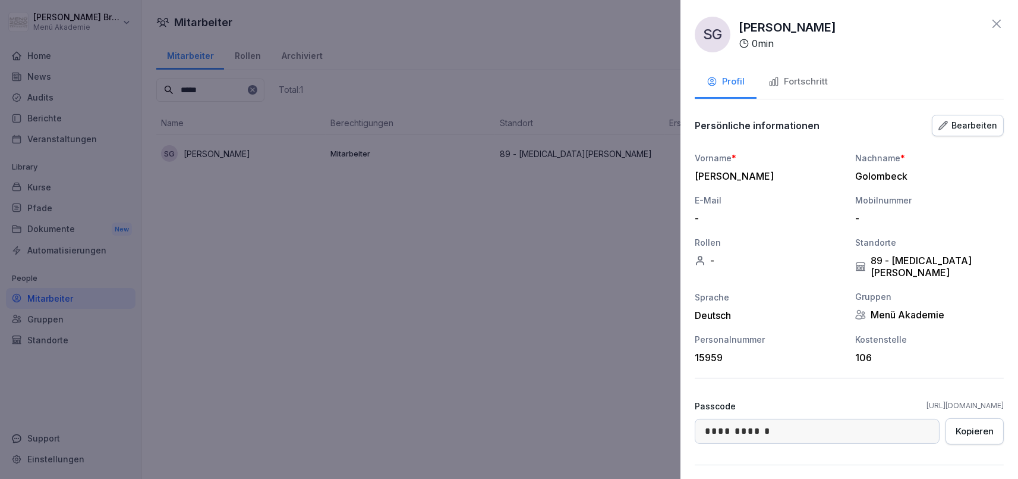
scroll to position [108, 0]
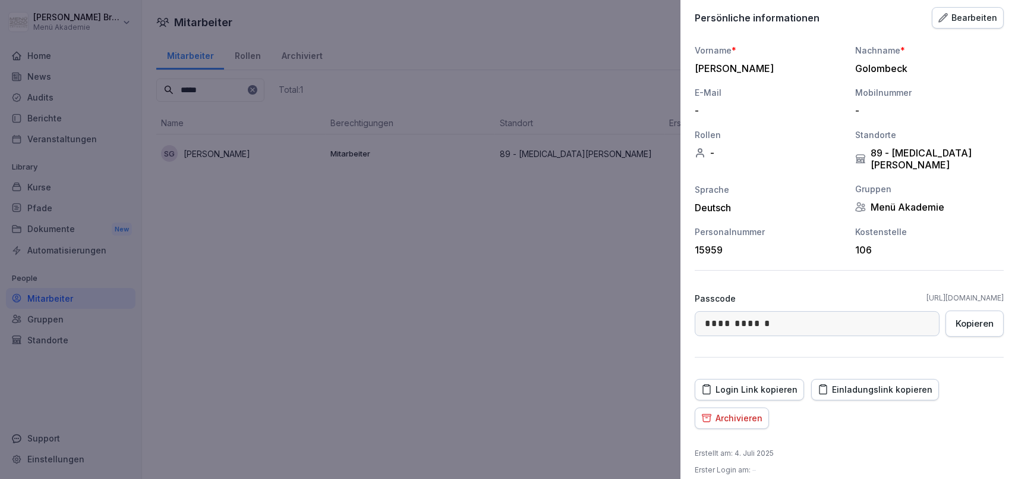
click at [756, 411] on div "Archivieren" at bounding box center [731, 417] width 61 height 13
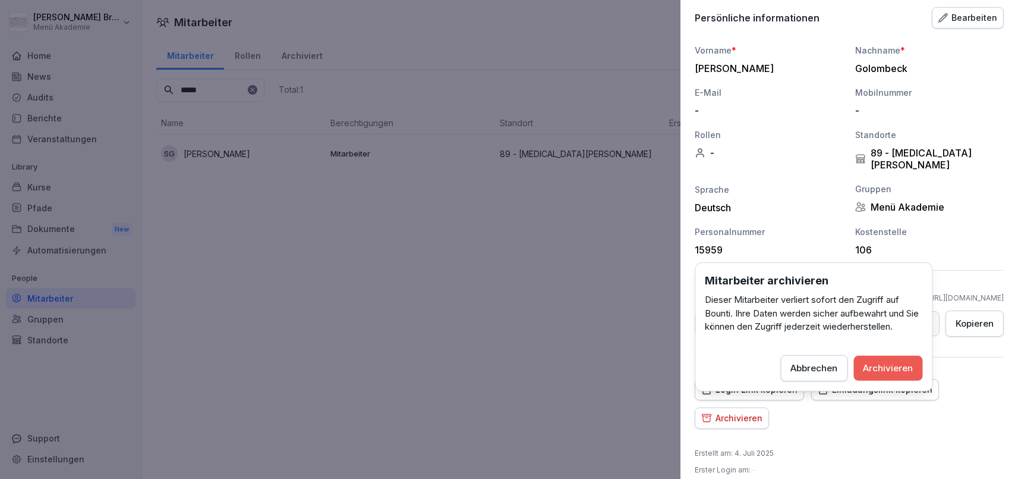
click at [901, 369] on div "Archivieren" at bounding box center [889, 367] width 50 height 13
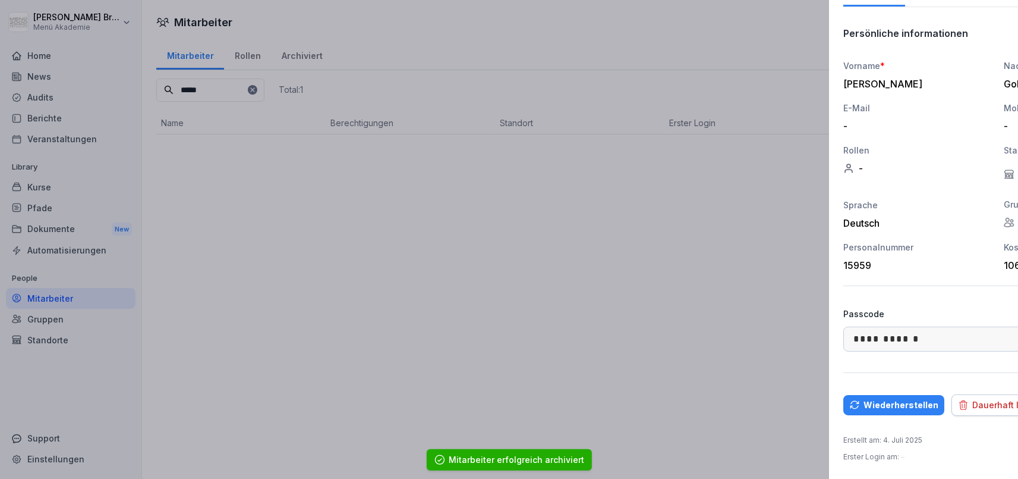
scroll to position [79, 0]
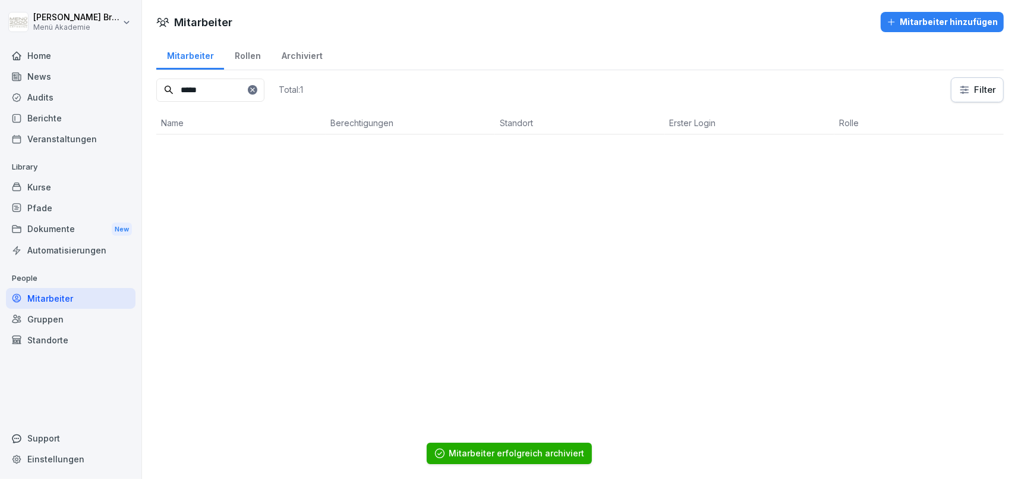
click at [70, 294] on div "Mitarbeiter" at bounding box center [71, 298] width 130 height 21
click at [257, 86] on div at bounding box center [253, 90] width 10 height 10
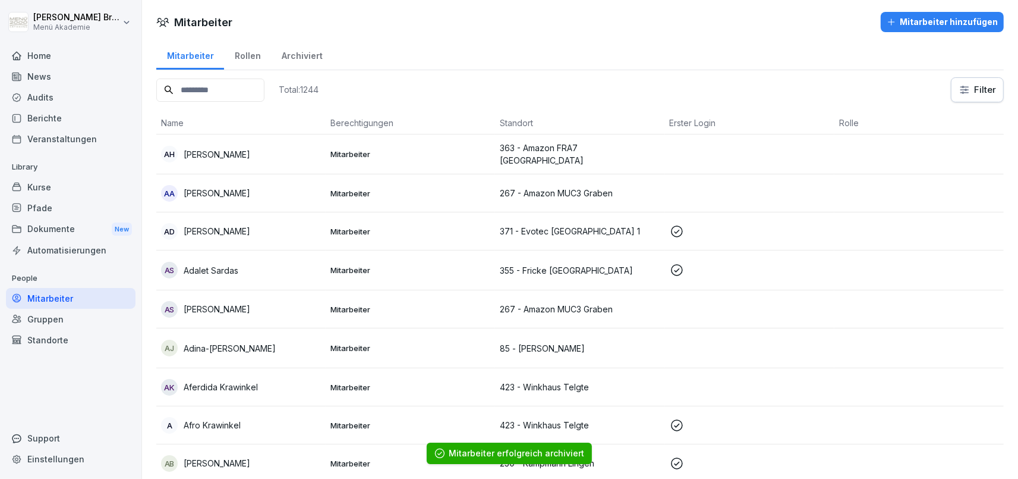
click at [264, 89] on input at bounding box center [210, 89] width 108 height 23
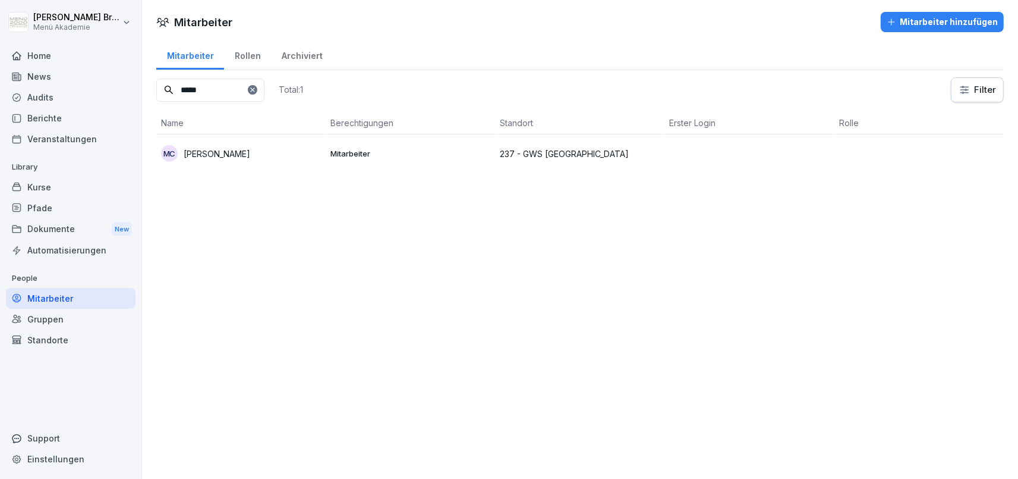
type input "*****"
click at [232, 155] on p "[PERSON_NAME]" at bounding box center [217, 153] width 67 height 12
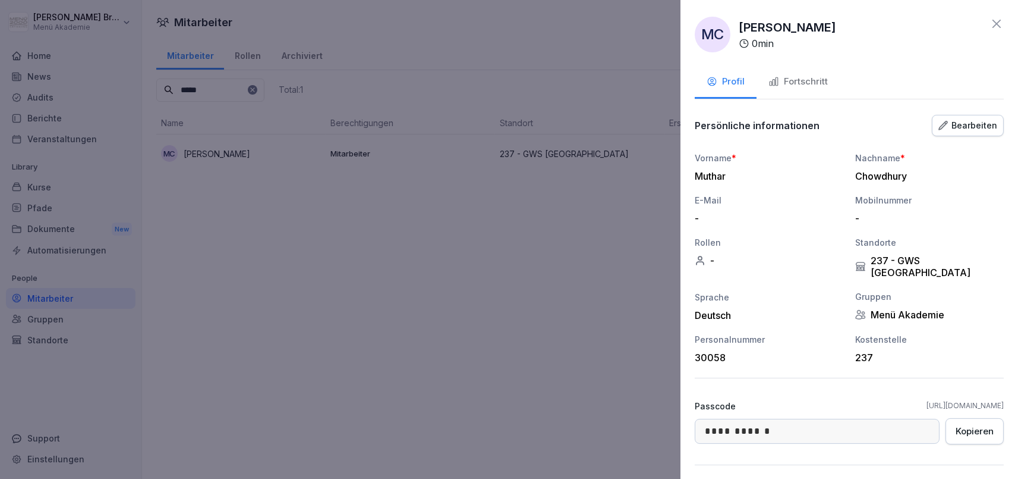
scroll to position [108, 0]
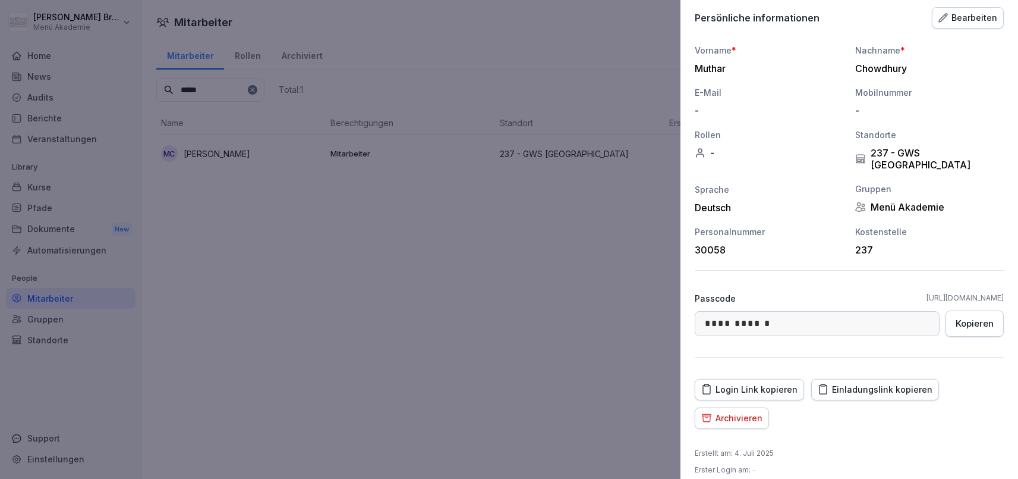
click at [729, 411] on div "Archivieren" at bounding box center [731, 417] width 61 height 13
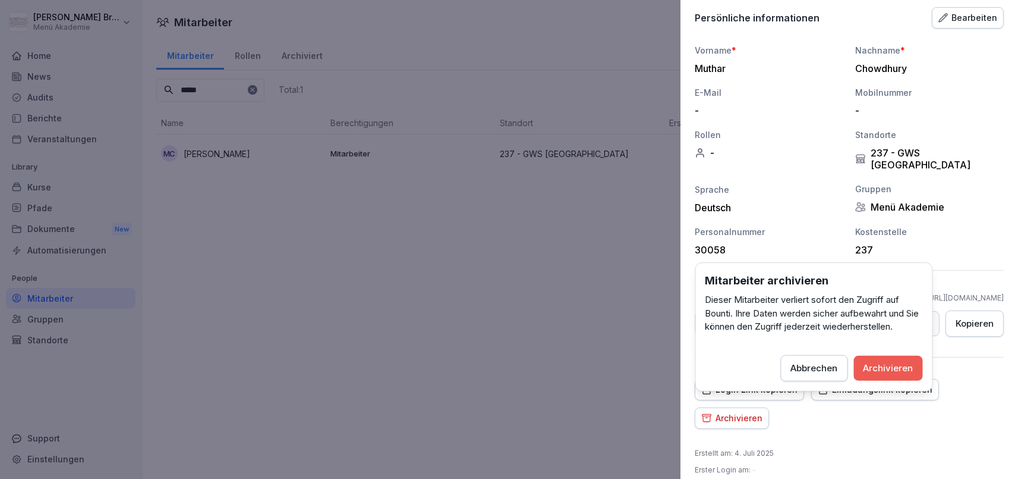
click at [906, 370] on div "Archivieren" at bounding box center [889, 367] width 50 height 13
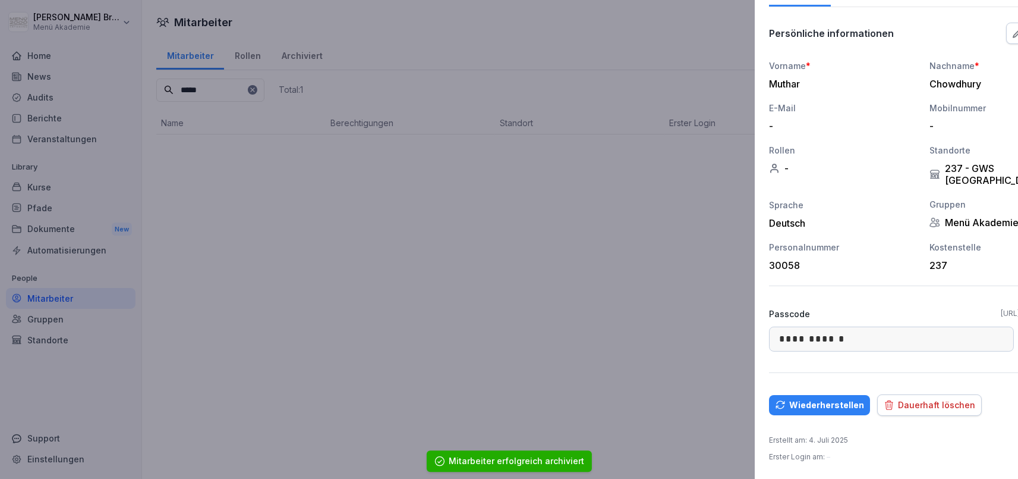
scroll to position [79, 0]
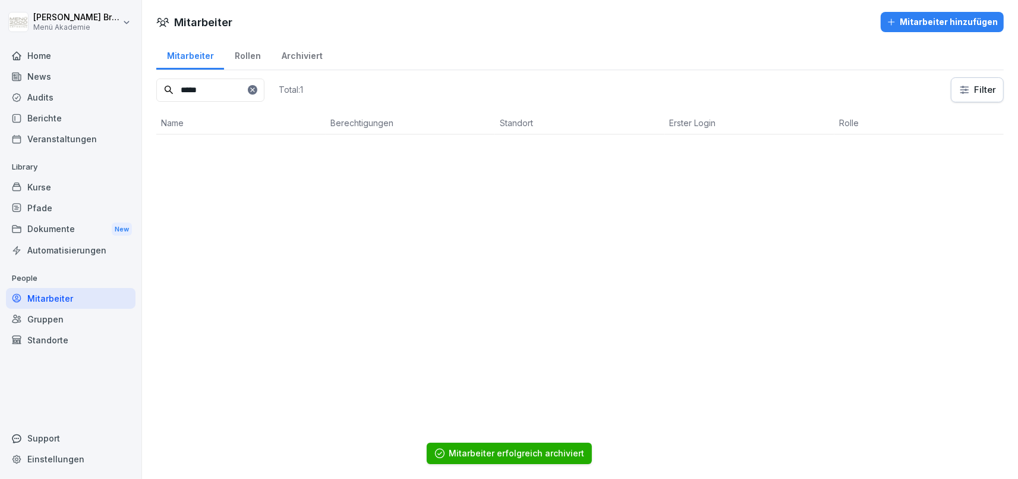
click at [43, 56] on div "Home" at bounding box center [71, 55] width 130 height 21
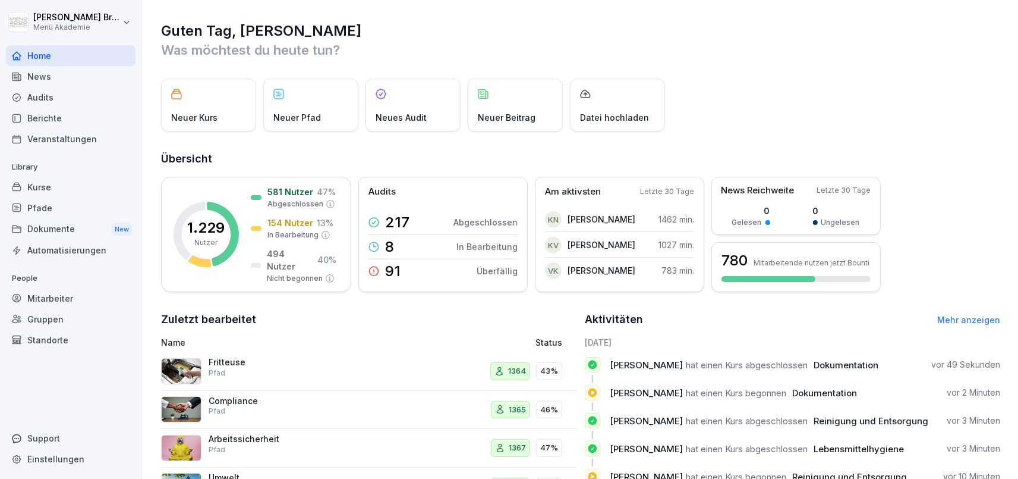
click at [59, 304] on div "Mitarbeiter" at bounding box center [71, 298] width 130 height 21
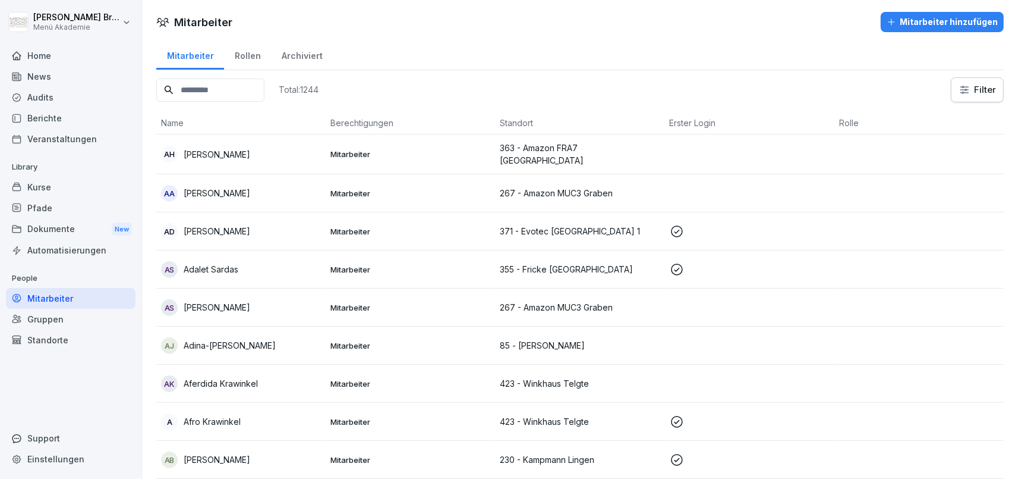
click at [204, 83] on input at bounding box center [210, 89] width 108 height 23
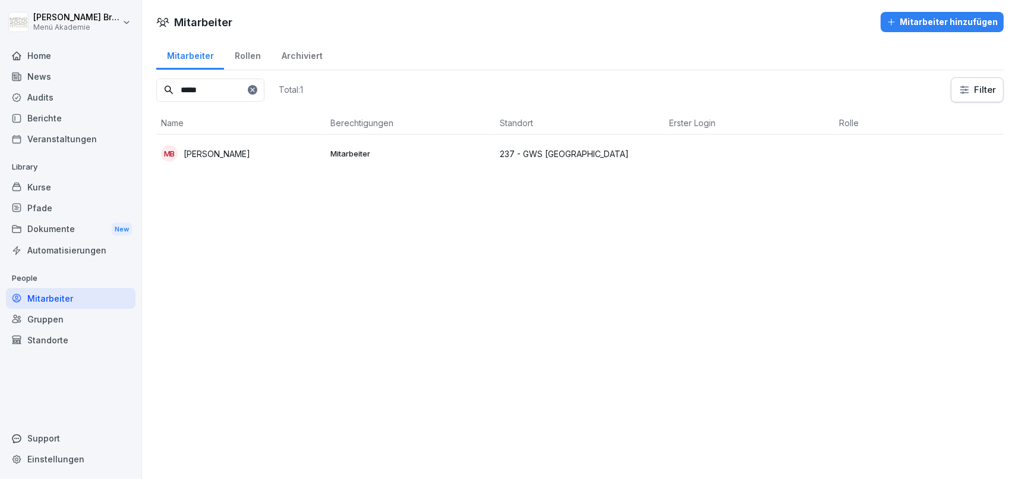
type input "*****"
click at [219, 155] on p "[PERSON_NAME]" at bounding box center [217, 153] width 67 height 12
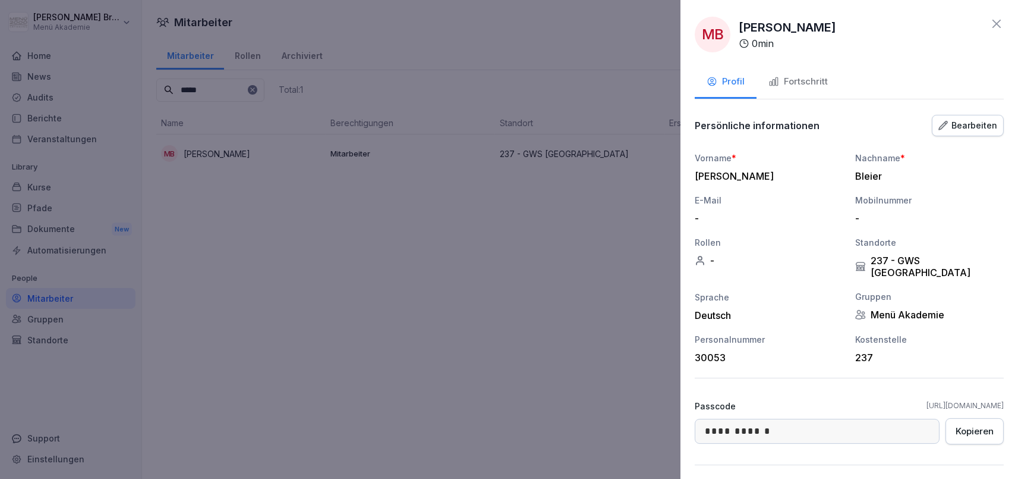
scroll to position [108, 0]
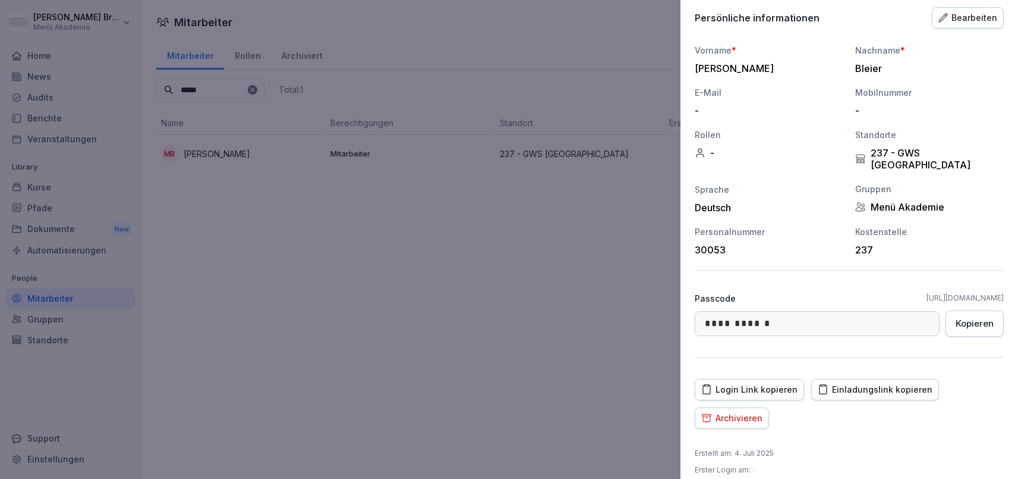
click at [734, 411] on div "Archivieren" at bounding box center [731, 417] width 61 height 13
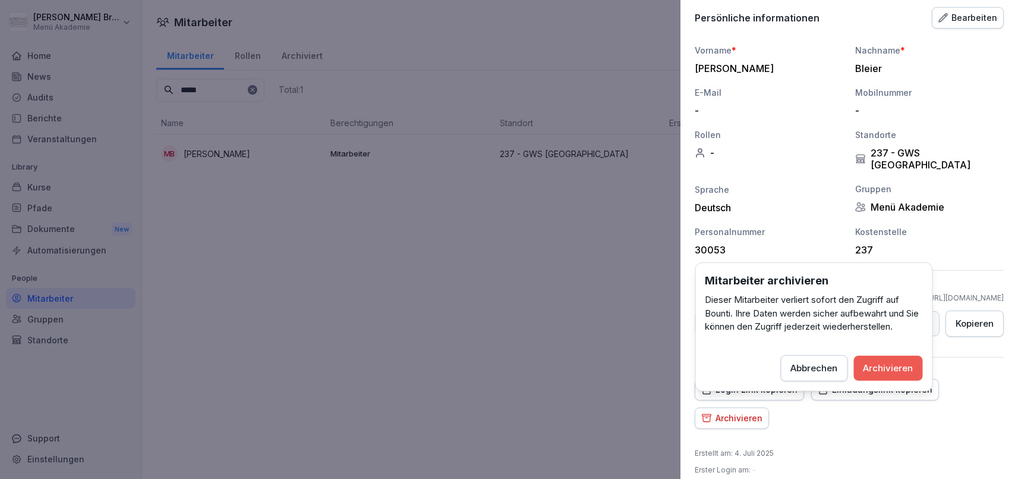
click at [901, 361] on button "Archivieren" at bounding box center [888, 367] width 69 height 25
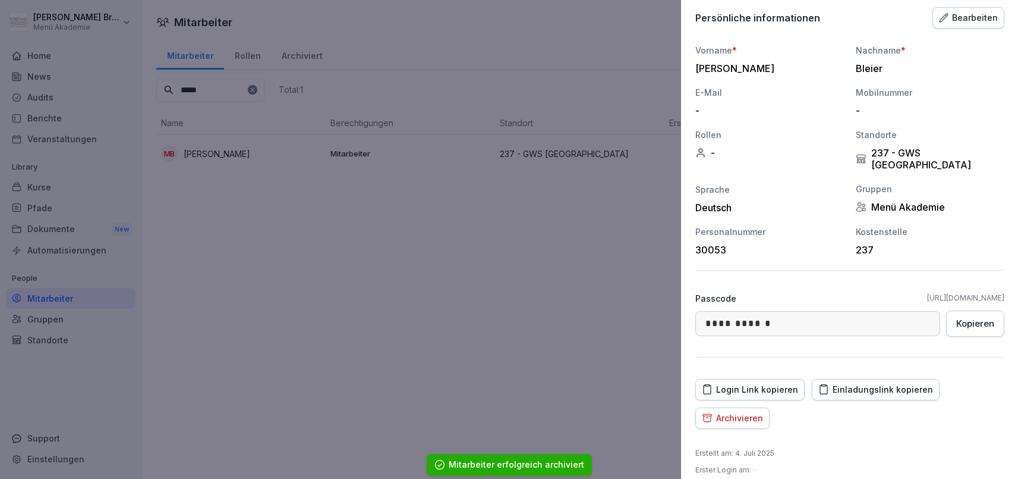
scroll to position [79, 0]
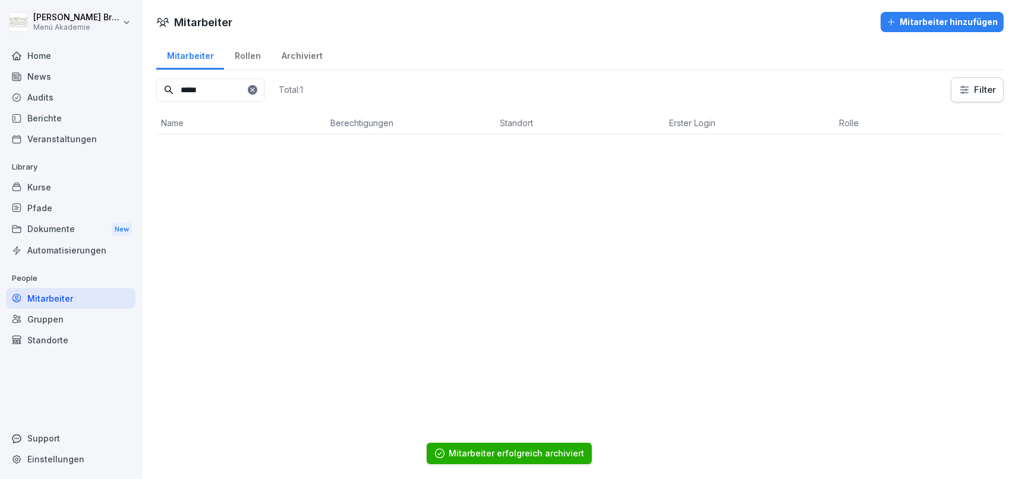
click at [484, 331] on div "Mitarbeiter Mitarbeiter hinzufügen Mitarbeiter Rollen Archiviert ***** Total: 1…" at bounding box center [580, 239] width 876 height 479
click at [49, 59] on div "Home" at bounding box center [71, 55] width 130 height 21
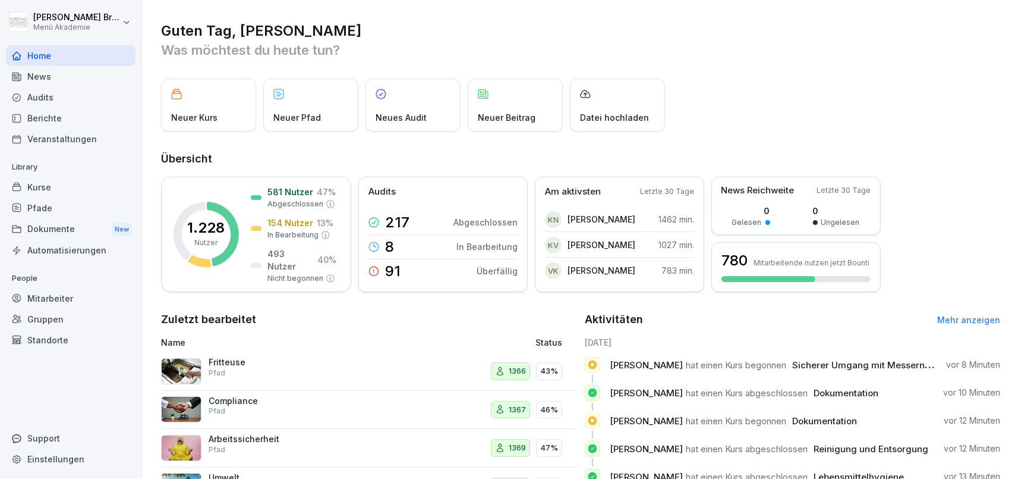
click at [69, 294] on div "Mitarbeiter" at bounding box center [71, 298] width 130 height 21
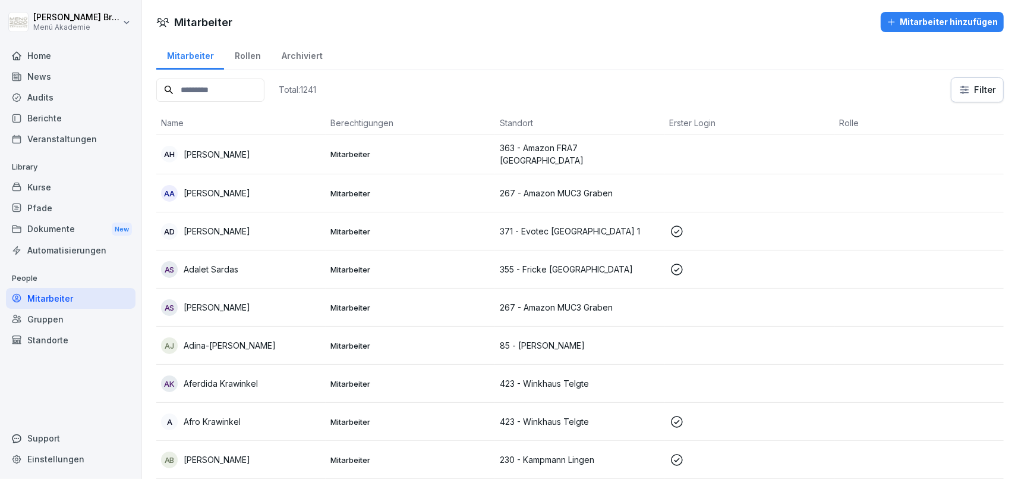
click at [65, 332] on div "Standorte" at bounding box center [71, 339] width 130 height 21
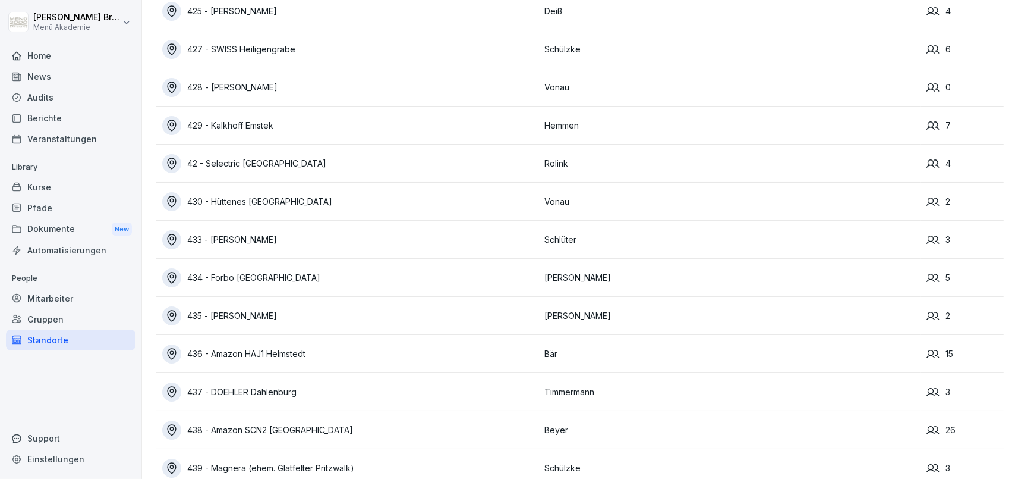
scroll to position [7906, 0]
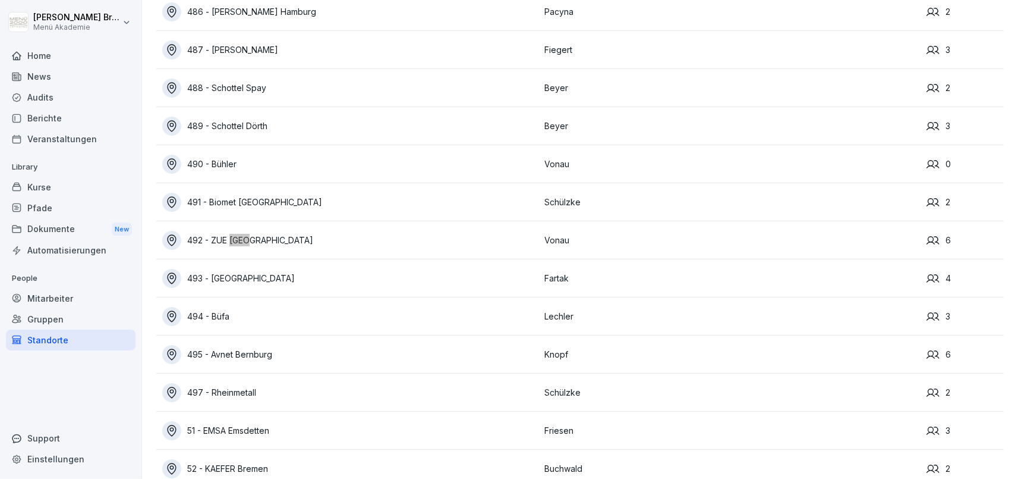
click at [215, 236] on div "492 - ZUE [GEOGRAPHIC_DATA]" at bounding box center [350, 240] width 376 height 19
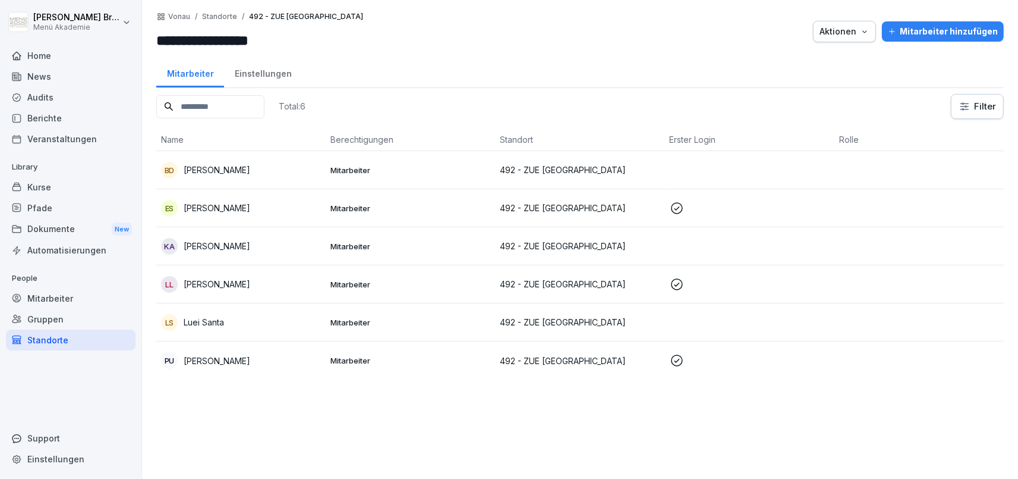
click at [211, 325] on p "Luei Santa" at bounding box center [204, 322] width 40 height 12
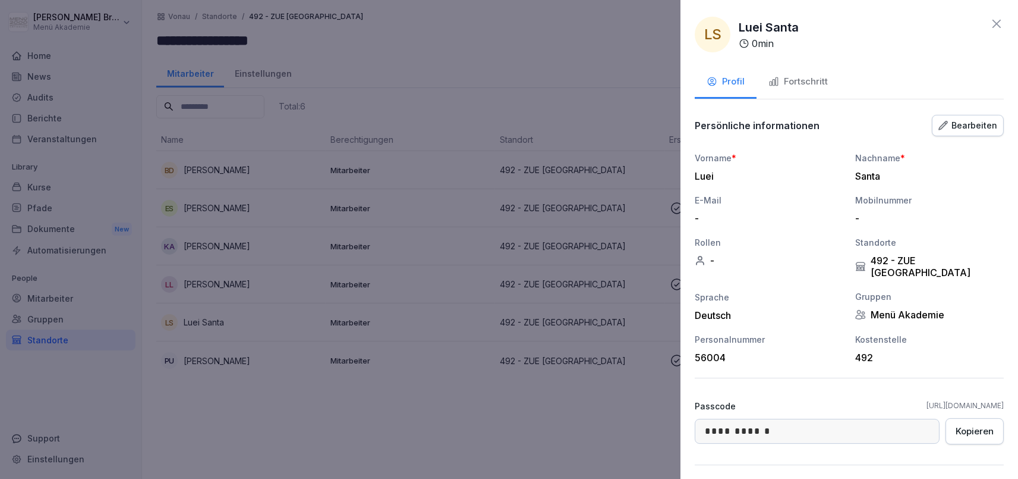
click at [802, 93] on button "Fortschritt" at bounding box center [798, 83] width 83 height 32
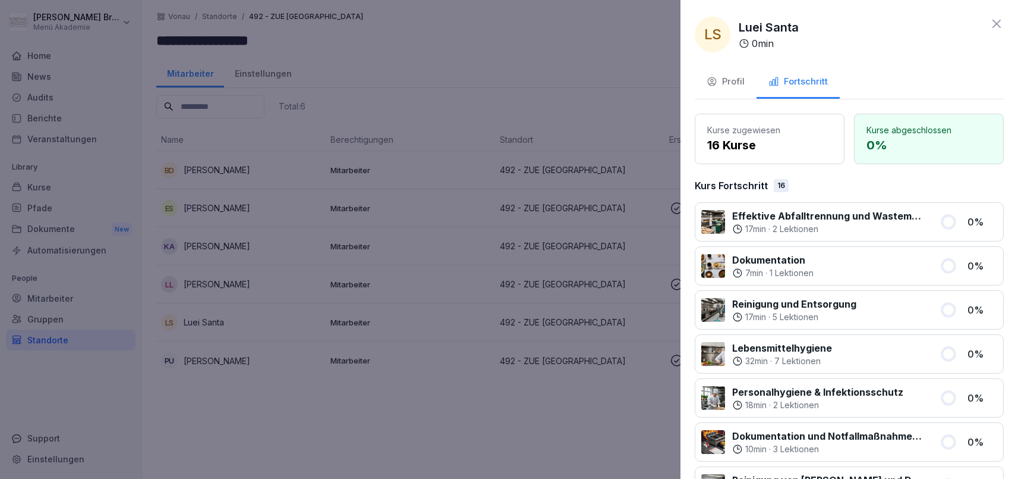
click at [558, 396] on div at bounding box center [509, 239] width 1018 height 479
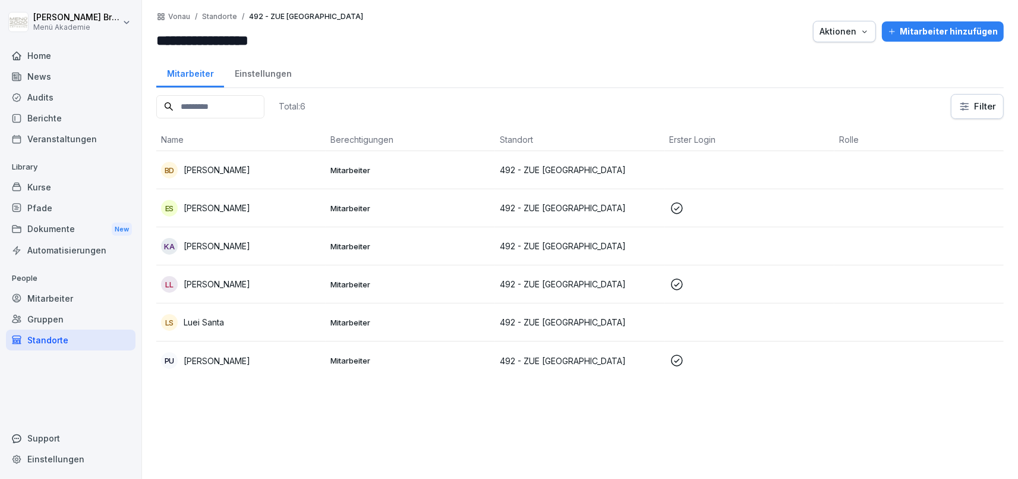
click at [244, 363] on div "PU [PERSON_NAME]" at bounding box center [241, 360] width 160 height 17
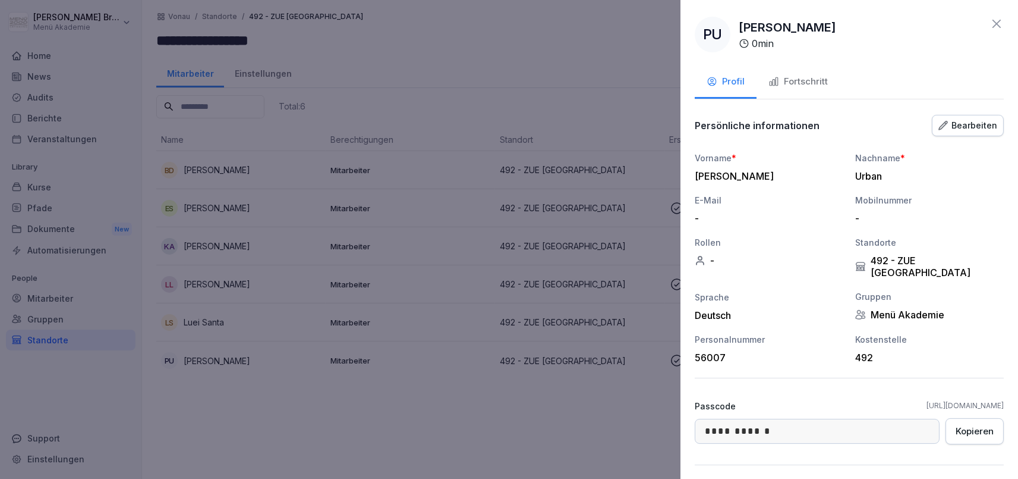
click at [786, 84] on div "Fortschritt" at bounding box center [798, 82] width 59 height 14
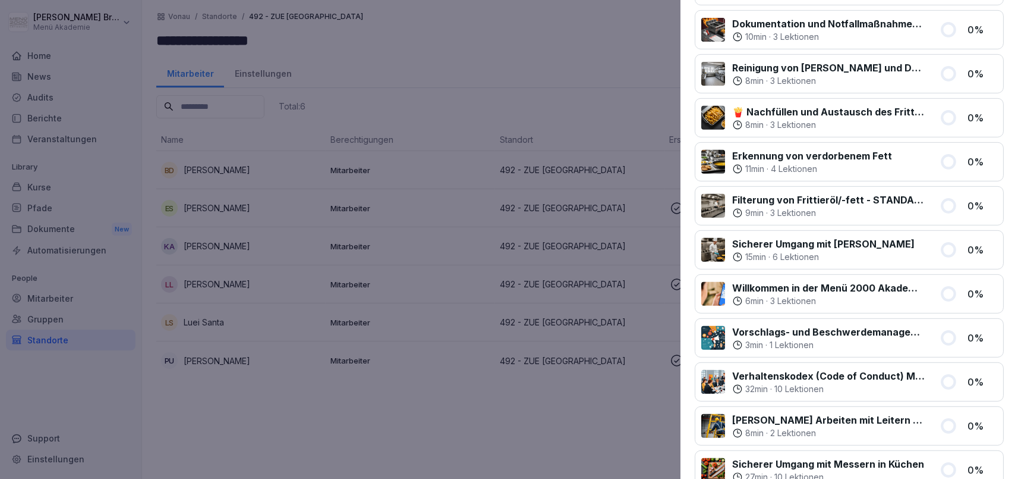
scroll to position [737, 0]
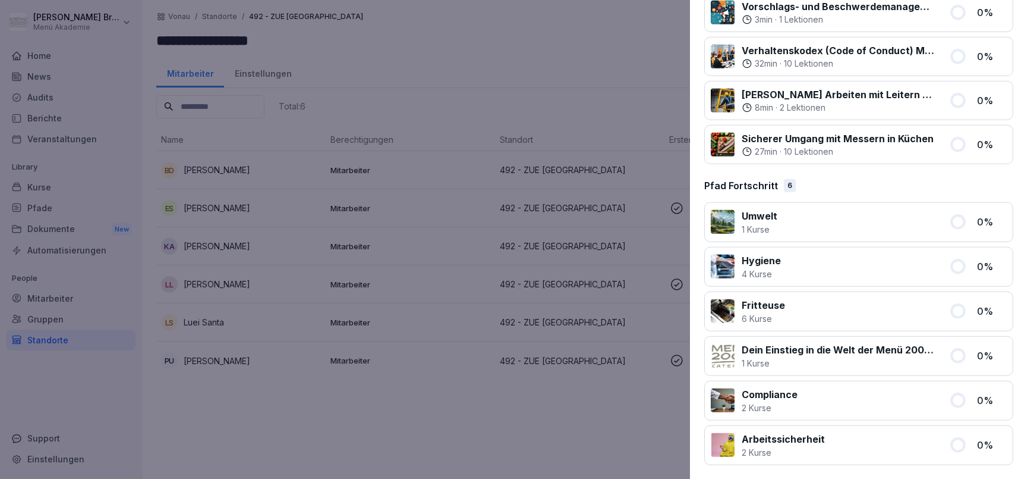
click at [530, 458] on div at bounding box center [509, 239] width 1018 height 479
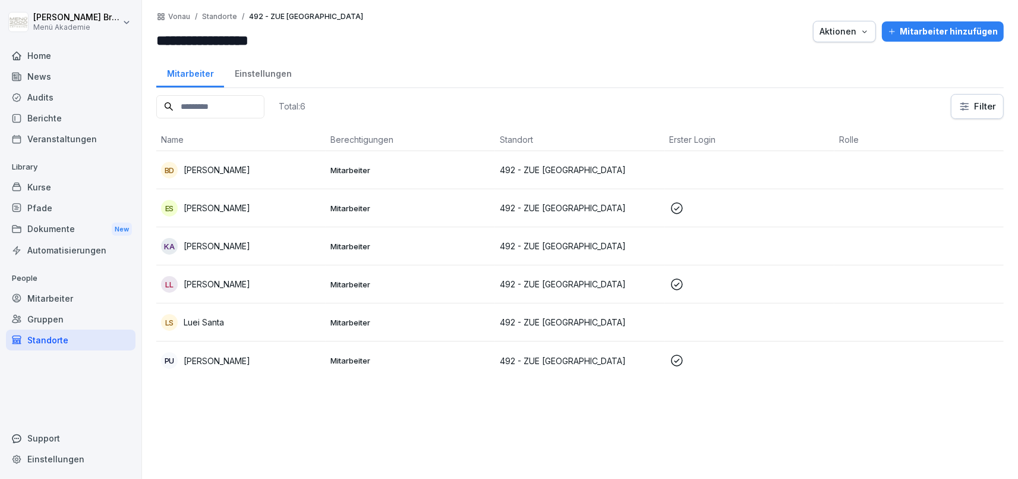
click at [51, 303] on div "Mitarbeiter" at bounding box center [71, 298] width 130 height 21
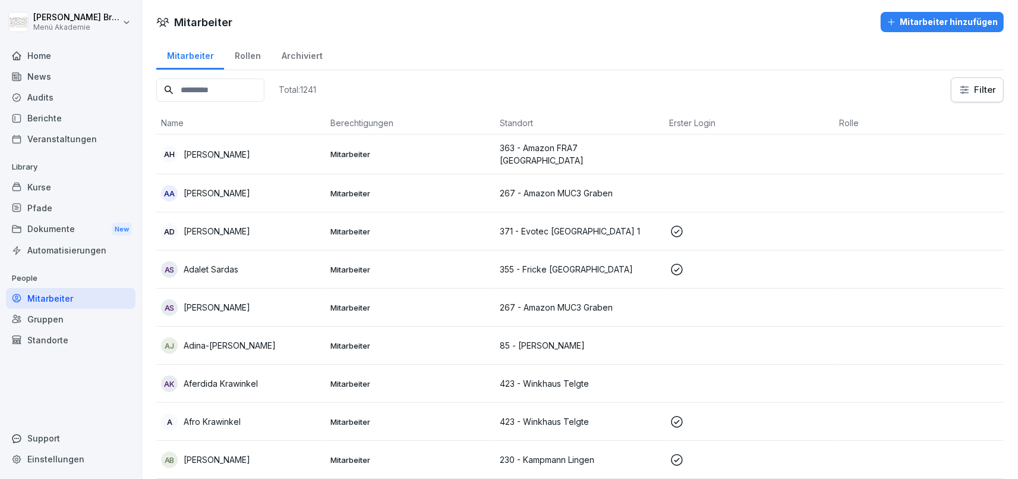
click at [222, 92] on input at bounding box center [210, 89] width 108 height 23
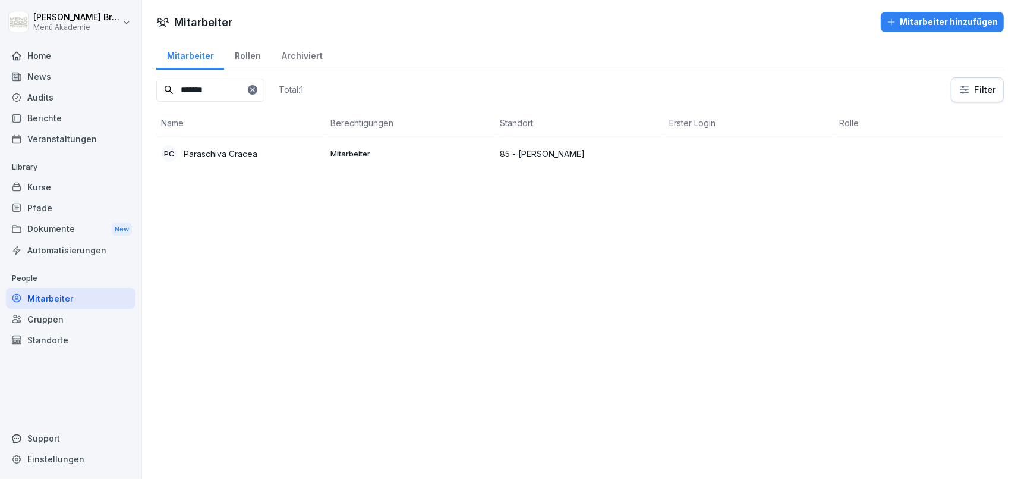
click at [264, 154] on div "PC [PERSON_NAME] Cracea" at bounding box center [241, 153] width 160 height 17
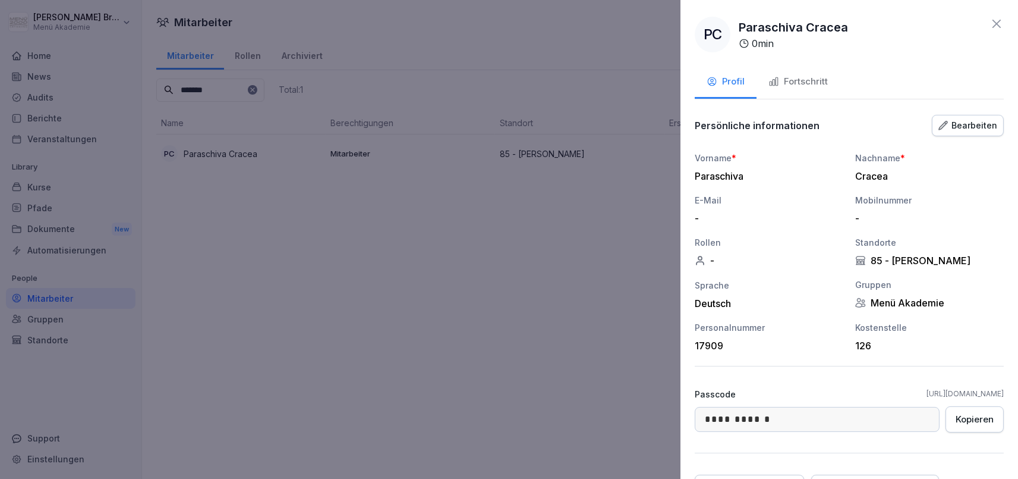
click at [237, 407] on div at bounding box center [509, 239] width 1018 height 479
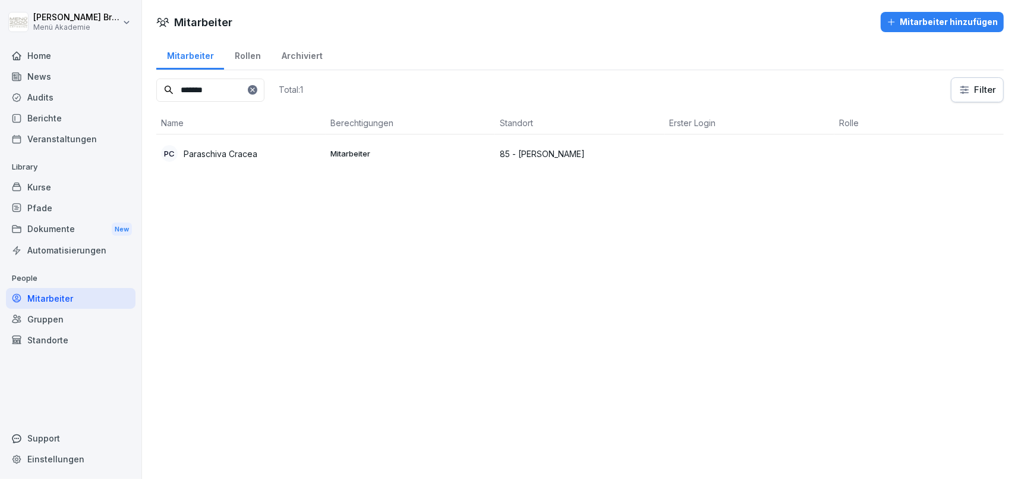
drag, startPoint x: 254, startPoint y: 91, endPoint x: -95, endPoint y: 84, distance: 348.4
click at [156, 84] on input "*******" at bounding box center [210, 89] width 108 height 23
type input "*****"
click at [289, 149] on div "NM [PERSON_NAME]" at bounding box center [241, 153] width 160 height 17
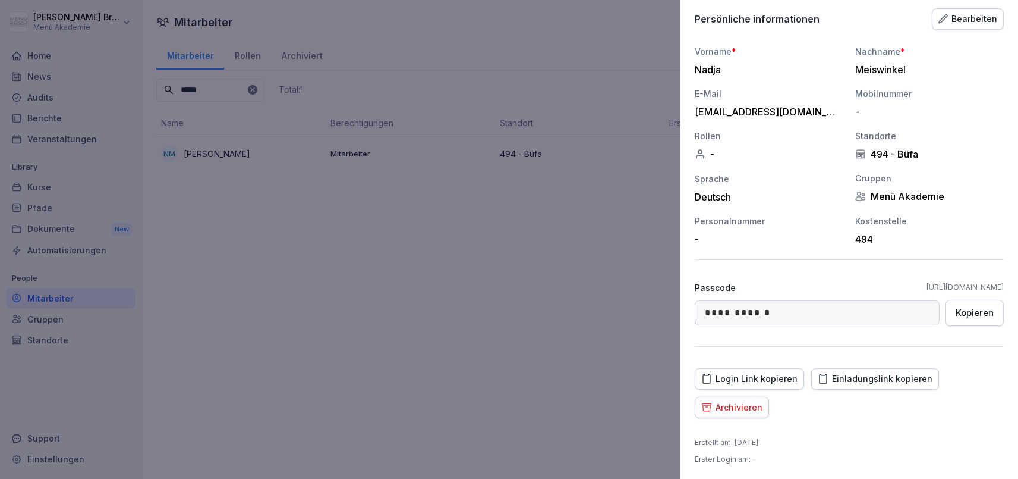
scroll to position [108, 0]
click at [845, 376] on div "Einladungslink kopieren" at bounding box center [875, 377] width 115 height 13
click at [317, 232] on div at bounding box center [509, 239] width 1018 height 479
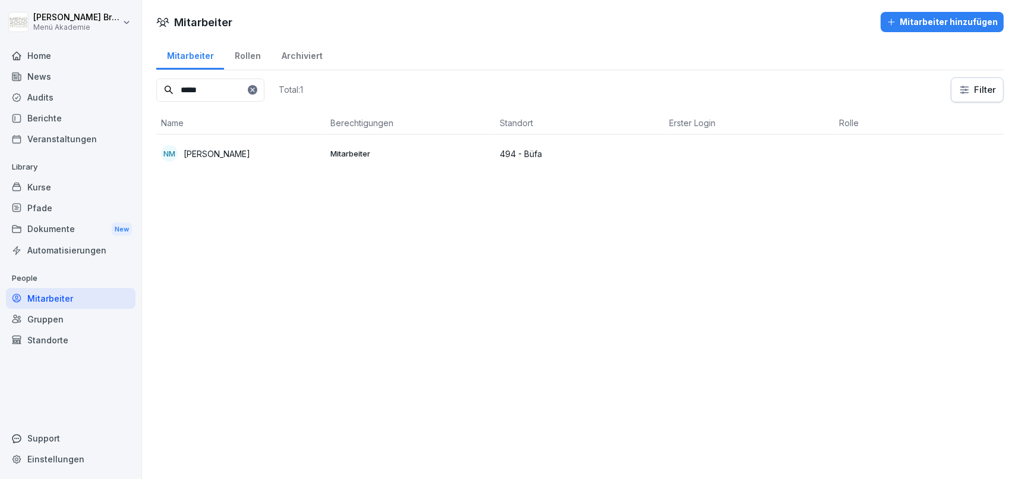
copy p "[PERSON_NAME]"
drag, startPoint x: 267, startPoint y: 150, endPoint x: 183, endPoint y: 149, distance: 84.4
click at [183, 149] on div "NM [PERSON_NAME]" at bounding box center [241, 153] width 160 height 17
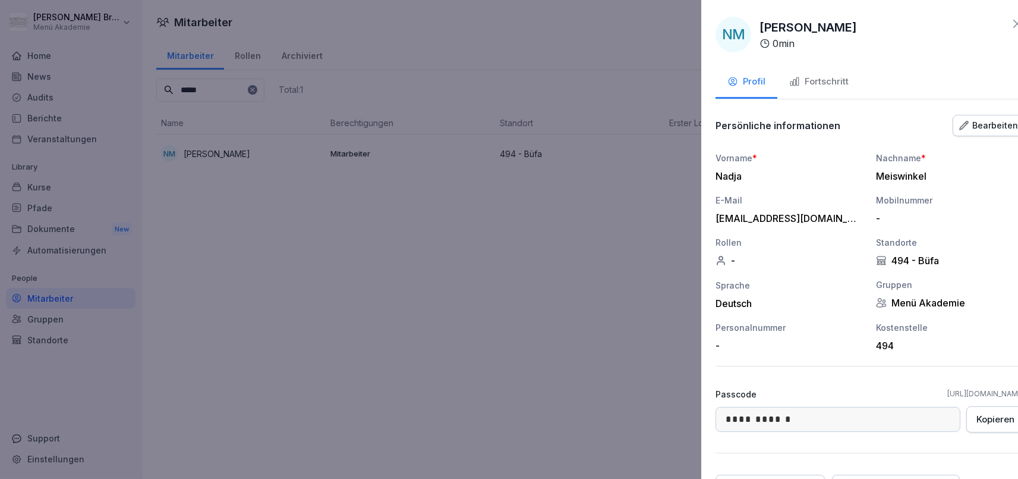
drag, startPoint x: 267, startPoint y: 379, endPoint x: 11, endPoint y: 220, distance: 301.7
click at [260, 377] on div at bounding box center [509, 239] width 1018 height 479
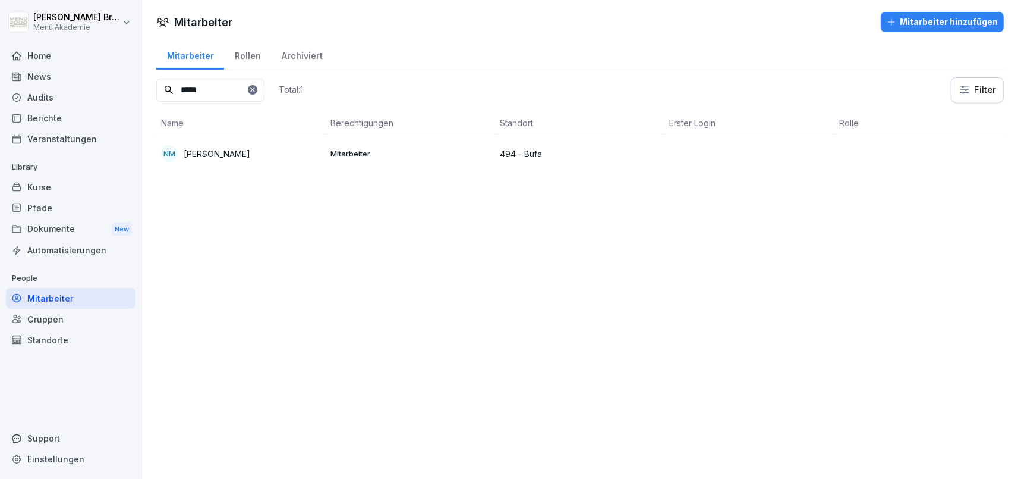
click at [45, 291] on div "Mitarbeiter" at bounding box center [71, 298] width 130 height 21
click at [256, 91] on icon at bounding box center [252, 89] width 7 height 7
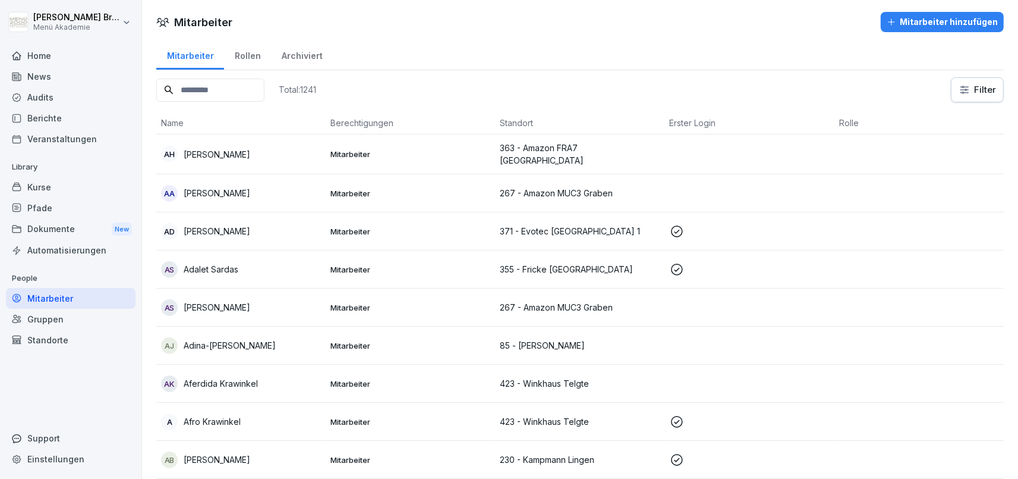
click at [234, 91] on input at bounding box center [210, 89] width 108 height 23
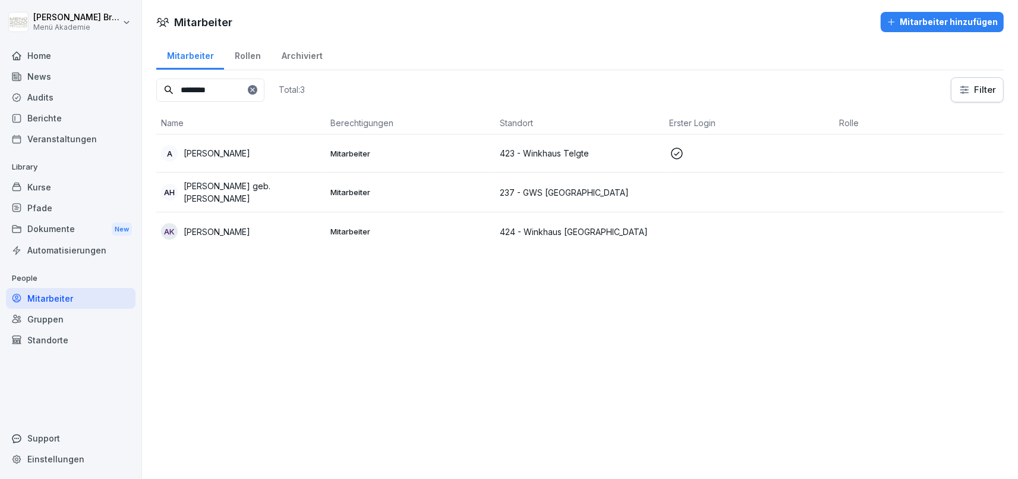
type input "********"
click at [234, 189] on p "[PERSON_NAME] geb. [PERSON_NAME]" at bounding box center [252, 192] width 137 height 25
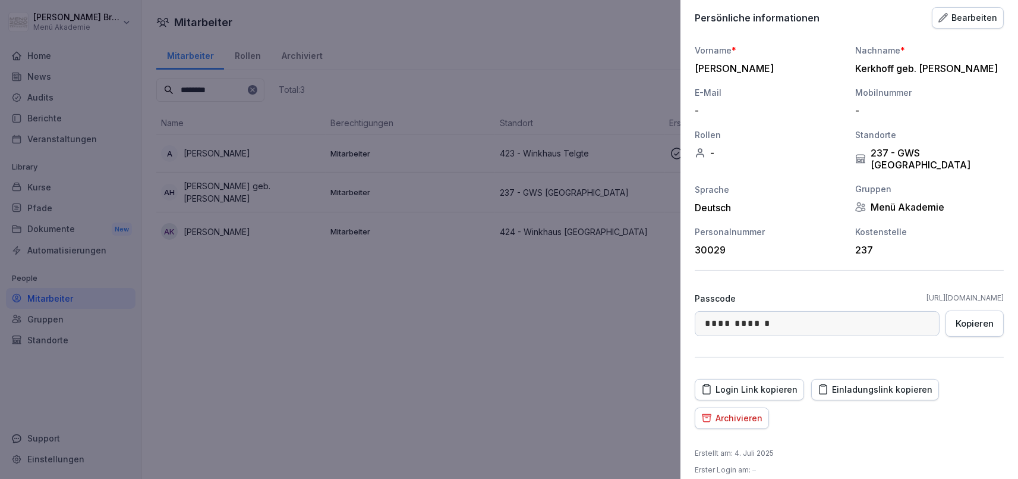
click at [736, 411] on div "Archivieren" at bounding box center [731, 417] width 61 height 13
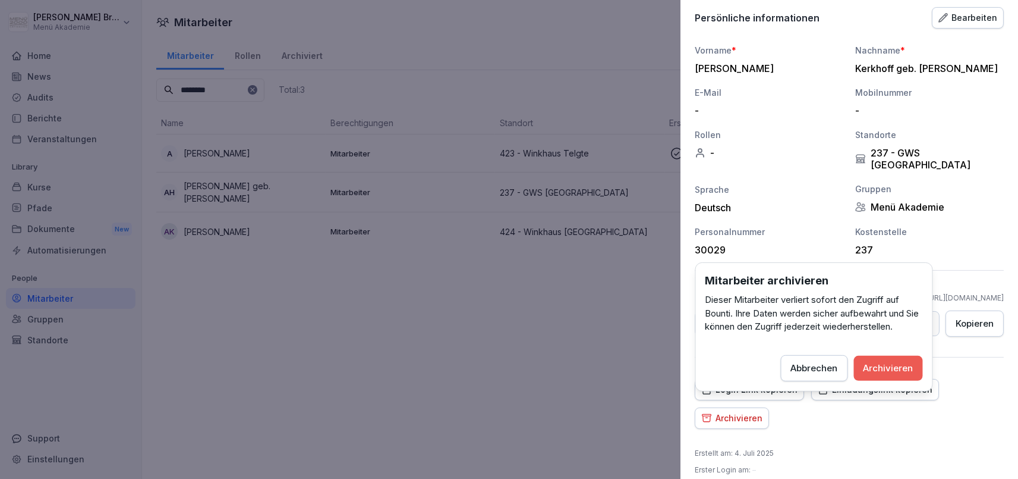
click at [877, 423] on div "**********" at bounding box center [850, 239] width 338 height 479
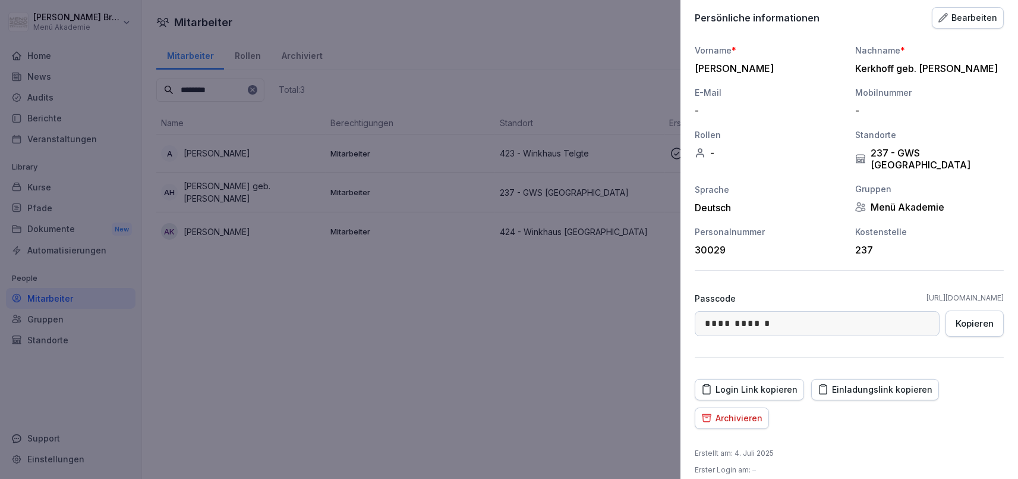
scroll to position [0, 0]
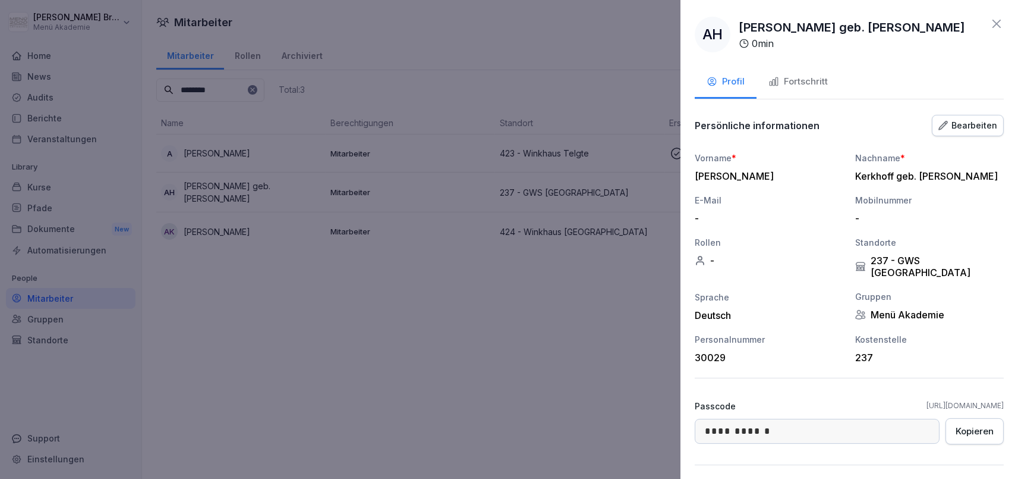
click at [808, 79] on div "Fortschritt" at bounding box center [798, 82] width 59 height 14
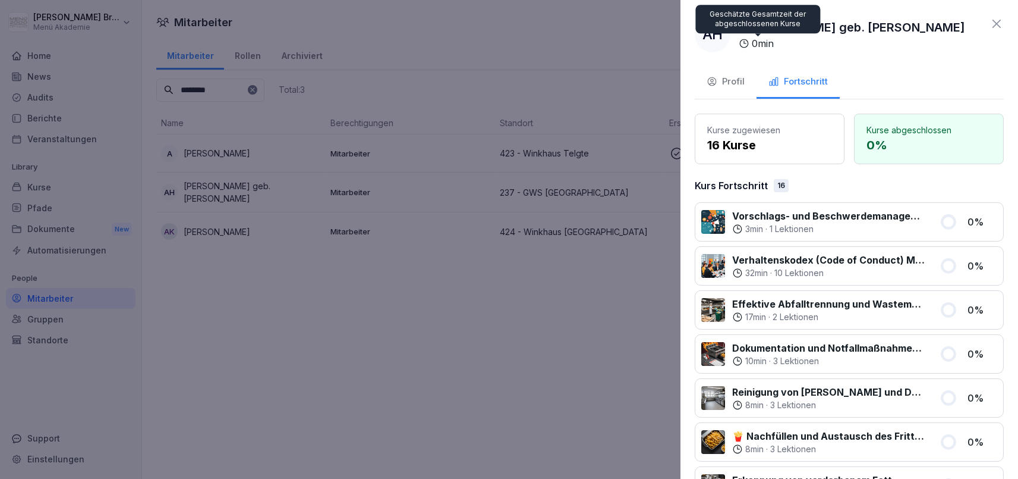
click at [741, 32] on p "[PERSON_NAME] geb. [PERSON_NAME]" at bounding box center [852, 27] width 226 height 18
click at [732, 79] on div "Profil" at bounding box center [726, 82] width 38 height 14
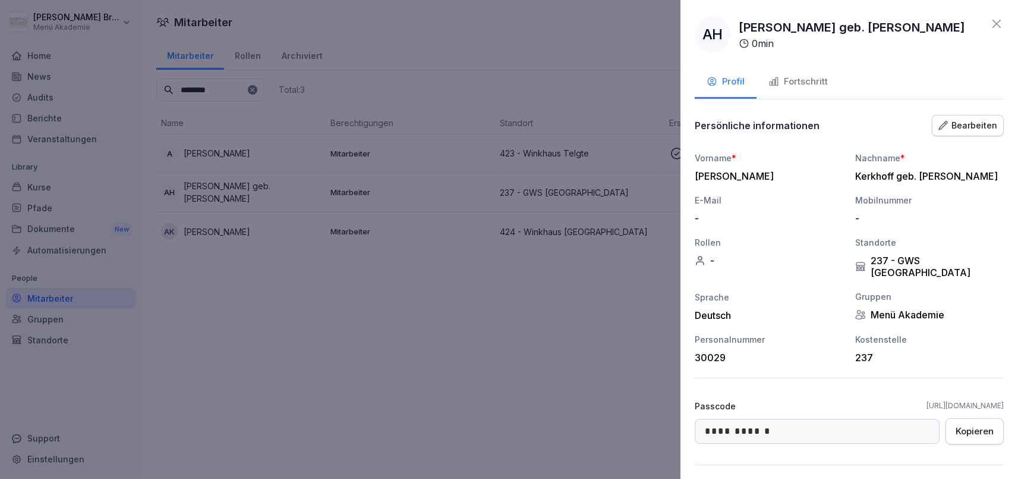
scroll to position [108, 0]
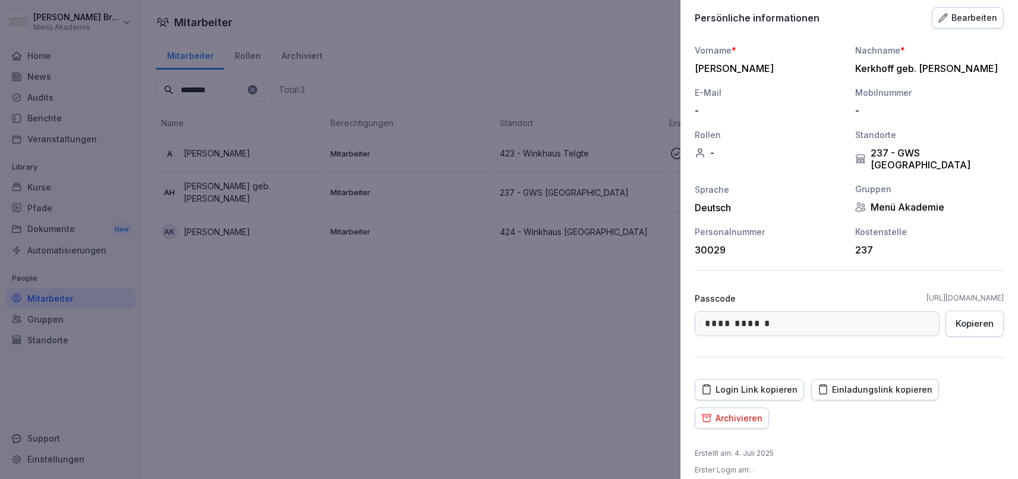
click at [741, 411] on div "Archivieren" at bounding box center [731, 417] width 61 height 13
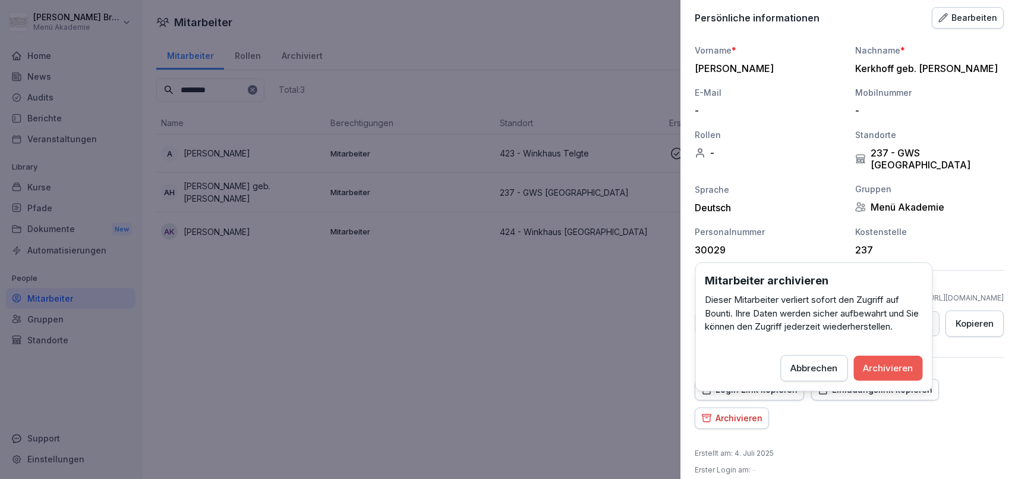
click at [893, 372] on div "Archivieren" at bounding box center [889, 367] width 50 height 13
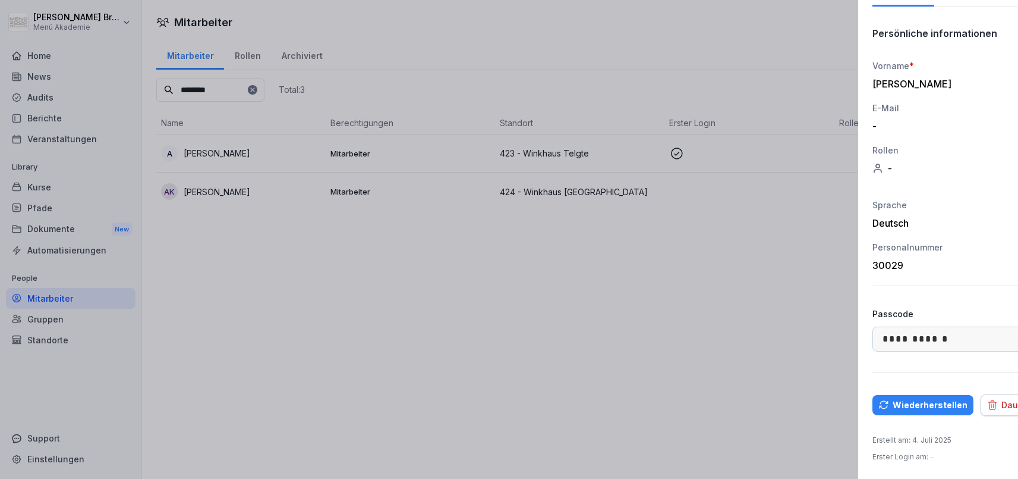
scroll to position [79, 0]
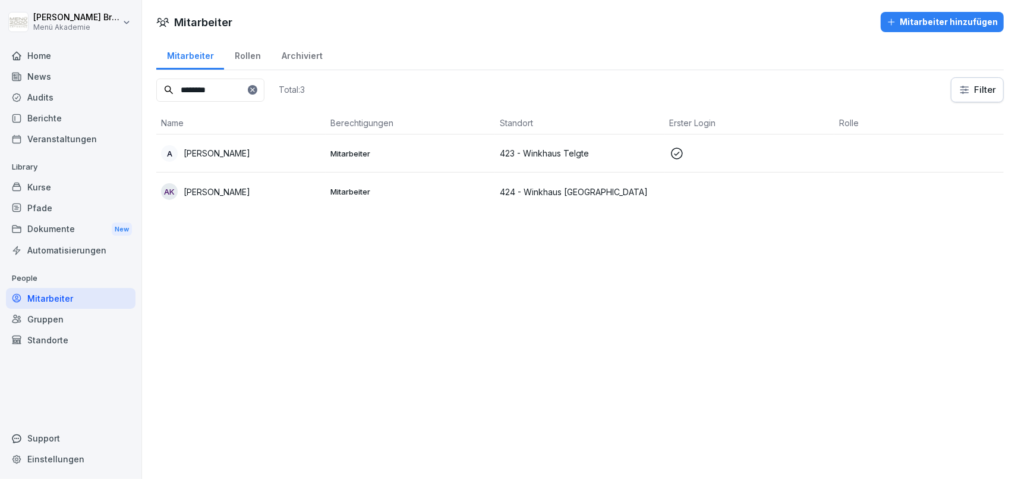
click at [62, 300] on div "Mitarbeiter" at bounding box center [71, 298] width 130 height 21
click at [256, 87] on icon at bounding box center [252, 89] width 7 height 7
click at [262, 93] on input at bounding box center [210, 89] width 108 height 23
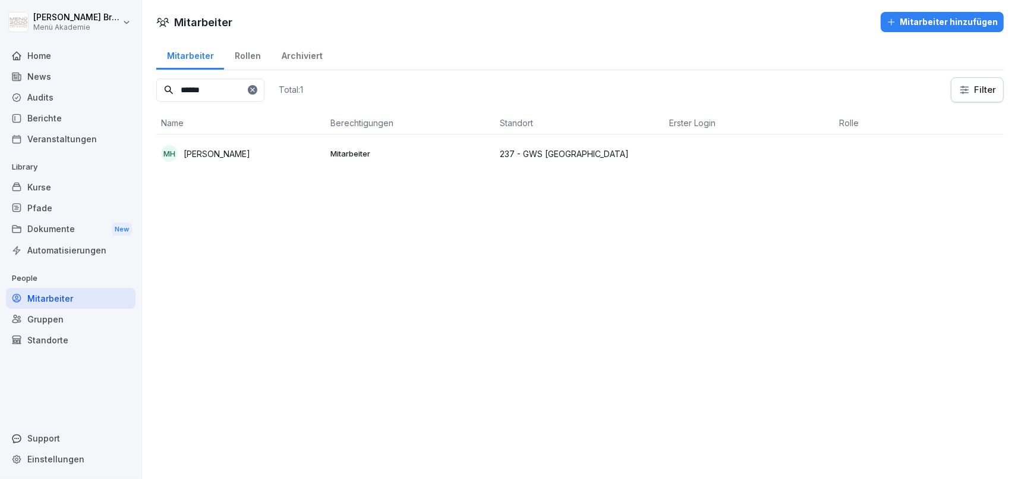
type input "******"
click at [213, 133] on th "Name" at bounding box center [240, 123] width 169 height 23
click at [210, 148] on p "[PERSON_NAME]" at bounding box center [217, 153] width 67 height 12
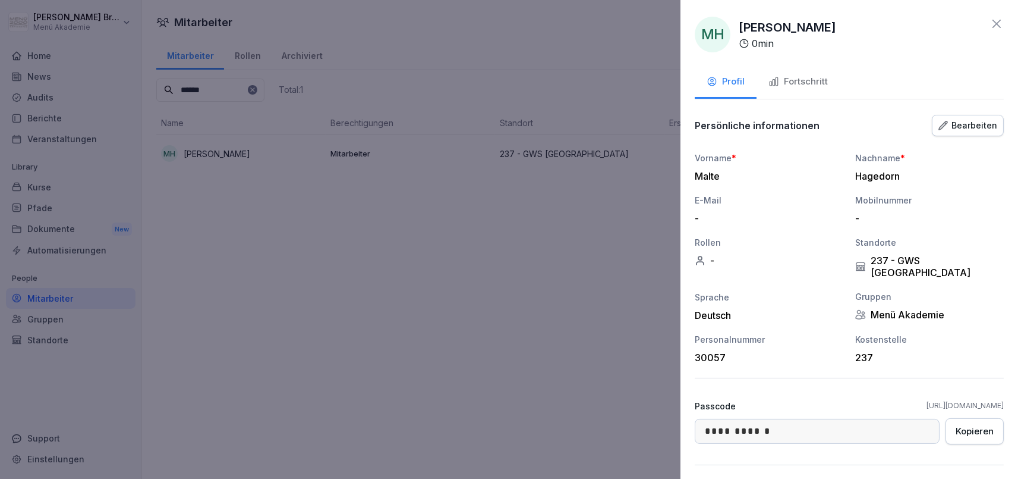
click at [975, 124] on div "Bearbeiten" at bounding box center [968, 125] width 59 height 13
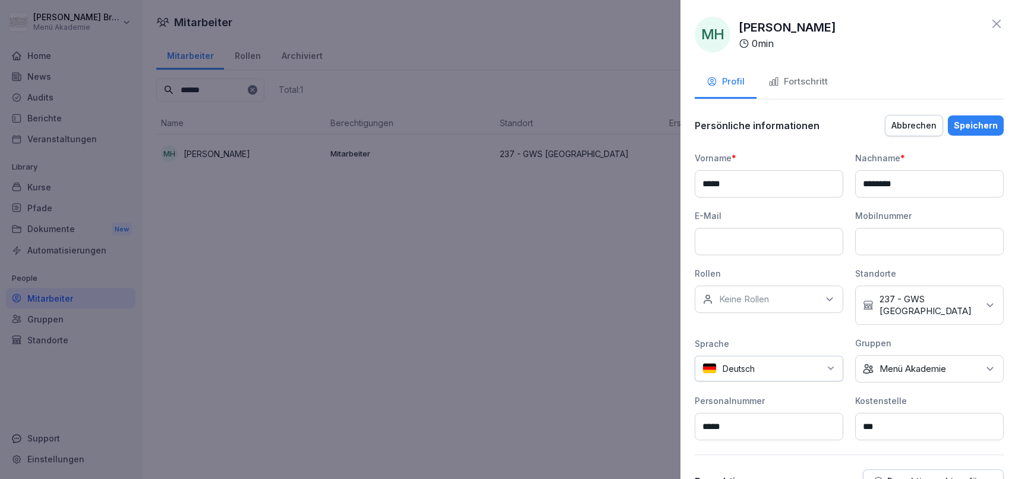
click at [932, 301] on p "237 - GWS [GEOGRAPHIC_DATA]" at bounding box center [929, 305] width 99 height 24
click at [895, 333] on input at bounding box center [932, 327] width 153 height 23
type input "****"
click at [920, 358] on div "423 - Winkhaus Telgte" at bounding box center [932, 353] width 147 height 23
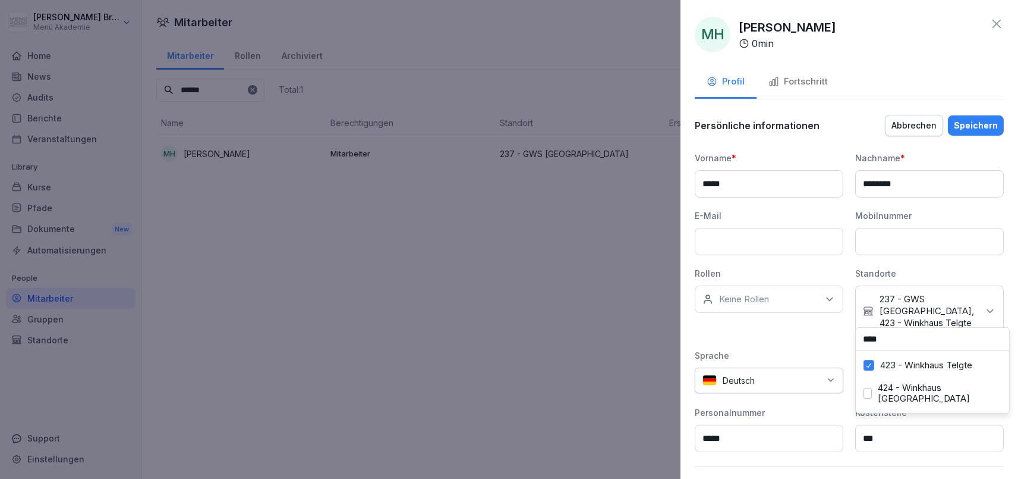
click at [945, 307] on p "237 - GWS [GEOGRAPHIC_DATA], 423 - Winkhaus Telgte" at bounding box center [929, 311] width 99 height 36
click at [923, 346] on input at bounding box center [932, 339] width 153 height 23
type input "***"
click at [871, 365] on button "237 - GWS [GEOGRAPHIC_DATA]" at bounding box center [869, 370] width 10 height 11
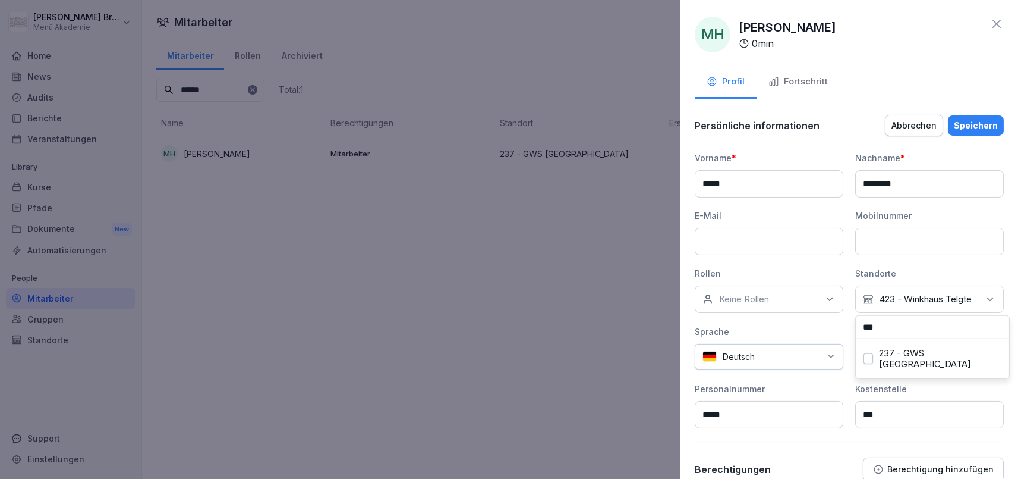
click at [824, 331] on div "Sprache" at bounding box center [769, 331] width 149 height 12
click at [990, 138] on div "**********" at bounding box center [849, 344] width 309 height 461
click at [982, 121] on div "Speichern" at bounding box center [976, 125] width 44 height 13
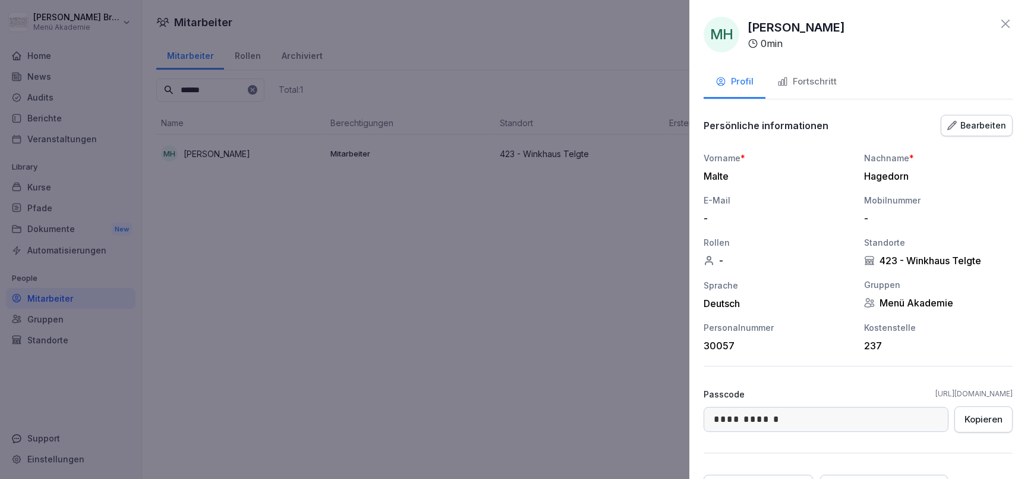
click at [586, 248] on div at bounding box center [509, 239] width 1018 height 479
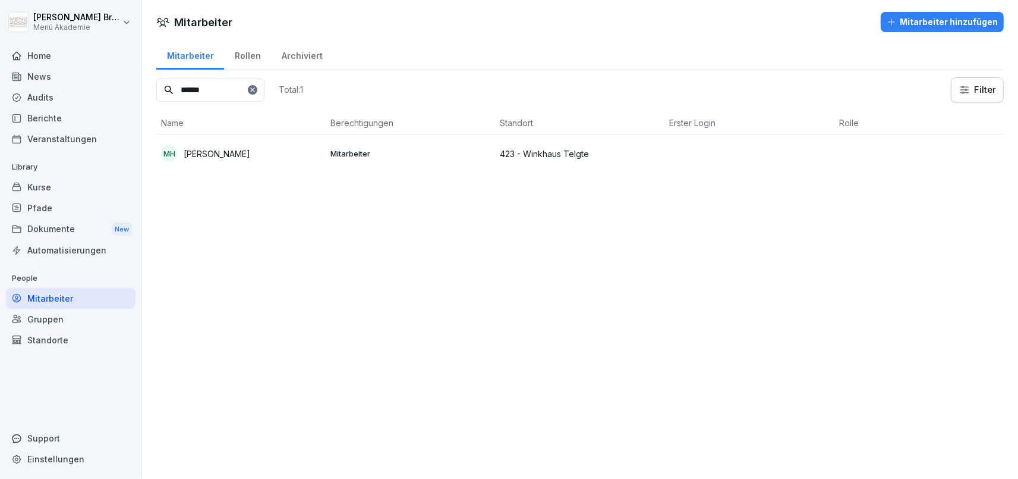
click at [254, 90] on icon at bounding box center [252, 89] width 4 height 4
click at [254, 91] on input at bounding box center [210, 89] width 108 height 23
type input "******"
click at [244, 150] on p "[PERSON_NAME]" at bounding box center [217, 153] width 67 height 12
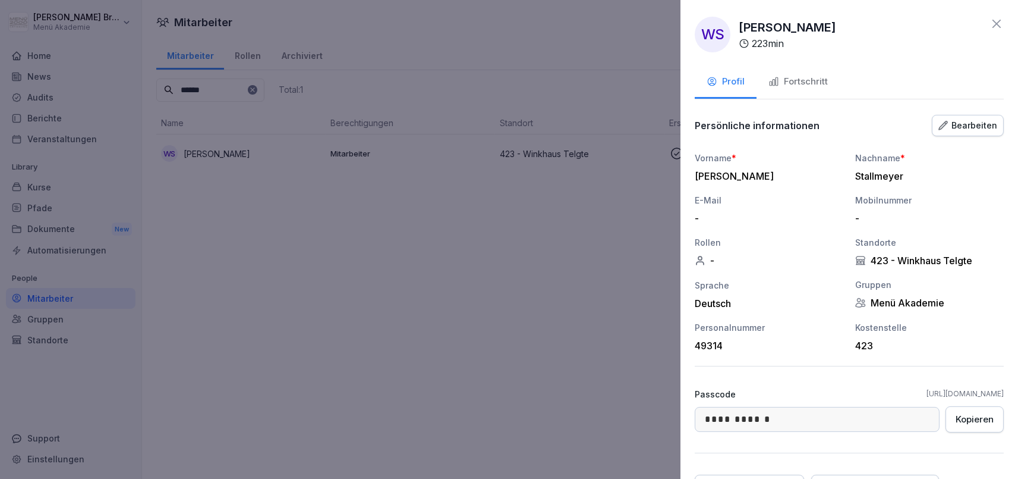
click at [924, 259] on div "423 - Winkhaus Telgte" at bounding box center [929, 260] width 149 height 12
click at [965, 130] on div "Bearbeiten" at bounding box center [968, 125] width 59 height 13
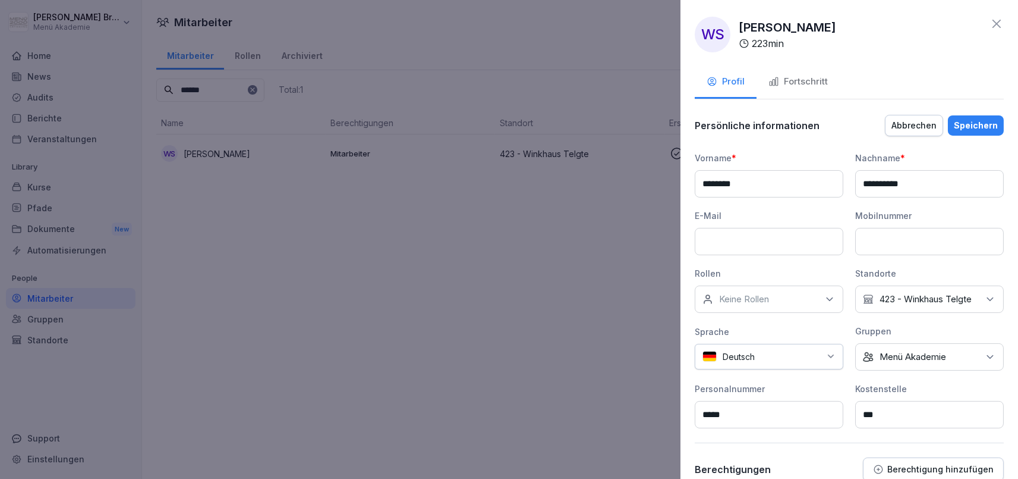
click at [949, 297] on p "423 - Winkhaus Telgte" at bounding box center [926, 299] width 92 height 12
click at [920, 328] on input at bounding box center [932, 327] width 153 height 23
type input "****"
click at [875, 377] on div "424 - Winkhaus [GEOGRAPHIC_DATA]" at bounding box center [932, 380] width 147 height 33
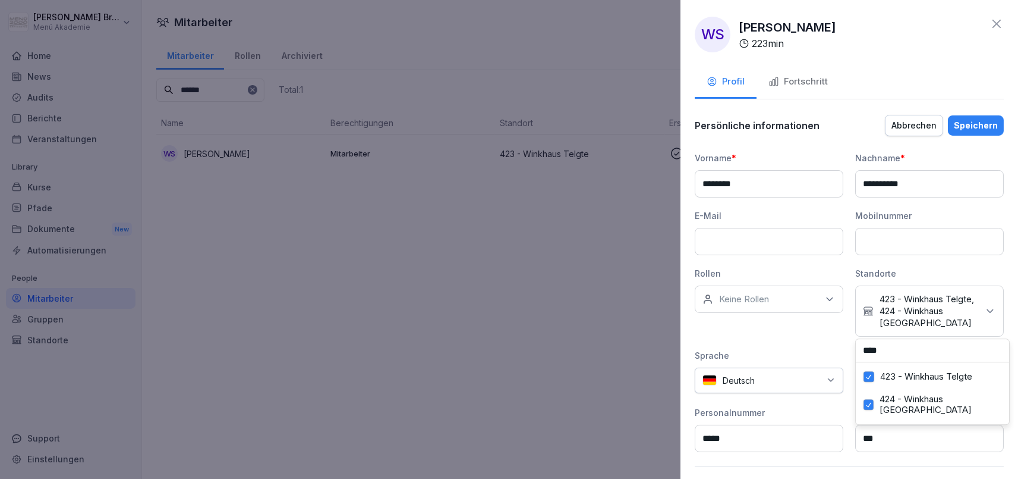
click at [873, 376] on button "423 - Winkhaus Telgte" at bounding box center [869, 376] width 11 height 11
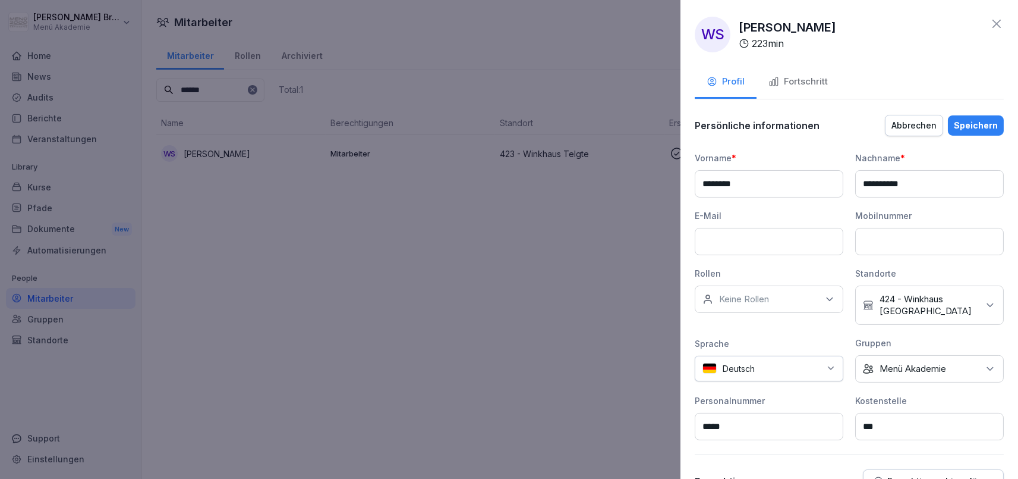
click at [814, 335] on div "**********" at bounding box center [849, 296] width 309 height 288
click at [983, 123] on div "Speichern" at bounding box center [976, 125] width 44 height 13
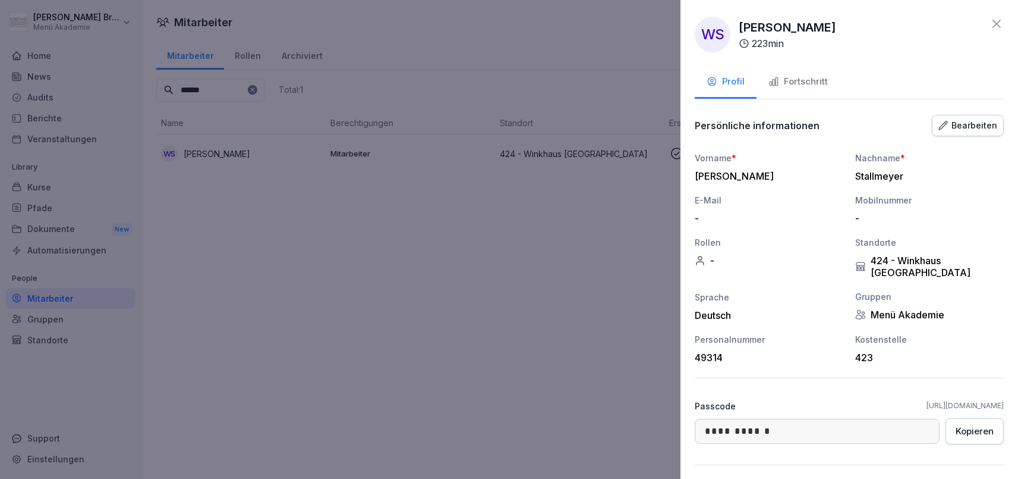
click at [426, 240] on div at bounding box center [509, 239] width 1018 height 479
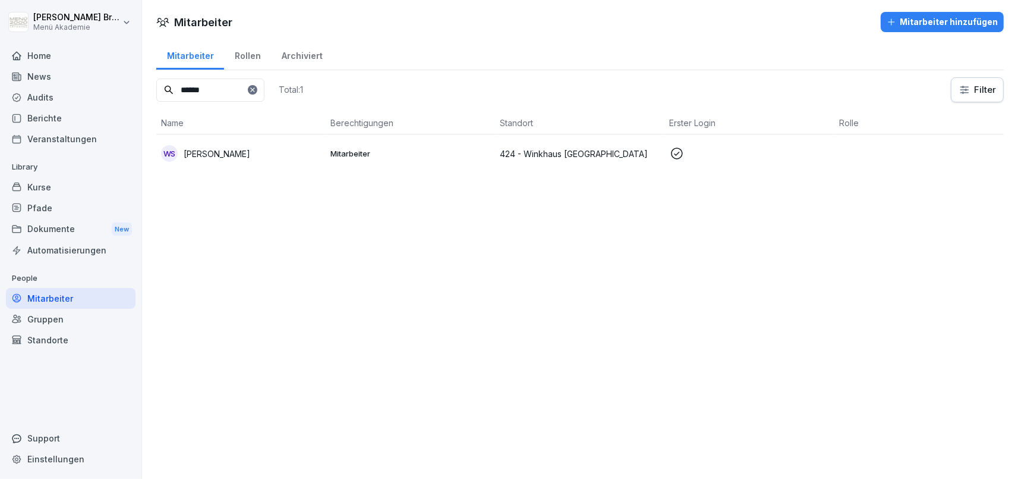
click at [256, 87] on icon at bounding box center [252, 89] width 7 height 7
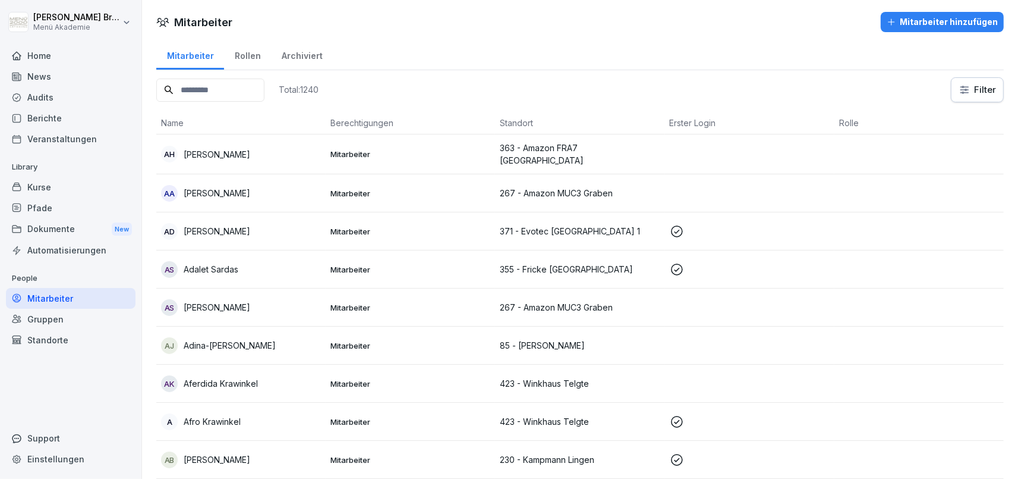
click at [254, 89] on input at bounding box center [210, 89] width 108 height 23
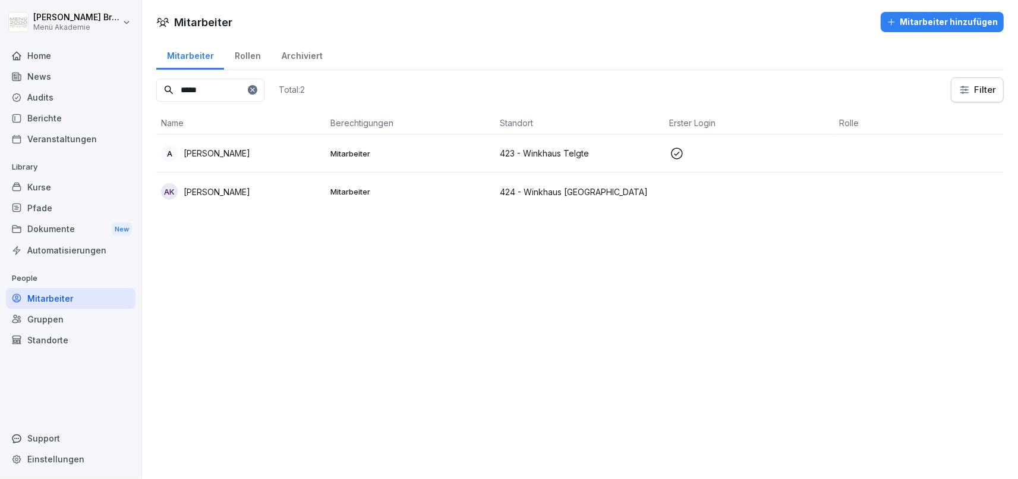
click at [248, 193] on div "AK [PERSON_NAME]" at bounding box center [241, 191] width 160 height 17
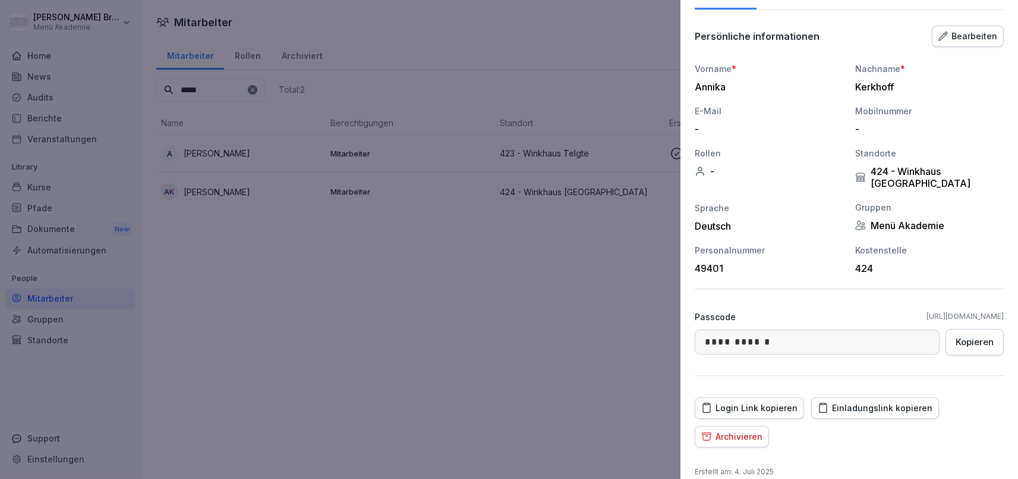
scroll to position [108, 0]
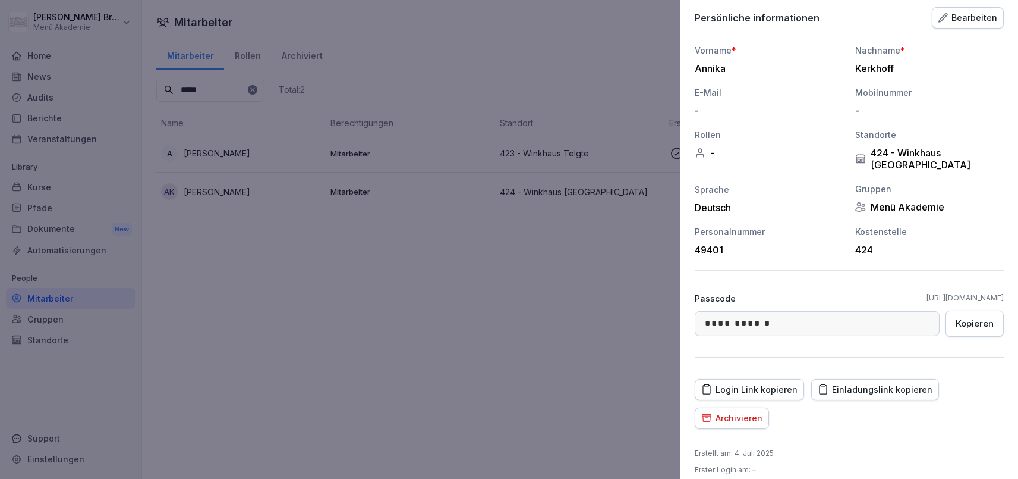
click at [747, 411] on button "Archivieren" at bounding box center [732, 417] width 74 height 21
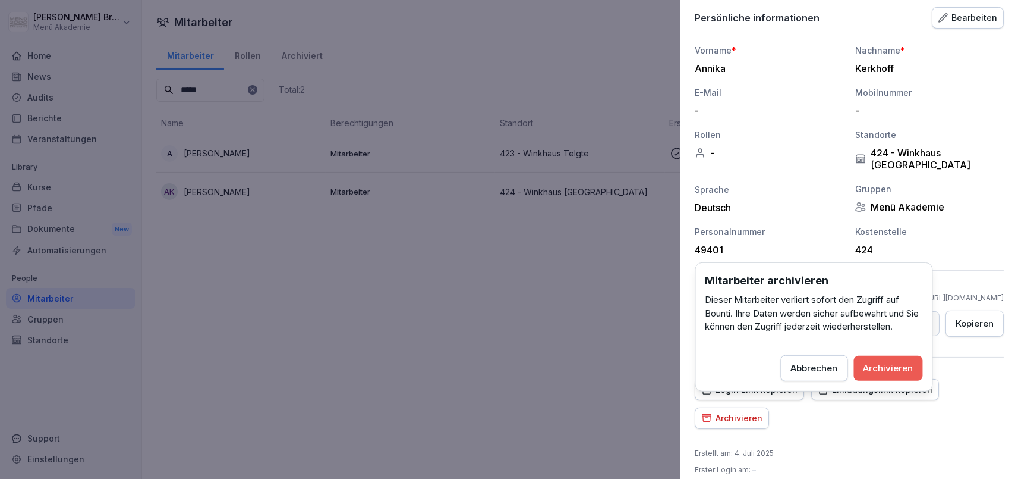
click at [877, 361] on button "Archivieren" at bounding box center [888, 367] width 69 height 25
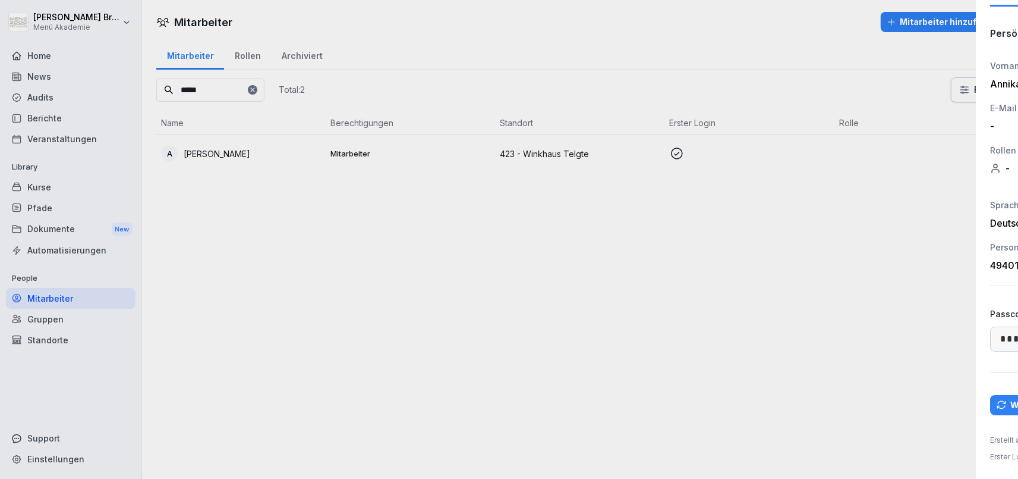
scroll to position [79, 0]
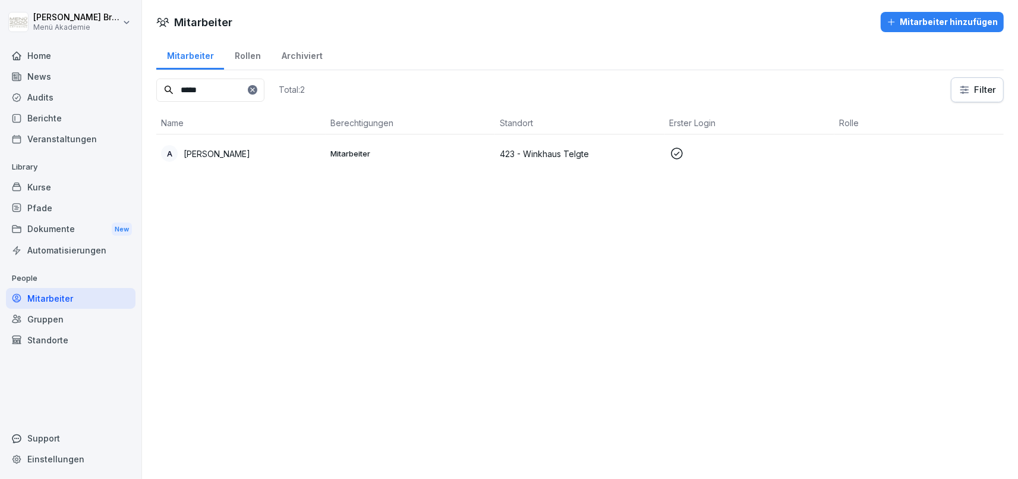
drag, startPoint x: 208, startPoint y: 92, endPoint x: -32, endPoint y: 87, distance: 239.6
click at [156, 87] on input "*****" at bounding box center [210, 89] width 108 height 23
type input "******"
click at [224, 154] on p "[PERSON_NAME]" at bounding box center [217, 153] width 67 height 12
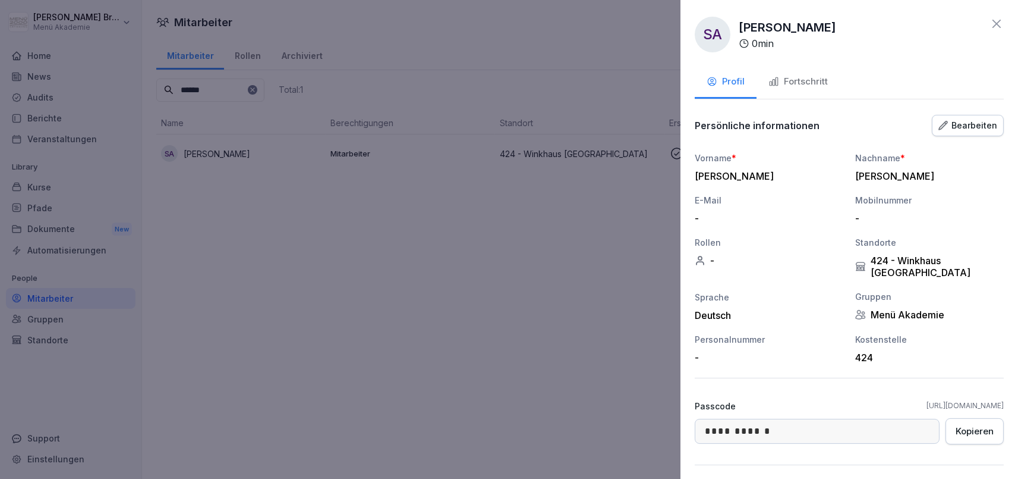
click at [959, 133] on button "Bearbeiten" at bounding box center [968, 125] width 72 height 21
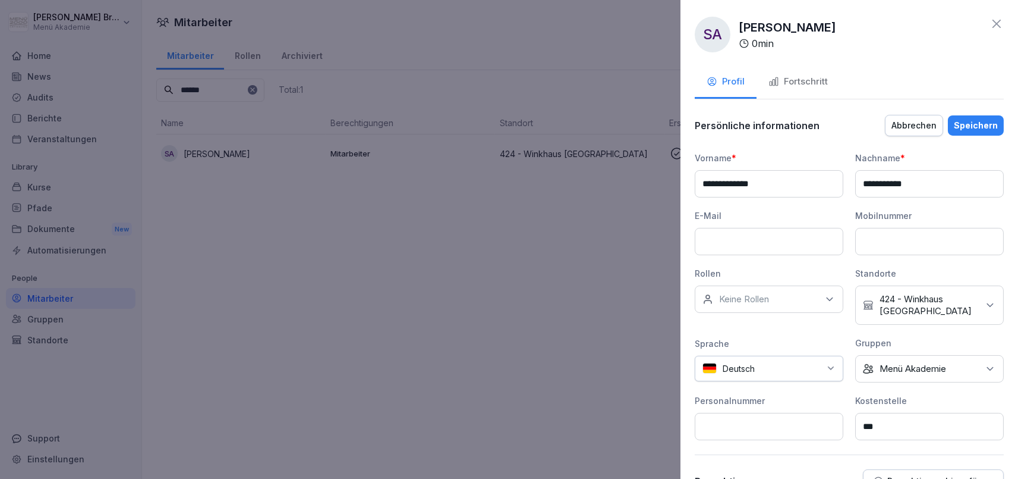
click at [921, 314] on p "424 - Winkhaus [GEOGRAPHIC_DATA]" at bounding box center [929, 305] width 99 height 24
type input "***"
click at [923, 366] on label "237 - GWS [GEOGRAPHIC_DATA]" at bounding box center [940, 370] width 122 height 21
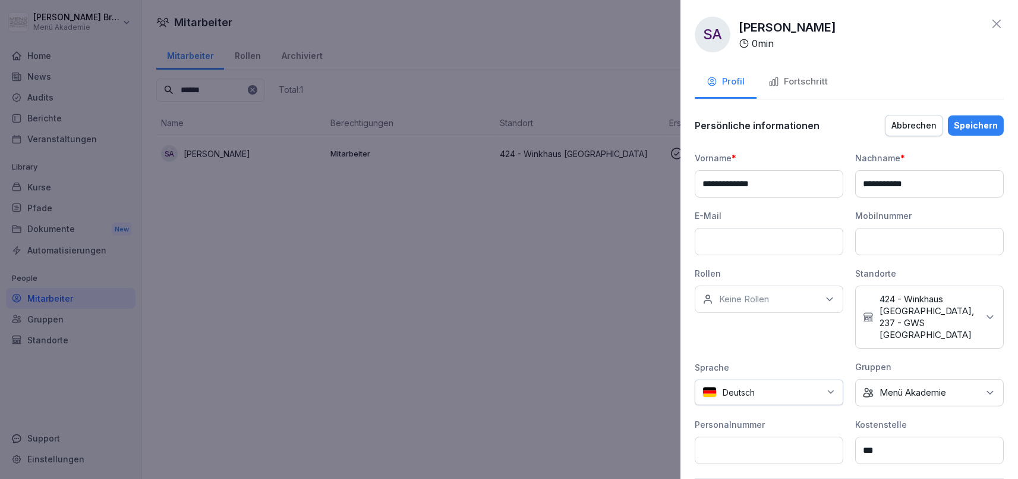
click at [932, 302] on p "424 - Winkhaus [GEOGRAPHIC_DATA], 237 - GWS [GEOGRAPHIC_DATA]" at bounding box center [929, 317] width 99 height 48
type input "***"
click at [910, 379] on label "424 - Winkhaus [GEOGRAPHIC_DATA]" at bounding box center [941, 381] width 122 height 21
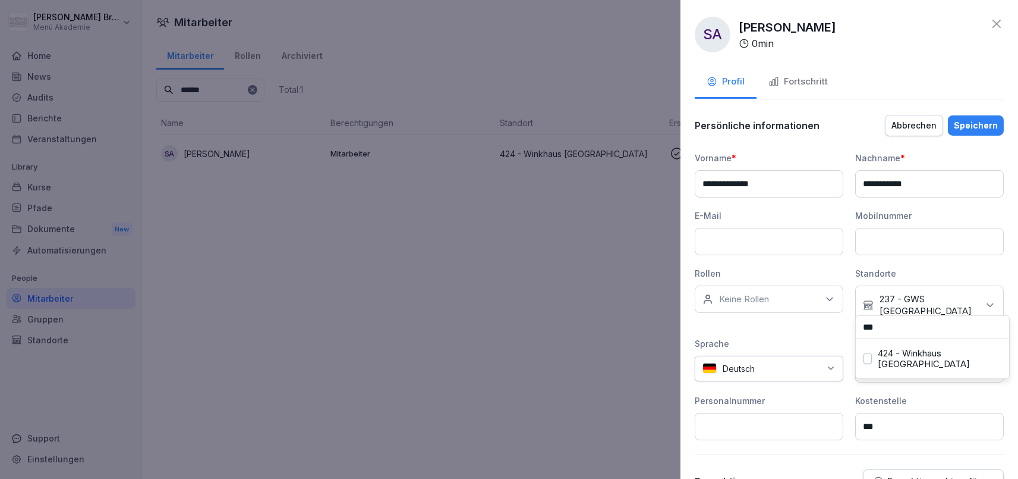
click at [810, 355] on div "Deutsch" at bounding box center [769, 368] width 149 height 26
click at [884, 336] on div "Gruppen" at bounding box center [929, 342] width 149 height 12
click at [980, 125] on div "Speichern" at bounding box center [976, 125] width 44 height 13
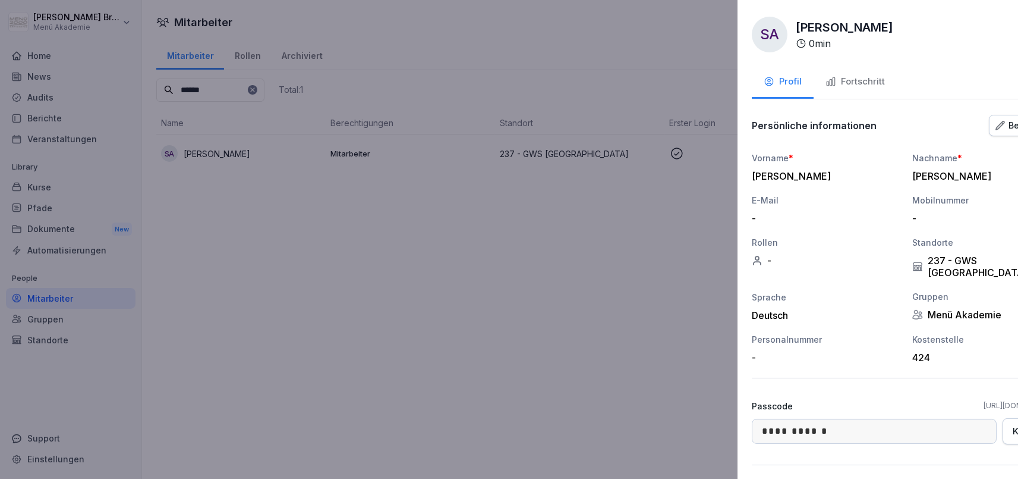
click at [527, 360] on div at bounding box center [509, 239] width 1018 height 479
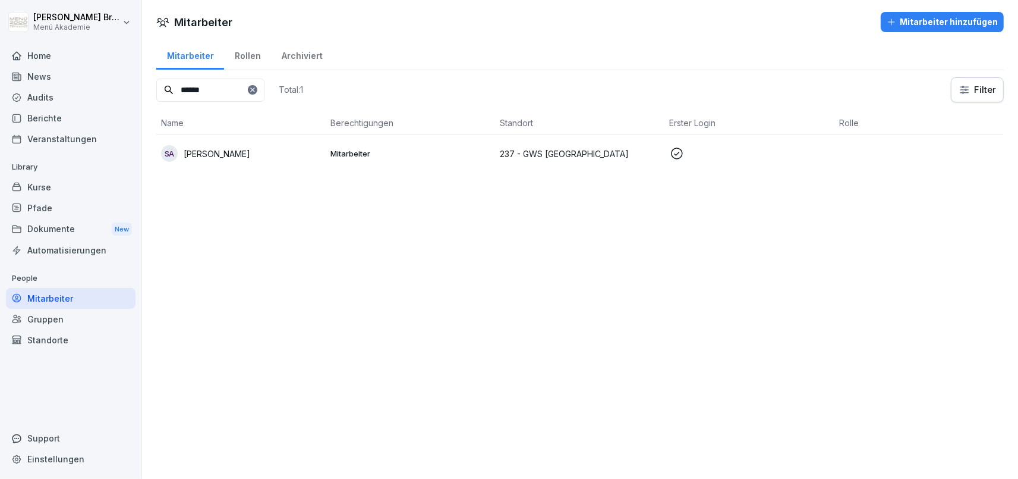
click at [256, 87] on icon at bounding box center [252, 89] width 7 height 7
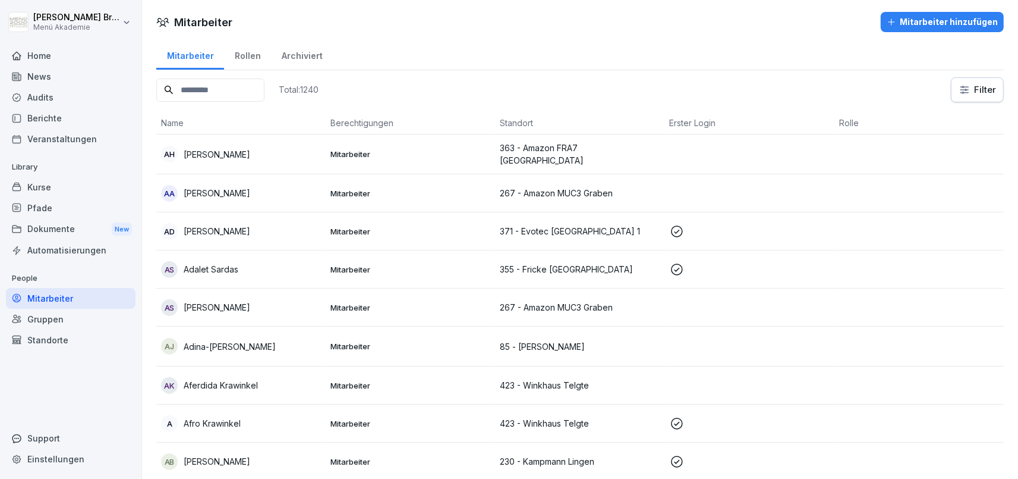
click at [245, 93] on input at bounding box center [210, 89] width 108 height 23
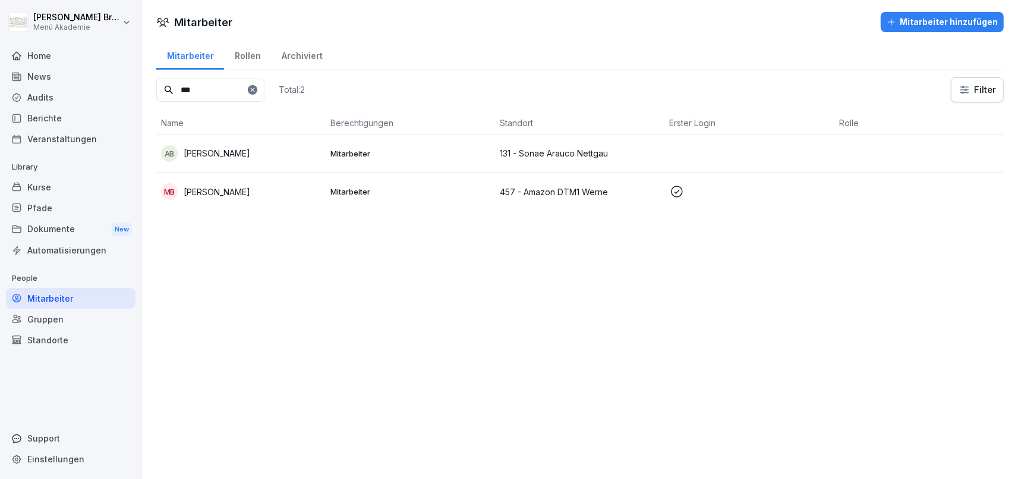
type input "***"
click at [240, 196] on div "MB [PERSON_NAME]" at bounding box center [241, 191] width 160 height 17
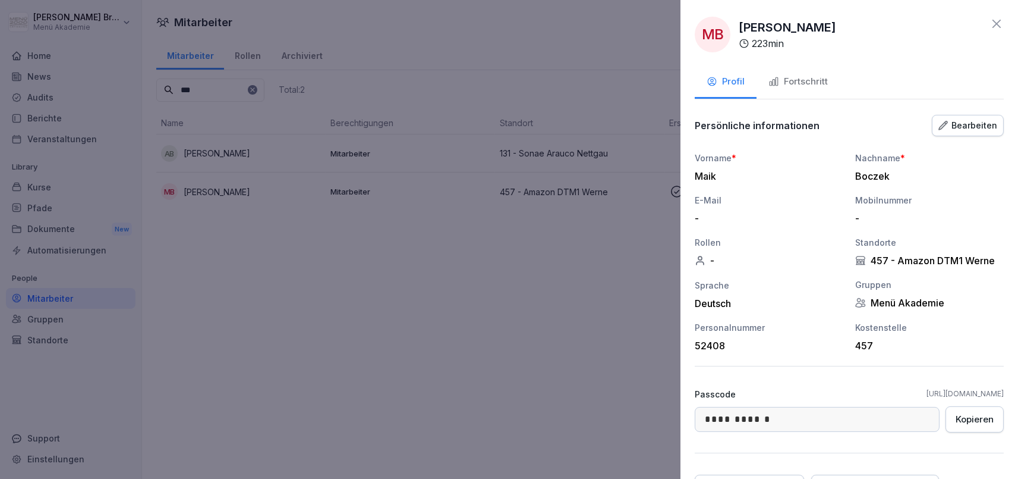
click at [977, 127] on div "Bearbeiten" at bounding box center [968, 125] width 59 height 13
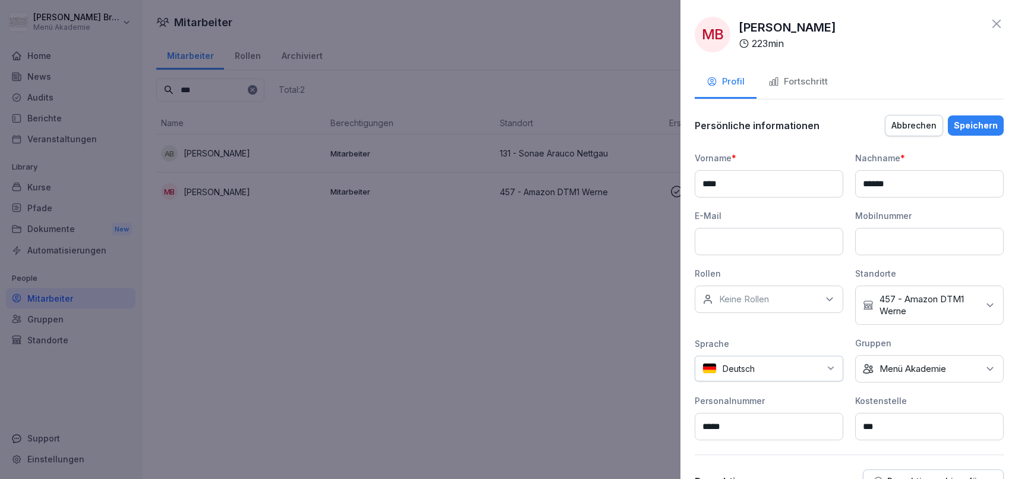
click at [946, 314] on p "457 - Amazon DTM1 Werne" at bounding box center [929, 305] width 99 height 24
click at [914, 337] on input at bounding box center [932, 339] width 153 height 23
drag, startPoint x: 914, startPoint y: 338, endPoint x: 852, endPoint y: 342, distance: 62.0
click at [856, 342] on input "***" at bounding box center [932, 339] width 153 height 23
type input "*"
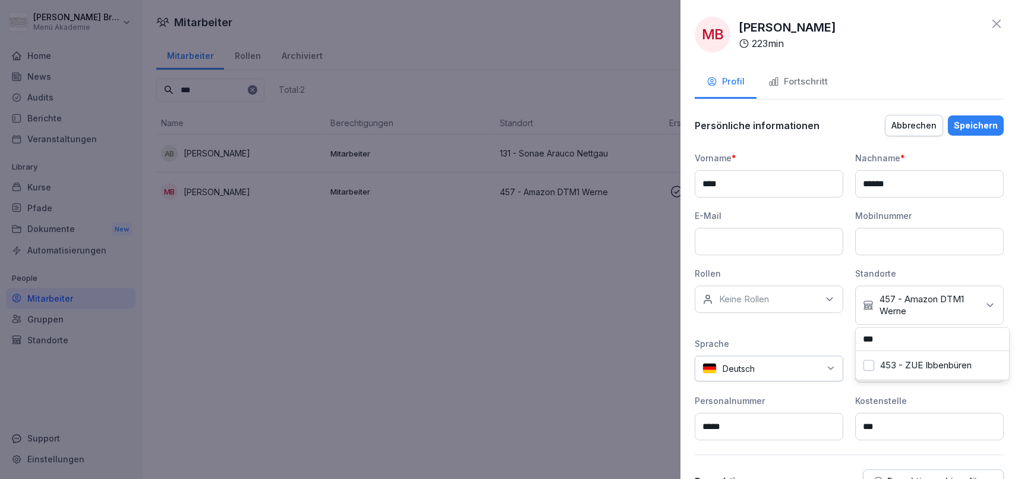
type input "***"
click at [874, 370] on div "453 - ZUE Ibbenbüren" at bounding box center [932, 365] width 147 height 23
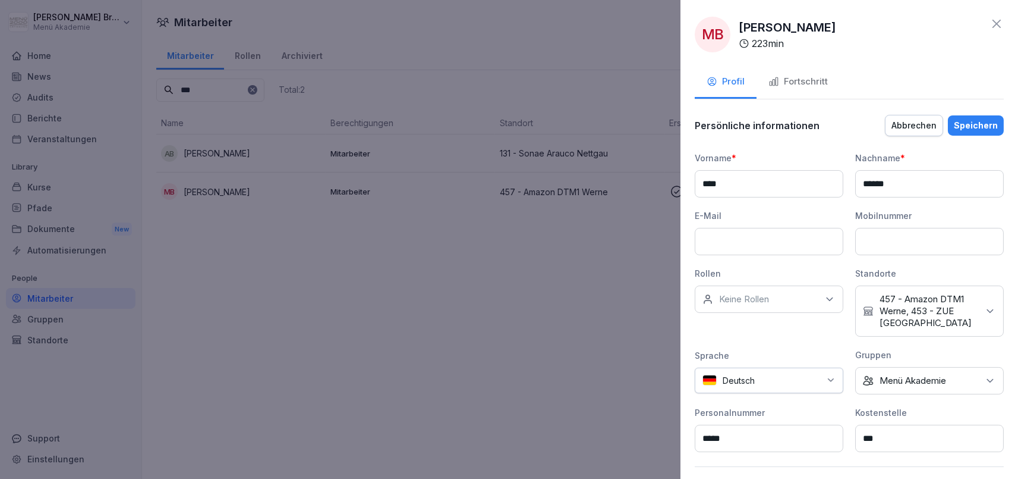
click at [983, 126] on div "Speichern" at bounding box center [976, 125] width 44 height 13
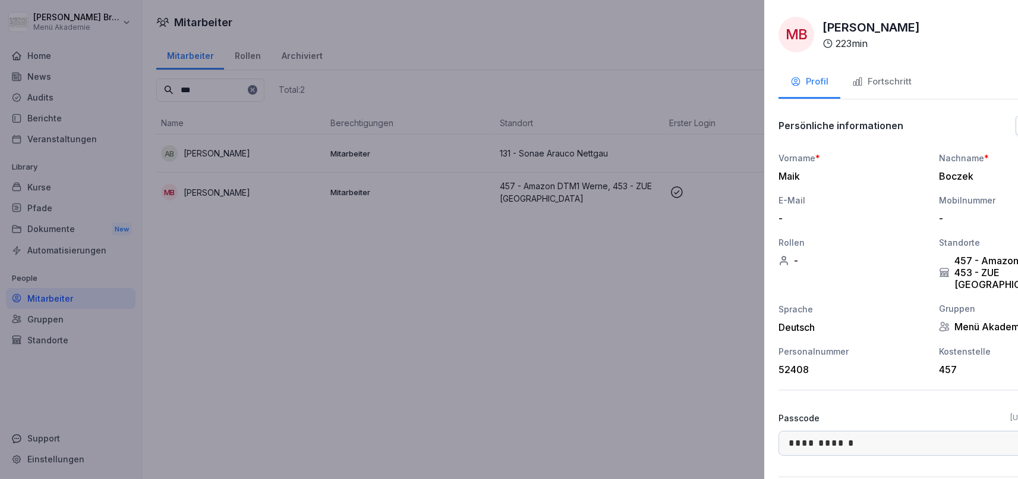
click at [525, 347] on div at bounding box center [509, 239] width 1018 height 479
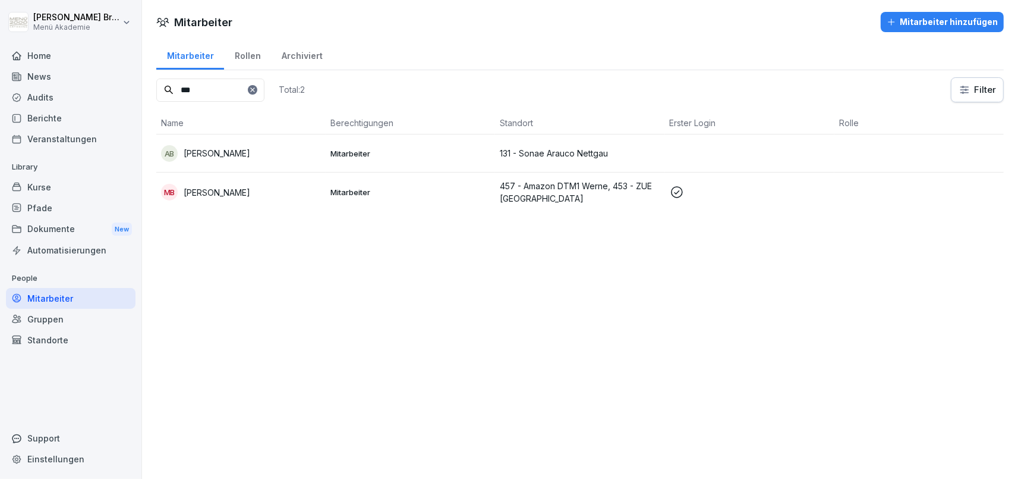
drag, startPoint x: 232, startPoint y: 88, endPoint x: 61, endPoint y: 78, distance: 171.5
click at [156, 78] on input "***" at bounding box center [210, 89] width 108 height 23
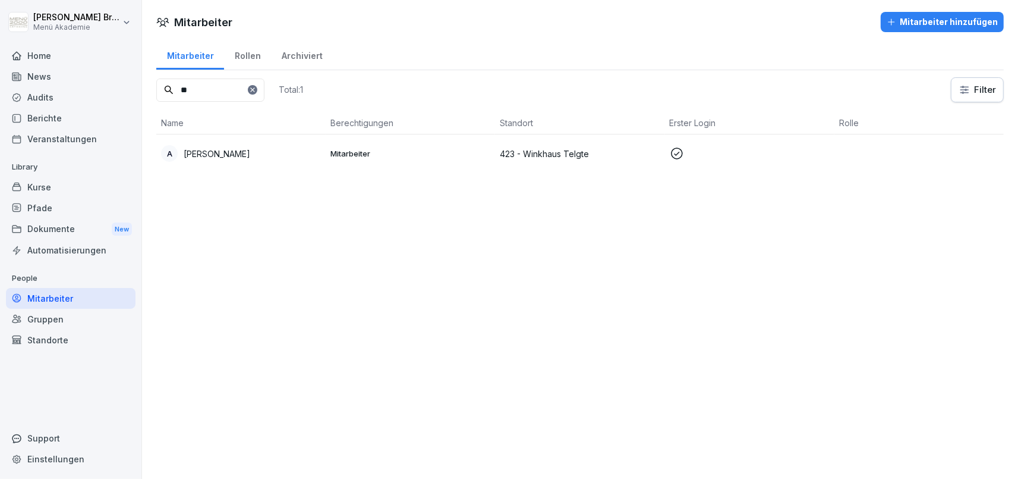
type input "*"
type input "********"
click at [267, 165] on td "MH [PERSON_NAME]" at bounding box center [240, 154] width 169 height 40
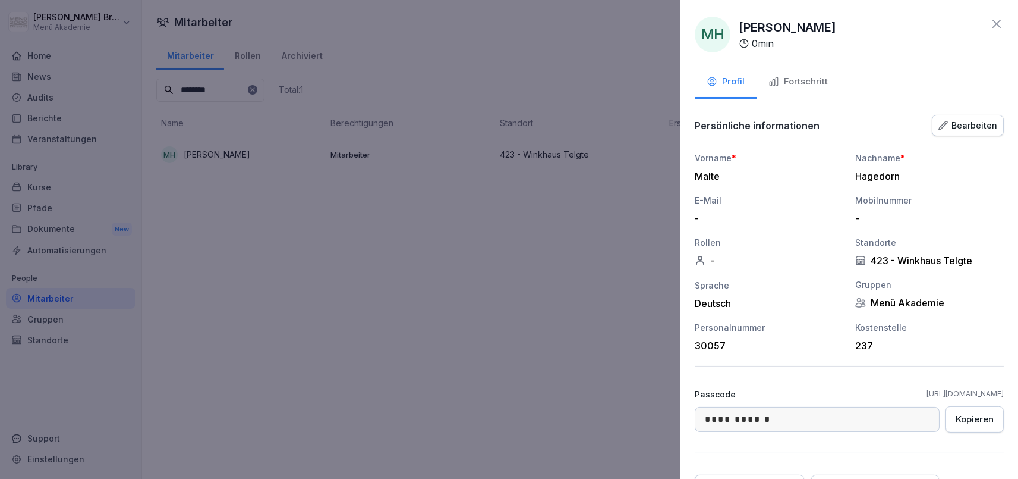
scroll to position [108, 0]
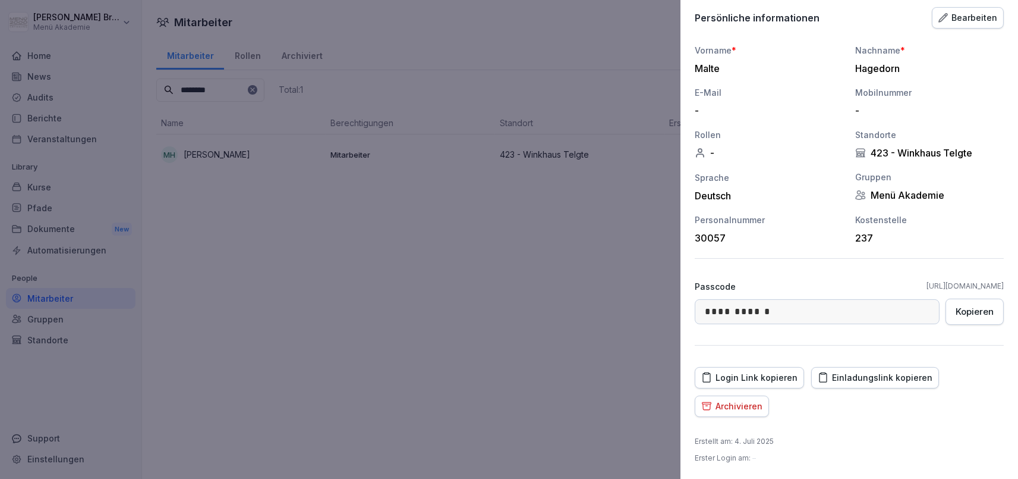
click at [874, 376] on div "Einladungslink kopieren" at bounding box center [875, 377] width 115 height 13
click at [389, 335] on div at bounding box center [509, 239] width 1018 height 479
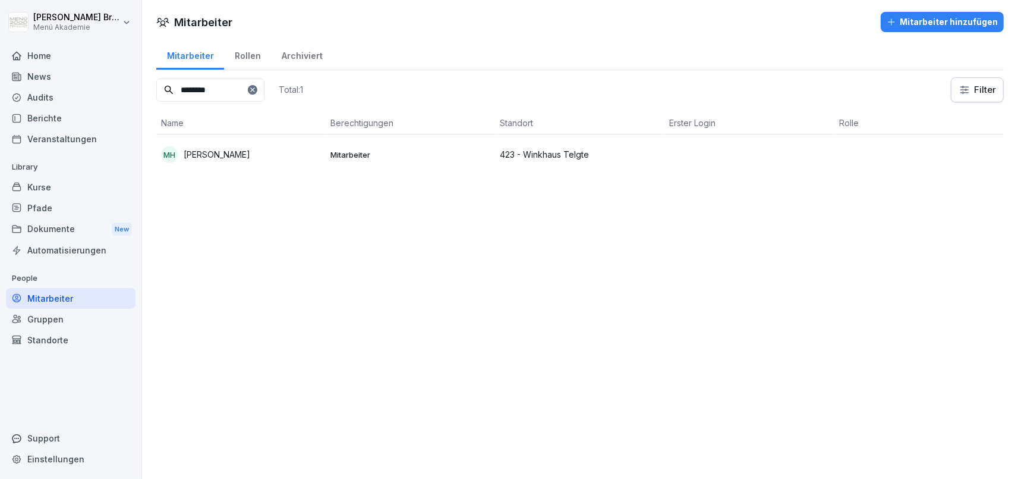
click at [380, 329] on div "Mitarbeiter Mitarbeiter hinzufügen Mitarbeiter Rollen Archiviert ******** Total…" at bounding box center [580, 239] width 876 height 479
click at [55, 347] on div "Standorte" at bounding box center [71, 339] width 130 height 21
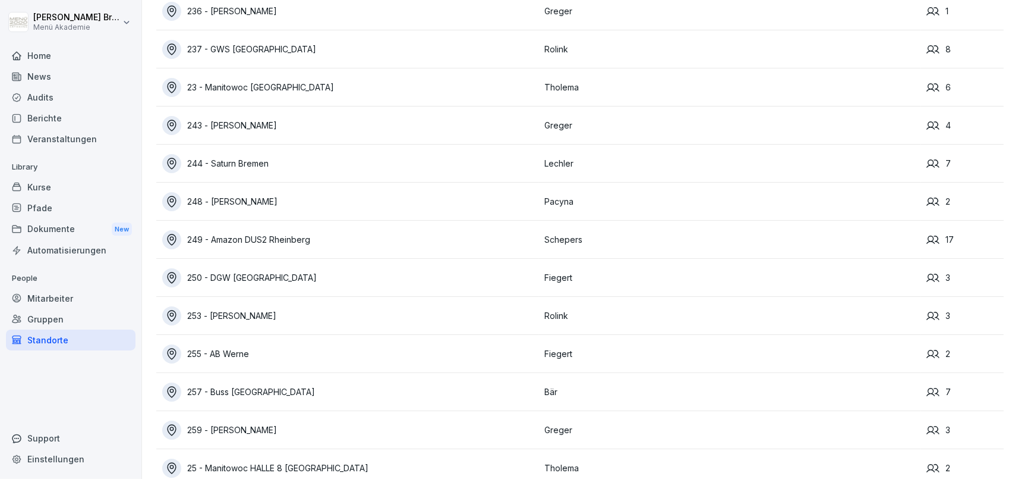
scroll to position [4483, 0]
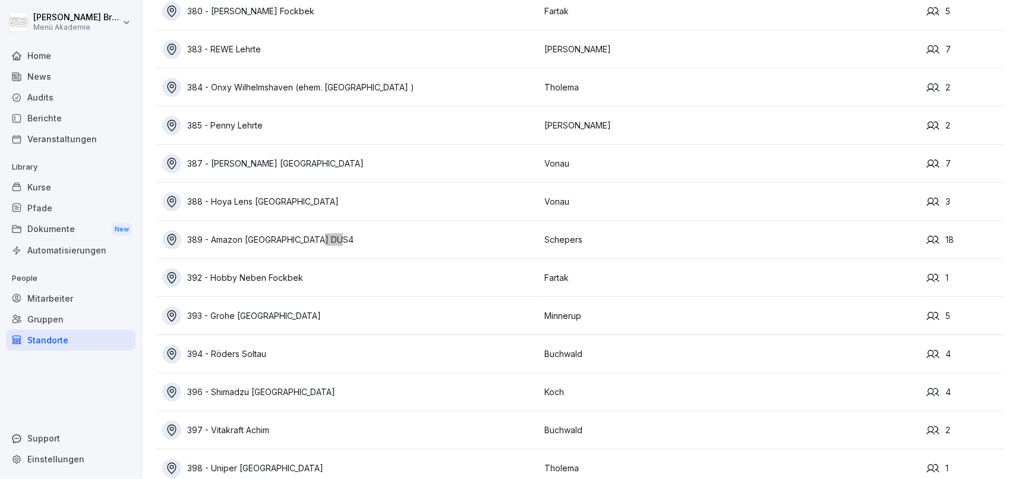
click at [268, 240] on div "389 - Amazon [GEOGRAPHIC_DATA] DUS4" at bounding box center [350, 239] width 376 height 19
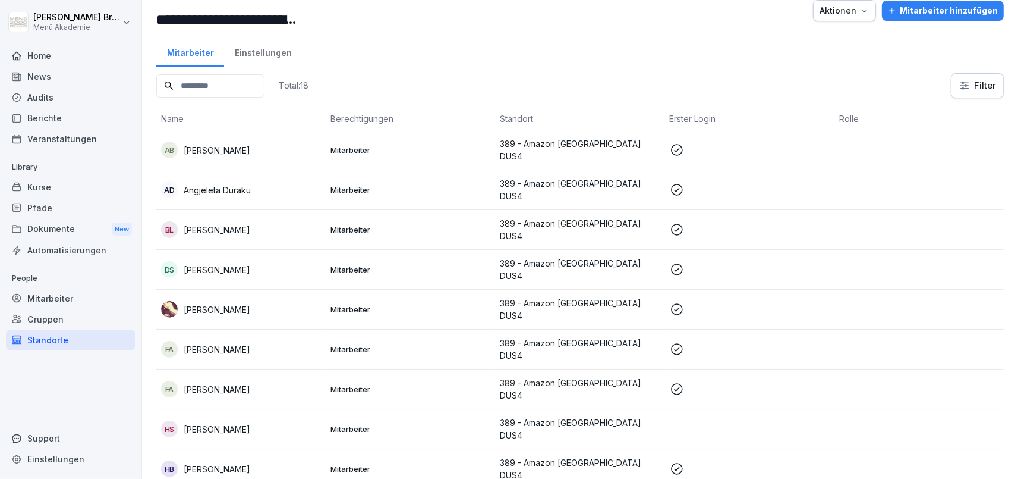
scroll to position [90, 0]
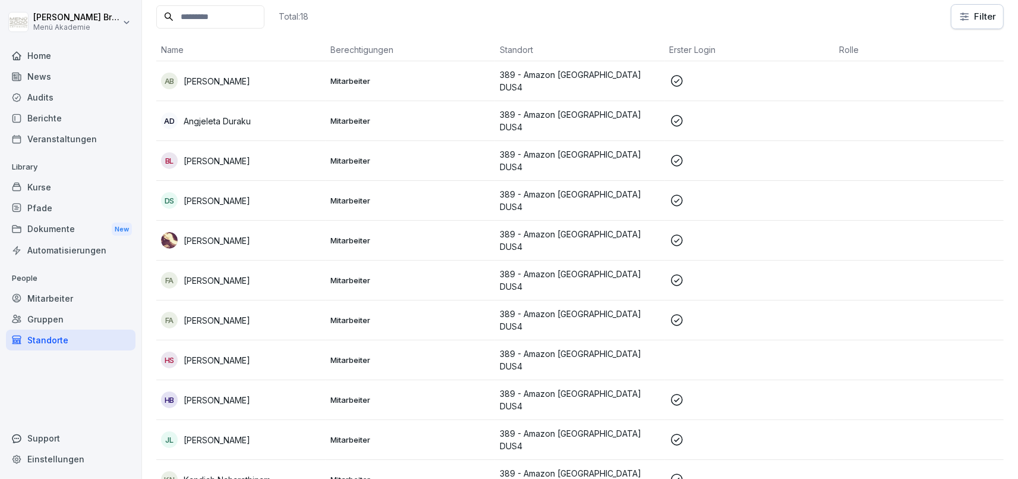
click at [250, 354] on p "[PERSON_NAME]" at bounding box center [217, 360] width 67 height 12
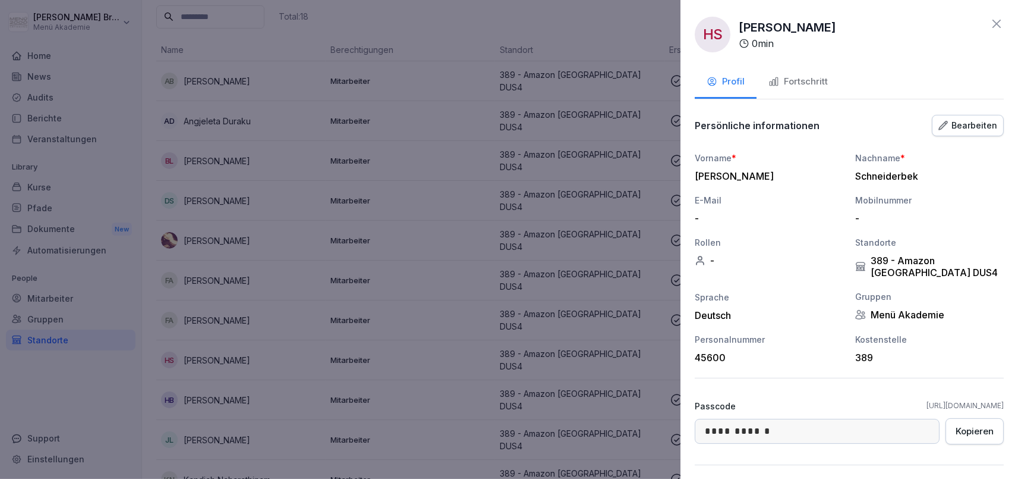
scroll to position [68, 0]
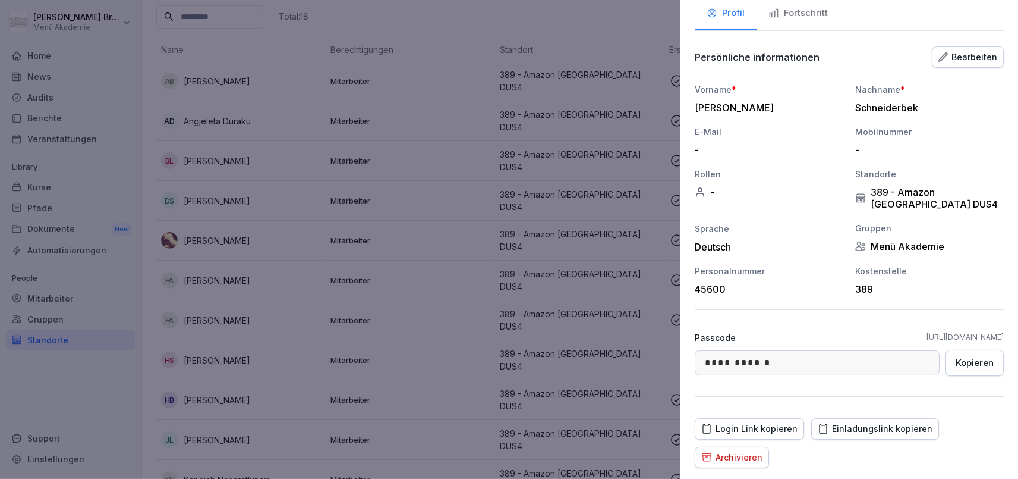
click at [95, 358] on div at bounding box center [509, 239] width 1018 height 479
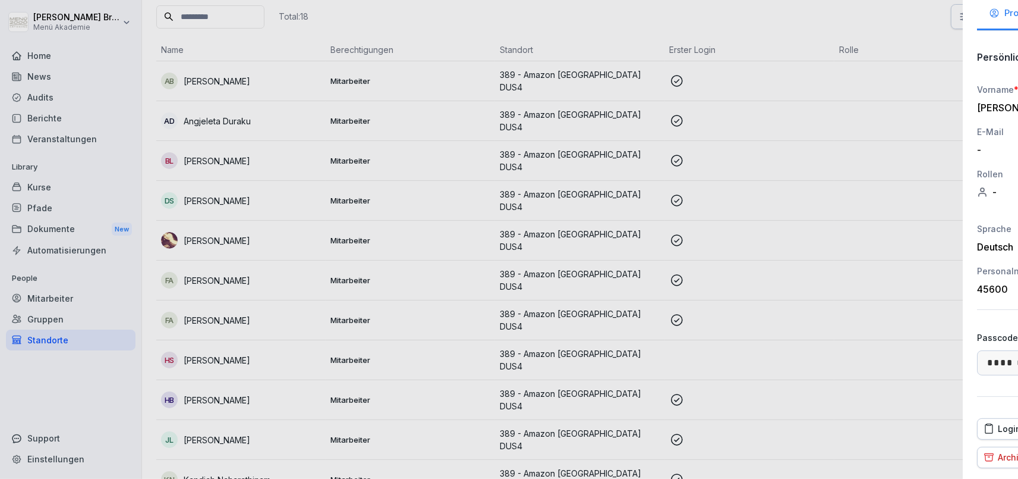
scroll to position [90, 0]
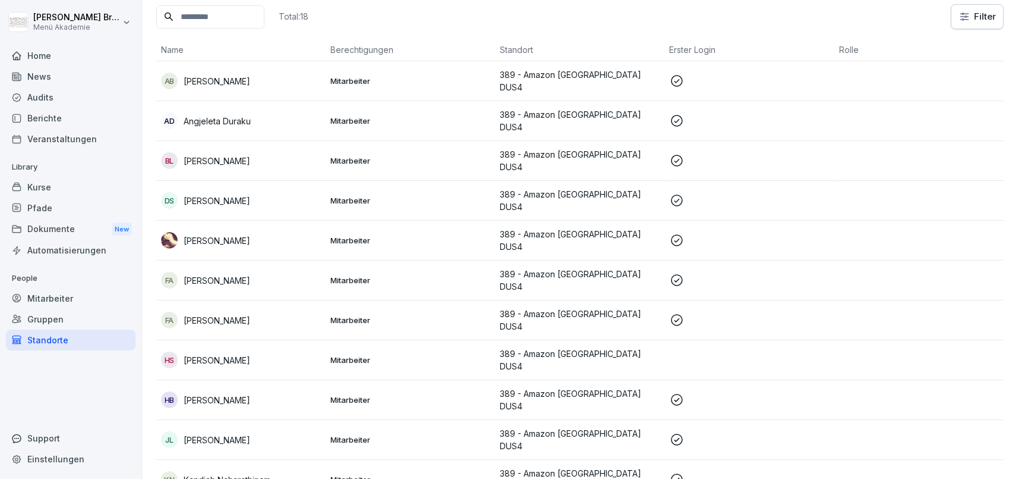
click at [93, 339] on div "Standorte" at bounding box center [71, 339] width 130 height 21
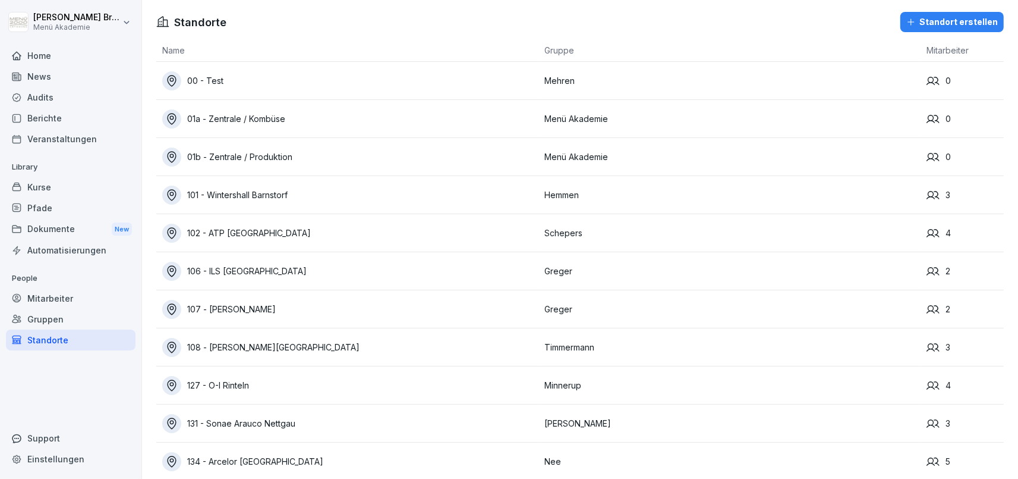
click at [65, 304] on div "Mitarbeiter" at bounding box center [71, 298] width 130 height 21
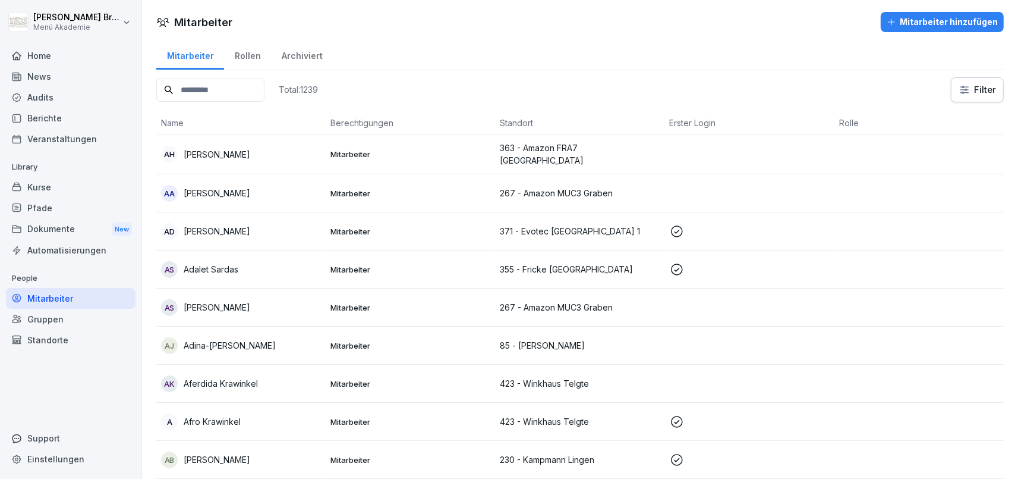
click at [245, 93] on input at bounding box center [210, 89] width 108 height 23
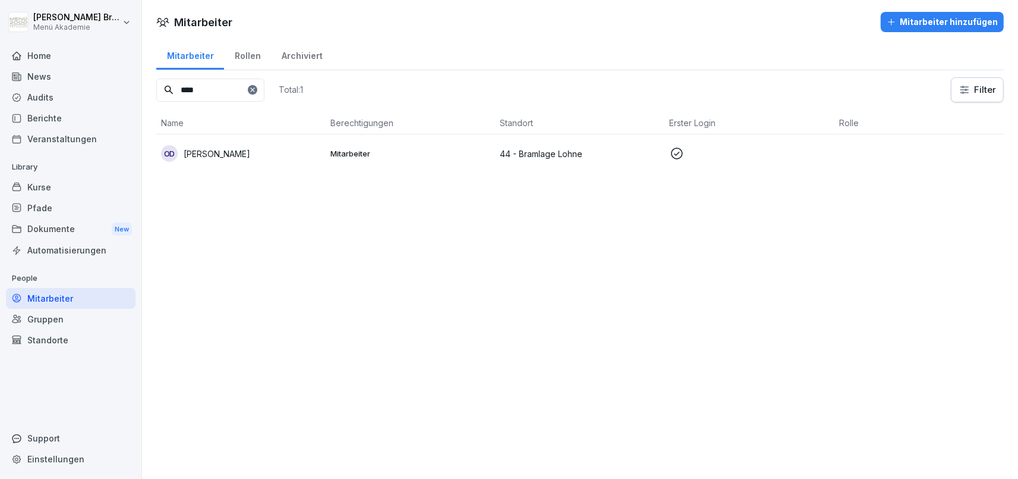
type input "****"
click at [250, 154] on p "[PERSON_NAME]" at bounding box center [217, 153] width 67 height 12
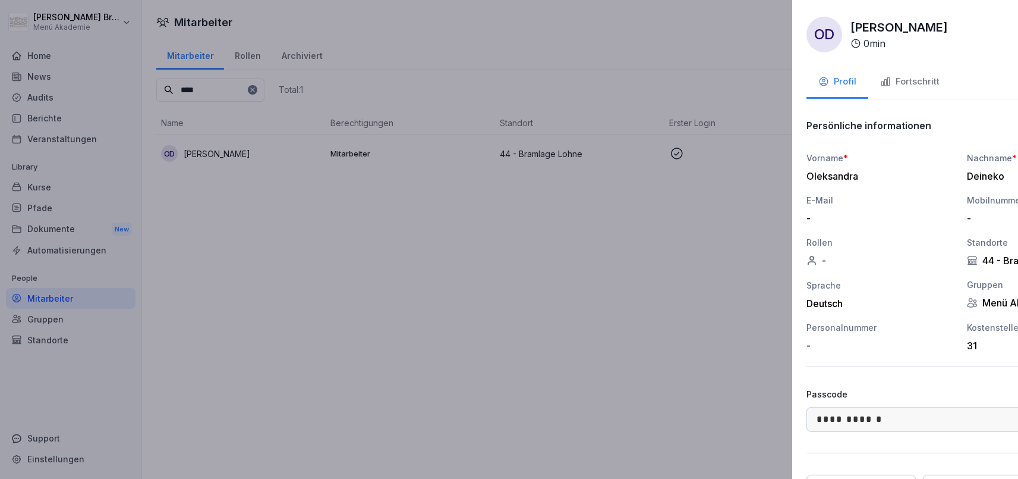
click at [341, 314] on div at bounding box center [509, 239] width 1018 height 479
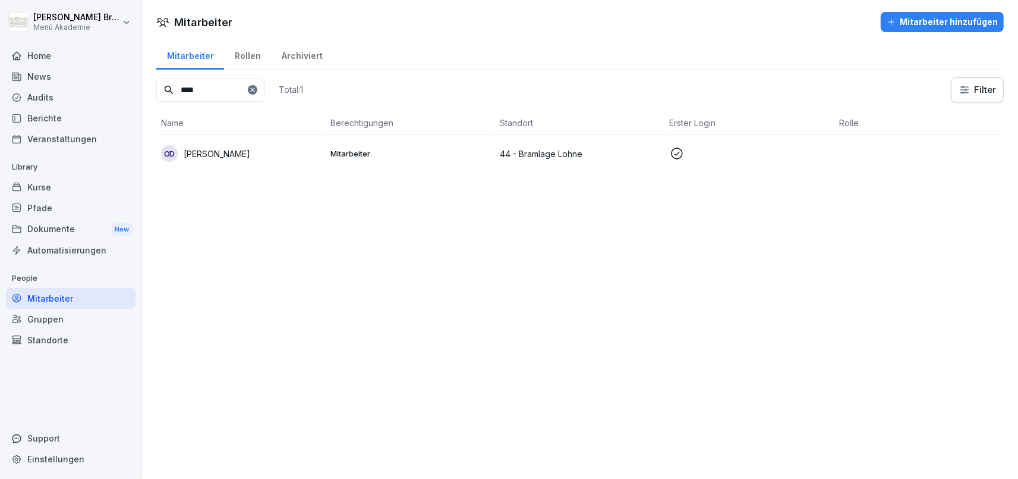
click at [526, 156] on p "44 - Bramlage Lohne" at bounding box center [580, 153] width 160 height 12
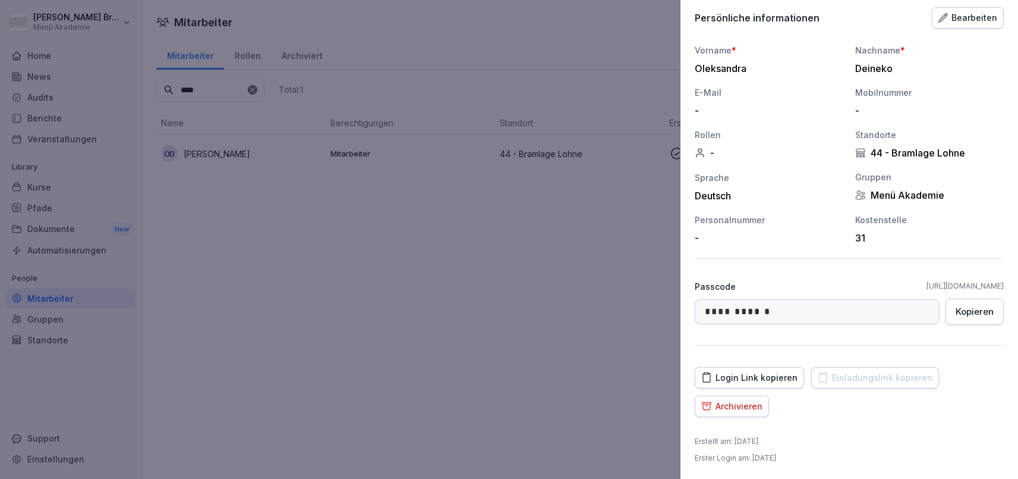
scroll to position [39, 0]
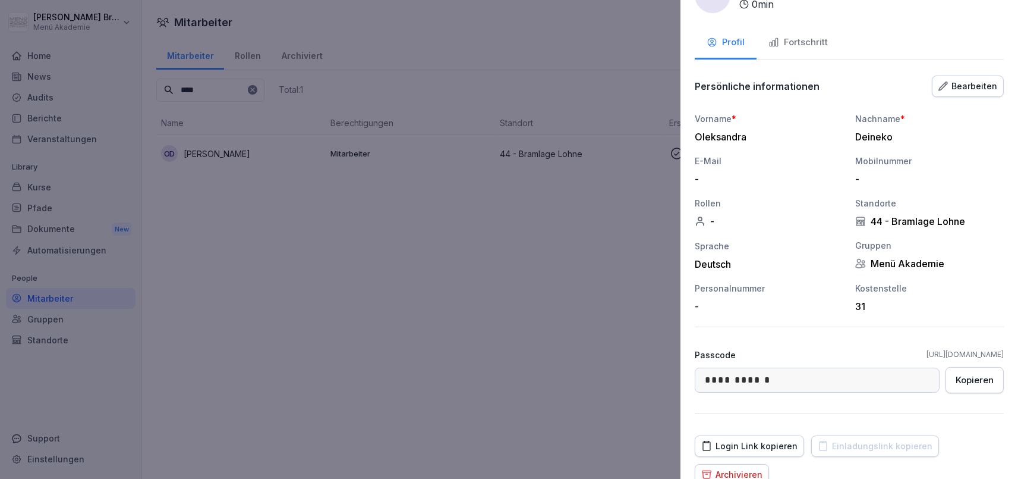
click at [558, 296] on div at bounding box center [509, 239] width 1018 height 479
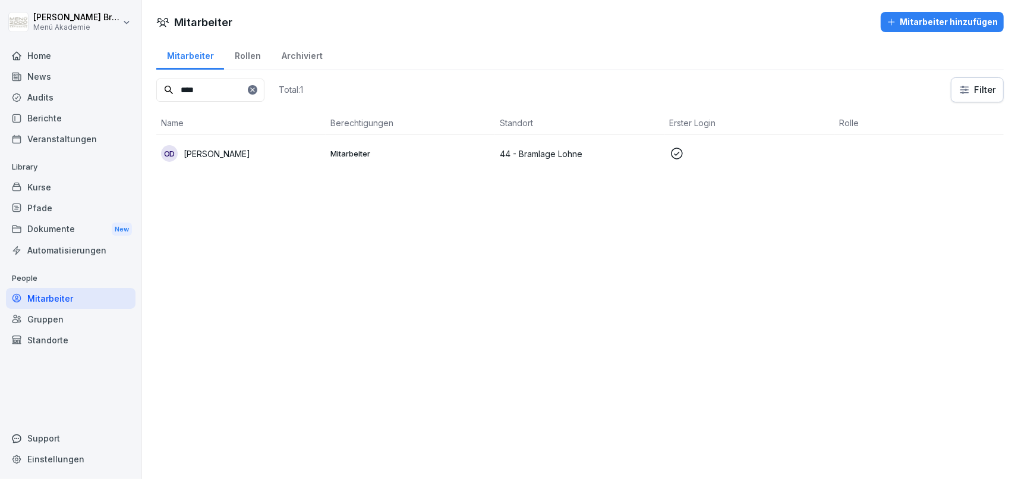
click at [538, 137] on td "44 - Bramlage Lohne" at bounding box center [579, 153] width 169 height 38
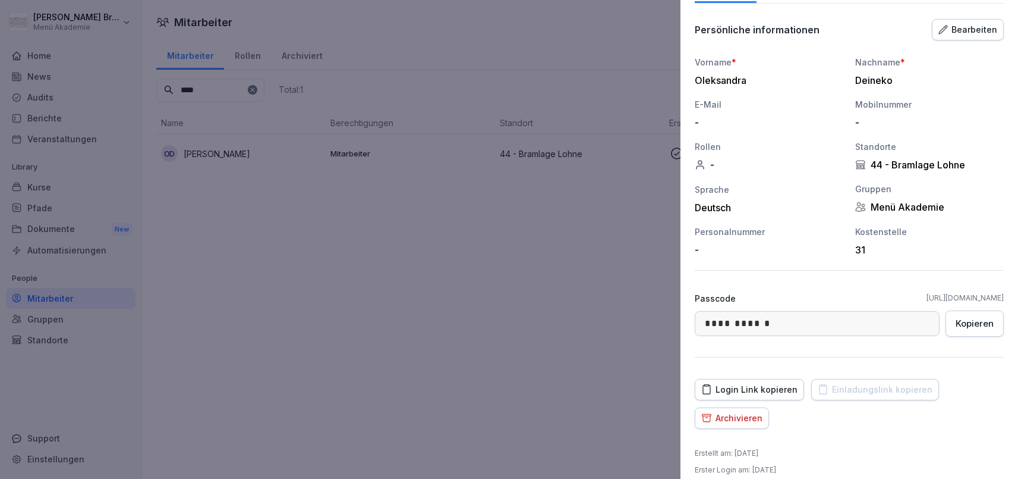
scroll to position [108, 0]
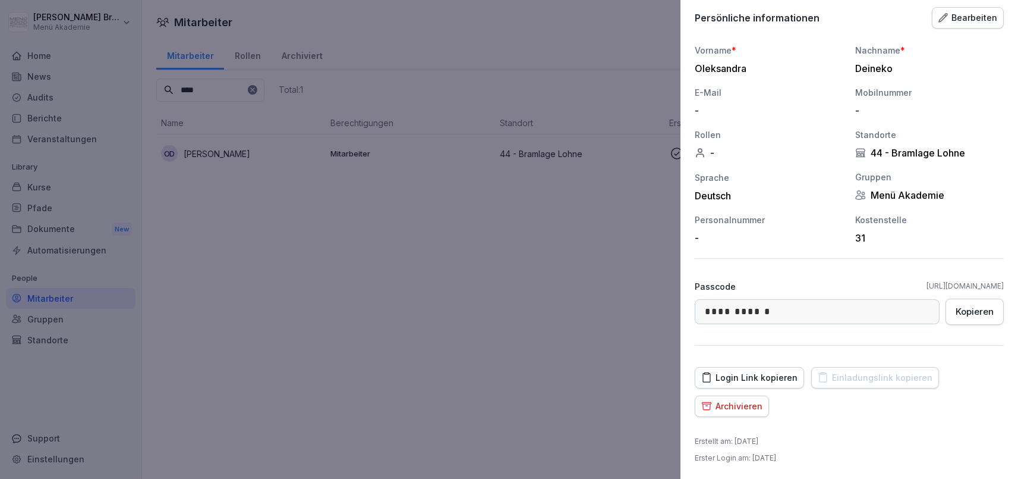
click at [788, 376] on div "Login Link kopieren" at bounding box center [749, 377] width 96 height 13
click at [242, 304] on div at bounding box center [509, 239] width 1018 height 479
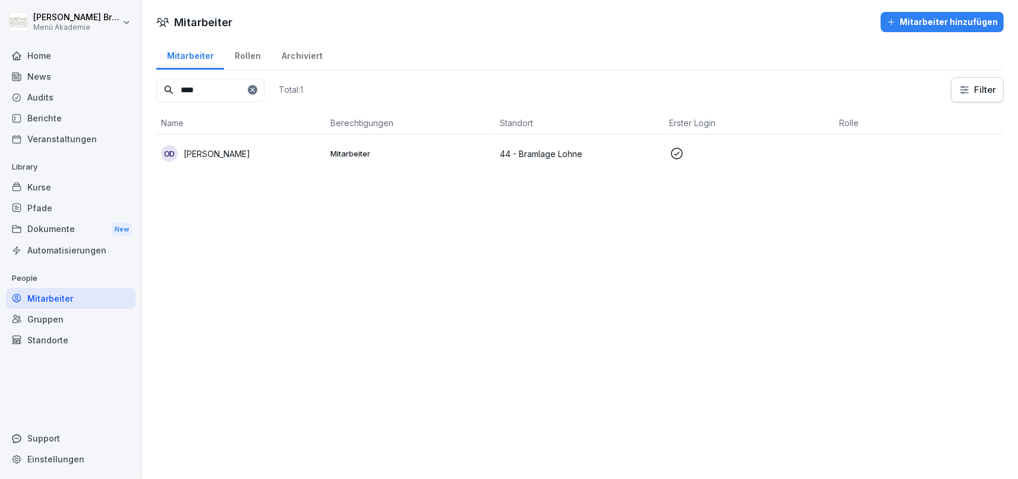
click at [257, 88] on div at bounding box center [253, 90] width 10 height 10
click at [55, 337] on div "Standorte" at bounding box center [71, 339] width 130 height 21
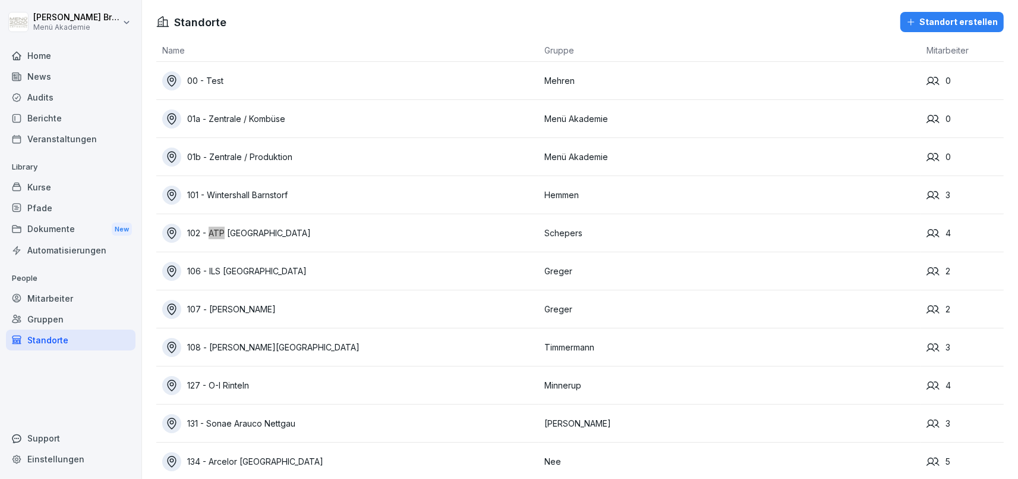
click at [266, 234] on div "102 - ATP [GEOGRAPHIC_DATA]" at bounding box center [350, 233] width 376 height 19
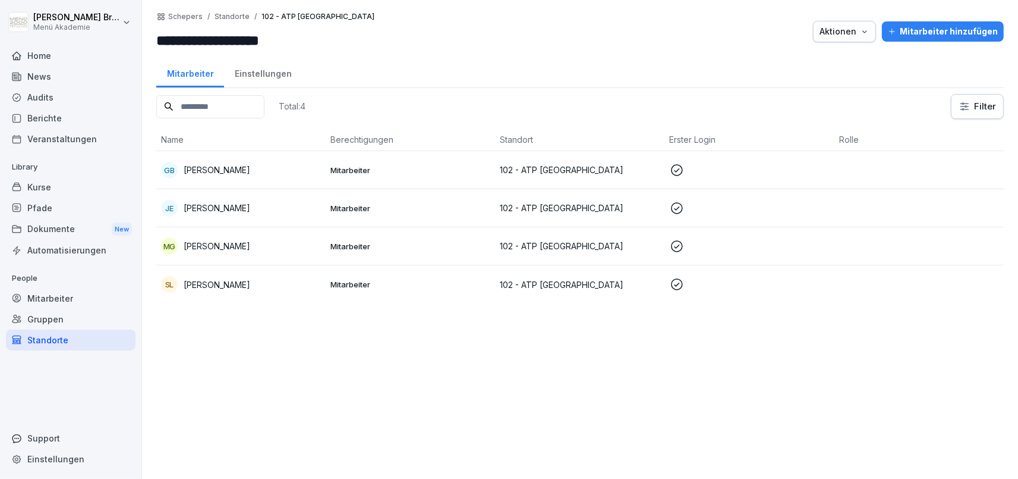
click at [250, 206] on div "JE [PERSON_NAME]" at bounding box center [241, 208] width 160 height 17
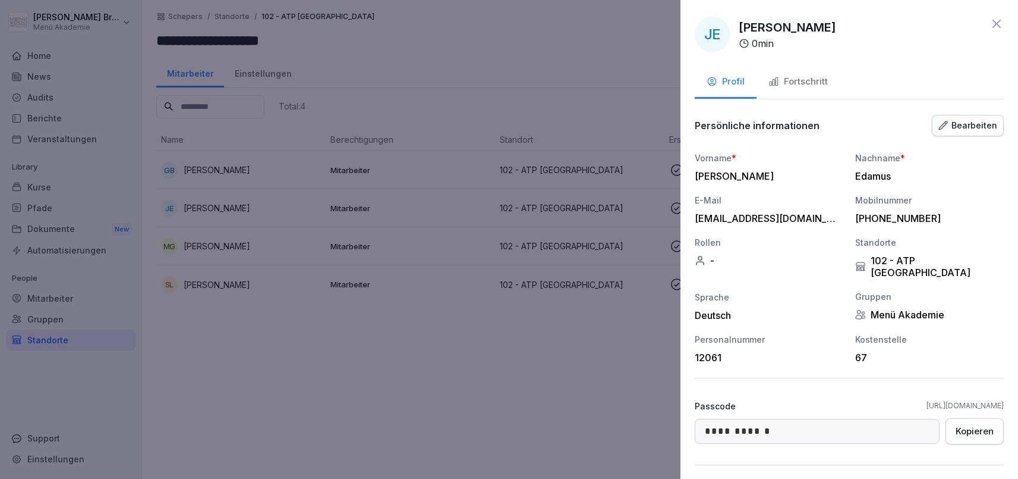
scroll to position [108, 0]
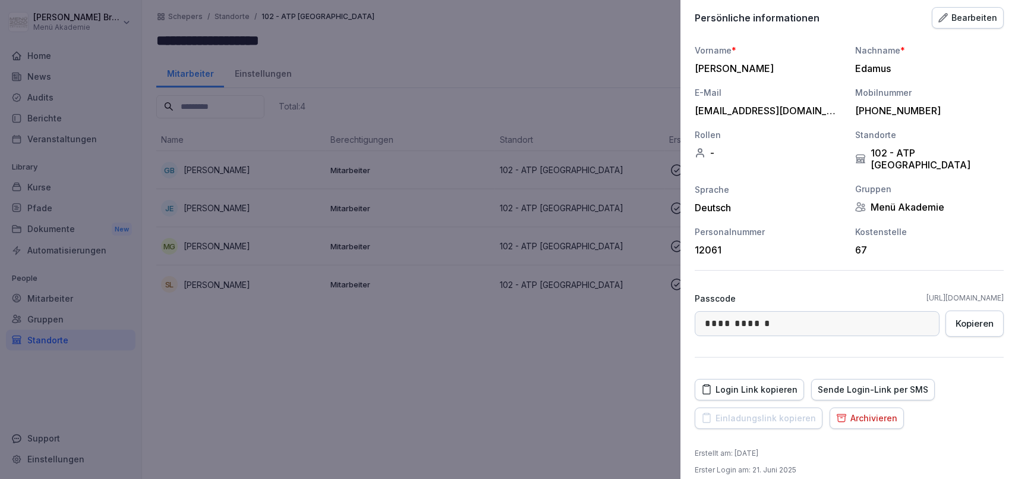
click at [884, 383] on div "Sende Login-Link per SMS" at bounding box center [873, 389] width 111 height 13
drag, startPoint x: 805, startPoint y: 110, endPoint x: 684, endPoint y: 118, distance: 121.0
click at [695, 117] on div "[EMAIL_ADDRESS][DOMAIN_NAME]" at bounding box center [766, 111] width 143 height 12
